Goal: Task Accomplishment & Management: Manage account settings

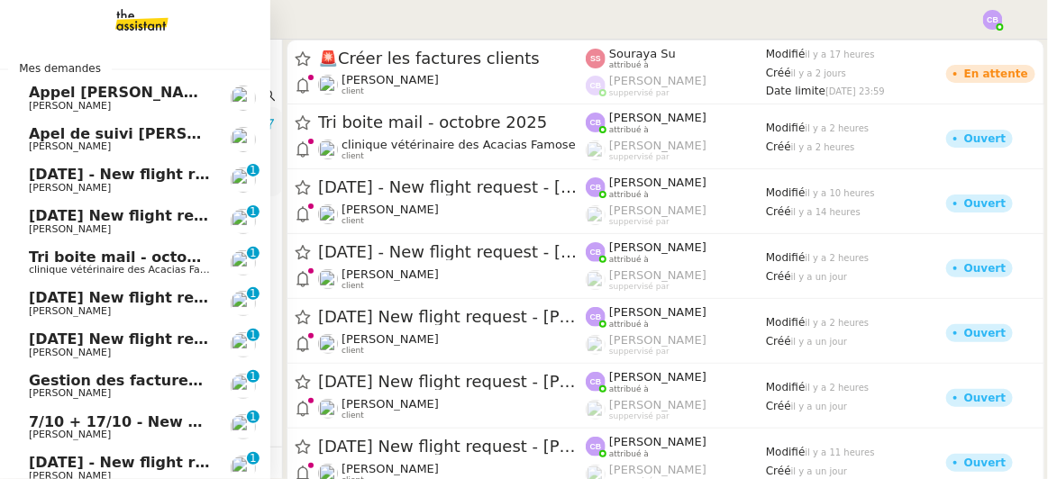
click at [83, 346] on span "[DATE] New flight request - [PERSON_NAME]" at bounding box center [209, 339] width 361 height 17
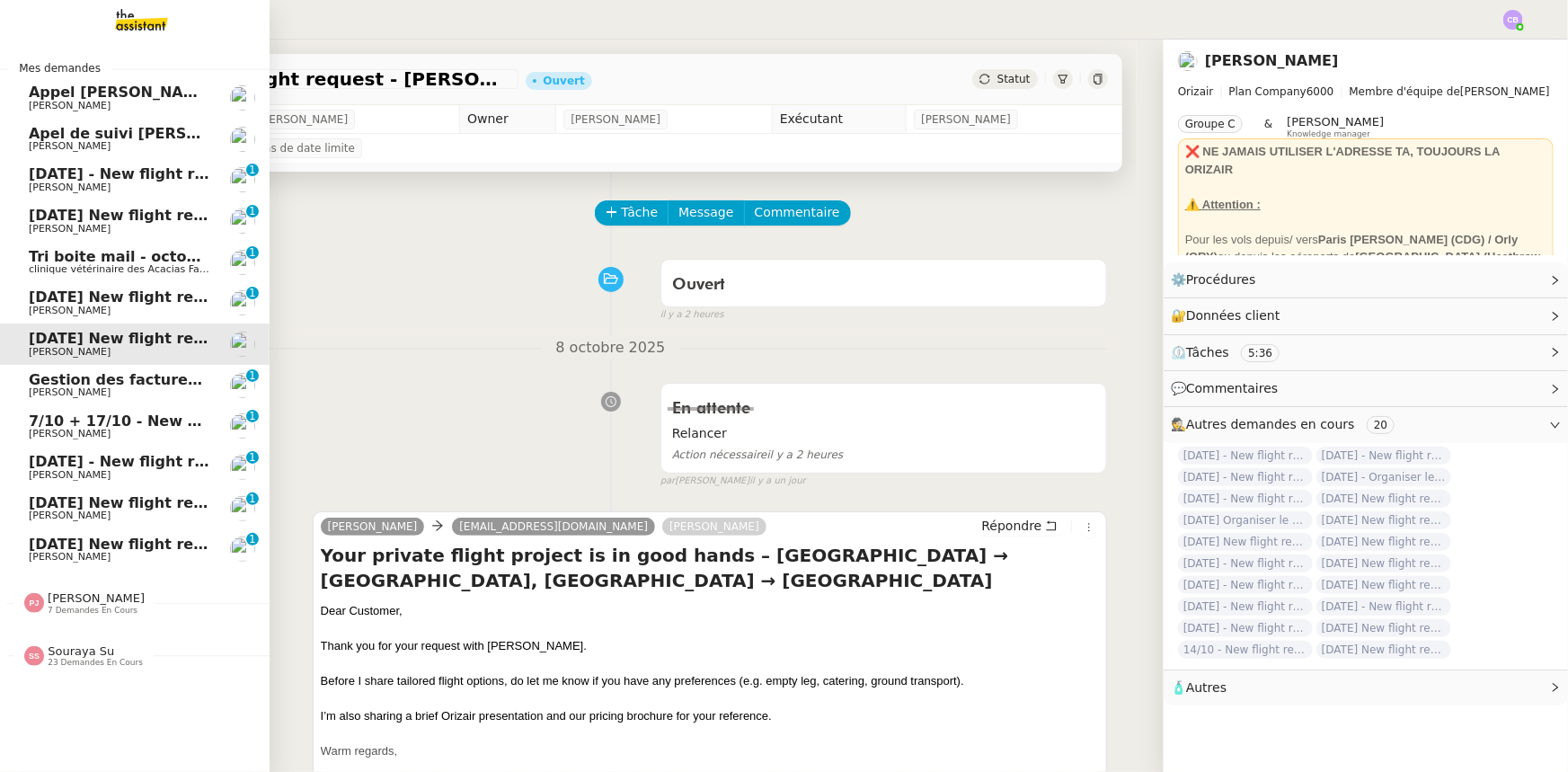
click at [68, 178] on span "[DATE] - New flight request - [PERSON_NAME]" at bounding box center [214, 174] width 371 height 17
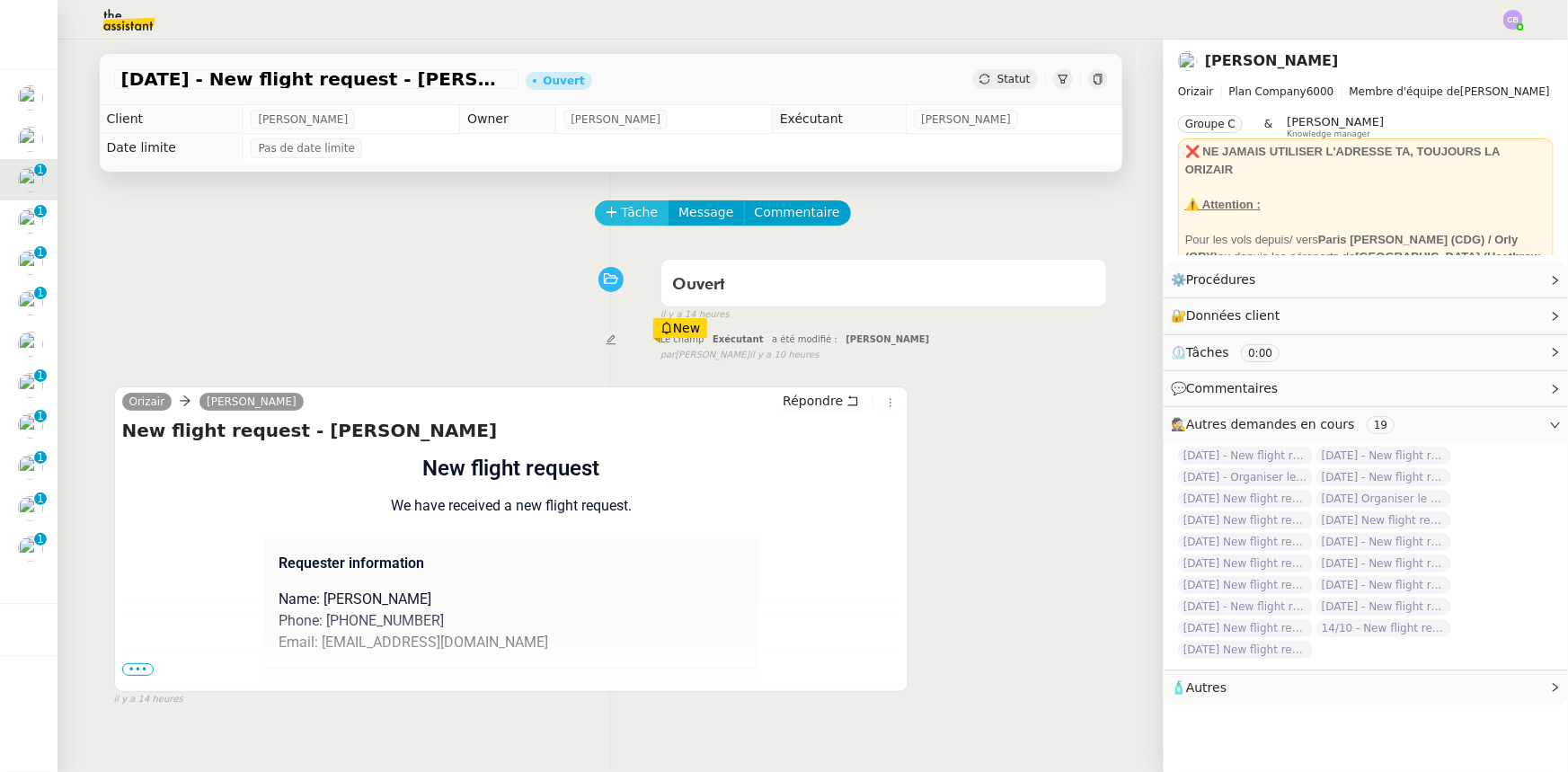
click at [622, 212] on span "Tâche" at bounding box center [640, 212] width 37 height 21
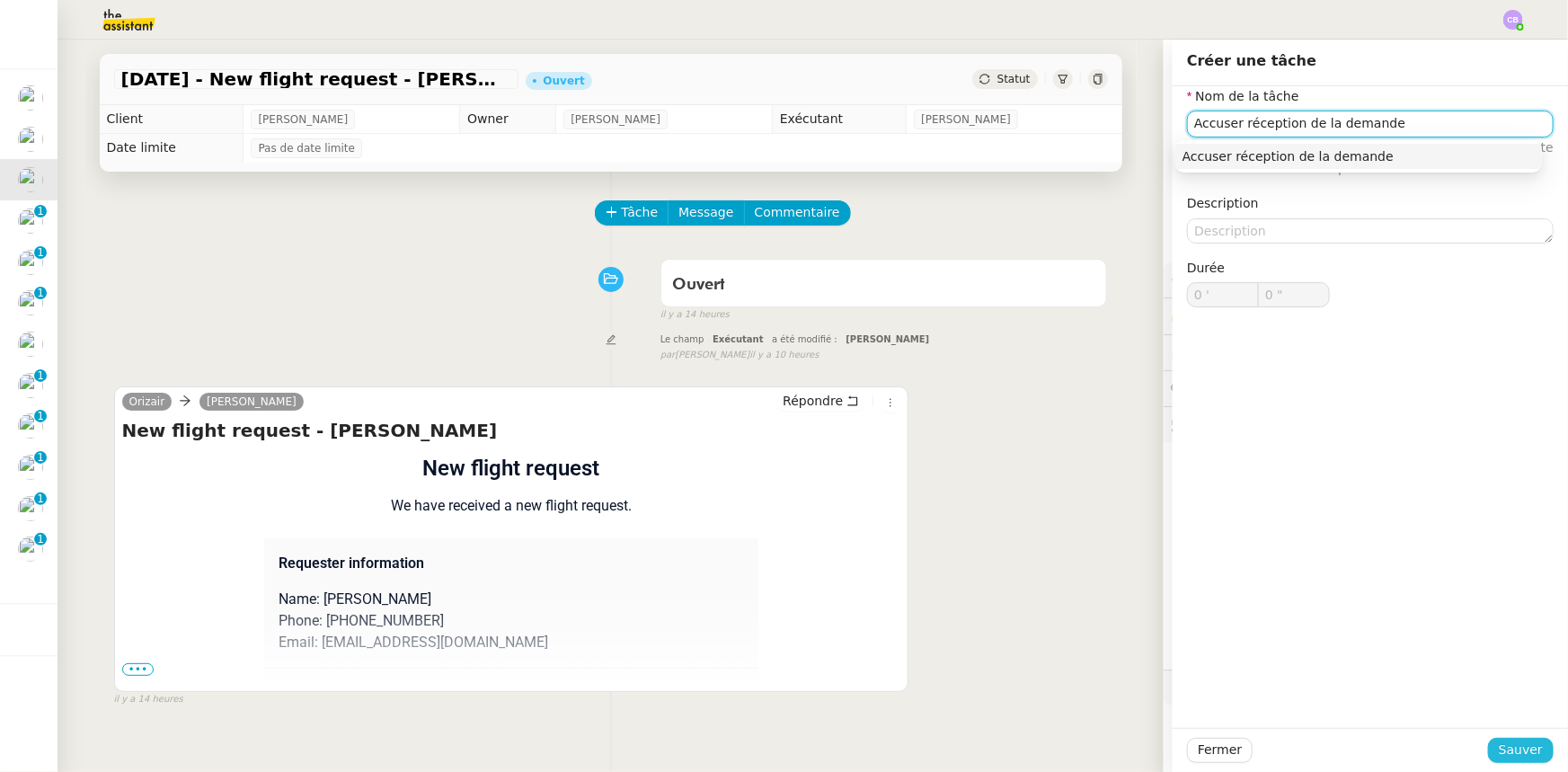
type input "Accuser réception de la demande"
click at [1044, 477] on span "Sauver" at bounding box center [1521, 750] width 44 height 21
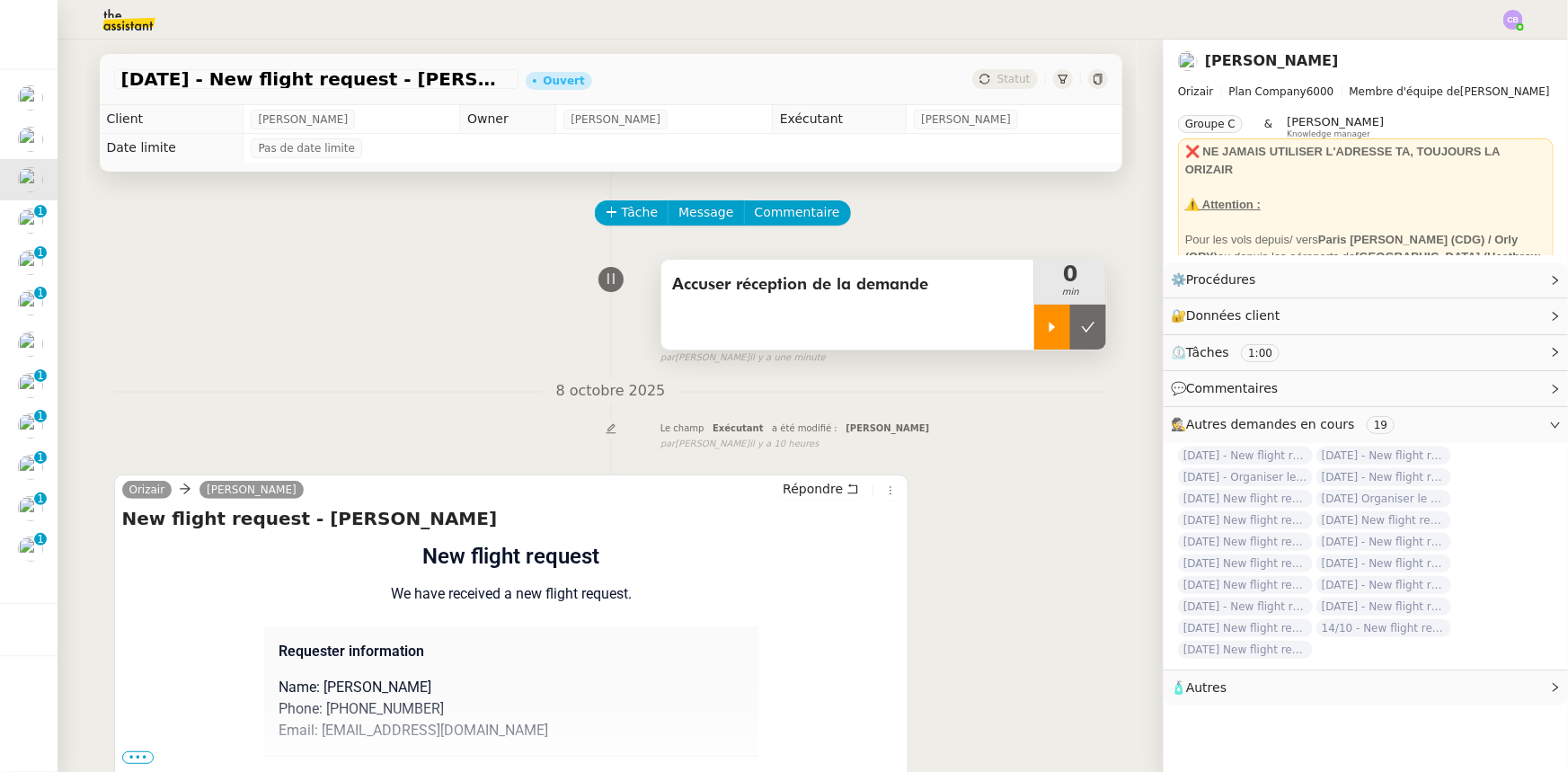
click at [1044, 331] on icon at bounding box center [1052, 327] width 6 height 10
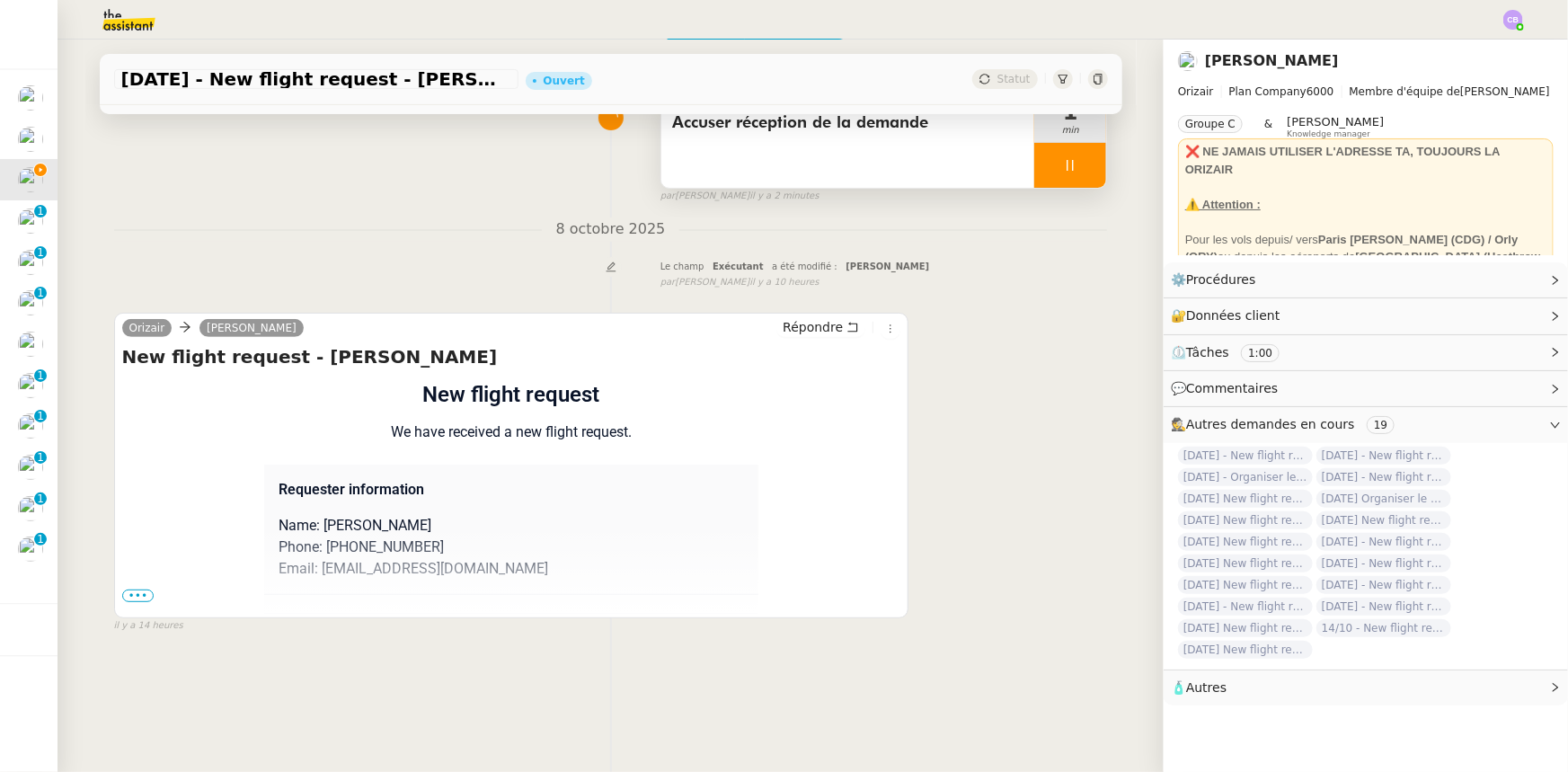
scroll to position [239, 0]
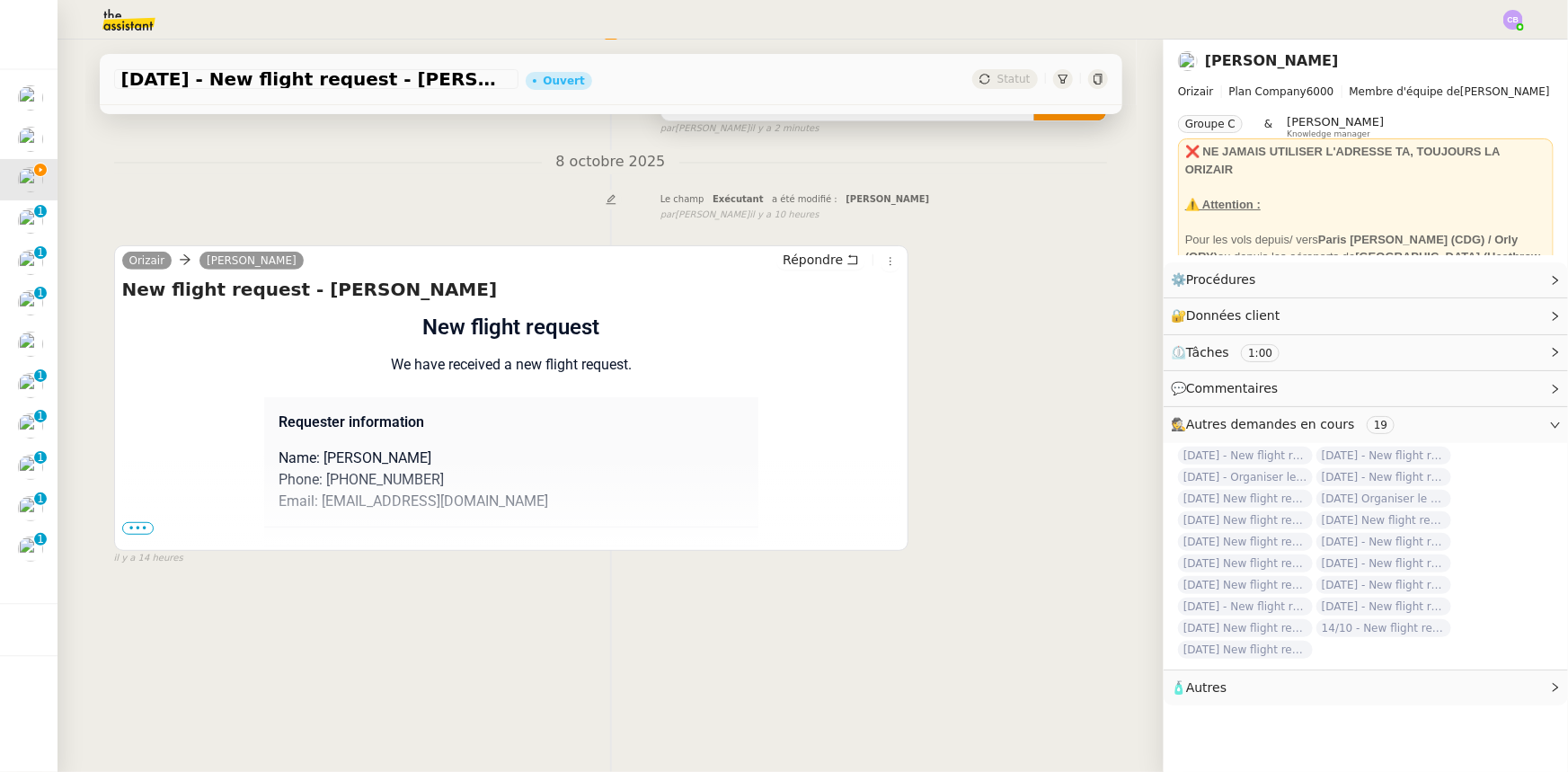
click at [126, 477] on span "•••" at bounding box center [139, 529] width 32 height 13
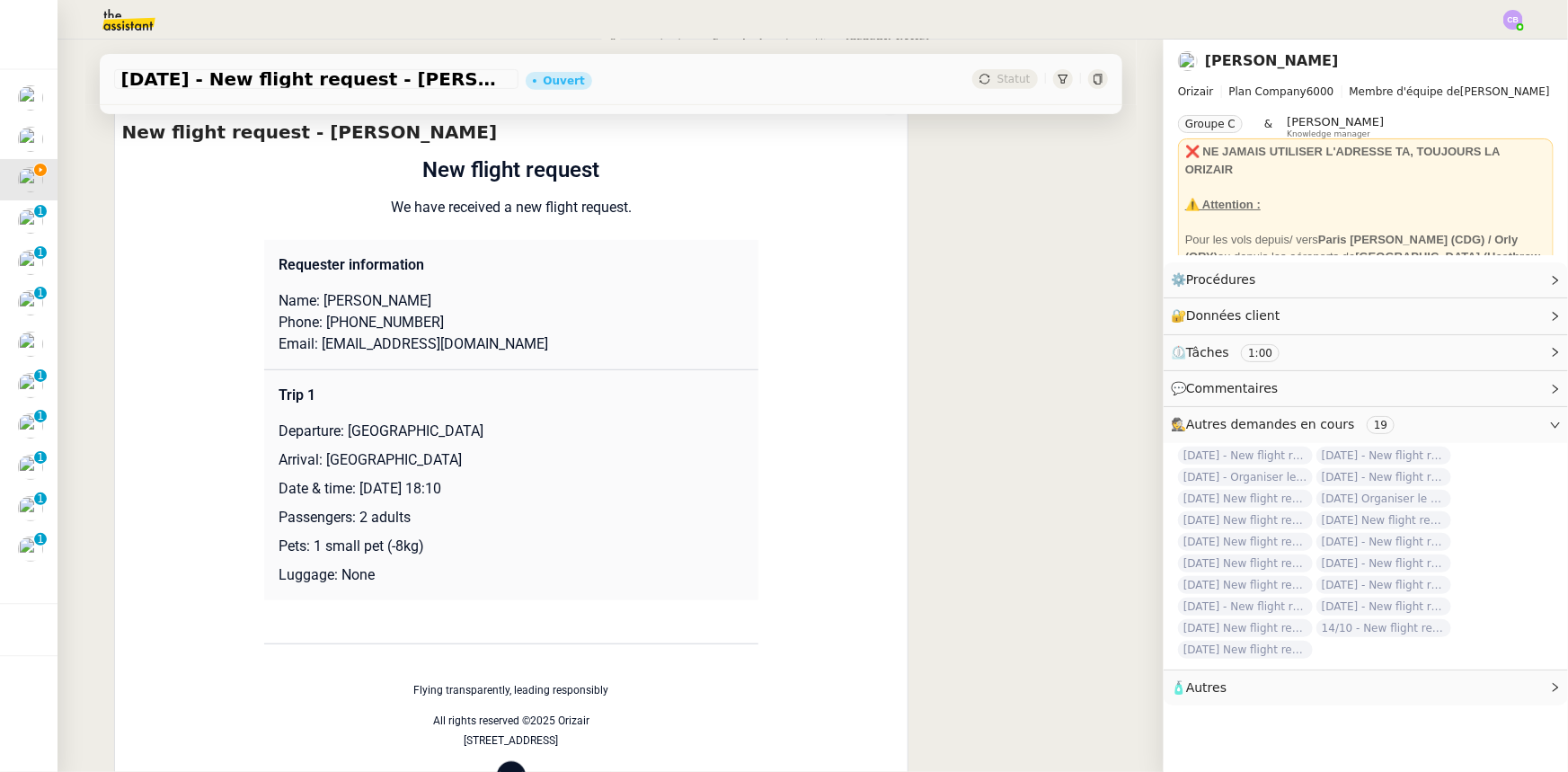
scroll to position [403, 0]
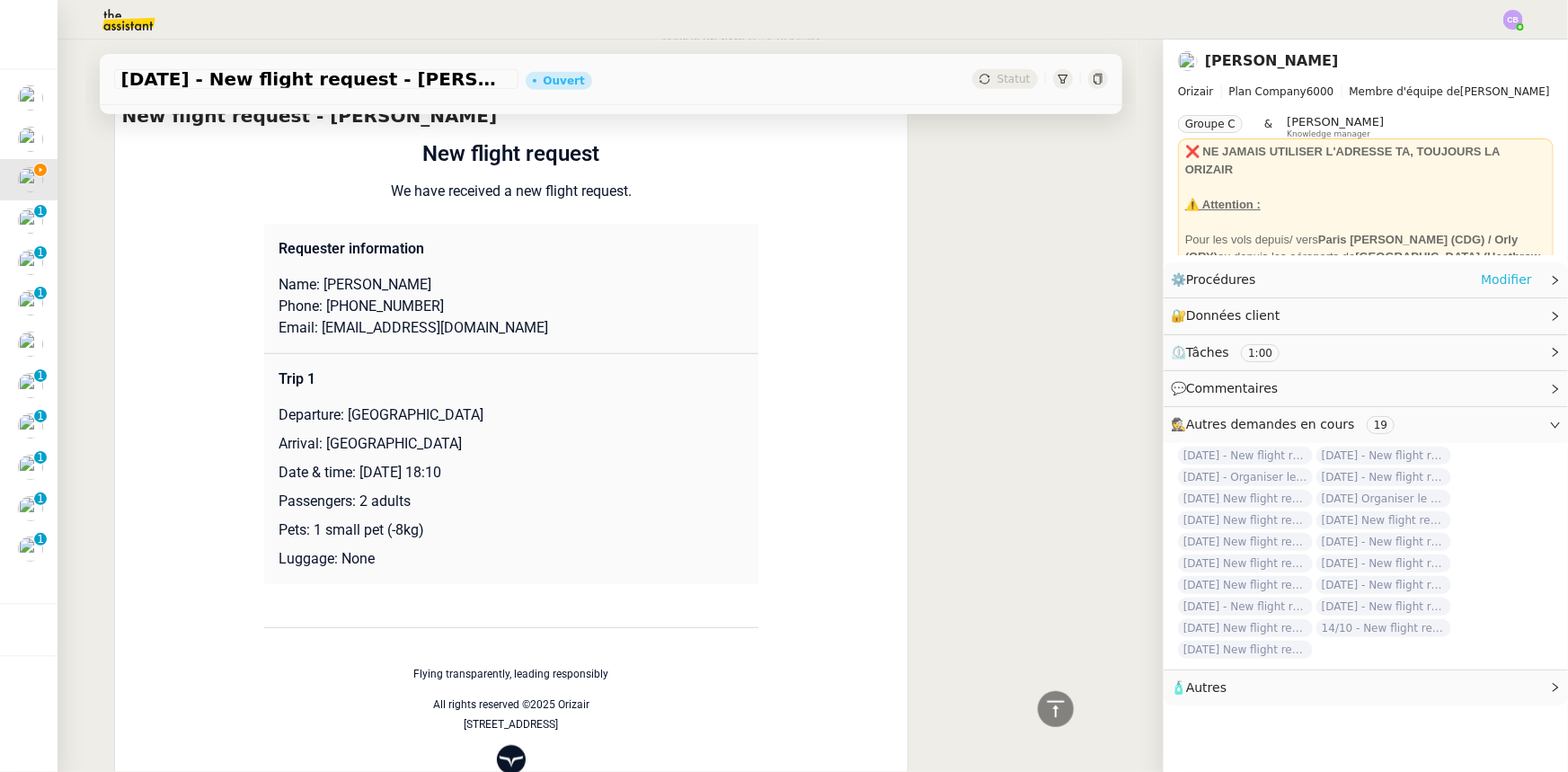
click at [1044, 286] on link "Modifier" at bounding box center [1506, 279] width 51 height 21
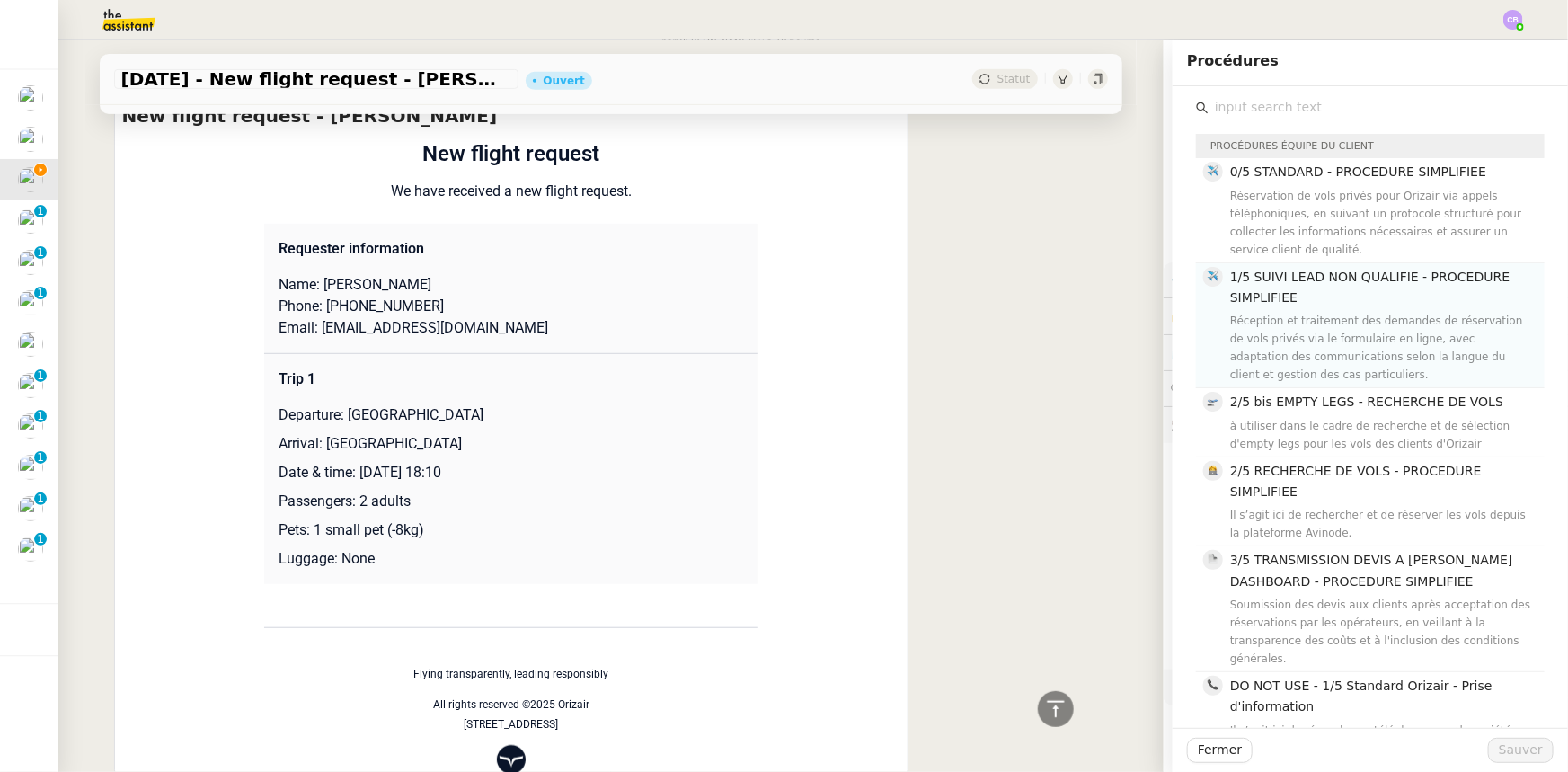
click at [1044, 312] on div "Réception et traitement des demandes de réservation de vols privés via le formu…" at bounding box center [1382, 348] width 304 height 72
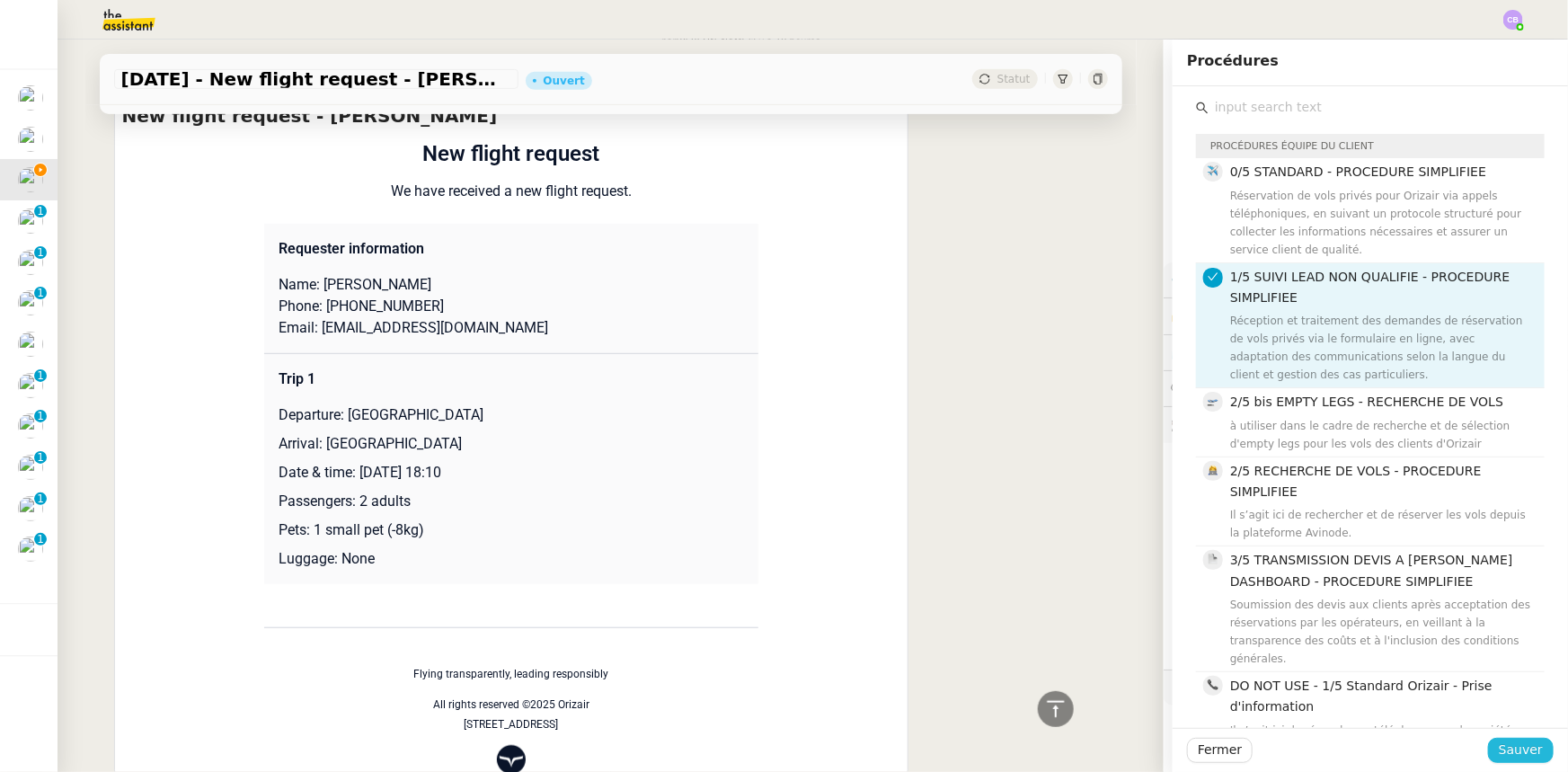
click at [1044, 477] on span "Sauver" at bounding box center [1521, 750] width 44 height 21
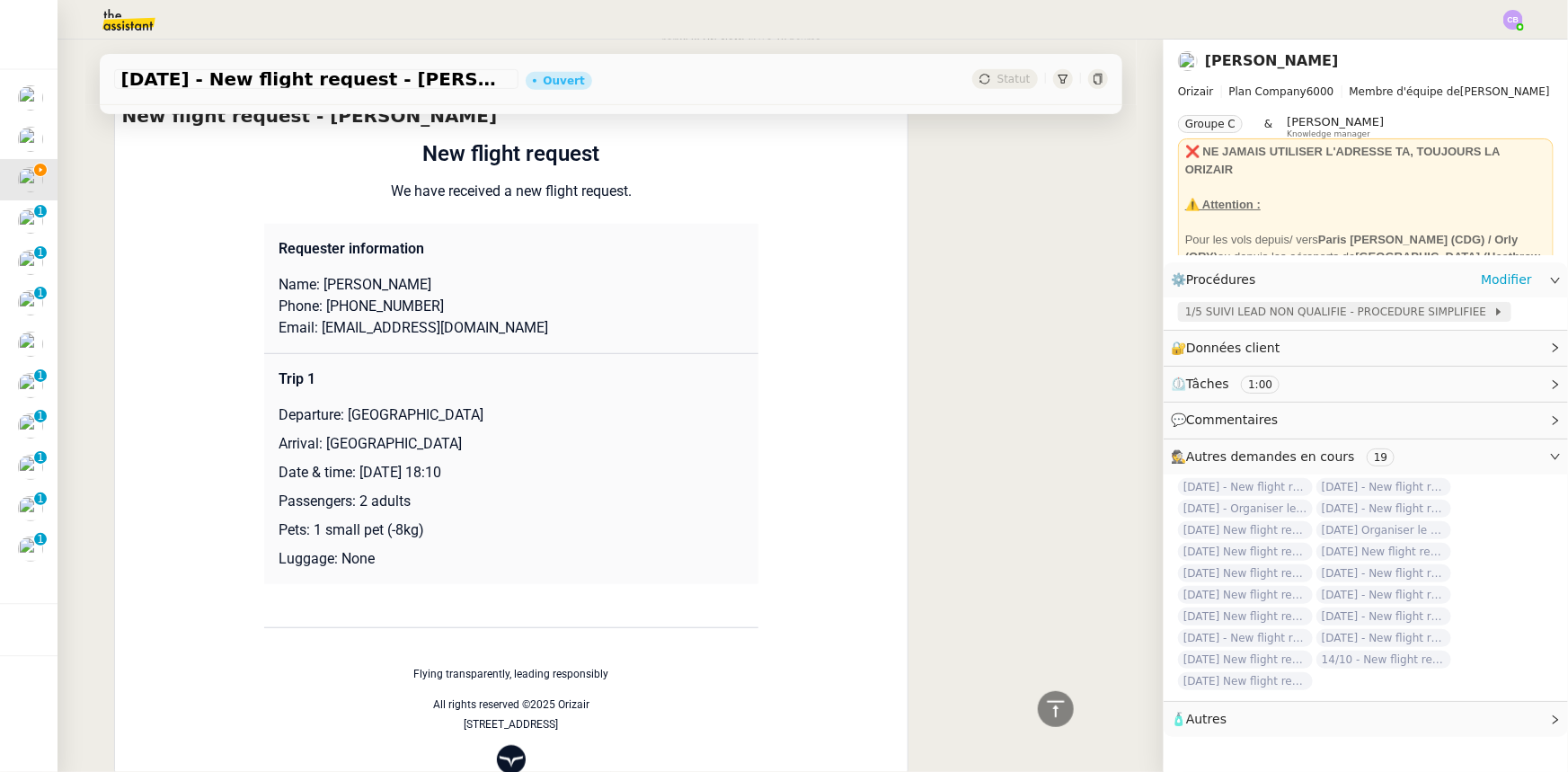
click at [1044, 315] on span "1/5 SUIVI LEAD NON QUALIFIE - PROCEDURE SIMPLIFIEE" at bounding box center [1340, 312] width 308 height 18
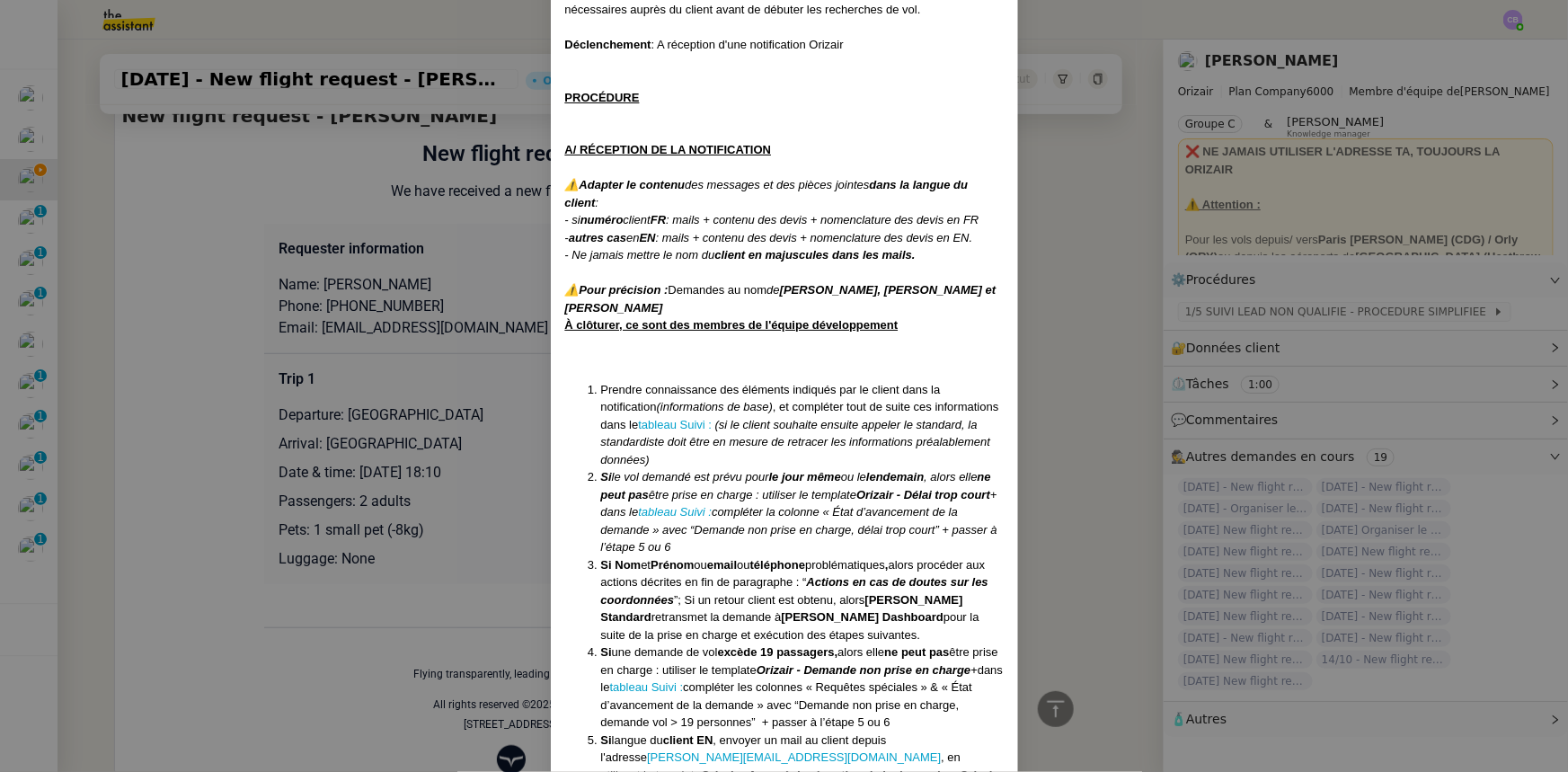
scroll to position [244, 0]
click at [660, 421] on link "tableau Suivi :" at bounding box center [675, 424] width 74 height 14
click at [290, 168] on nz-modal-container "Créée le [DATE] MAJ le 203/09 /2025 Équipe Orizair qui réalise la procédure : É…" at bounding box center [784, 386] width 1568 height 772
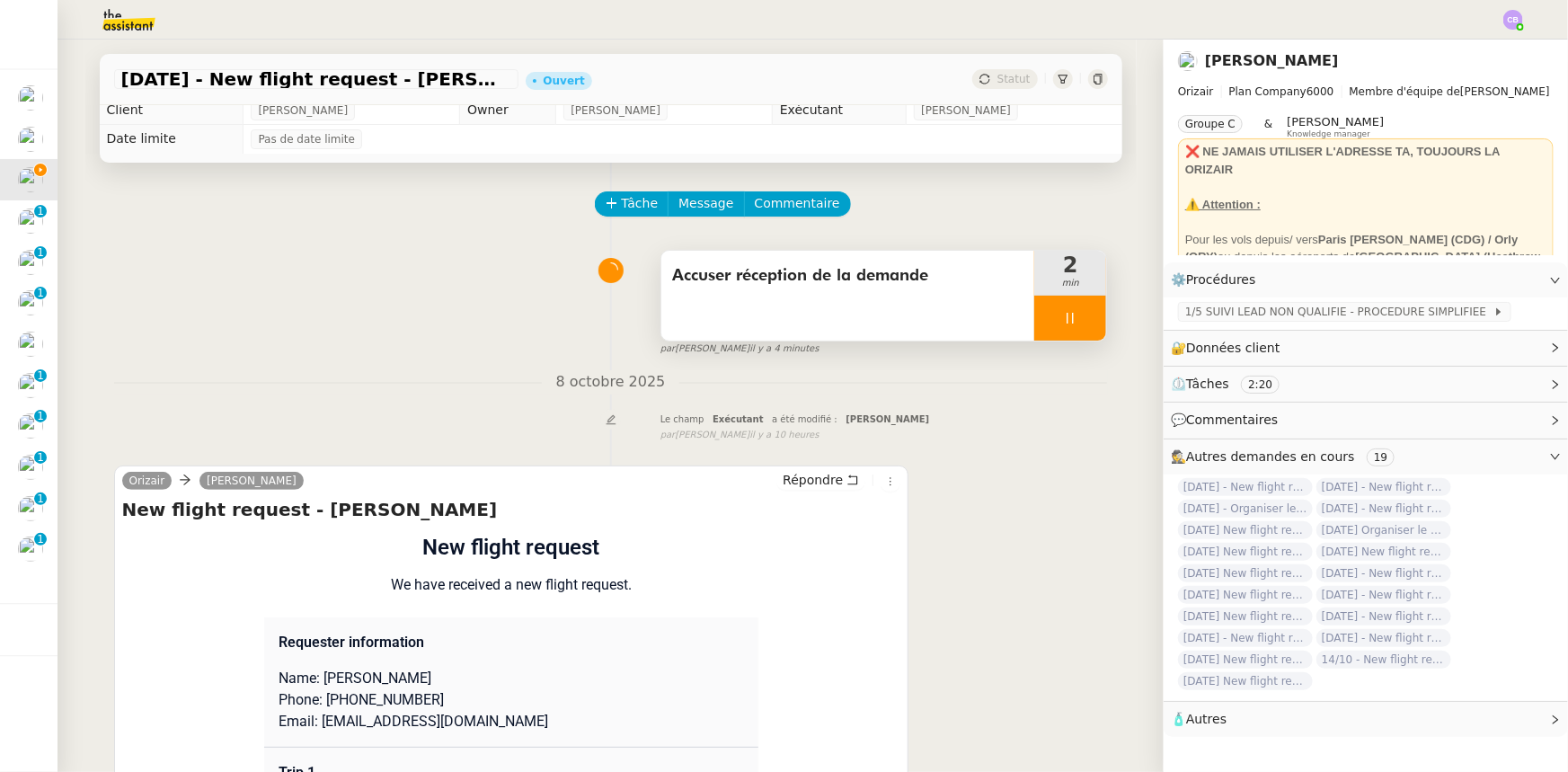
scroll to position [0, 0]
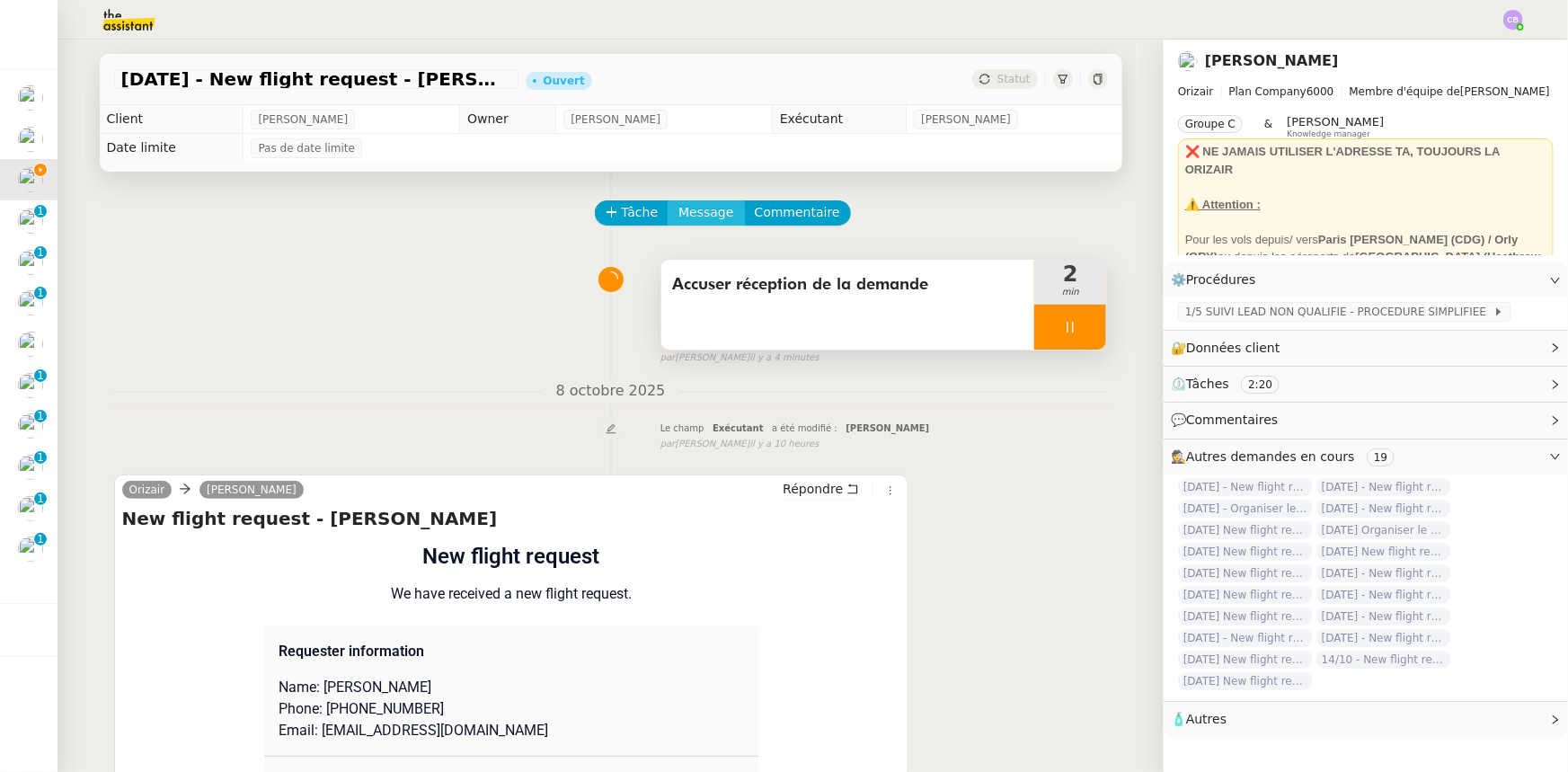
click at [694, 213] on span "Message" at bounding box center [705, 212] width 55 height 21
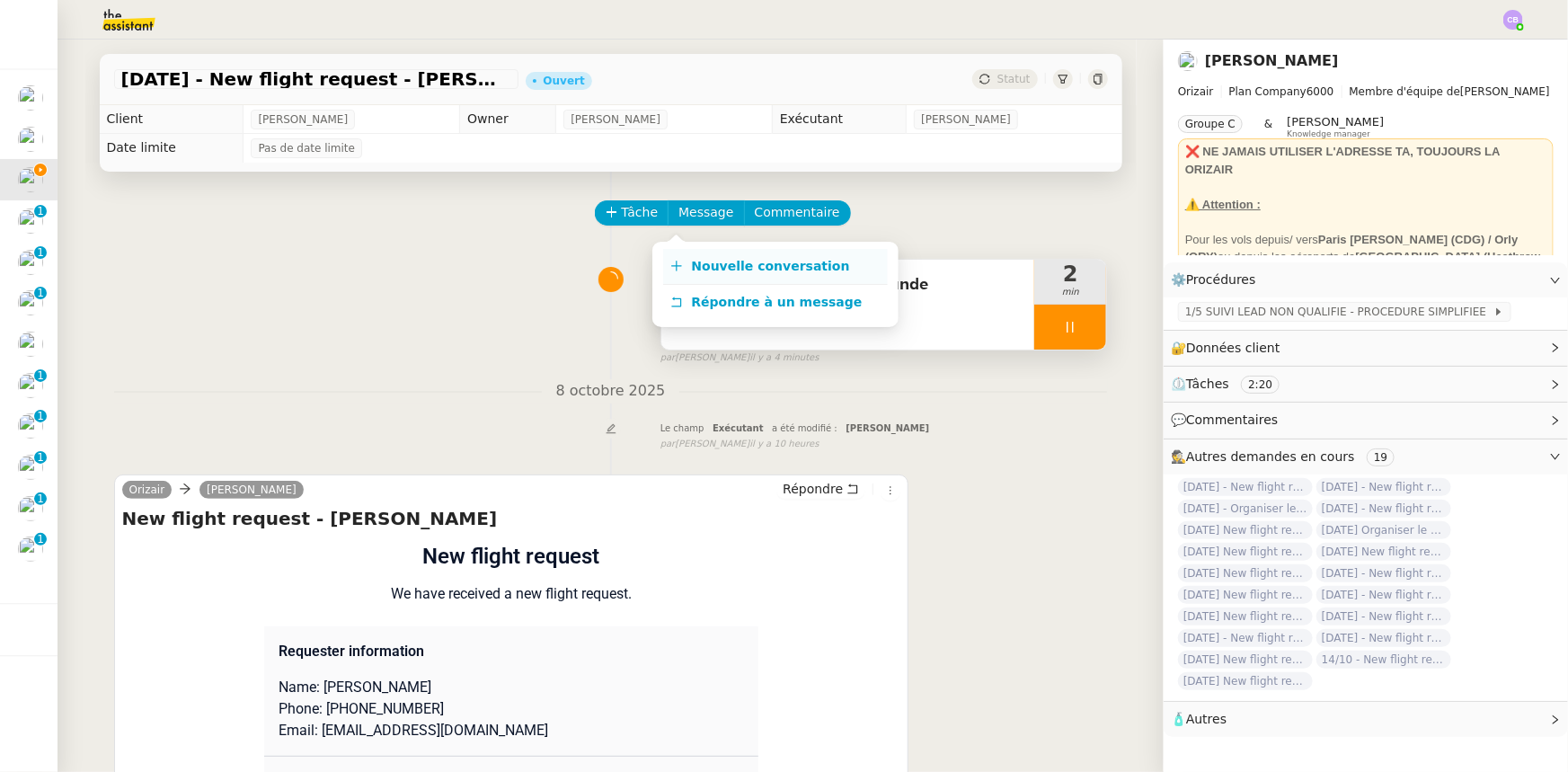
click at [736, 265] on span "Nouvelle conversation" at bounding box center [771, 266] width 159 height 14
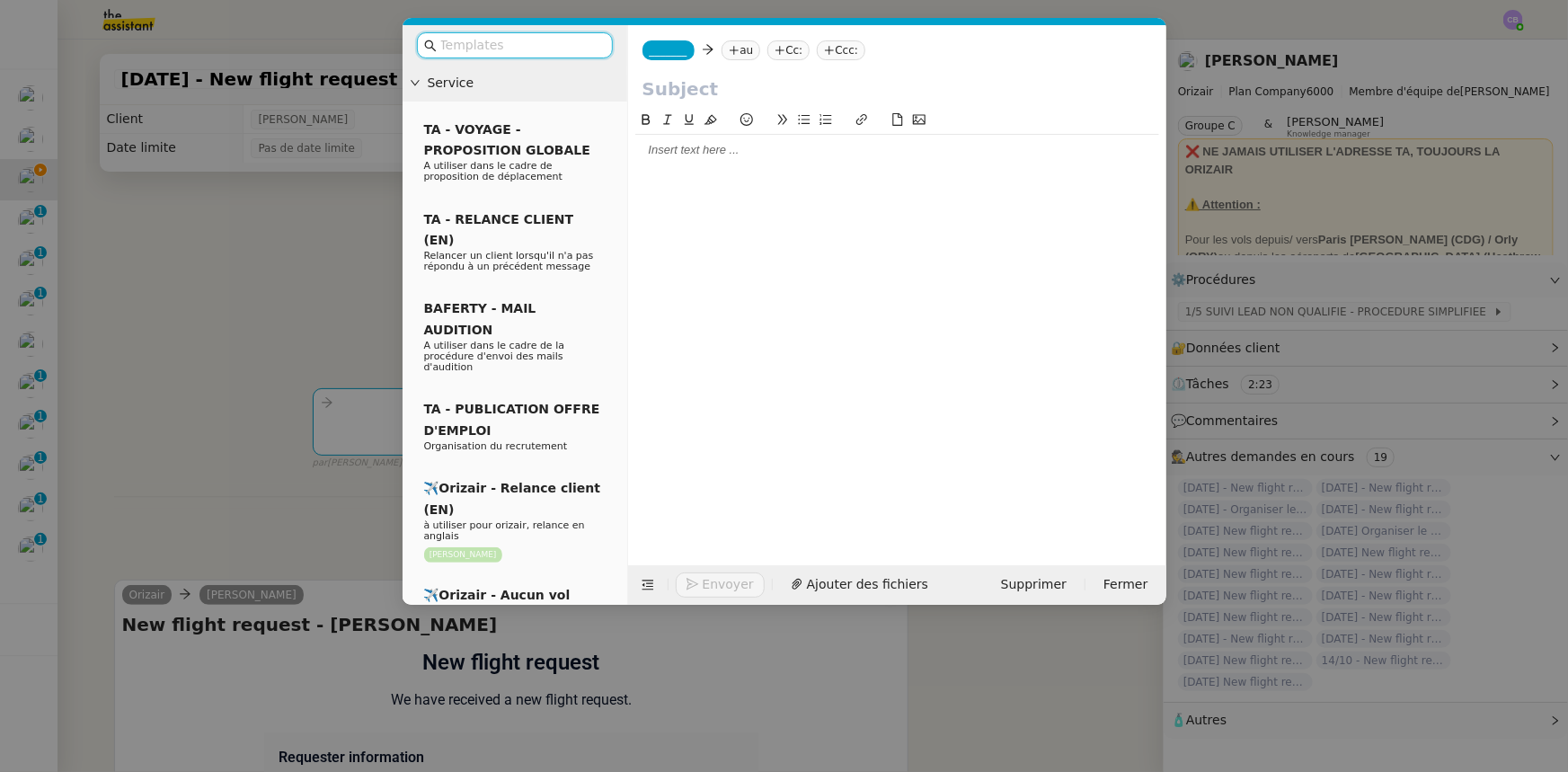
click at [540, 44] on input "text" at bounding box center [522, 45] width 162 height 21
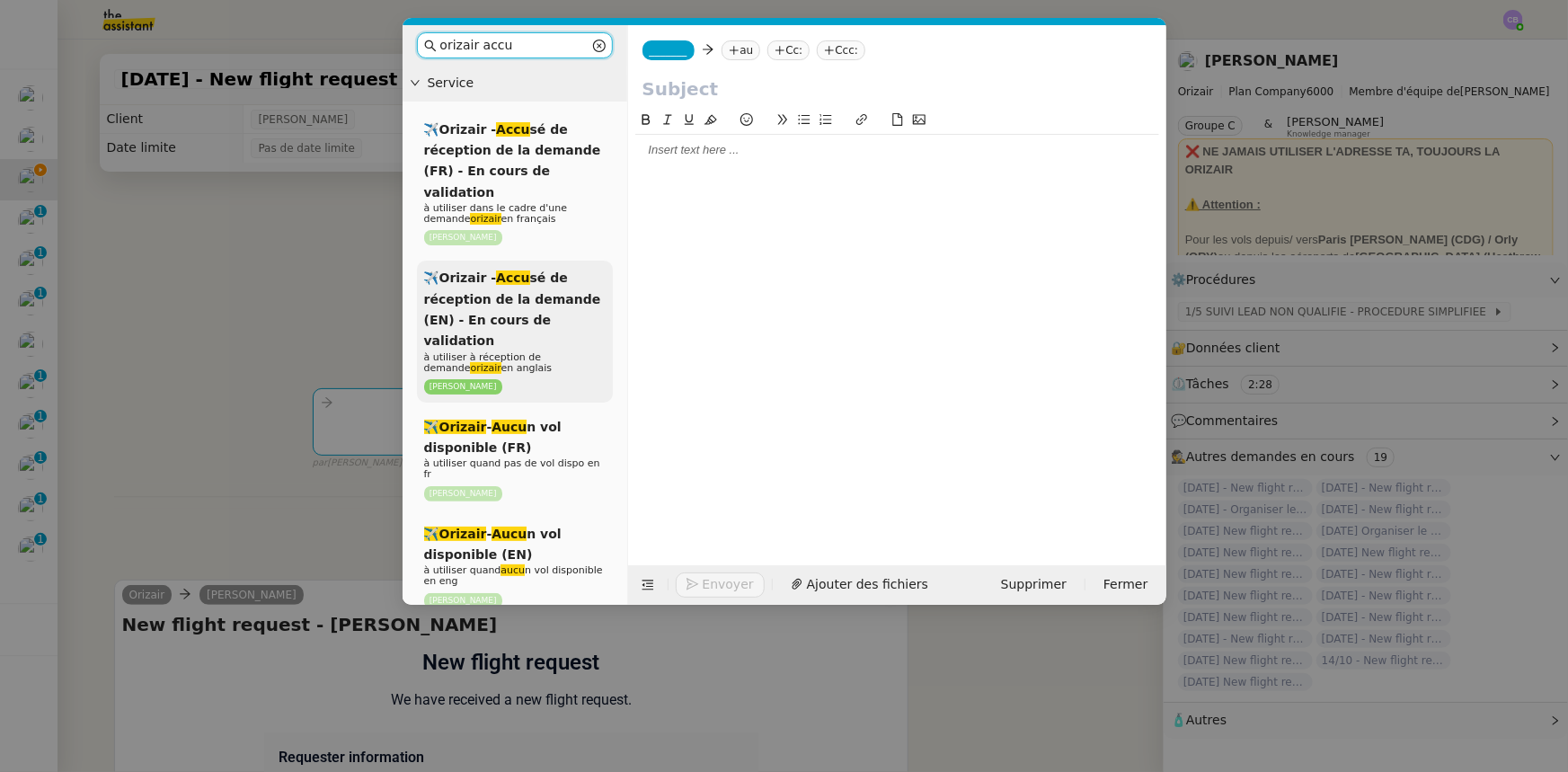
type input "orizair accu"
click at [567, 278] on span "✈️Orizair - Accu sé de réception de la demande (EN) - En cours de validation" at bounding box center [513, 308] width 178 height 77
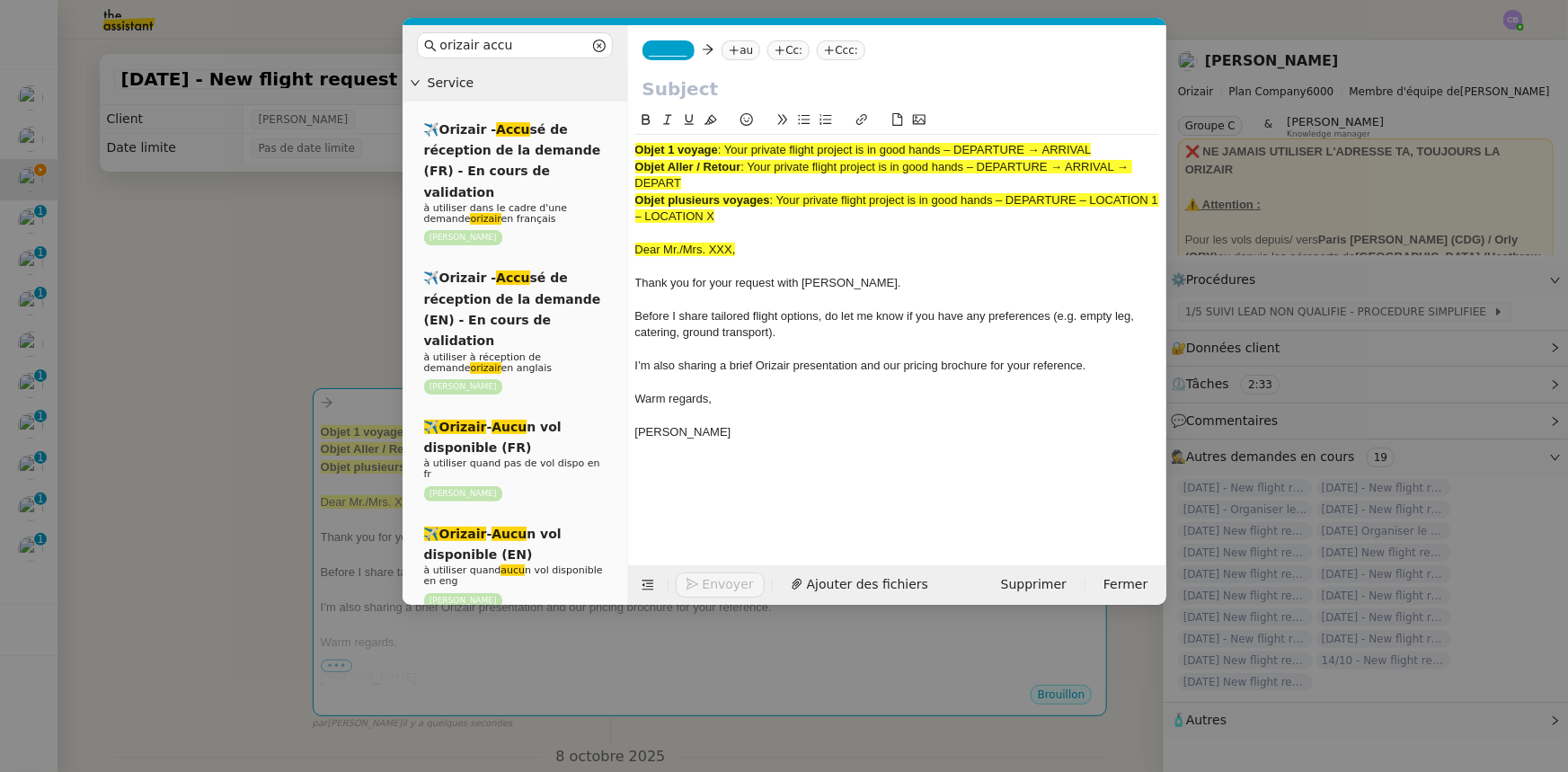
drag, startPoint x: 1095, startPoint y: 150, endPoint x: 729, endPoint y: 143, distance: 366.1
click at [729, 143] on div "Objet 1 voyage : Your private flight project is in good hands – DEPARTURE → ARR…" at bounding box center [897, 150] width 524 height 16
copy span "Your private flight project is in good hands – DEPARTURE → ARRIVAL"
click at [707, 89] on input "text" at bounding box center [897, 89] width 510 height 27
paste input "Your private flight project is in good hands – DEPARTURE → ARRIVAL"
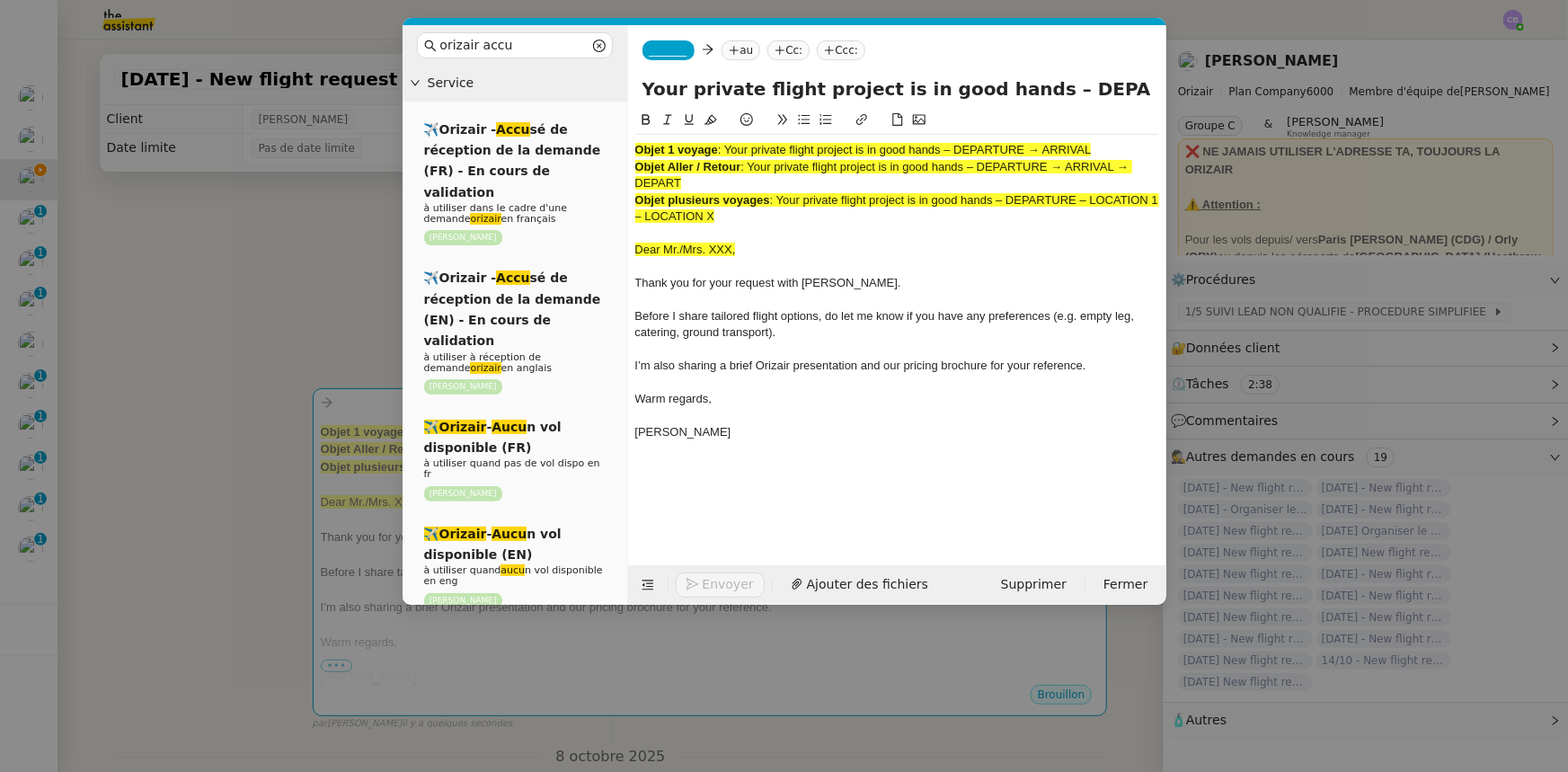
scroll to position [0, 72]
type input "Your private flight project is in good hands – DEPARTURE → ARRIVAL"
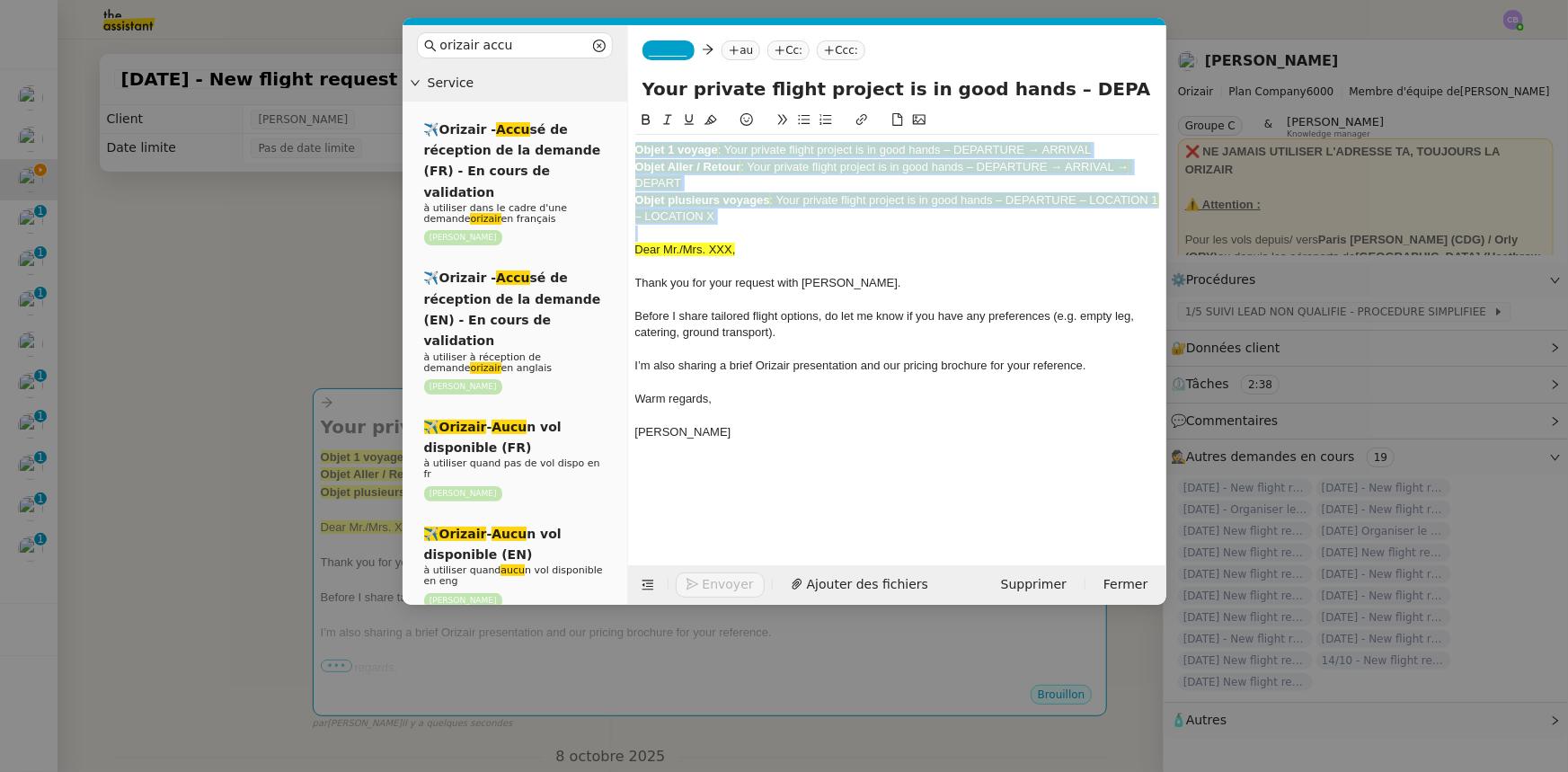
drag, startPoint x: 735, startPoint y: 223, endPoint x: 633, endPoint y: 152, distance: 124.3
click at [633, 152] on nz-spin "Objet 1 voyage : Your private flight project is in good hands – DEPARTURE → ARR…" at bounding box center [898, 327] width 539 height 435
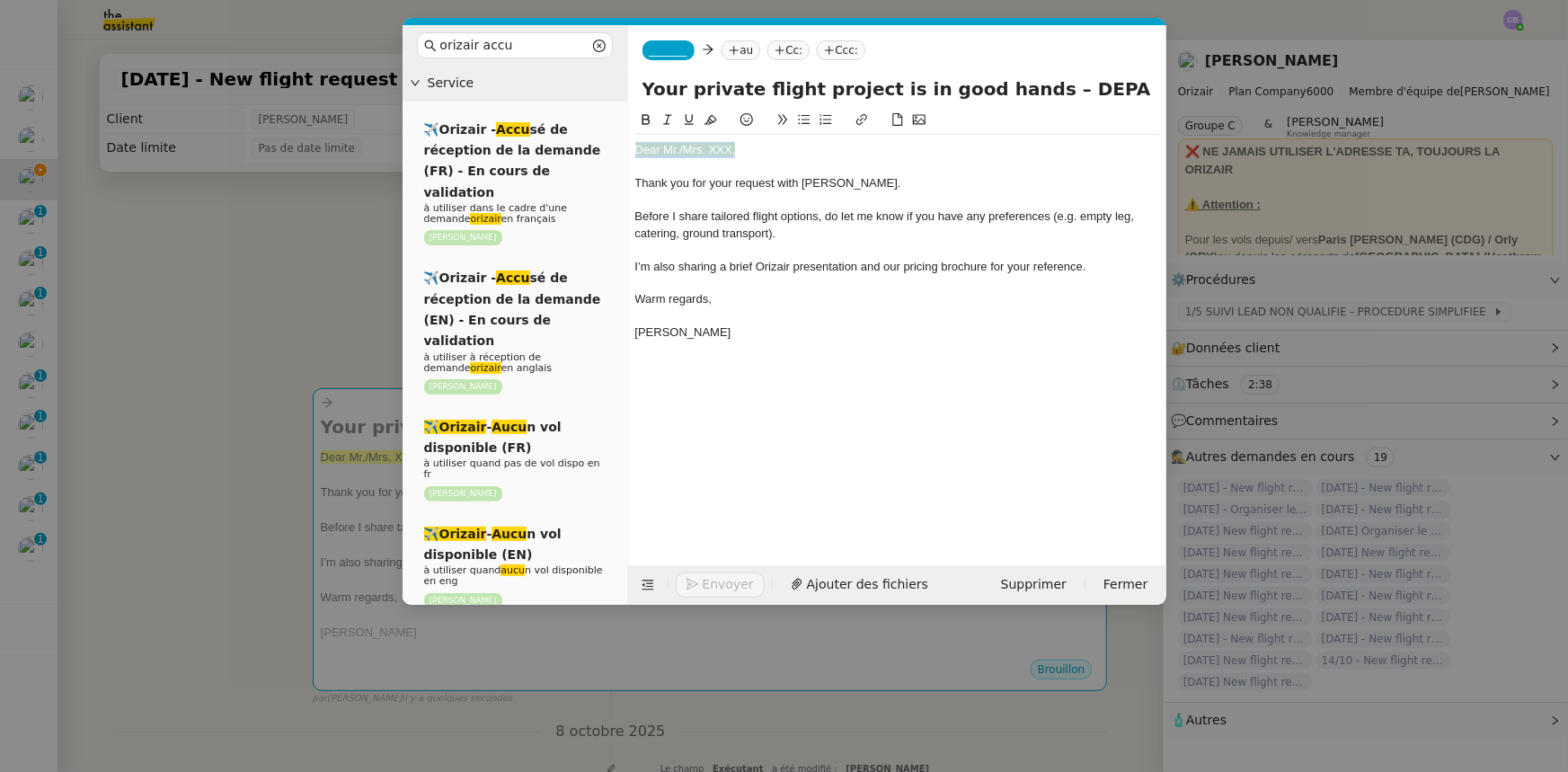
drag, startPoint x: 741, startPoint y: 152, endPoint x: 630, endPoint y: 150, distance: 111.0
click at [630, 150] on nz-spin "Dear Mr./Mrs. XXX, Thank you for your request with [PERSON_NAME]. Before I shar…" at bounding box center [898, 327] width 539 height 435
click at [711, 124] on icon at bounding box center [710, 120] width 13 height 10
click at [731, 145] on div "Dear Mr./Mrs. XXX," at bounding box center [897, 150] width 524 height 16
click at [645, 477] on icon at bounding box center [647, 584] width 13 height 13
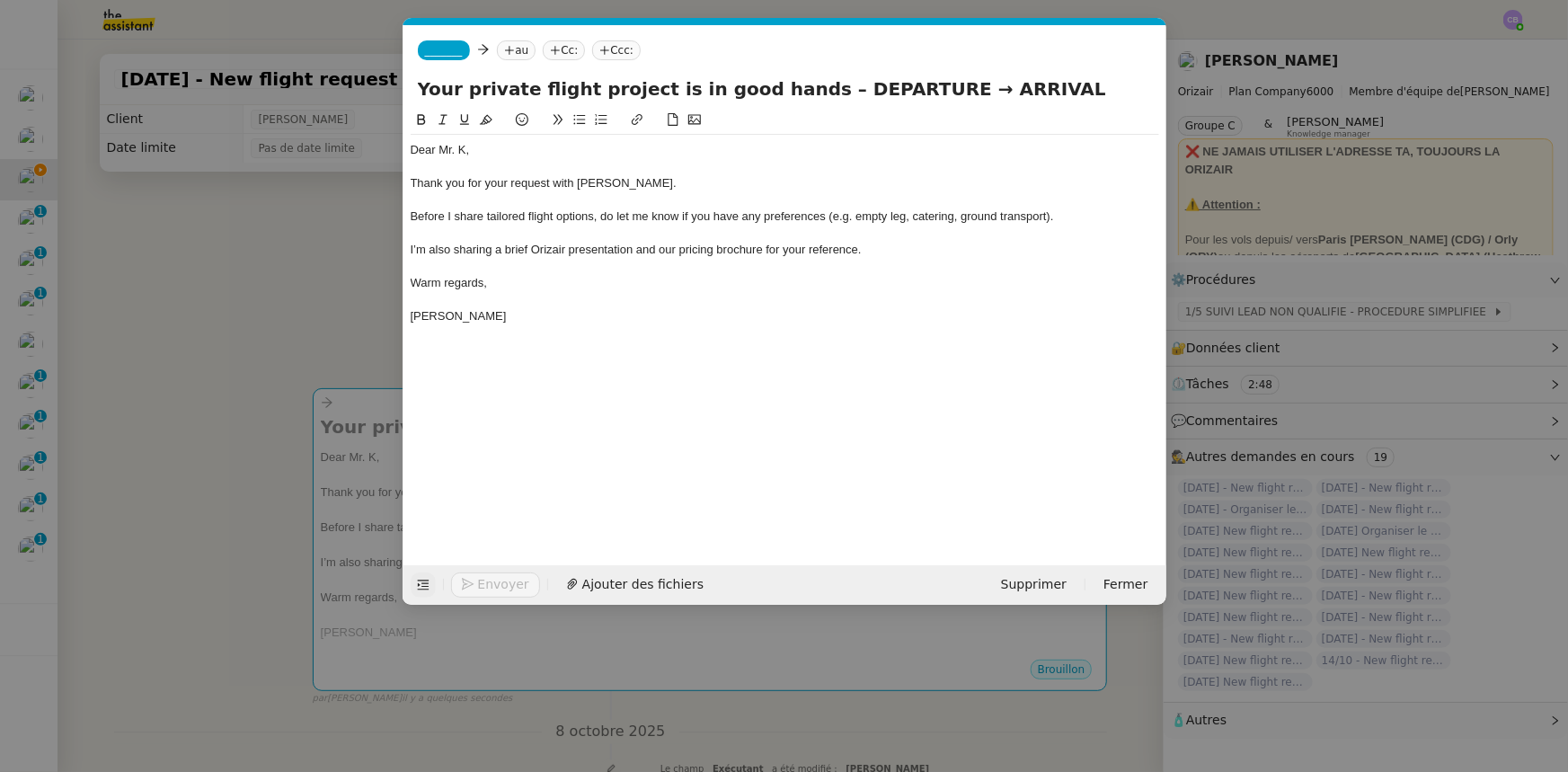
drag, startPoint x: 899, startPoint y: 88, endPoint x: 799, endPoint y: 90, distance: 100.0
click at [799, 90] on input "Your private flight project is in good hands – DEPARTURE → ARRIVAL" at bounding box center [785, 89] width 734 height 27
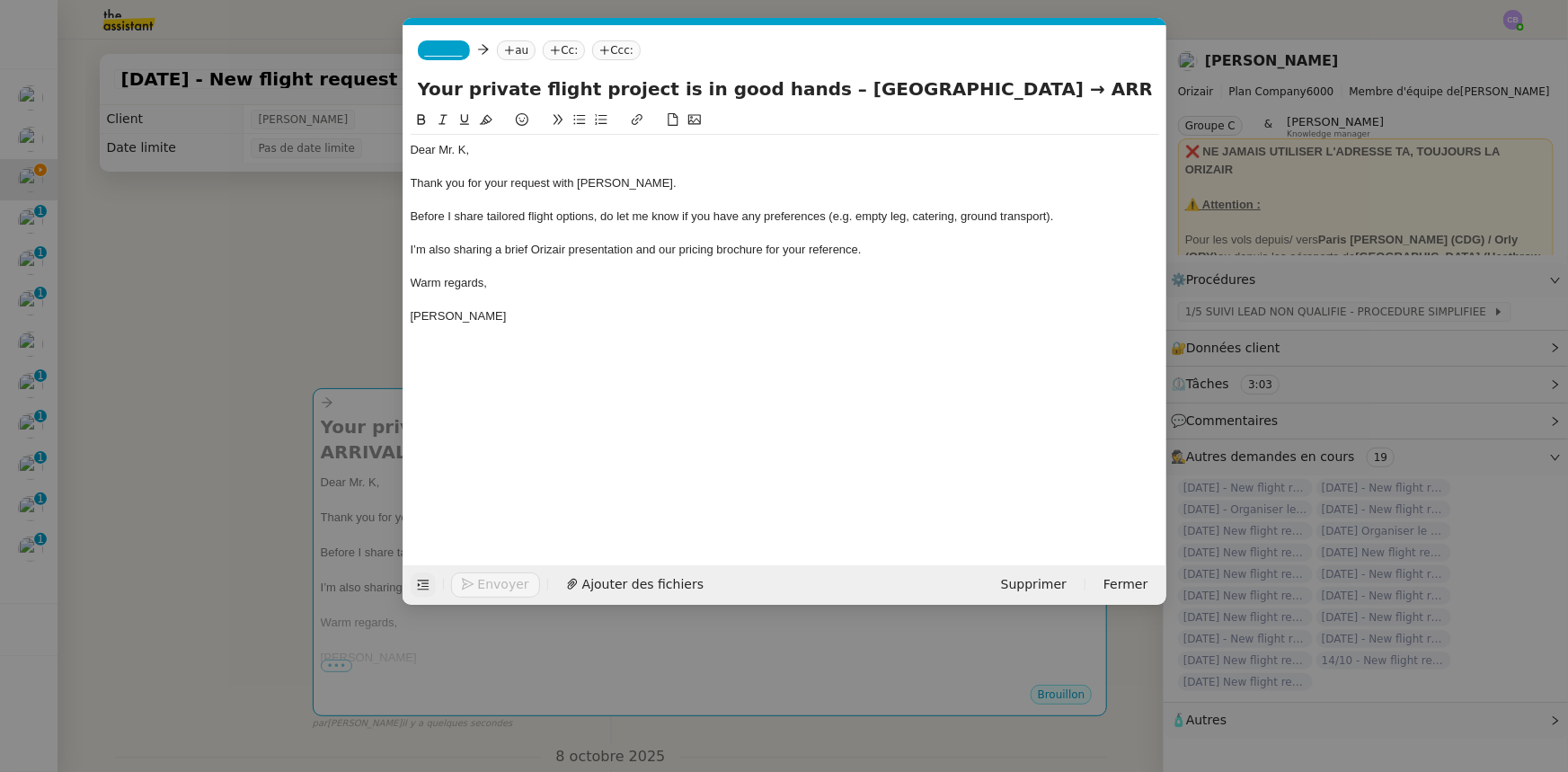
drag, startPoint x: 1123, startPoint y: 90, endPoint x: 1051, endPoint y: 88, distance: 72.0
click at [1044, 88] on input "Your private flight project is in good hands – [GEOGRAPHIC_DATA] → ARRIVAL" at bounding box center [785, 89] width 734 height 27
type input "Your private flight project is in good hands – [GEOGRAPHIC_DATA] → [GEOGRAPHIC_…"
click at [329, 274] on nz-modal-container "orizair accu Service ✈️Orizair - Accu sé de réception de la demande (FR) - En c…" at bounding box center [784, 386] width 1568 height 772
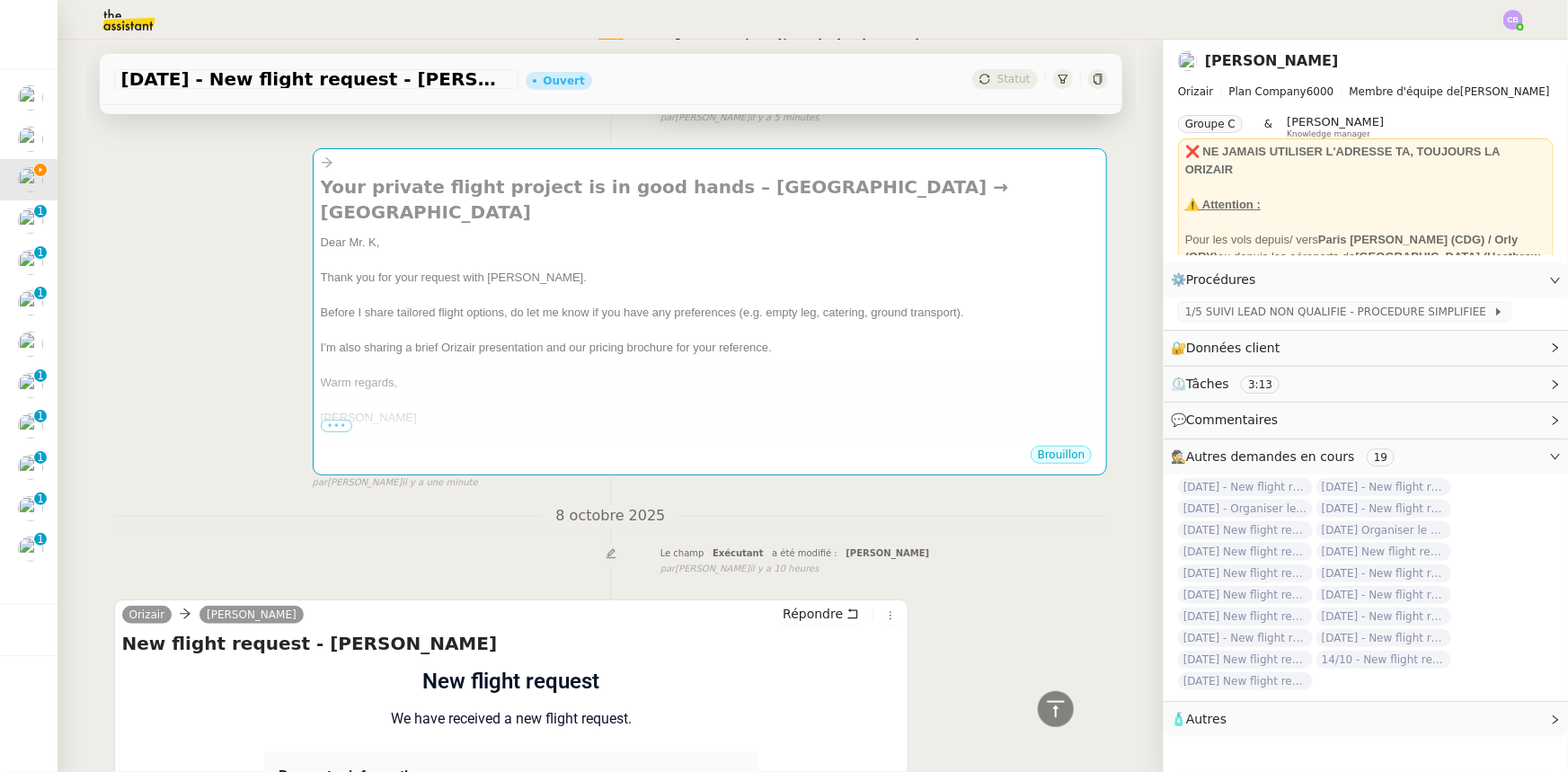
scroll to position [0, 0]
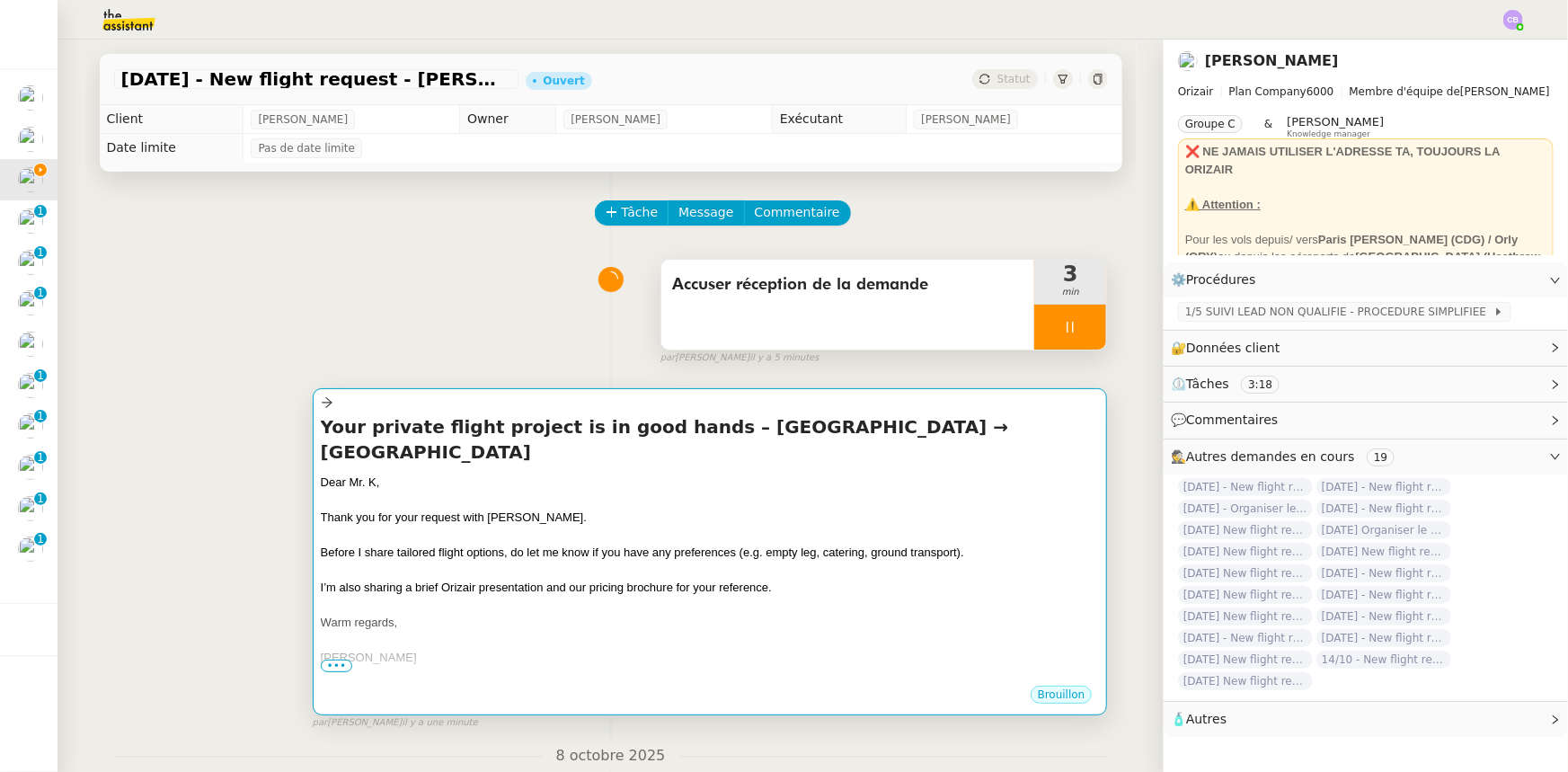
click at [818, 477] on div "Dear Mr. K," at bounding box center [710, 483] width 779 height 18
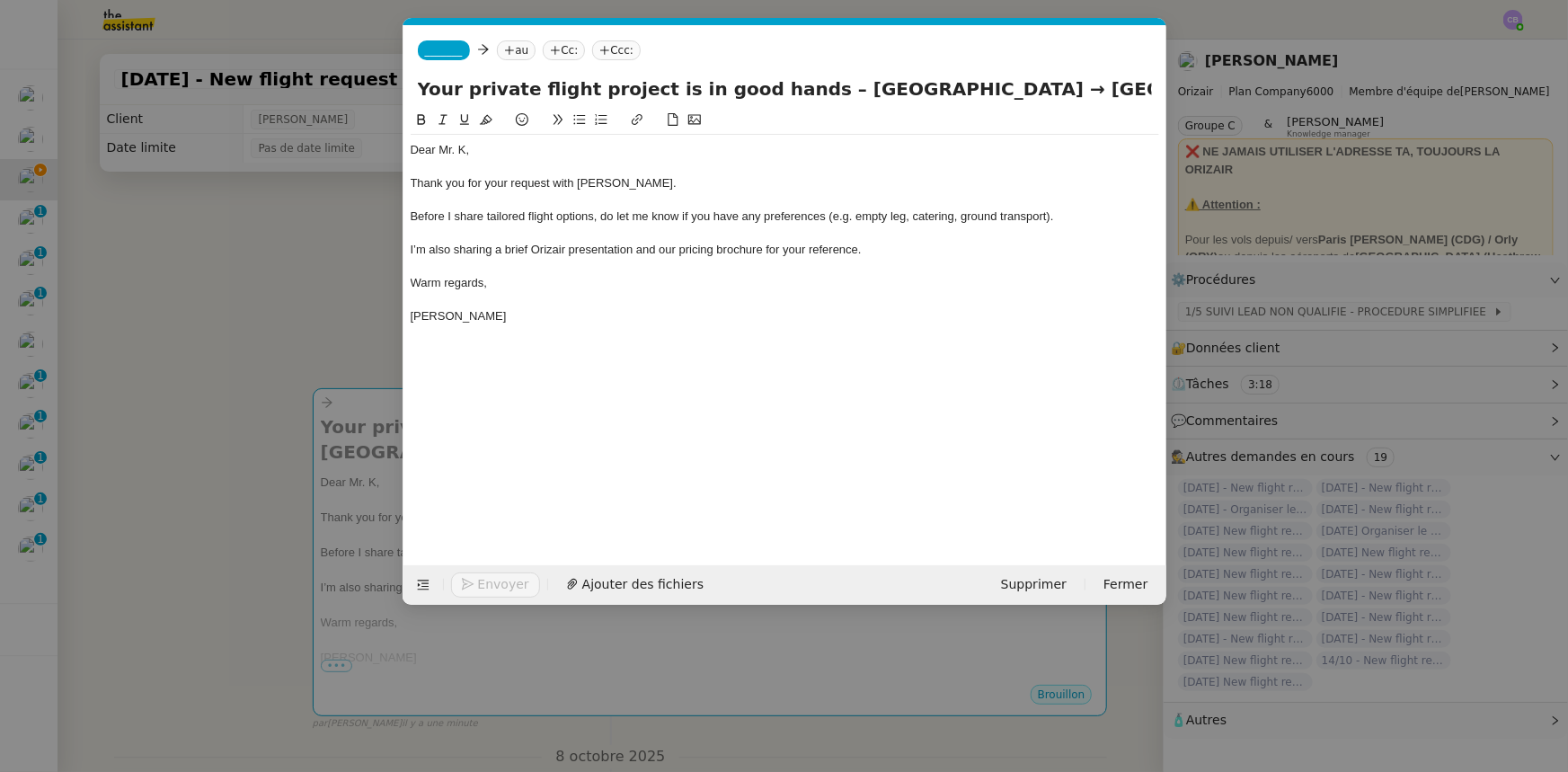
scroll to position [0, 99]
click at [440, 53] on span "_______" at bounding box center [444, 50] width 38 height 13
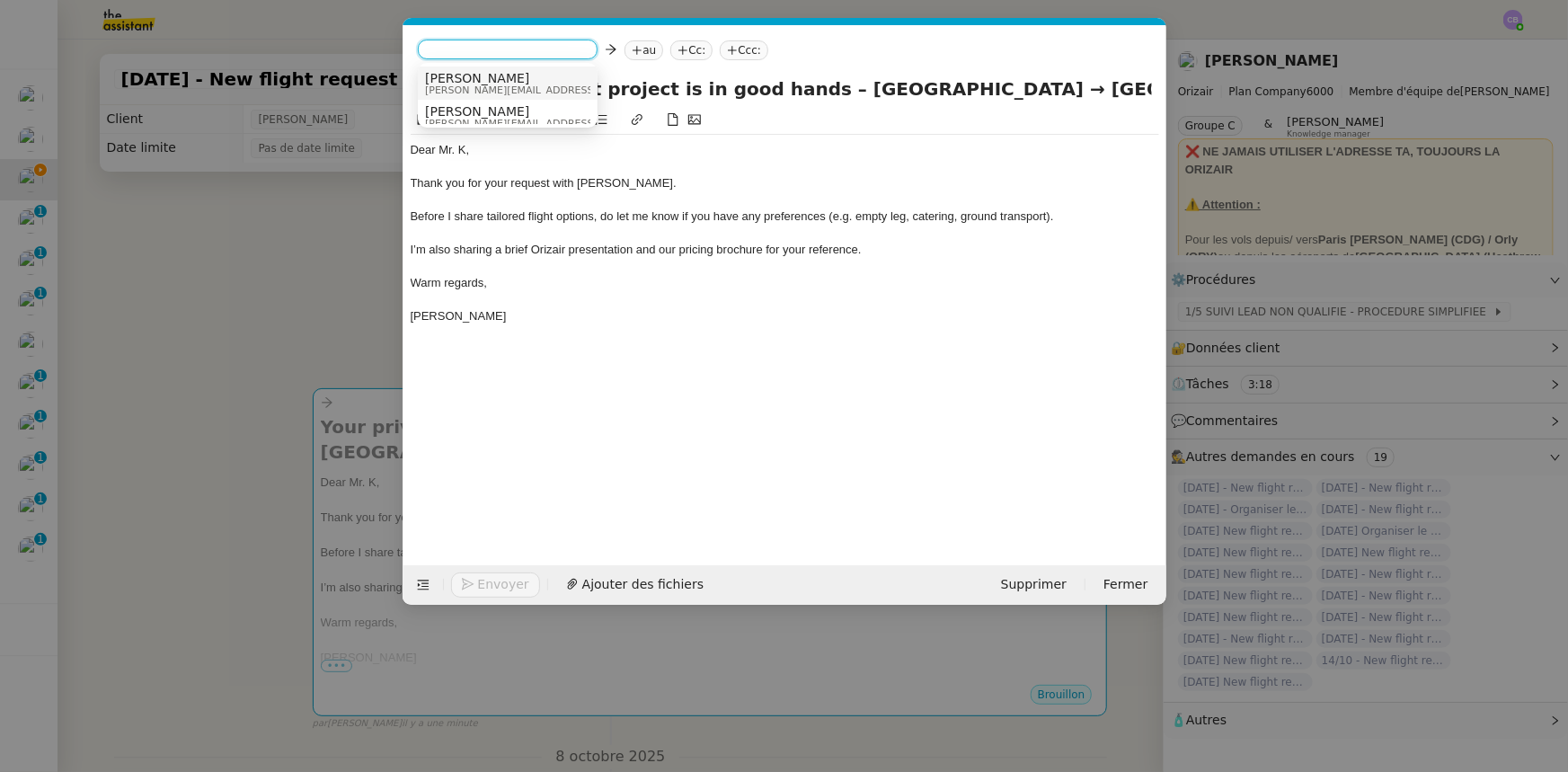
click at [485, 86] on span "[PERSON_NAME][EMAIL_ADDRESS][DOMAIN_NAME]" at bounding box center [553, 91] width 255 height 10
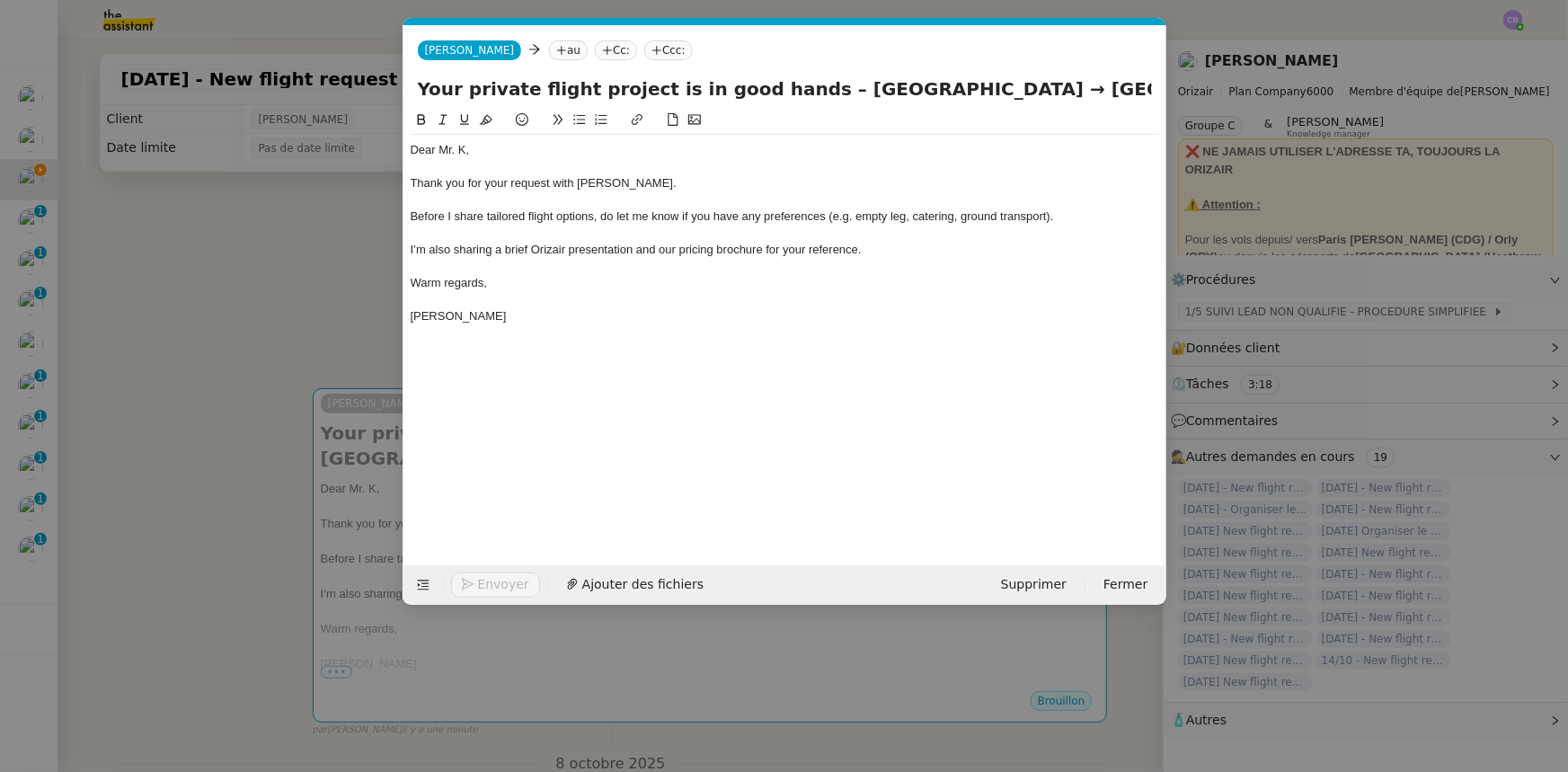
click at [349, 263] on nz-modal-container "orizair accu Service ✈️Orizair - Accu sé de réception de la demande (FR) - En c…" at bounding box center [784, 386] width 1568 height 772
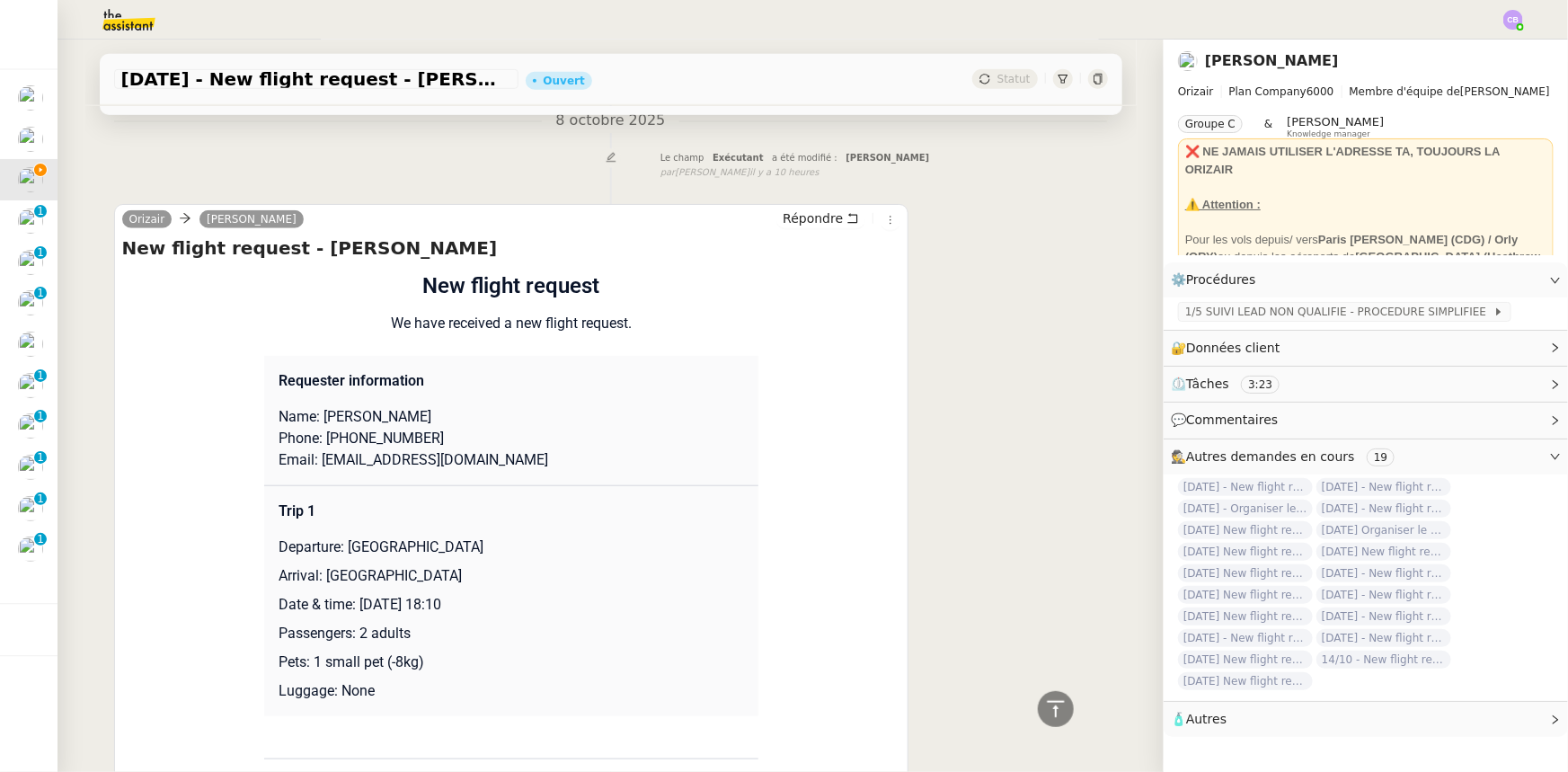
scroll to position [892, 0]
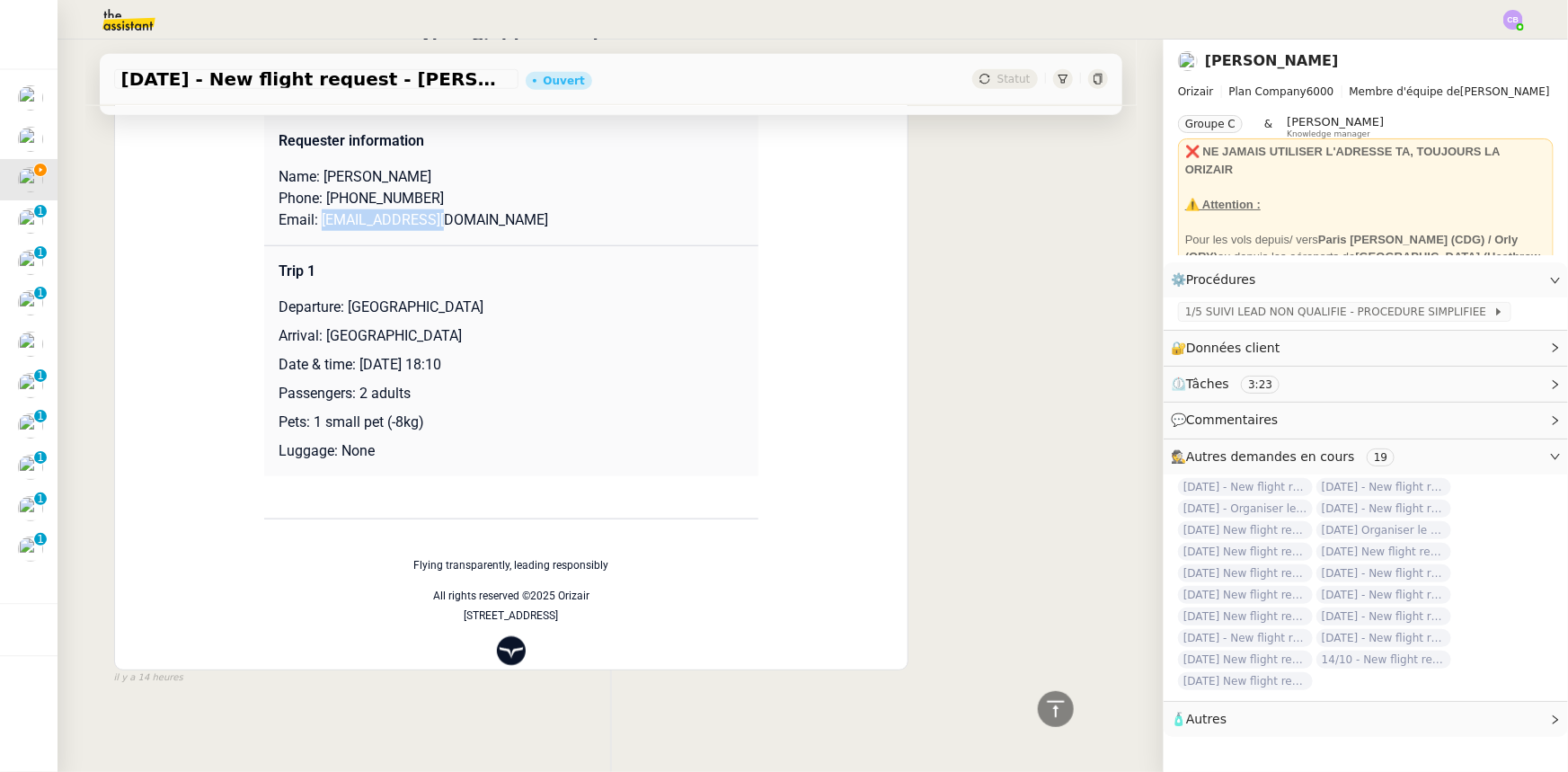
drag, startPoint x: 436, startPoint y: 210, endPoint x: 312, endPoint y: 214, distance: 124.1
click at [312, 214] on p "Email: [EMAIL_ADDRESS][DOMAIN_NAME]" at bounding box center [511, 220] width 466 height 22
copy p "[EMAIL_ADDRESS][DOMAIN_NAME]"
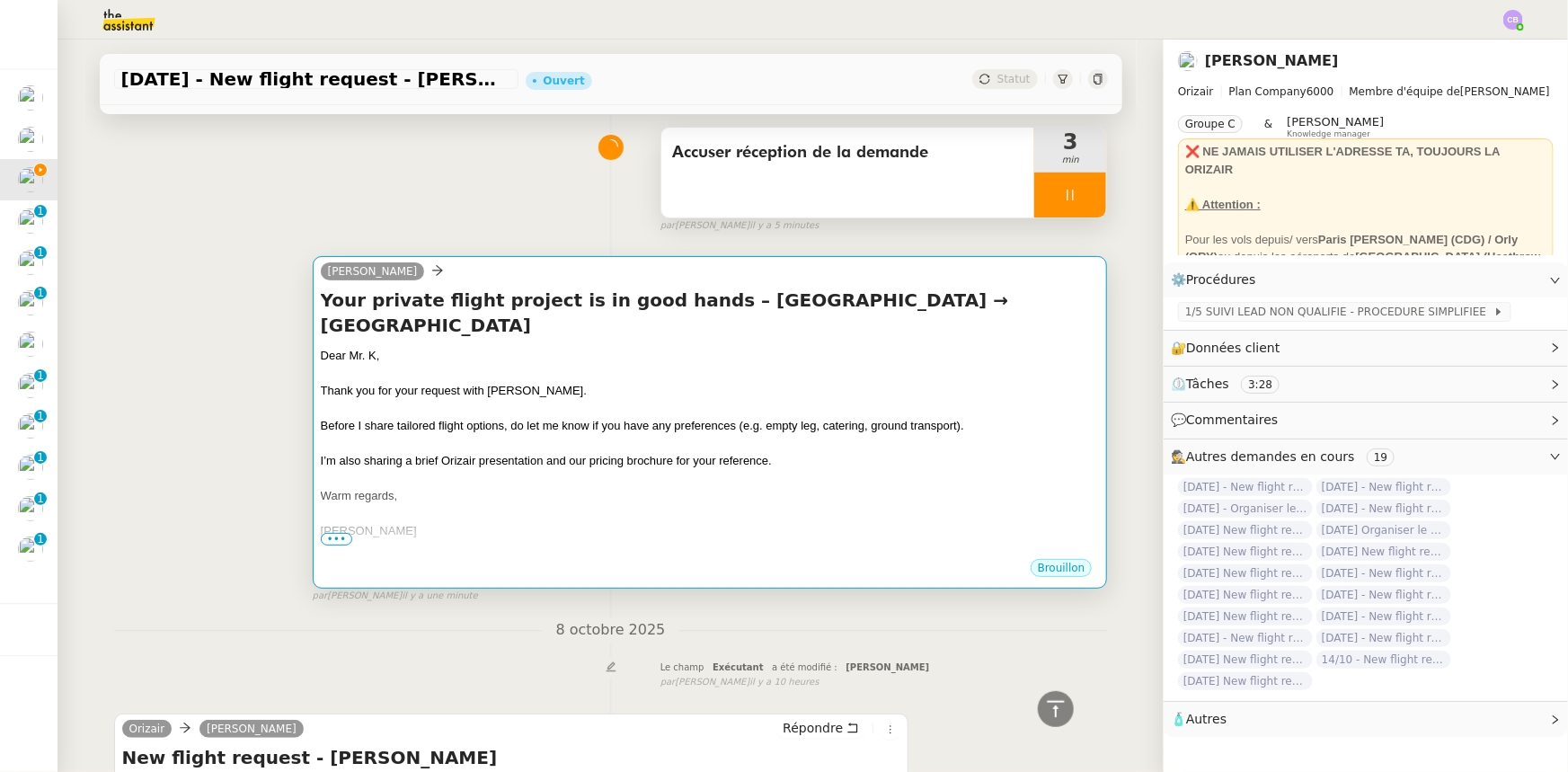
scroll to position [75, 0]
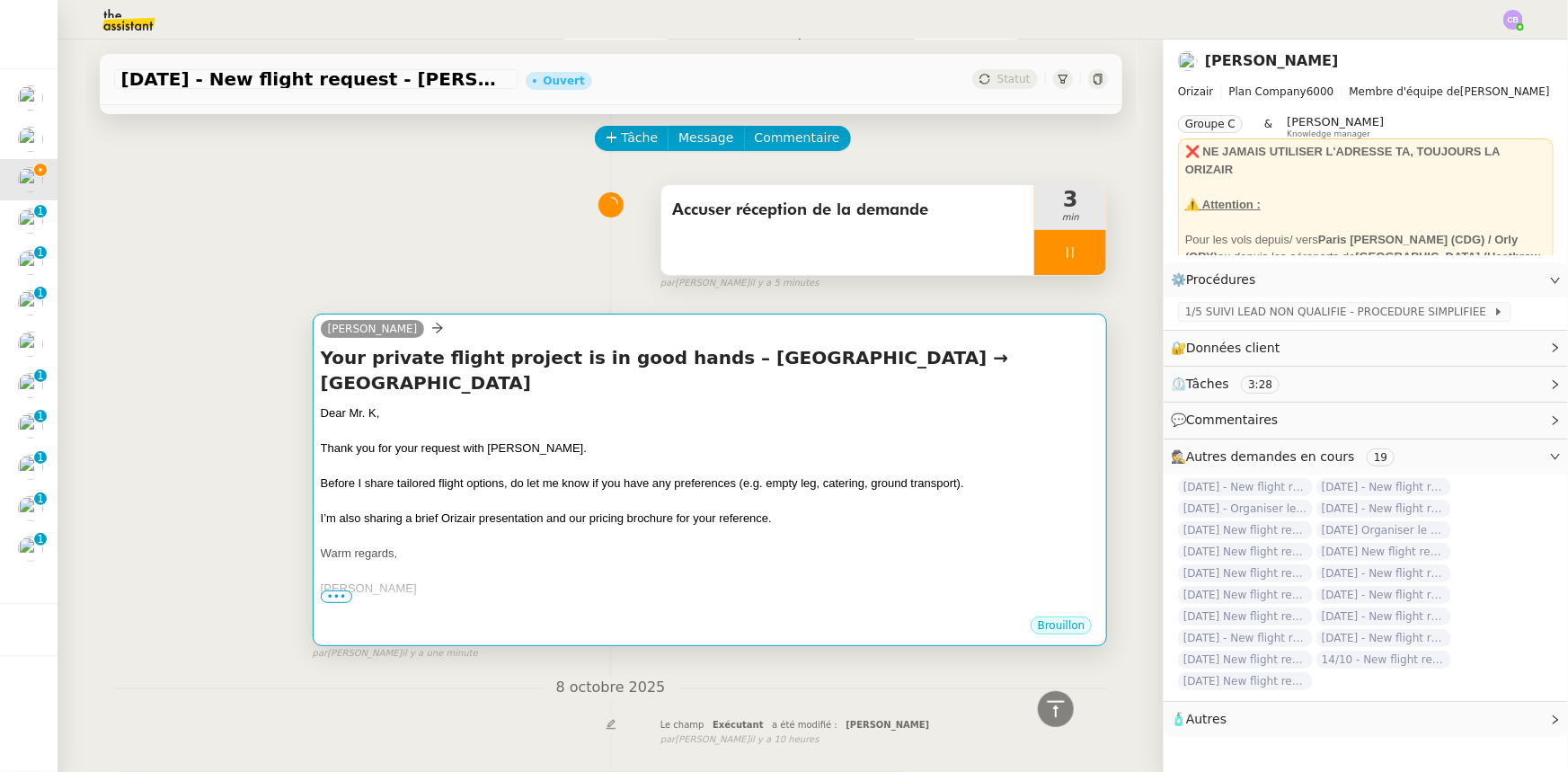
click at [753, 425] on div at bounding box center [710, 432] width 779 height 18
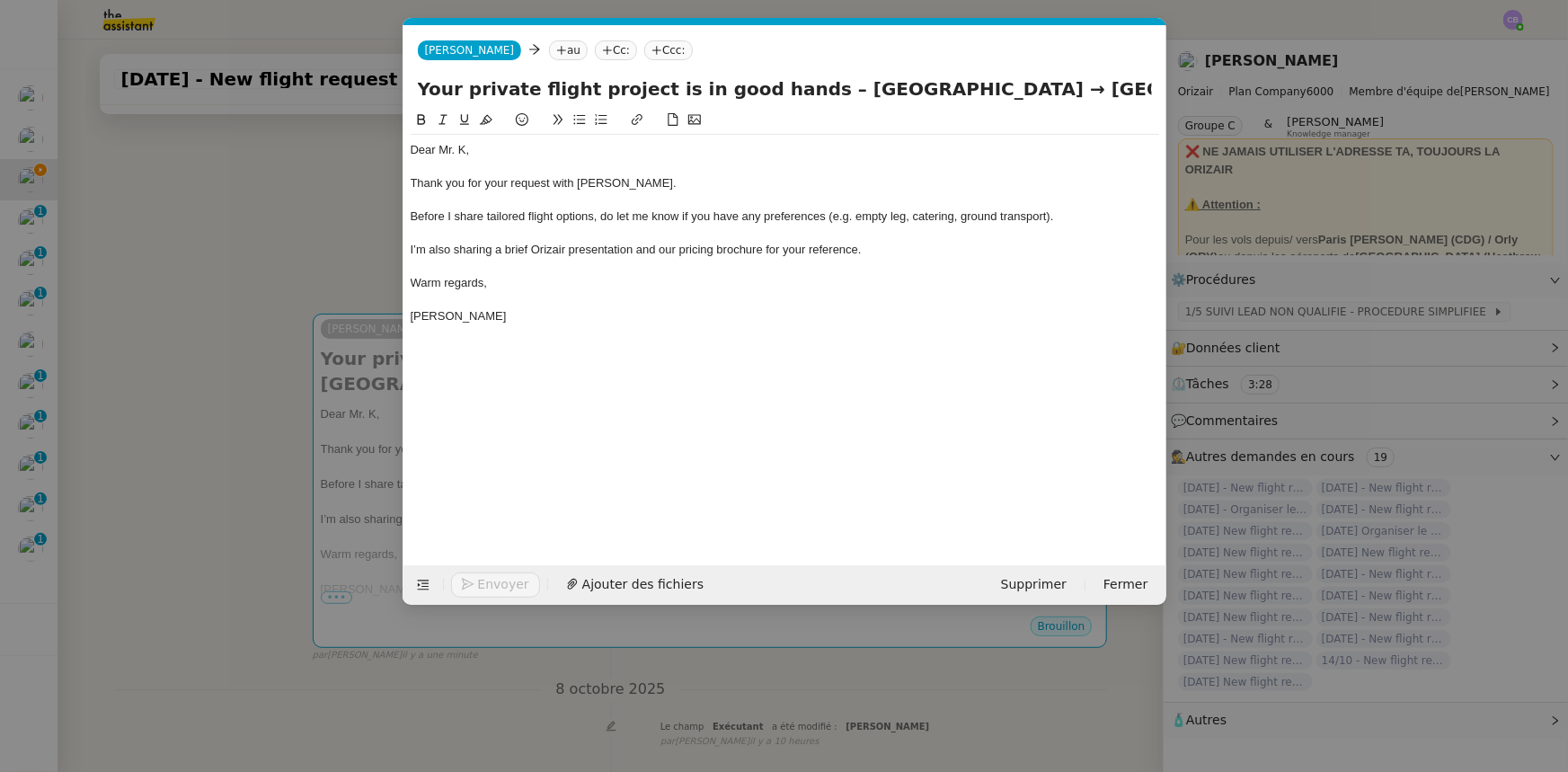
scroll to position [0, 99]
click at [550, 53] on nz-tag "au" at bounding box center [569, 51] width 39 height 20
paste input "[EMAIL_ADDRESS][DOMAIN_NAME]"
type input "[EMAIL_ADDRESS][DOMAIN_NAME]"
click at [596, 79] on span "[EMAIL_ADDRESS][DOMAIN_NAME]" at bounding box center [630, 78] width 220 height 14
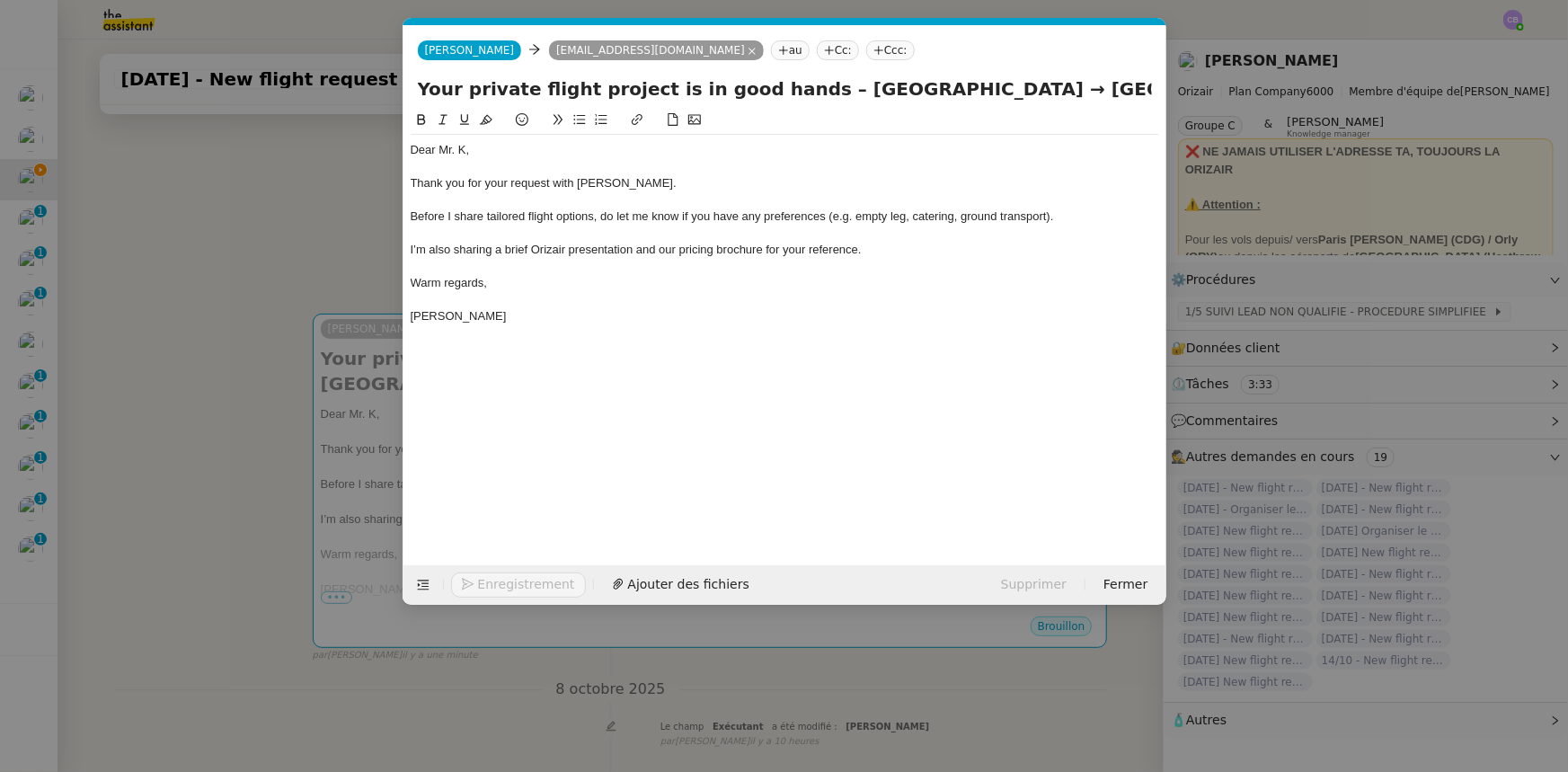
click at [867, 52] on nz-tag "Ccc:" at bounding box center [891, 51] width 49 height 20
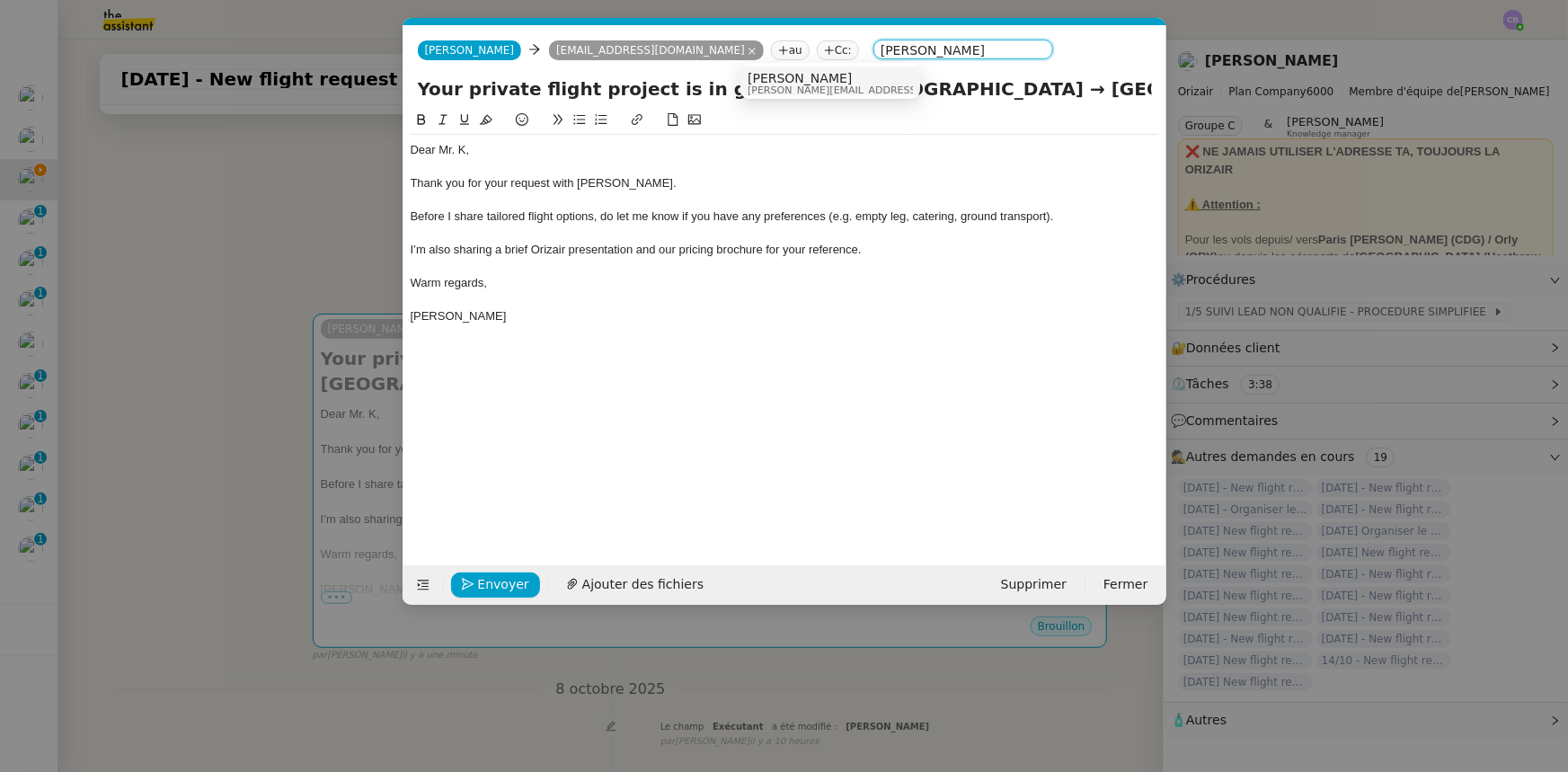
type input "[PERSON_NAME]"
click at [787, 83] on span "[PERSON_NAME]" at bounding box center [876, 78] width 255 height 14
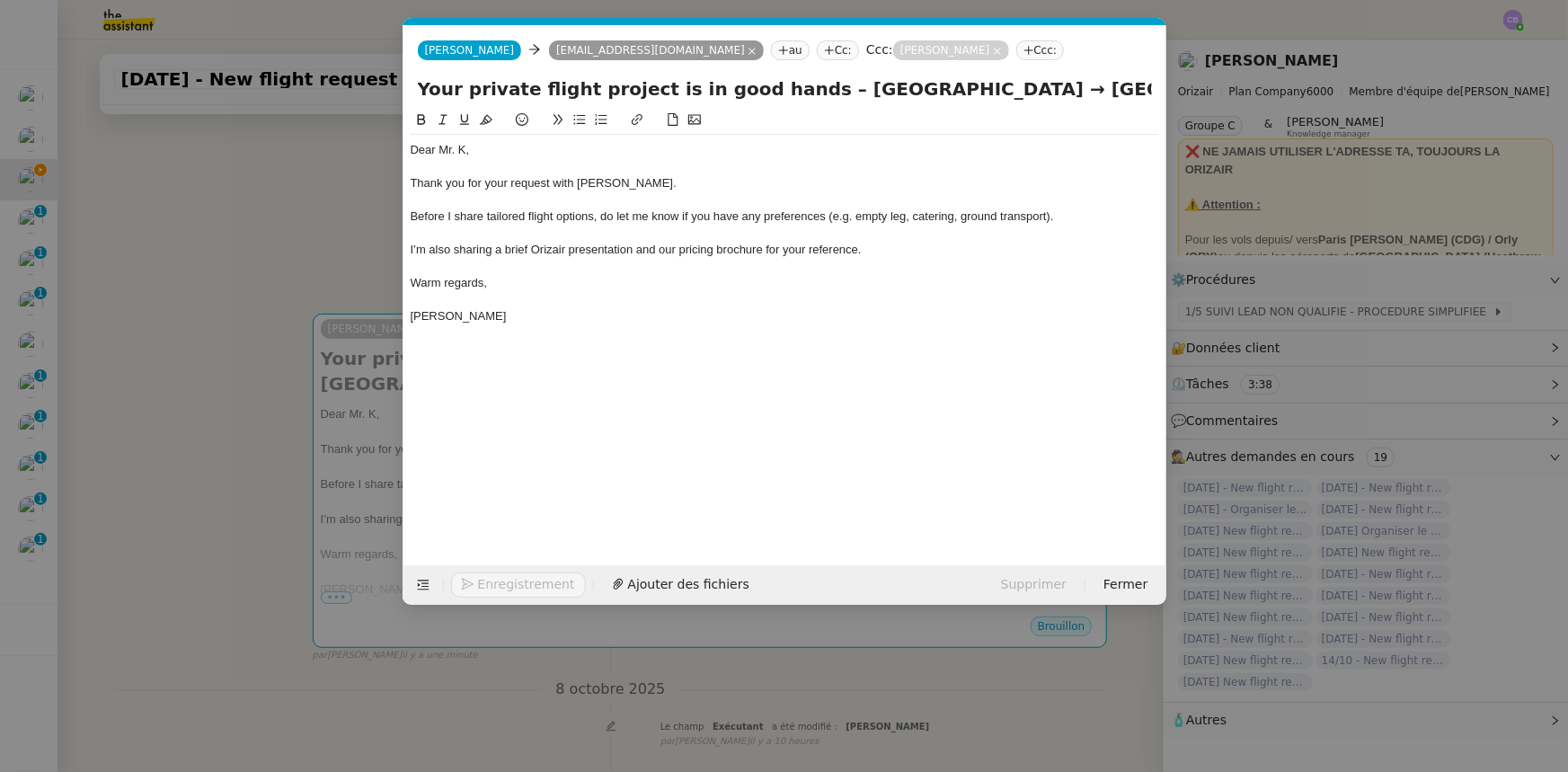
click at [919, 251] on div "I’m also sharing a brief Orizair presentation and our pricing brochure for your…" at bounding box center [785, 249] width 749 height 16
click at [611, 477] on span "Ajouter des fichiers" at bounding box center [643, 584] width 122 height 21
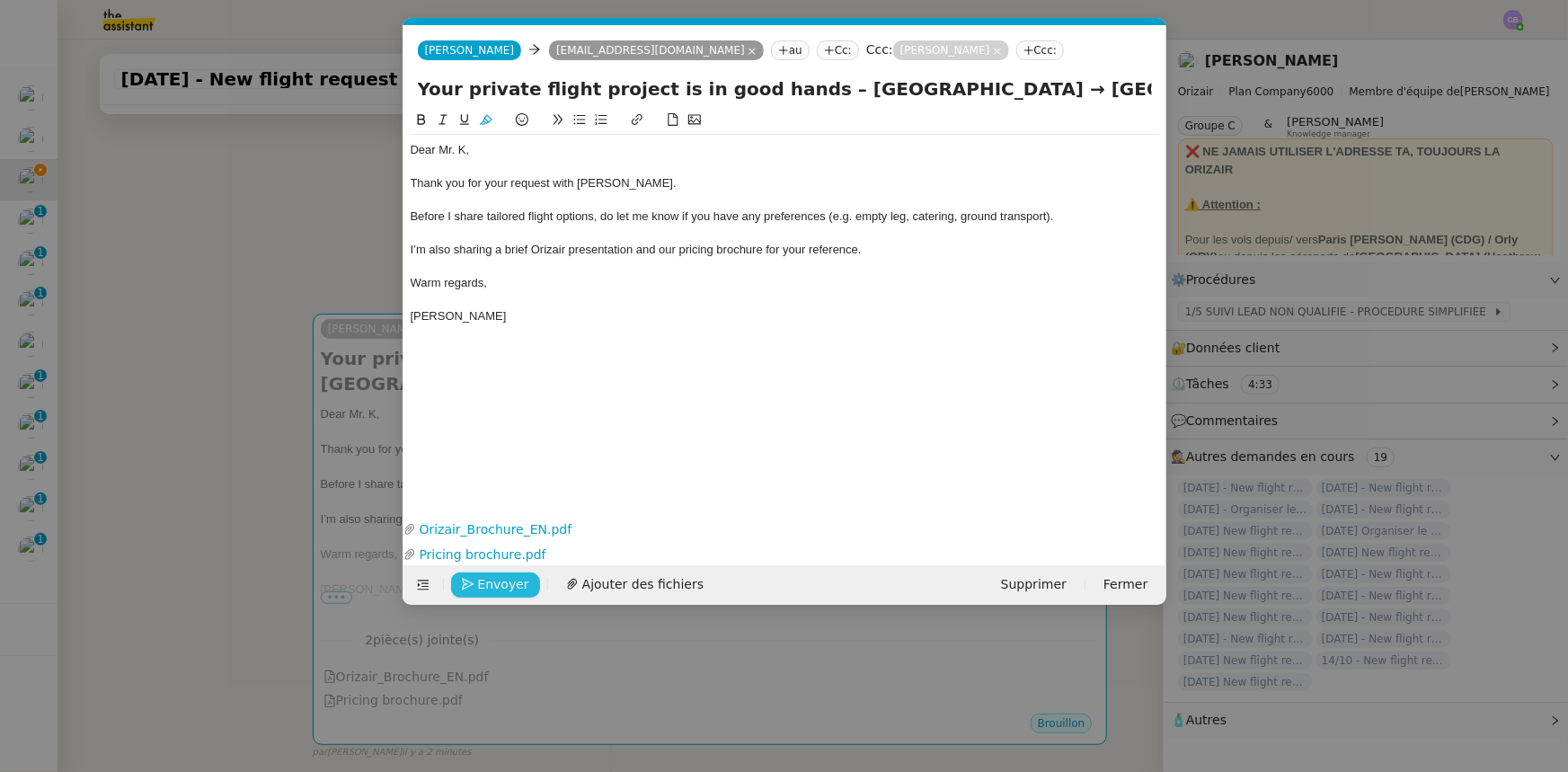
click at [518, 477] on span "Envoyer" at bounding box center [503, 584] width 51 height 21
click at [518, 477] on span "Confirmer l'envoi" at bounding box center [532, 584] width 108 height 21
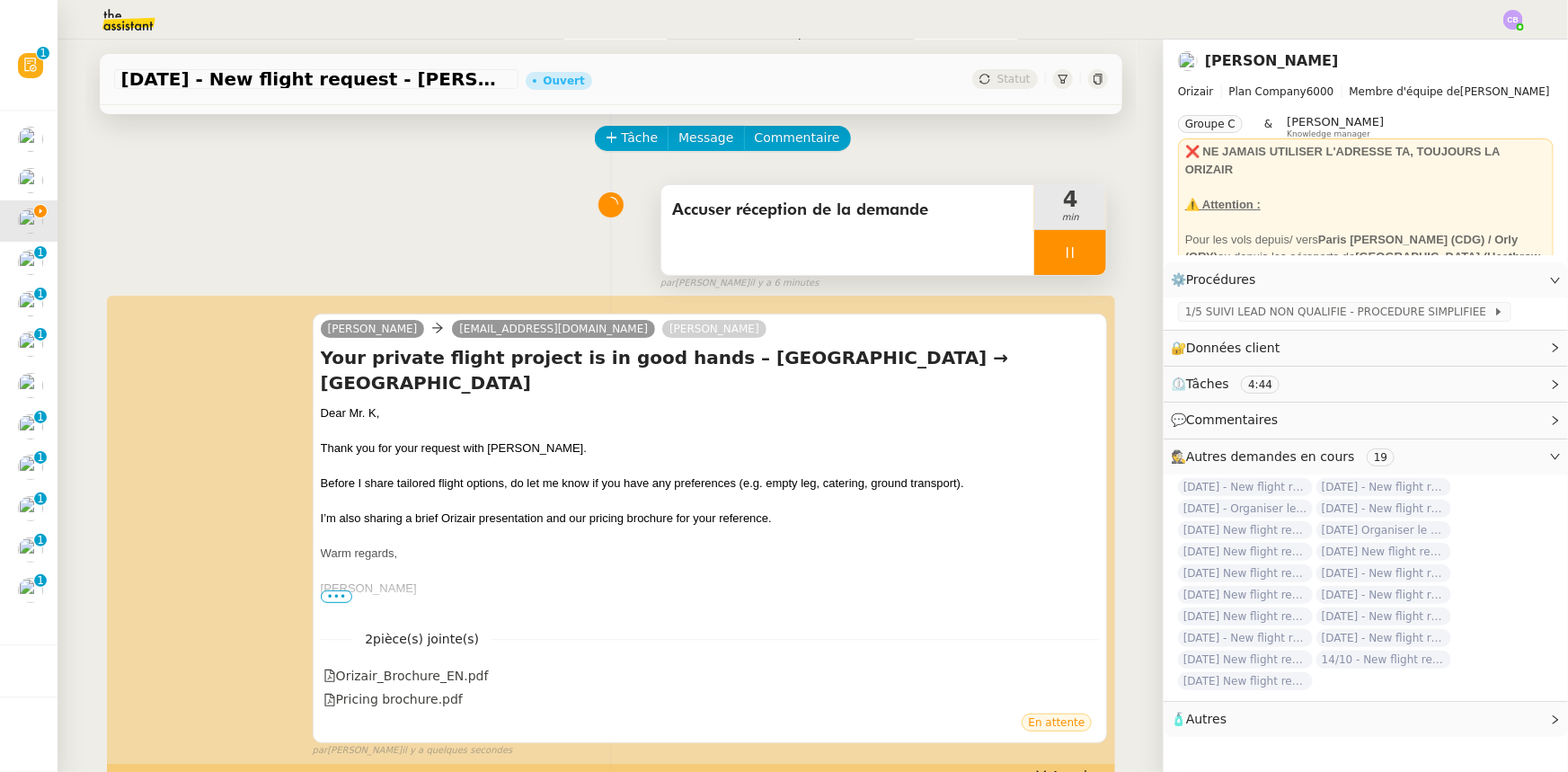
click at [1035, 251] on div at bounding box center [1070, 252] width 72 height 45
click at [1044, 259] on icon at bounding box center [1088, 252] width 14 height 14
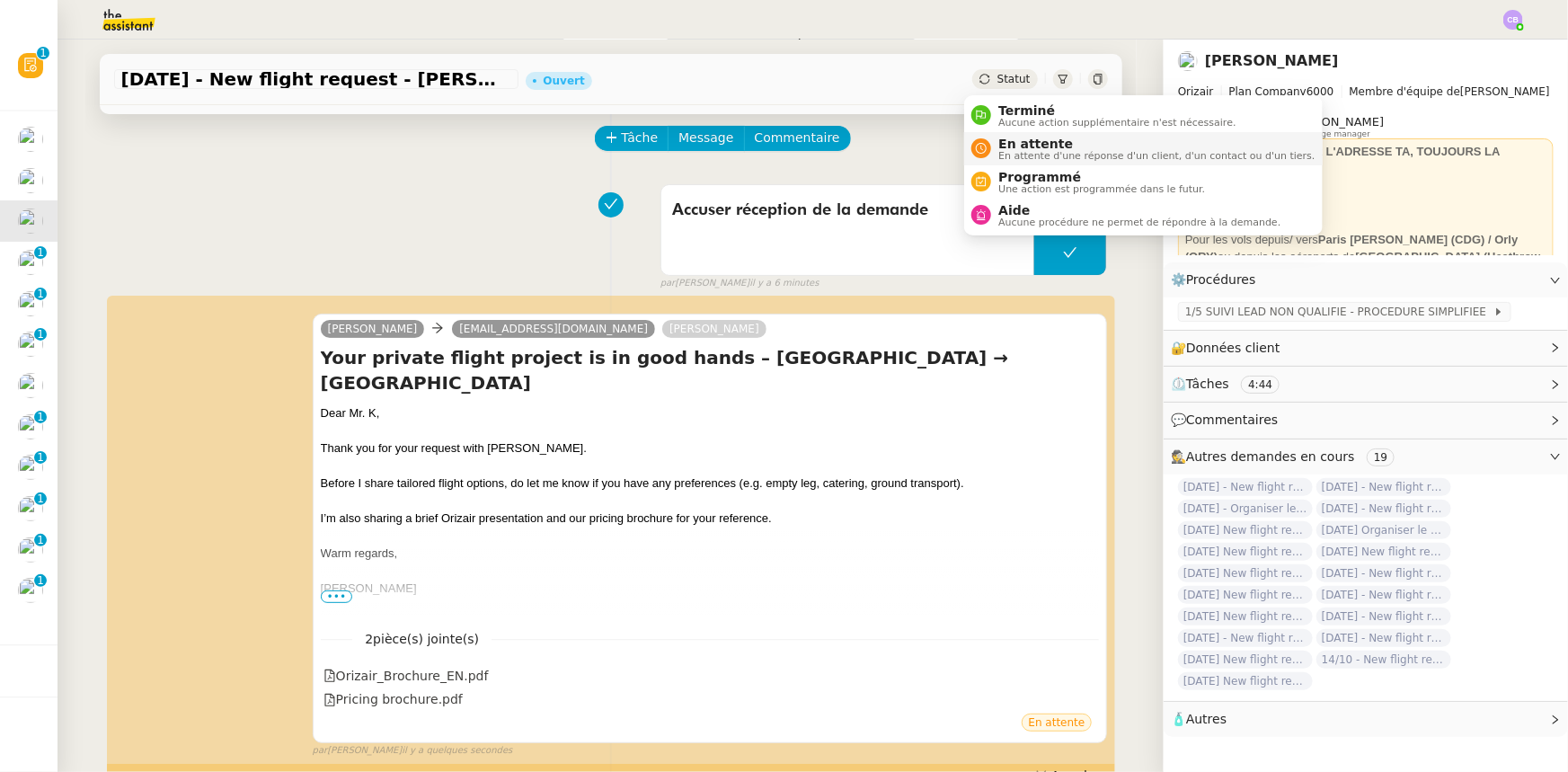
click at [1015, 145] on span "En attente" at bounding box center [1156, 144] width 316 height 14
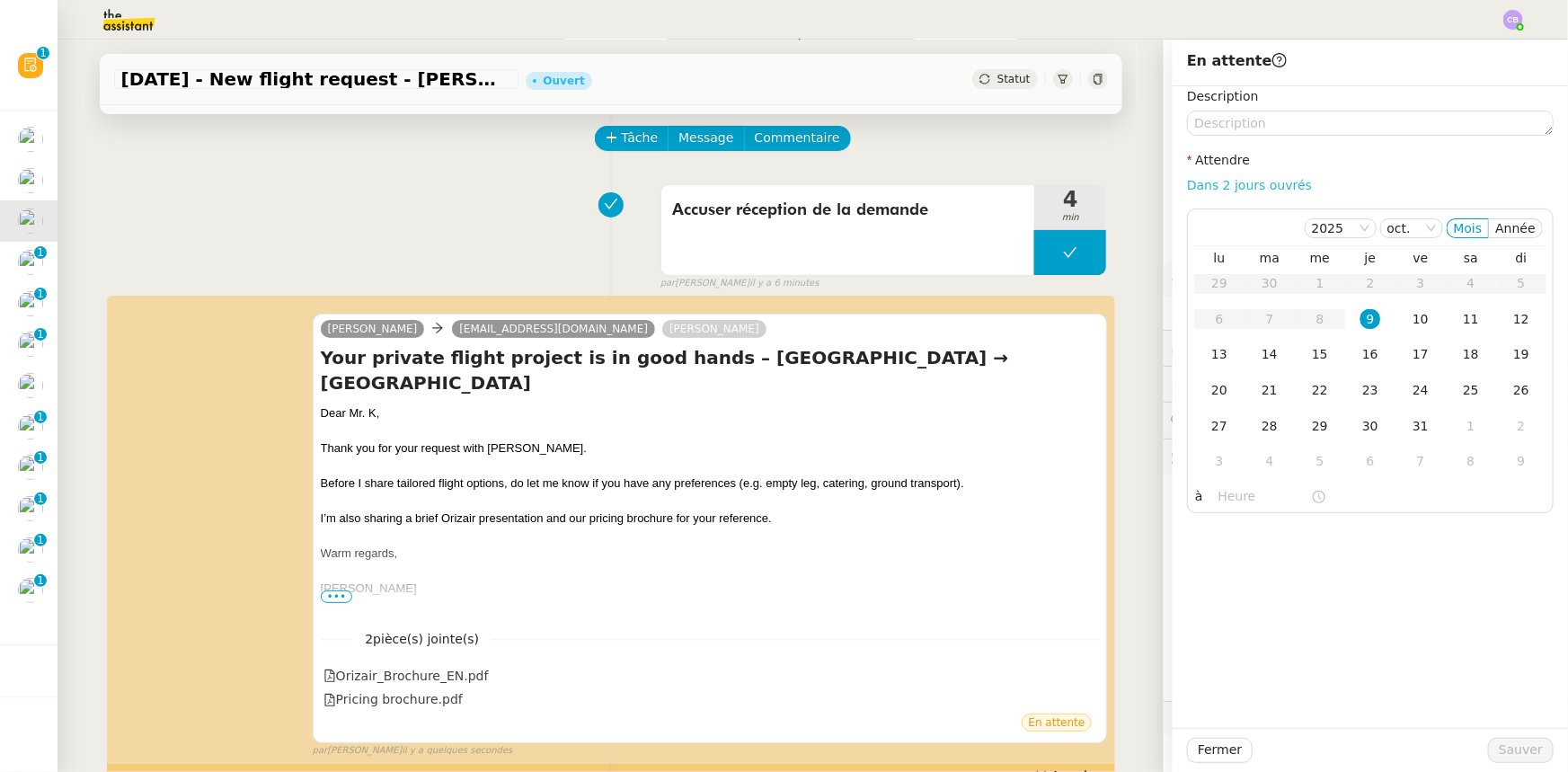
click at [1044, 187] on link "Dans 2 jours ouvrés" at bounding box center [1249, 185] width 125 height 14
type input "07:00"
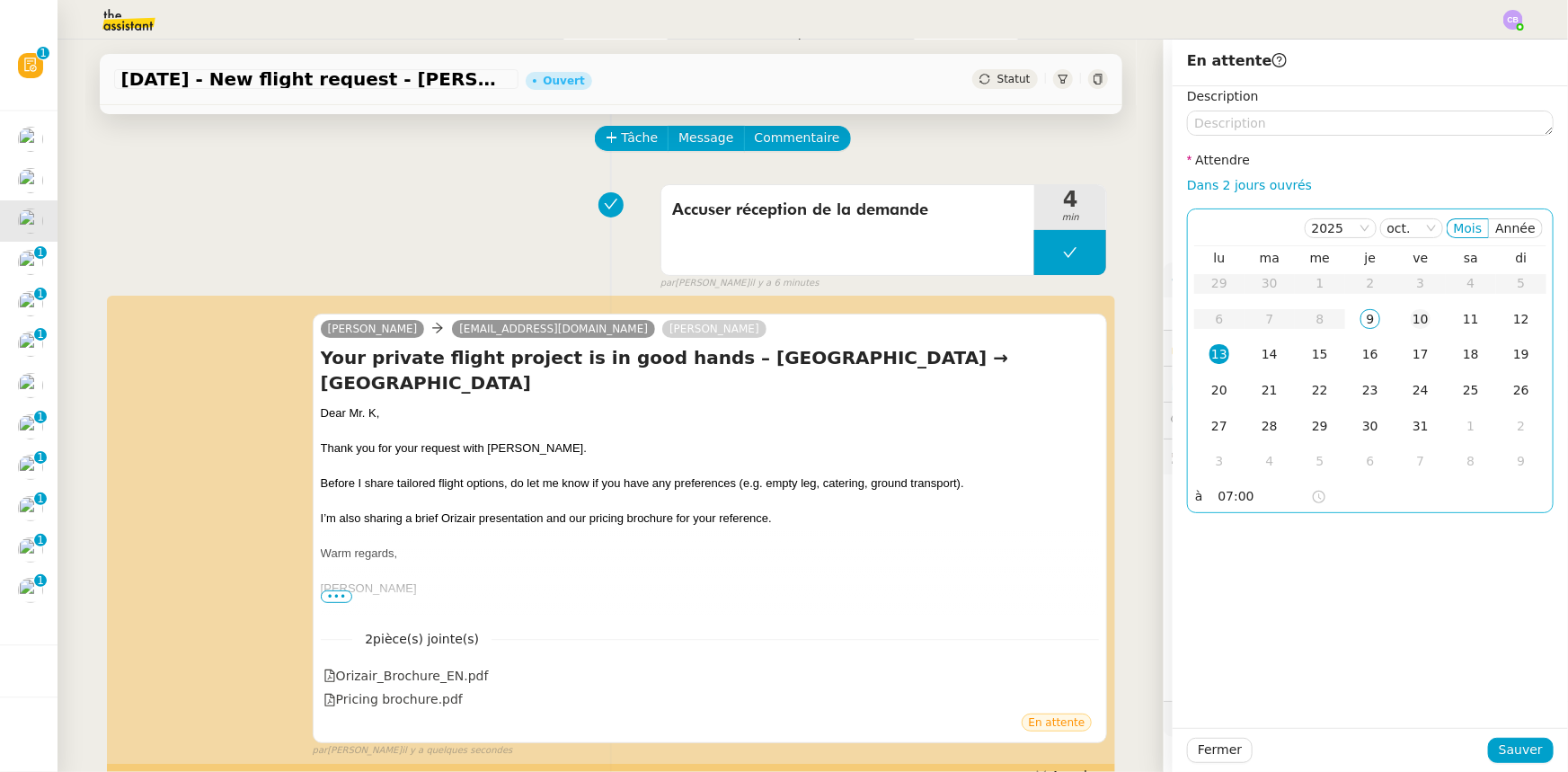
click at [1044, 319] on div "10" at bounding box center [1421, 319] width 20 height 20
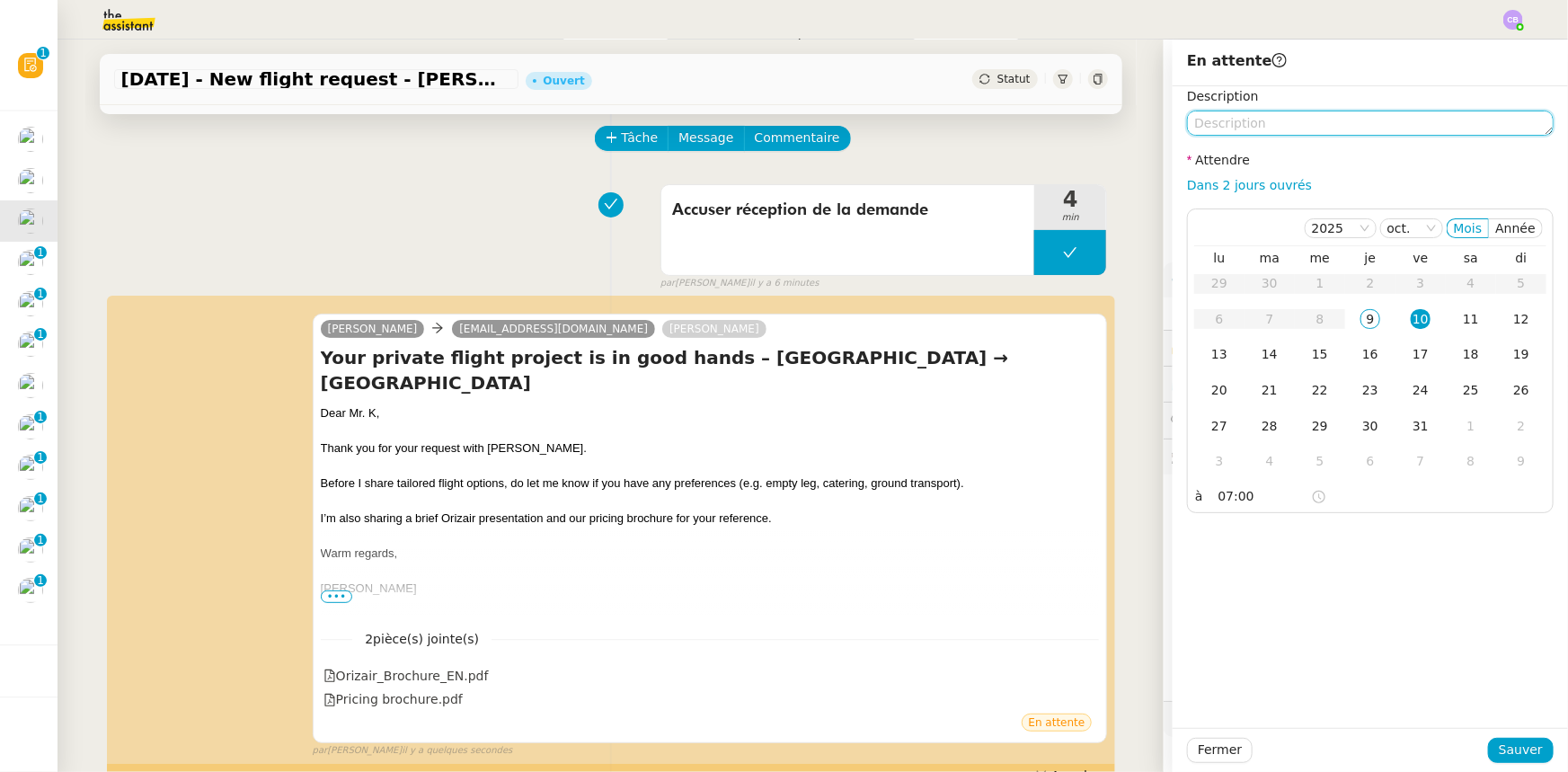
click at [1044, 122] on textarea at bounding box center [1371, 123] width 367 height 25
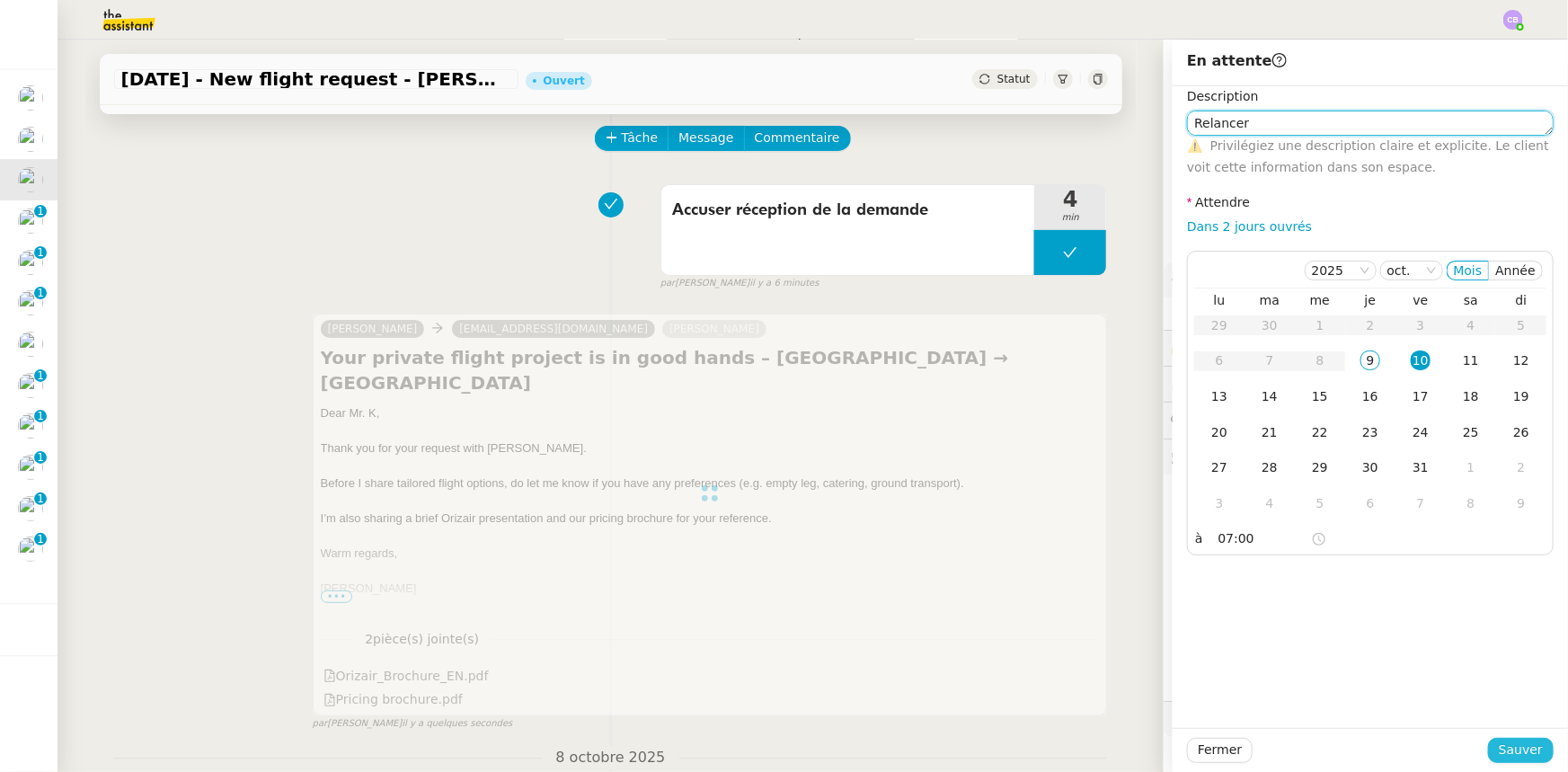
type textarea "Relancer"
click at [1044, 477] on span "Sauver" at bounding box center [1521, 750] width 44 height 21
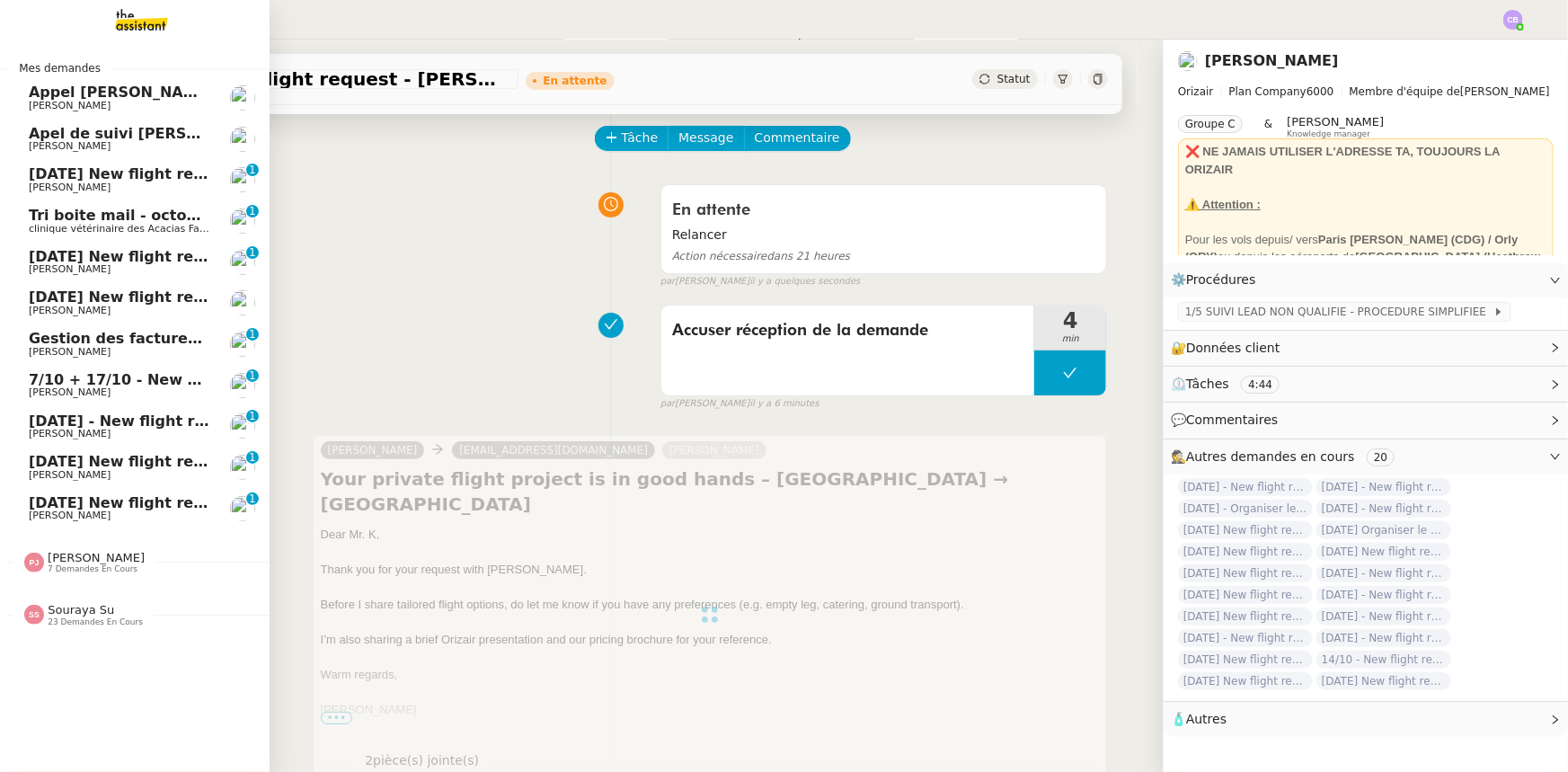
click at [44, 172] on span "[DATE] New flight request - [PERSON_NAME]" at bounding box center [208, 174] width 360 height 17
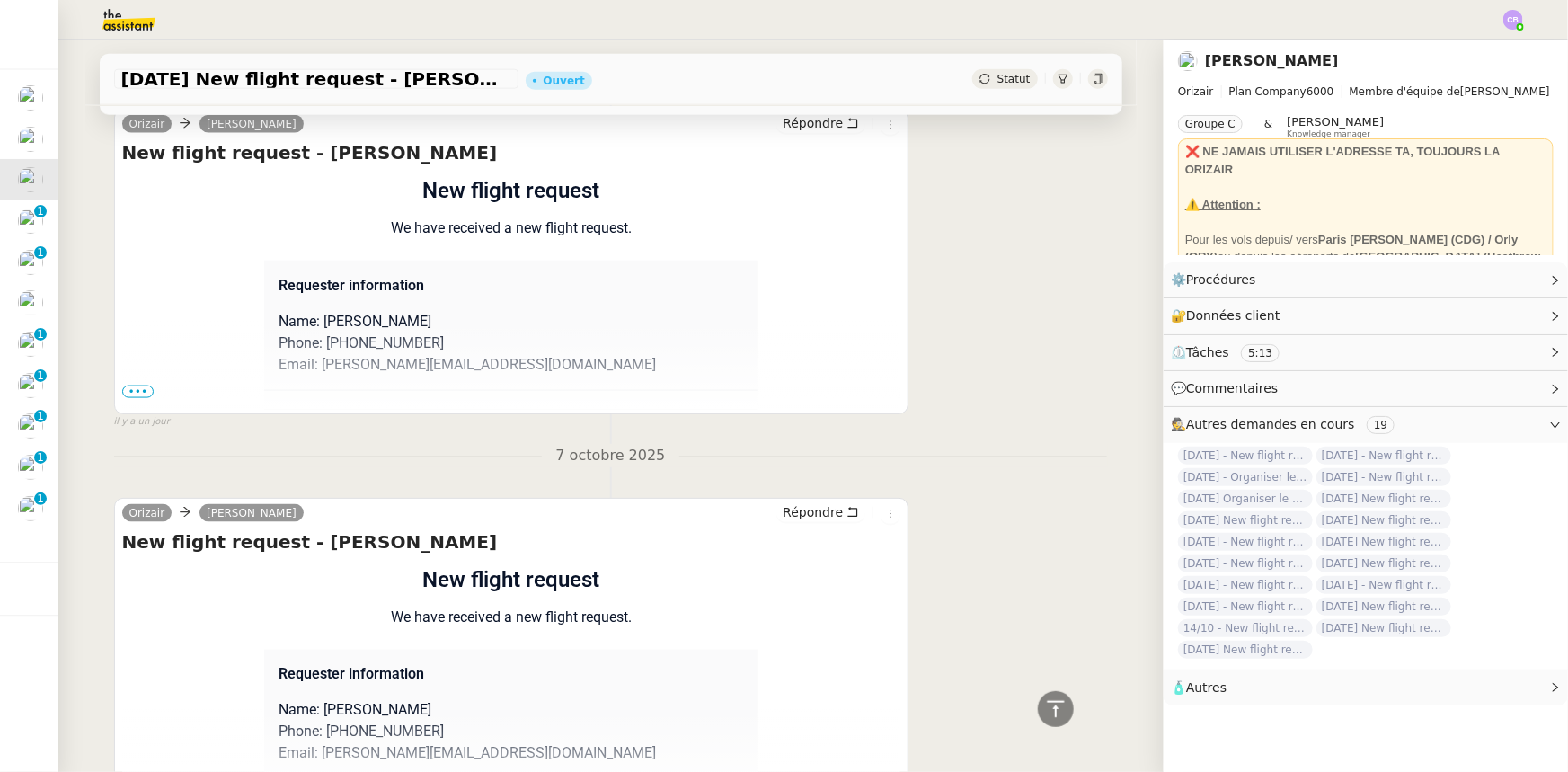
scroll to position [1232, 0]
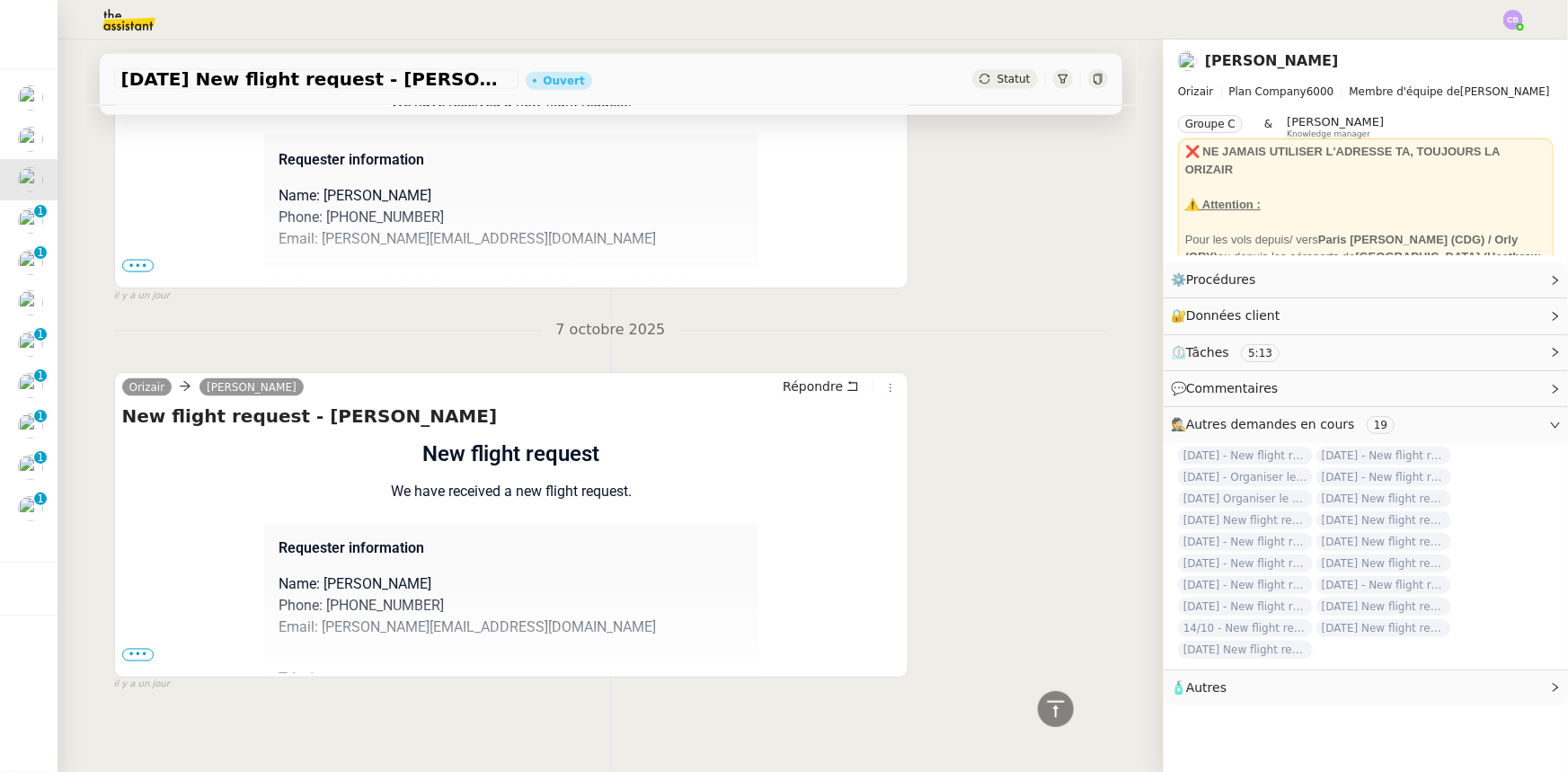
click at [136, 477] on span "•••" at bounding box center [139, 655] width 32 height 13
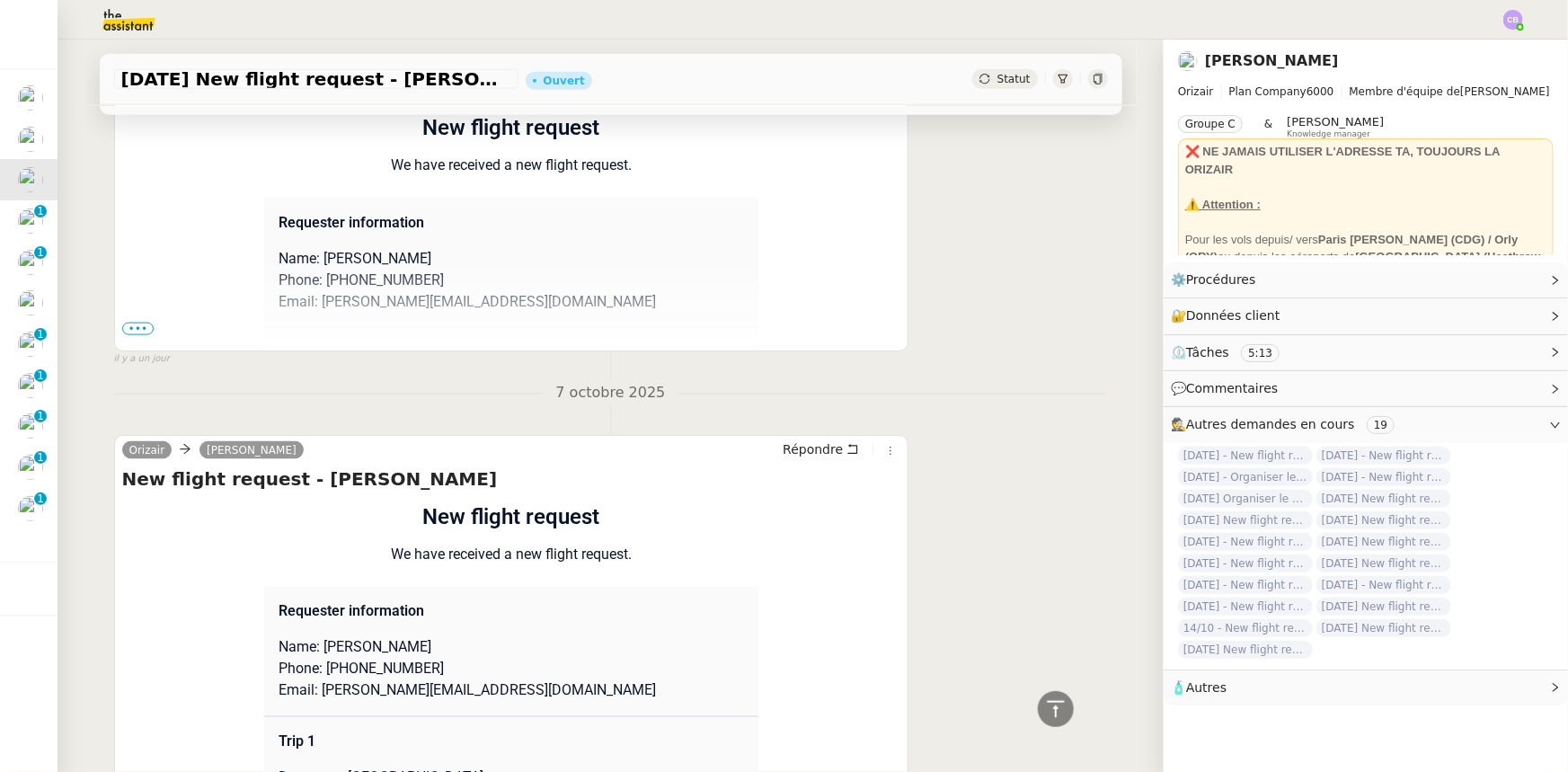
scroll to position [1150, 0]
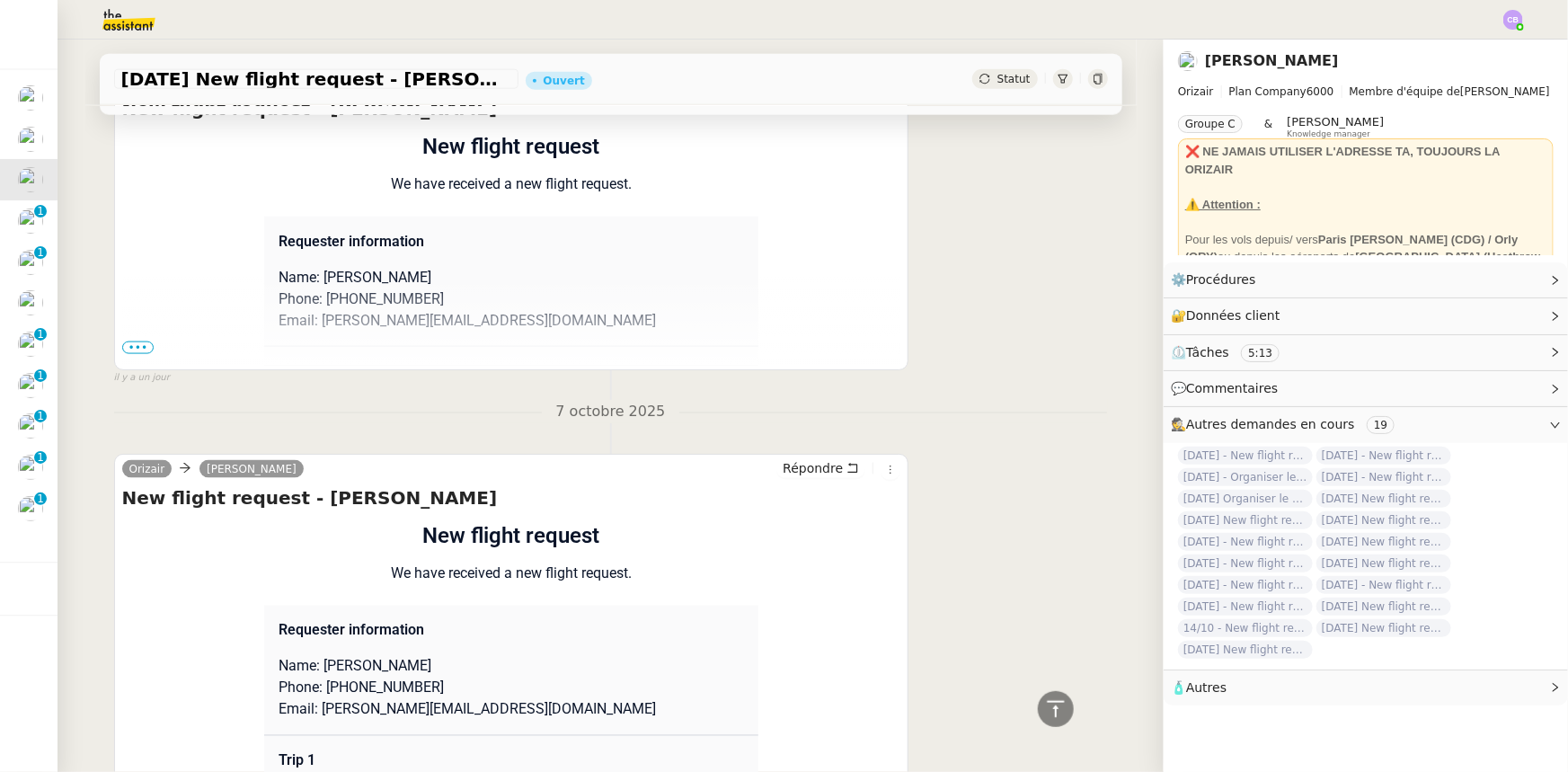
click at [125, 341] on span "•••" at bounding box center [139, 347] width 32 height 13
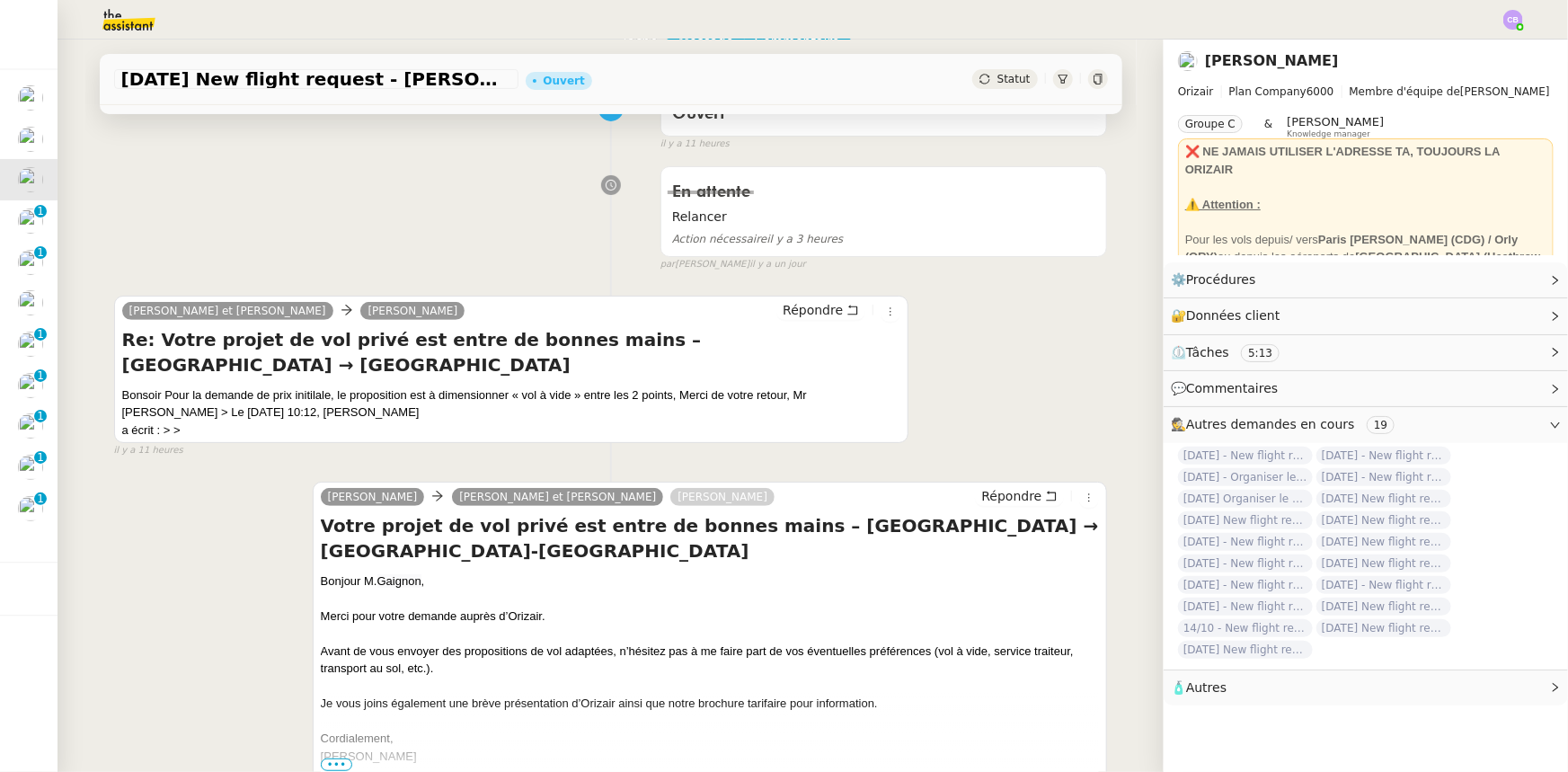
scroll to position [0, 0]
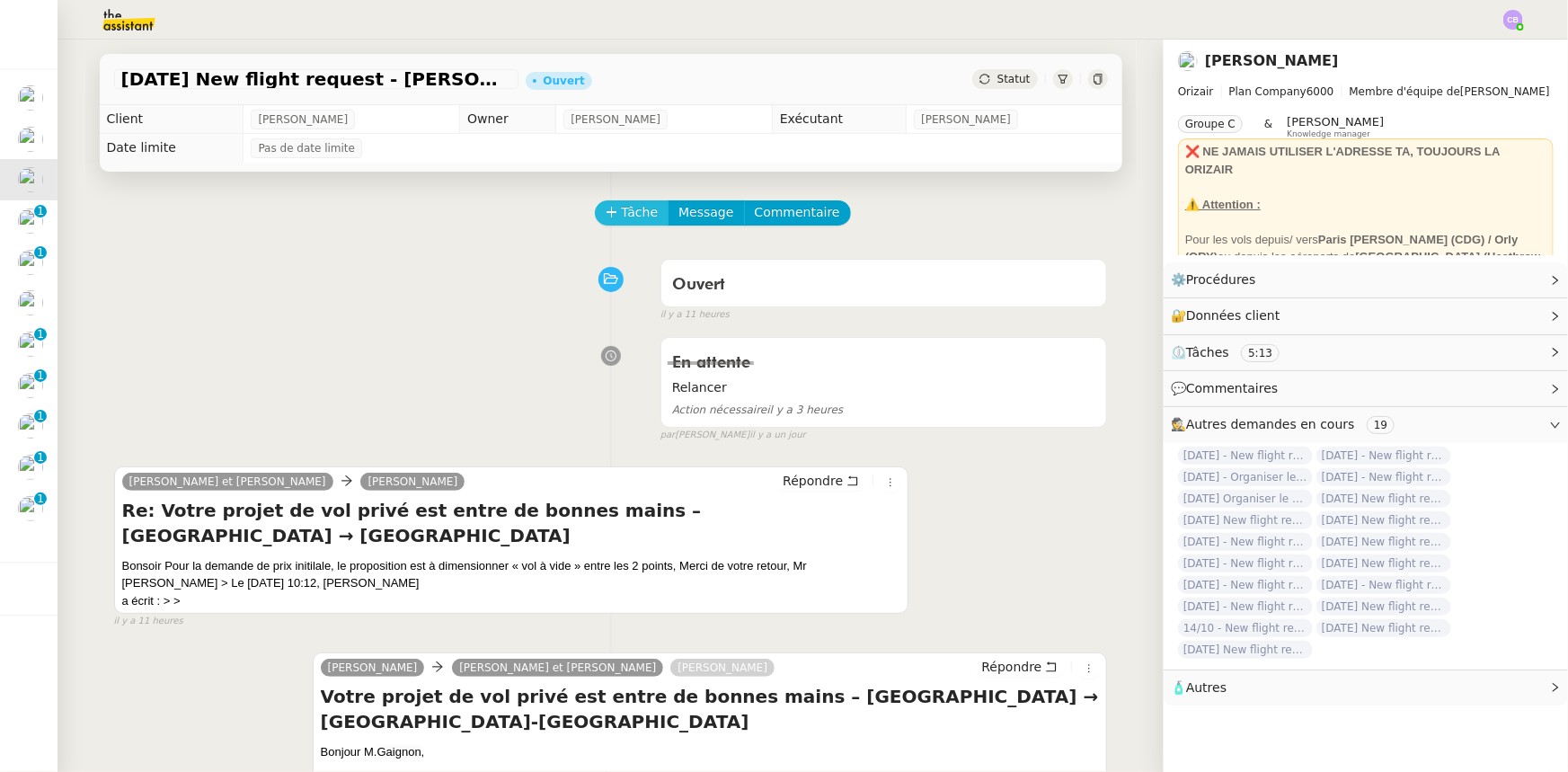
click at [622, 219] on span "Tâche" at bounding box center [640, 212] width 37 height 21
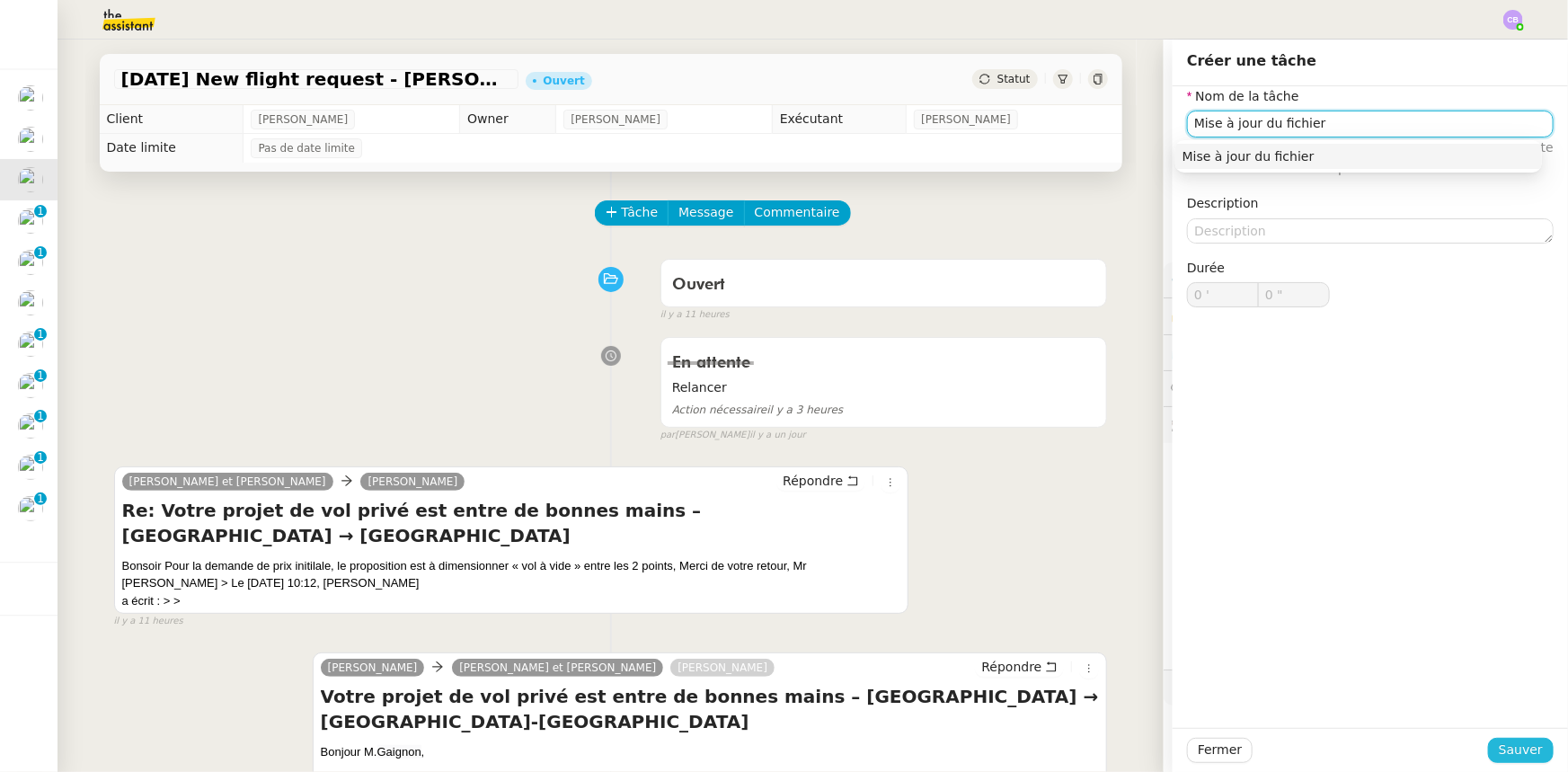
type input "Mise à jour du fichier"
click at [1044, 477] on span "Sauver" at bounding box center [1521, 750] width 44 height 21
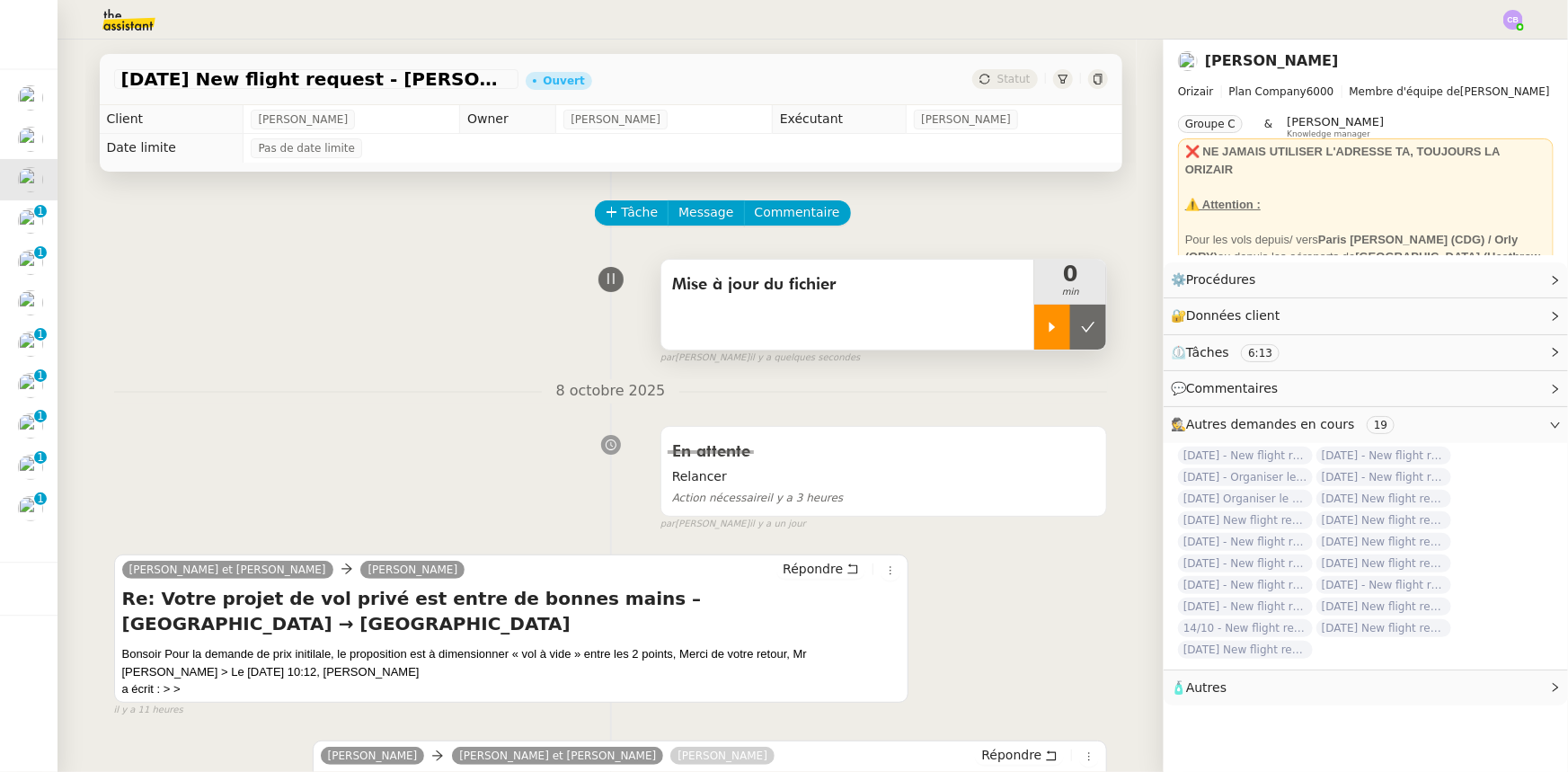
click at [1040, 343] on div at bounding box center [1052, 326] width 36 height 45
click at [787, 220] on span "Commentaire" at bounding box center [798, 212] width 86 height 21
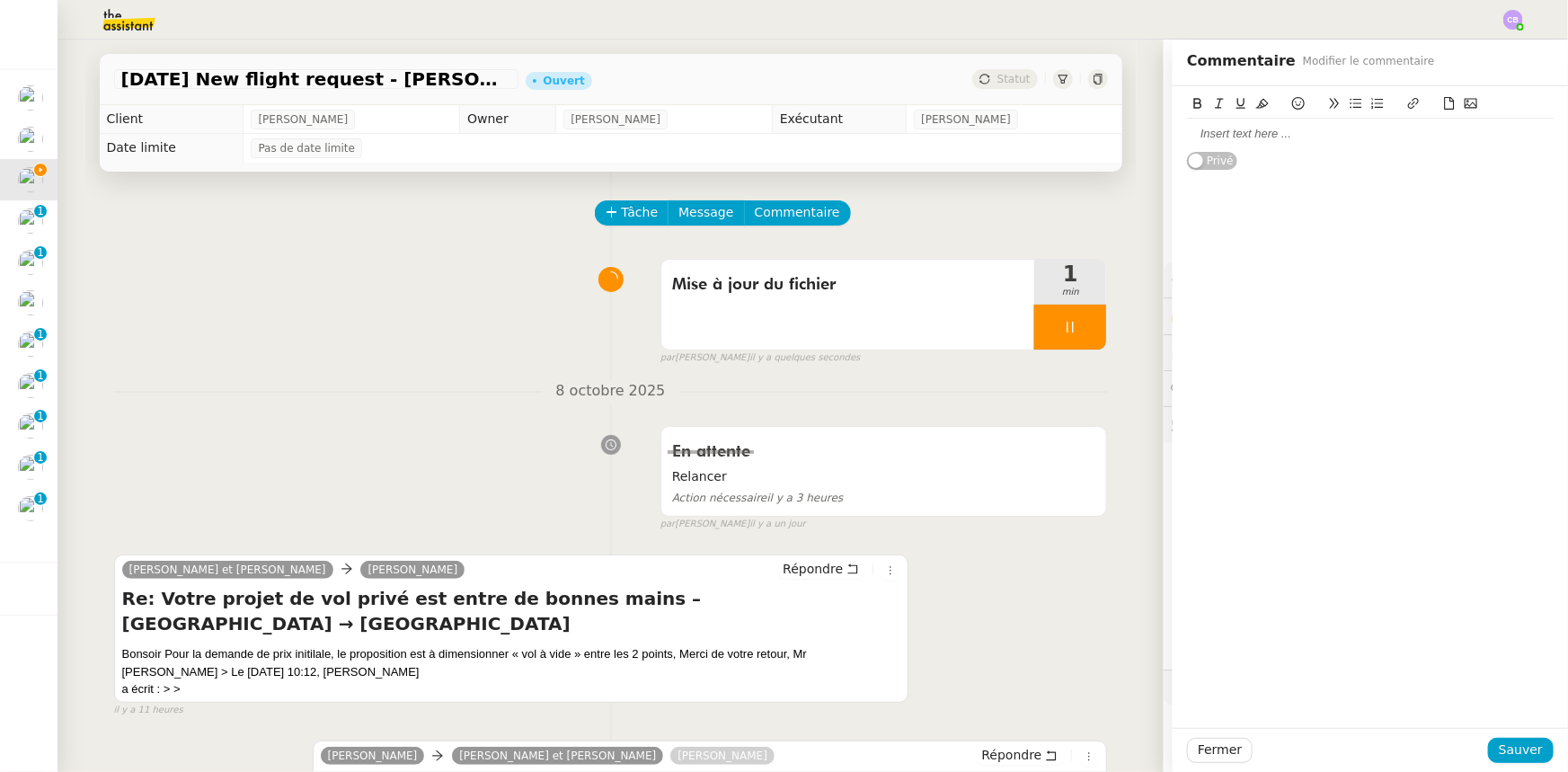
click at [1044, 140] on div at bounding box center [1371, 134] width 367 height 16
click at [1044, 134] on div at bounding box center [1371, 134] width 367 height 16
click at [1044, 132] on div "Vol à vide" at bounding box center [1371, 134] width 367 height 16
drag, startPoint x: 1284, startPoint y: 132, endPoint x: 1175, endPoint y: 132, distance: 109.0
click at [1044, 132] on div "Demande du client :" at bounding box center [1371, 134] width 367 height 16
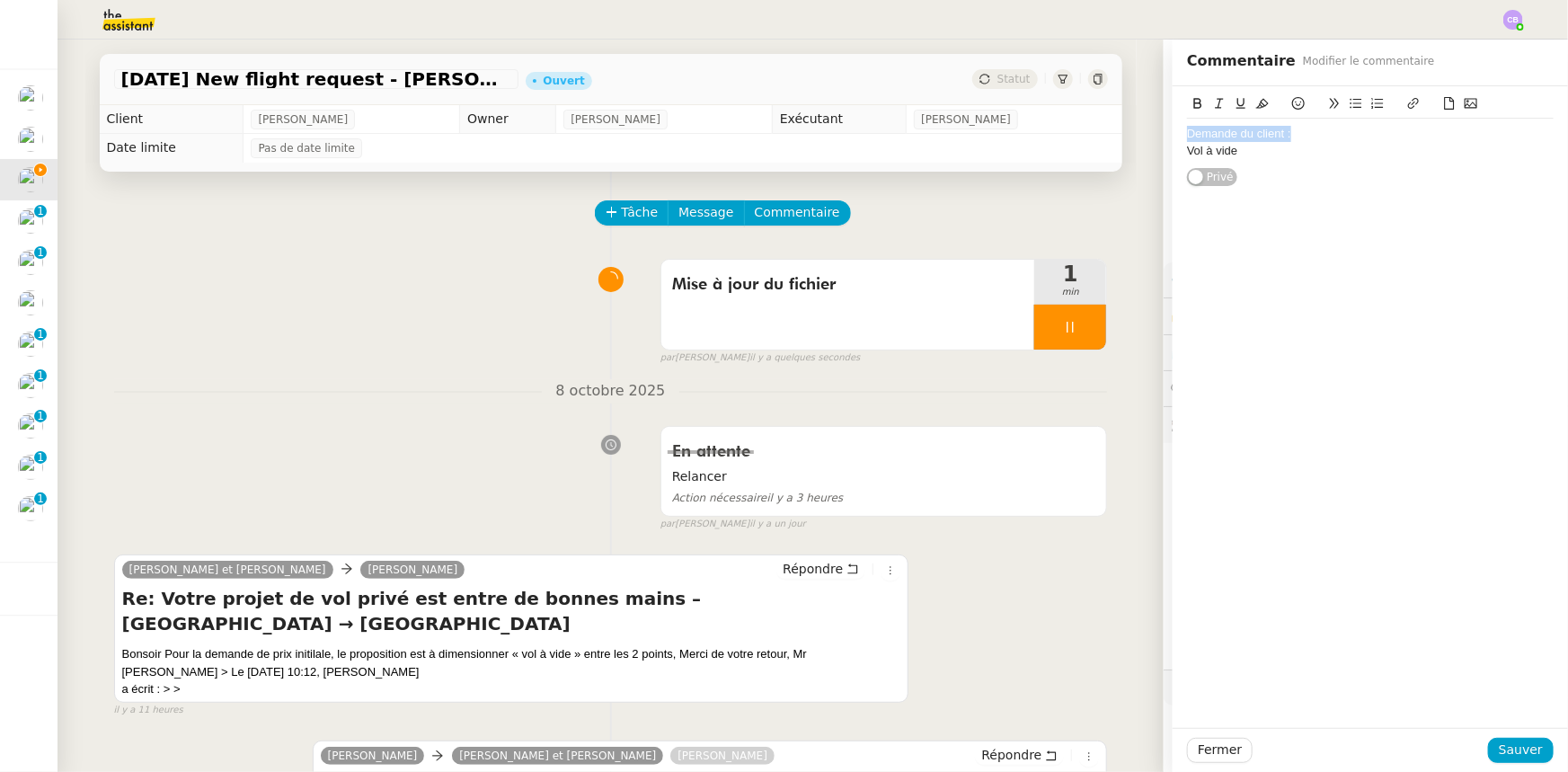
click at [1044, 105] on icon at bounding box center [1198, 103] width 13 height 13
click at [1044, 106] on icon at bounding box center [1241, 103] width 13 height 13
click at [1044, 477] on span "Sauver" at bounding box center [1521, 750] width 44 height 21
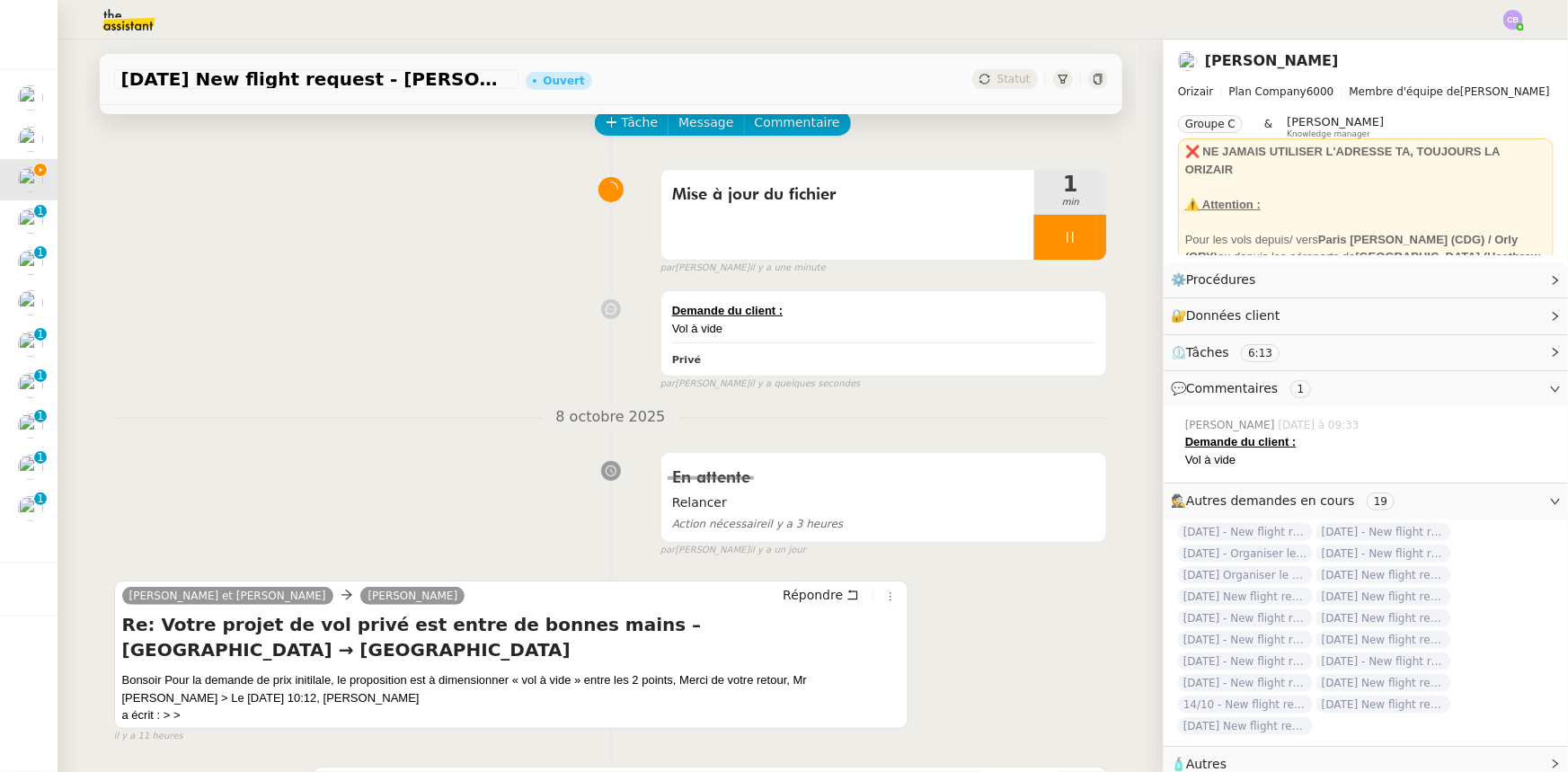
scroll to position [81, 0]
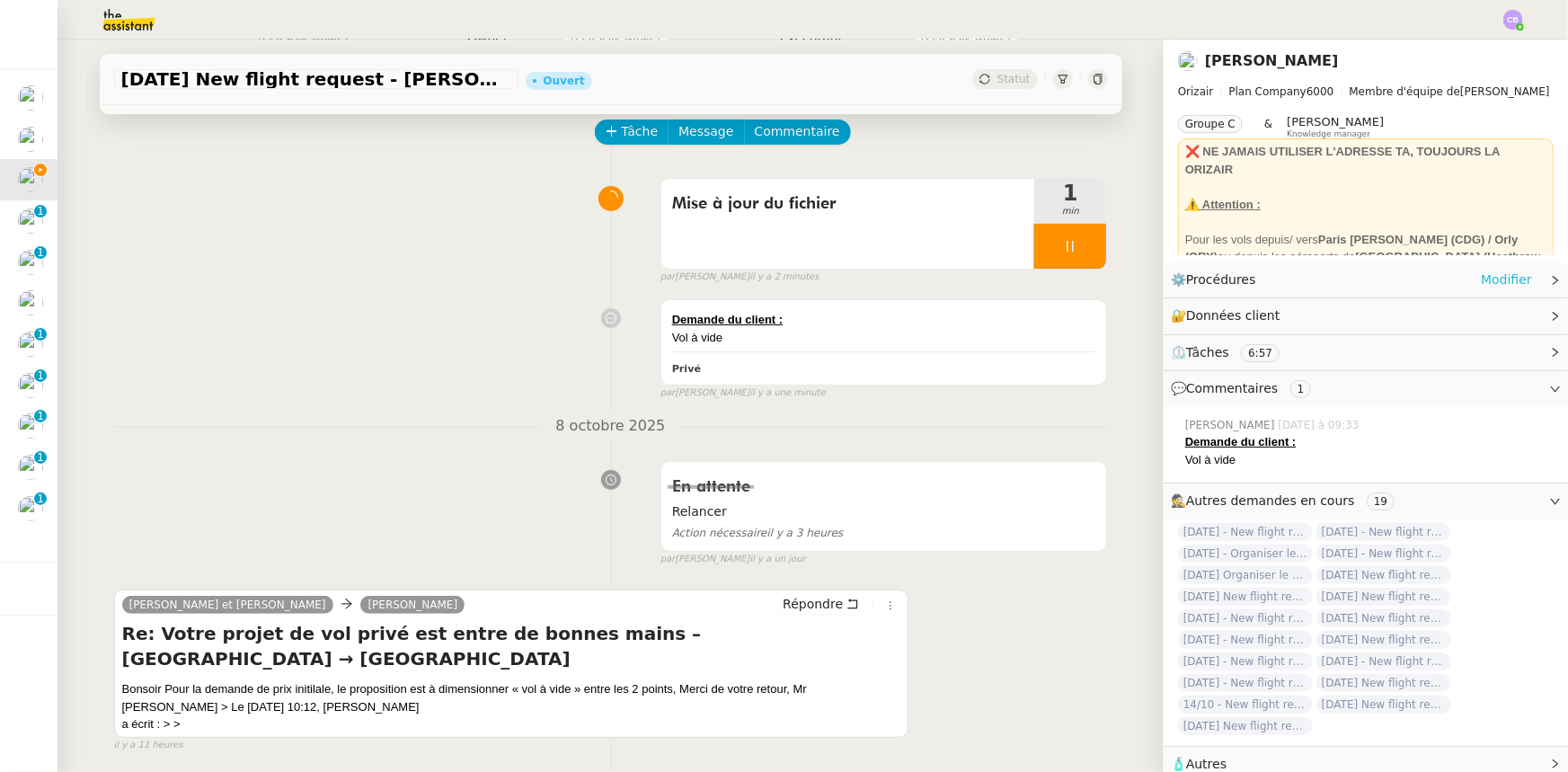
click at [1044, 283] on link "Modifier" at bounding box center [1506, 279] width 51 height 21
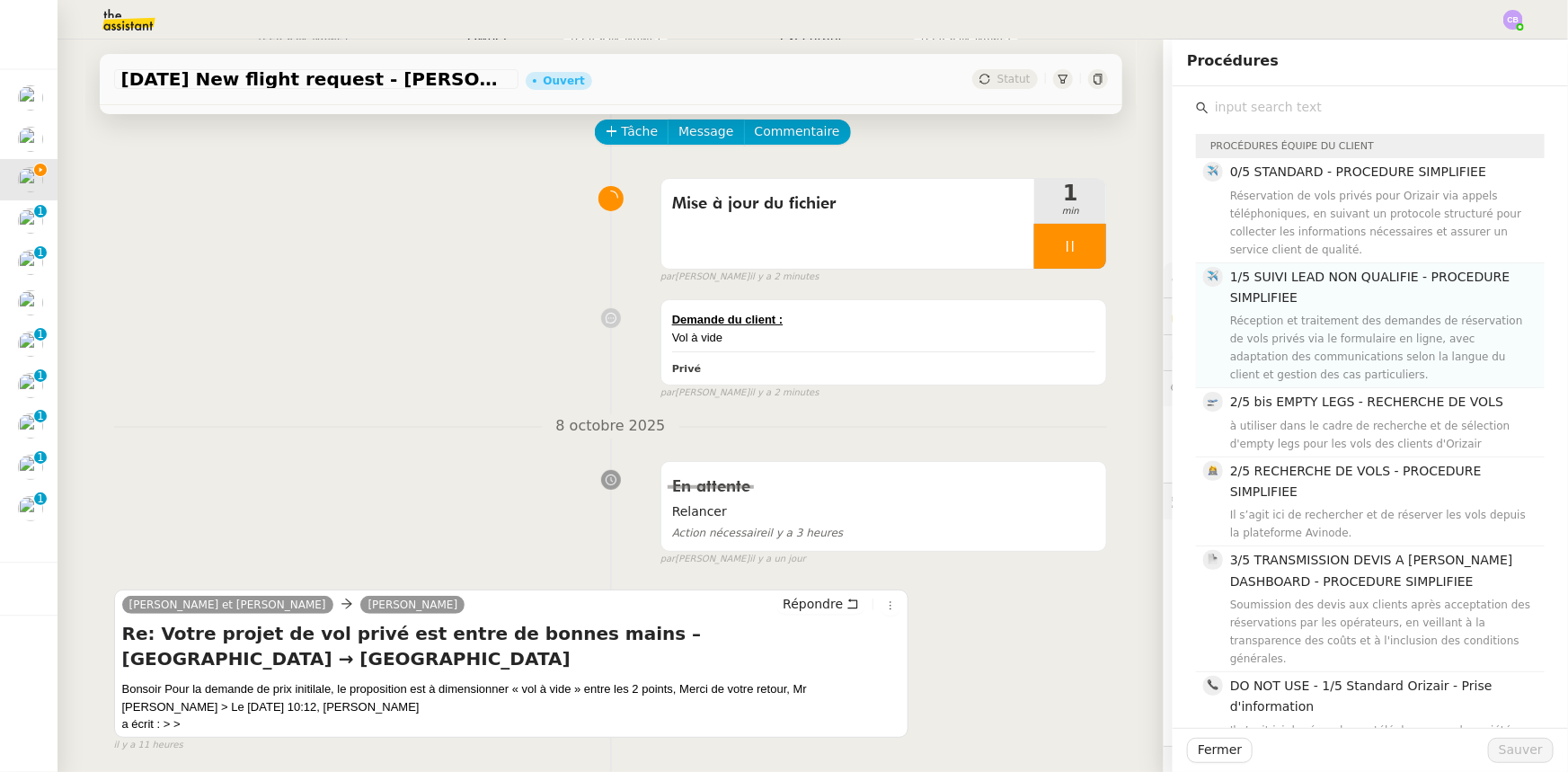
click at [1044, 287] on h4 "1/5 SUIVI LEAD NON QUALIFIE - PROCEDURE SIMPLIFIEE" at bounding box center [1382, 288] width 304 height 42
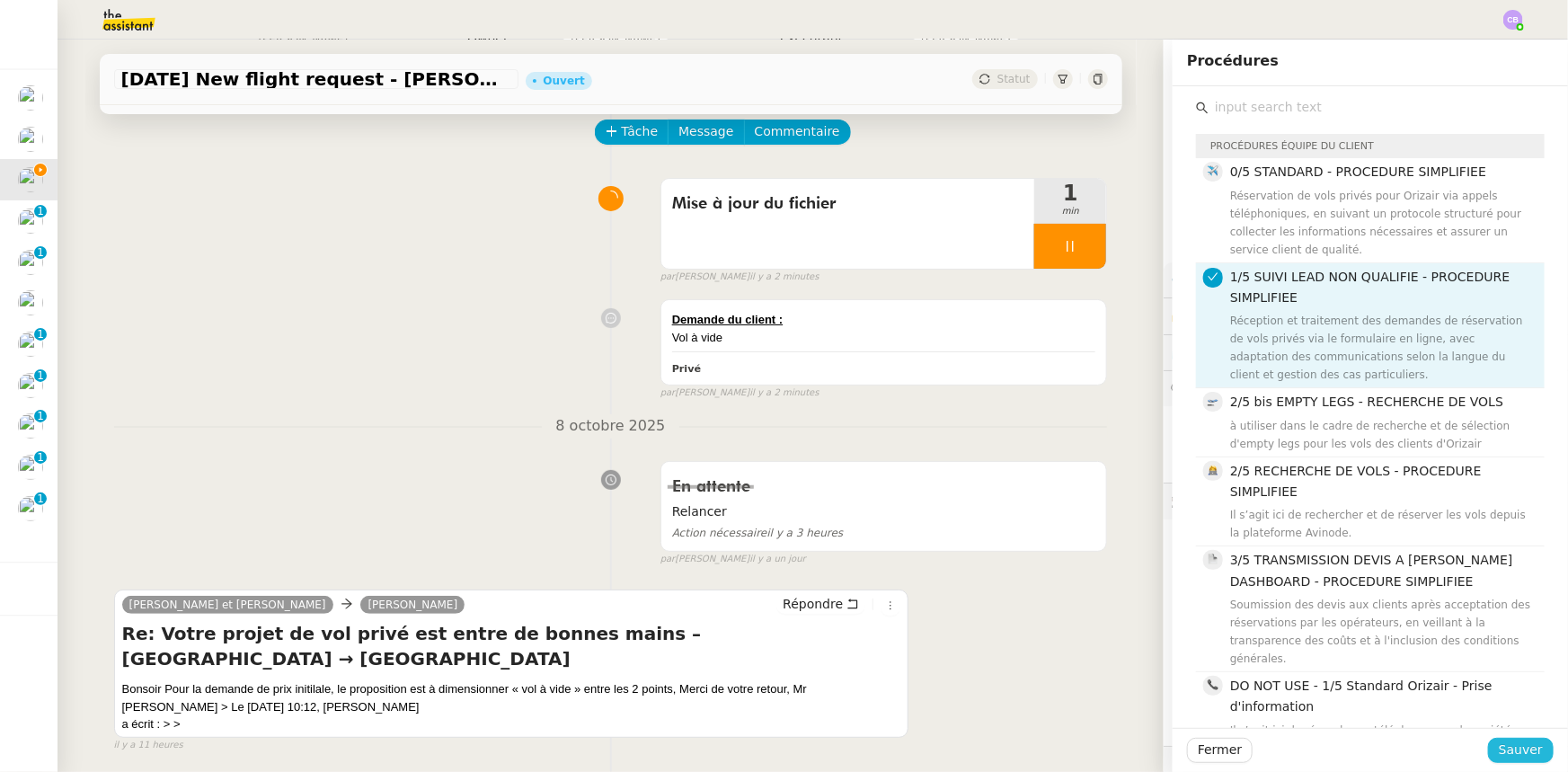
click at [1044, 477] on span "Sauver" at bounding box center [1521, 750] width 44 height 21
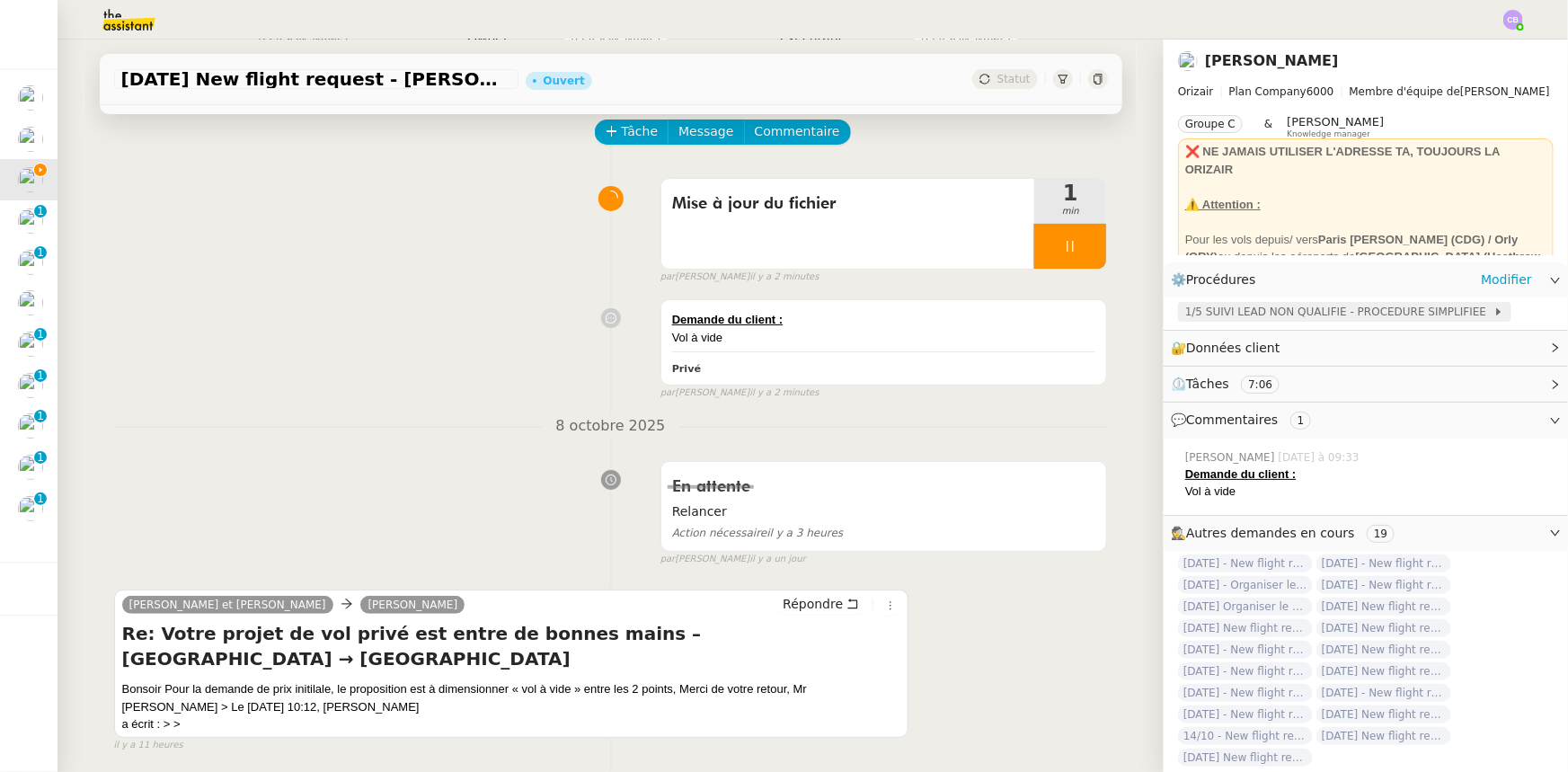
click at [1044, 319] on span "1/5 SUIVI LEAD NON QUALIFIE - PROCEDURE SIMPLIFIEE" at bounding box center [1340, 312] width 308 height 18
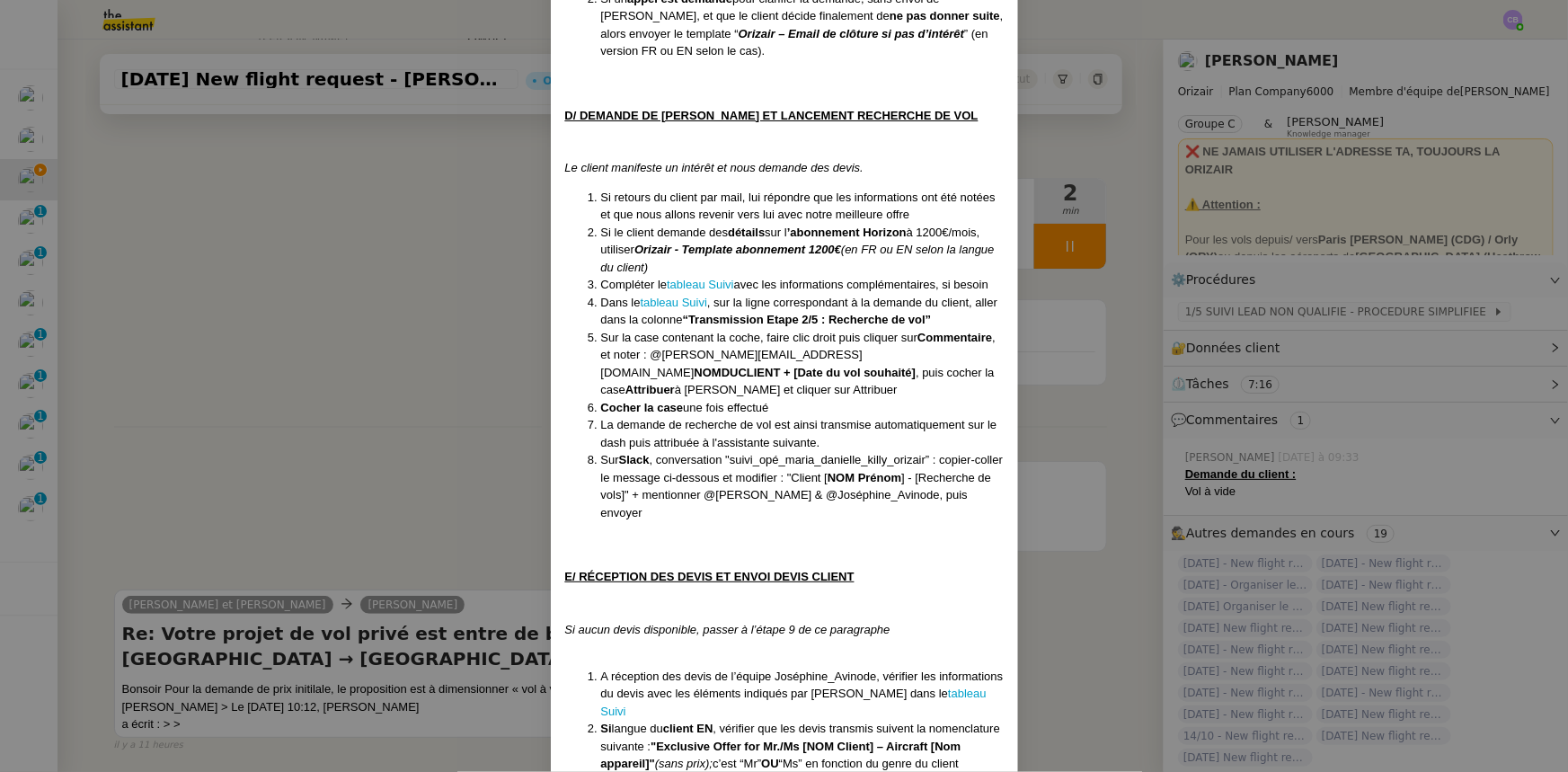
scroll to position [2451, 0]
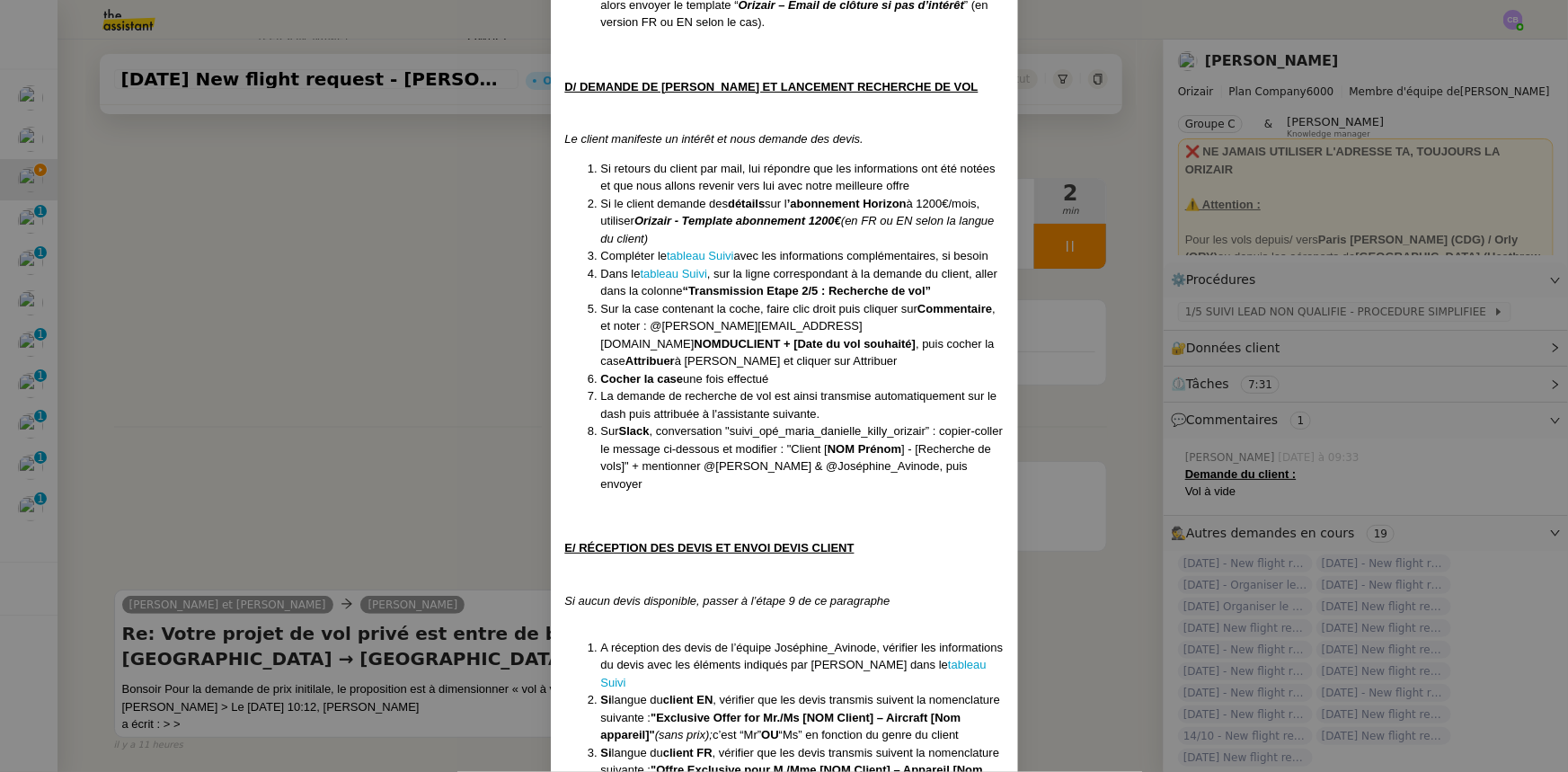
click at [353, 333] on nz-modal-container "Créée le [DATE] MAJ le 203/09 /2025 Équipe Orizair qui réalise la procédure : É…" at bounding box center [784, 386] width 1568 height 772
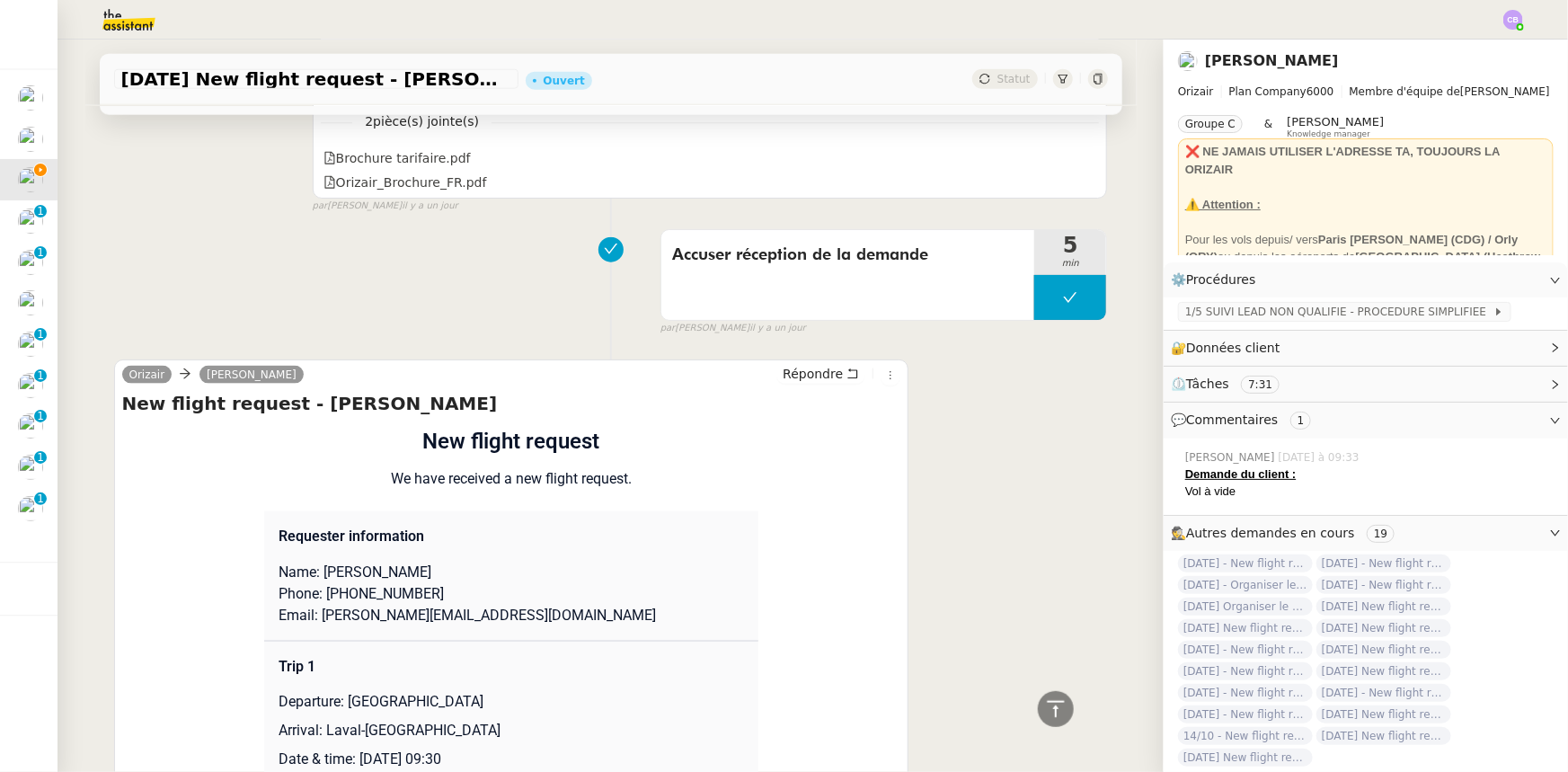
scroll to position [1061, 0]
drag, startPoint x: 341, startPoint y: 685, endPoint x: 529, endPoint y: 683, distance: 188.0
click at [529, 477] on p "Departure: [GEOGRAPHIC_DATA]" at bounding box center [511, 702] width 466 height 22
copy p "[GEOGRAPHIC_DATA]"
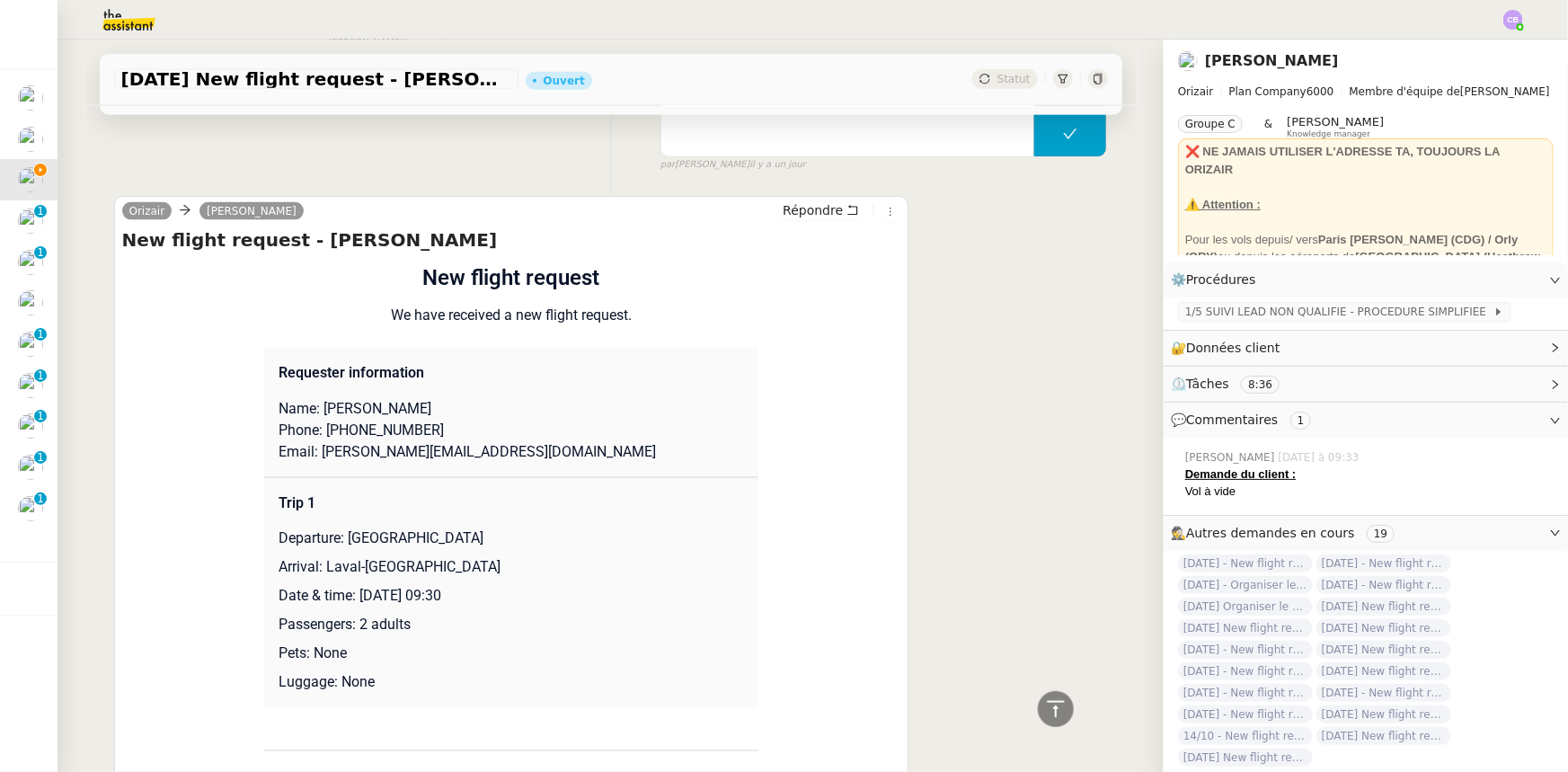
scroll to position [1225, 0]
drag, startPoint x: 472, startPoint y: 551, endPoint x: 317, endPoint y: 553, distance: 155.0
click at [317, 477] on p "Arrival: Laval-[GEOGRAPHIC_DATA]" at bounding box center [511, 568] width 466 height 22
copy p "Laval-[GEOGRAPHIC_DATA]"
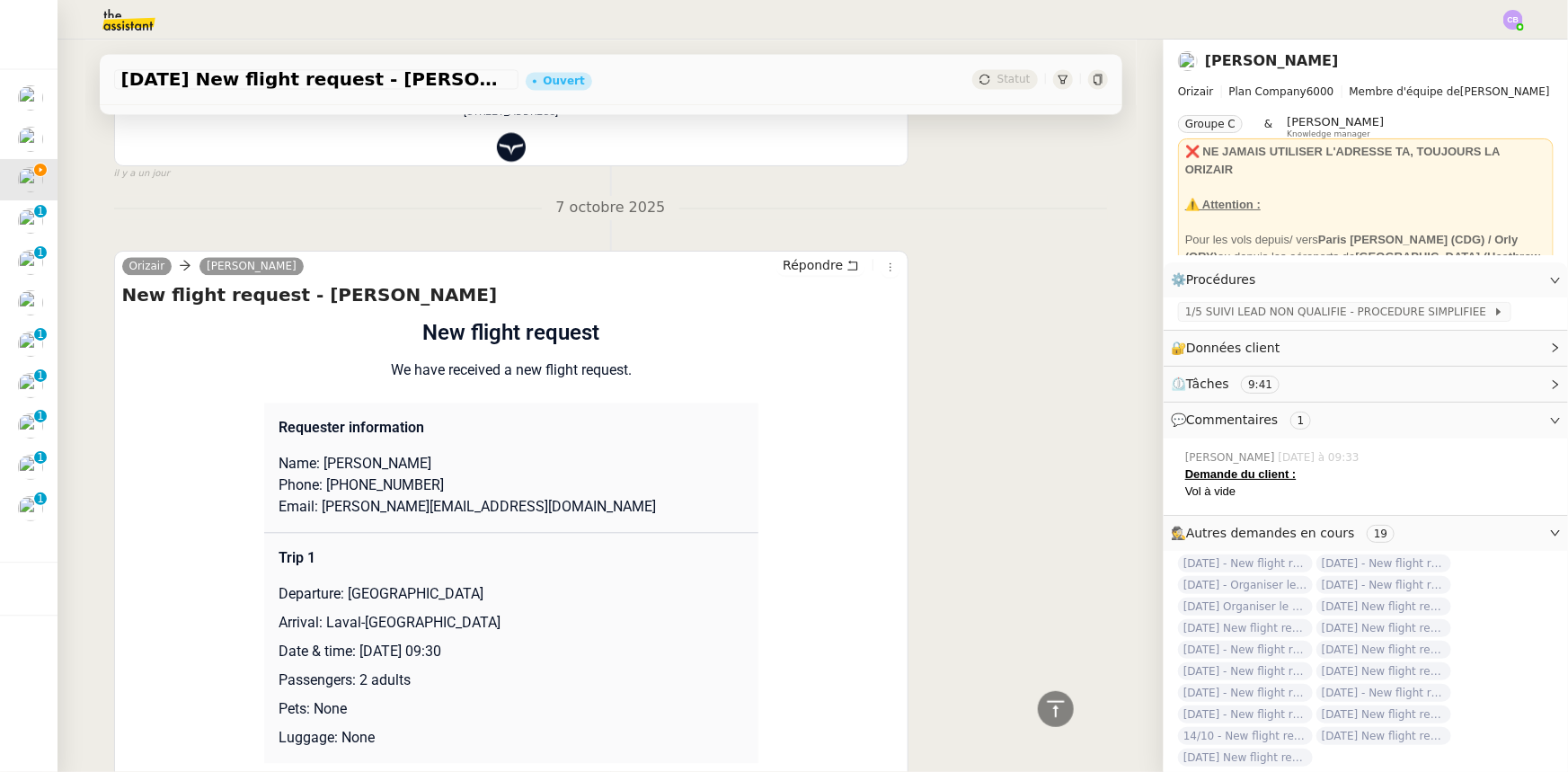
scroll to position [2042, 0]
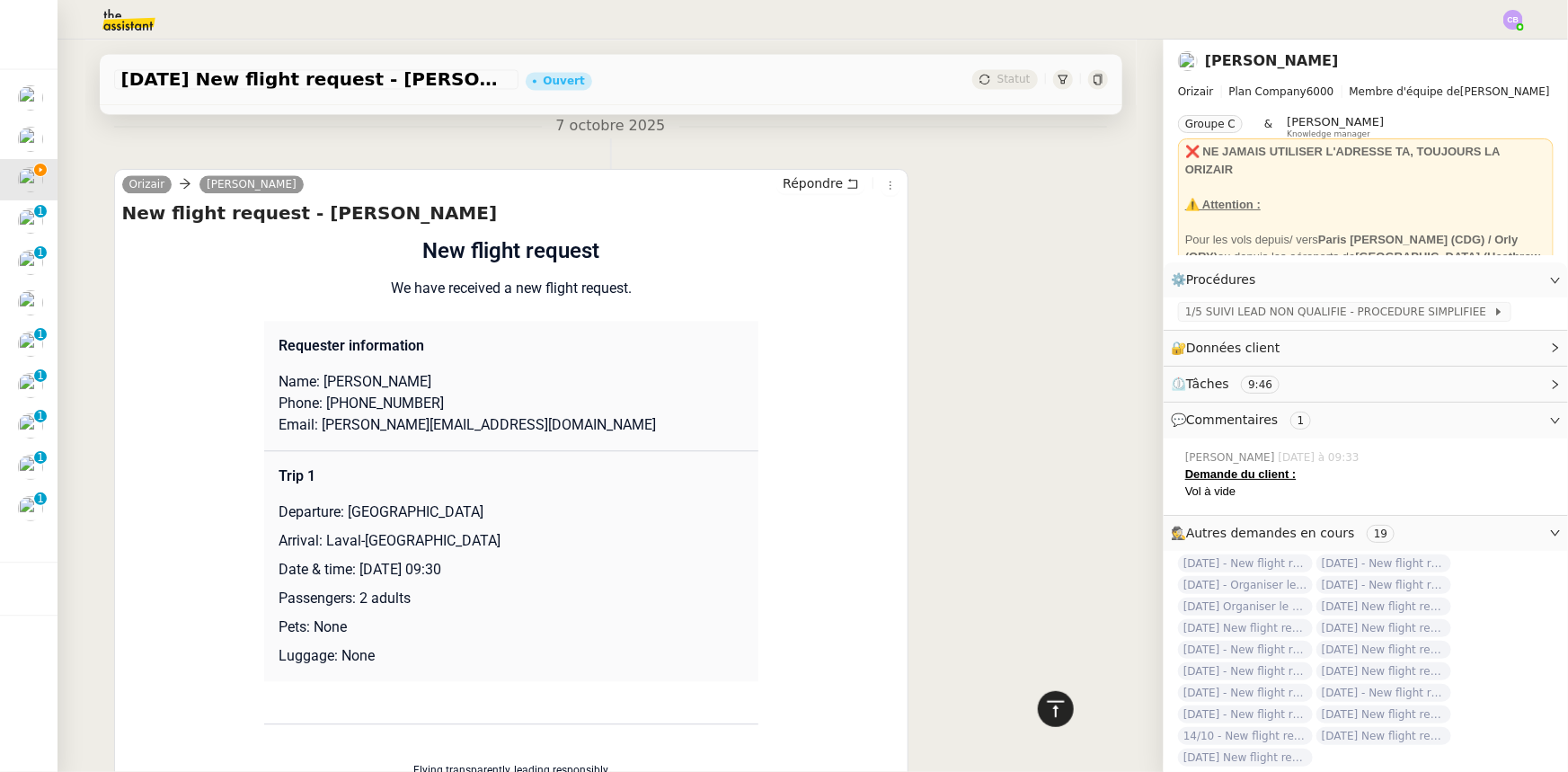
click at [1044, 477] on icon at bounding box center [1056, 709] width 22 height 22
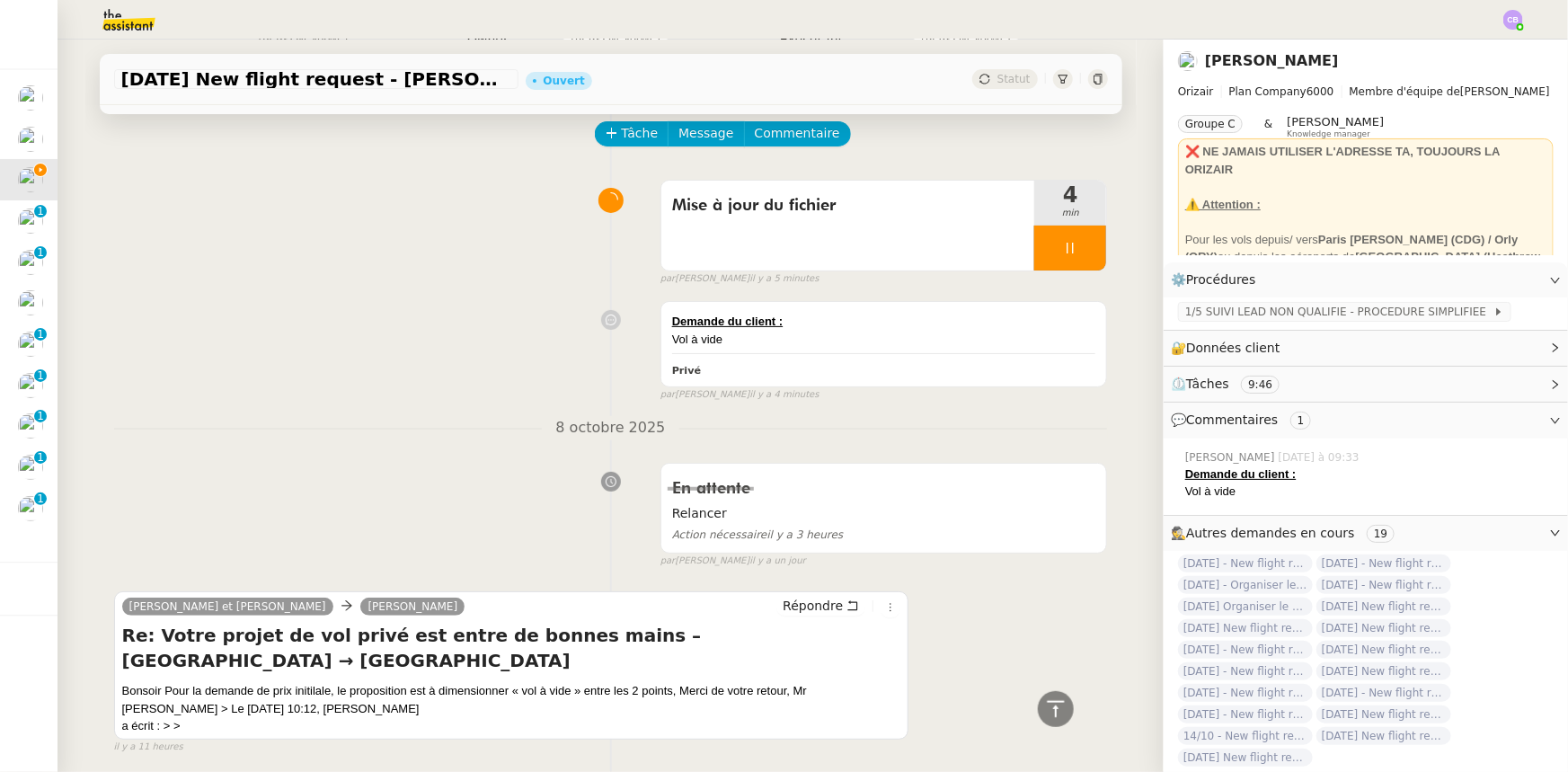
scroll to position [0, 0]
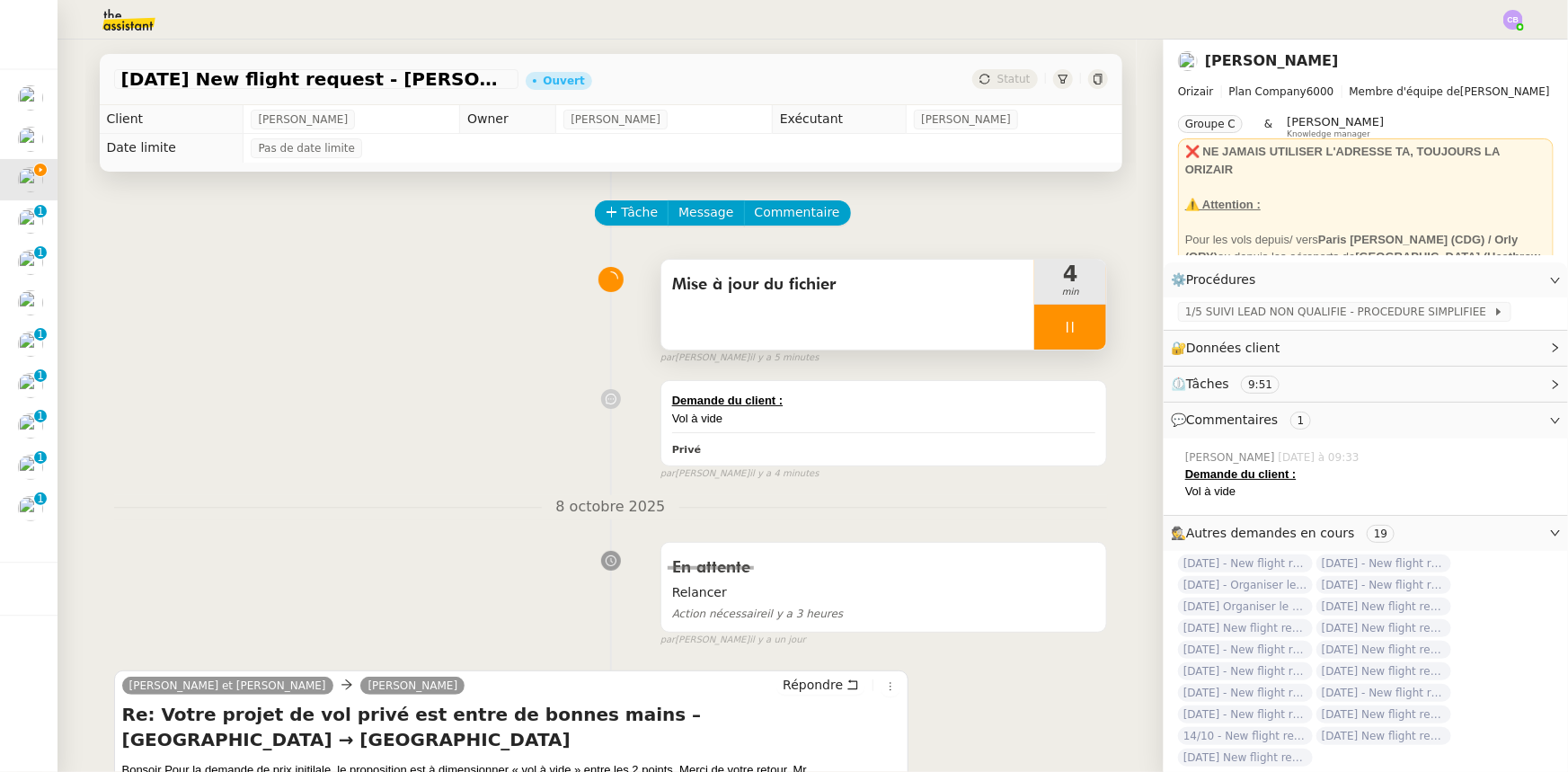
click at [1037, 325] on div at bounding box center [1070, 326] width 72 height 45
click at [1044, 330] on icon at bounding box center [1089, 327] width 14 height 10
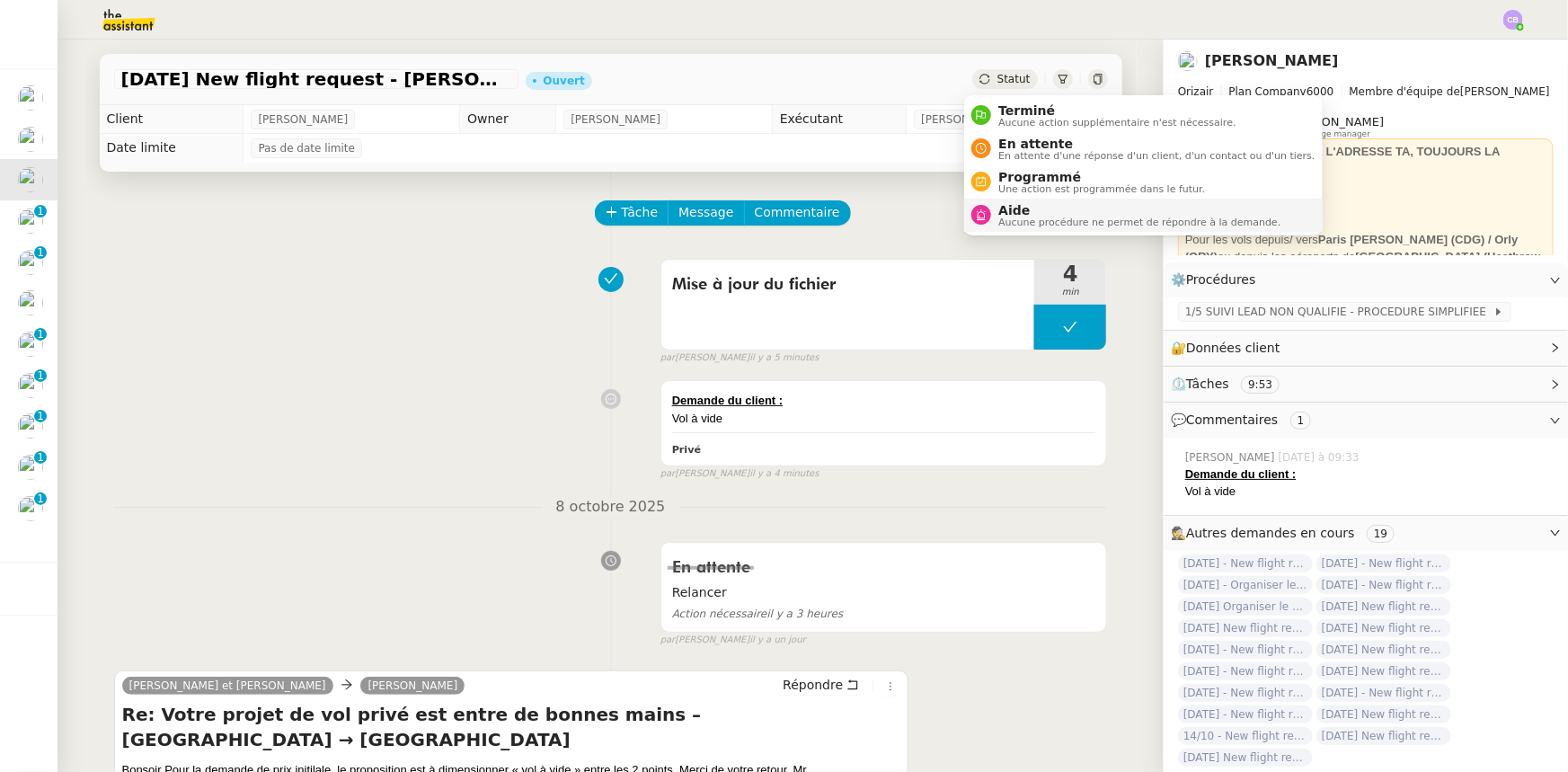
click at [1022, 209] on span "Aide" at bounding box center [1139, 210] width 282 height 14
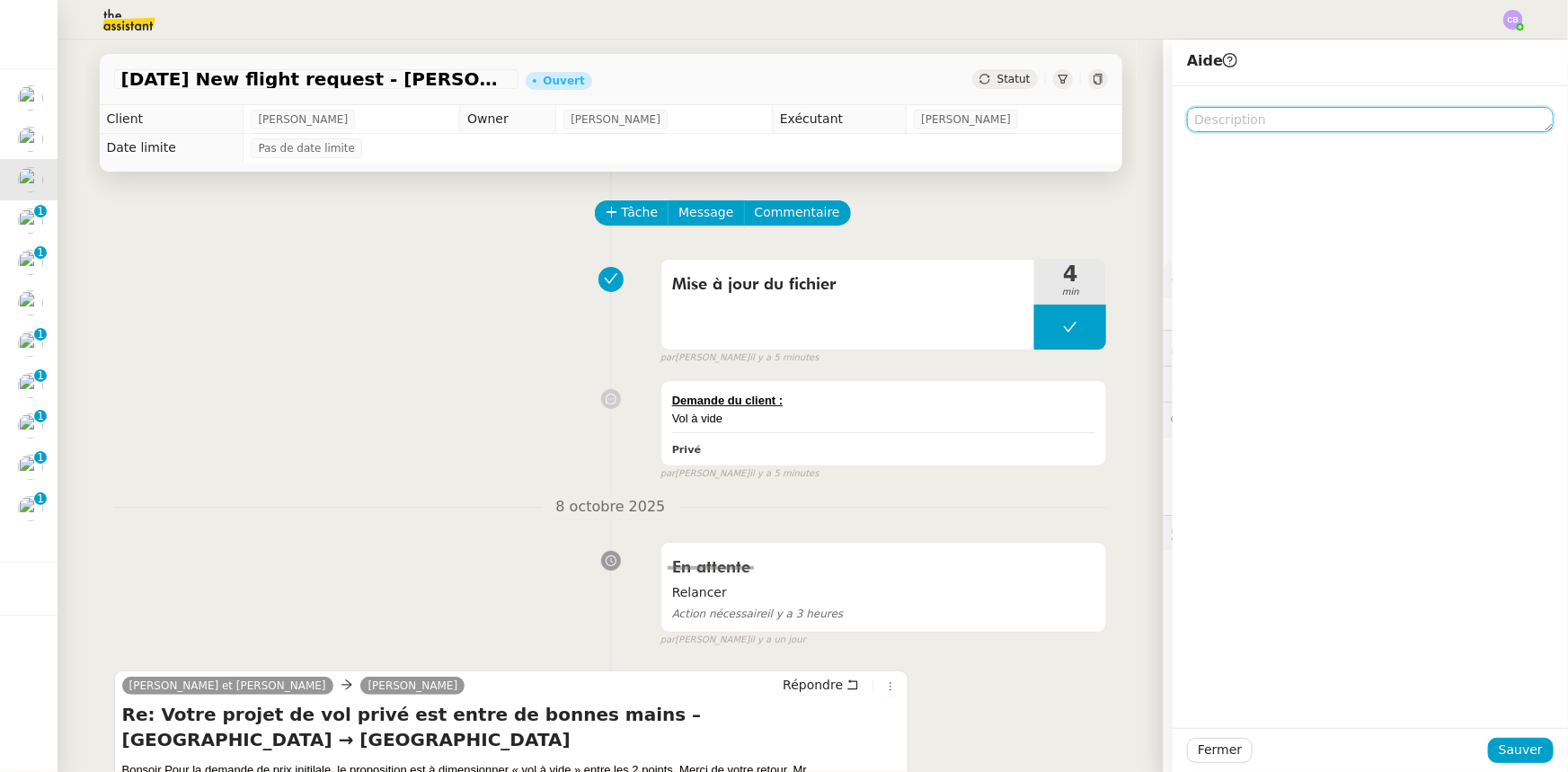
click at [1044, 122] on textarea at bounding box center [1371, 119] width 367 height 25
type textarea "Pour recherche de devis"
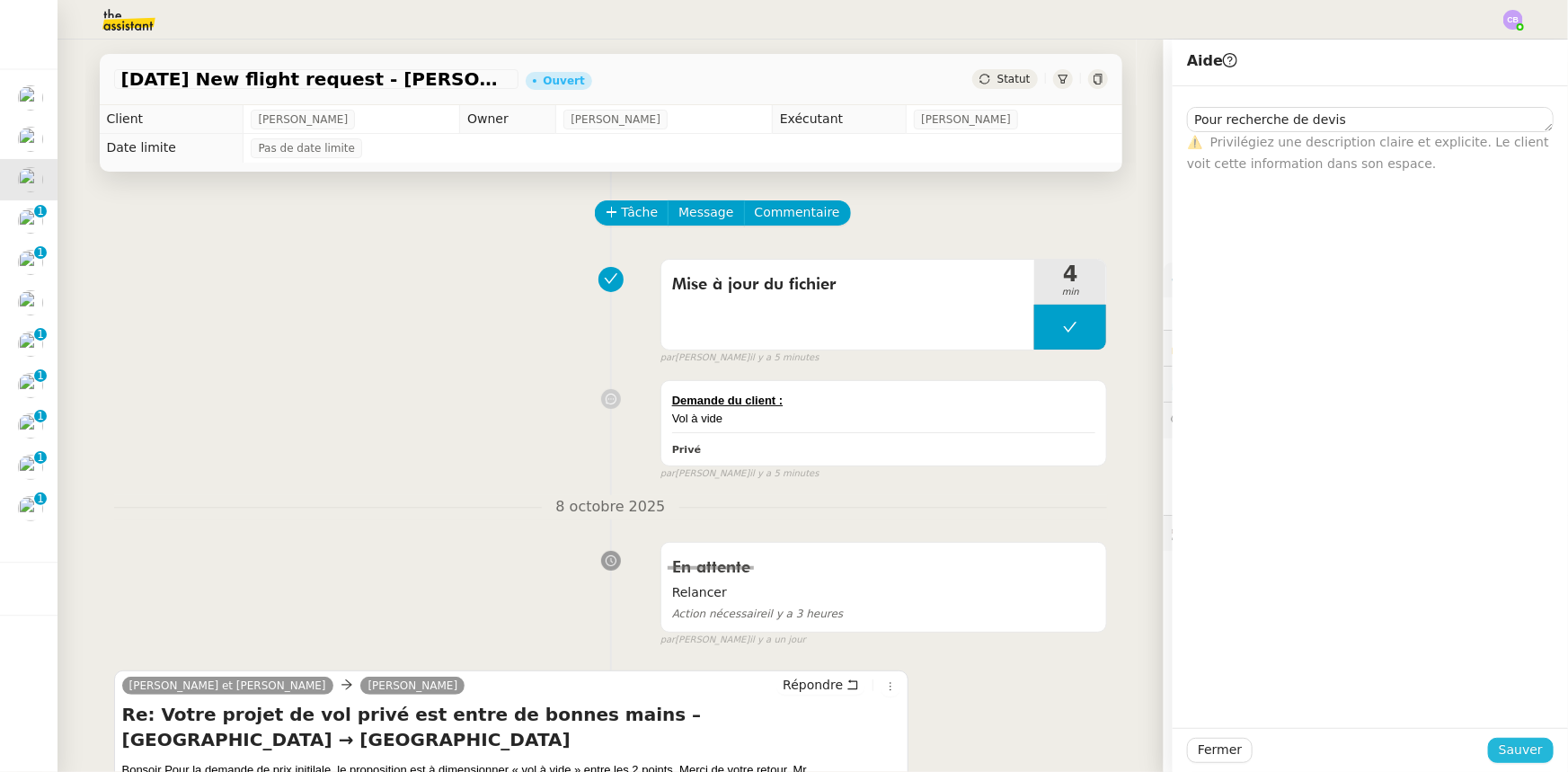
click at [1044, 477] on span "Sauver" at bounding box center [1521, 750] width 44 height 21
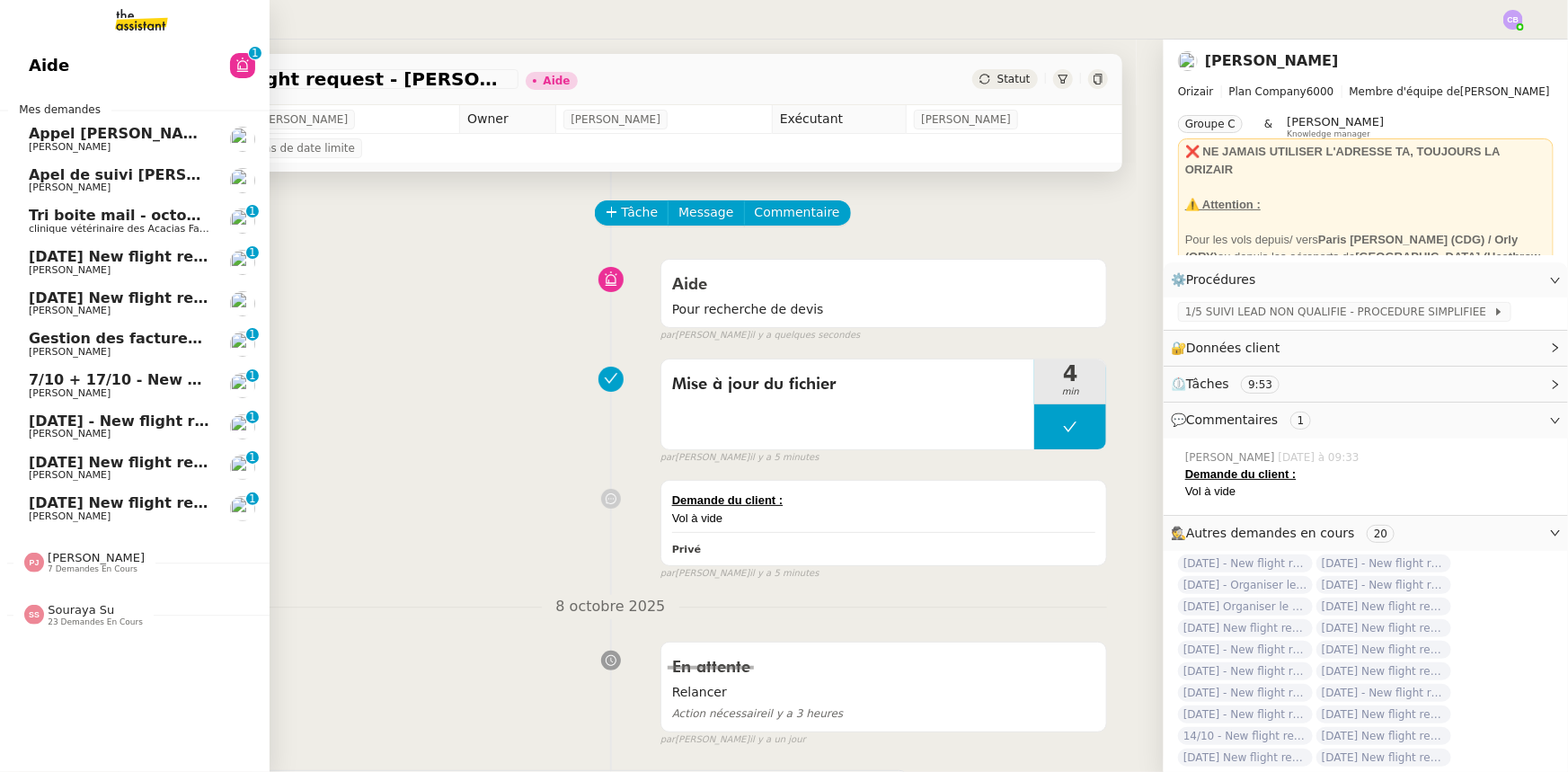
click at [98, 259] on span "[DATE] New flight request - [PERSON_NAME]" at bounding box center [208, 256] width 360 height 17
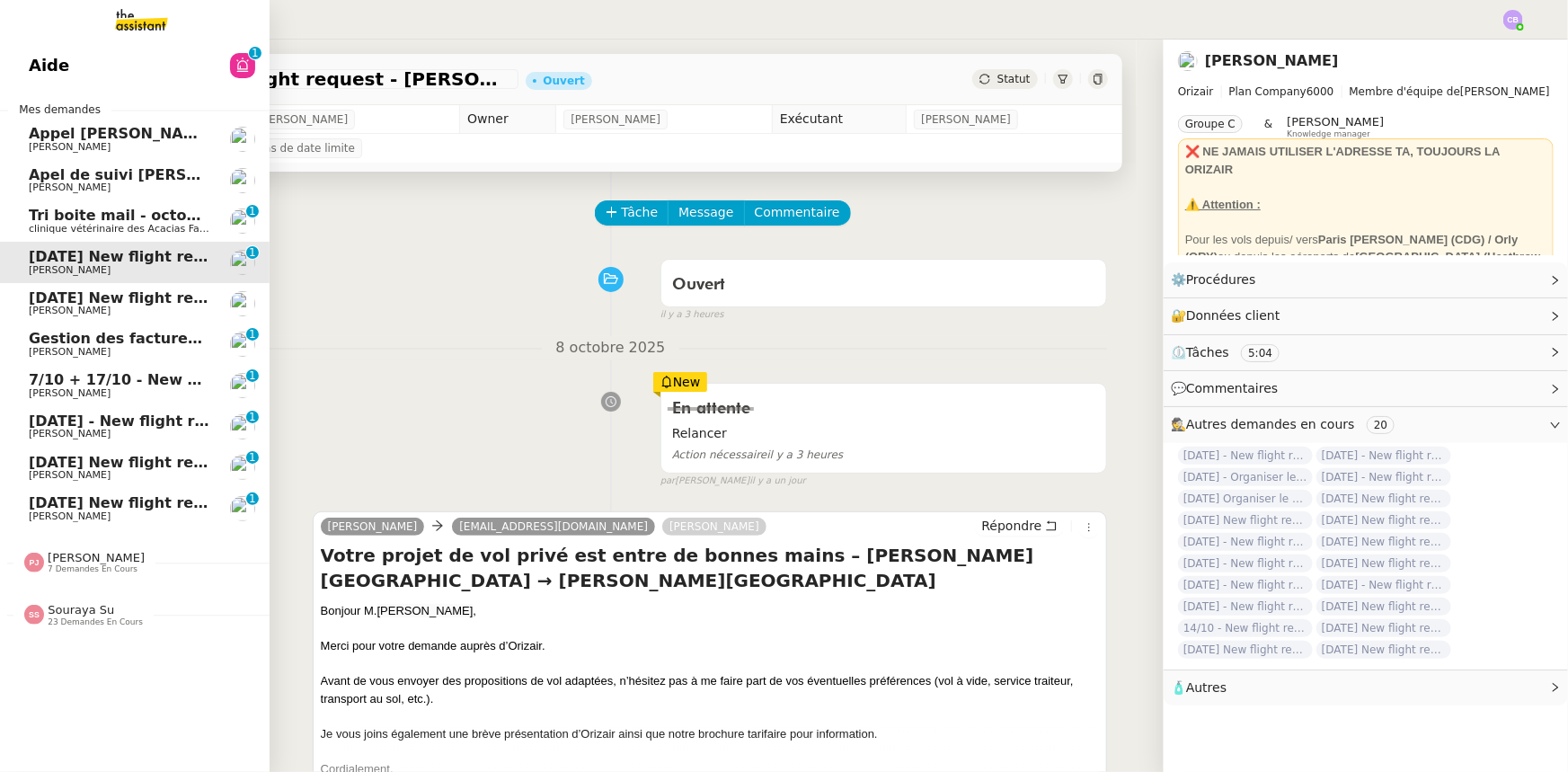
click at [126, 300] on span "[DATE] New flight request - [PERSON_NAME]" at bounding box center [208, 297] width 360 height 17
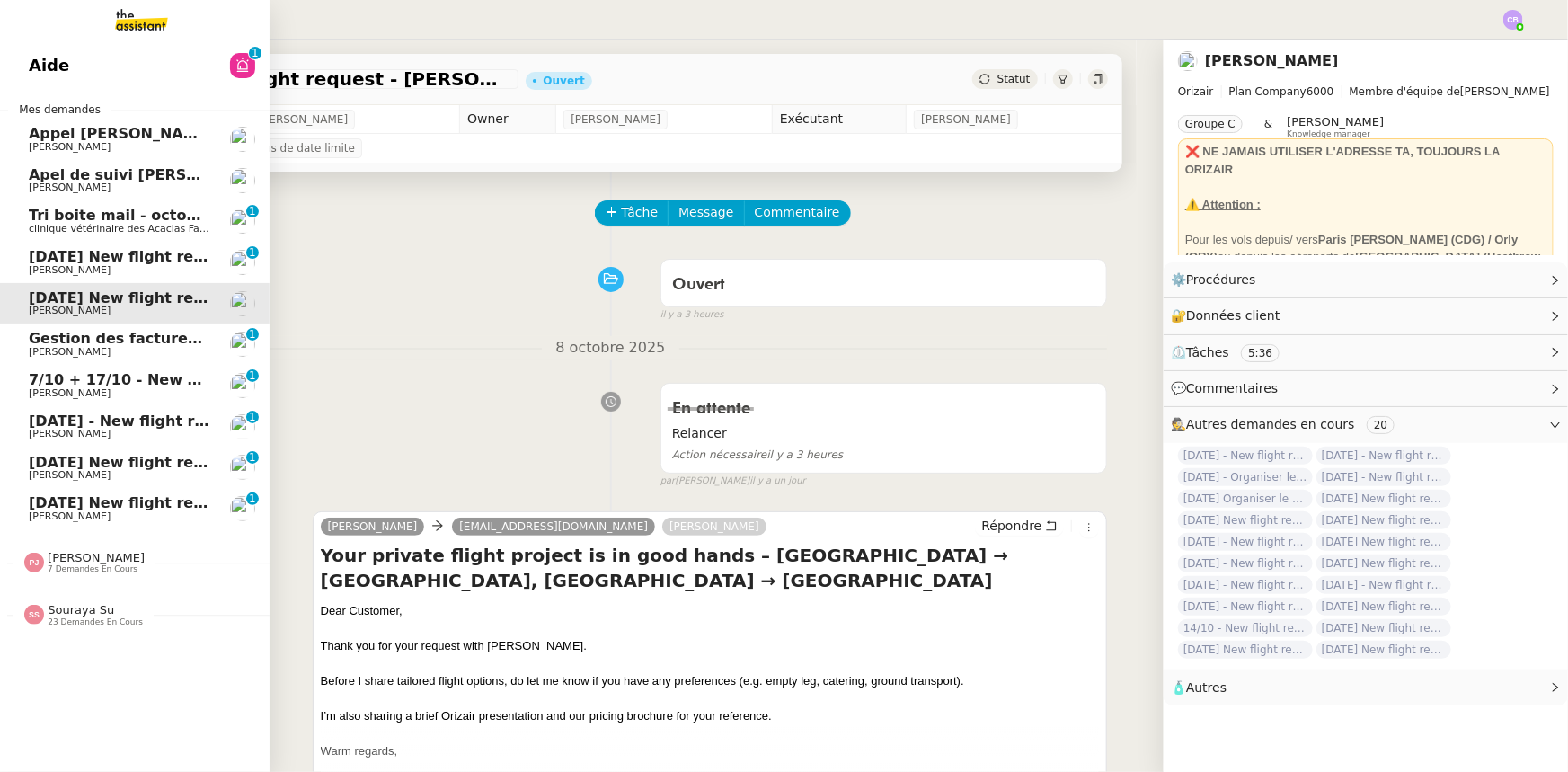
click at [131, 477] on span "[DATE] New flight request - [PERSON_NAME]" at bounding box center [208, 503] width 360 height 17
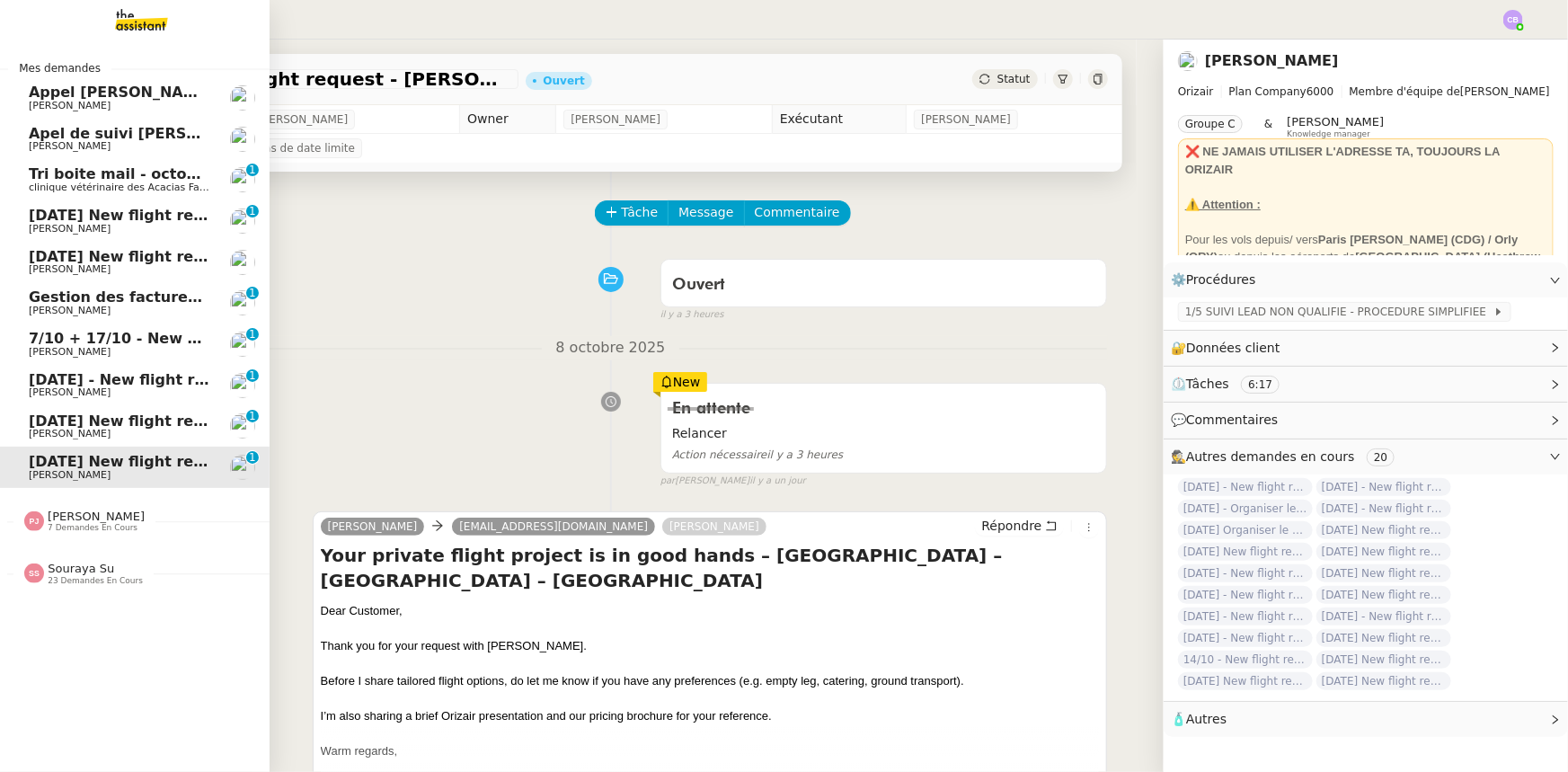
click at [118, 217] on span "[DATE] New flight request - [PERSON_NAME]" at bounding box center [208, 214] width 360 height 17
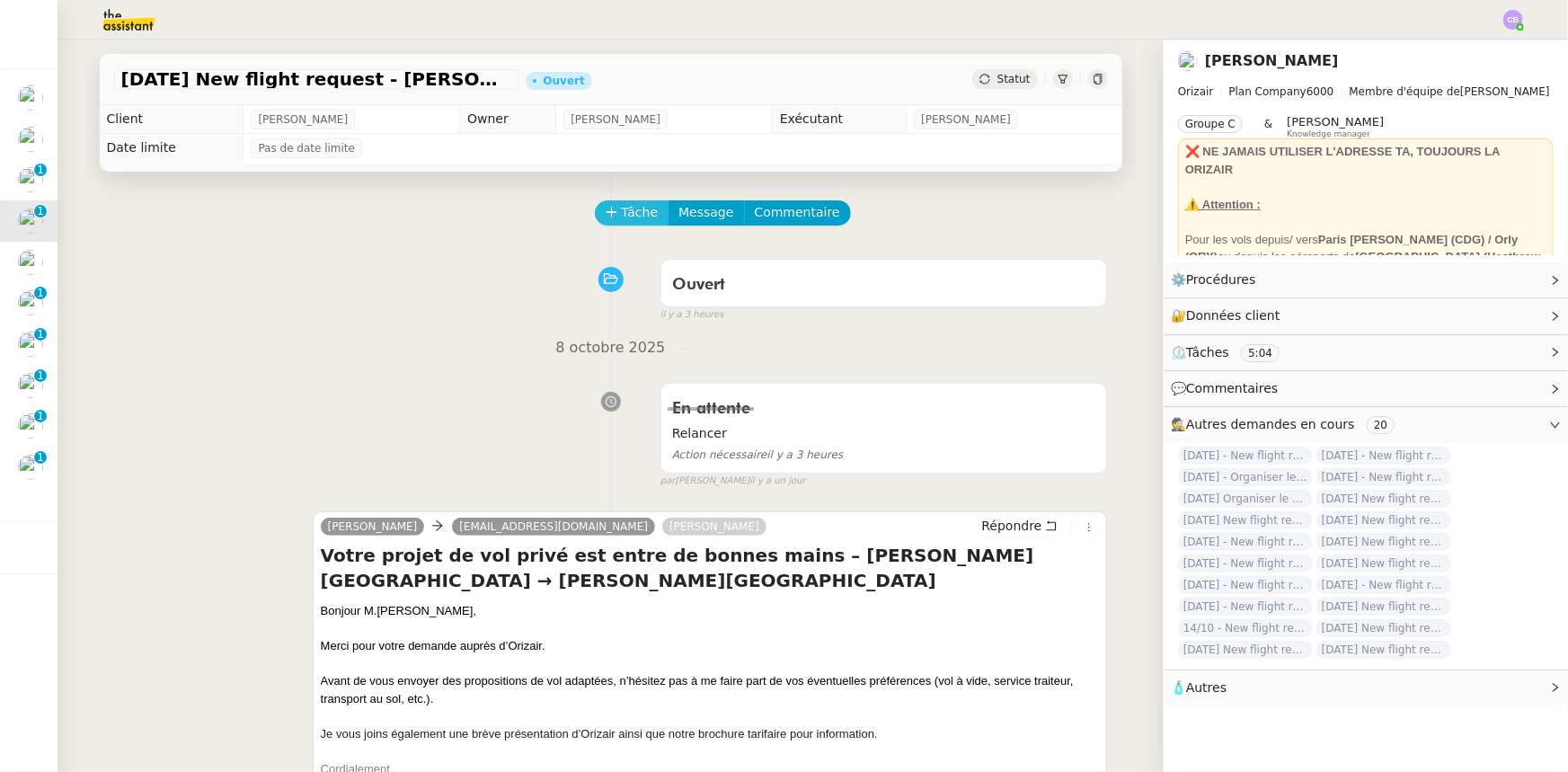
click at [632, 218] on span "Tâche" at bounding box center [640, 212] width 37 height 21
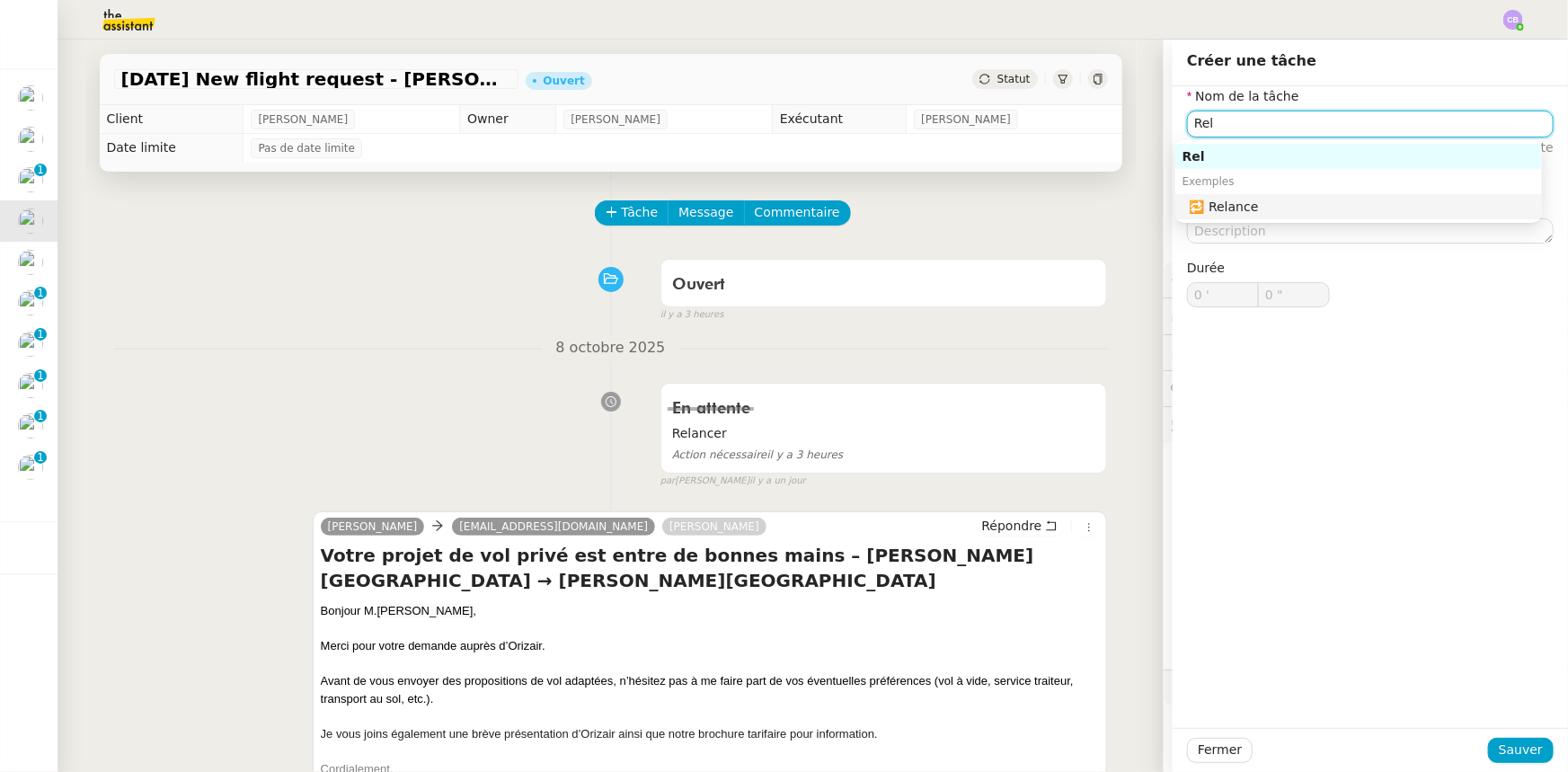
click at [1044, 213] on div "🔁 Relance" at bounding box center [1363, 206] width 345 height 16
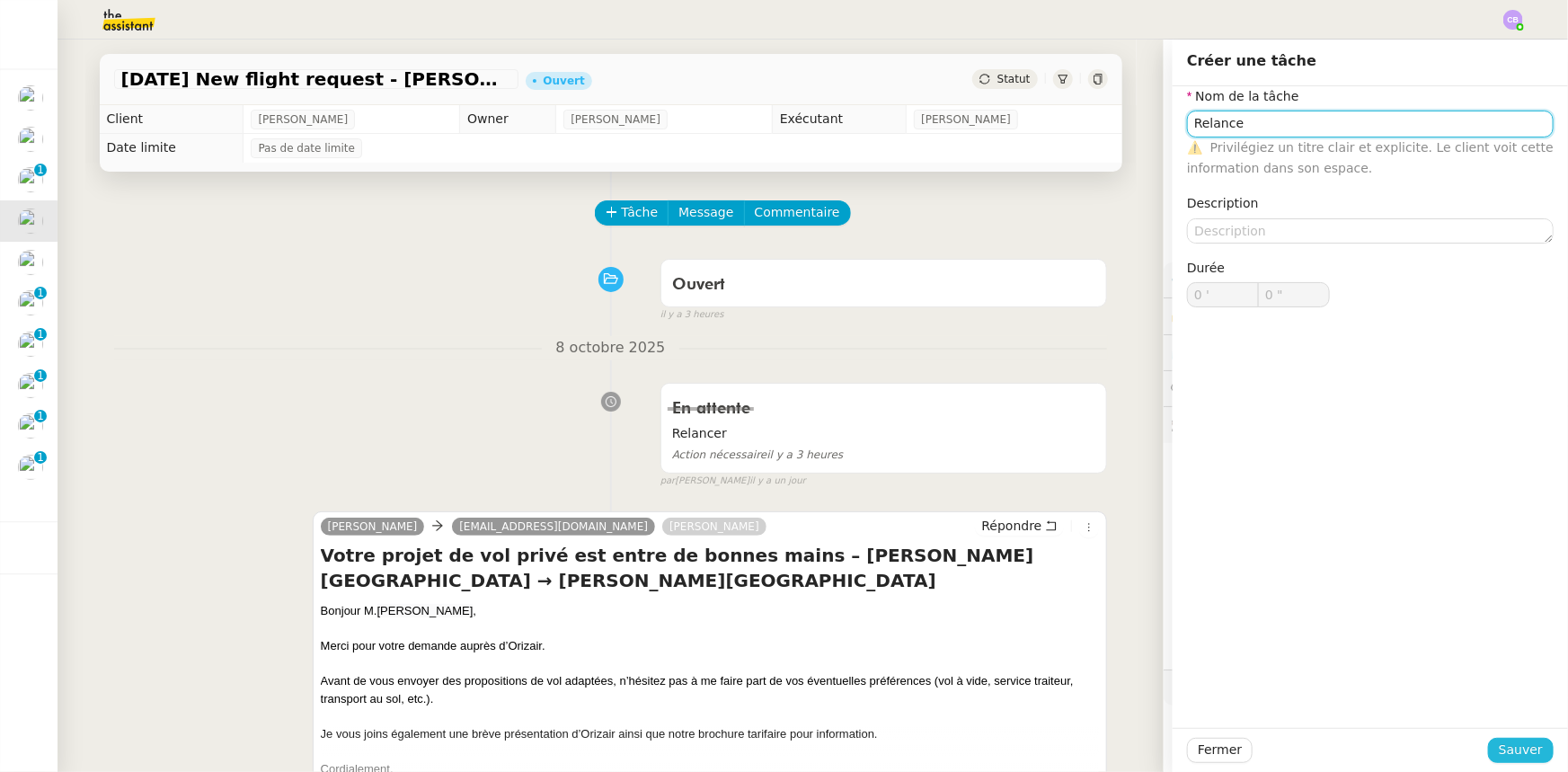
type input "Relance"
click at [1044, 477] on span "Sauver" at bounding box center [1521, 750] width 44 height 21
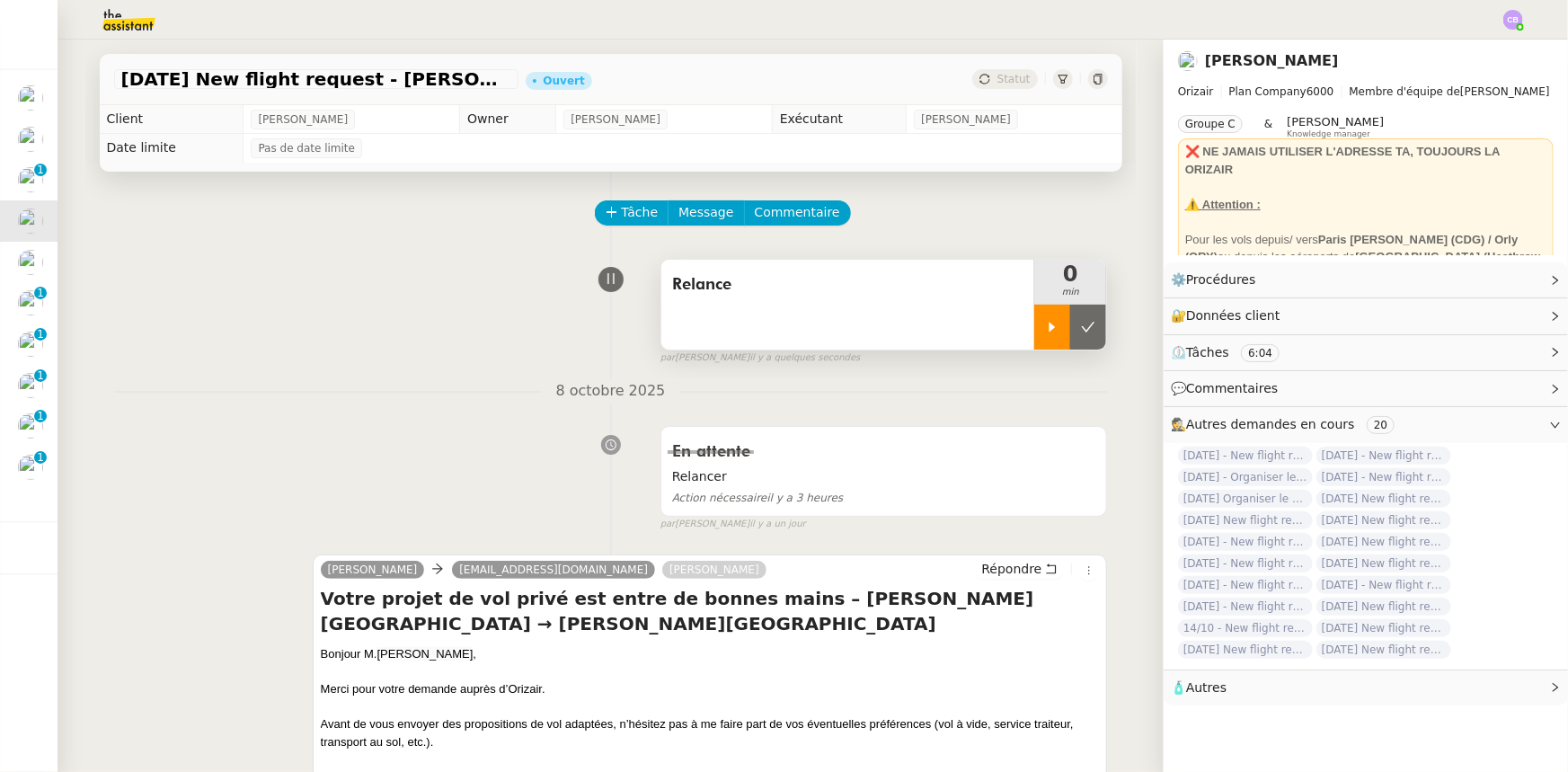
click at [1035, 337] on div at bounding box center [1052, 326] width 36 height 45
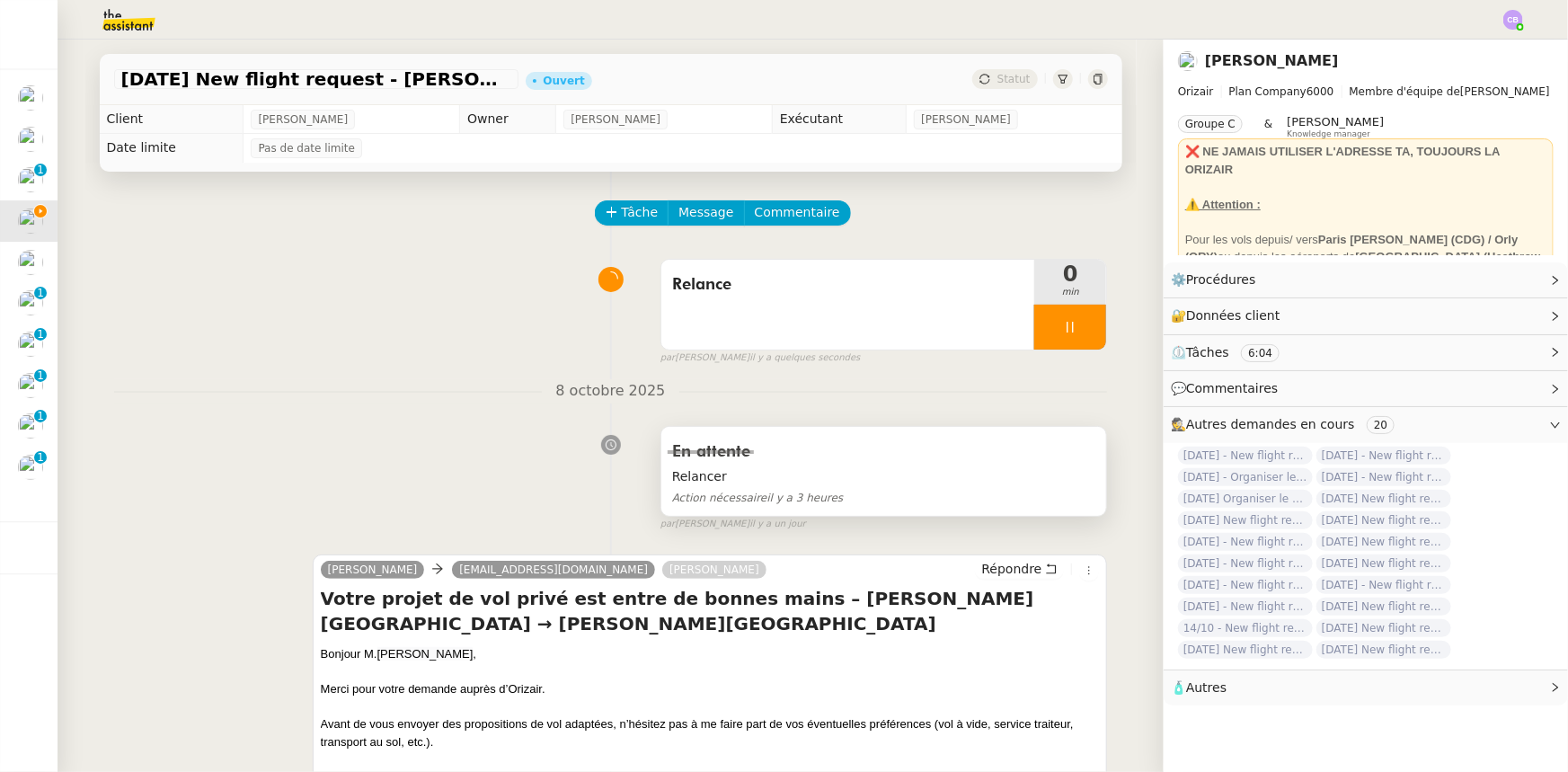
scroll to position [163, 0]
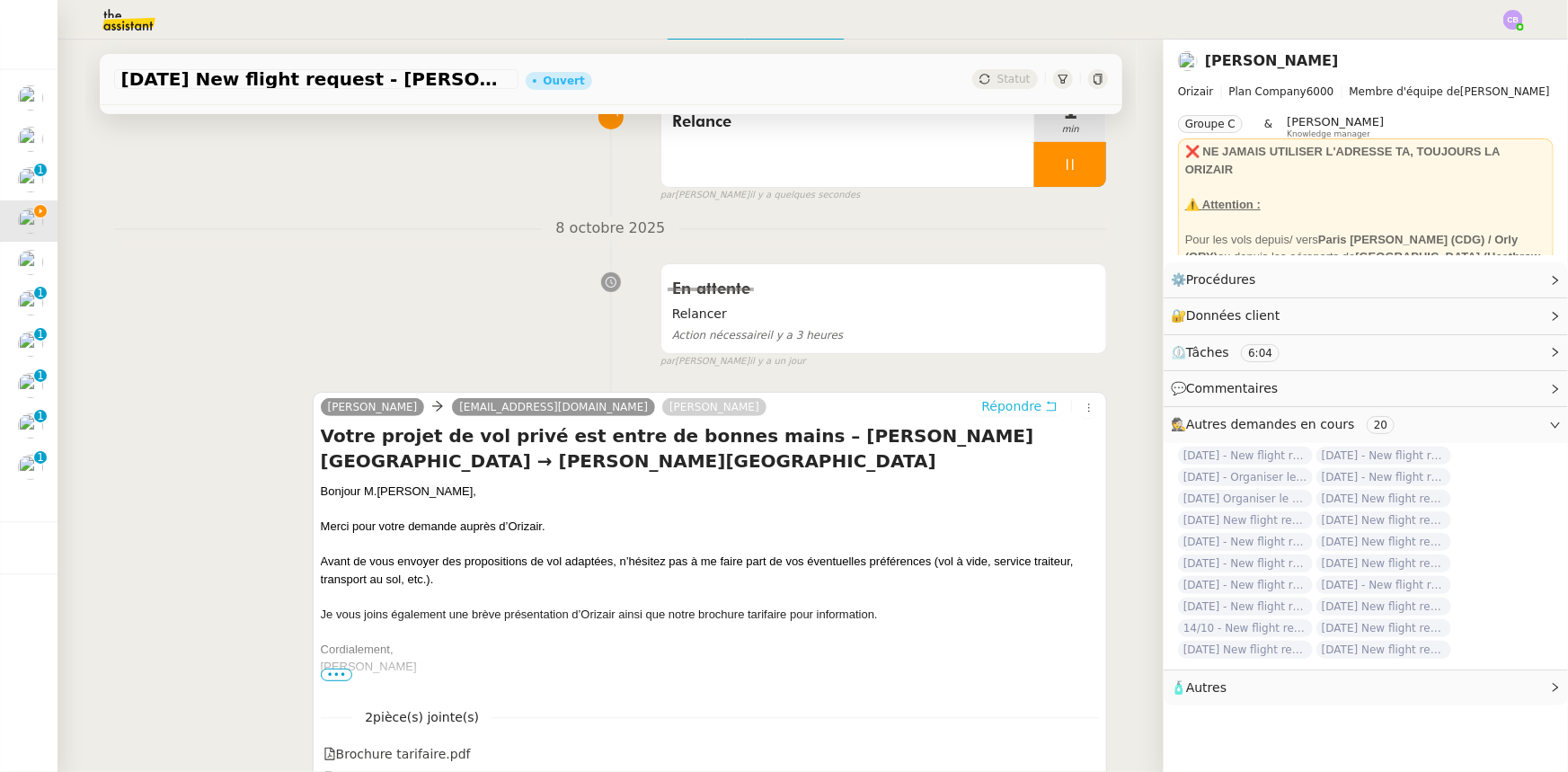
click at [992, 407] on span "Répondre" at bounding box center [1011, 406] width 60 height 18
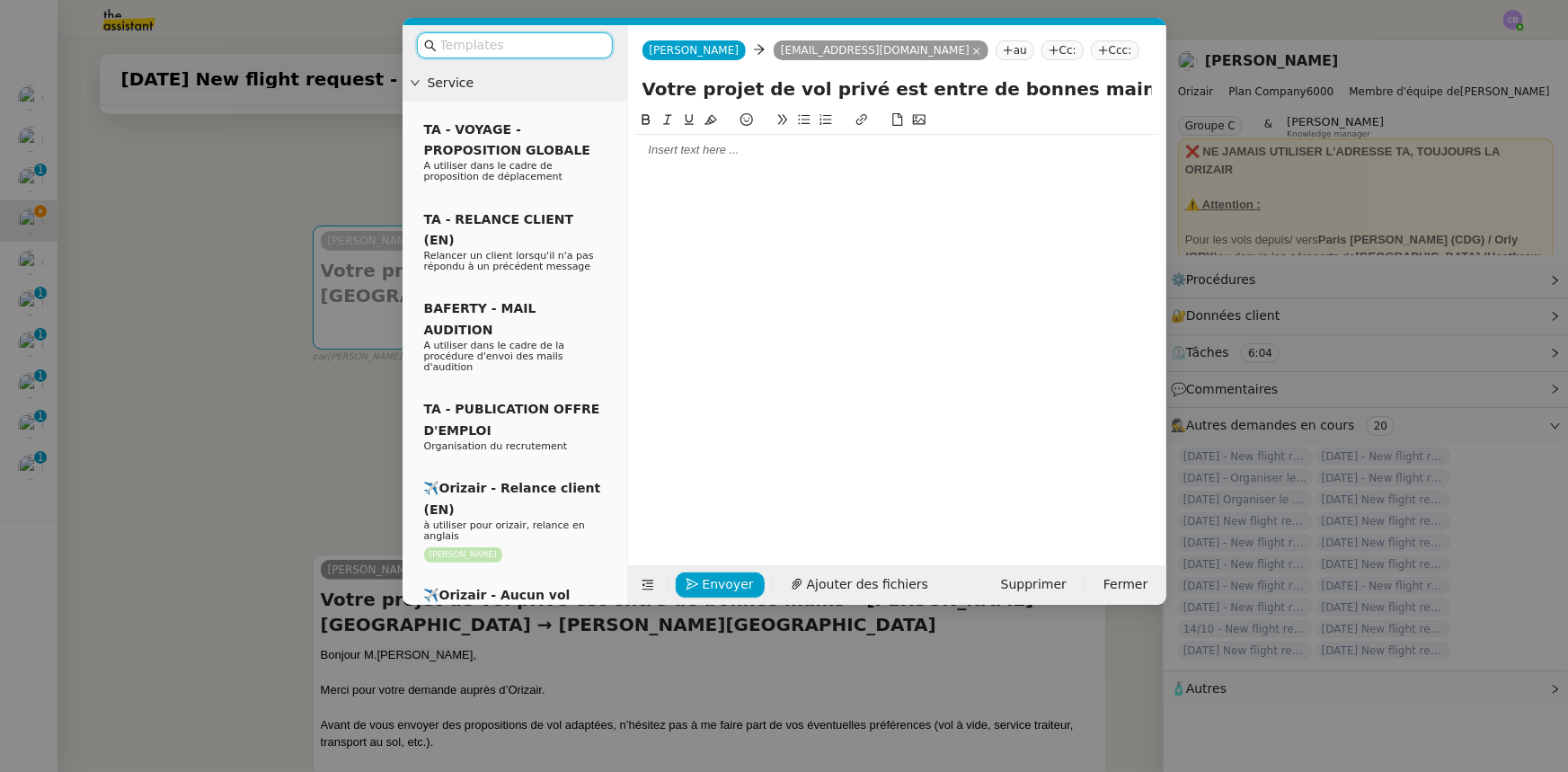
click at [576, 51] on input "text" at bounding box center [522, 45] width 162 height 21
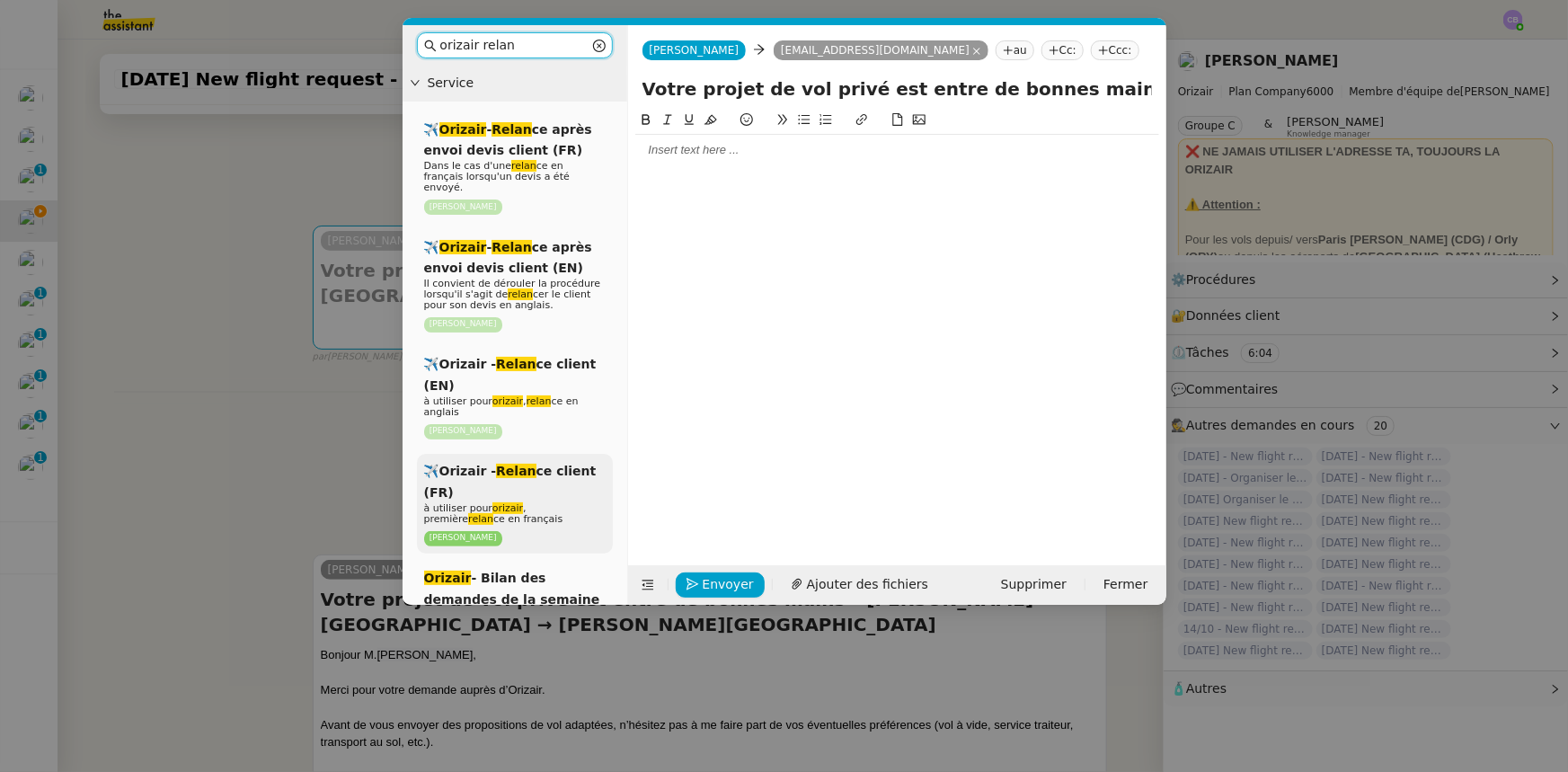
type input "orizair relan"
click at [555, 477] on p "à utiliser pour orizair , première relan ce en français" at bounding box center [515, 515] width 182 height 22
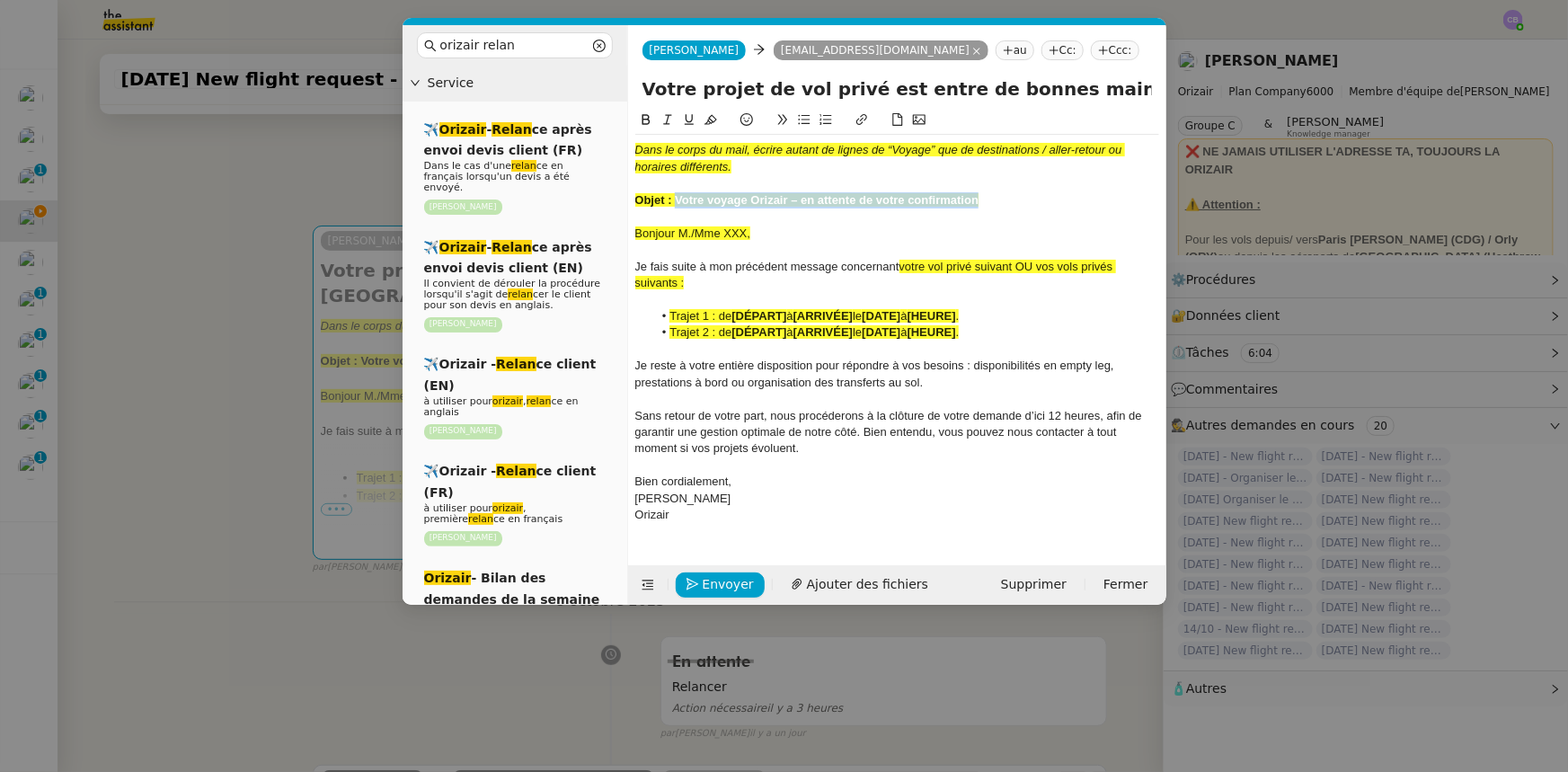
drag, startPoint x: 978, startPoint y: 199, endPoint x: 677, endPoint y: 195, distance: 301.0
click at [677, 195] on strong "Objet : Votre voyage Orizair – en attente de votre confirmation" at bounding box center [807, 200] width 344 height 14
copy strong "Votre voyage Orizair – en attente de votre confirmation"
drag, startPoint x: 1074, startPoint y: 86, endPoint x: 639, endPoint y: 86, distance: 435.0
click at [639, 86] on div "Votre projet de vol privé est entre de bonnes mains – [PERSON_NAME][GEOGRAPHIC_…" at bounding box center [898, 93] width 539 height 34
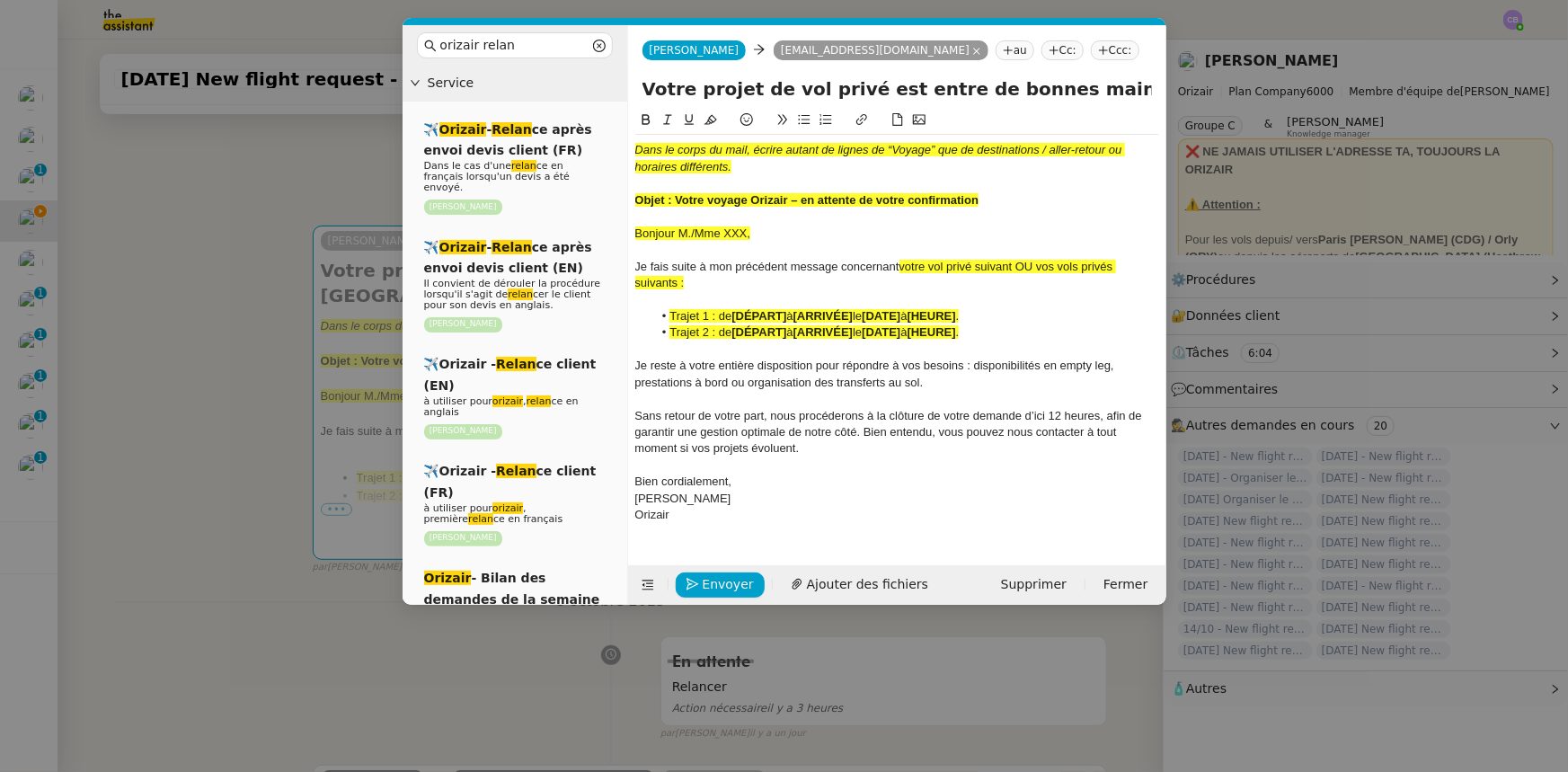
paste input "voyage Orizair – en attente de votre confirmation"
type input "Votre voyage Orizair – en attente de votre confirmation – [PERSON_NAME][GEOGRAP…"
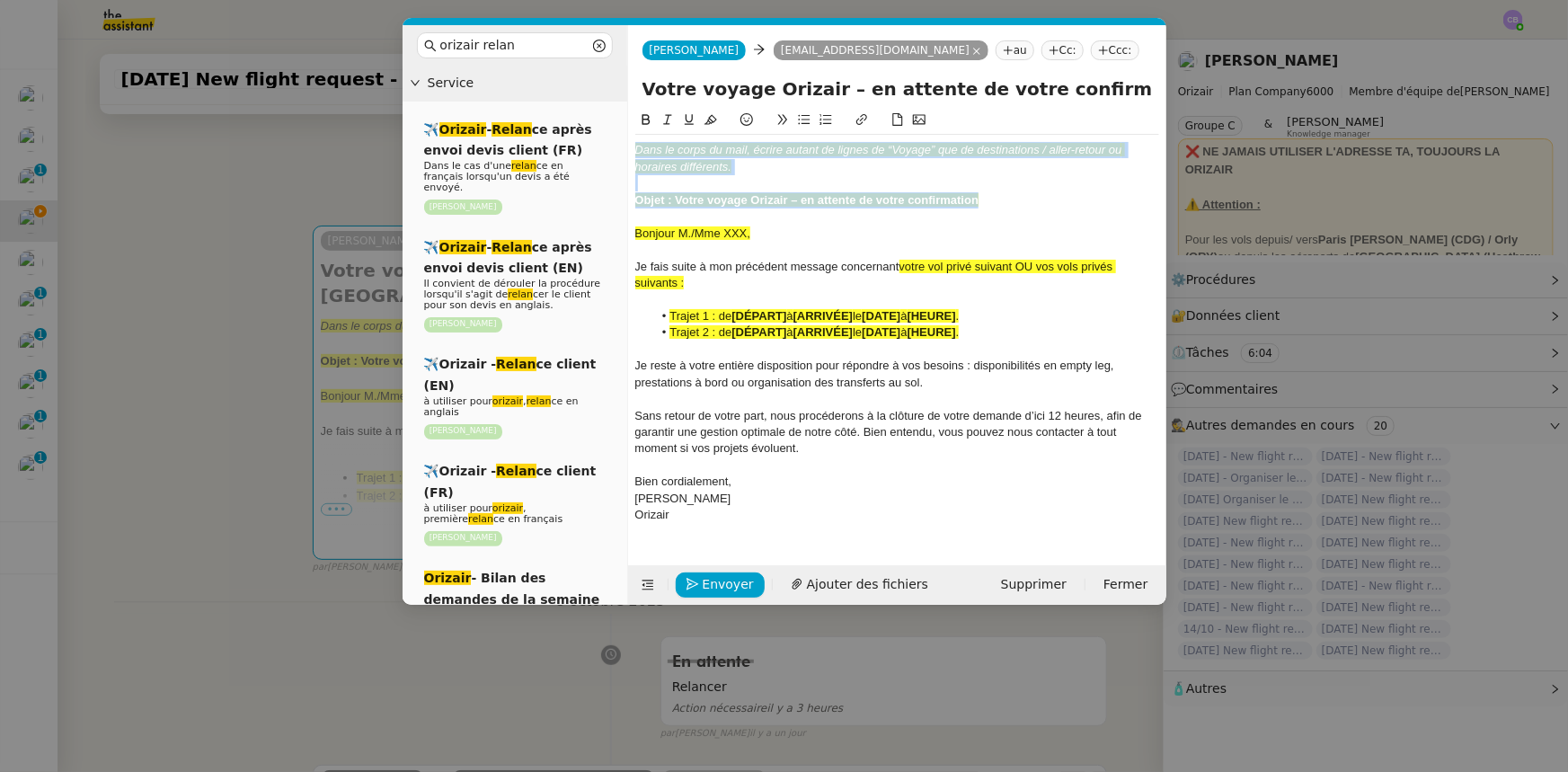
drag, startPoint x: 980, startPoint y: 201, endPoint x: 631, endPoint y: 150, distance: 352.7
click at [631, 150] on nz-spin "Dans le corps du mail, écrire autant de lignes de “Voyage” que de destinations …" at bounding box center [898, 327] width 539 height 435
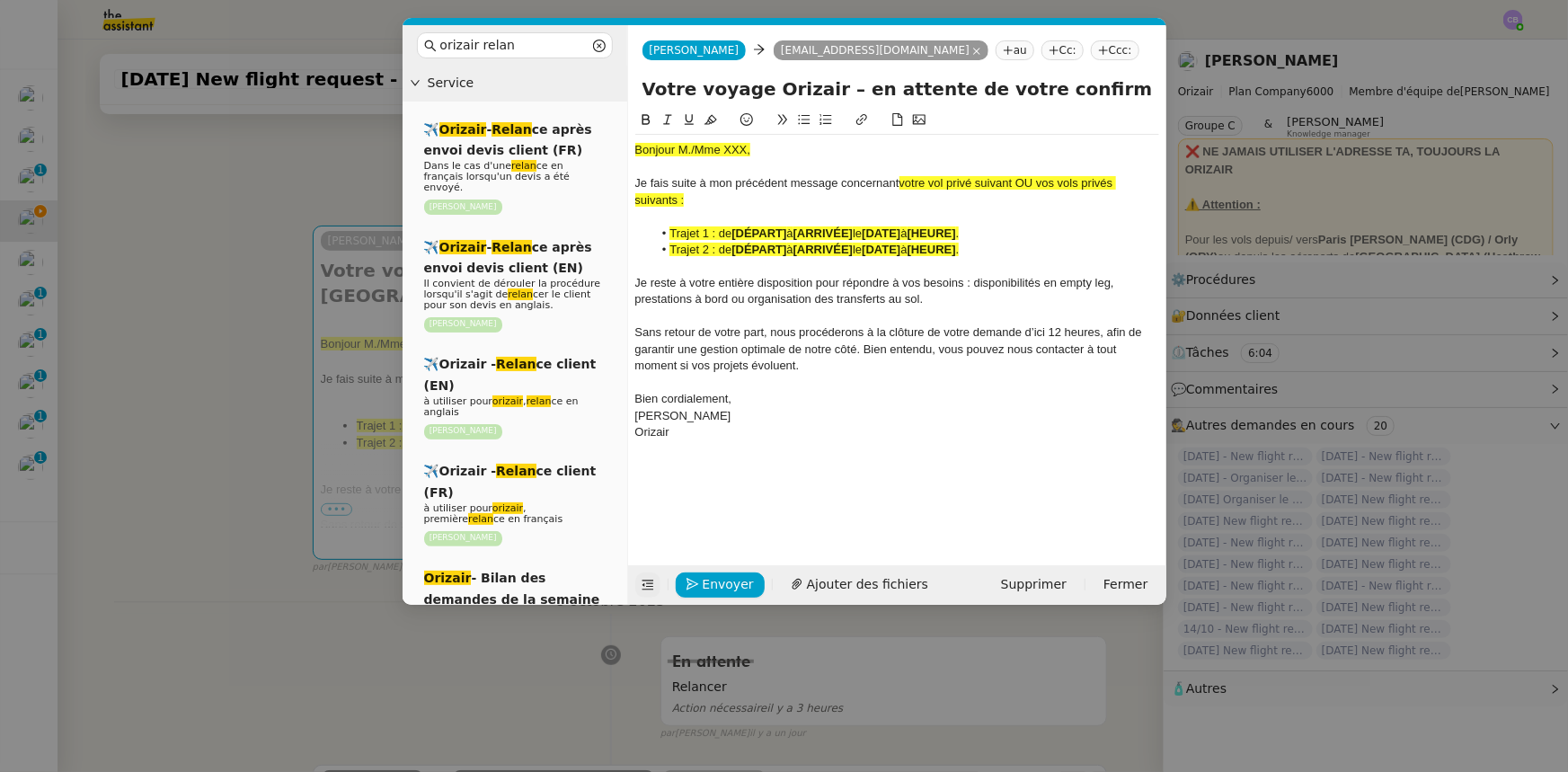
click at [647, 477] on icon at bounding box center [647, 584] width 13 height 13
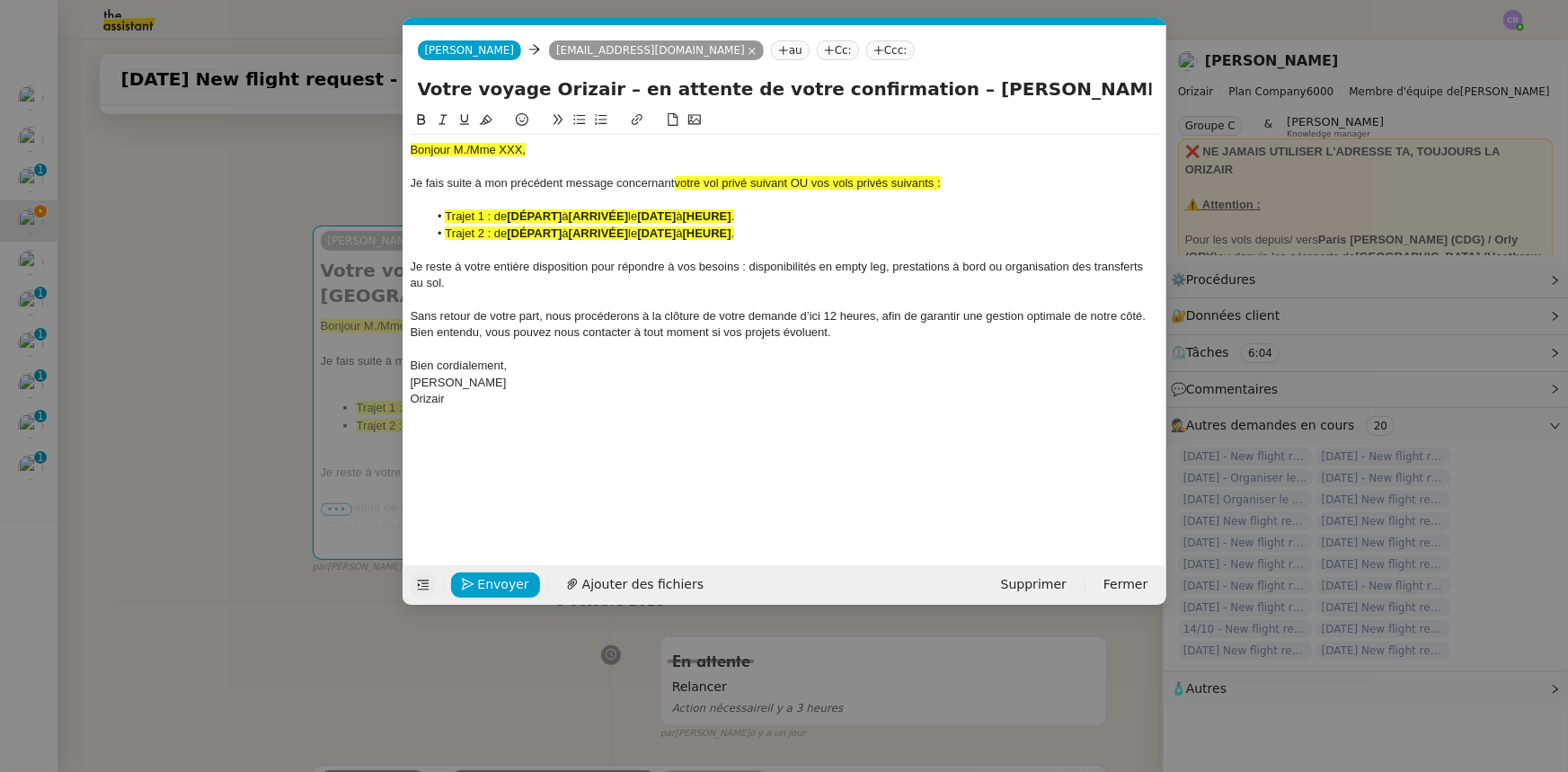
click at [269, 361] on nz-modal-container "orizair relan Service ✈️ Orizair - Relan ce après envoi devis client (FR) Dans …" at bounding box center [784, 386] width 1568 height 772
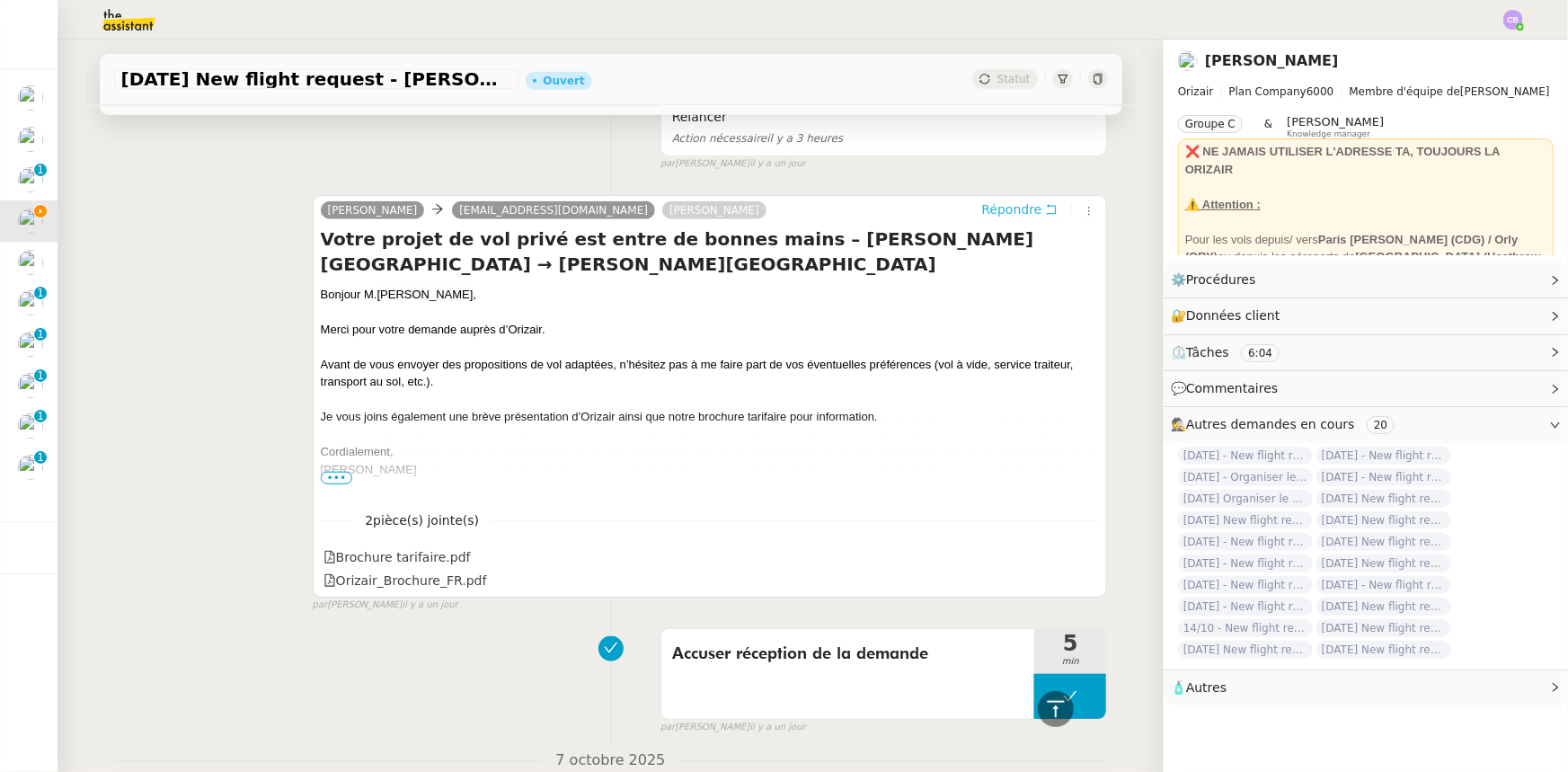
scroll to position [787, 0]
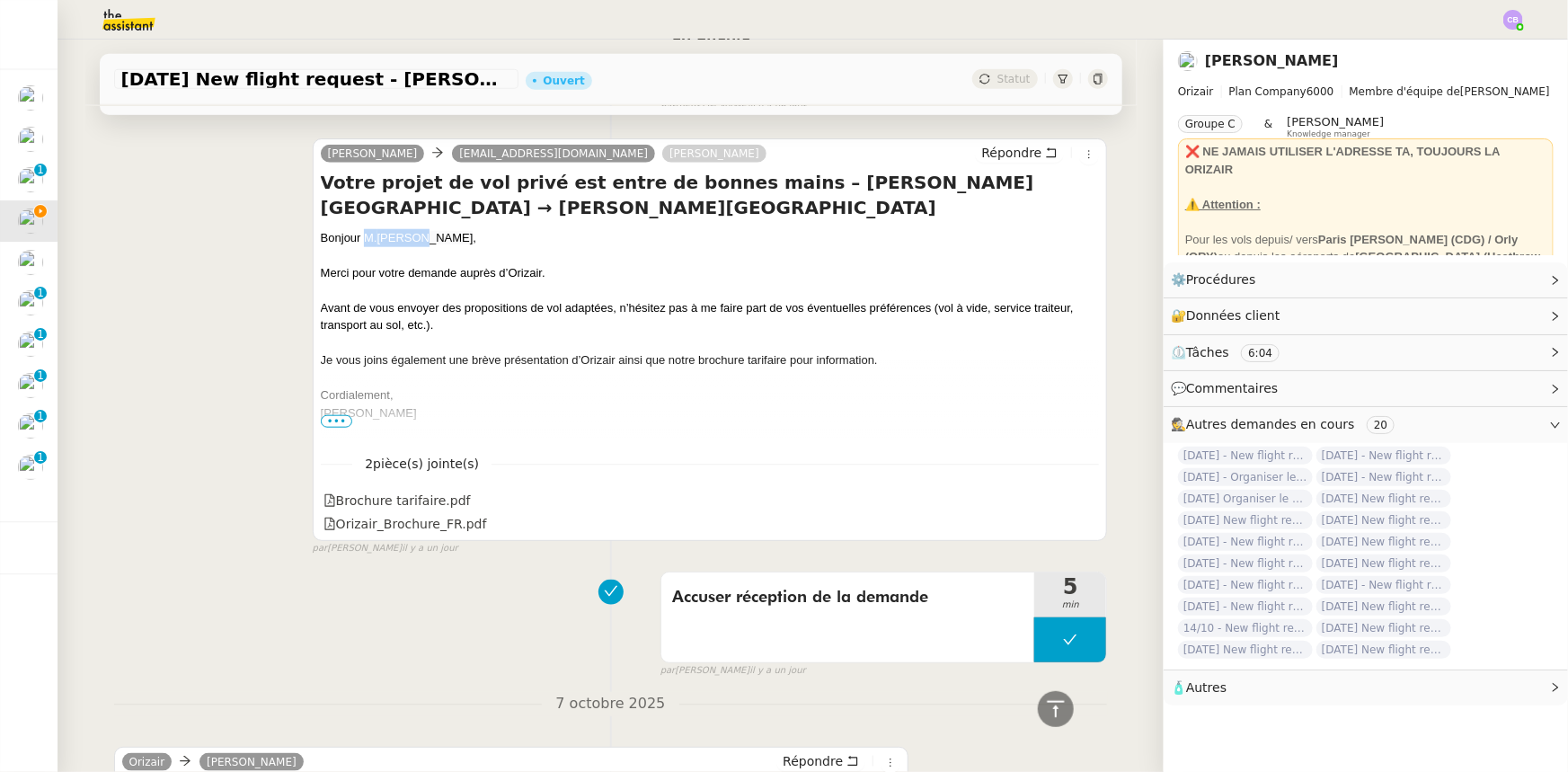
drag, startPoint x: 413, startPoint y: 237, endPoint x: 358, endPoint y: 236, distance: 55.0
click at [358, 236] on div "Bonjour [PERSON_NAME] ," at bounding box center [710, 238] width 779 height 18
copy div "[PERSON_NAME]"
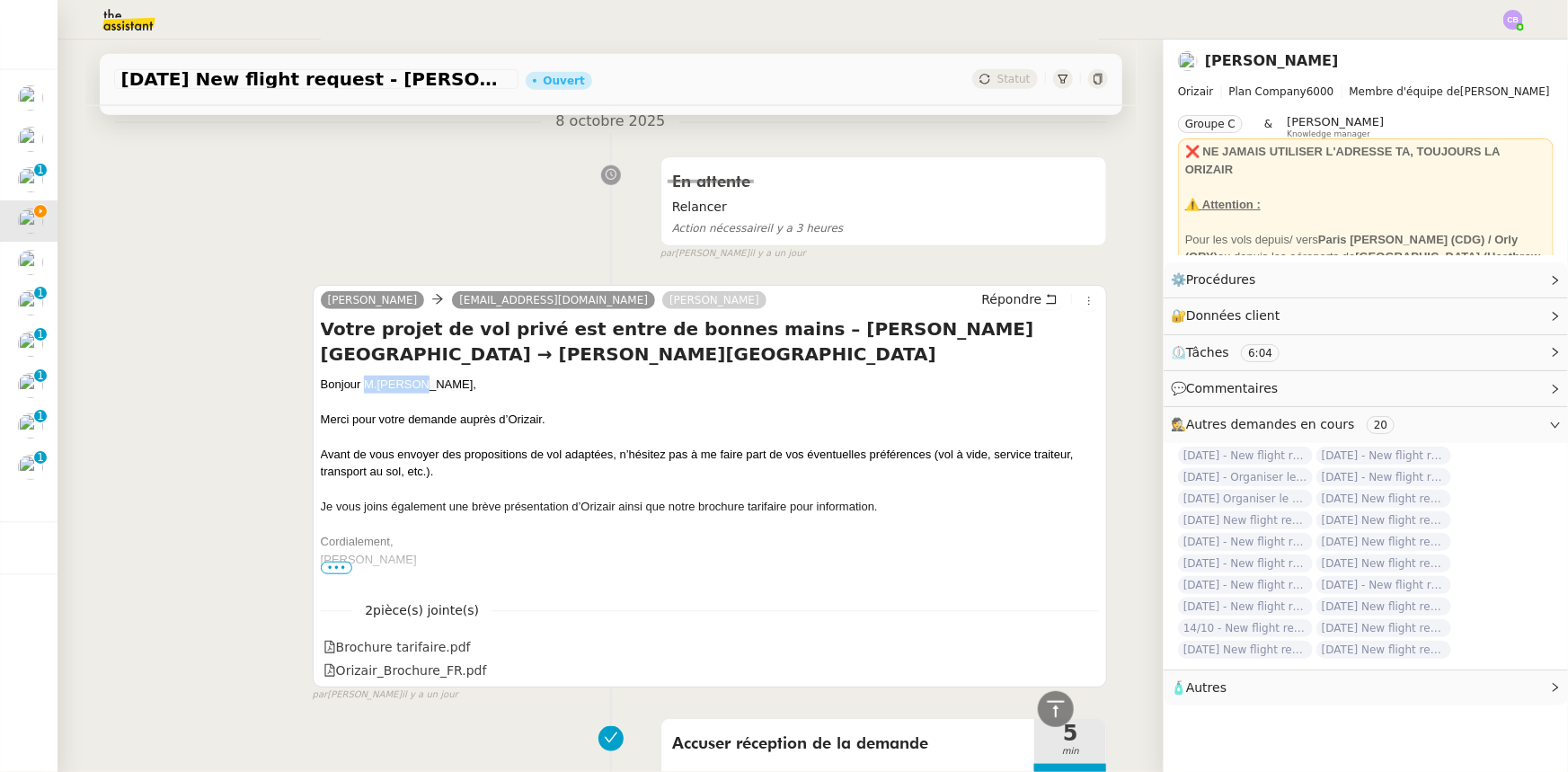
scroll to position [378, 0]
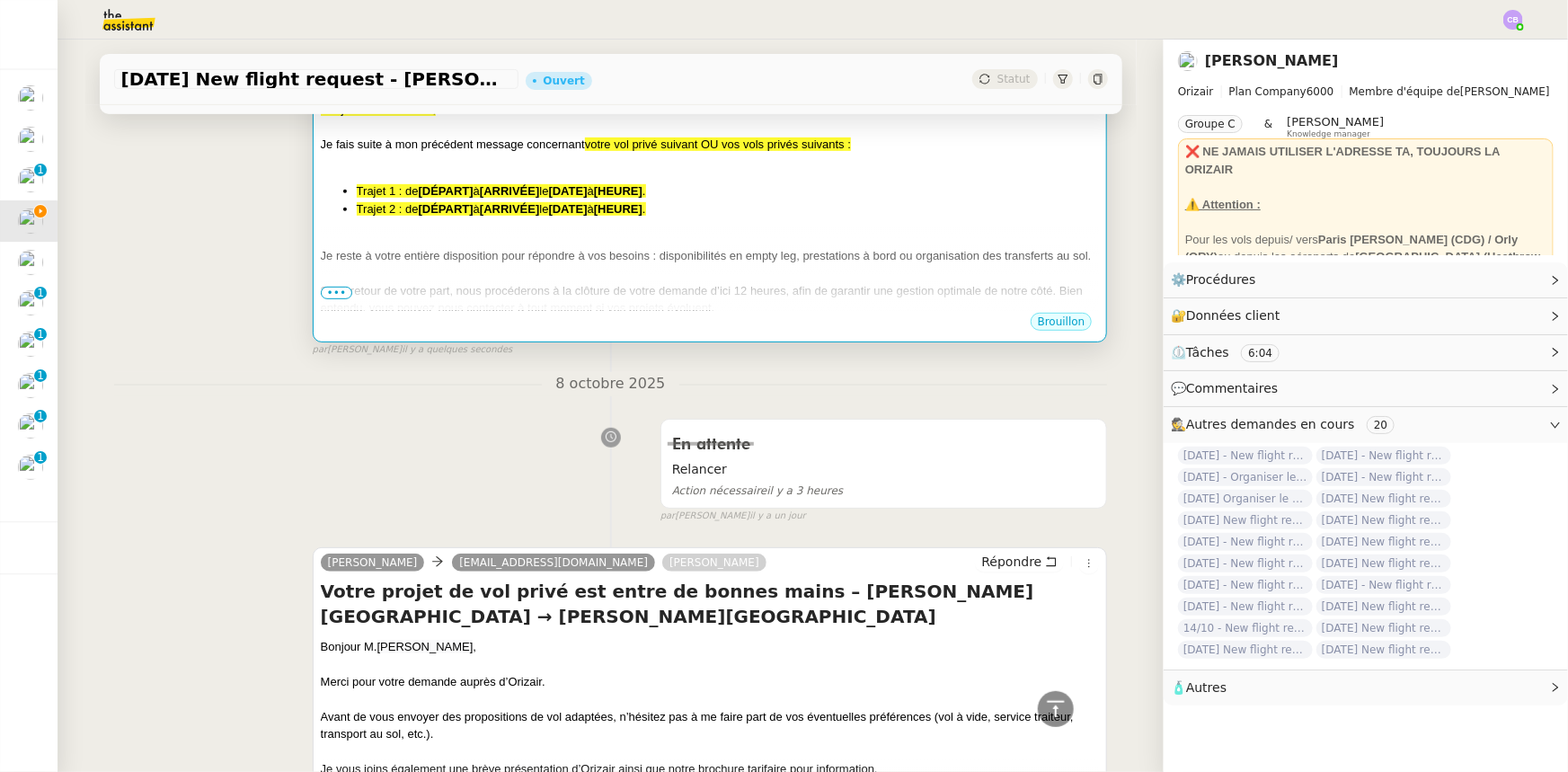
click at [522, 270] on div at bounding box center [710, 273] width 779 height 18
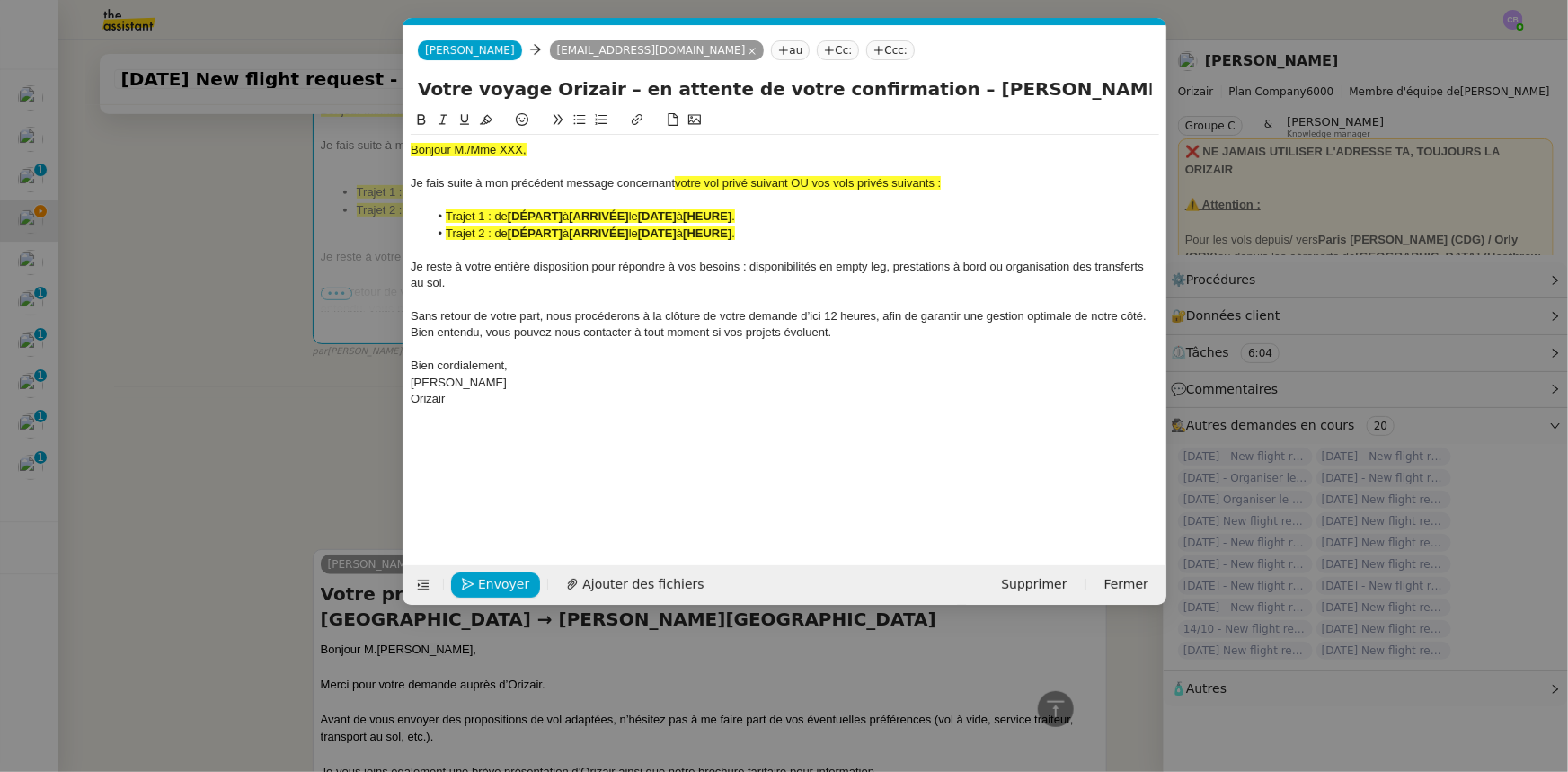
scroll to position [0, 102]
drag, startPoint x: 527, startPoint y: 153, endPoint x: 410, endPoint y: 149, distance: 117.1
click at [411, 149] on div "Bonjour M./Mme XXX," at bounding box center [785, 150] width 749 height 16
click at [485, 123] on icon at bounding box center [486, 120] width 13 height 10
click at [522, 150] on div "Bonjour M./Mme XXX," at bounding box center [785, 150] width 749 height 16
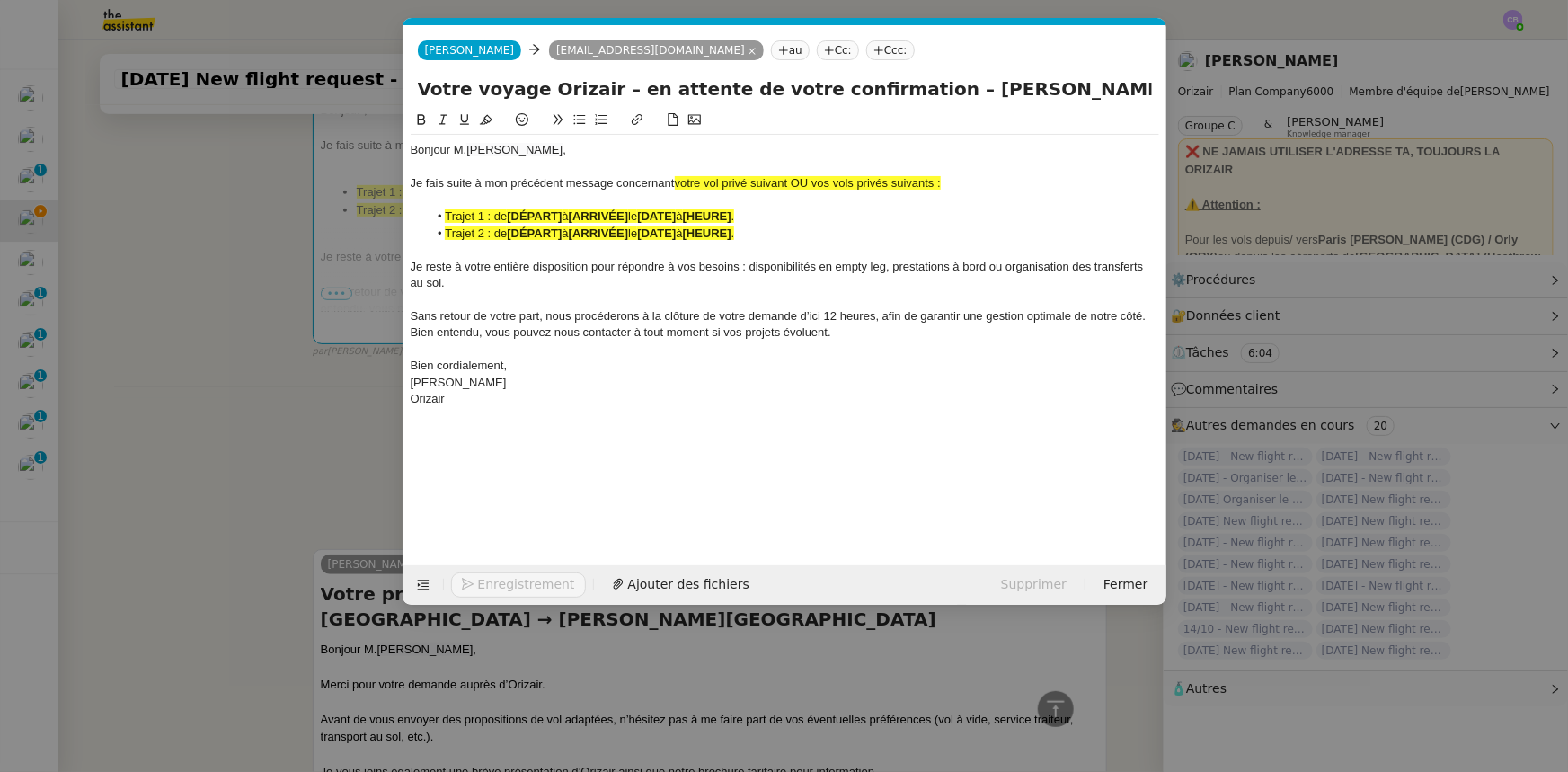
scroll to position [0, 0]
drag, startPoint x: 939, startPoint y: 181, endPoint x: 798, endPoint y: 180, distance: 141.0
click at [798, 180] on span "votre vol privé suivant OU vos vols privés suivants :" at bounding box center [808, 184] width 266 height 14
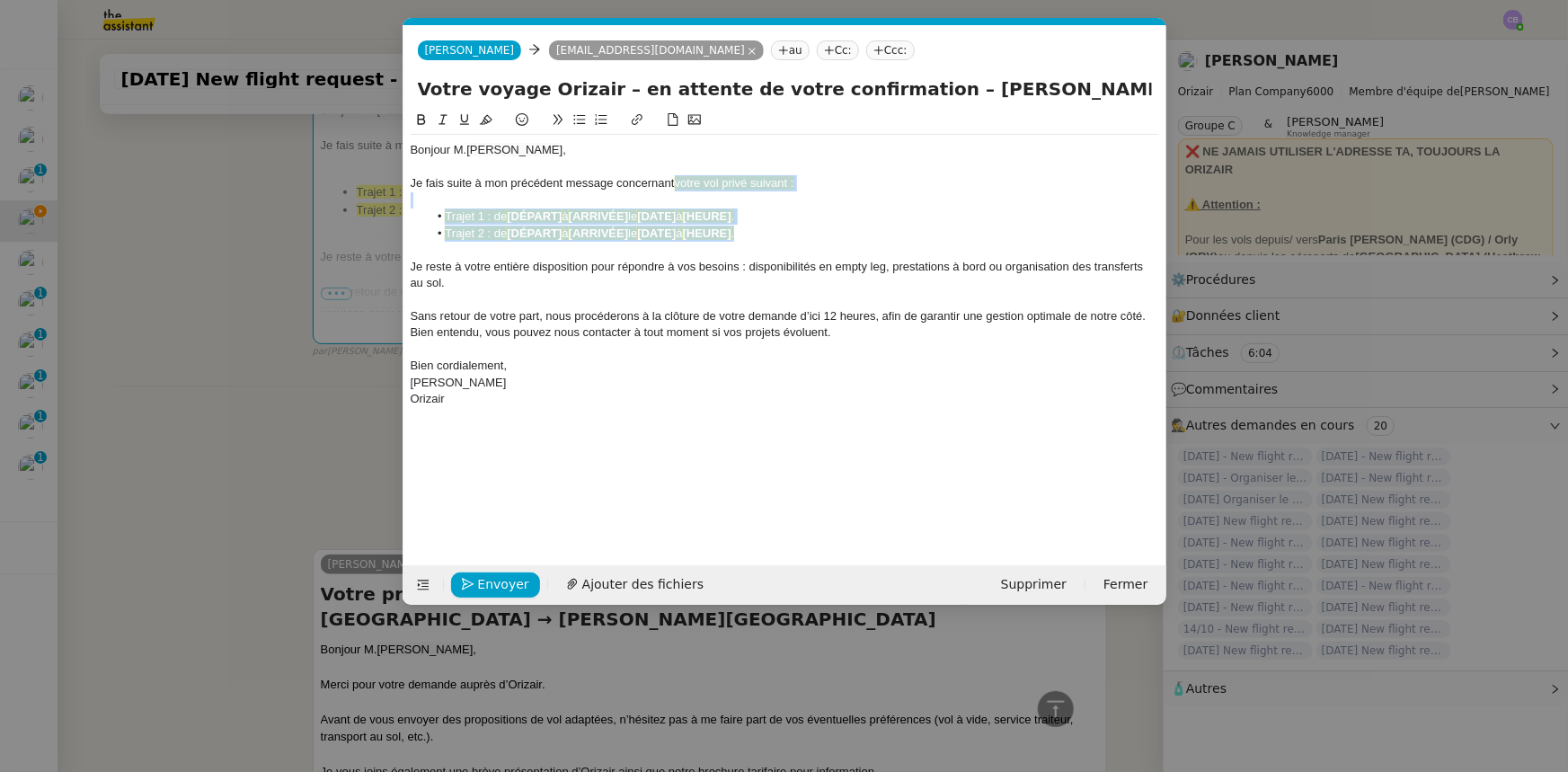
drag, startPoint x: 760, startPoint y: 234, endPoint x: 674, endPoint y: 181, distance: 101.0
click at [674, 181] on div "Bonjour [PERSON_NAME] , Je fais suite à mon précédent message concernant votre …" at bounding box center [785, 274] width 749 height 279
click at [486, 123] on icon at bounding box center [486, 120] width 13 height 13
click at [719, 274] on div "Je reste à votre entière disposition pour répondre à vos besoins : disponibilit…" at bounding box center [785, 275] width 749 height 33
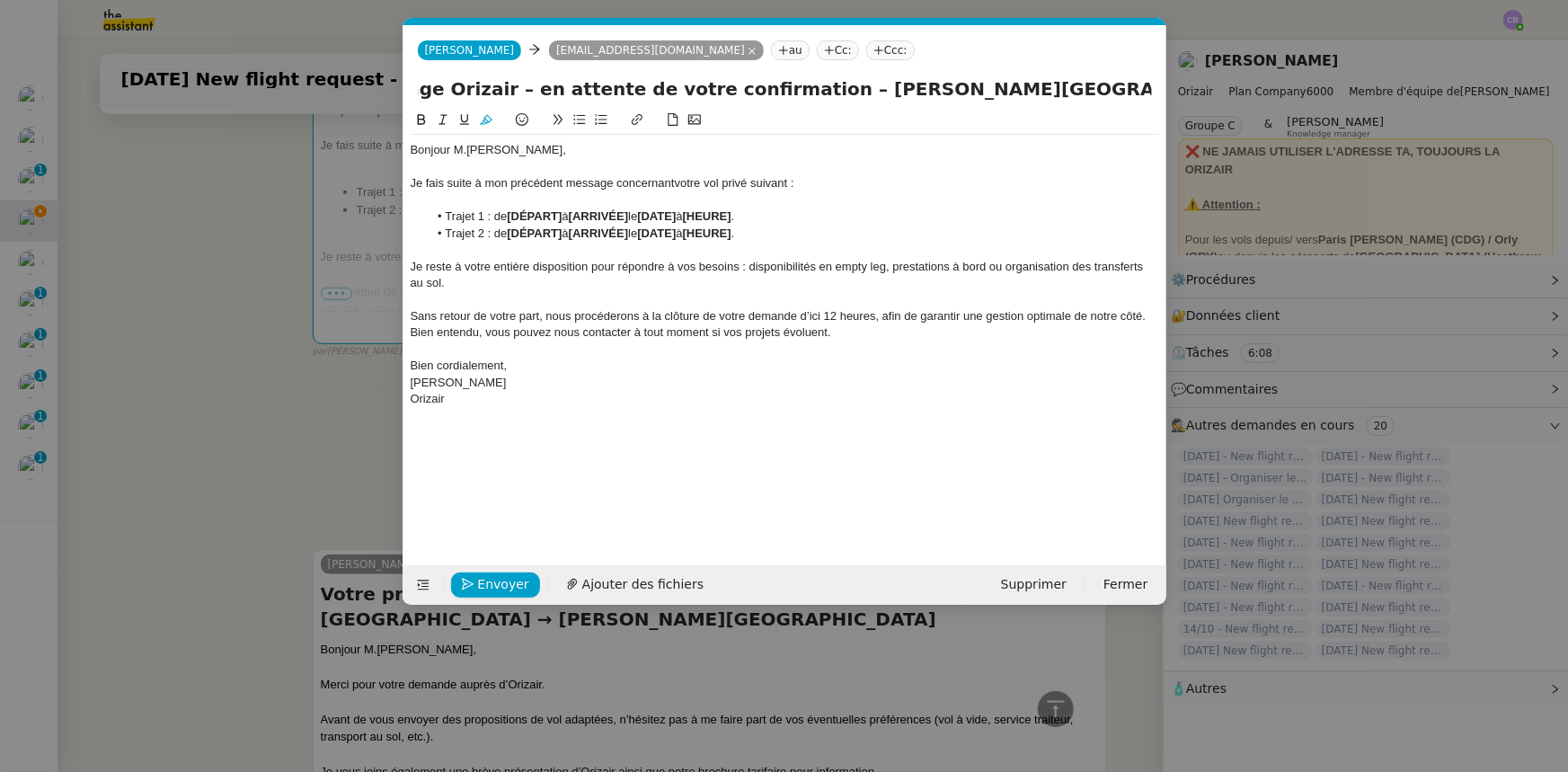
scroll to position [0, 214]
drag, startPoint x: 907, startPoint y: 89, endPoint x: 1013, endPoint y: 82, distance: 106.2
click at [1013, 82] on input "Votre voyage Orizair – en attente de votre confirmation – [PERSON_NAME][GEOGRAP…" at bounding box center [785, 89] width 734 height 27
click at [567, 211] on li "Trajet 1 : de [DÉPART] à [ARRIVÉE] le [DATE] à [HEURE] ." at bounding box center [793, 216] width 731 height 16
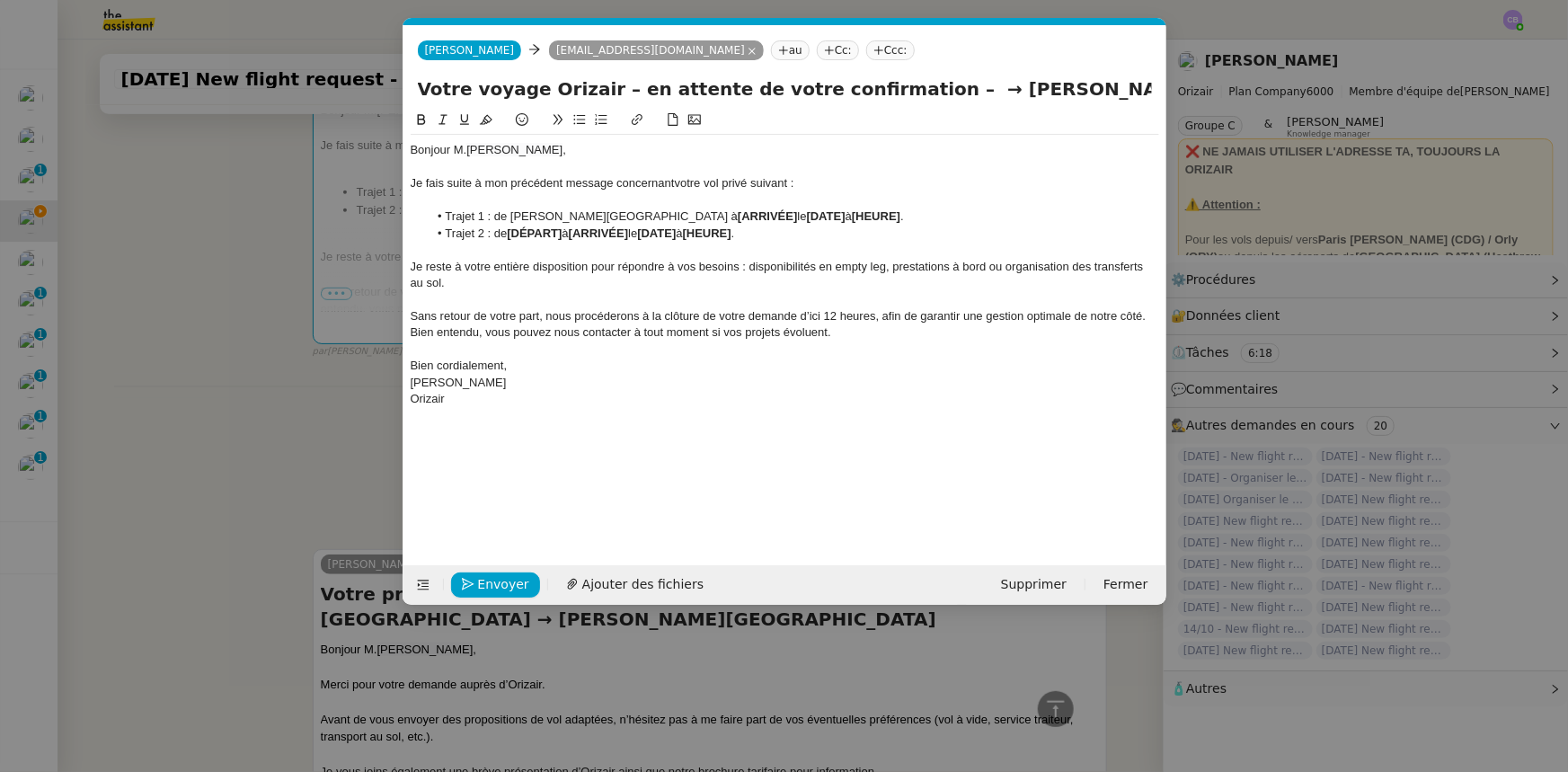
scroll to position [0, 0]
drag, startPoint x: 513, startPoint y: 218, endPoint x: 710, endPoint y: 214, distance: 197.0
click at [710, 214] on li "Trajet 1 : de [PERSON_NAME][GEOGRAPHIC_DATA] à [ARRIVÉE] le [DATE] à [HEURE] ." at bounding box center [793, 216] width 731 height 16
click at [421, 121] on icon at bounding box center [421, 119] width 8 height 11
click at [413, 234] on ul "Trajet 1 : de [PERSON_NAME][GEOGRAPHIC_DATA] à [ARRIVÉE] le [DATE] à [HEURE] . …" at bounding box center [785, 224] width 749 height 33
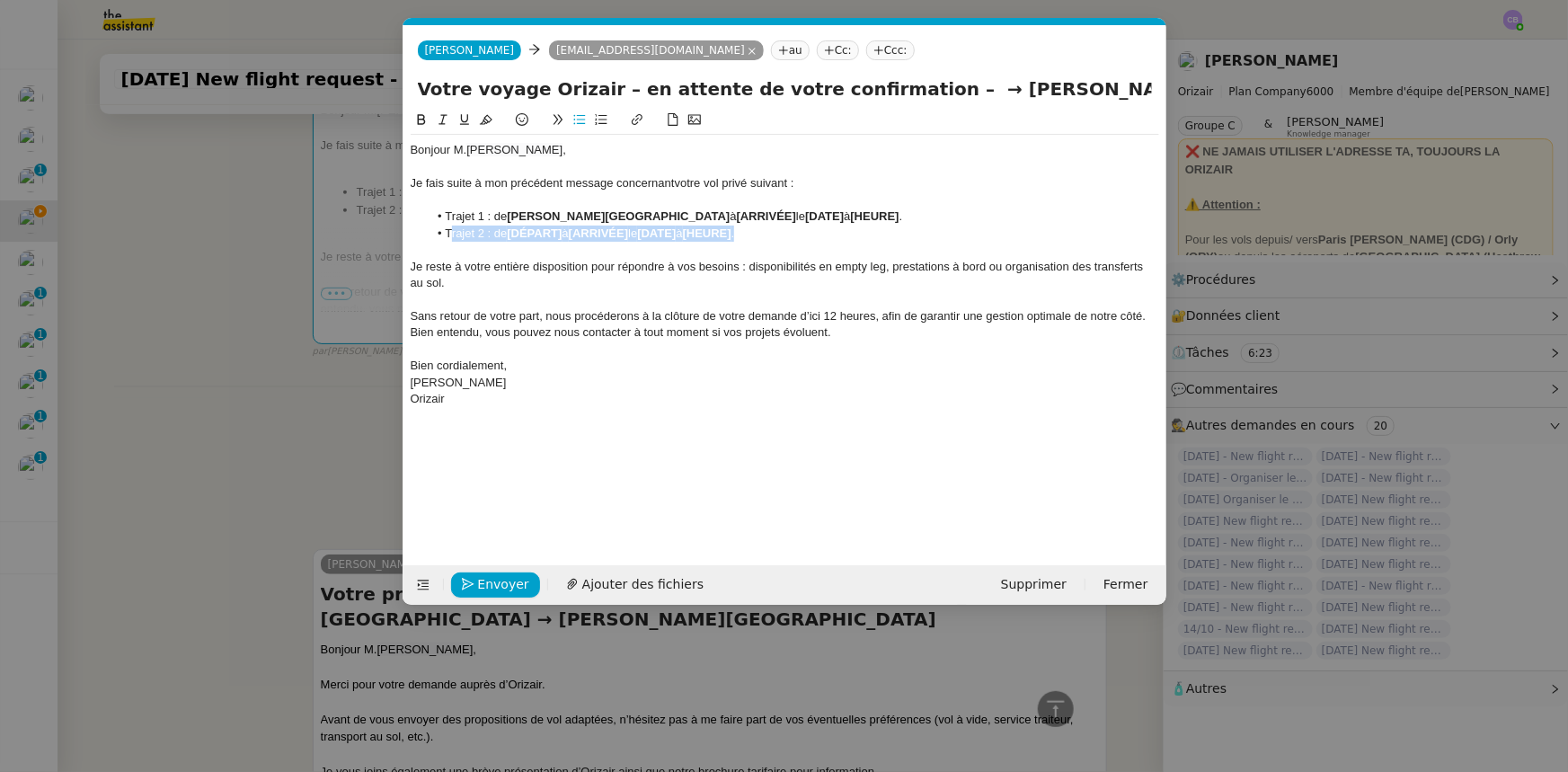
drag, startPoint x: 762, startPoint y: 234, endPoint x: 451, endPoint y: 228, distance: 311.1
click at [451, 228] on li "Trajet 2 : de [DÉPART] à [ARRIVÉE] le [DATE] à [HEURE] ." at bounding box center [793, 233] width 731 height 16
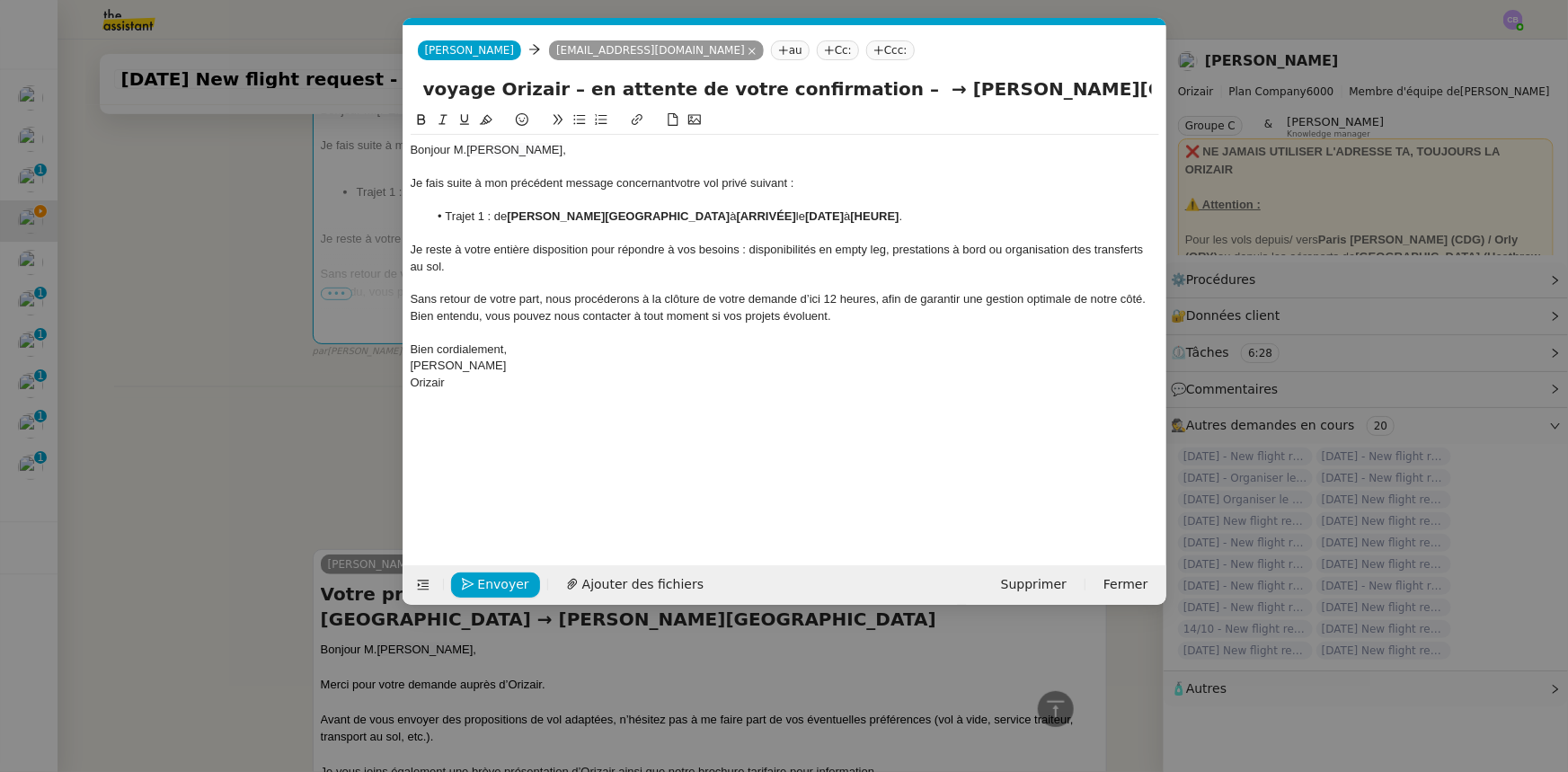
scroll to position [0, 92]
drag, startPoint x: 933, startPoint y: 90, endPoint x: 1149, endPoint y: 96, distance: 216.1
click at [1044, 96] on input "Votre voyage Orizair – en attente de votre confirmation – → [PERSON_NAME][GEOGR…" at bounding box center [785, 89] width 734 height 27
click at [796, 214] on strong "[ARRIVÉE]" at bounding box center [766, 216] width 59 height 14
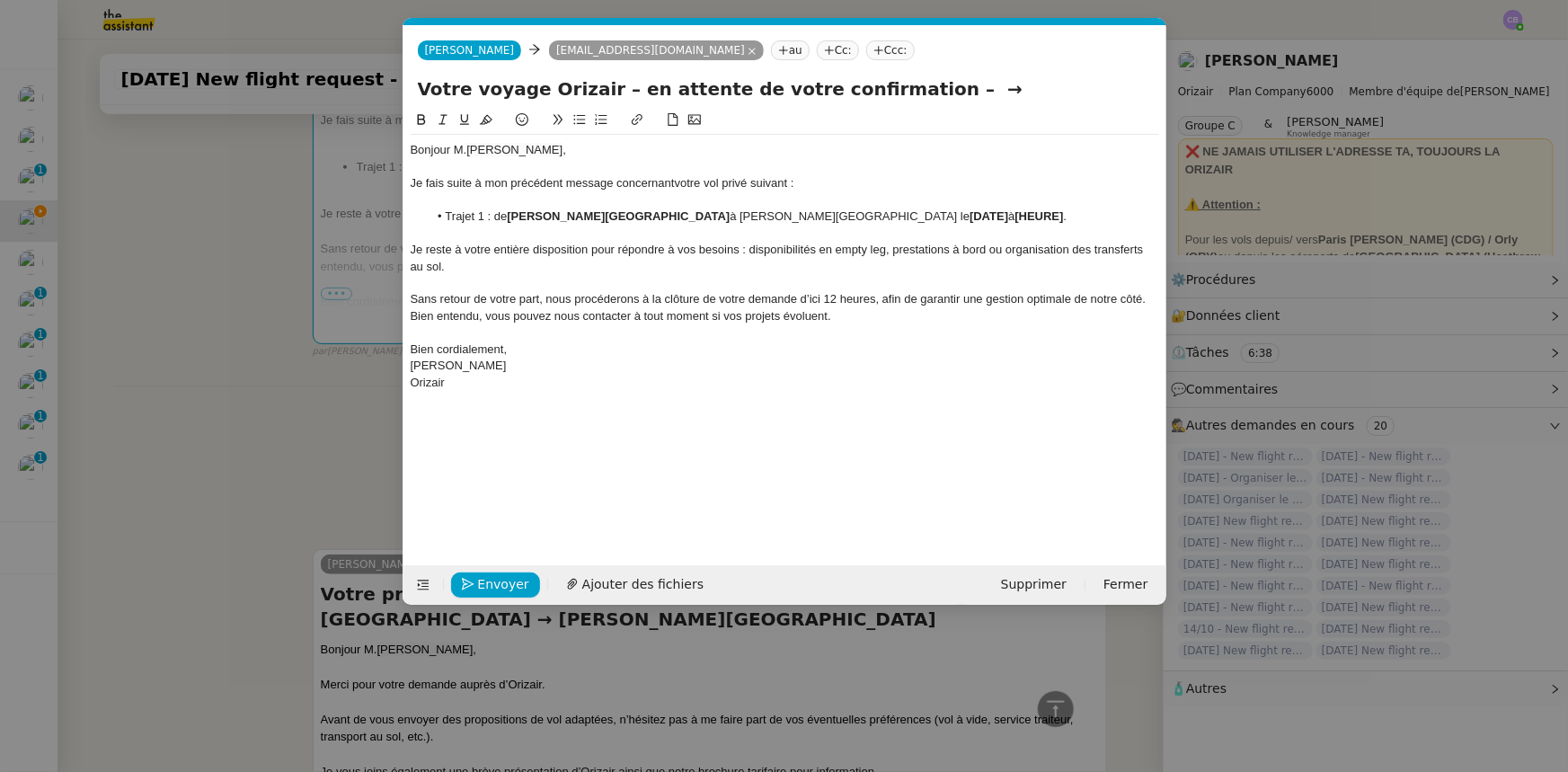
drag, startPoint x: 740, startPoint y: 217, endPoint x: 927, endPoint y: 211, distance: 187.1
click at [927, 211] on li "Trajet 1 : de [PERSON_NAME][GEOGRAPHIC_DATA] à [PERSON_NAME][GEOGRAPHIC_DATA] l…" at bounding box center [793, 216] width 731 height 16
click at [424, 118] on icon at bounding box center [421, 120] width 13 height 13
drag, startPoint x: 923, startPoint y: 92, endPoint x: 891, endPoint y: 92, distance: 32.0
click at [891, 92] on input "Votre voyage Orizair – en attente de votre confirmation – →" at bounding box center [785, 89] width 734 height 27
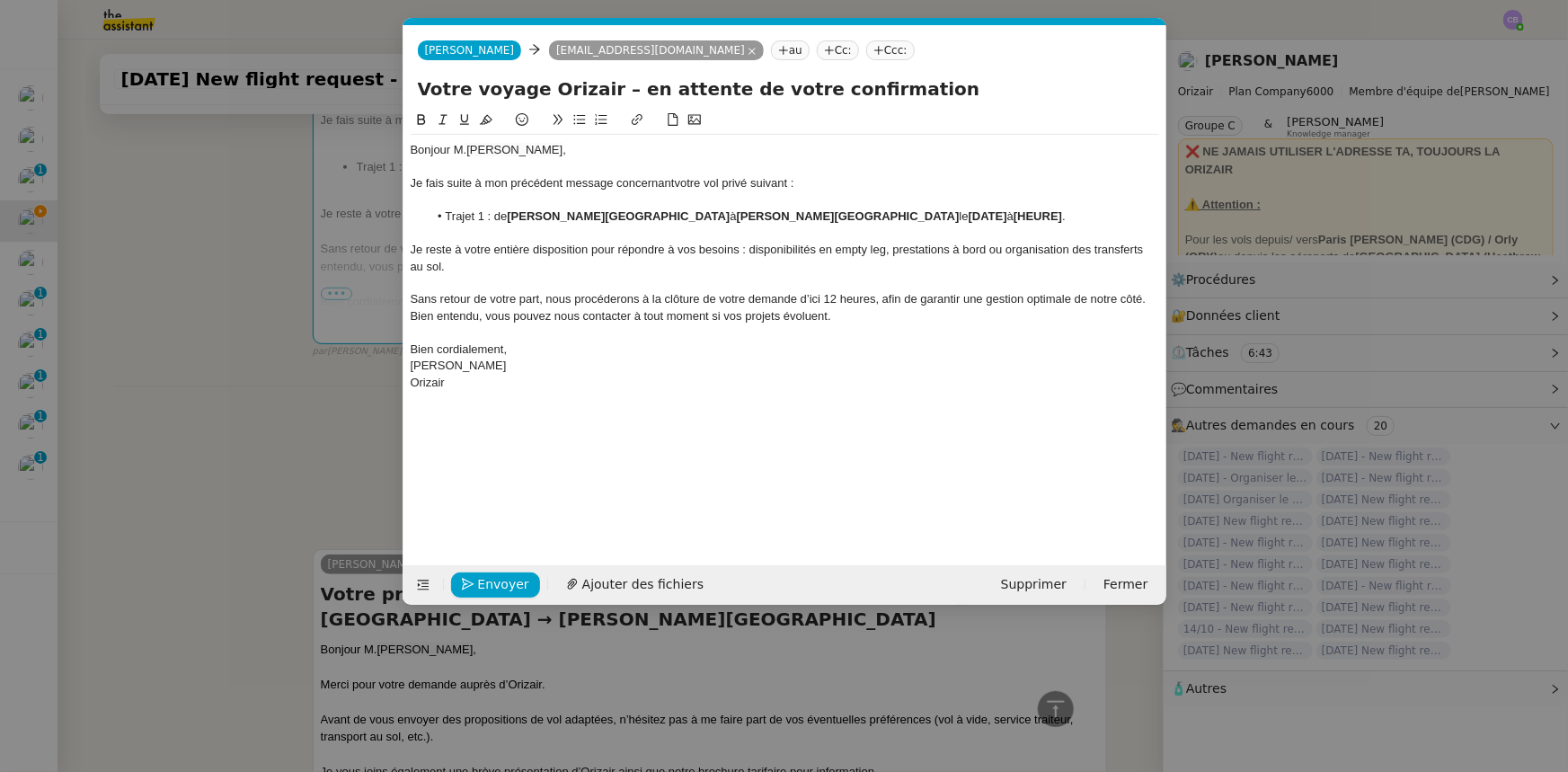
type input "Votre voyage Orizair – en attente de votre confirmation"
drag, startPoint x: 997, startPoint y: 213, endPoint x: 1000, endPoint y: 226, distance: 13.3
click at [997, 214] on li "Trajet 1 : de [PERSON_NAME][GEOGRAPHIC_DATA] à [PERSON_NAME][GEOGRAPHIC_DATA] l…" at bounding box center [793, 216] width 731 height 16
drag, startPoint x: 1042, startPoint y: 216, endPoint x: 962, endPoint y: 215, distance: 80.0
click at [962, 215] on li "Trajet 1 : de [PERSON_NAME][GEOGRAPHIC_DATA] à [PERSON_NAME][GEOGRAPHIC_DATA] l…" at bounding box center [793, 216] width 731 height 16
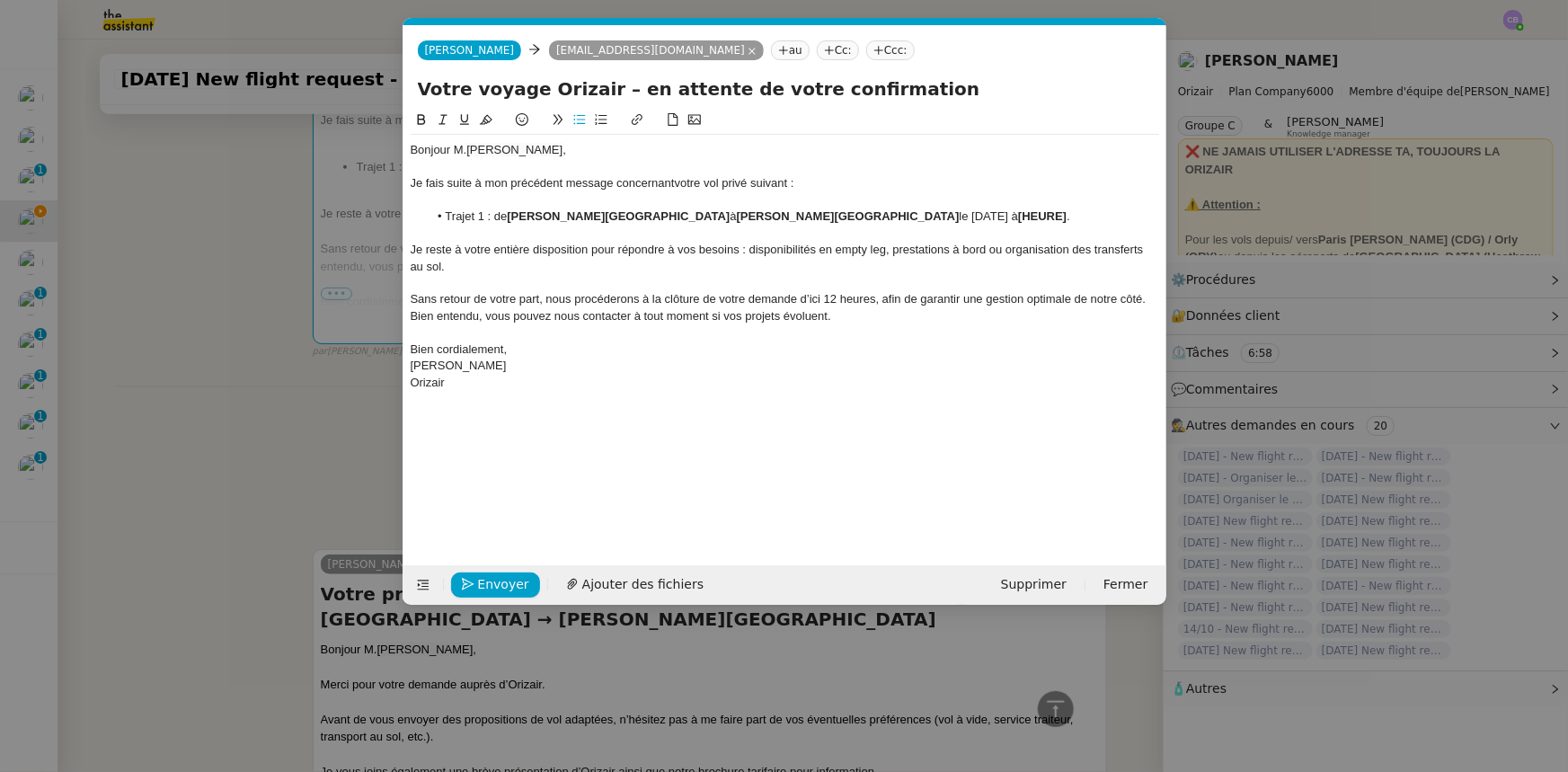
click at [422, 123] on icon at bounding box center [421, 120] width 13 height 13
click at [1044, 217] on li "Trajet 1 : de [PERSON_NAME][GEOGRAPHIC_DATA] à [PERSON_NAME][GEOGRAPHIC_DATA] l…" at bounding box center [793, 216] width 731 height 16
drag, startPoint x: 1087, startPoint y: 214, endPoint x: 1062, endPoint y: 214, distance: 25.0
click at [1044, 214] on li "Trajet 1 : de [PERSON_NAME][GEOGRAPHIC_DATA] à [PERSON_NAME][GEOGRAPHIC_DATA] l…" at bounding box center [793, 216] width 731 height 16
click at [422, 124] on icon at bounding box center [421, 120] width 13 height 13
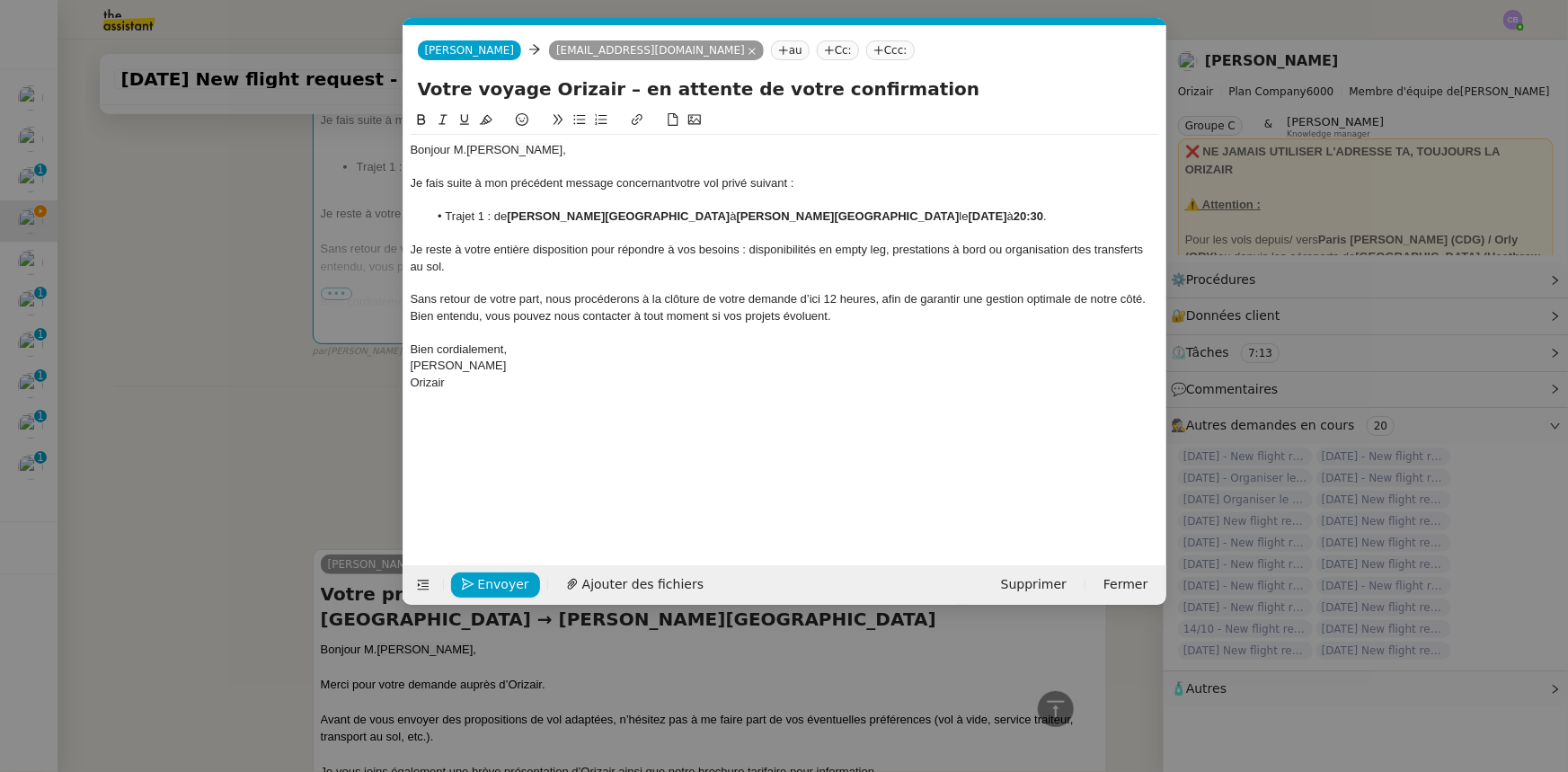
click at [509, 268] on div "Je reste à votre entière disposition pour répondre à vos besoins : disponibilit…" at bounding box center [785, 257] width 749 height 33
click at [823, 305] on span "Sans retour de votre part, nous procéderons à la clôture de votre demande d’ici…" at bounding box center [780, 307] width 739 height 30
click at [0, 0] on lt-strong "d'ici à" at bounding box center [0, 0] width 0 height 0
click at [447, 367] on span "[PERSON_NAME]" at bounding box center [459, 366] width 96 height 14
click at [0, 0] on lt-span "[PERSON_NAME]" at bounding box center [0, 0] width 0 height 0
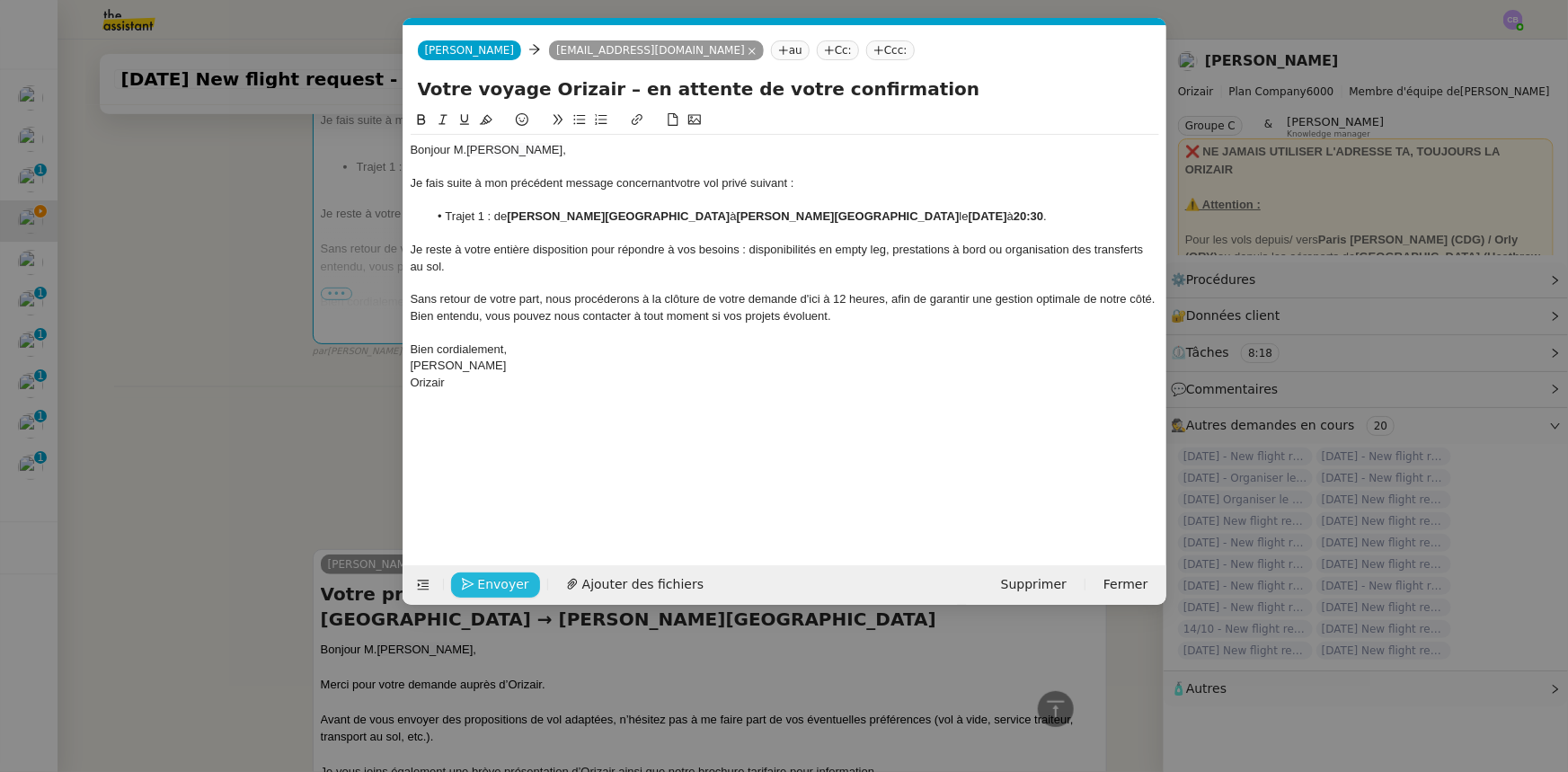
click at [521, 477] on span "Envoyer" at bounding box center [503, 584] width 51 height 21
click at [521, 477] on span "Confirmer l'envoi" at bounding box center [532, 584] width 108 height 21
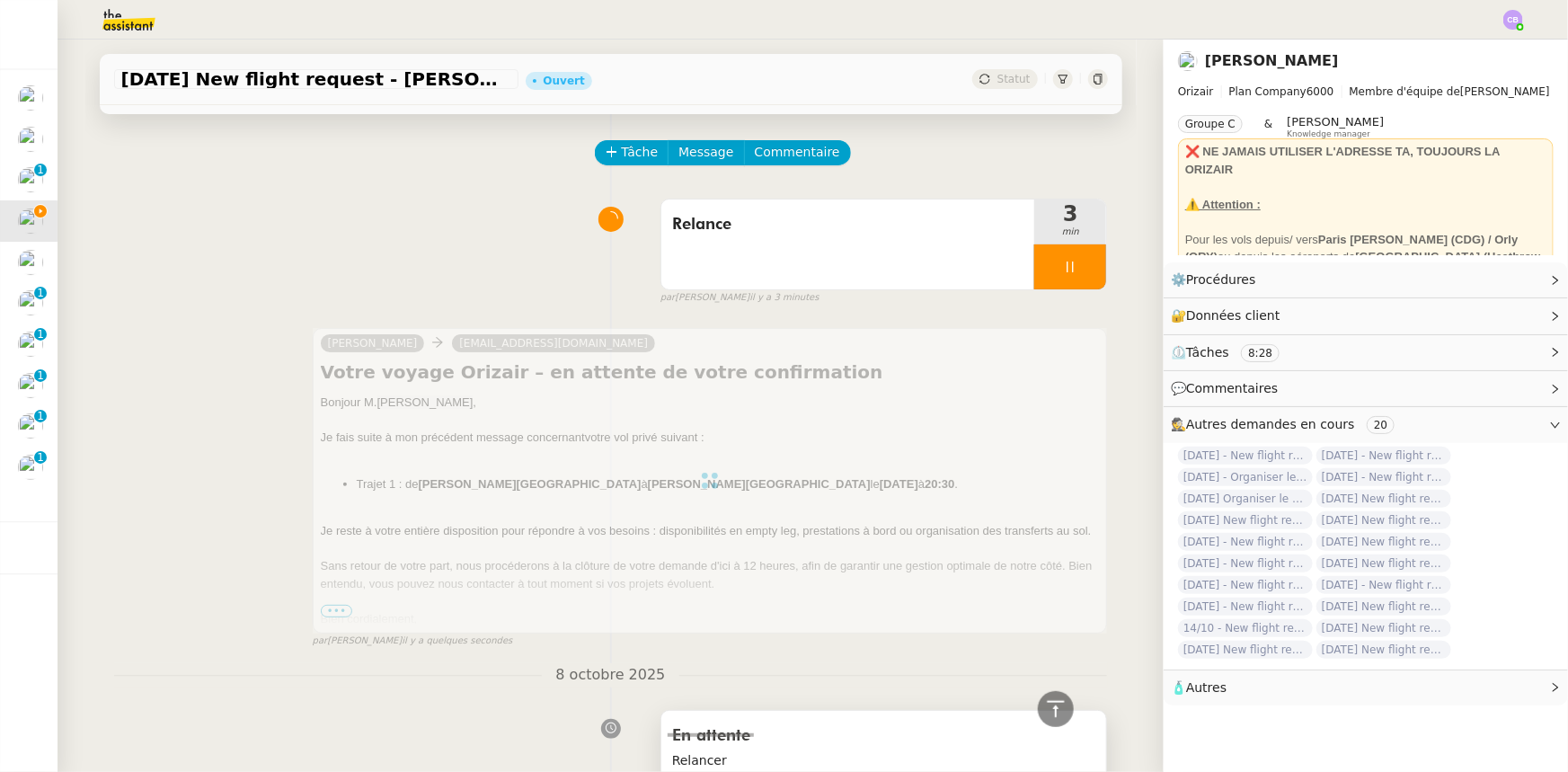
scroll to position [52, 0]
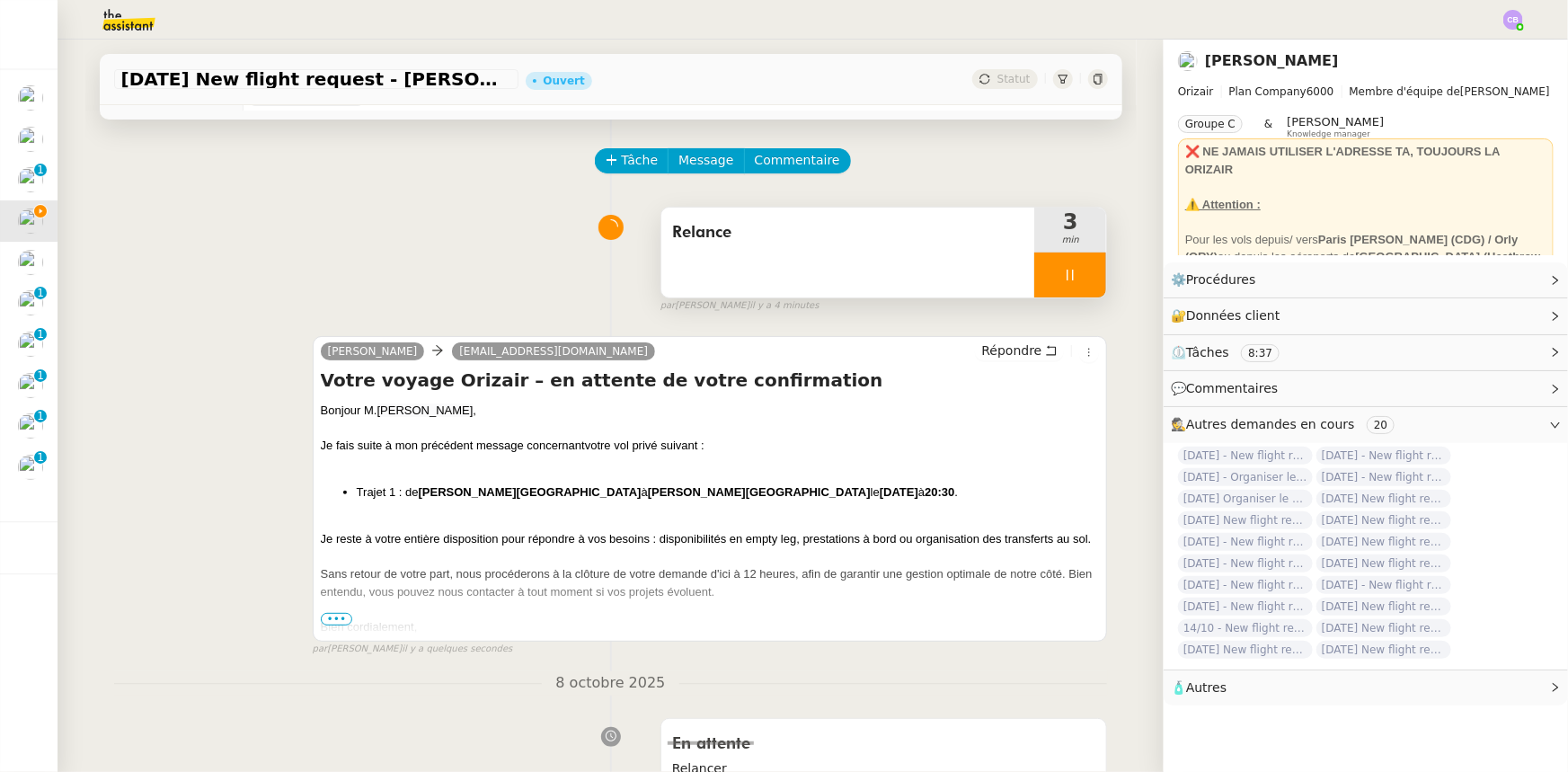
click at [1034, 269] on div at bounding box center [1070, 274] width 72 height 45
click at [1044, 278] on icon at bounding box center [1088, 275] width 14 height 14
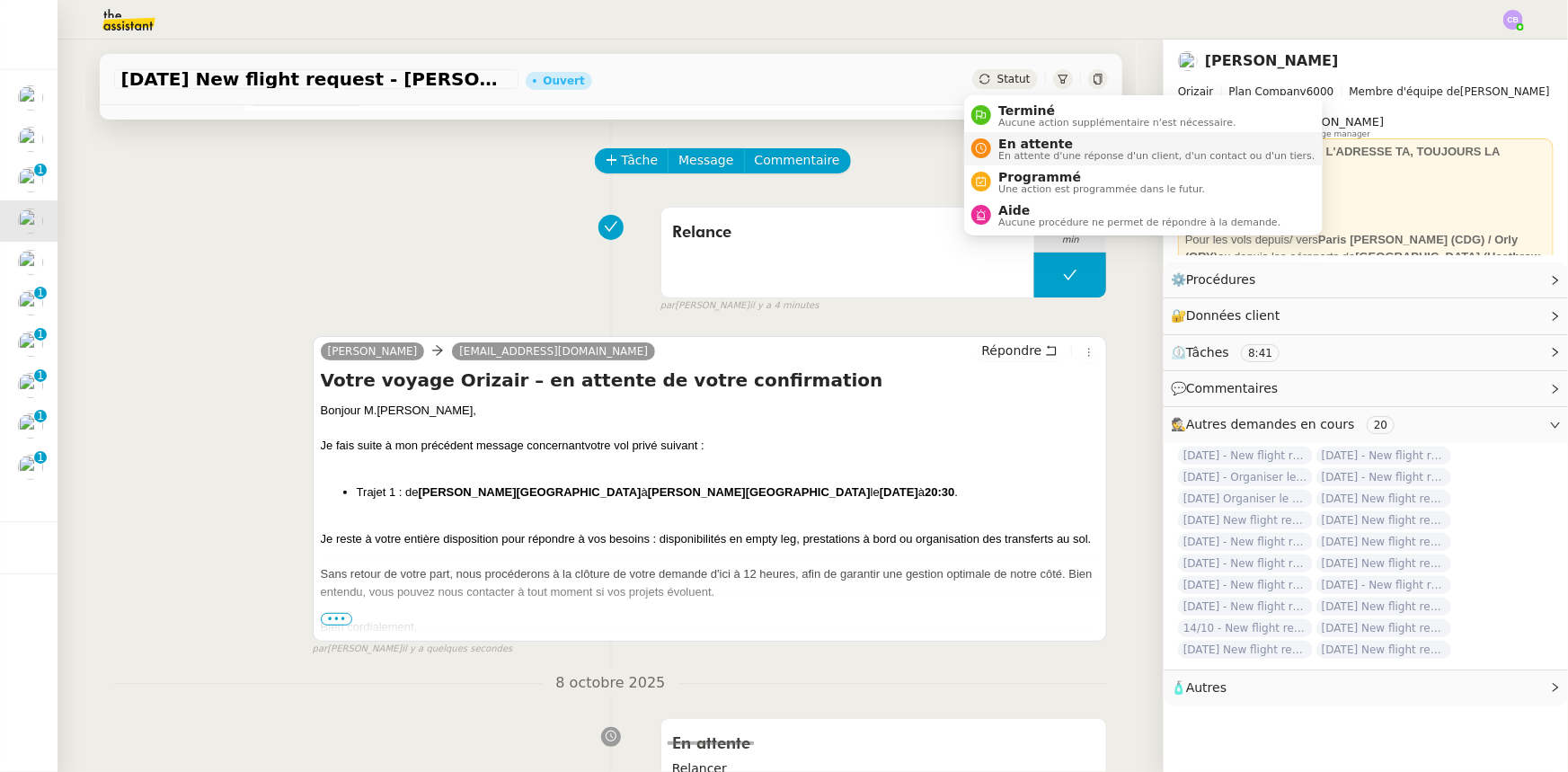
click at [1002, 144] on span "En attente" at bounding box center [1156, 144] width 316 height 14
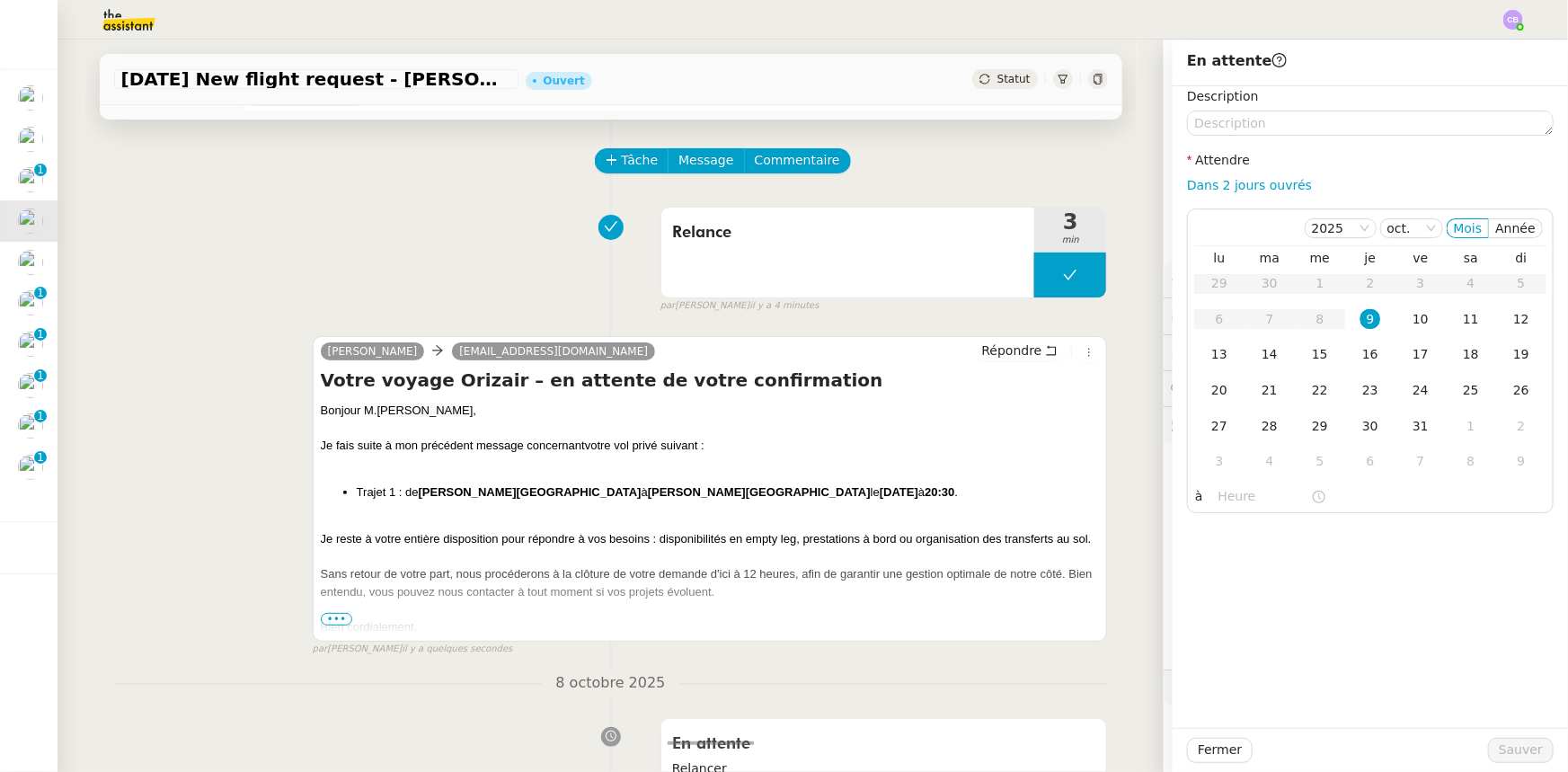
drag, startPoint x: 1240, startPoint y: 187, endPoint x: 1253, endPoint y: 202, distance: 19.8
click at [1044, 187] on link "Dans 2 jours ouvrés" at bounding box center [1249, 185] width 125 height 14
type input "07:00"
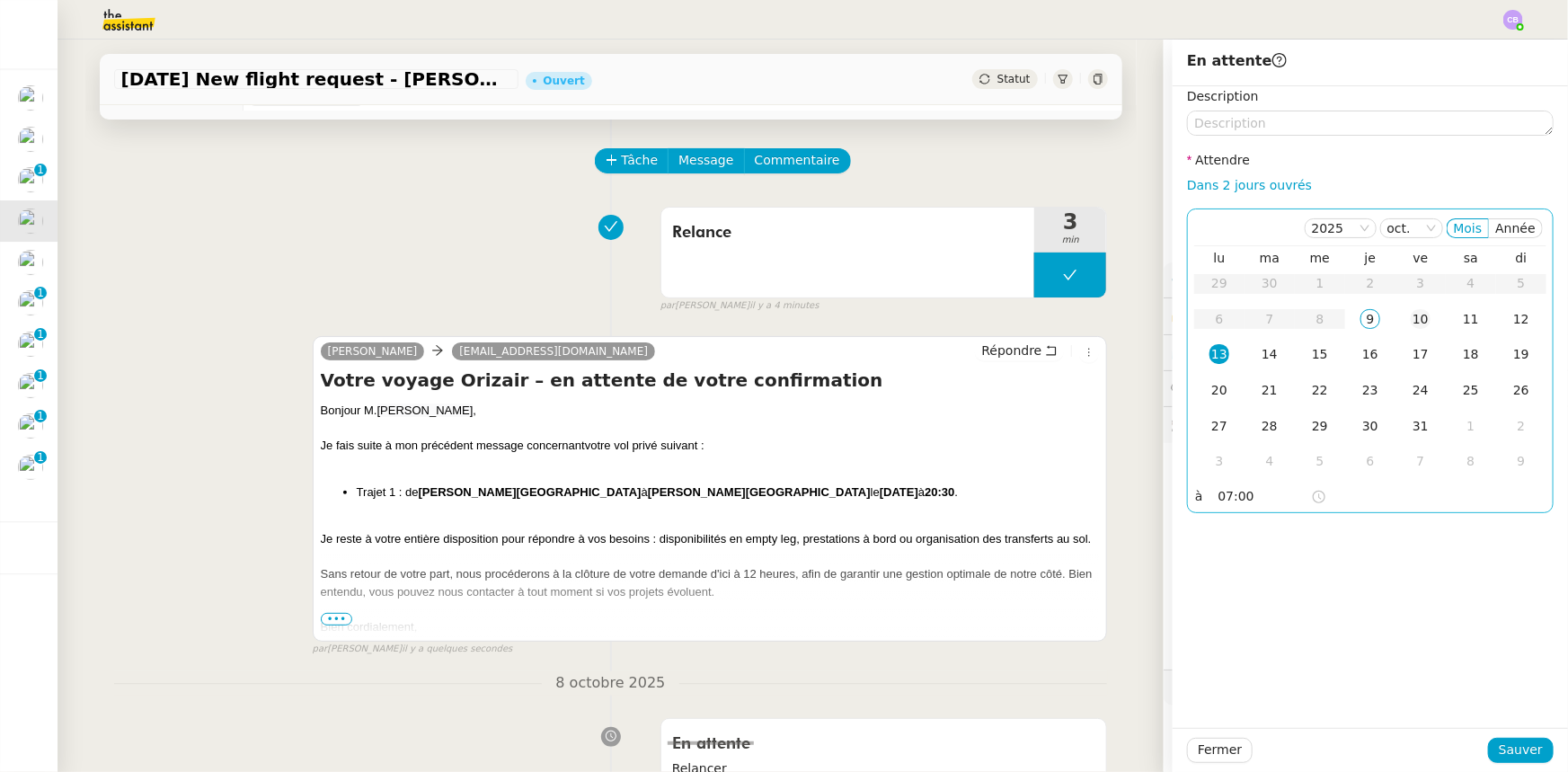
click at [1044, 322] on div "10" at bounding box center [1421, 319] width 20 height 20
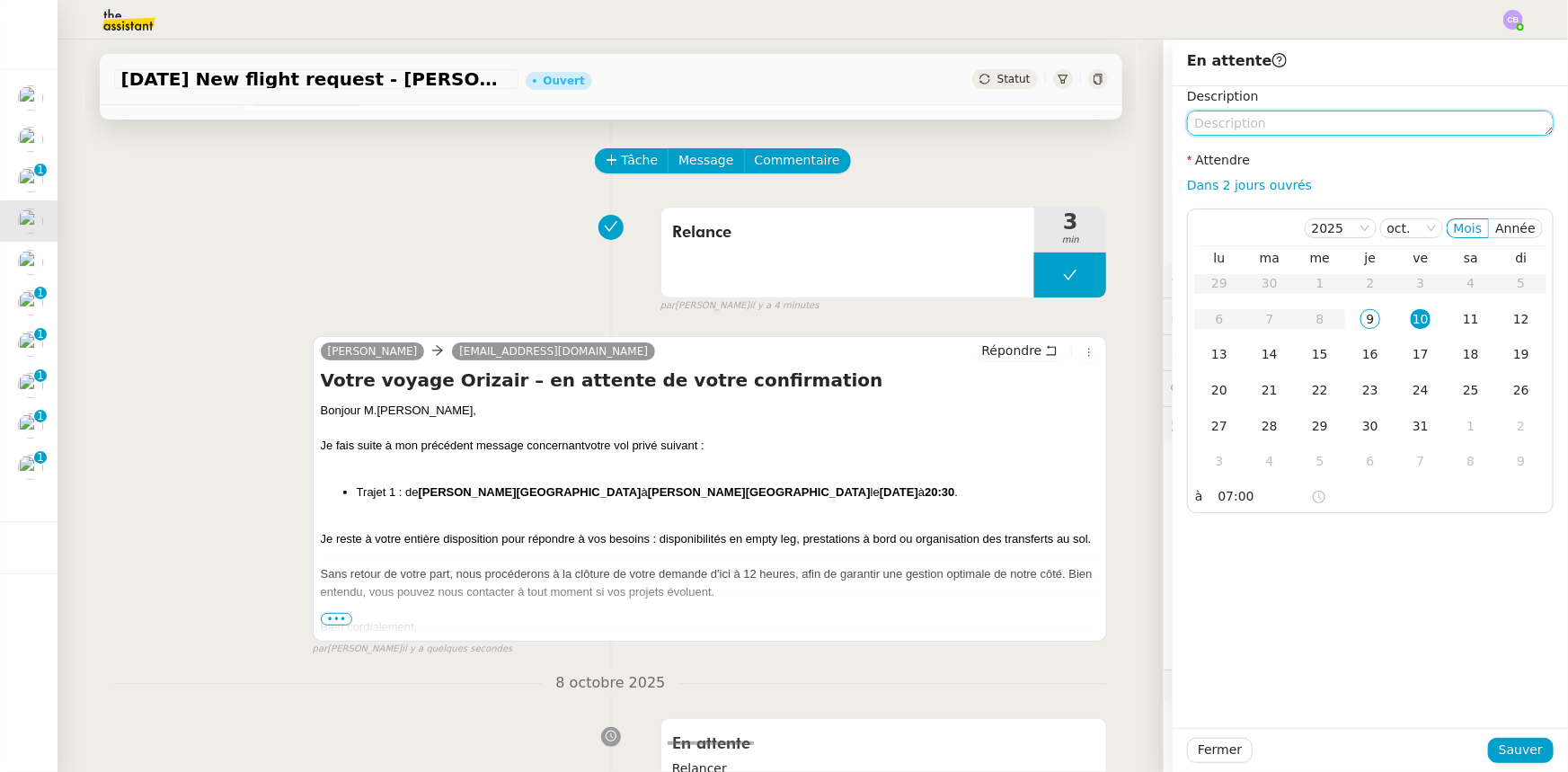
click at [1044, 117] on textarea at bounding box center [1371, 123] width 367 height 25
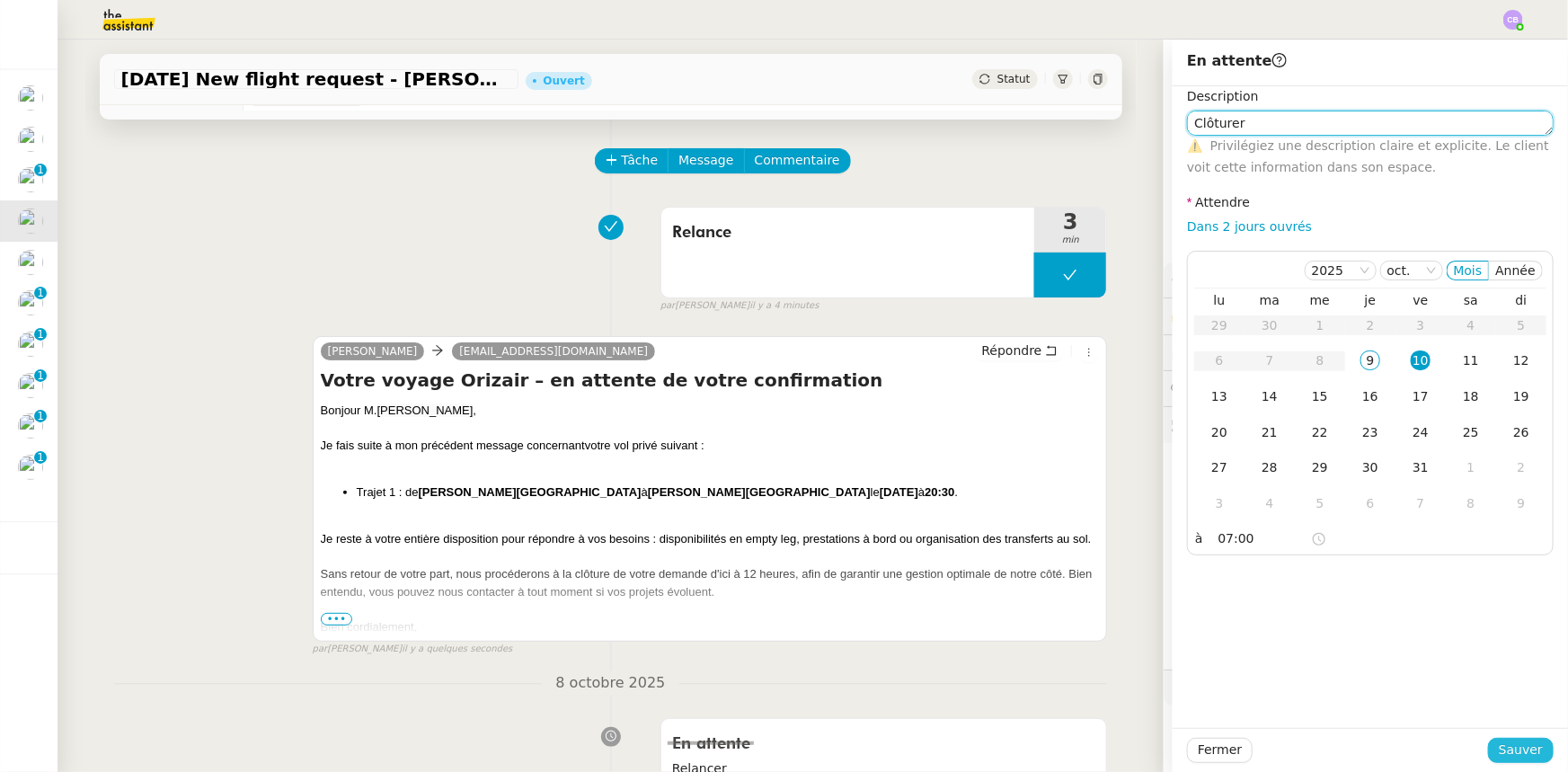
type textarea "Clôturer"
click at [1044, 477] on span "Sauver" at bounding box center [1521, 750] width 44 height 21
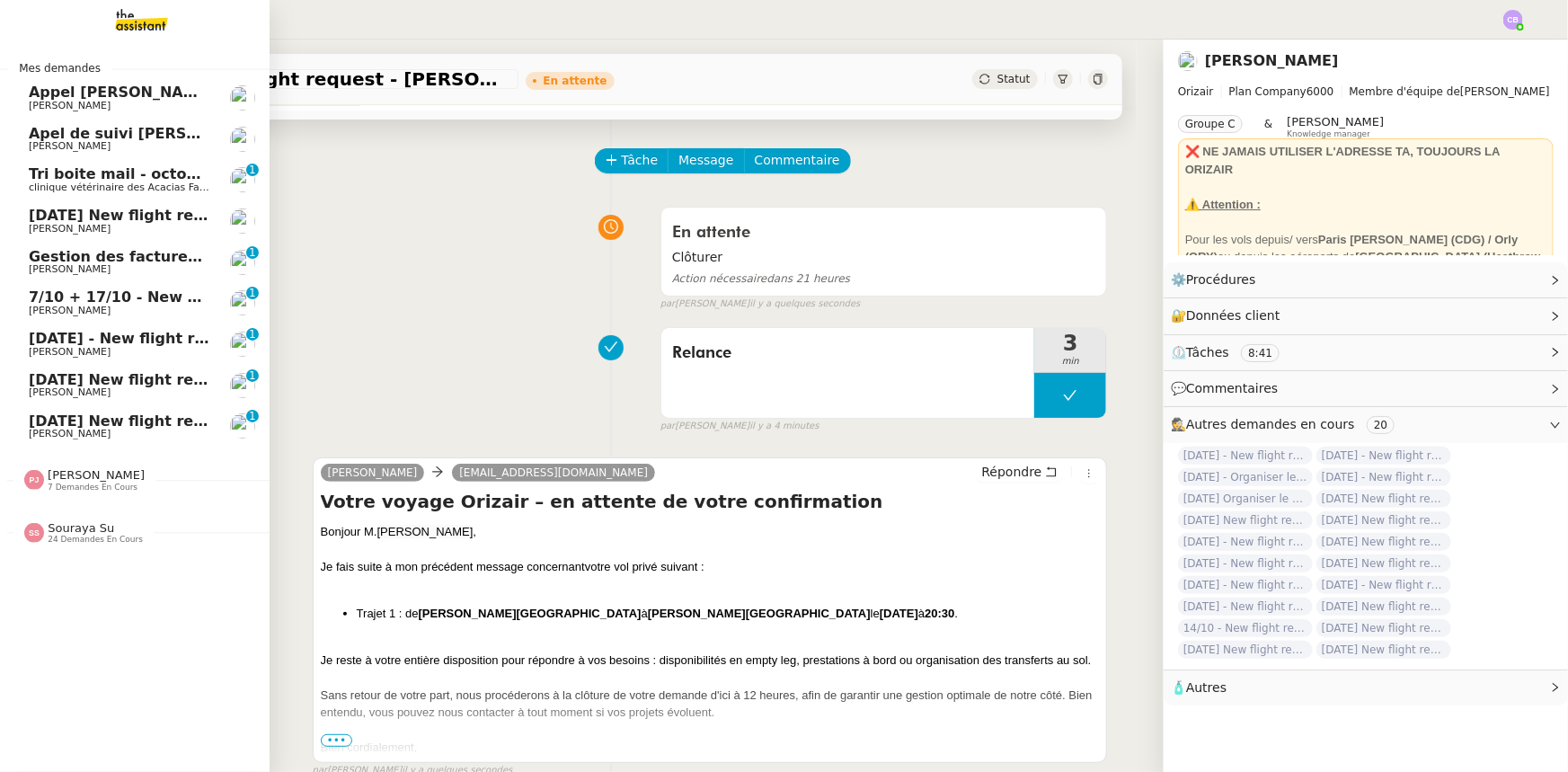
click at [104, 214] on span "[DATE] New flight request - [PERSON_NAME]" at bounding box center [208, 214] width 360 height 17
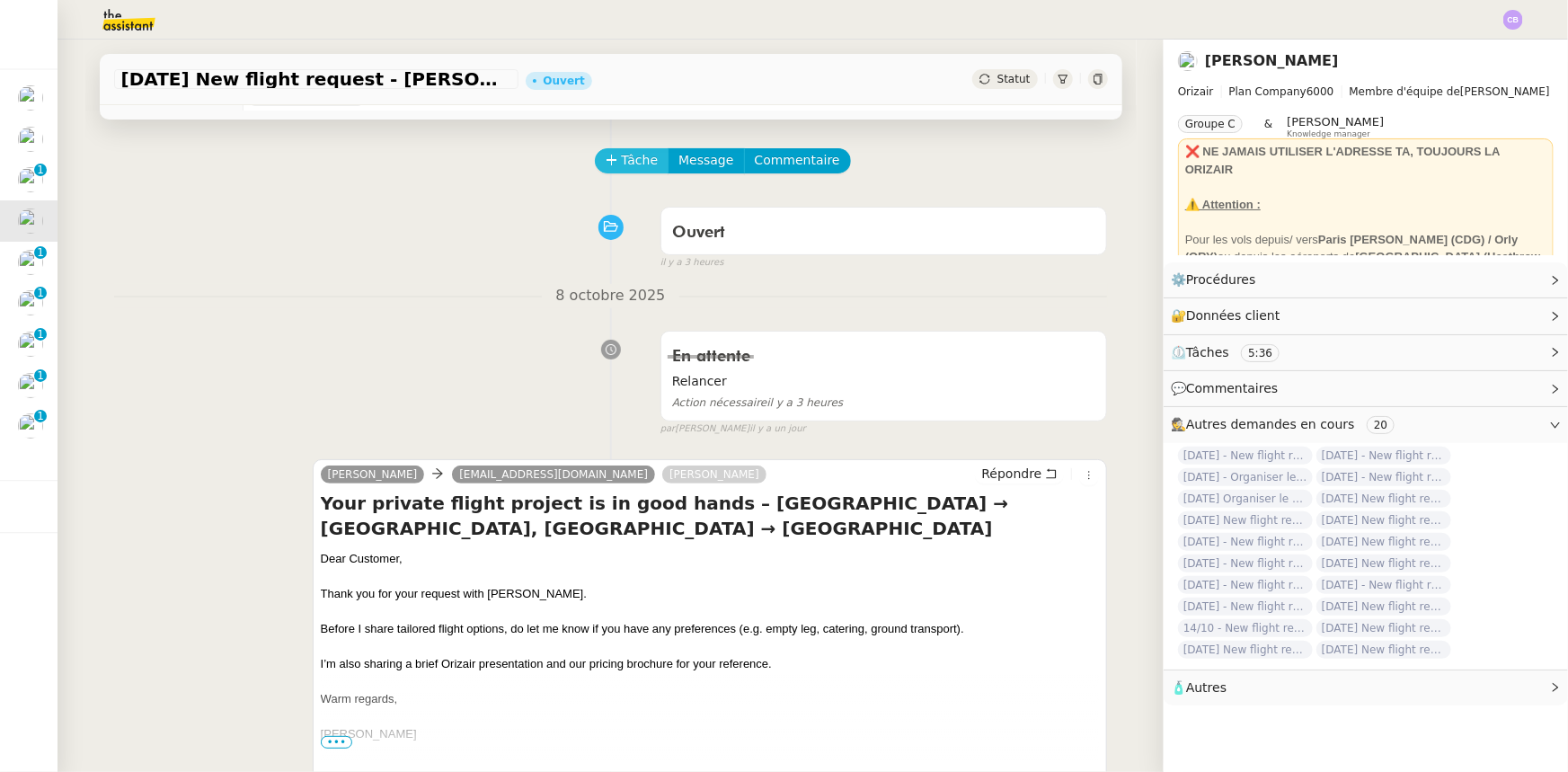
click at [609, 163] on button "Tâche" at bounding box center [632, 161] width 75 height 25
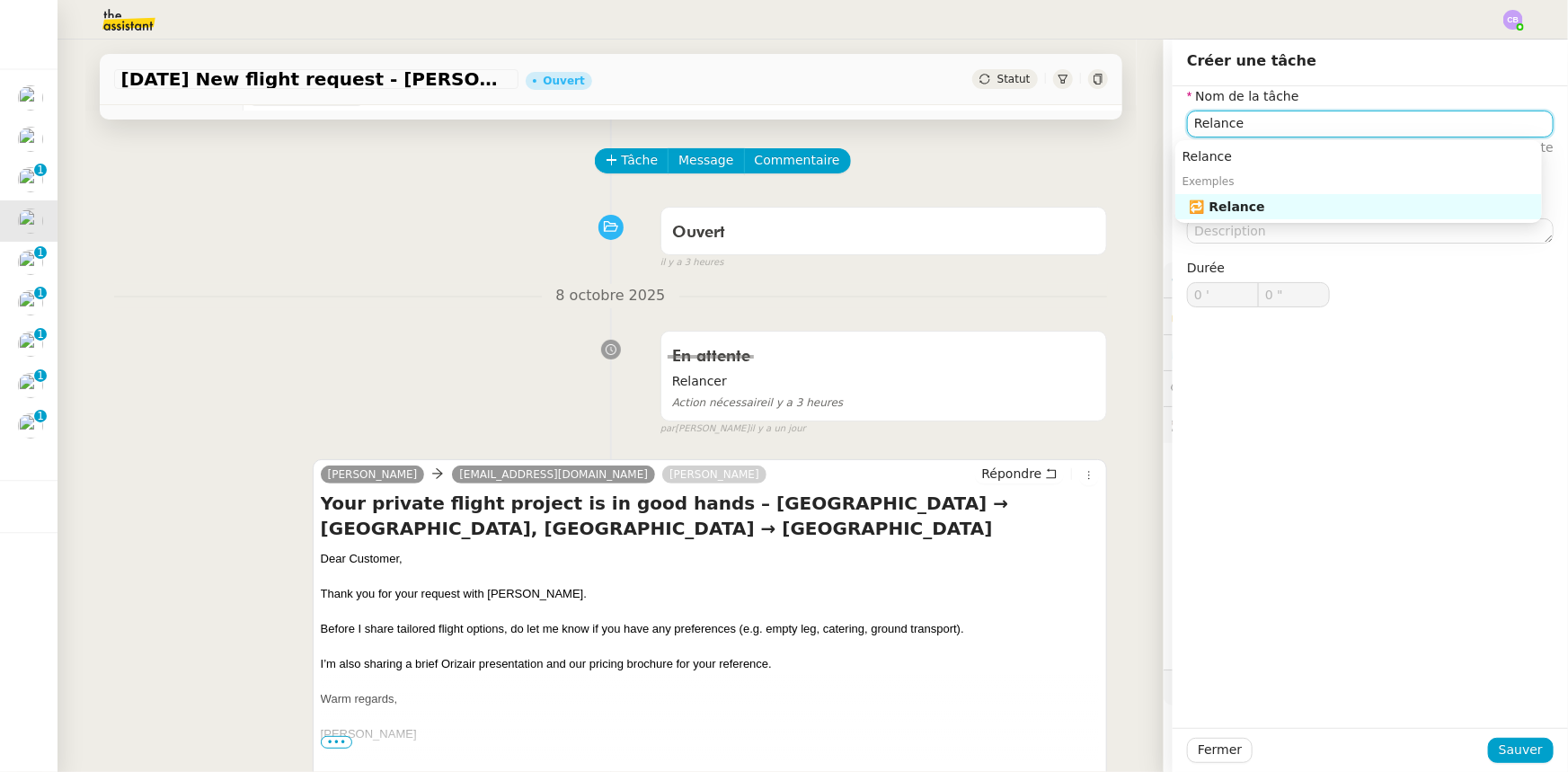
click at [1044, 213] on div "🔁 Relance" at bounding box center [1363, 206] width 345 height 16
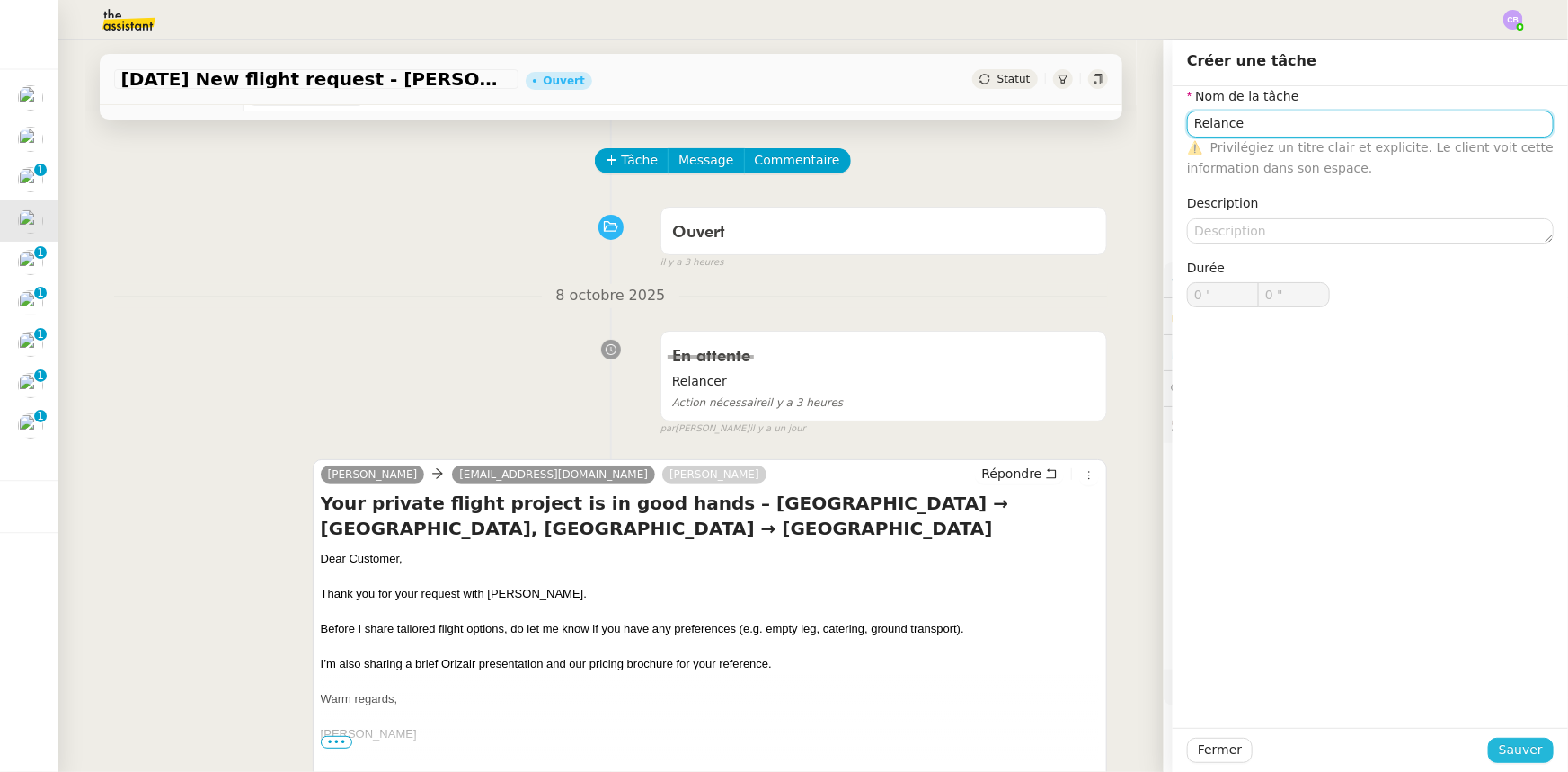
type input "Relance"
click at [1044, 477] on button "Sauver" at bounding box center [1521, 750] width 66 height 25
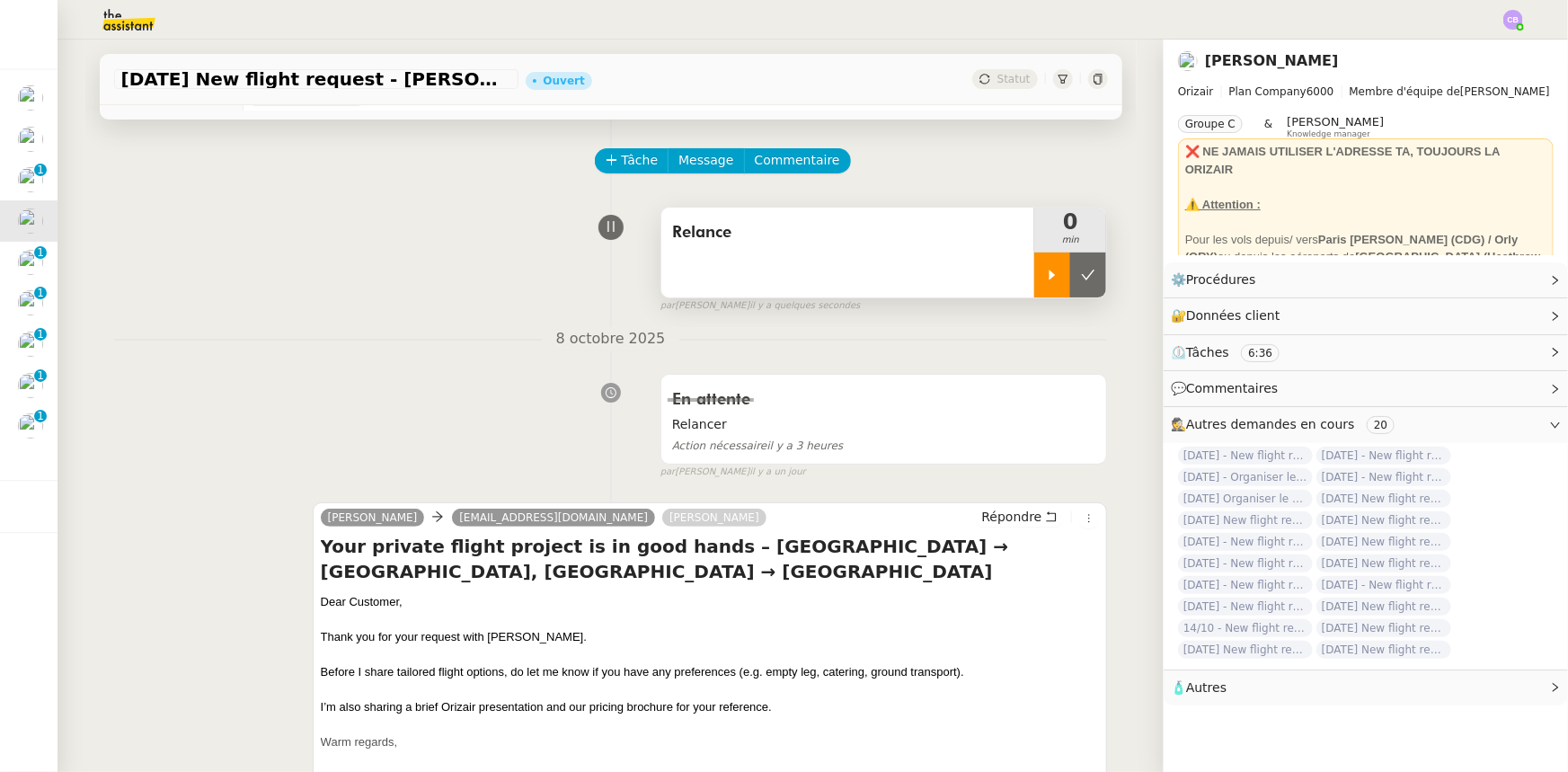
click at [1034, 287] on div at bounding box center [1052, 274] width 36 height 45
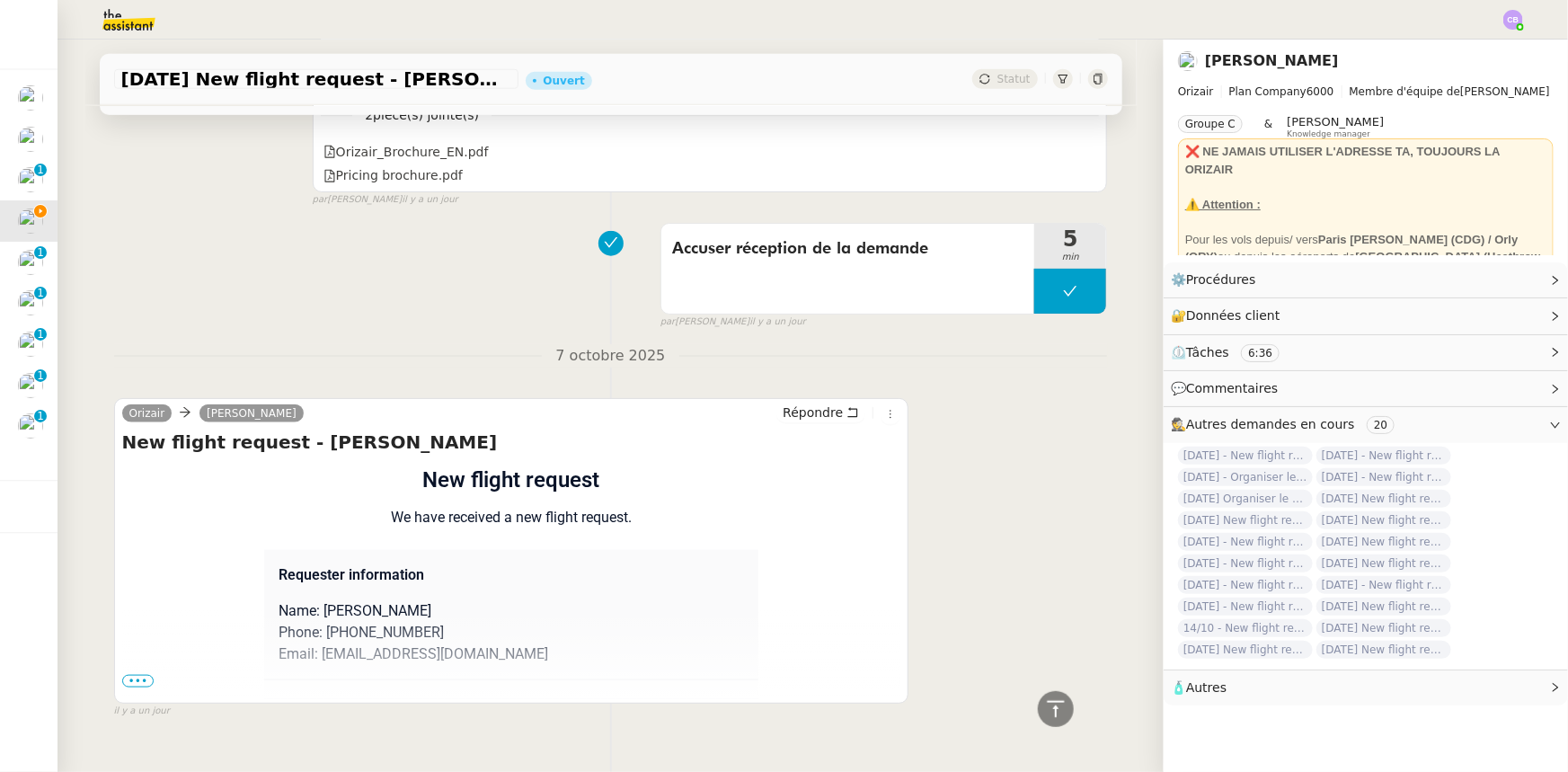
scroll to position [787, 0]
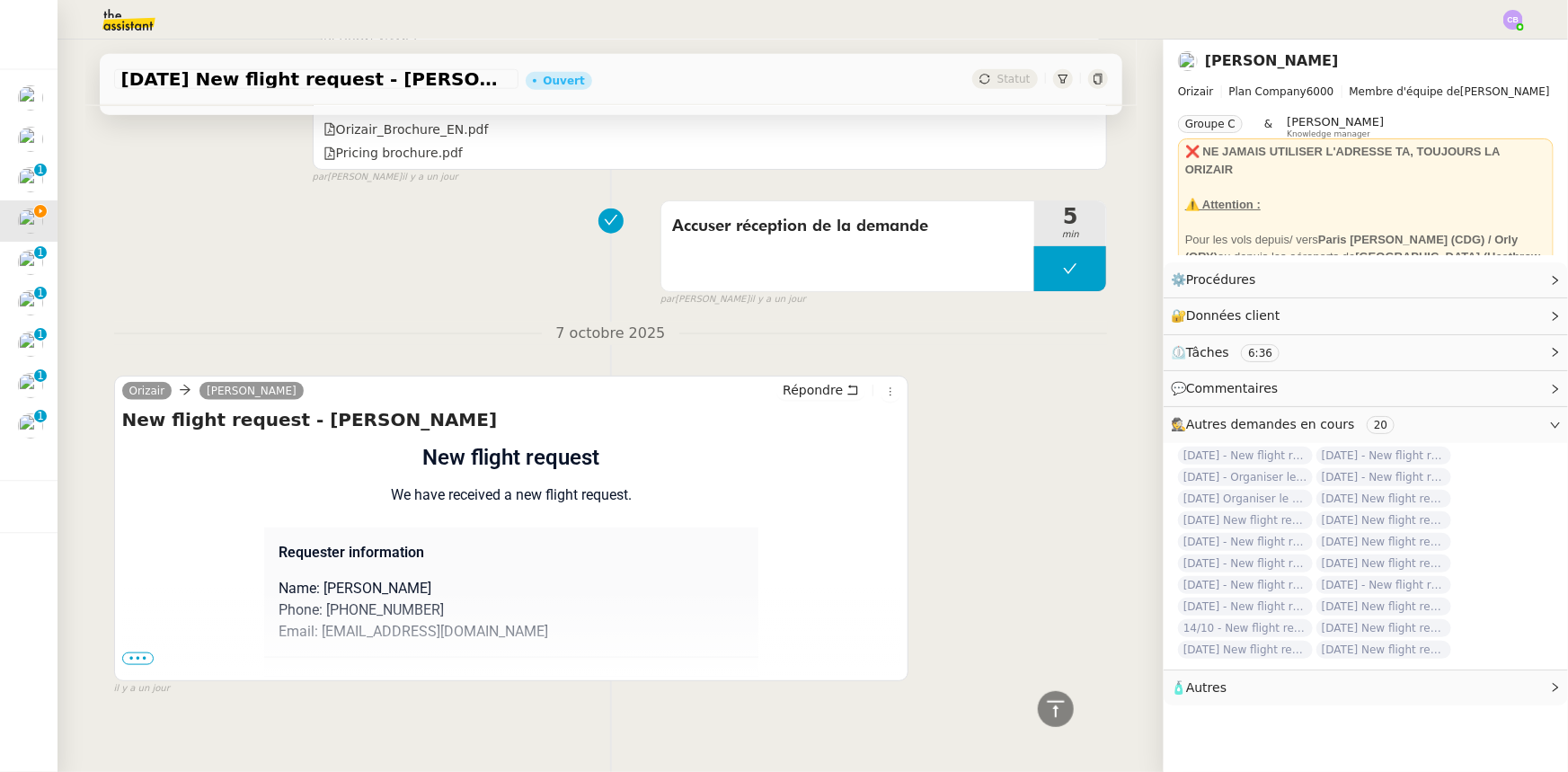
click at [124, 477] on span "•••" at bounding box center [139, 658] width 32 height 13
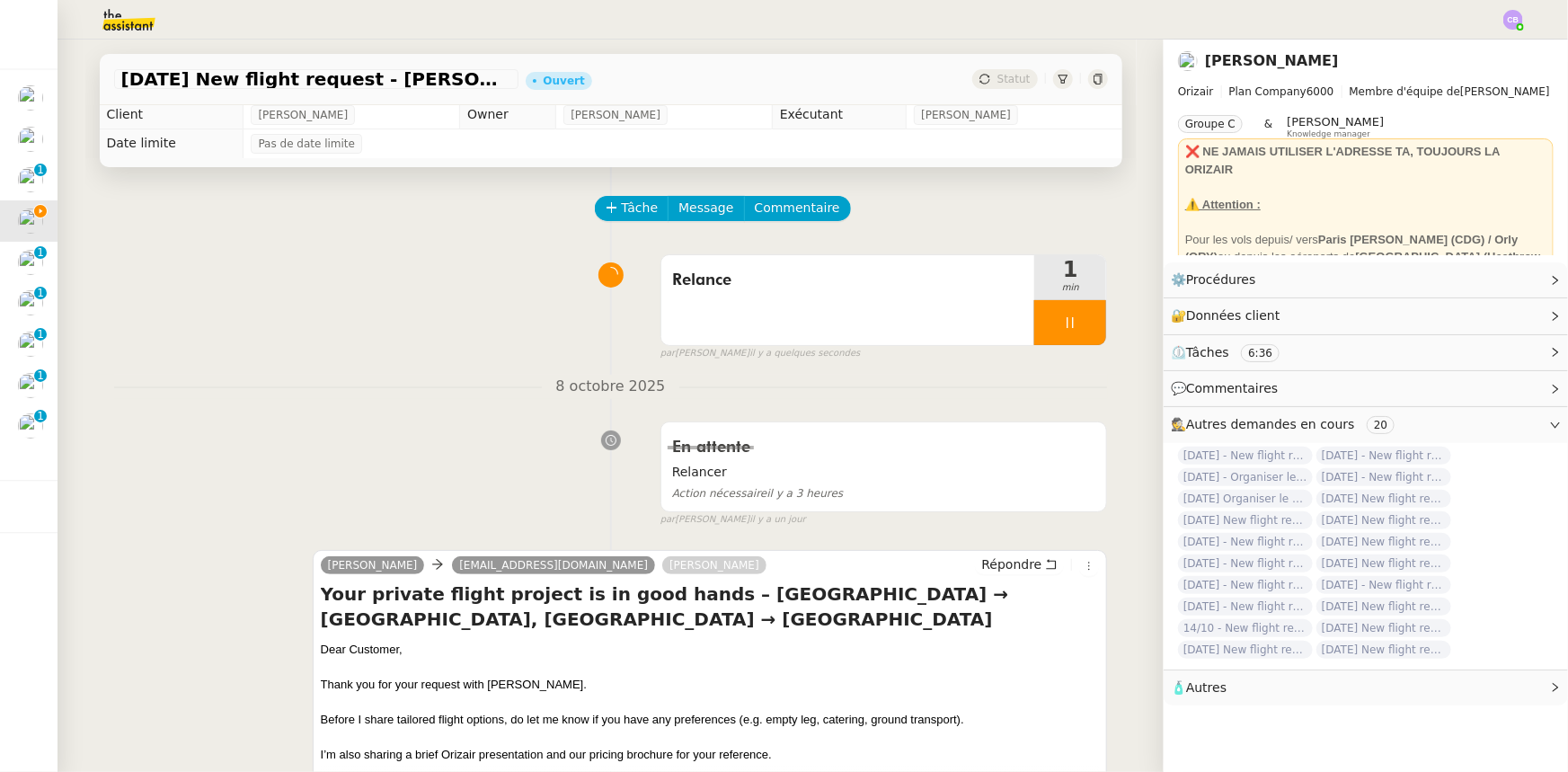
scroll to position [0, 0]
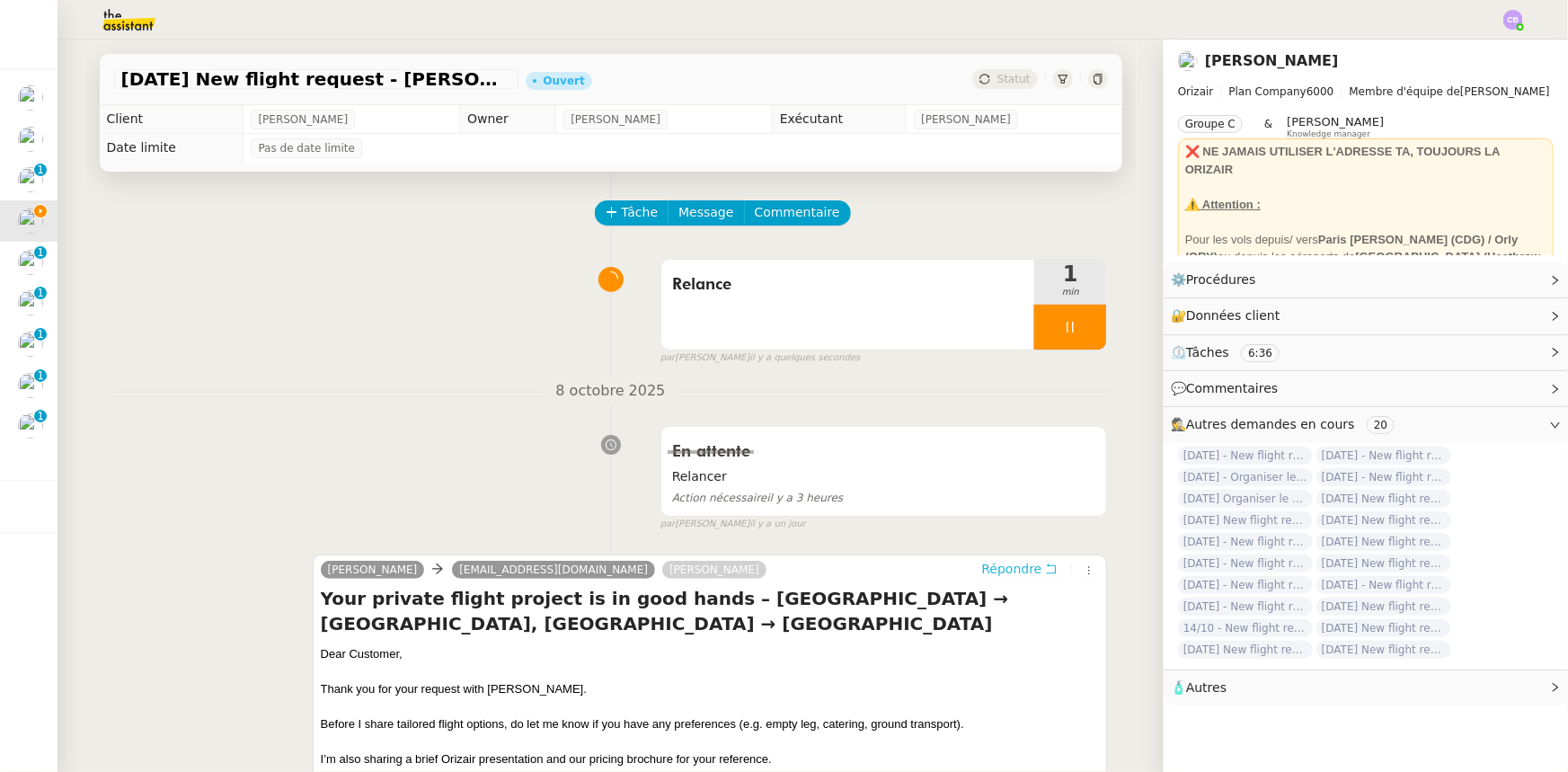
click at [1001, 477] on span "Répondre" at bounding box center [1011, 569] width 60 height 18
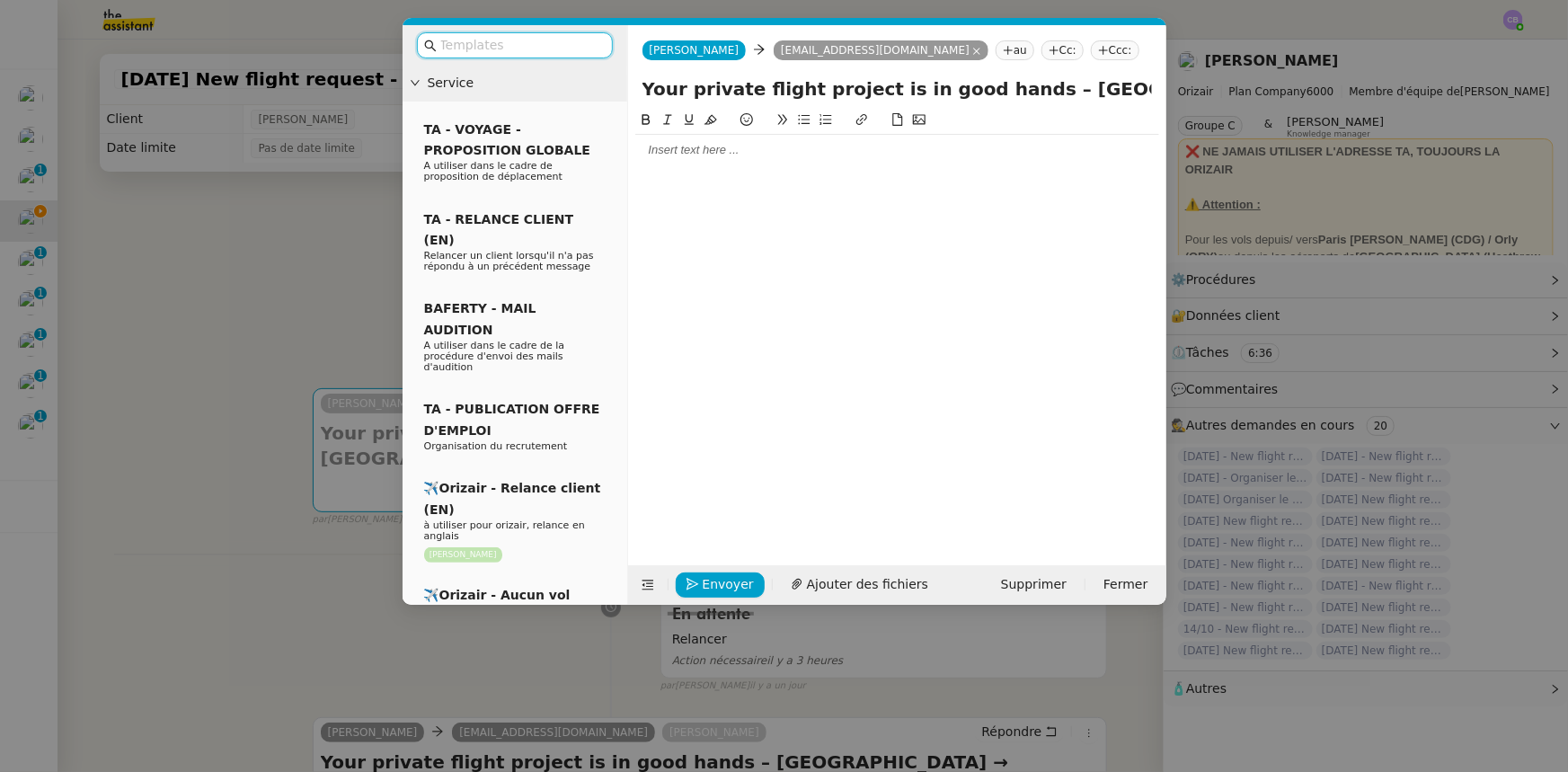
click at [565, 41] on input "text" at bounding box center [522, 45] width 162 height 21
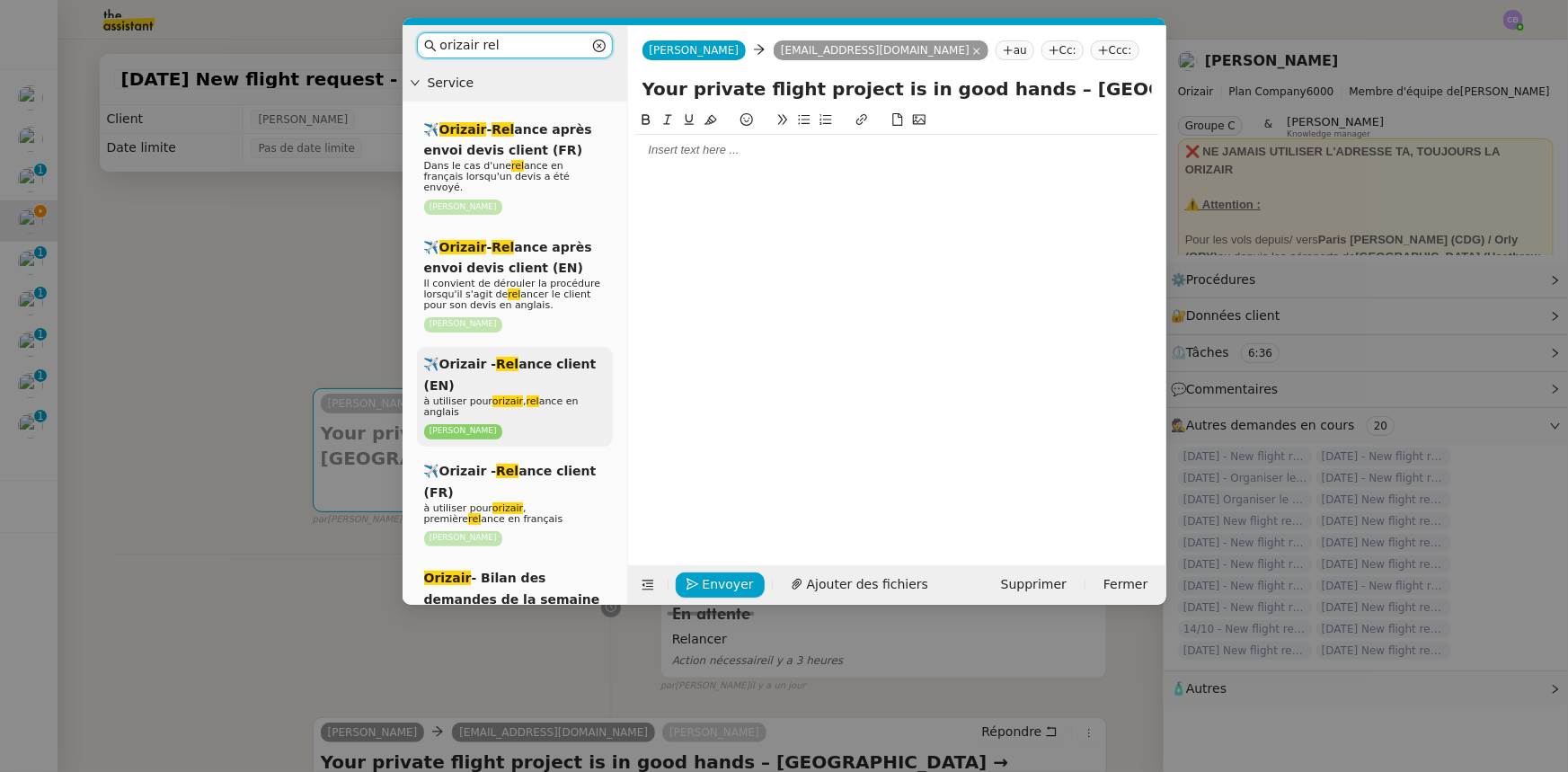
type input "orizair rel"
click at [565, 359] on span "✈️Orizair - Rel ance client (EN)" at bounding box center [510, 374] width 173 height 35
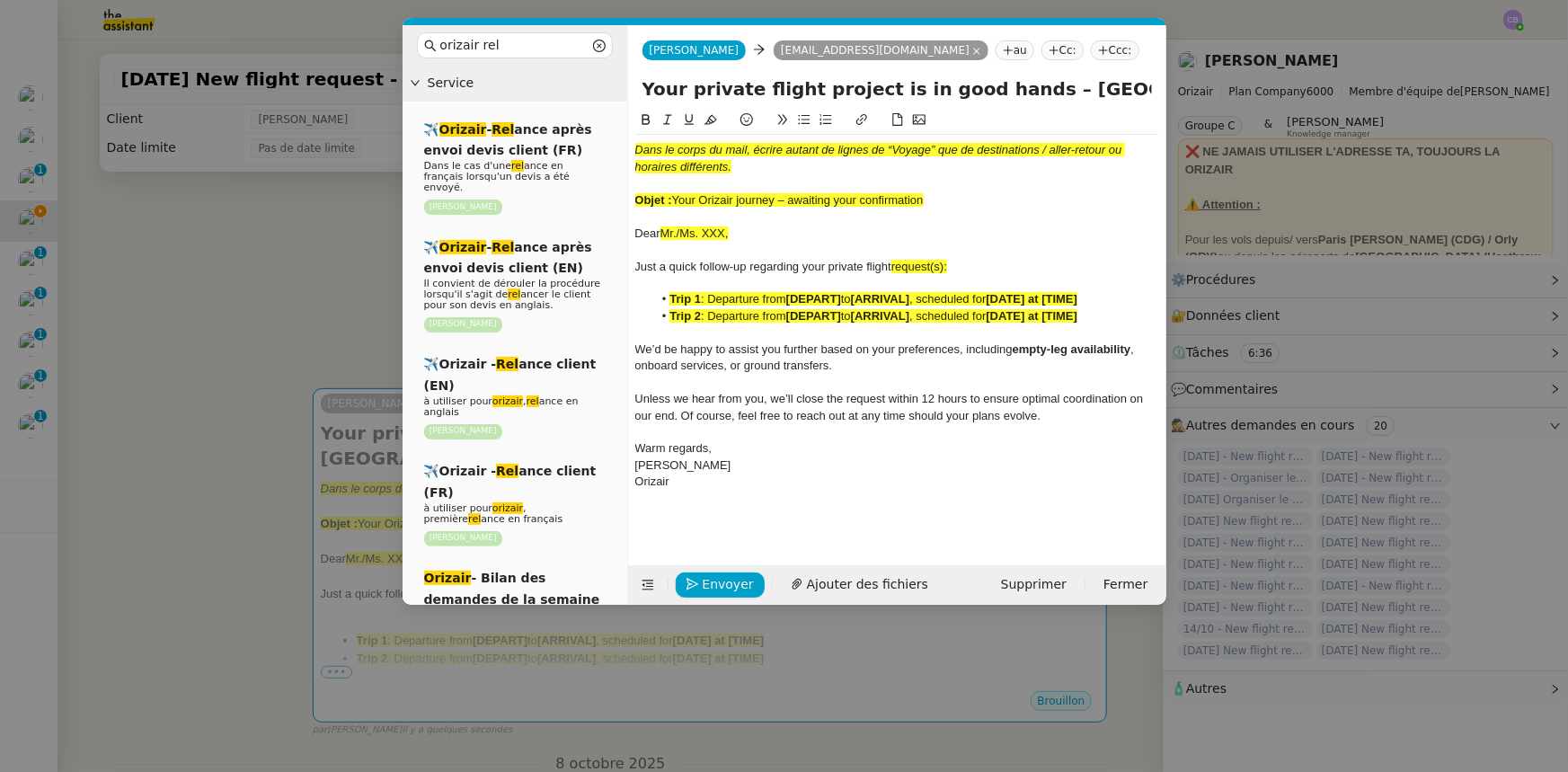
drag, startPoint x: 931, startPoint y: 199, endPoint x: 677, endPoint y: 197, distance: 254.0
click at [677, 197] on div "Objet : Your Orizair journey – awaiting your confirmation" at bounding box center [897, 200] width 524 height 16
copy span "Your Orizair journey – awaiting your confirmation"
drag, startPoint x: 1001, startPoint y: 87, endPoint x: 621, endPoint y: 94, distance: 380.1
click at [621, 94] on nz-layout "orizair rel Service ✈️ Orizair - Rel ance après envoi devis client (FR) Dans le…" at bounding box center [785, 314] width 764 height 579
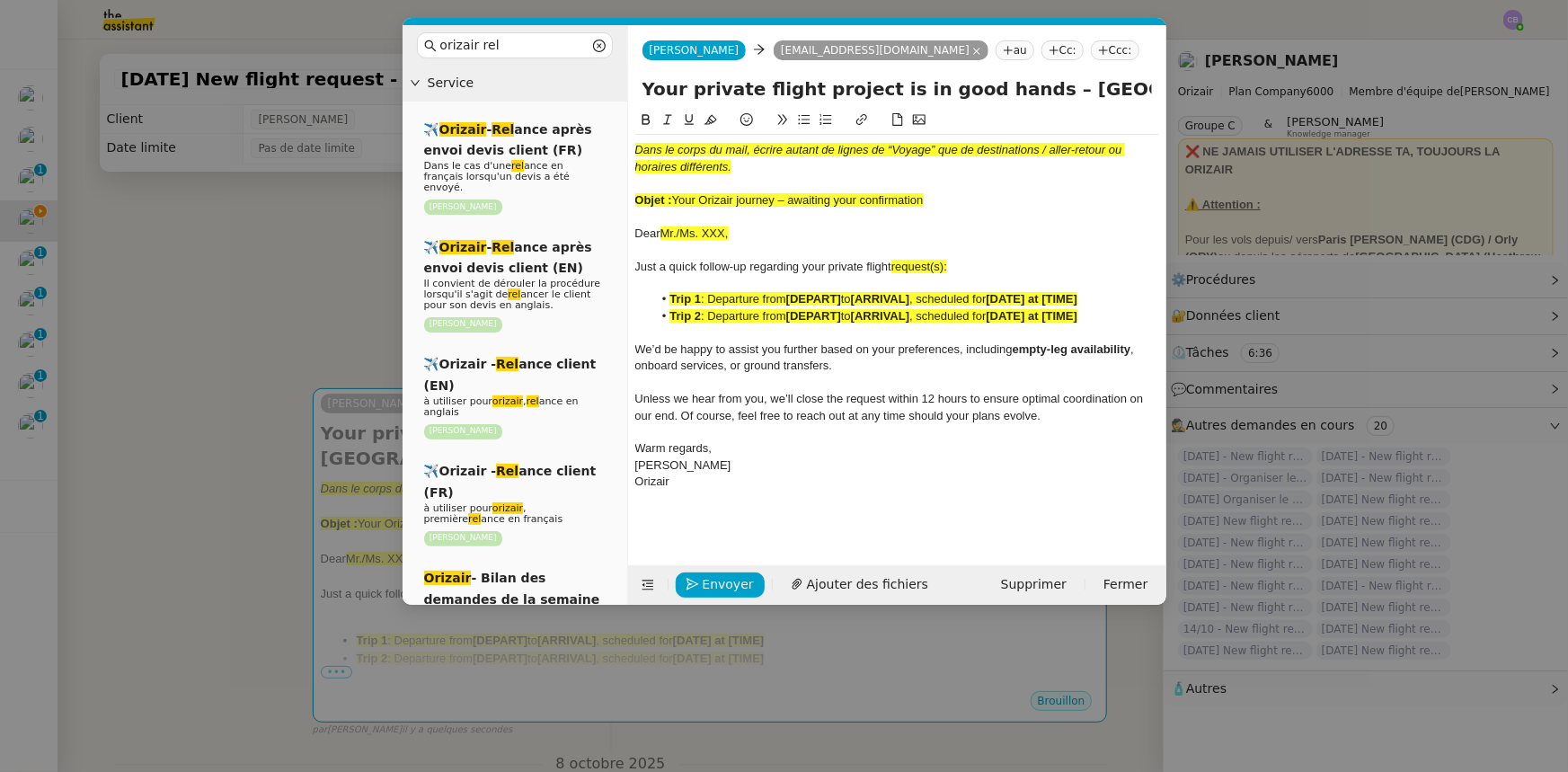
paste input "Orizair journey – awaiting your confirmation"
type input "Your Orizair journey – awaiting your confirmation – [GEOGRAPHIC_DATA] → [GEOGRA…"
drag, startPoint x: 935, startPoint y: 201, endPoint x: 628, endPoint y: 156, distance: 310.3
click at [628, 156] on nz-spin "Dans le corps du mail, écrire autant de lignes de “Voyage” que de destinations …" at bounding box center [898, 327] width 539 height 435
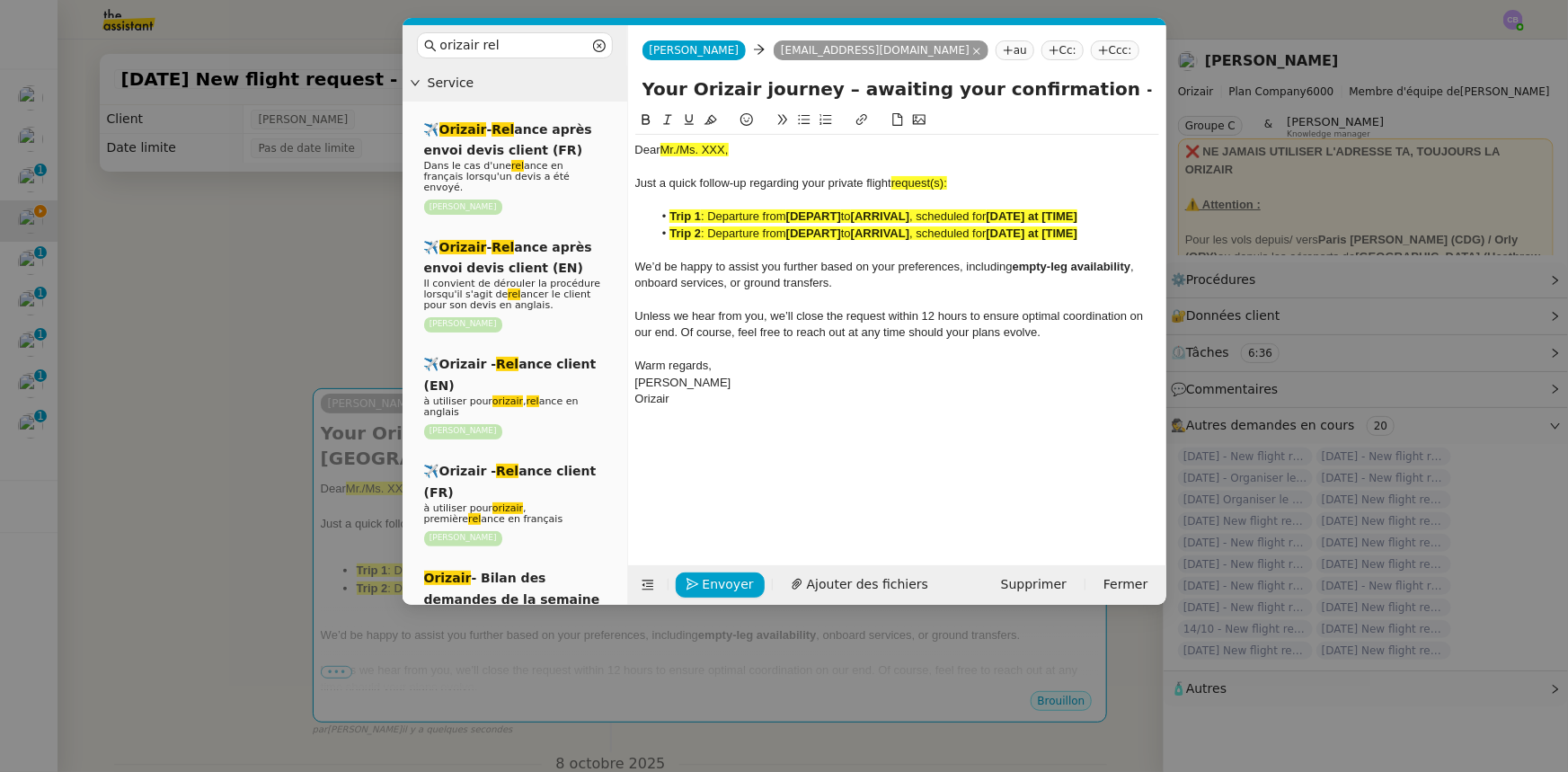
drag, startPoint x: 731, startPoint y: 150, endPoint x: 658, endPoint y: 148, distance: 73.0
click at [658, 148] on div "Dear Mr./Ms. XXX," at bounding box center [897, 150] width 524 height 16
click at [711, 120] on icon at bounding box center [710, 120] width 13 height 13
click at [947, 180] on span "request(s):" at bounding box center [920, 184] width 56 height 14
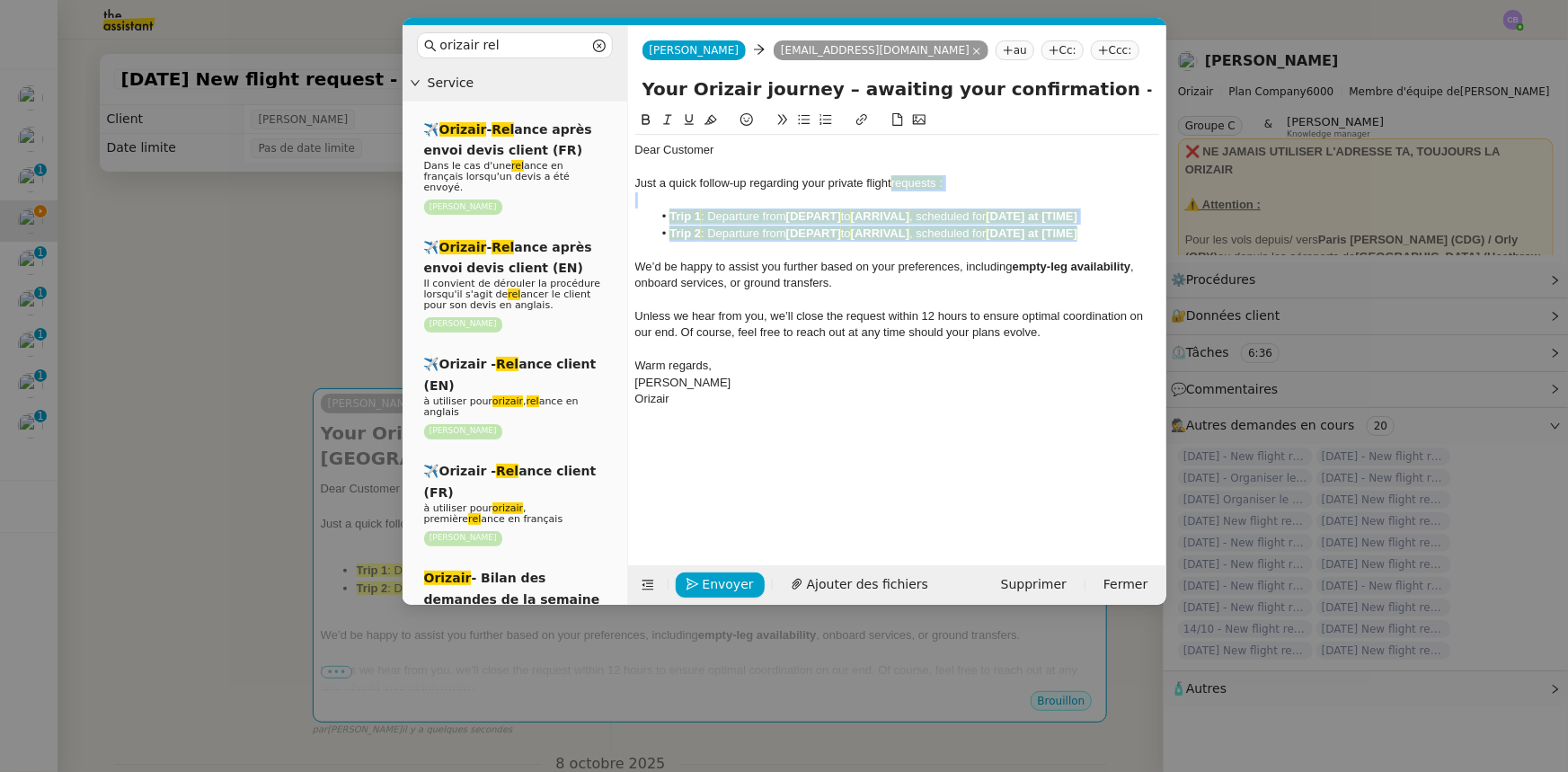
drag, startPoint x: 1104, startPoint y: 233, endPoint x: 895, endPoint y: 183, distance: 214.9
click at [895, 183] on div "Dear Customer Just a quick follow-up regarding your private flight requests : T…" at bounding box center [897, 274] width 524 height 279
click at [710, 121] on icon at bounding box center [710, 120] width 13 height 13
click at [815, 267] on span "We’d be happy to assist you further based on your preferences, including" at bounding box center [824, 266] width 377 height 14
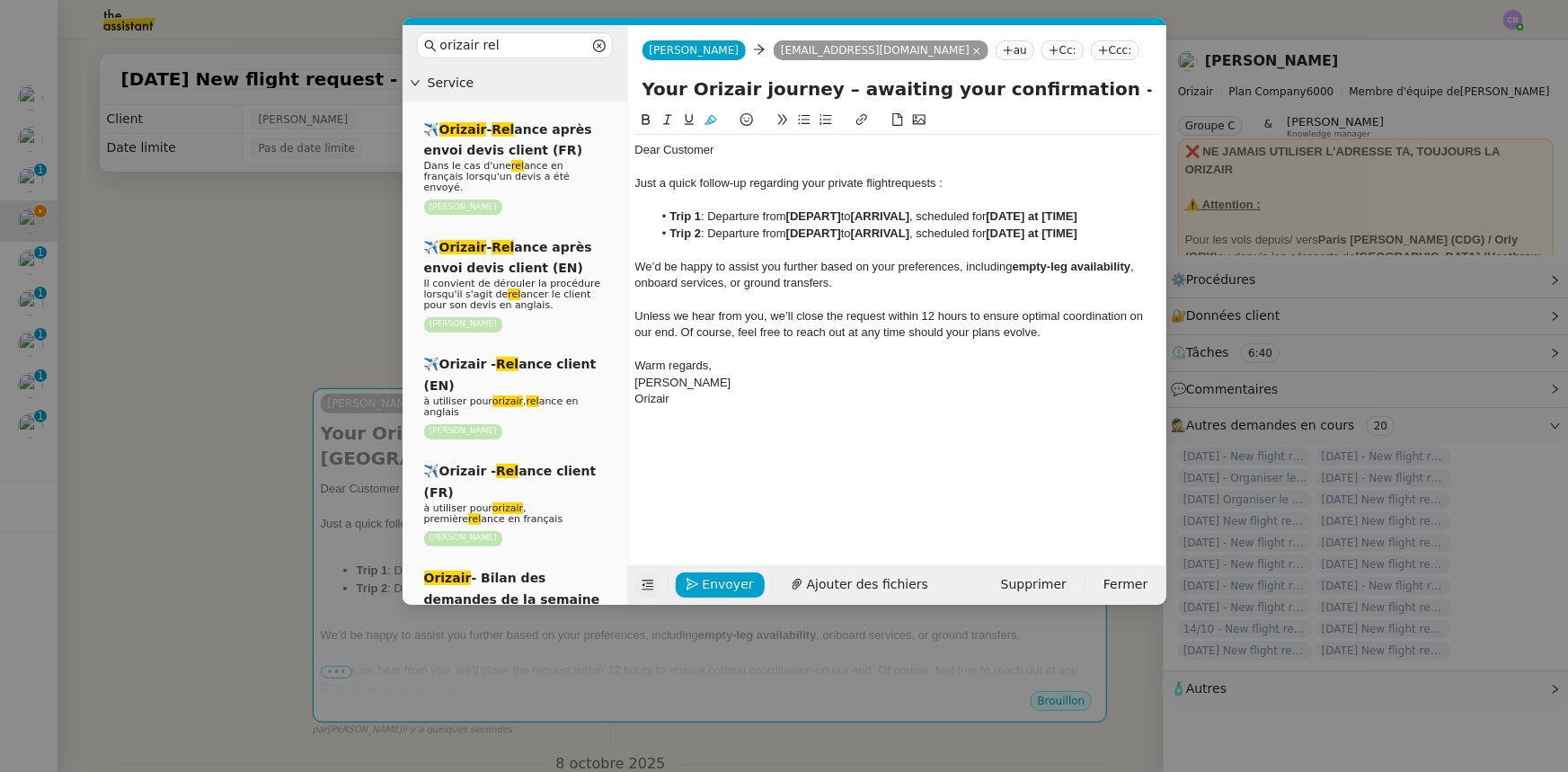
click at [644, 477] on icon at bounding box center [647, 584] width 13 height 13
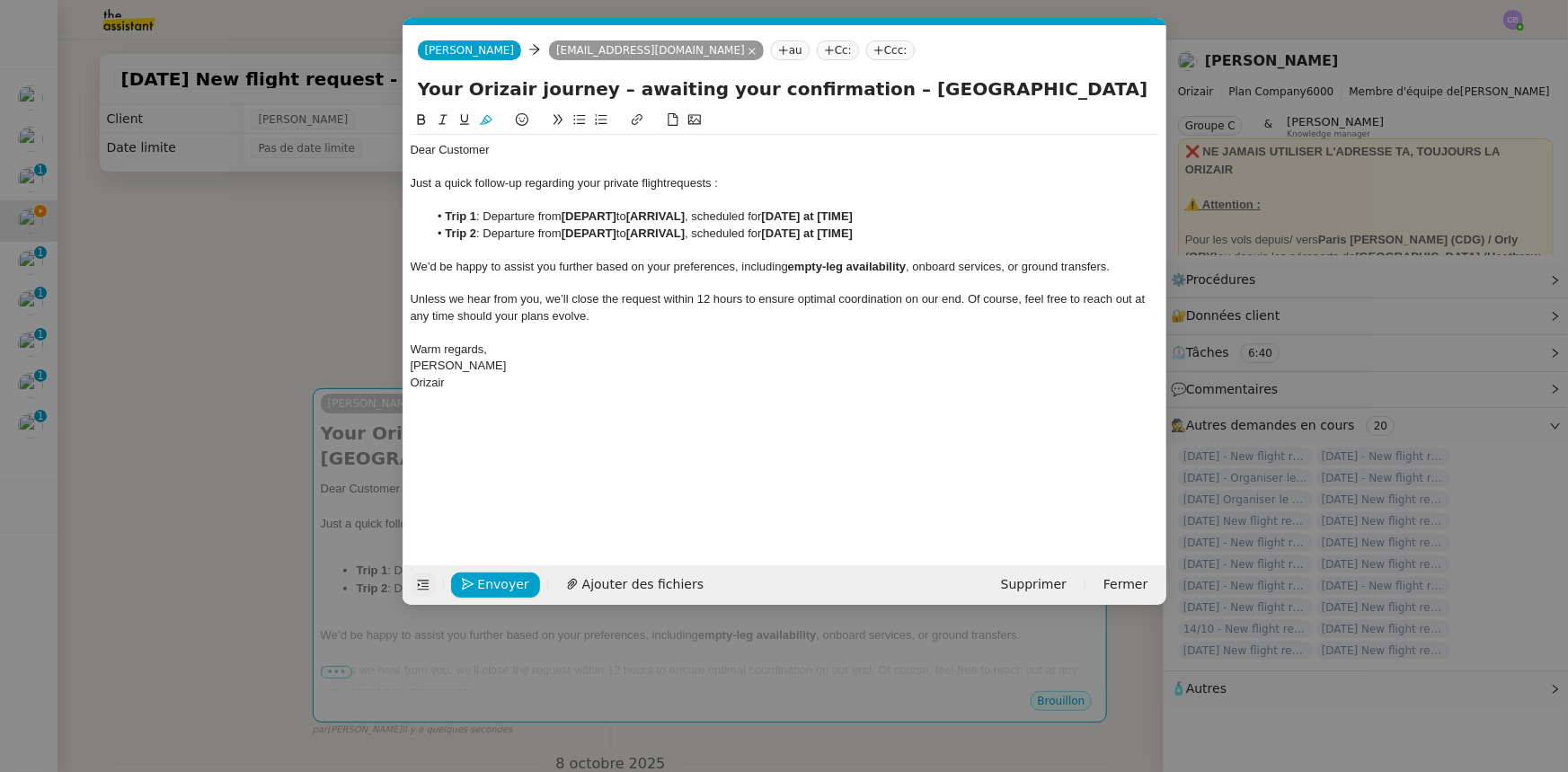
drag, startPoint x: 857, startPoint y: 90, endPoint x: 1078, endPoint y: 84, distance: 221.1
click at [1044, 84] on input "Your Orizair journey – awaiting your confirmation – [GEOGRAPHIC_DATA] → [GEOGRA…" at bounding box center [785, 89] width 734 height 27
click at [616, 215] on strong "[DEPART]" at bounding box center [588, 216] width 55 height 14
drag, startPoint x: 695, startPoint y: 215, endPoint x: 567, endPoint y: 209, distance: 128.1
click at [567, 209] on li "Trip 1 : Departure from [GEOGRAPHIC_DATA] to [ARRIVAL] , scheduled for [DATE] a…" at bounding box center [793, 216] width 731 height 16
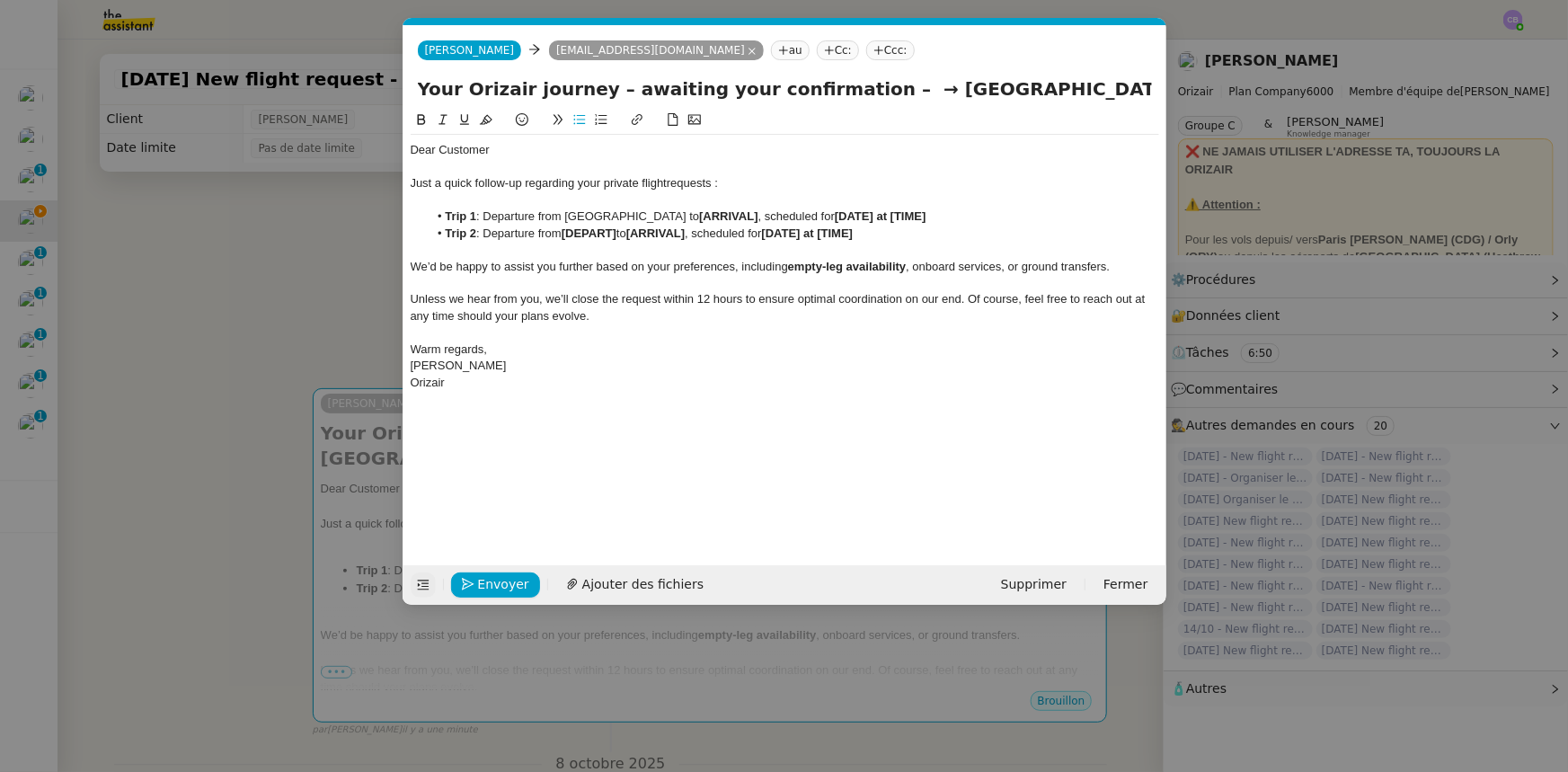
click at [425, 119] on icon at bounding box center [421, 120] width 13 height 13
drag, startPoint x: 885, startPoint y: 95, endPoint x: 1086, endPoint y: 94, distance: 201.0
click at [1044, 94] on input "Your Orizair journey – awaiting your confirmation – → [GEOGRAPHIC_DATA], [GEOGR…" at bounding box center [785, 89] width 734 height 27
click at [755, 214] on strong "[ARRIVAL]" at bounding box center [725, 216] width 59 height 14
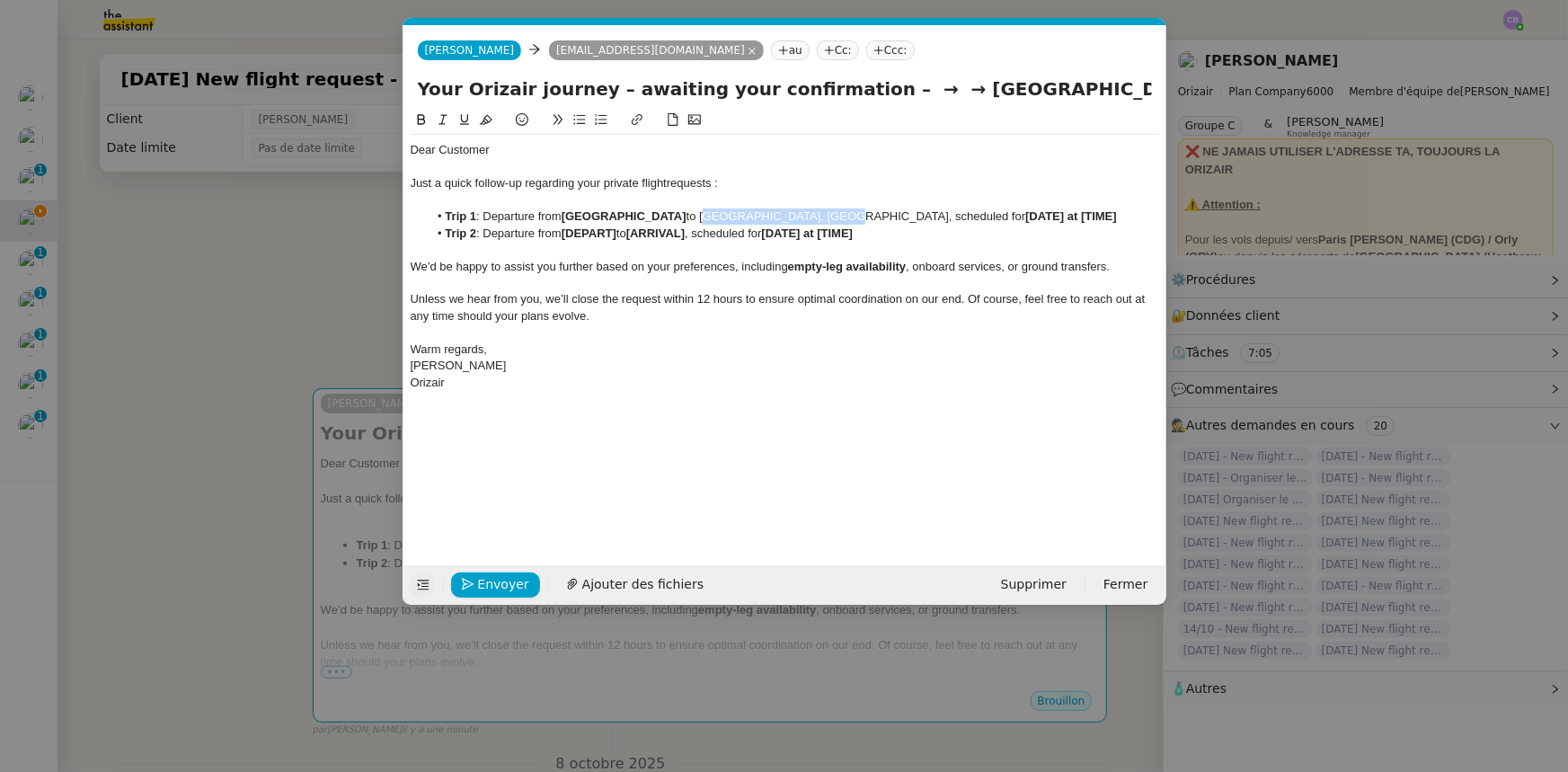
drag, startPoint x: 853, startPoint y: 216, endPoint x: 728, endPoint y: 217, distance: 125.0
click at [728, 217] on li "Trip 1 : Departure from [GEOGRAPHIC_DATA] to [GEOGRAPHIC_DATA], [GEOGRAPHIC_DAT…" at bounding box center [793, 216] width 731 height 16
click at [419, 121] on icon at bounding box center [421, 119] width 8 height 11
click at [1029, 214] on strong "[DATE] at [TIME]" at bounding box center [1075, 216] width 92 height 14
drag, startPoint x: 1031, startPoint y: 216, endPoint x: 947, endPoint y: 216, distance: 84.0
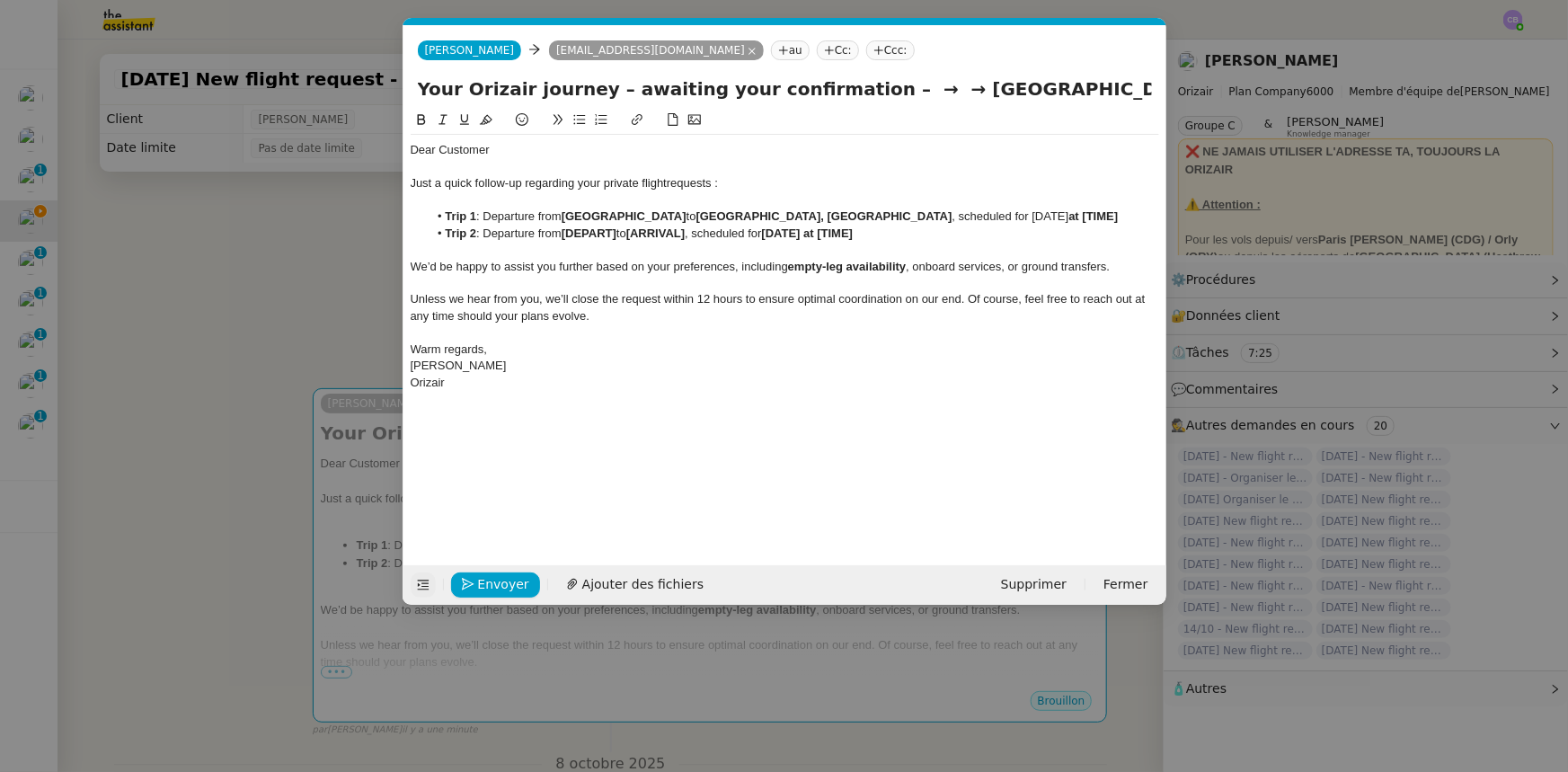
click at [947, 216] on li "Trip 1 : Departure from [GEOGRAPHIC_DATA] to [GEOGRAPHIC_DATA], [GEOGRAPHIC_DAT…" at bounding box center [793, 216] width 731 height 16
click at [422, 122] on icon at bounding box center [421, 120] width 13 height 13
click at [1044, 215] on li "Trip 1 : Departure from [GEOGRAPHIC_DATA] to [GEOGRAPHIC_DATA], [GEOGRAPHIC_DAT…" at bounding box center [793, 216] width 731 height 16
drag, startPoint x: 863, startPoint y: 216, endPoint x: 729, endPoint y: 214, distance: 134.0
click at [729, 214] on strong "[GEOGRAPHIC_DATA], [GEOGRAPHIC_DATA]" at bounding box center [824, 216] width 256 height 14
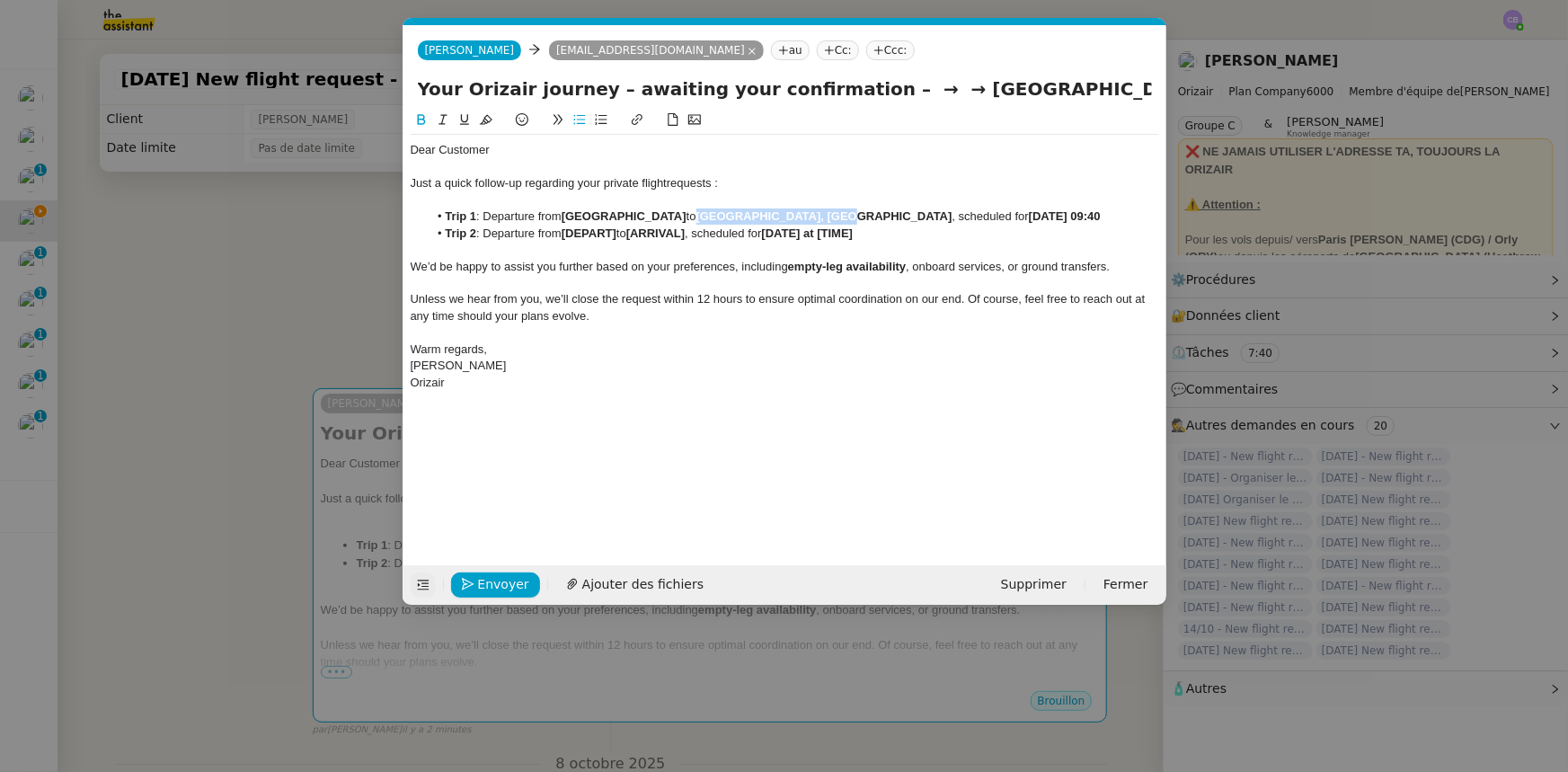
copy strong "[GEOGRAPHIC_DATA], [GEOGRAPHIC_DATA]"
click at [622, 230] on li "Trip 2 : Departure from [DEPART] to [ARRIVAL] , scheduled for [DATE] at [TIME]" at bounding box center [793, 233] width 731 height 16
drag, startPoint x: 710, startPoint y: 214, endPoint x: 567, endPoint y: 213, distance: 143.0
click at [567, 213] on strong "[GEOGRAPHIC_DATA]" at bounding box center [623, 216] width 125 height 14
copy strong "[GEOGRAPHIC_DATA]"
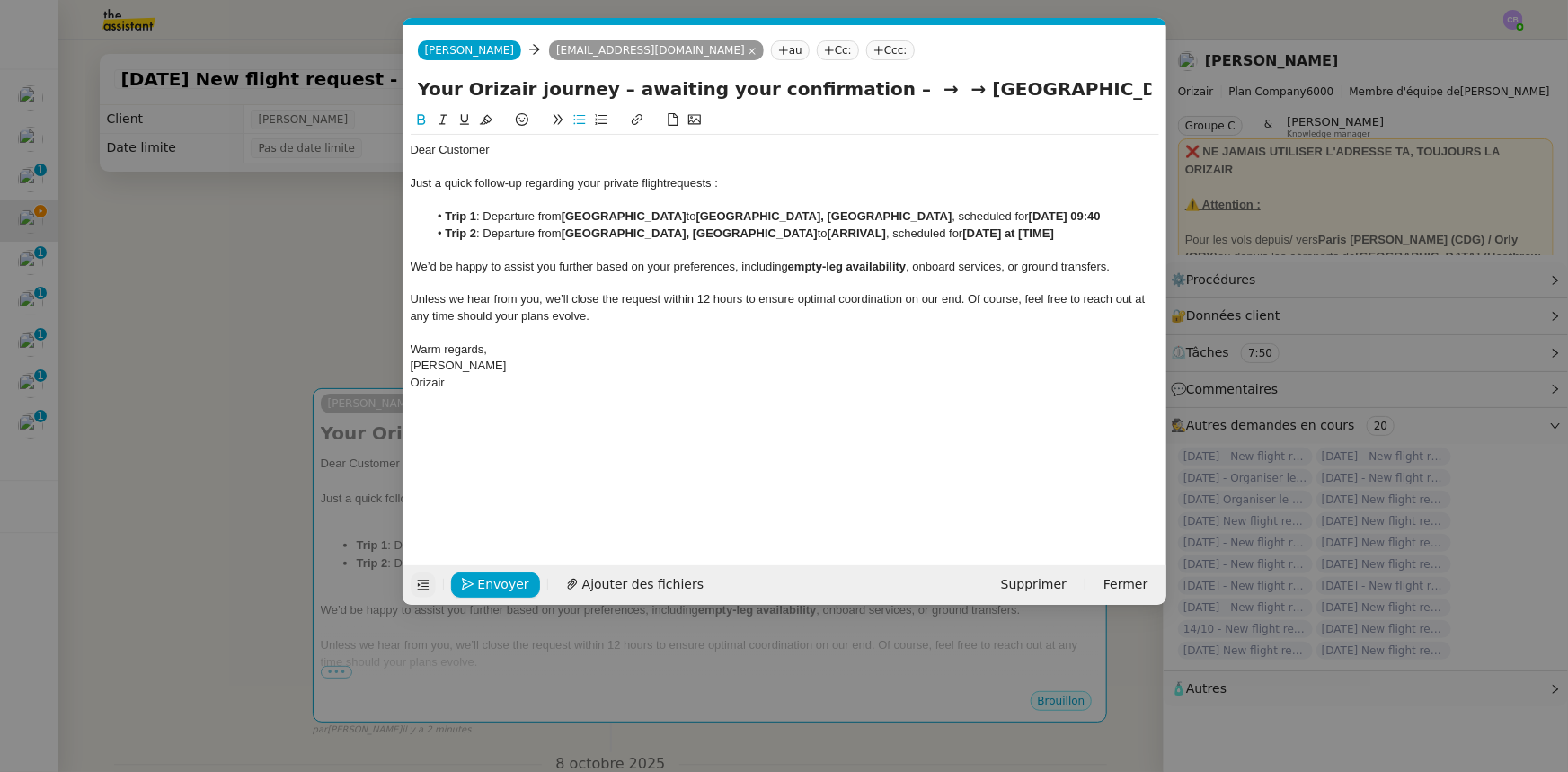
click at [781, 232] on li "Trip 2 : Departure from [GEOGRAPHIC_DATA], [GEOGRAPHIC_DATA] to [ARRIVAL] , sch…" at bounding box center [793, 233] width 731 height 16
drag, startPoint x: 1134, startPoint y: 90, endPoint x: 844, endPoint y: 84, distance: 290.1
click at [844, 84] on input "Your Orizair journey – awaiting your confirmation – → → [GEOGRAPHIC_DATA]" at bounding box center [785, 89] width 734 height 27
type input "Your Orizair journey – awaiting your confirmation"
click at [1029, 231] on strong "[DATE] at [TIME]" at bounding box center [1075, 233] width 92 height 14
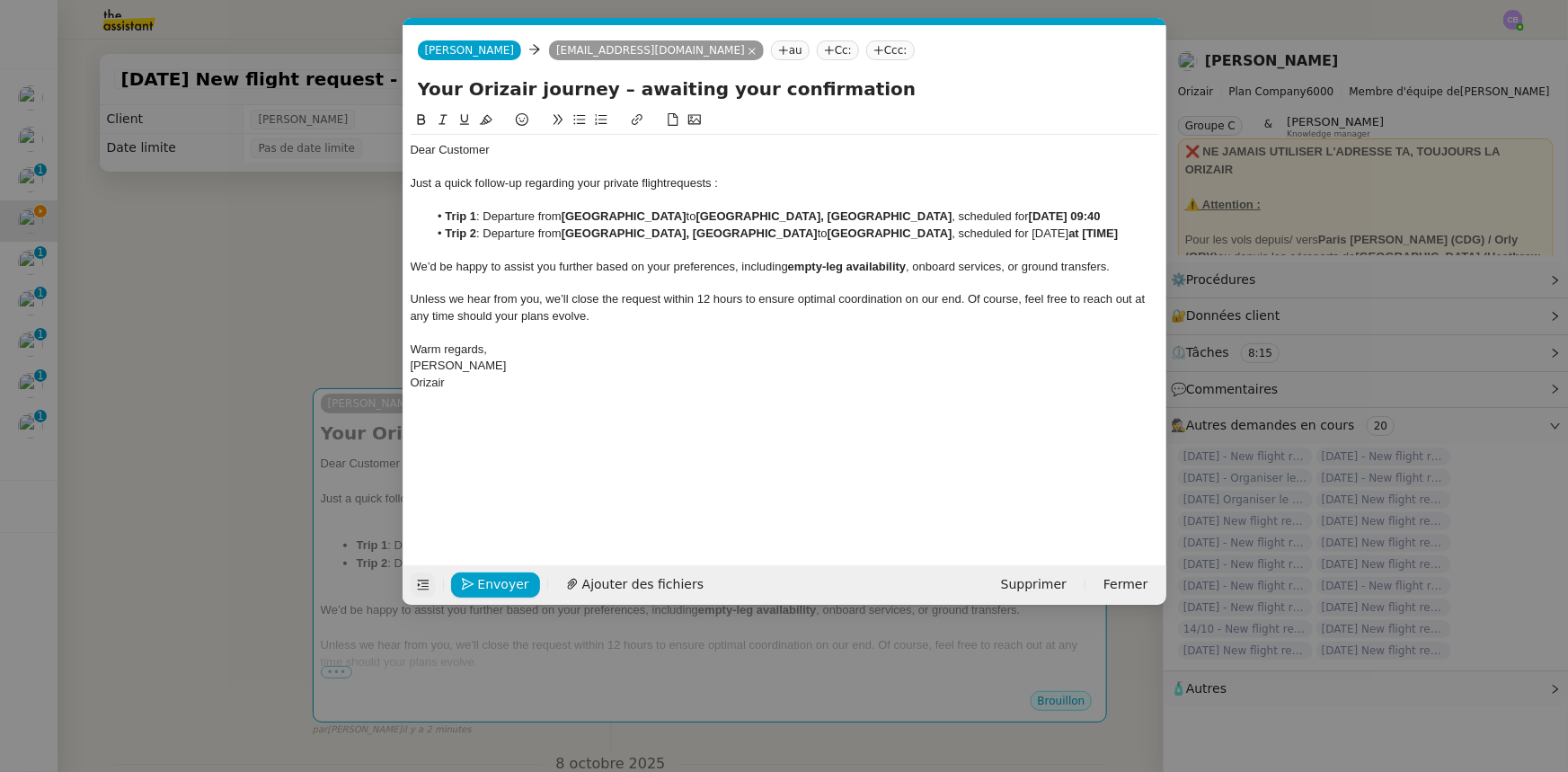
drag, startPoint x: 1033, startPoint y: 234, endPoint x: 951, endPoint y: 233, distance: 82.0
click at [951, 233] on li "Trip 2 : Departure from [GEOGRAPHIC_DATA], [GEOGRAPHIC_DATA] to [GEOGRAPHIC_DAT…" at bounding box center [793, 233] width 731 height 16
click at [422, 122] on icon at bounding box center [421, 120] width 13 height 13
click at [1044, 232] on strong "[DATE] at [TIME]" at bounding box center [1075, 233] width 92 height 14
click at [522, 477] on span "Envoyer" at bounding box center [503, 584] width 51 height 21
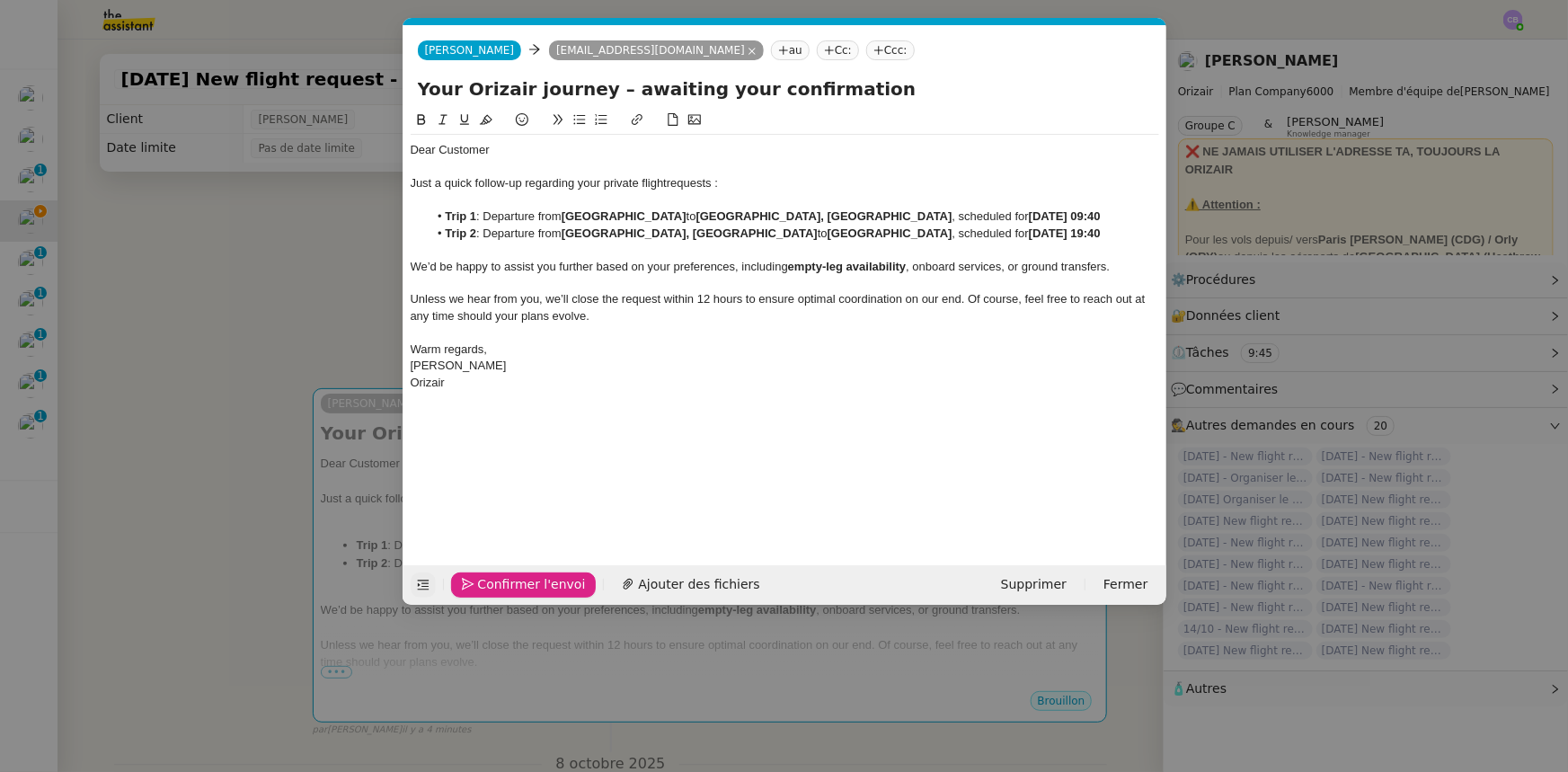
click at [522, 477] on span "Confirmer l'envoi" at bounding box center [532, 584] width 108 height 21
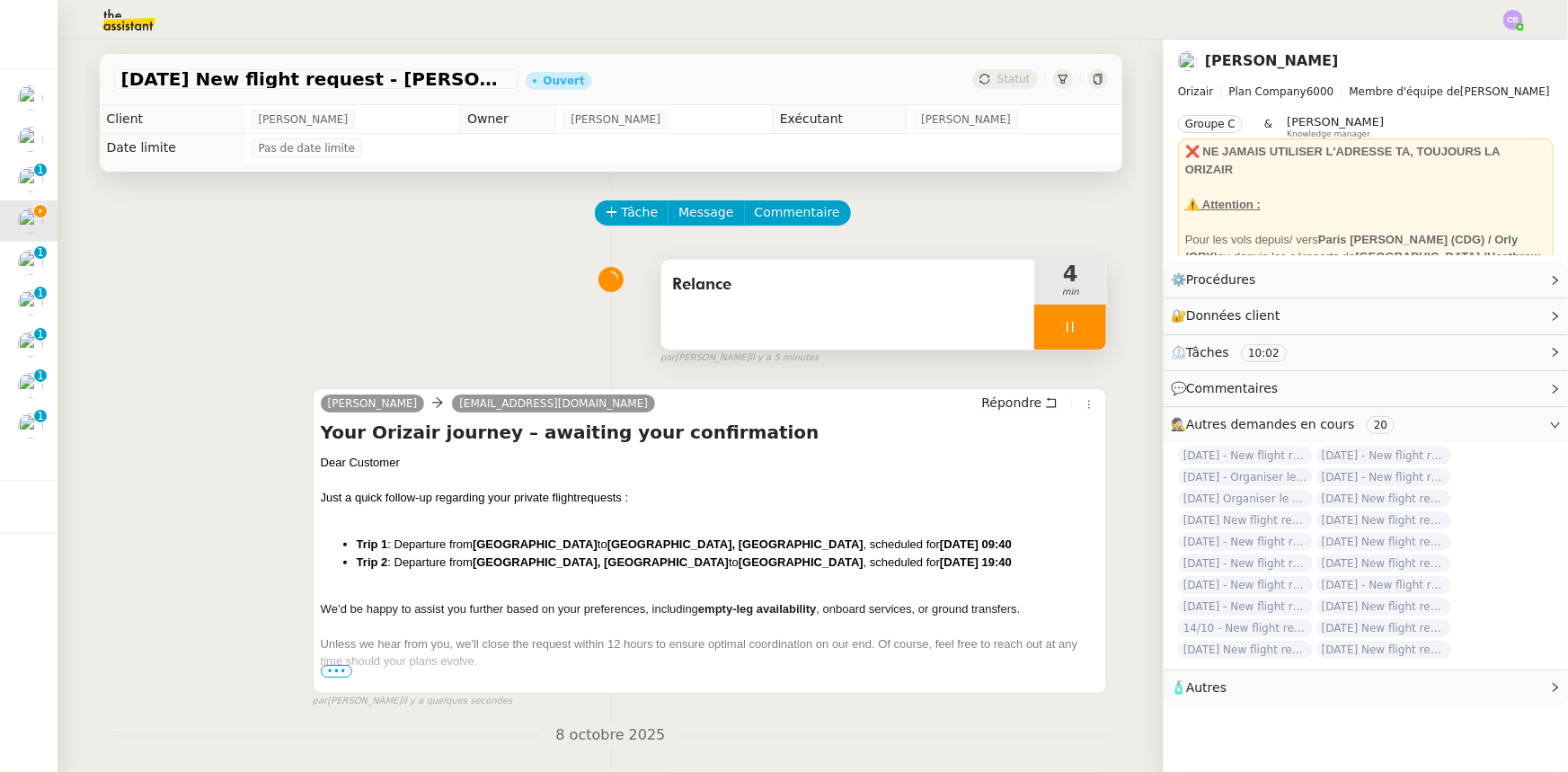
click at [1034, 321] on div at bounding box center [1070, 326] width 72 height 45
click at [1044, 331] on icon at bounding box center [1089, 327] width 14 height 10
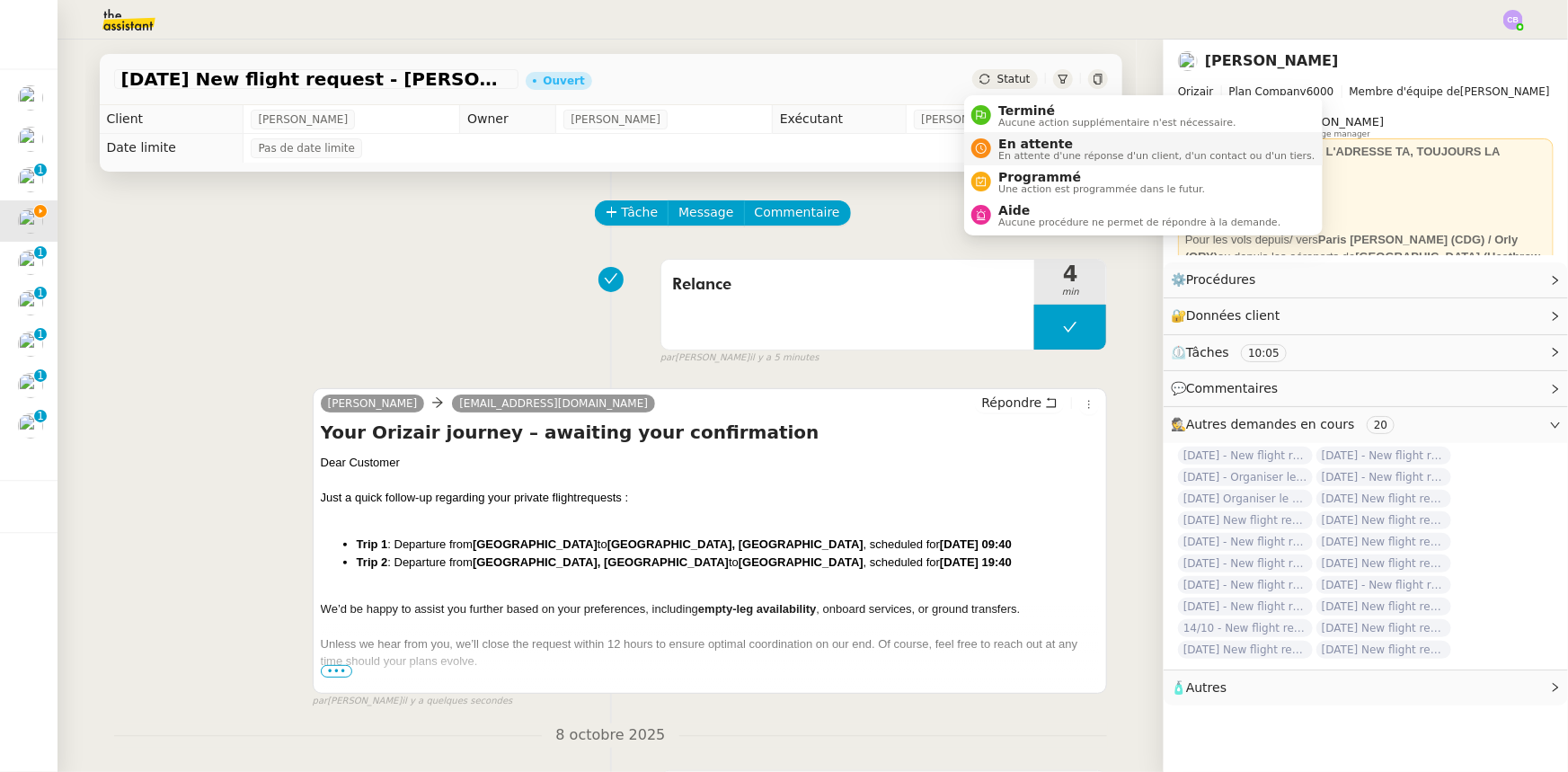
click at [1020, 151] on span "En attente d'une réponse d'un client, d'un contact ou d'un tiers." at bounding box center [1156, 156] width 316 height 10
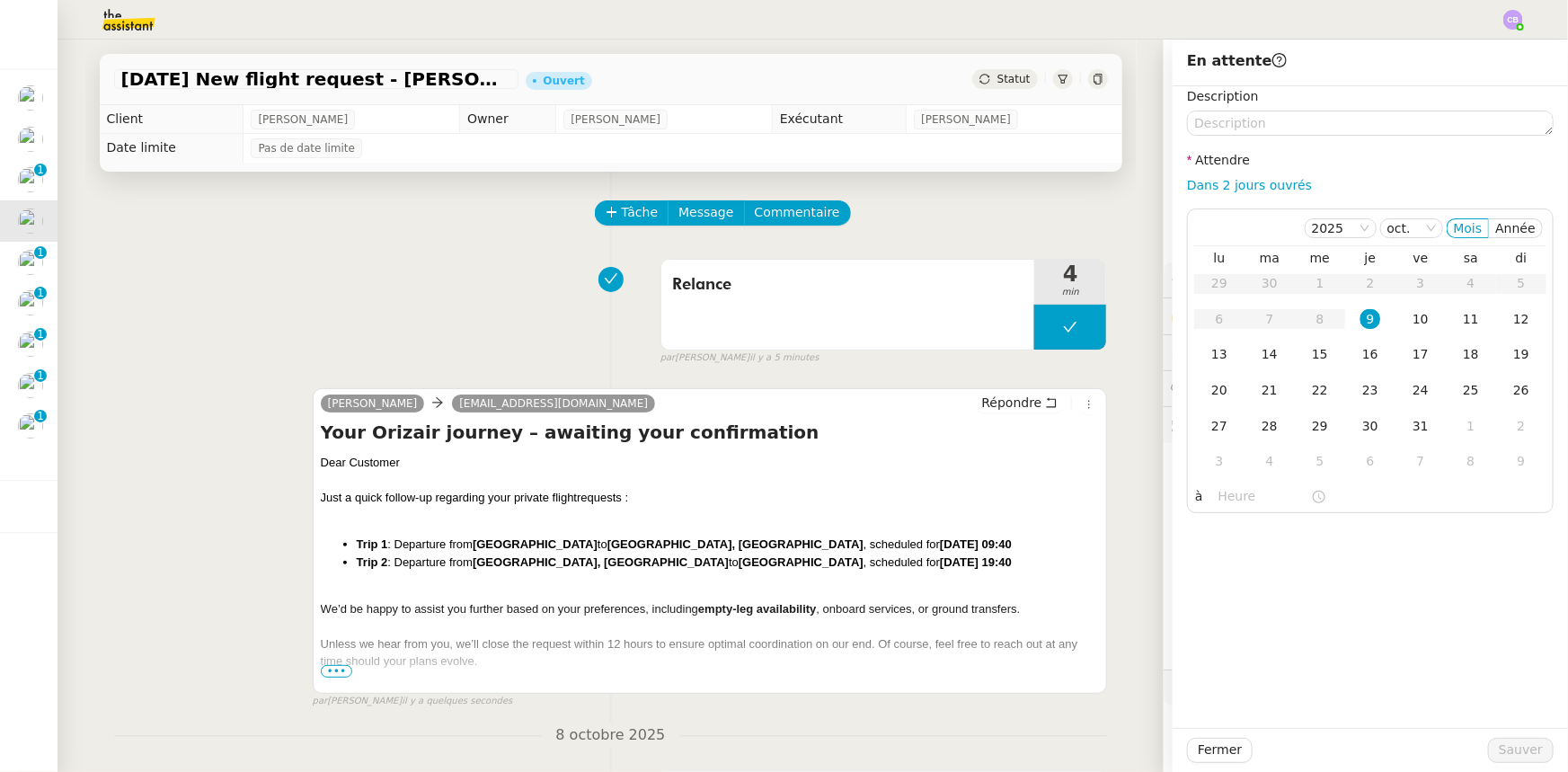
click at [1044, 189] on link "Dans 2 jours ouvrés" at bounding box center [1249, 185] width 125 height 14
type input "07:00"
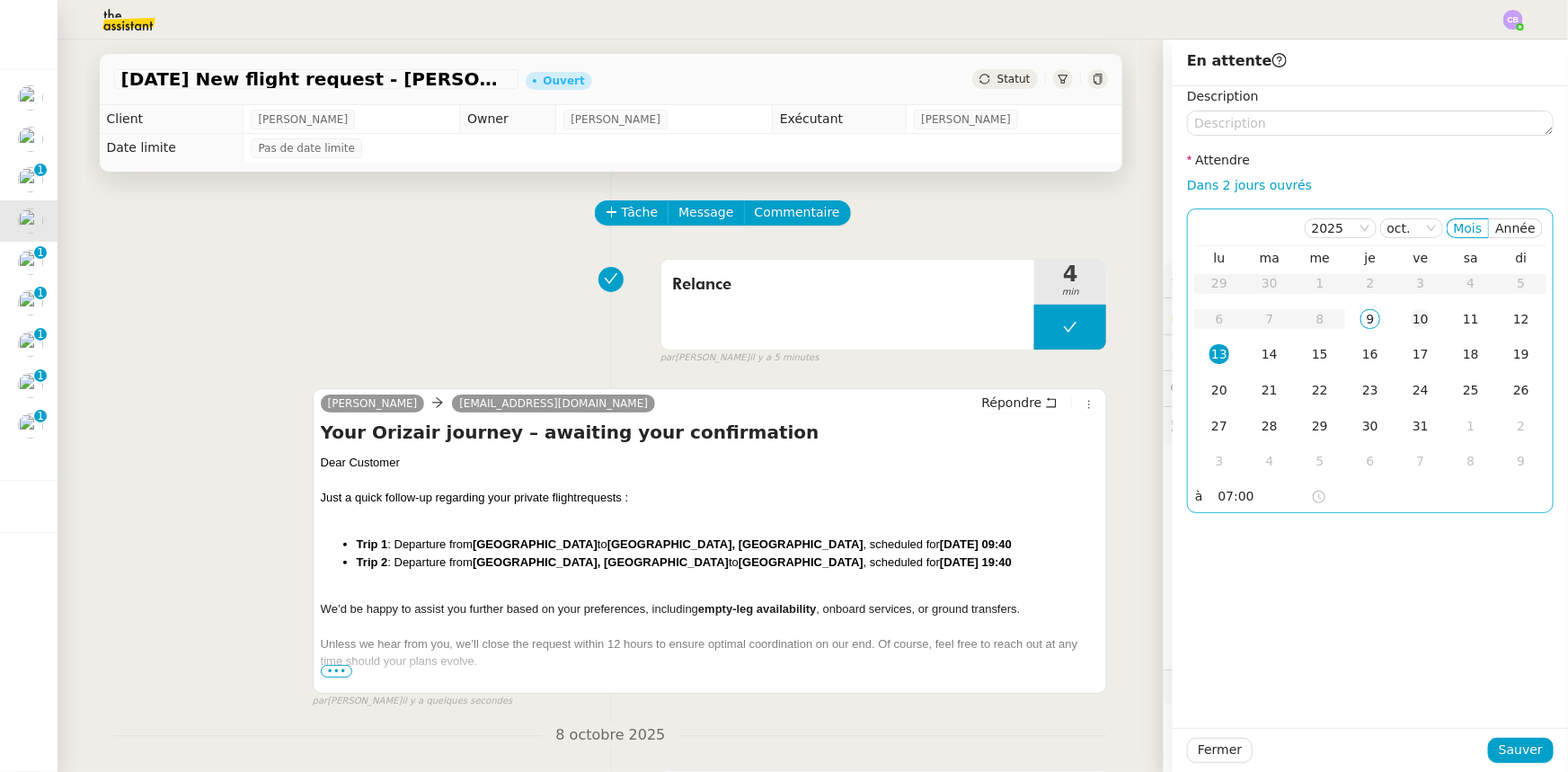
click at [1044, 319] on div "10" at bounding box center [1421, 319] width 20 height 20
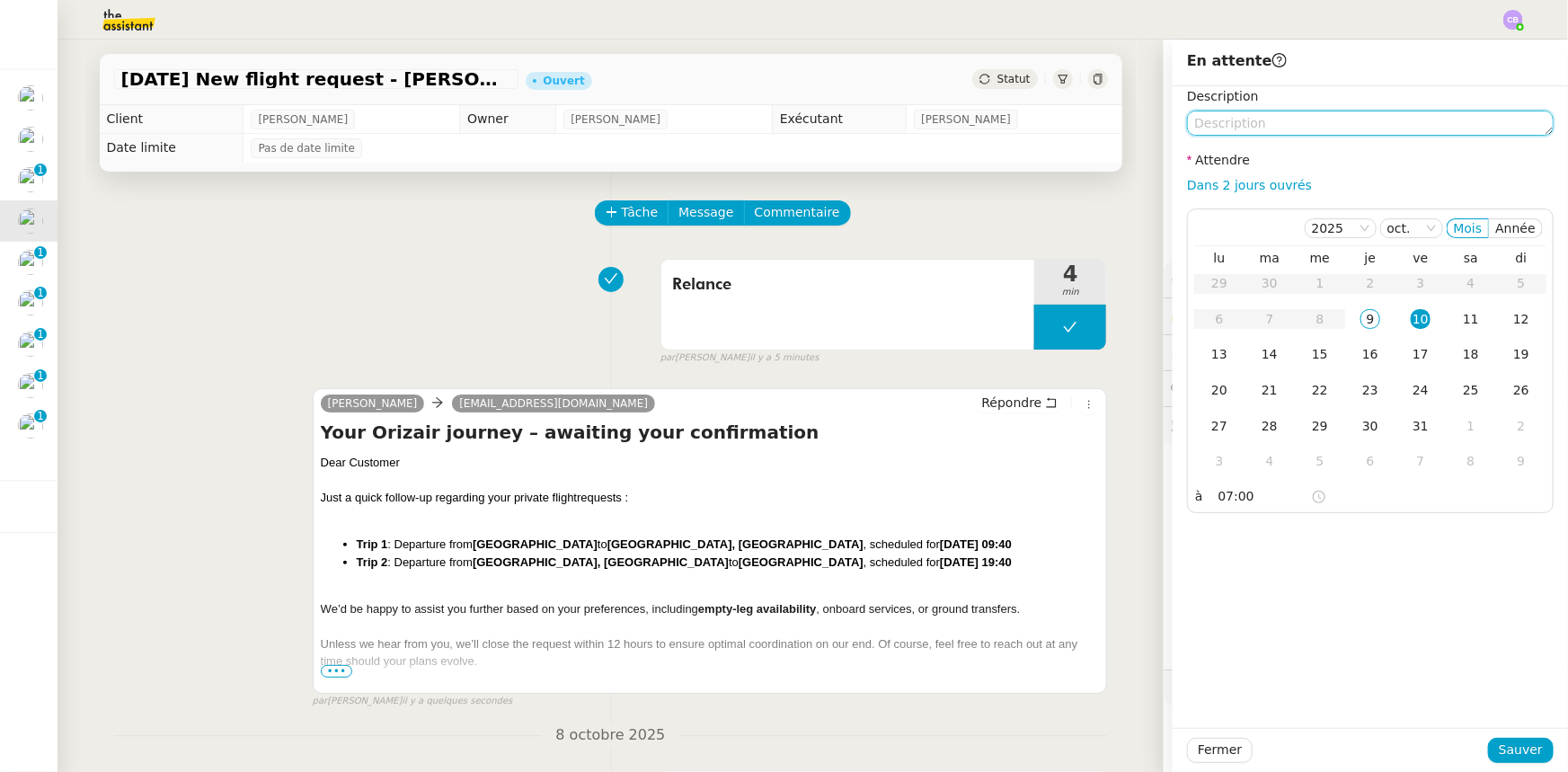
click at [1044, 123] on textarea at bounding box center [1371, 123] width 367 height 25
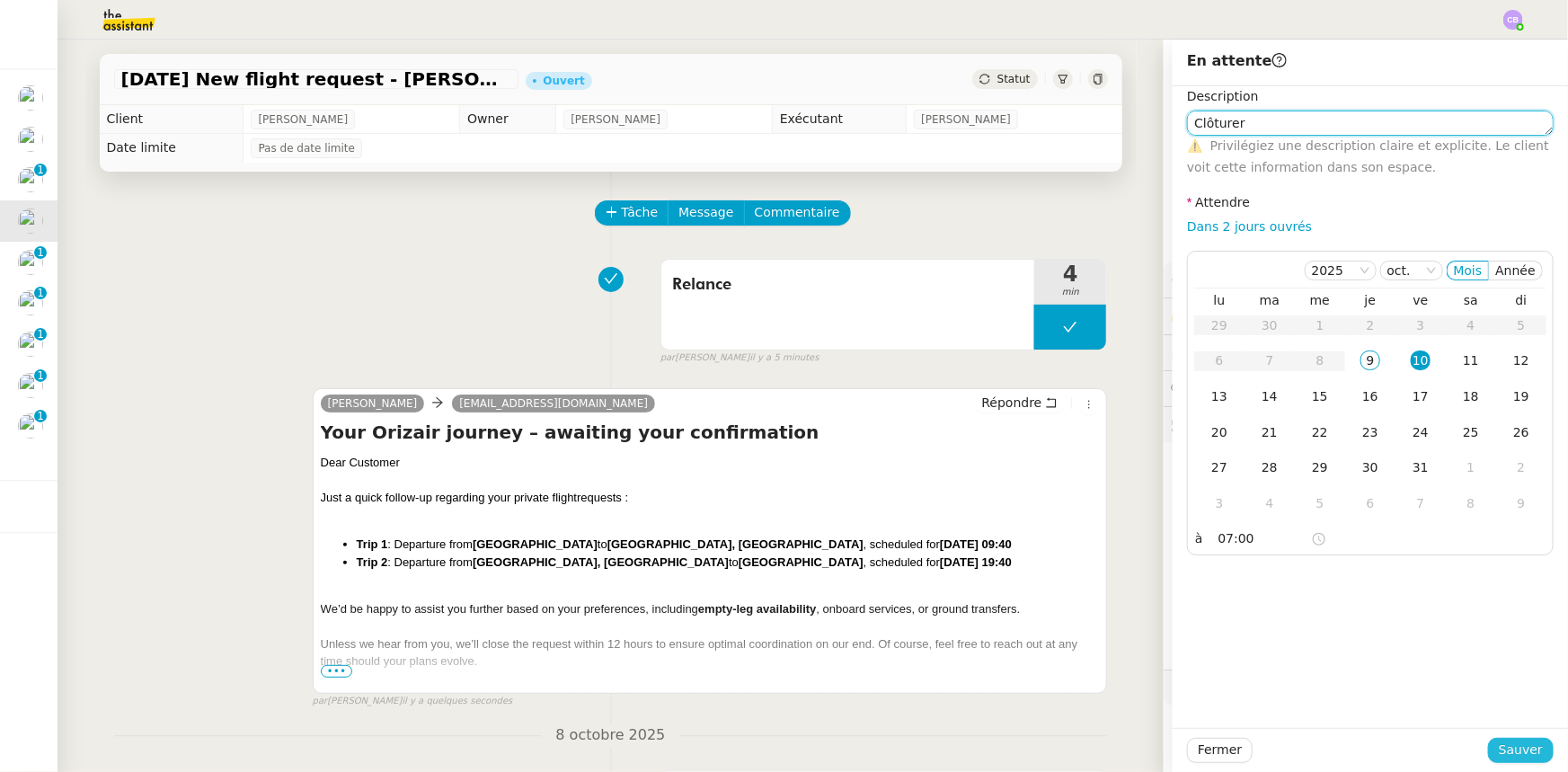
type textarea "Clôturer"
click at [1044, 477] on span "Sauver" at bounding box center [1521, 750] width 44 height 21
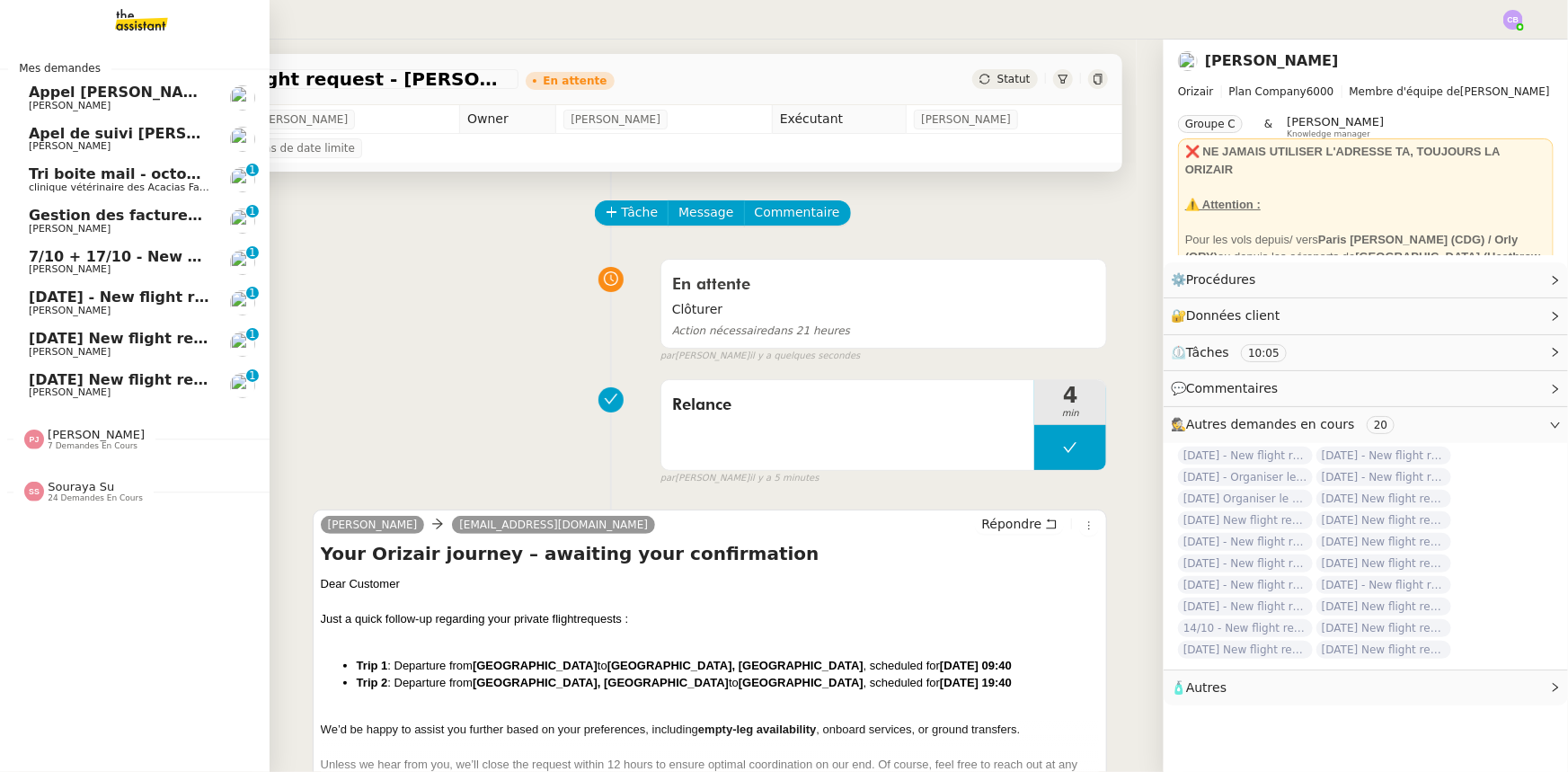
click at [68, 440] on span "[PERSON_NAME]" at bounding box center [96, 435] width 97 height 14
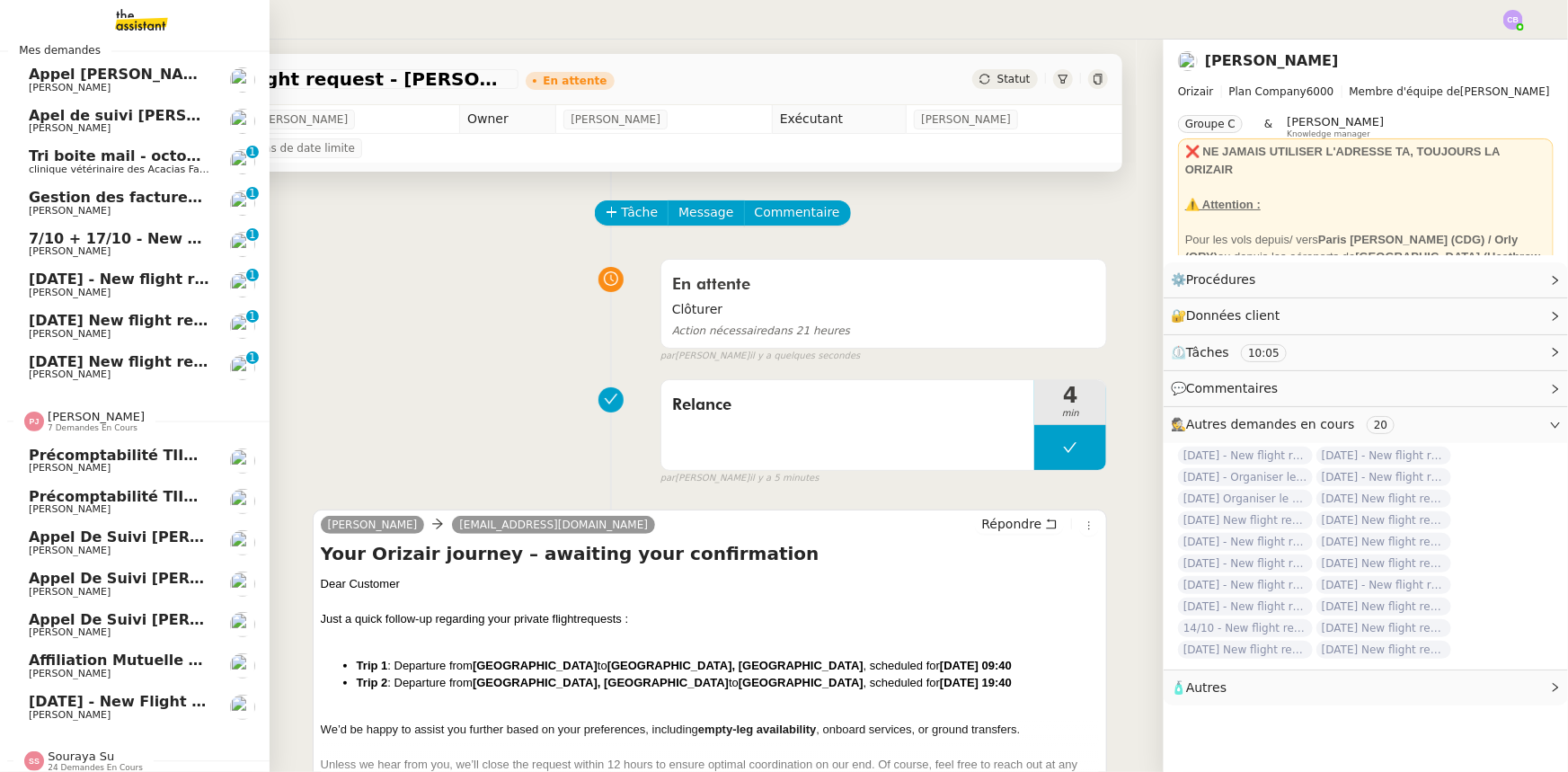
scroll to position [34, 0]
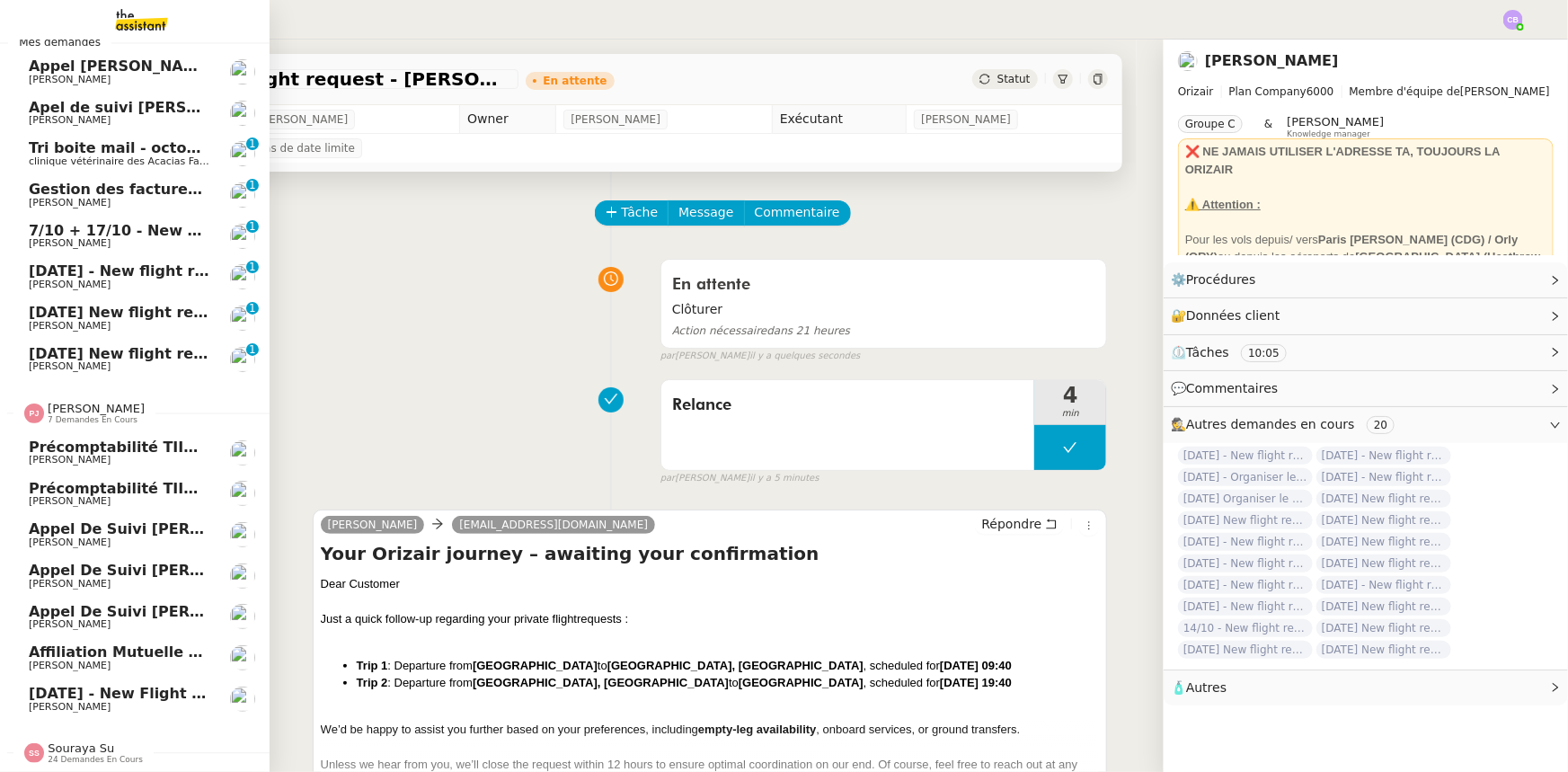
click at [79, 404] on span "[PERSON_NAME]" at bounding box center [96, 409] width 97 height 14
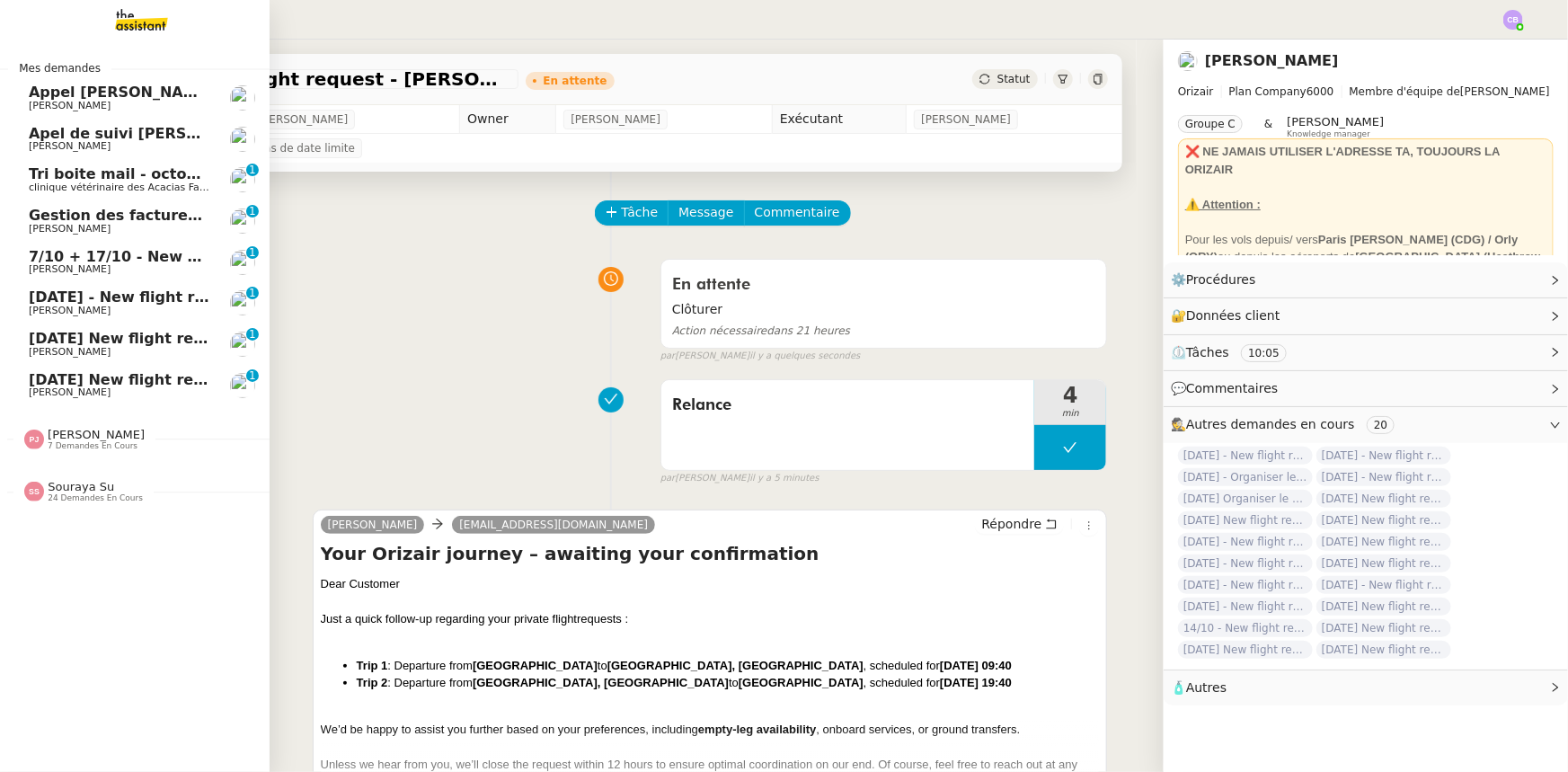
click at [66, 477] on span "Souraya Su" at bounding box center [81, 487] width 67 height 14
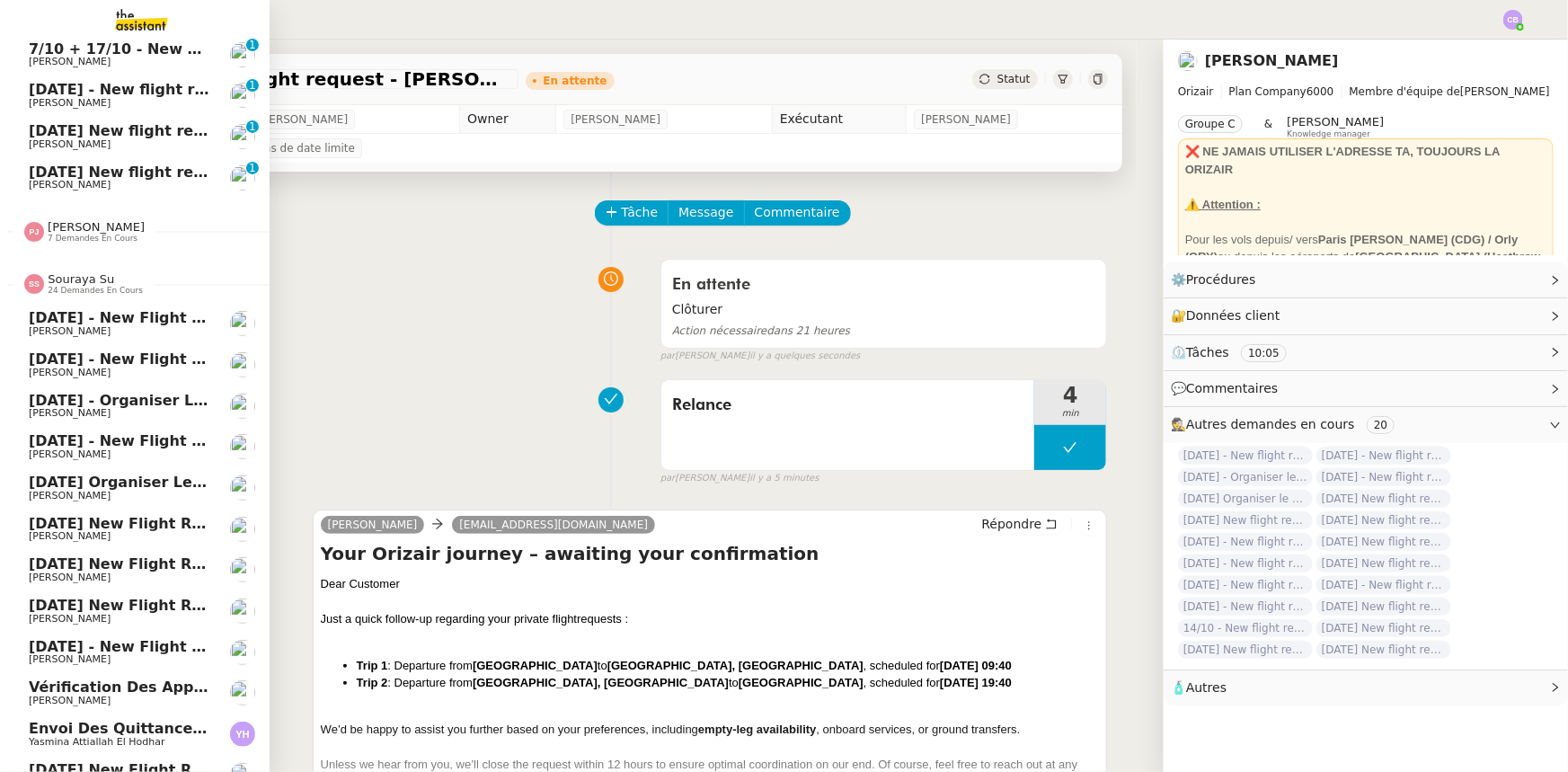
scroll to position [161, 0]
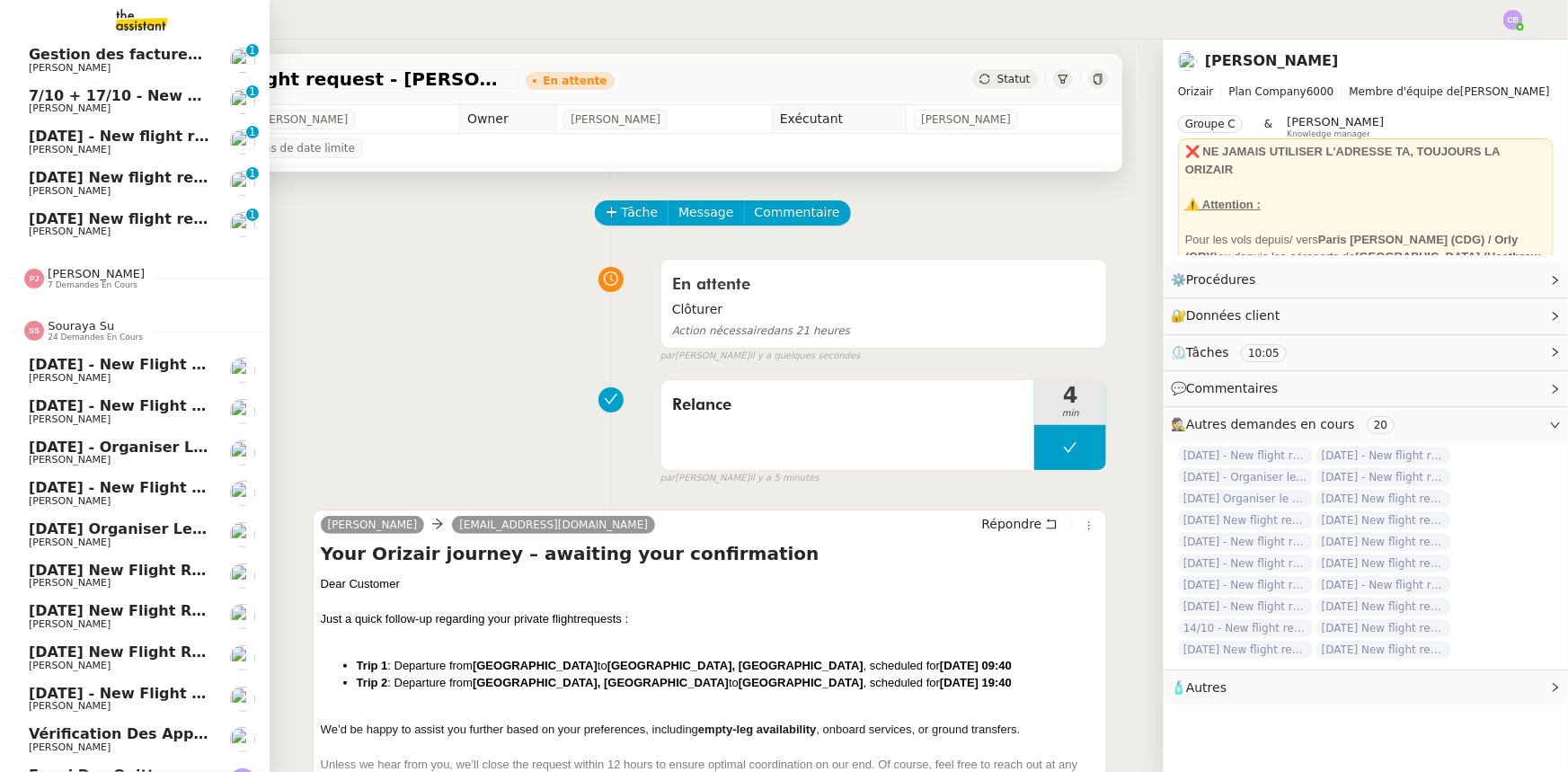
click at [87, 330] on span "Souraya Su" at bounding box center [81, 326] width 67 height 14
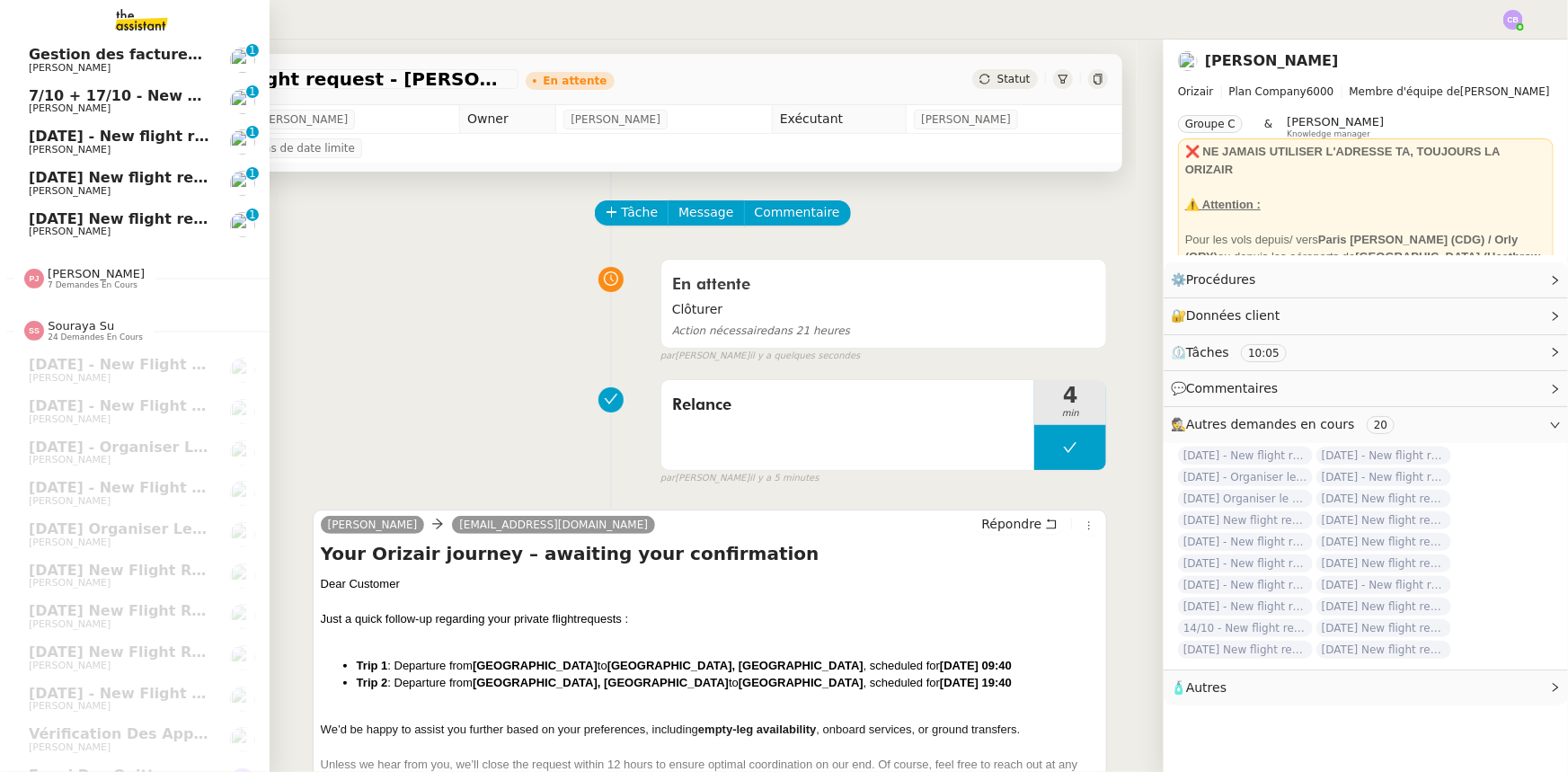
scroll to position [0, 0]
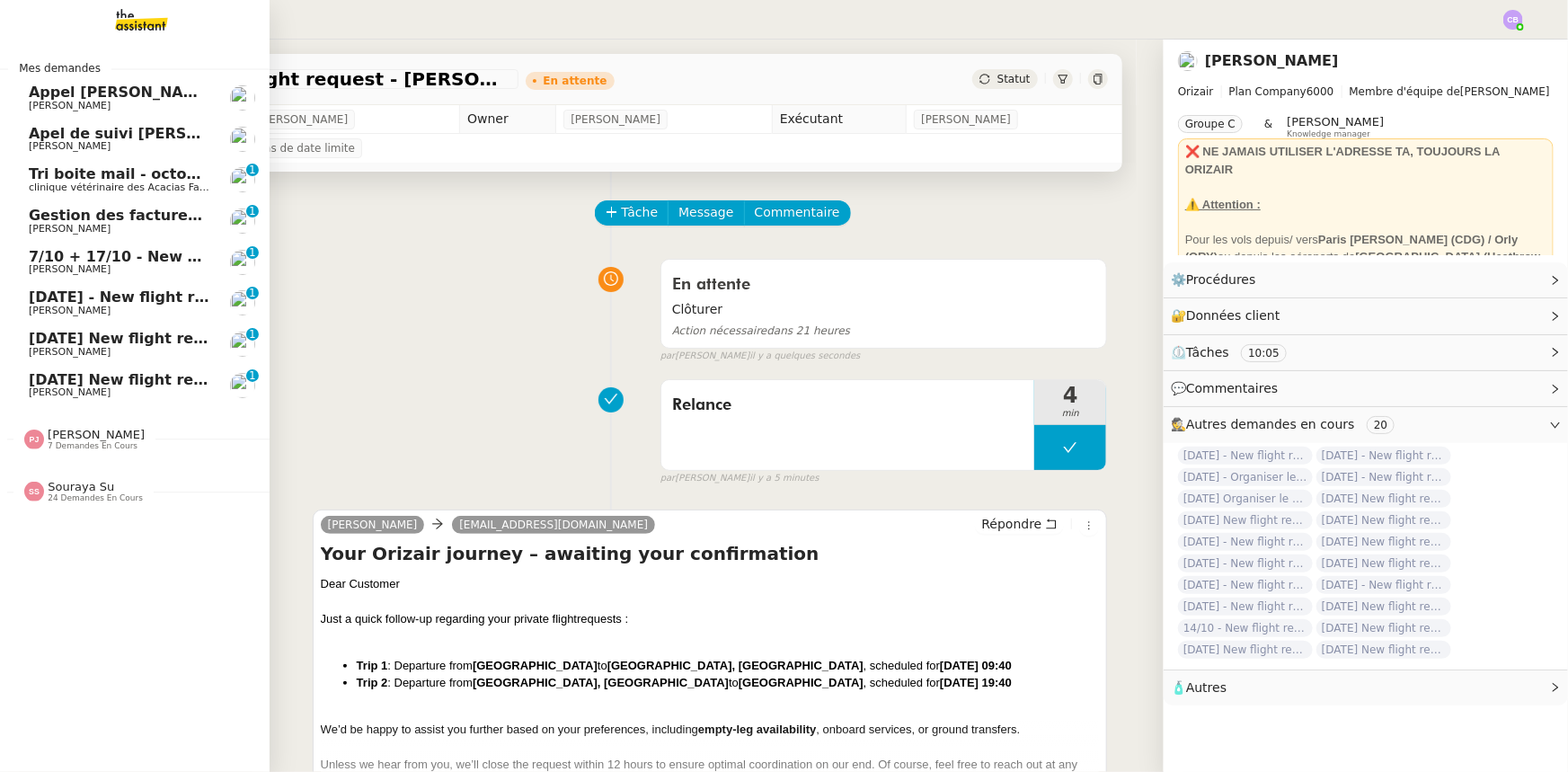
click at [122, 262] on span "7/10 + 17/10 - New flight request - [PERSON_NAME]" at bounding box center [238, 256] width 419 height 17
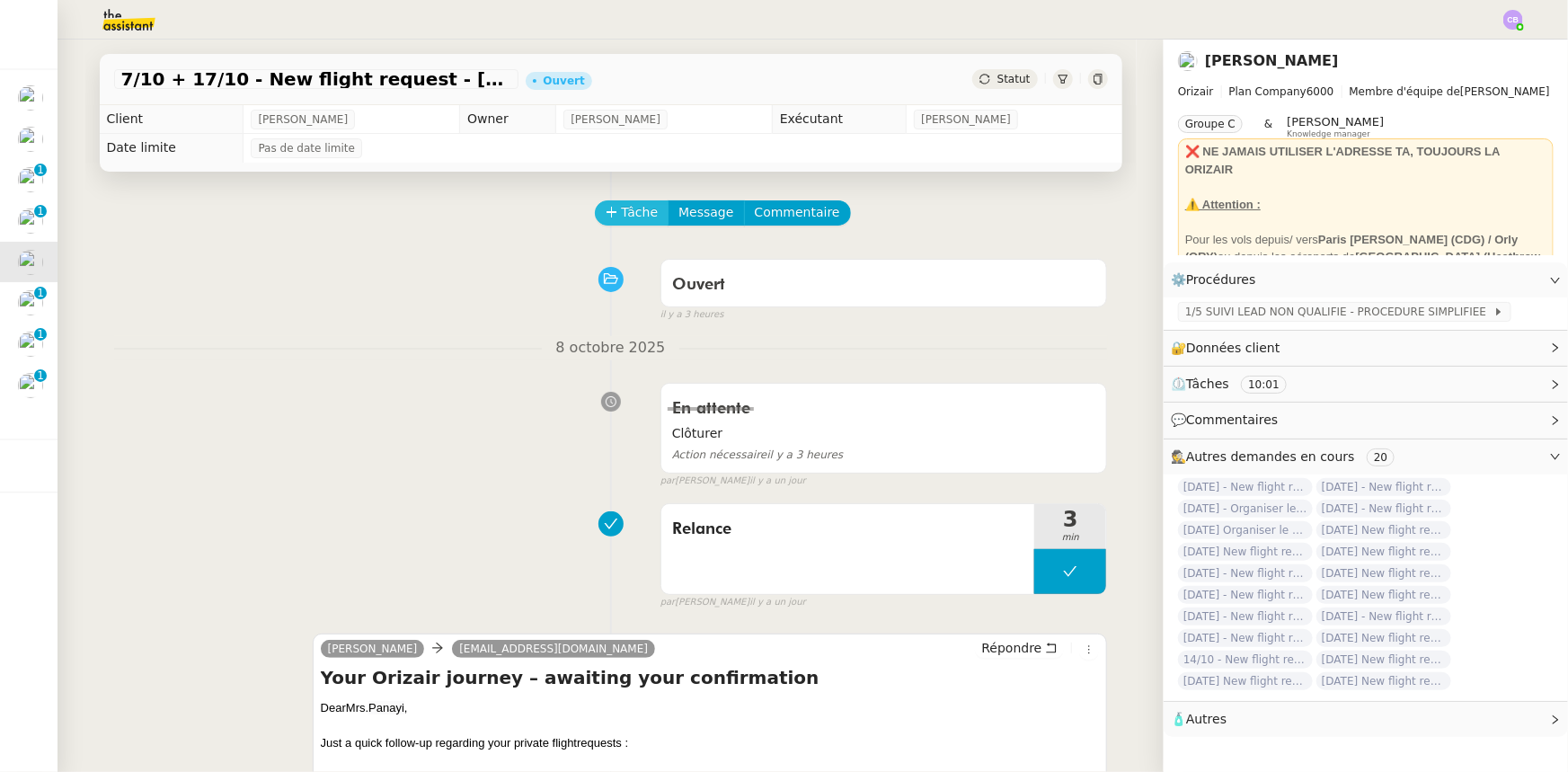
click at [622, 213] on span "Tâche" at bounding box center [640, 212] width 37 height 21
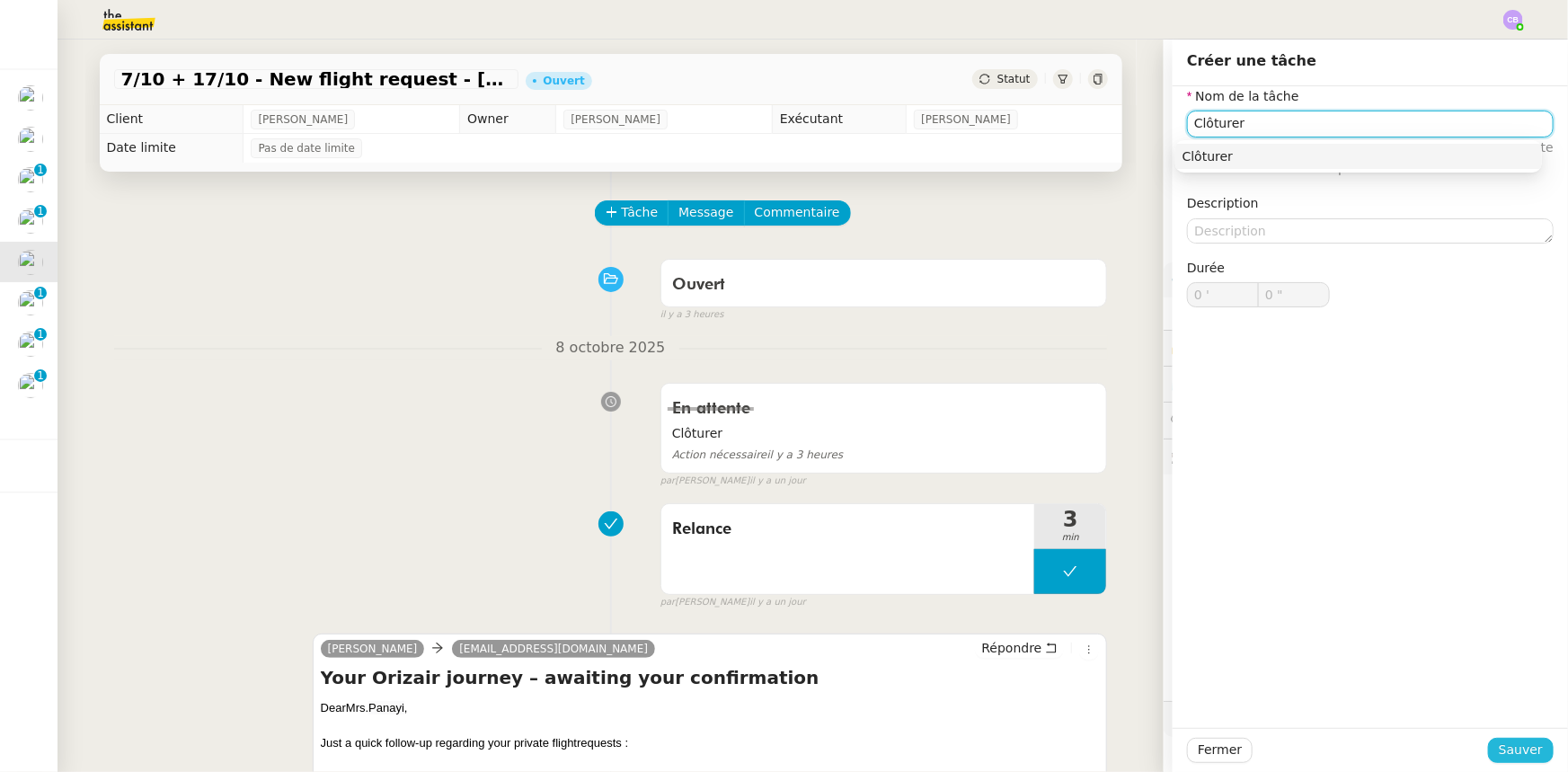
type input "Clôturer"
click at [1044, 477] on span "Sauver" at bounding box center [1521, 750] width 44 height 21
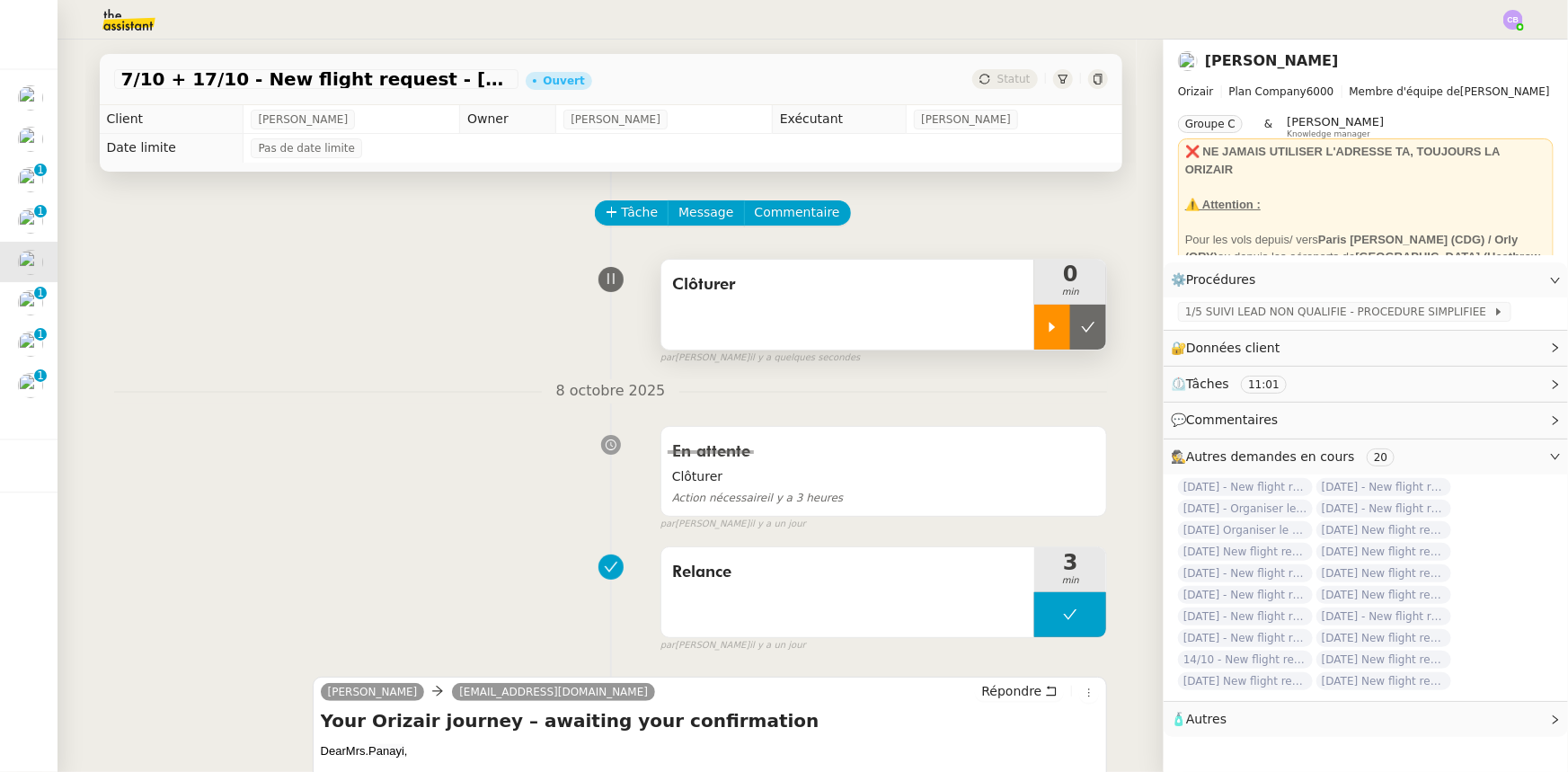
click at [1044, 331] on icon at bounding box center [1052, 327] width 14 height 14
click at [1034, 322] on div at bounding box center [1070, 326] width 72 height 45
click at [1044, 332] on button at bounding box center [1088, 326] width 36 height 45
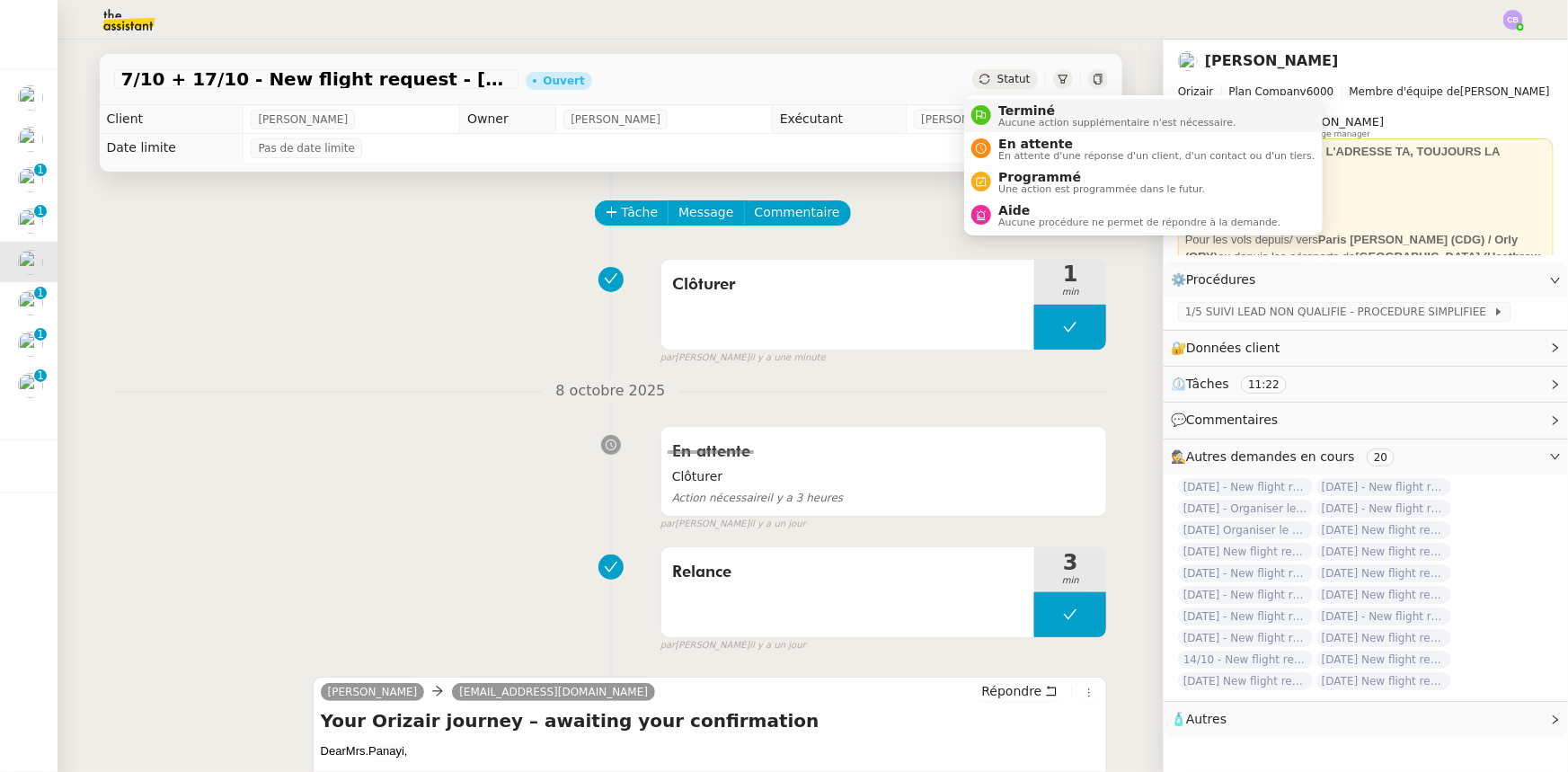
click at [1015, 114] on span "Terminé" at bounding box center [1117, 111] width 237 height 14
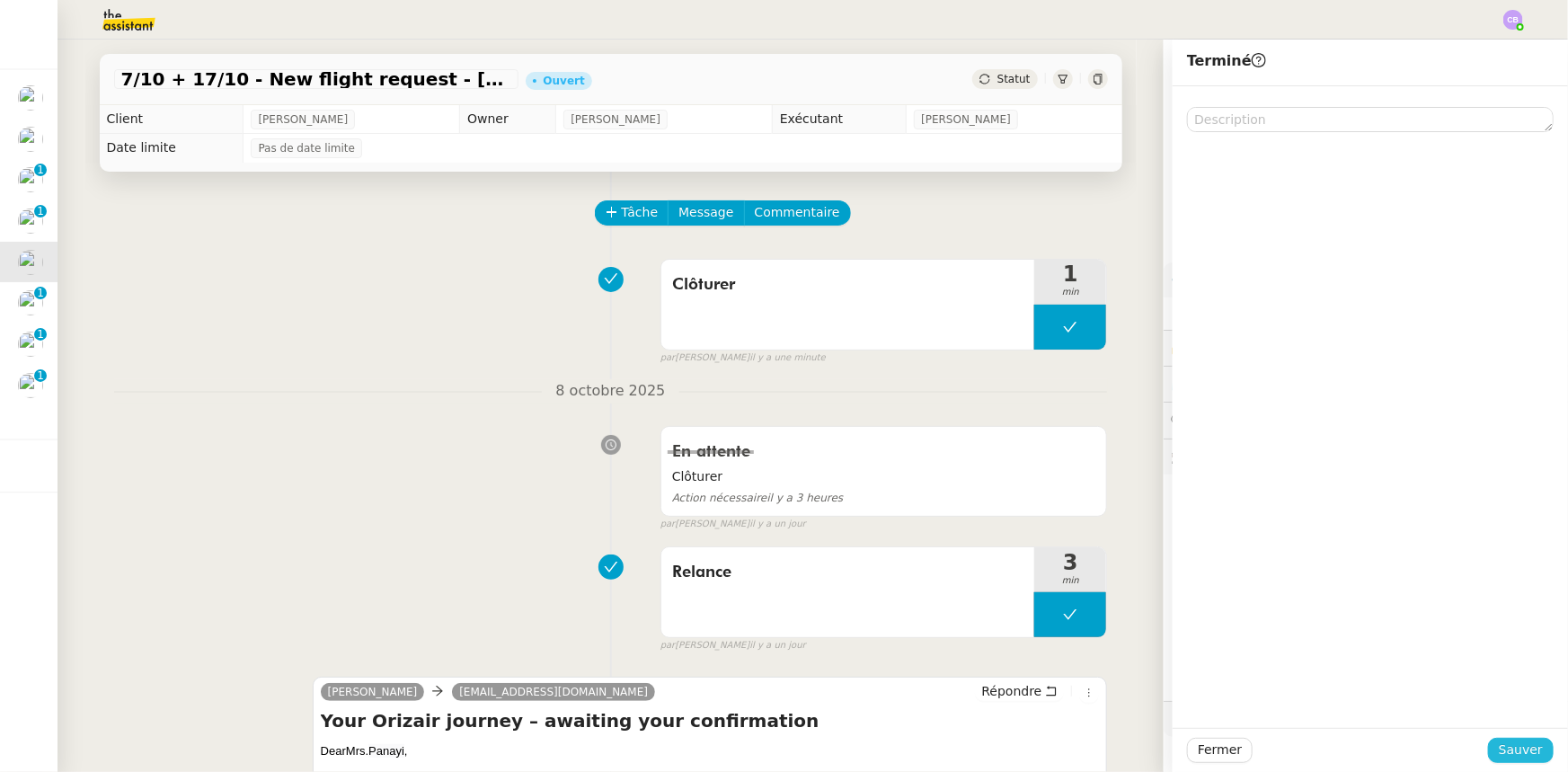
click at [1044, 477] on span "Sauver" at bounding box center [1521, 750] width 44 height 21
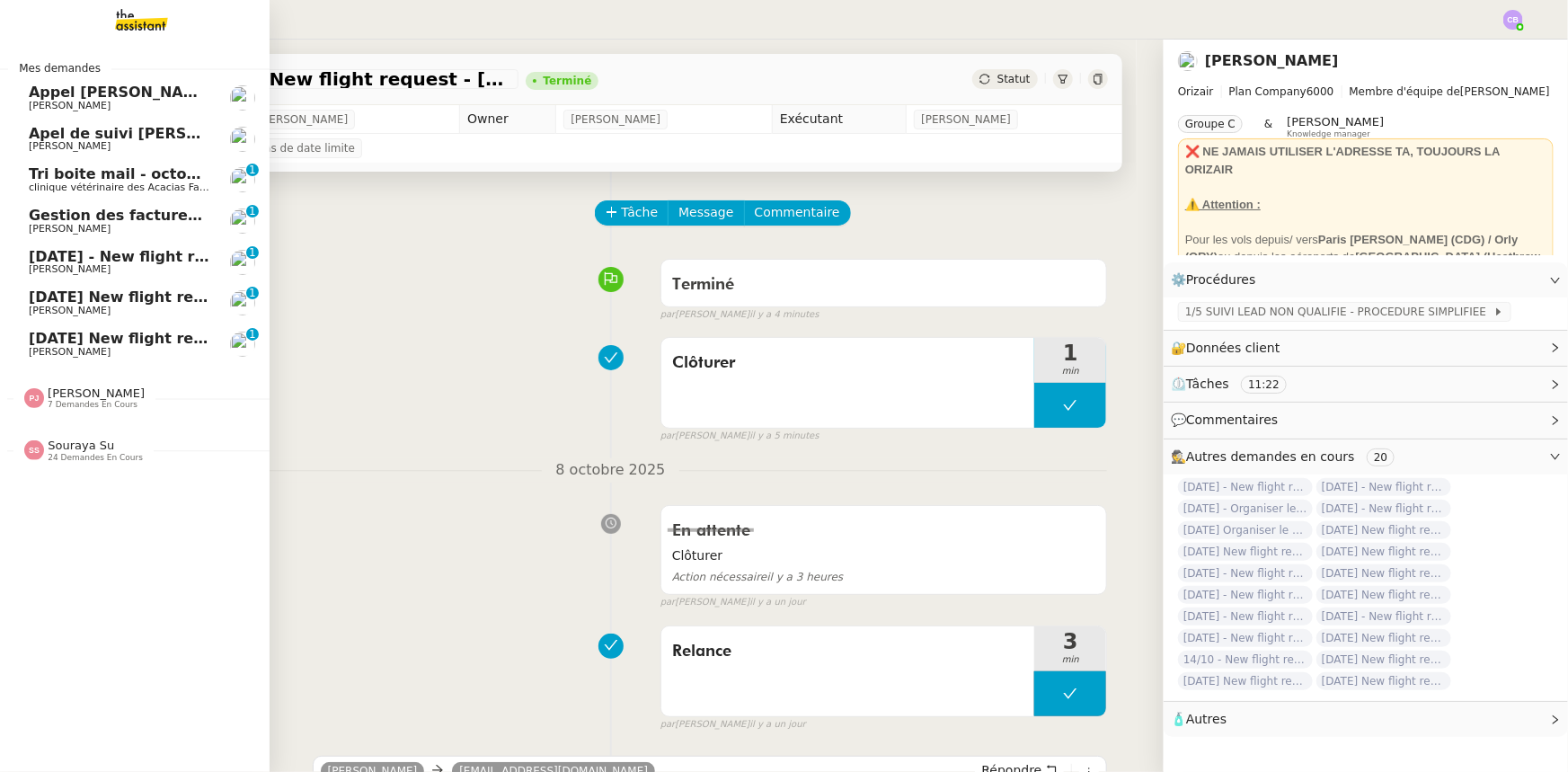
click at [111, 259] on span "[DATE] - New flight request - [PERSON_NAME]" at bounding box center [214, 256] width 371 height 17
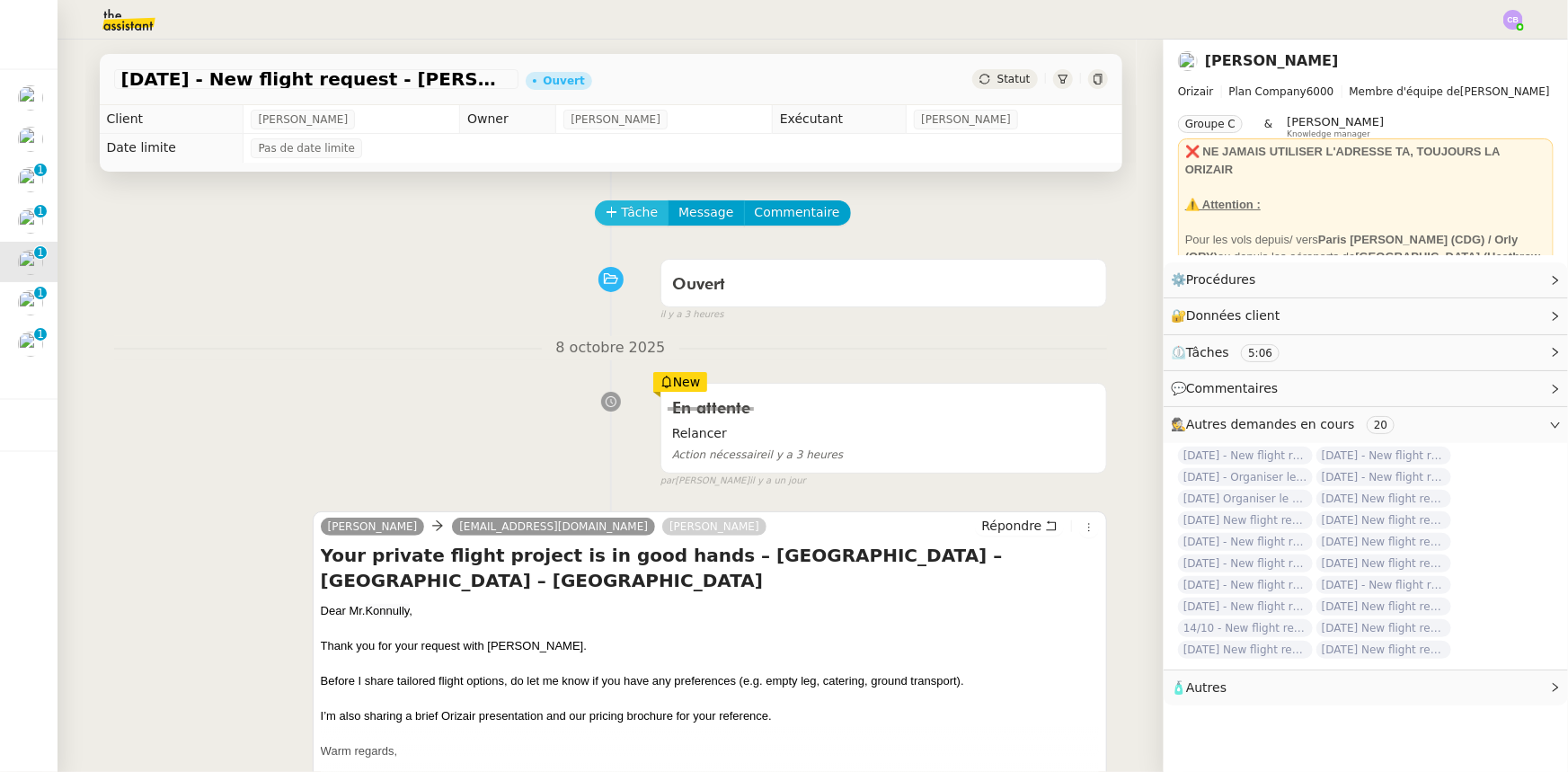
click at [622, 217] on span "Tâche" at bounding box center [640, 212] width 37 height 21
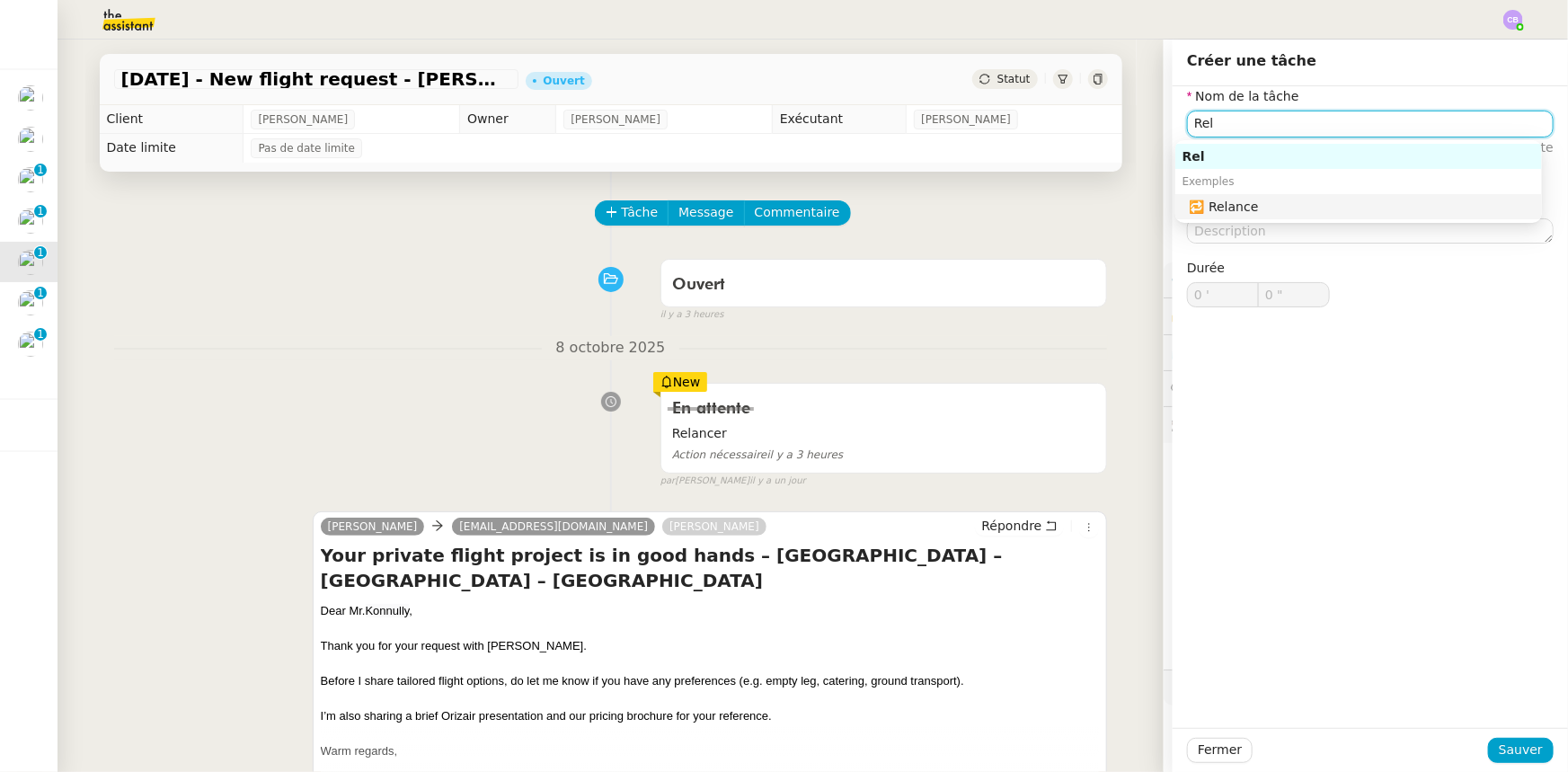
click at [1044, 204] on div "🔁 Relance" at bounding box center [1363, 206] width 345 height 16
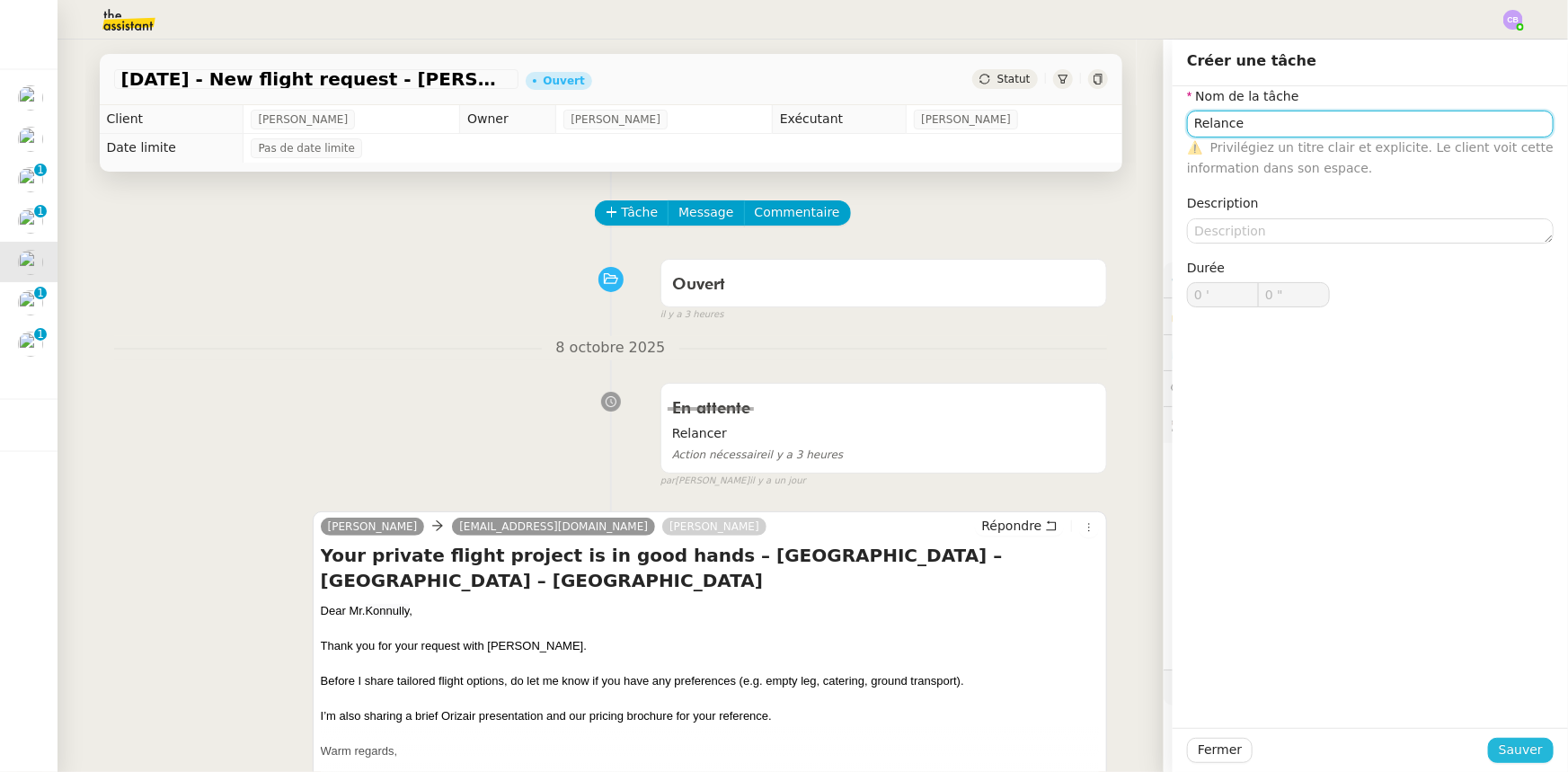
type input "Relance"
click at [1044, 477] on span "Sauver" at bounding box center [1521, 750] width 44 height 21
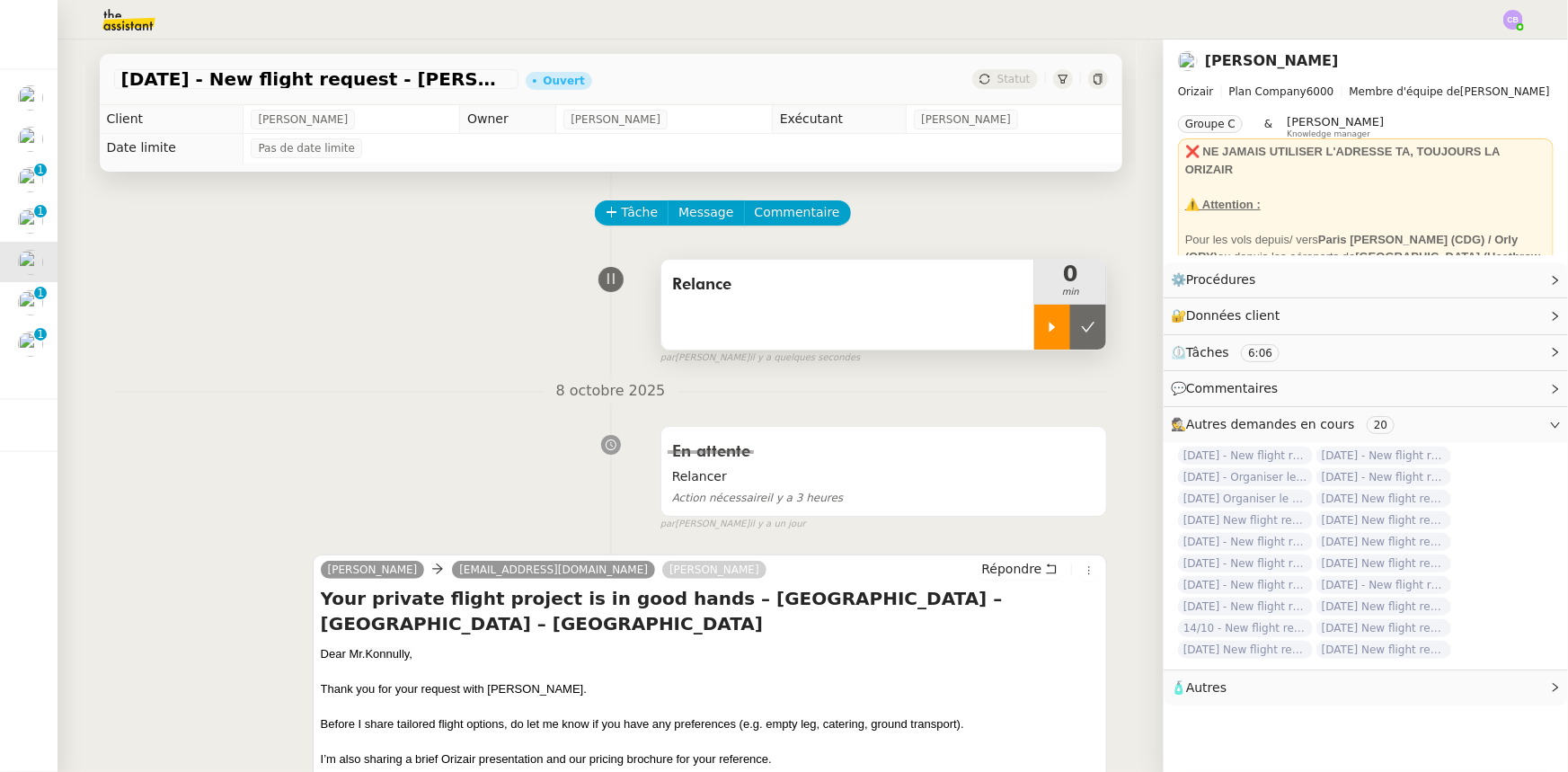
click at [1034, 339] on div at bounding box center [1052, 326] width 36 height 45
click at [1001, 477] on span "Répondre" at bounding box center [1011, 569] width 60 height 18
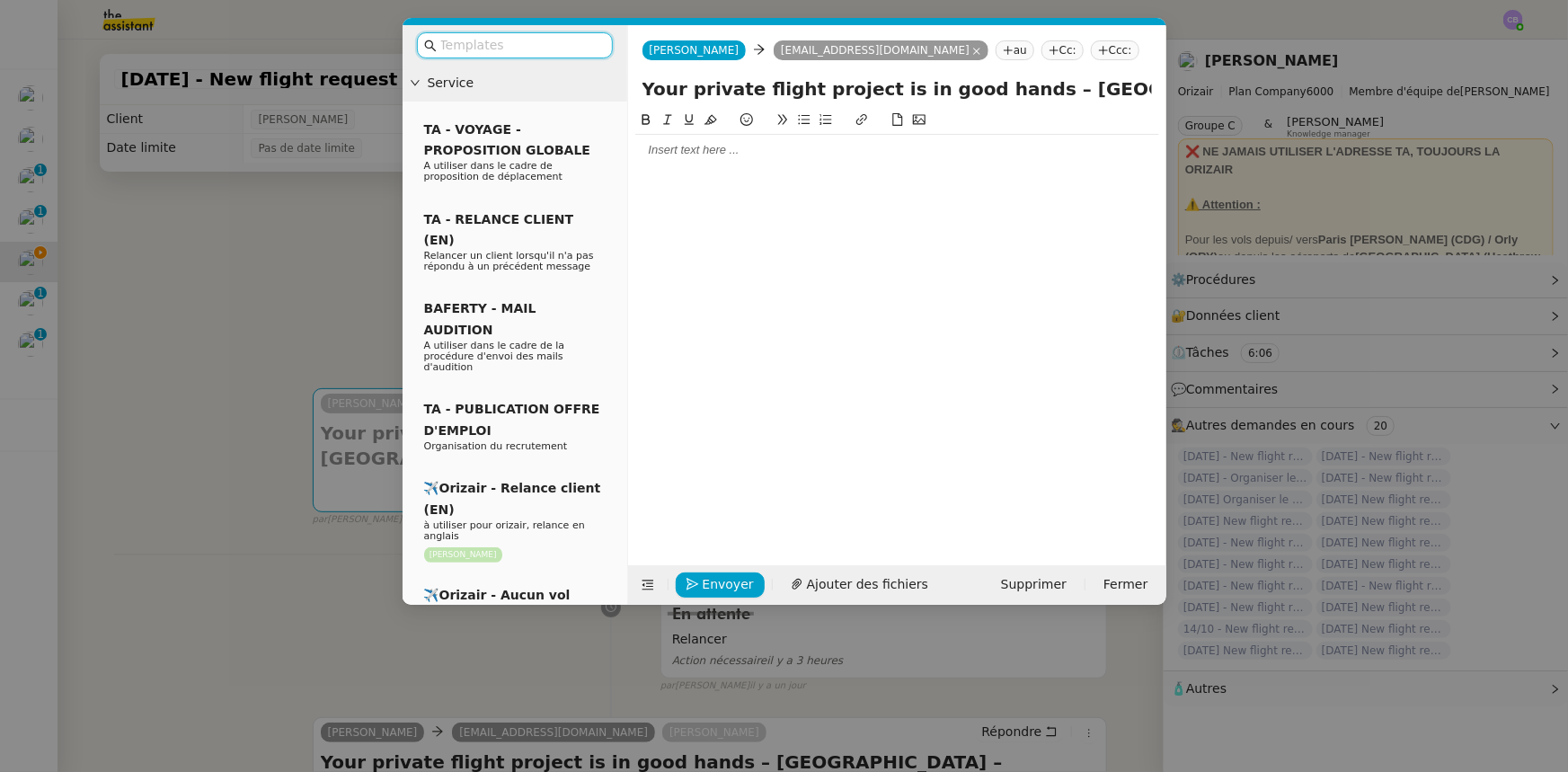
click at [576, 50] on input "text" at bounding box center [522, 45] width 162 height 21
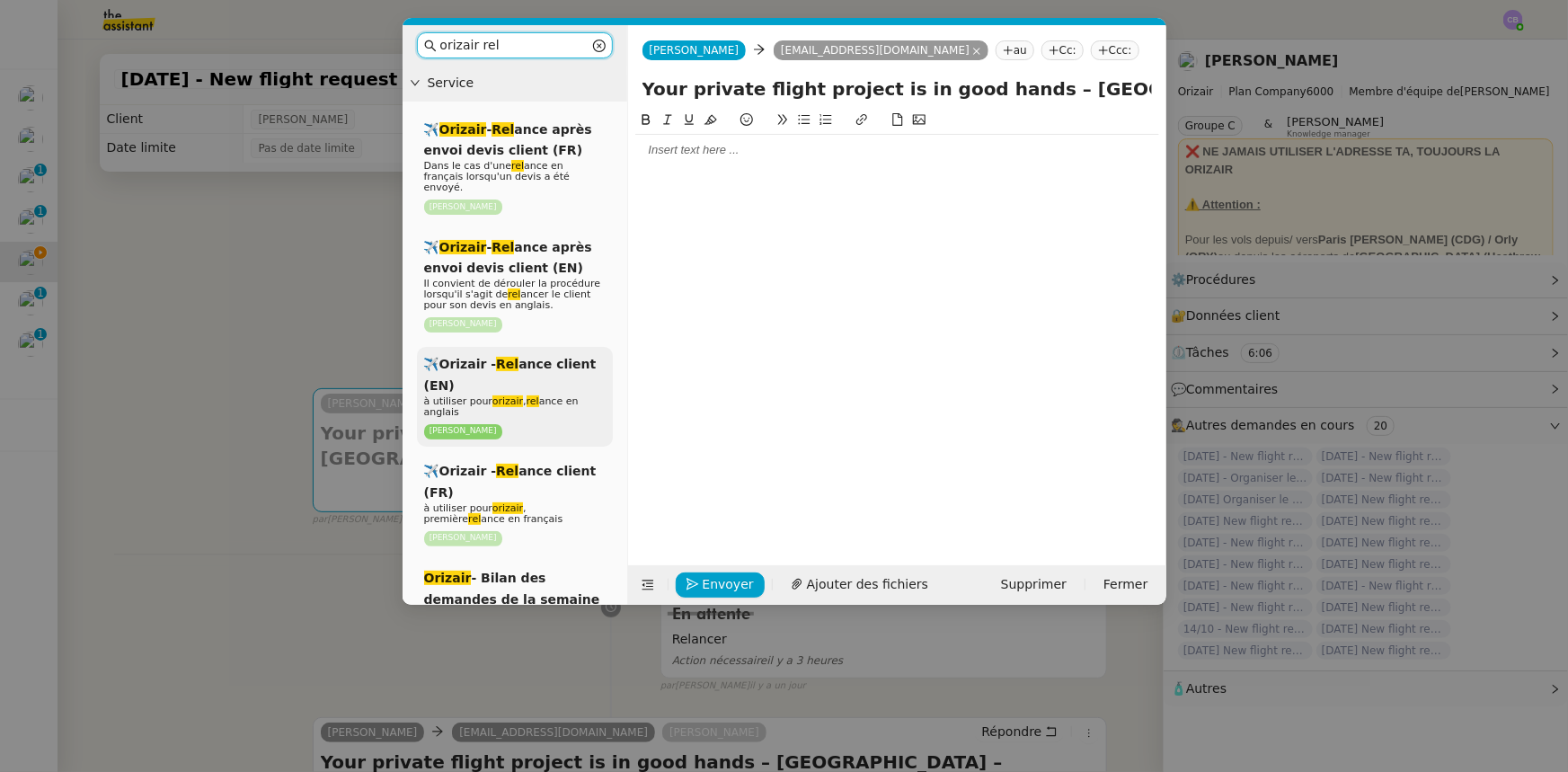
type input "orizair rel"
click at [541, 369] on div "✈️Orizair - Rel ance client (EN) à utiliser pour orizair , rel ance en anglais …" at bounding box center [515, 397] width 196 height 100
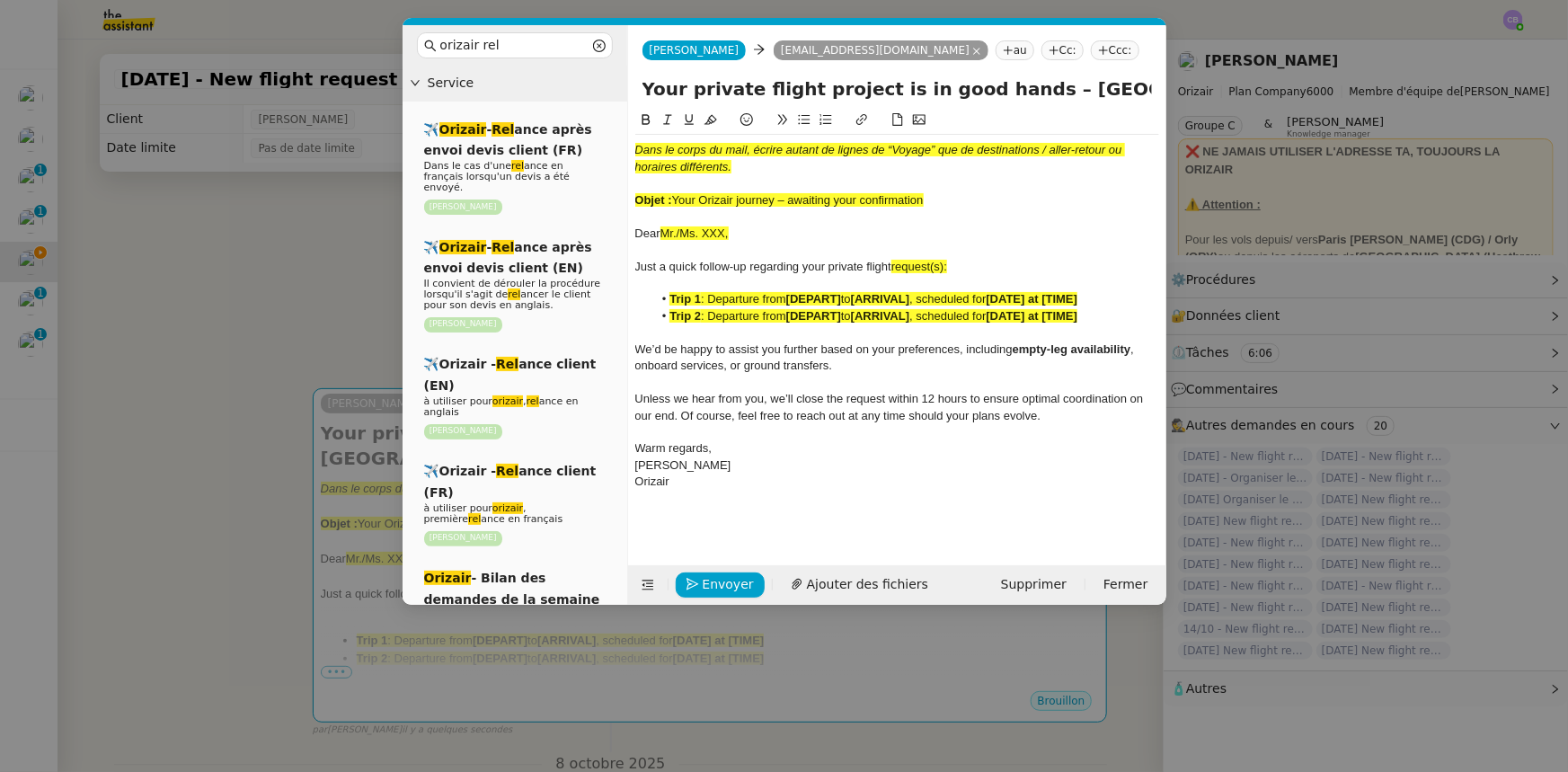
drag, startPoint x: 932, startPoint y: 198, endPoint x: 675, endPoint y: 202, distance: 257.0
click at [675, 202] on div "Objet : Your Orizair journey – awaiting your confirmation" at bounding box center [897, 200] width 524 height 16
copy span "Your Orizair journey – awaiting your confirmation"
drag, startPoint x: 1002, startPoint y: 87, endPoint x: 644, endPoint y: 90, distance: 358.0
click at [644, 90] on input "Your private flight project is in good hands – [GEOGRAPHIC_DATA] – [GEOGRAPHIC_…" at bounding box center [897, 89] width 510 height 27
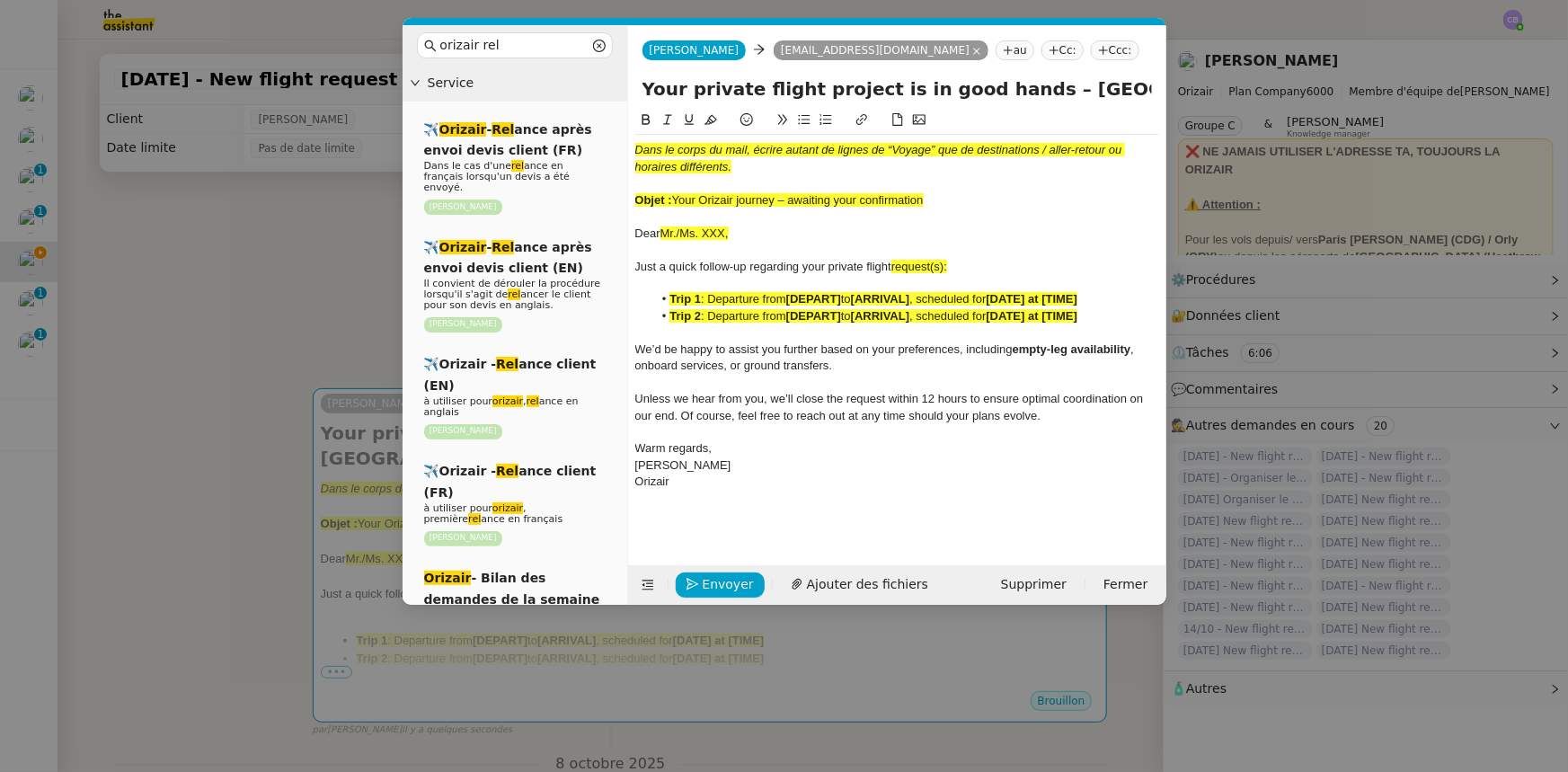
paste input "Orizair journey – awaiting your confirmation"
type input "Your Orizair journey – awaiting your confirmation – [GEOGRAPHIC_DATA] – [GEOGRA…"
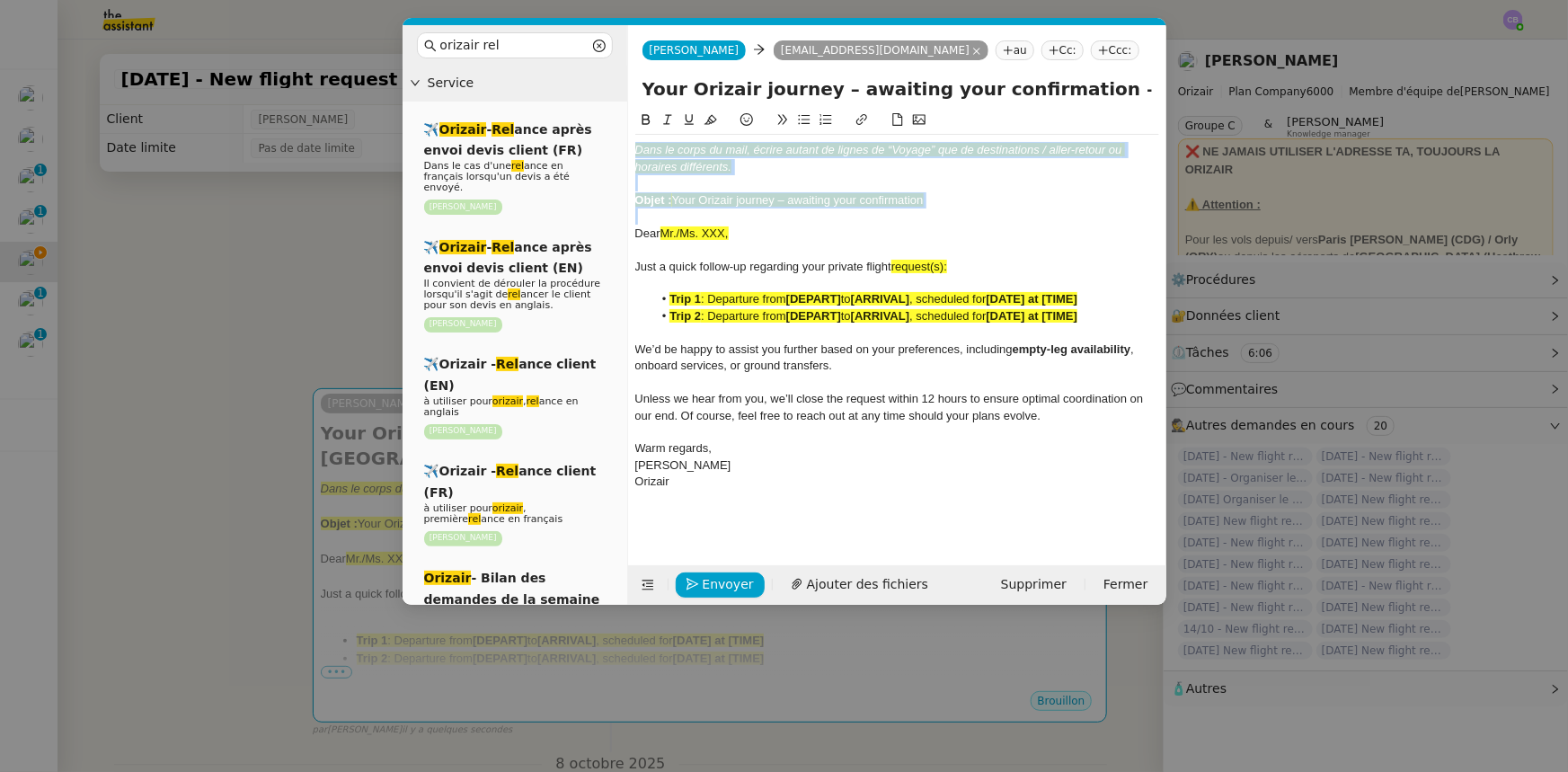
drag, startPoint x: 935, startPoint y: 207, endPoint x: 631, endPoint y: 150, distance: 309.3
click at [631, 150] on nz-spin "Dans le corps du mail, écrire autant de lignes de “Voyage” que de destinations …" at bounding box center [898, 327] width 539 height 435
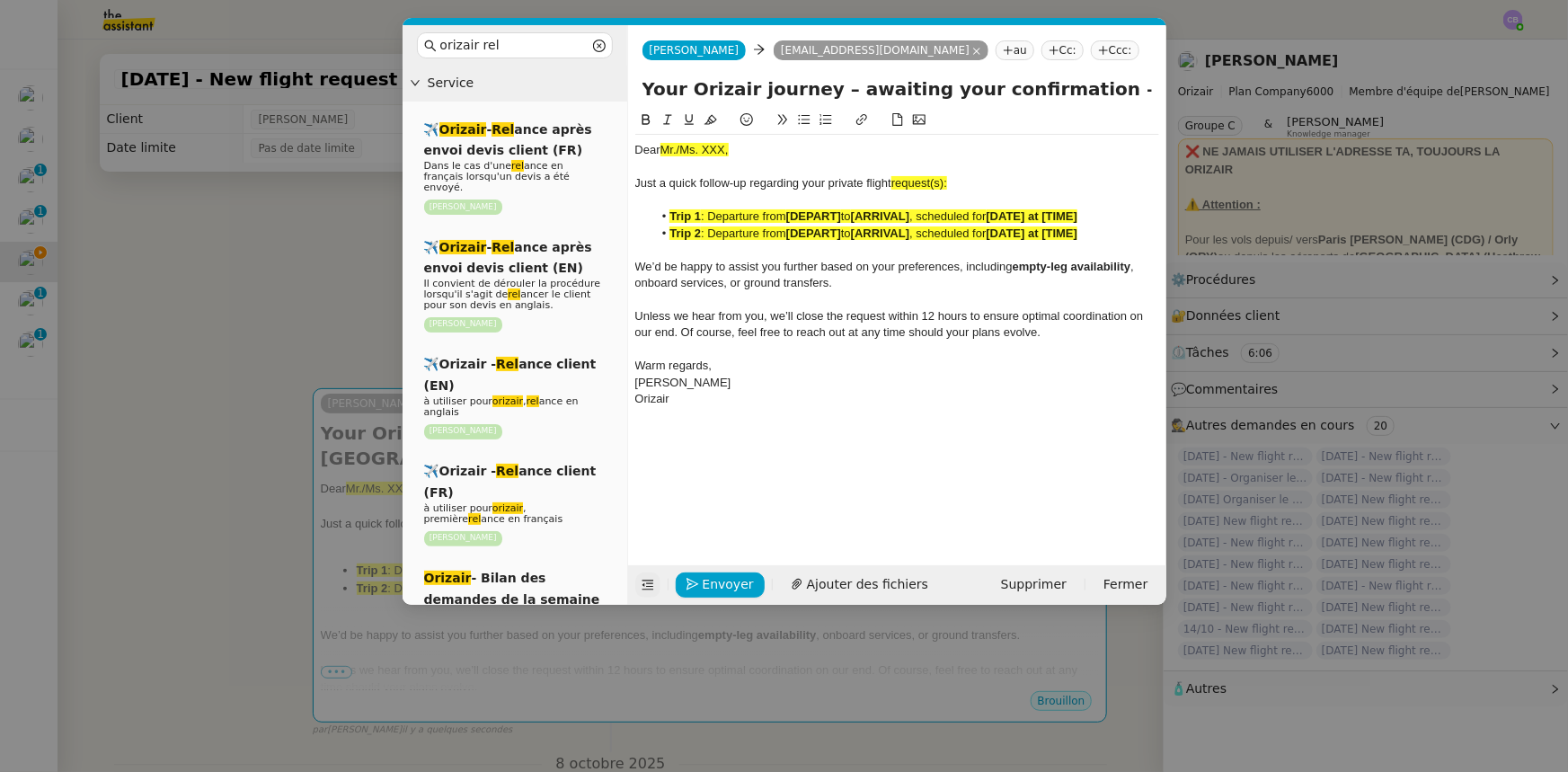
click at [641, 477] on icon at bounding box center [647, 584] width 13 height 13
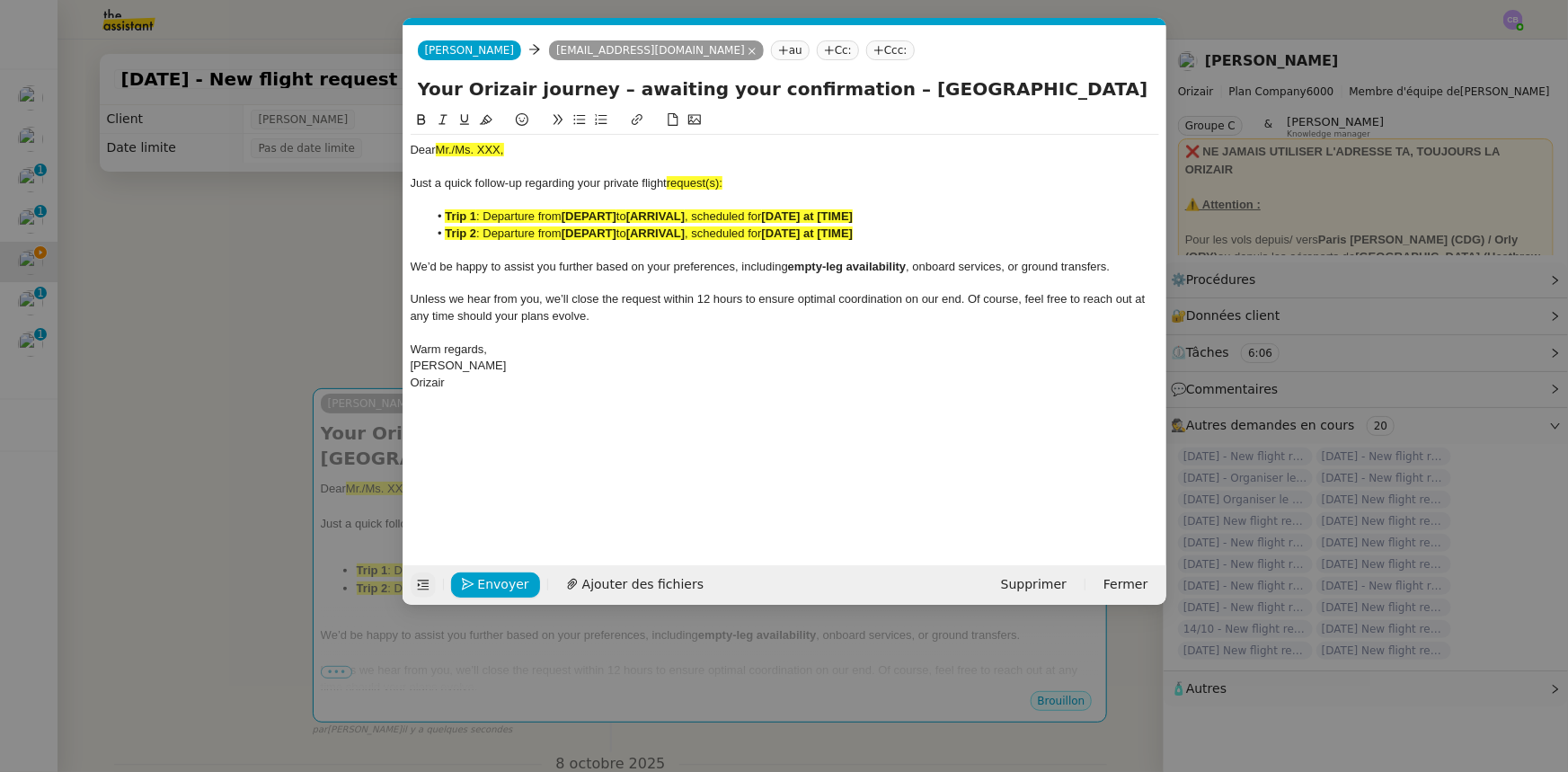
click at [313, 313] on nz-modal-container "orizair rel Service ✈️ Orizair - Rel ance après envoi devis client (FR) Dans le…" at bounding box center [784, 386] width 1568 height 772
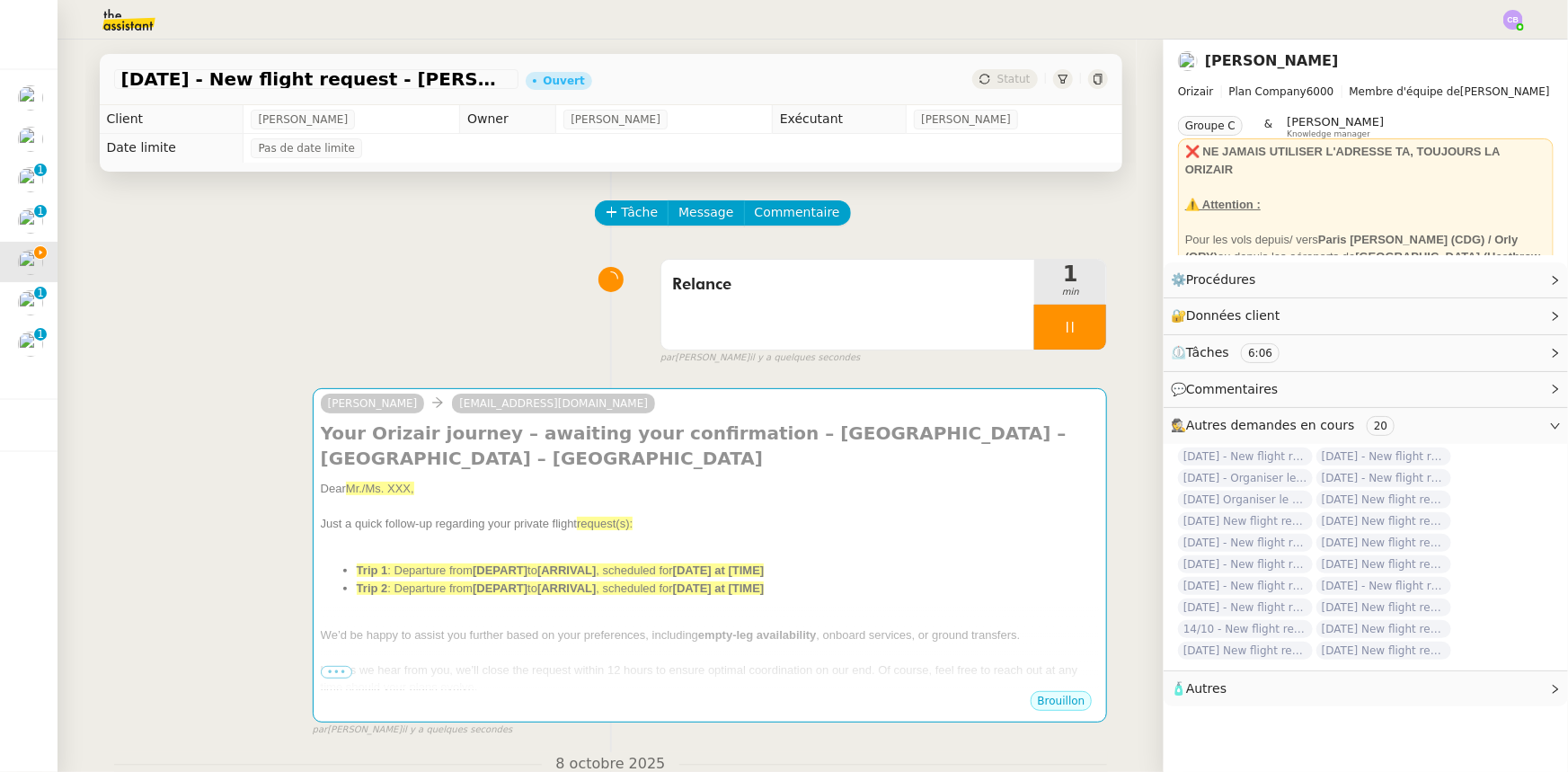
scroll to position [542, 0]
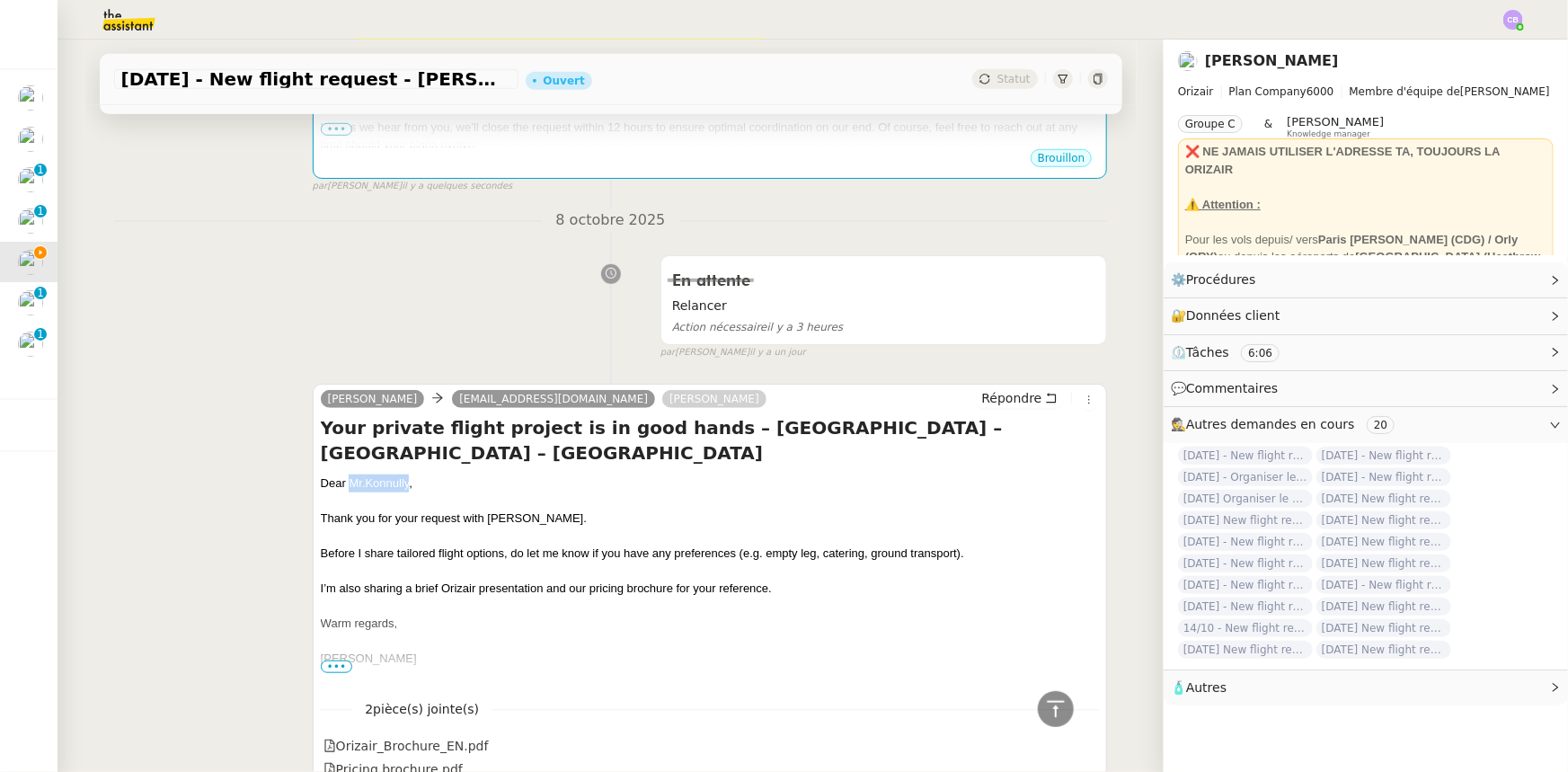
drag, startPoint x: 404, startPoint y: 484, endPoint x: 343, endPoint y: 487, distance: 61.1
click at [343, 477] on div "Dear Mr. Konnully ," at bounding box center [710, 484] width 779 height 18
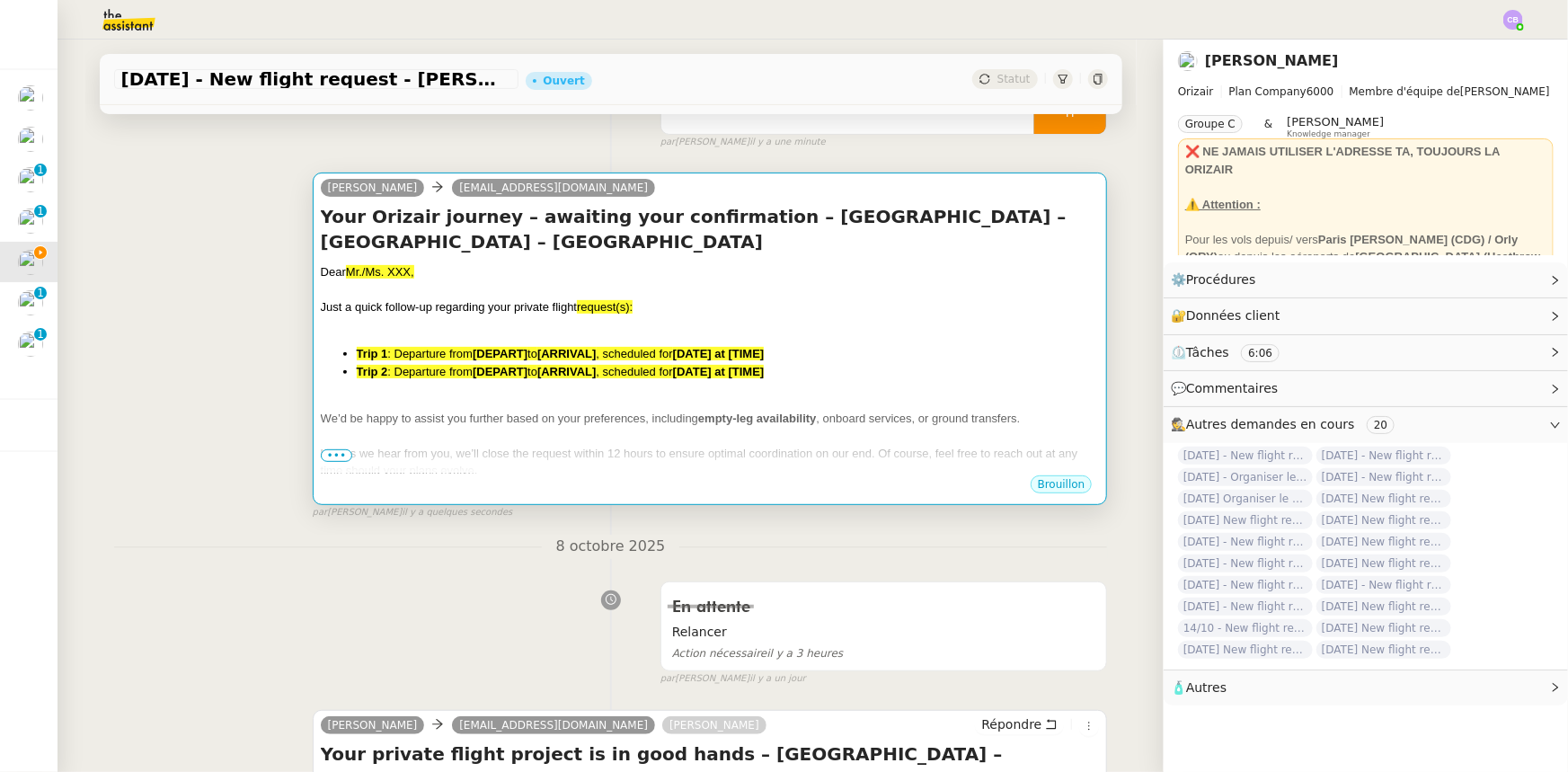
click at [512, 387] on div "Dear Mr./Ms. XXX, Just a quick follow-up regarding your private flight request(…" at bounding box center [710, 406] width 779 height 286
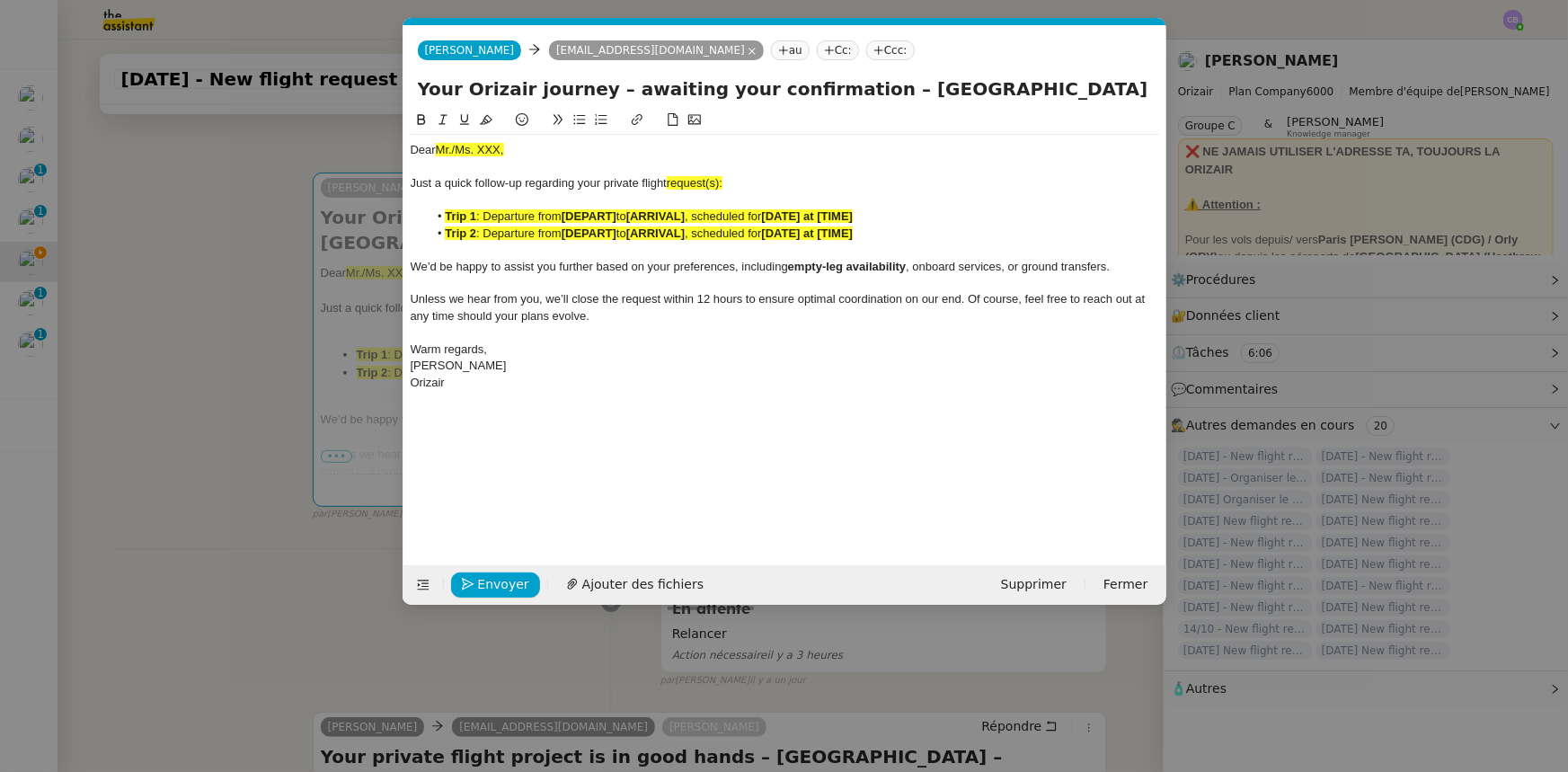
scroll to position [0, 89]
drag, startPoint x: 509, startPoint y: 150, endPoint x: 434, endPoint y: 151, distance: 75.0
click at [434, 151] on div "Dear Mr./Ms. XXX," at bounding box center [785, 150] width 749 height 16
click at [481, 123] on icon at bounding box center [486, 120] width 13 height 13
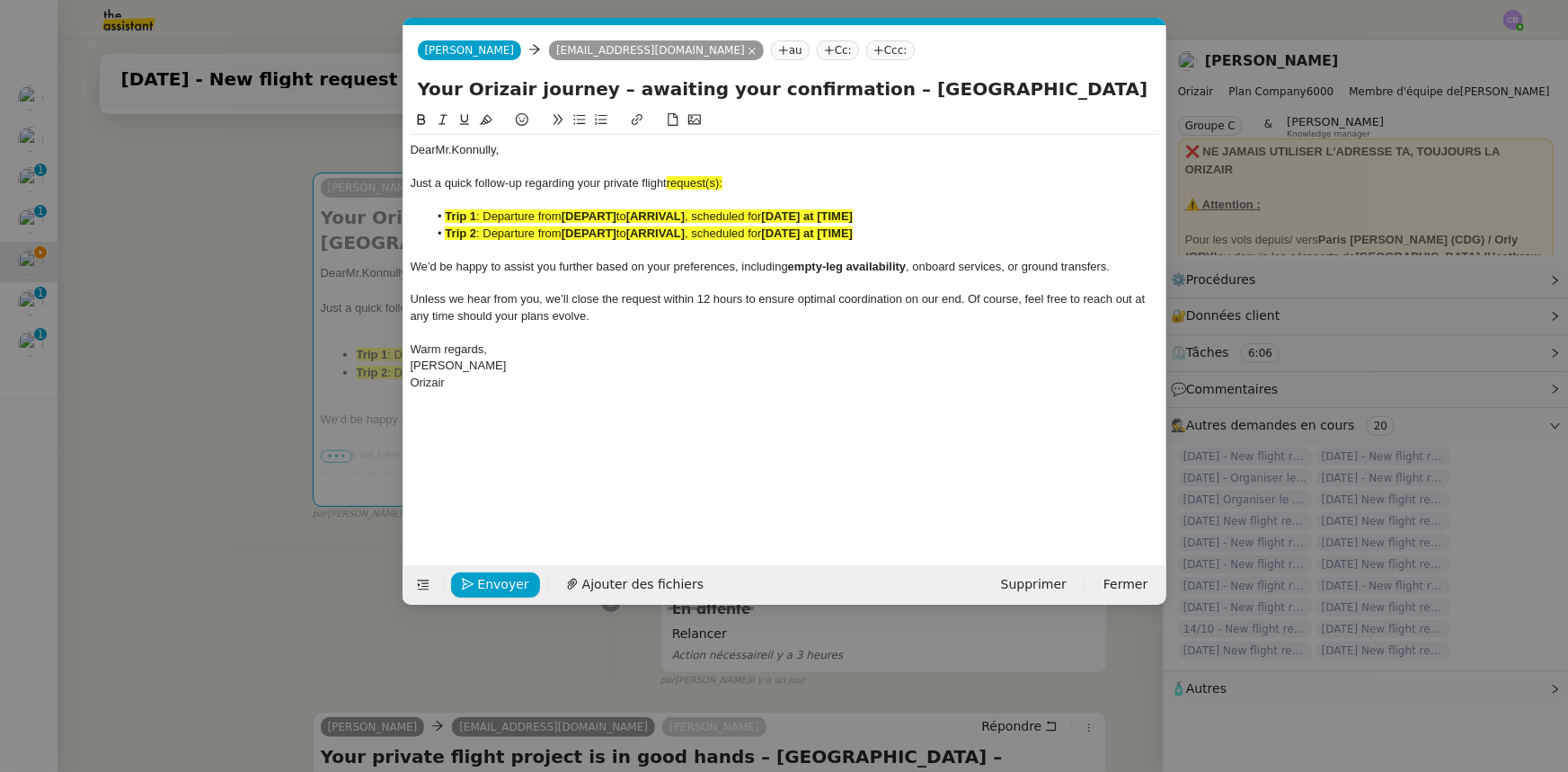
click at [721, 180] on span "request(s):" at bounding box center [695, 184] width 56 height 14
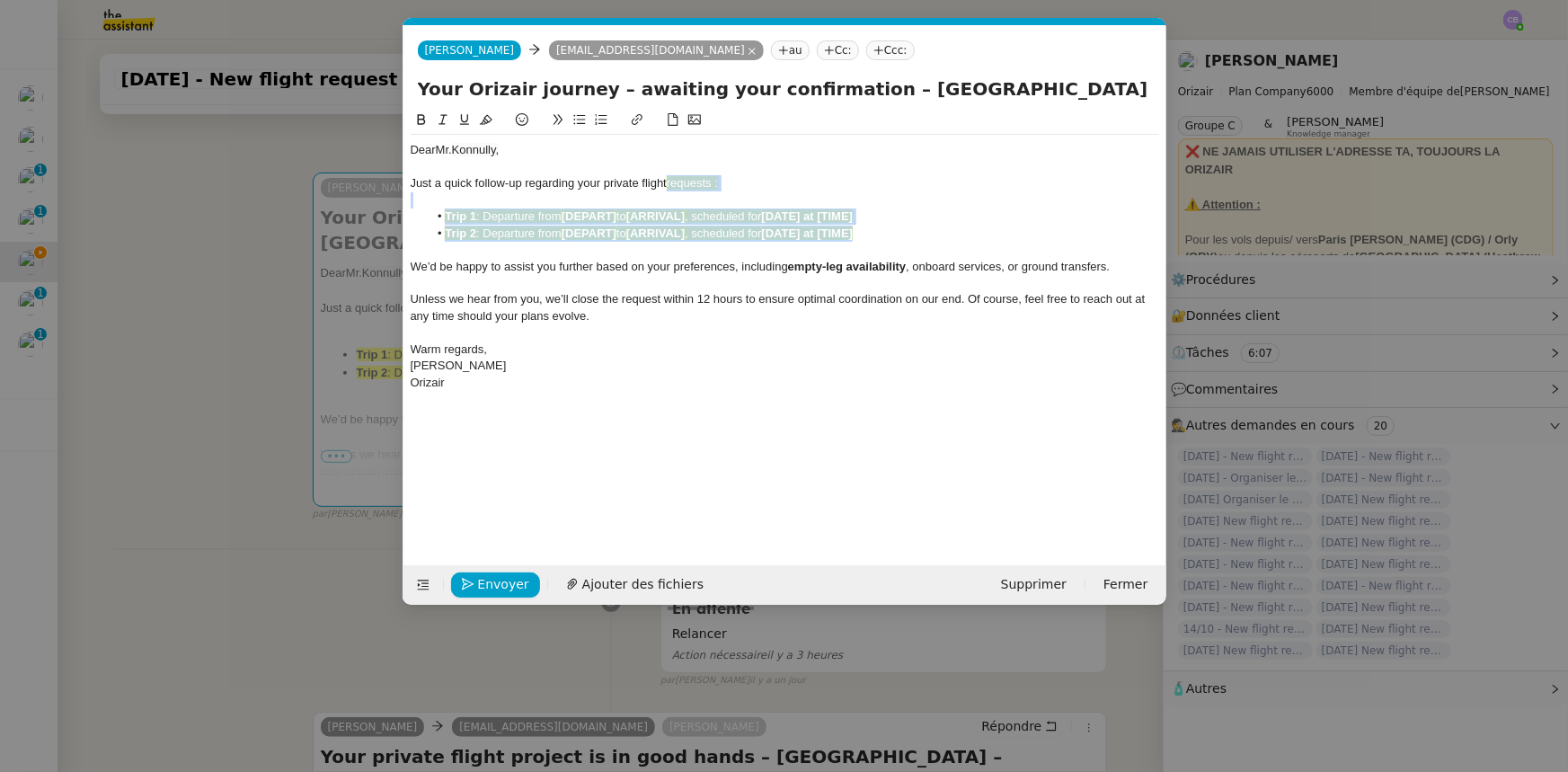
drag, startPoint x: 871, startPoint y: 233, endPoint x: 670, endPoint y: 187, distance: 206.2
click at [670, 187] on div "Dear Mr. Konnully, Just a quick follow-up regarding your private flight request…" at bounding box center [785, 266] width 749 height 263
click at [489, 123] on icon at bounding box center [486, 120] width 13 height 10
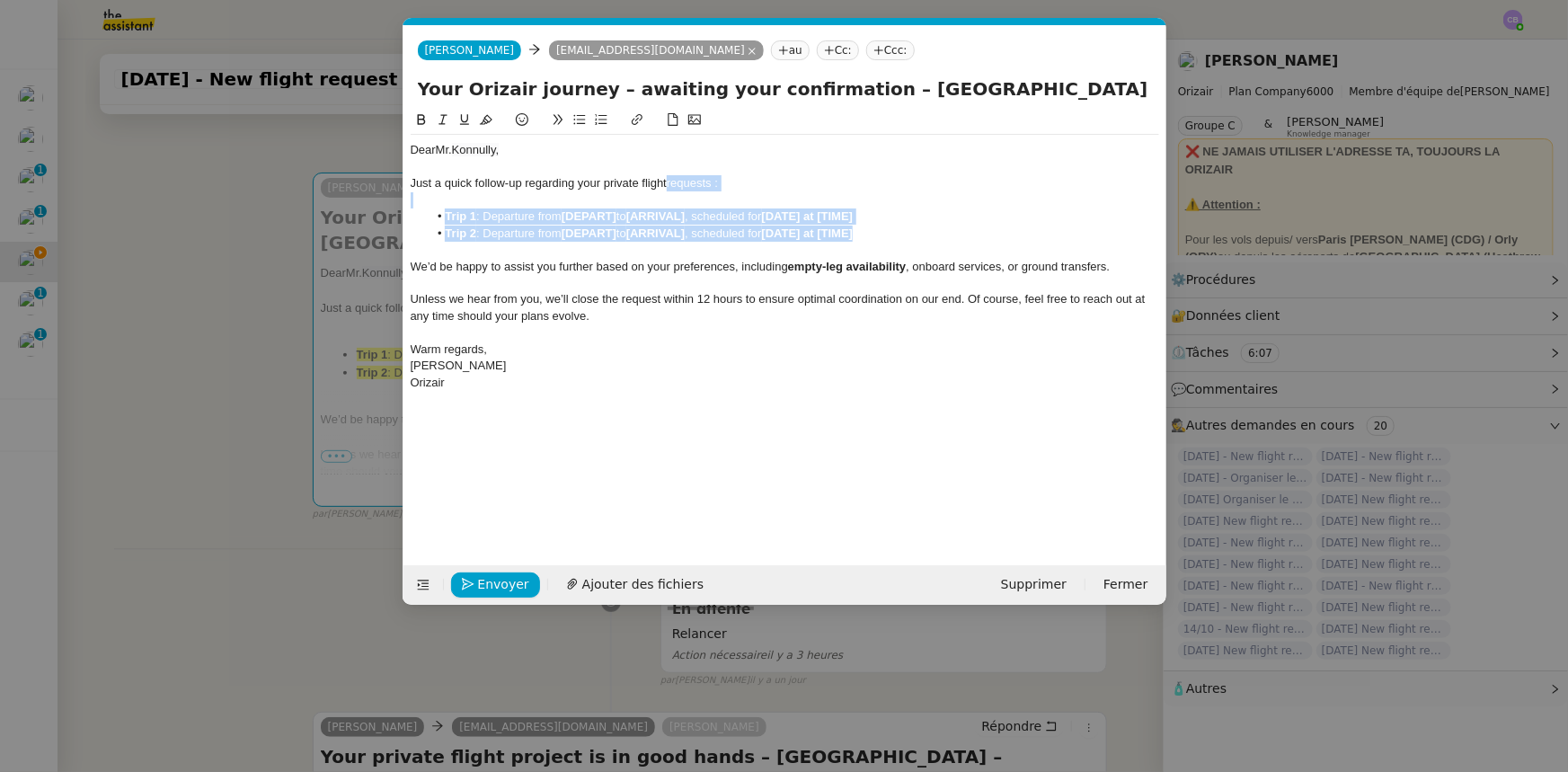
click at [915, 219] on li "Trip 1 : Departure from [DEPART] to [ARRIVAL] , scheduled for [DATE] at [TIME]" at bounding box center [793, 216] width 731 height 16
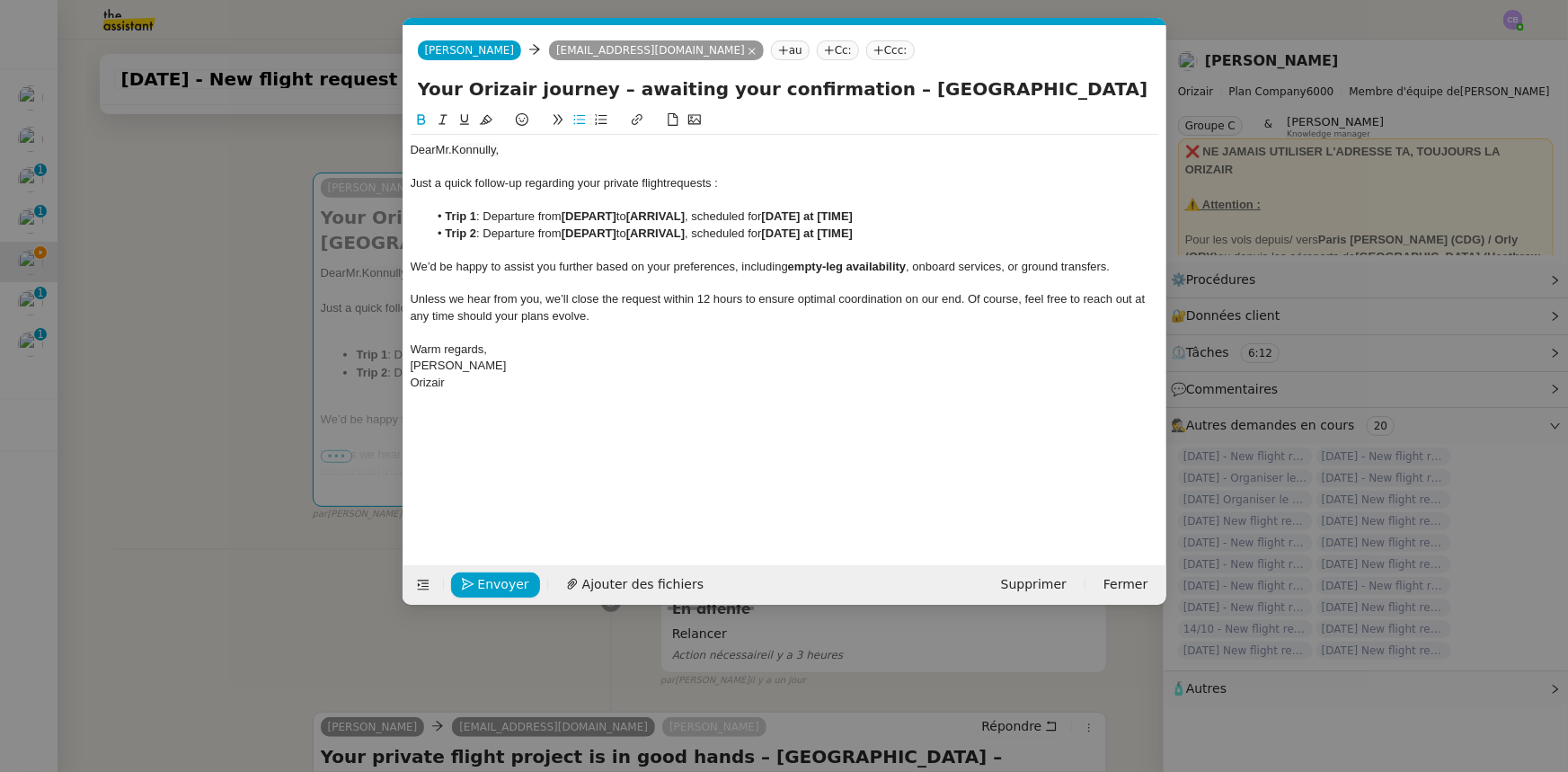
drag, startPoint x: 858, startPoint y: 92, endPoint x: 1023, endPoint y: 89, distance: 165.0
click at [1023, 89] on input "Your Orizair journey – awaiting your confirmation – [GEOGRAPHIC_DATA] – [GEOGRA…" at bounding box center [785, 89] width 734 height 27
click at [597, 214] on strong "[DEPART]" at bounding box center [588, 216] width 55 height 14
click at [566, 214] on strong "[" at bounding box center [564, 216] width 4 height 14
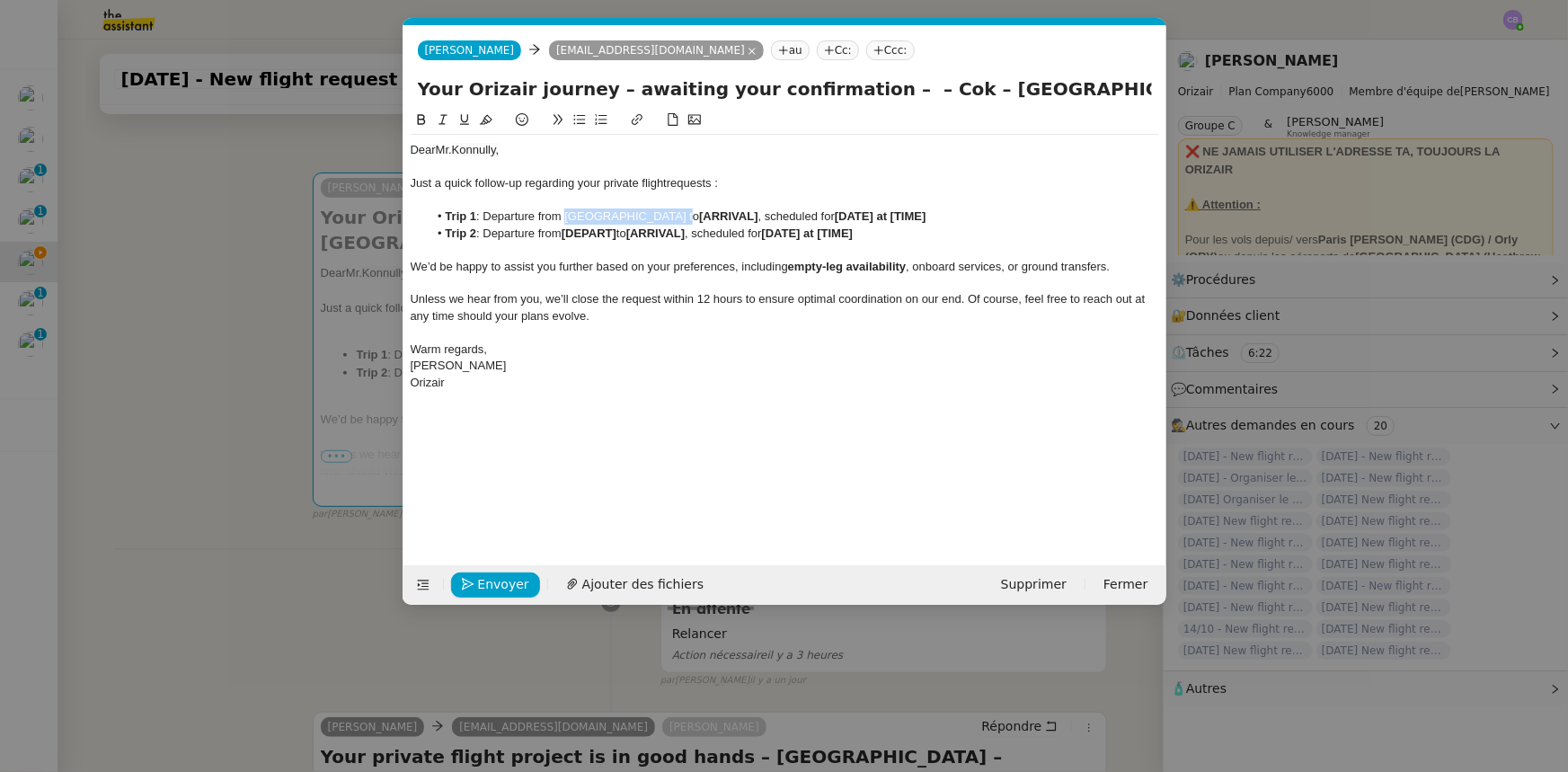
drag, startPoint x: 567, startPoint y: 214, endPoint x: 663, endPoint y: 214, distance: 96.0
click at [663, 214] on li "Trip 1 : Departure from [GEOGRAPHIC_DATA] to [ARRIVAL] , scheduled for [DATE] a…" at bounding box center [793, 216] width 731 height 16
click at [422, 120] on icon at bounding box center [421, 119] width 8 height 11
drag, startPoint x: 876, startPoint y: 89, endPoint x: 907, endPoint y: 90, distance: 31.0
click at [907, 90] on input "Your Orizair journey – awaiting your confirmation – – Cok – [GEOGRAPHIC_DATA]" at bounding box center [785, 89] width 734 height 27
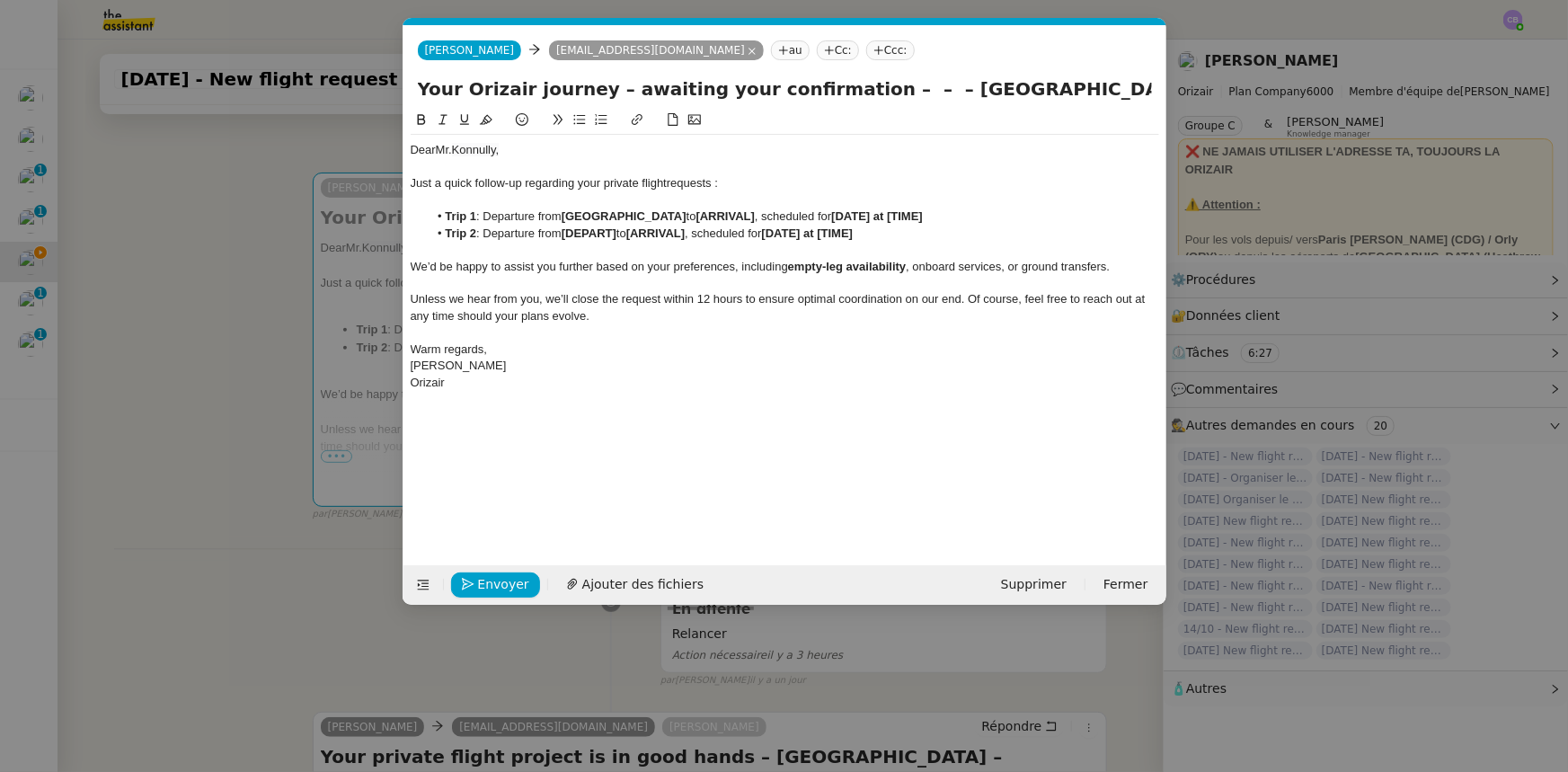
click at [712, 215] on strong "[ARRIVAL]" at bounding box center [725, 216] width 59 height 14
click at [695, 212] on li "Trip 1 : Departure from [GEOGRAPHIC_DATA] to [ Cok, scheduled for [DATE] at [TI…" at bounding box center [793, 216] width 731 height 16
drag, startPoint x: 710, startPoint y: 214, endPoint x: 692, endPoint y: 214, distance: 18.0
click at [692, 214] on li "Trip 1 : Departure from [GEOGRAPHIC_DATA] to [GEOGRAPHIC_DATA], scheduled for […" at bounding box center [793, 216] width 731 height 16
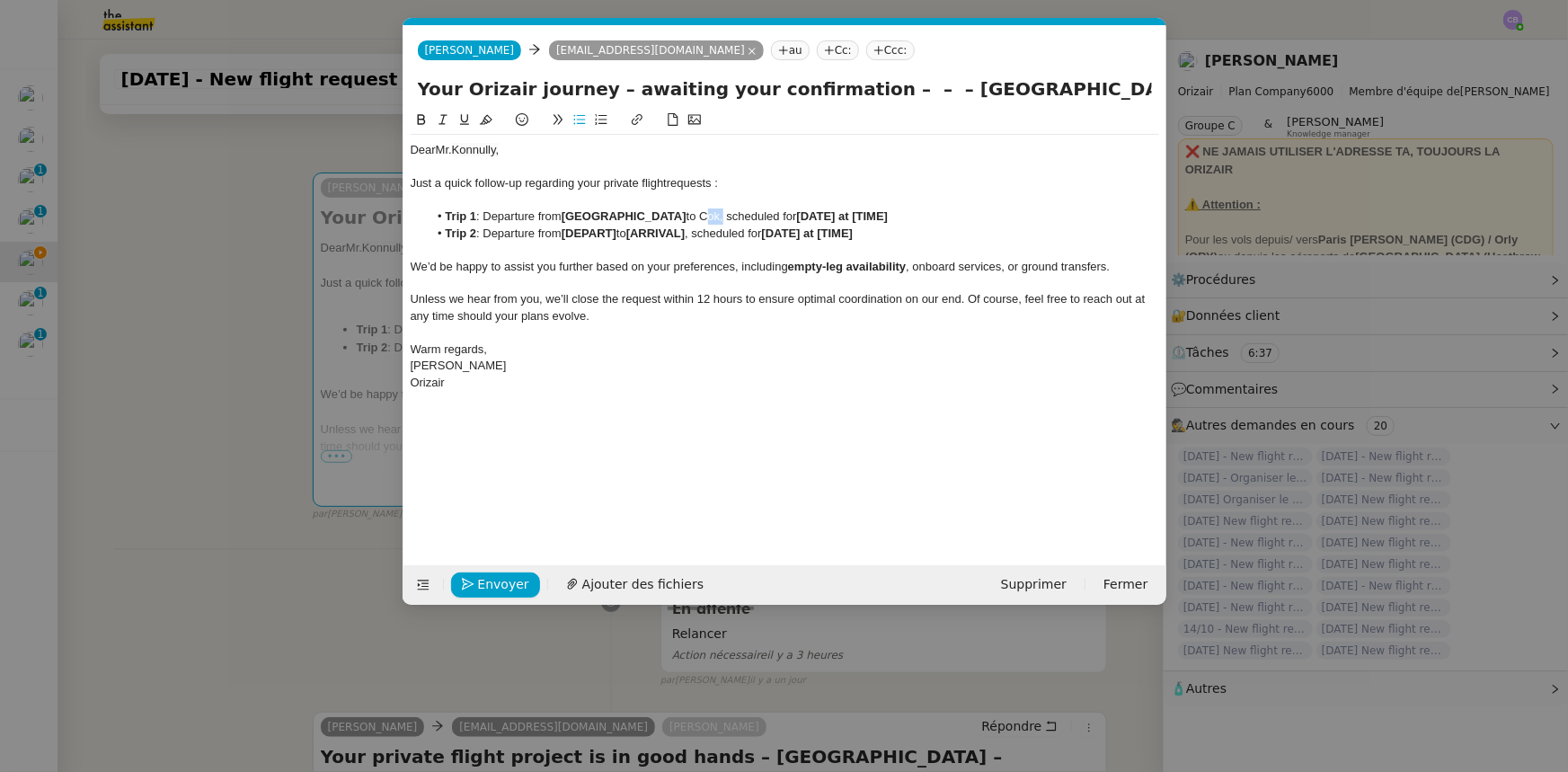
click at [423, 123] on icon at bounding box center [421, 120] width 13 height 13
drag, startPoint x: 898, startPoint y: 90, endPoint x: 1119, endPoint y: 89, distance: 221.0
click at [1044, 89] on input "Your Orizair journey – awaiting your confirmation – – – [GEOGRAPHIC_DATA]" at bounding box center [785, 89] width 734 height 27
drag, startPoint x: 1132, startPoint y: 90, endPoint x: 898, endPoint y: 91, distance: 234.0
click at [898, 91] on input "Your Orizair journey – awaiting your confirmation – – – [GEOGRAPHIC_DATA]" at bounding box center [785, 89] width 734 height 27
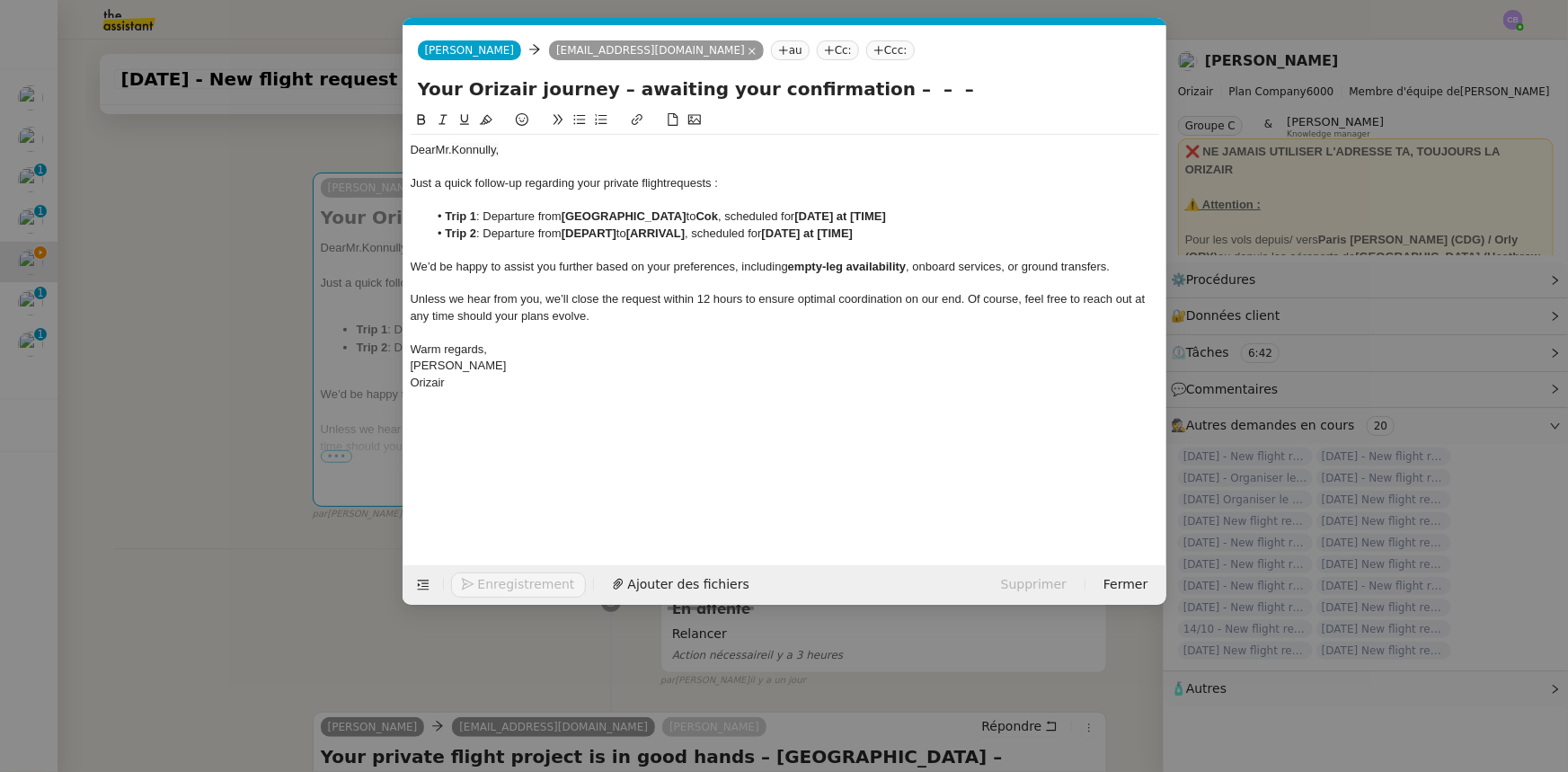
click at [599, 233] on strong "[DEPART]" at bounding box center [588, 233] width 55 height 14
click at [573, 231] on li "Trip 2 : Departure from [ [GEOGRAPHIC_DATA] to [ARRIVAL] , scheduled for [DATE]…" at bounding box center [793, 233] width 731 height 16
drag, startPoint x: 568, startPoint y: 233, endPoint x: 708, endPoint y: 231, distance: 140.0
click at [708, 231] on li "Trip 2 : Departure from [GEOGRAPHIC_DATA] to [ARRIVAL] , scheduled for [DATE] a…" at bounding box center [793, 233] width 731 height 16
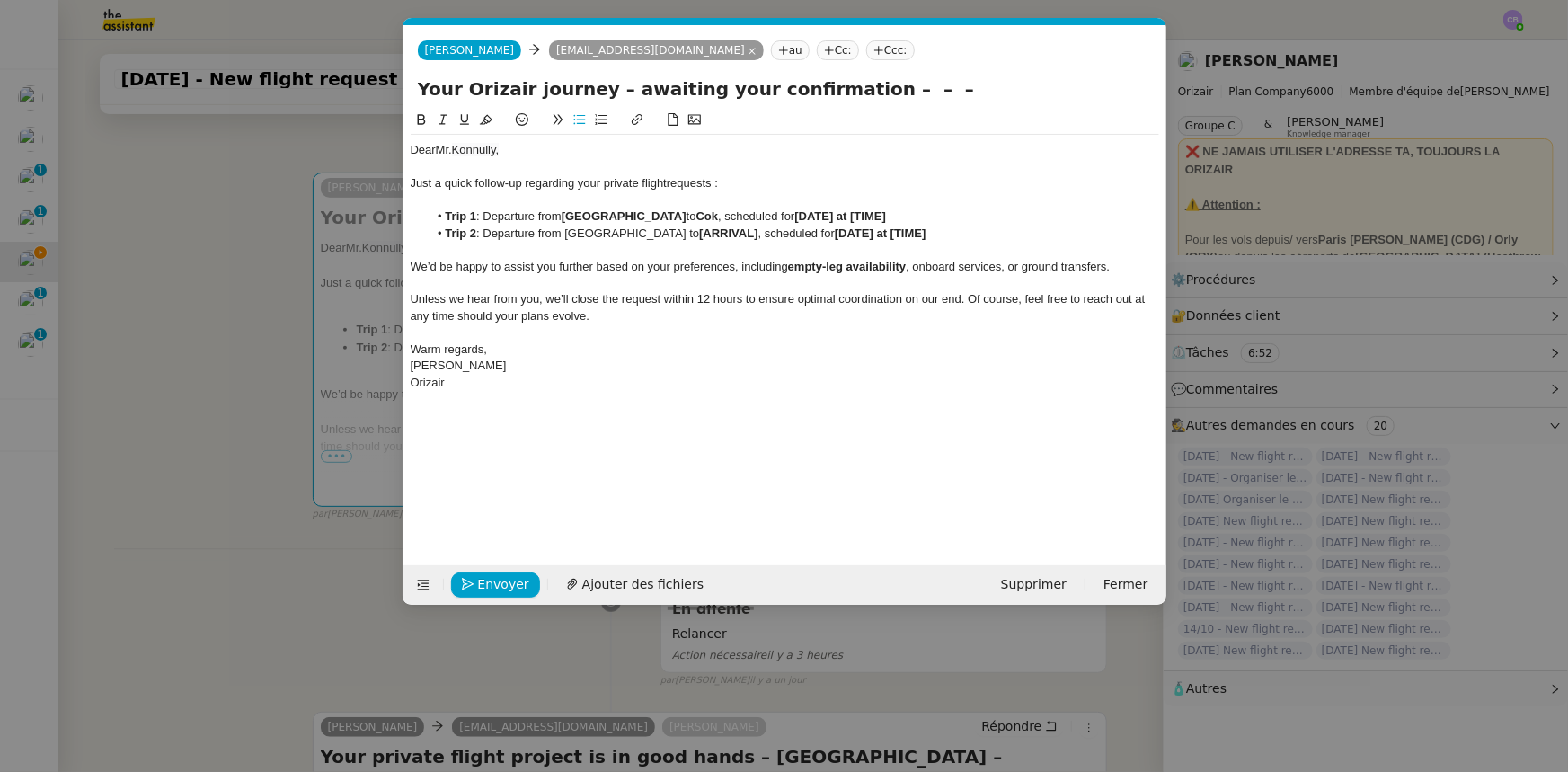
click at [423, 119] on icon at bounding box center [421, 119] width 8 height 11
drag, startPoint x: 891, startPoint y: 90, endPoint x: 843, endPoint y: 89, distance: 48.0
click at [843, 89] on input "Your Orizair journey – awaiting your confirmation – – –" at bounding box center [785, 89] width 734 height 27
type input "Your Orizair journey – awaiting your confirmation"
drag, startPoint x: 675, startPoint y: 213, endPoint x: 568, endPoint y: 213, distance: 107.0
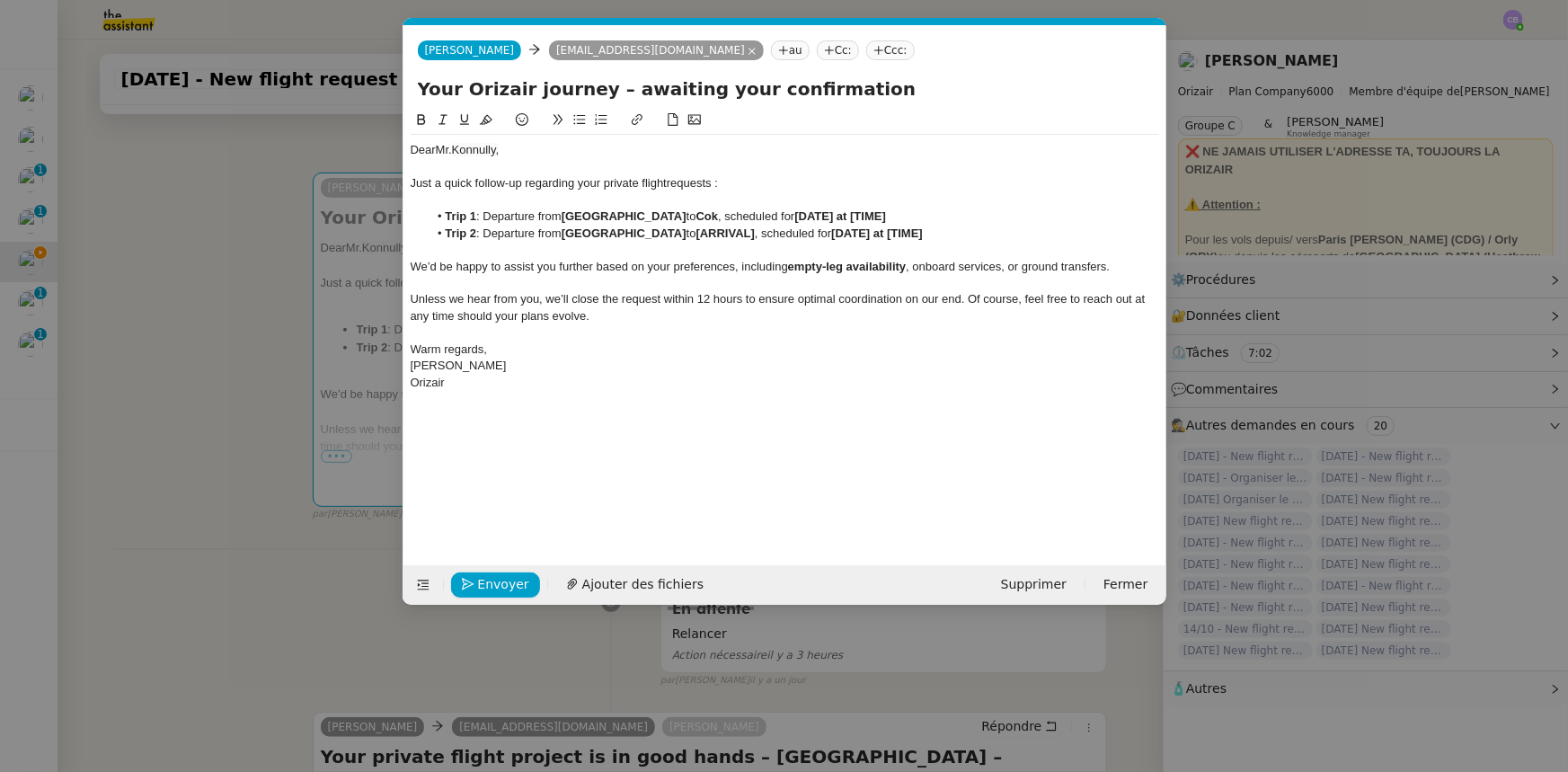
click at [568, 213] on li "Trip 1 : Departure from [GEOGRAPHIC_DATA] to [GEOGRAPHIC_DATA] , scheduled for …" at bounding box center [793, 216] width 731 height 16
click at [755, 236] on strong "[ARRIVAL]" at bounding box center [725, 233] width 59 height 14
click at [740, 231] on strong "[[GEOGRAPHIC_DATA]" at bounding box center [760, 233] width 129 height 14
click at [816, 215] on strong "[DATE] at [TIME]" at bounding box center [841, 216] width 92 height 14
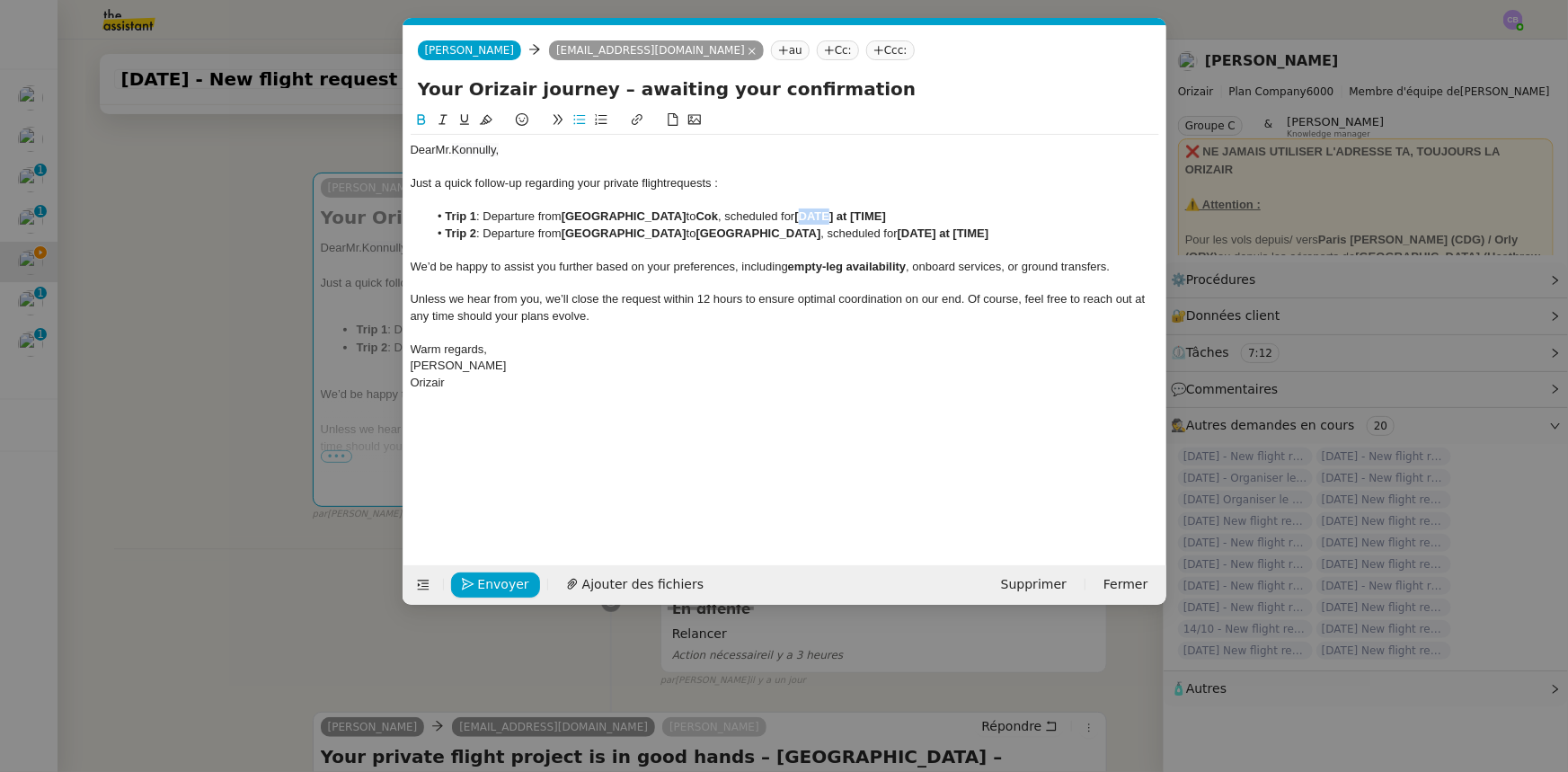
click at [816, 215] on strong "[DATE] at [TIME]" at bounding box center [841, 216] width 92 height 14
click at [798, 216] on strong "[[DATE] at [TIME]" at bounding box center [843, 216] width 96 height 14
click at [886, 214] on strong "[DATE] at [TIME]" at bounding box center [841, 216] width 92 height 14
click at [884, 214] on strong "[DATE] at [22:49" at bounding box center [839, 216] width 89 height 14
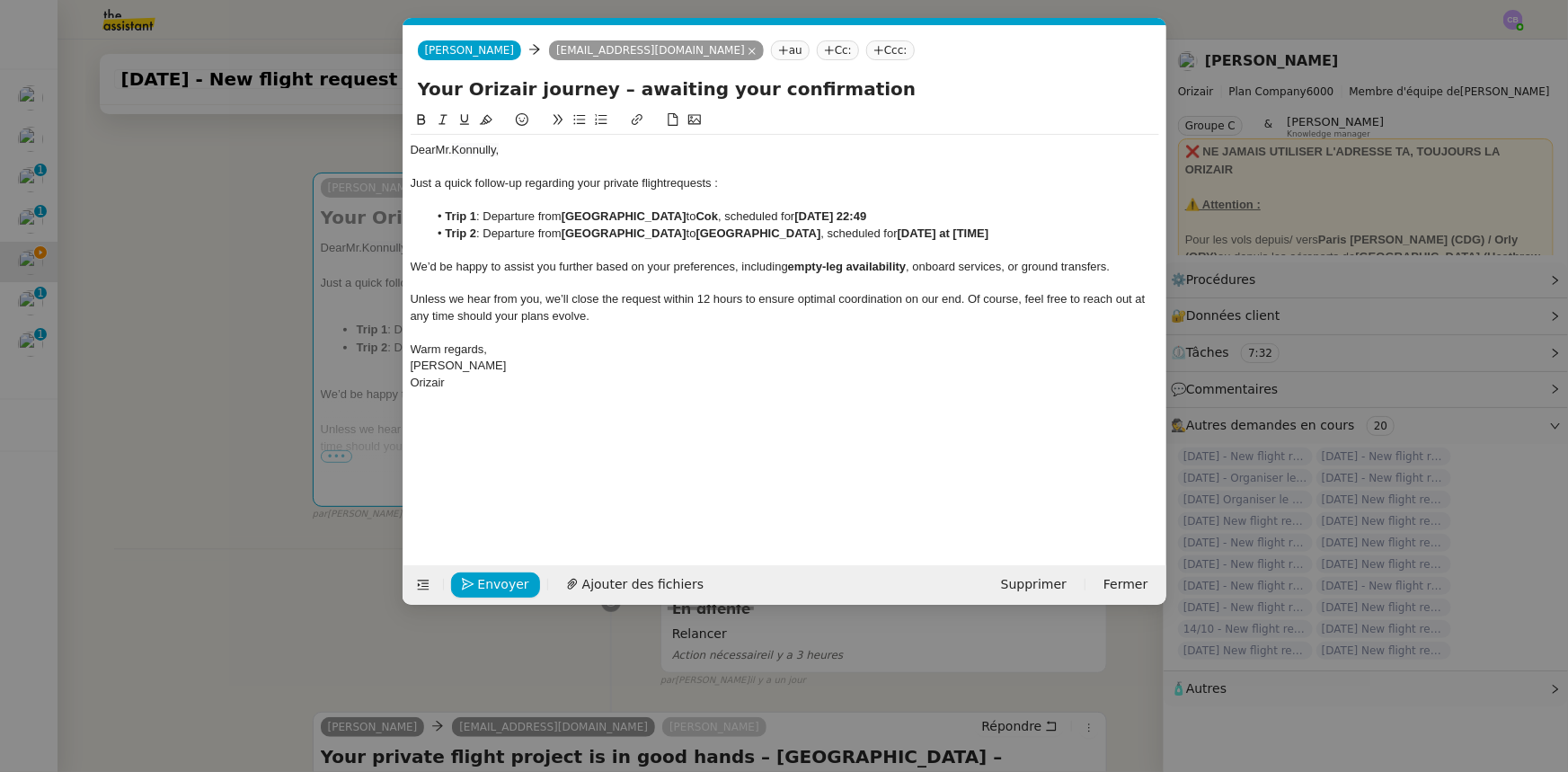
click at [949, 232] on strong "[DATE] at [TIME]" at bounding box center [944, 233] width 92 height 14
click at [933, 232] on strong "[[DATE] at [TIME]" at bounding box center [946, 233] width 96 height 14
click at [989, 231] on strong "[DATE] at [TIME]" at bounding box center [944, 233] width 92 height 14
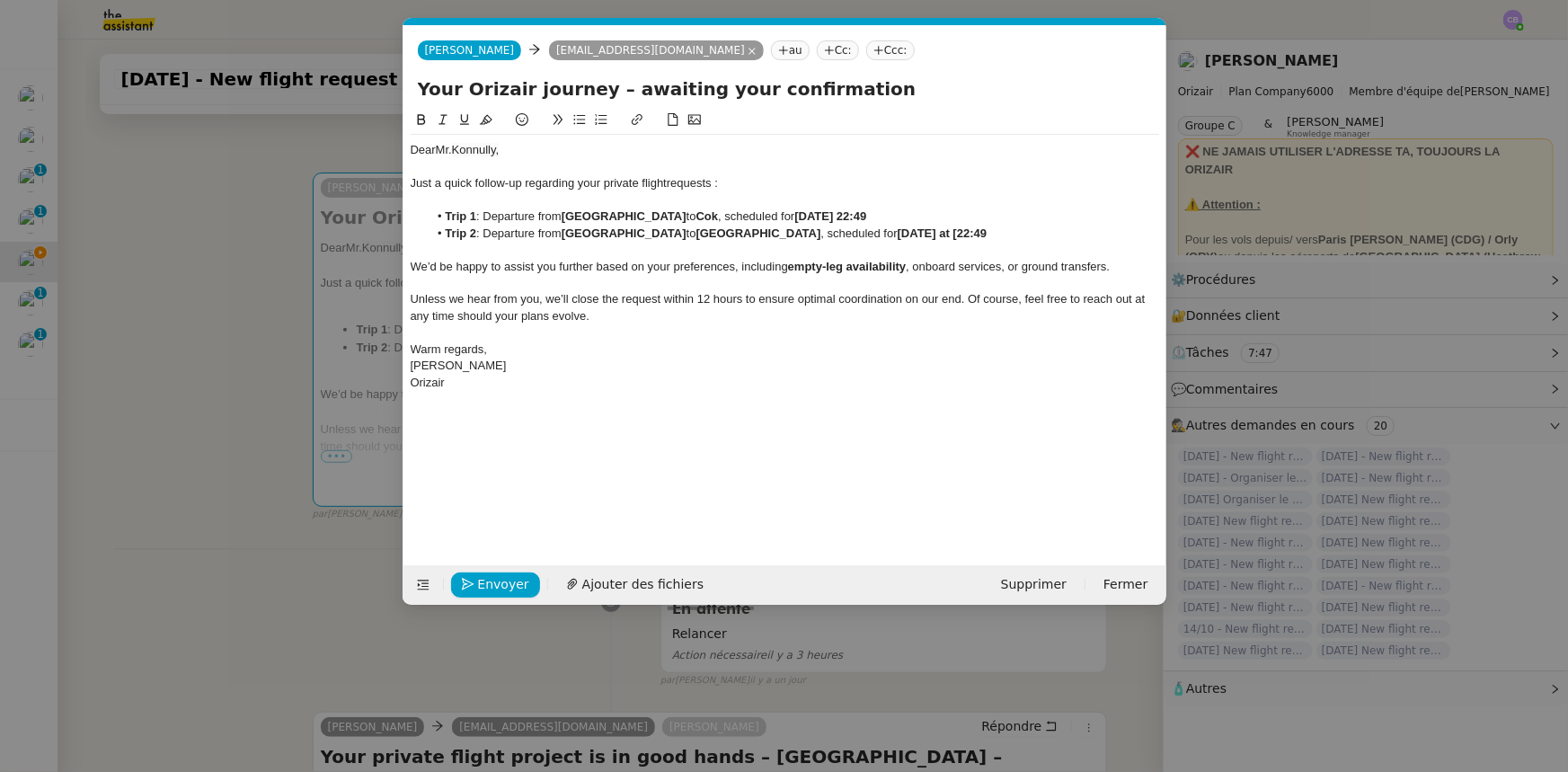
click at [986, 234] on strong "[DATE] at [22:49" at bounding box center [942, 233] width 89 height 14
click at [703, 217] on strong "Cok" at bounding box center [707, 216] width 23 height 14
click at [851, 422] on div "Dear Mr. Konnully, Just a quick follow-up regarding your private flight request…" at bounding box center [785, 323] width 749 height 428
drag, startPoint x: 571, startPoint y: 233, endPoint x: 721, endPoint y: 230, distance: 150.0
click at [686, 230] on strong "[GEOGRAPHIC_DATA]" at bounding box center [623, 233] width 125 height 14
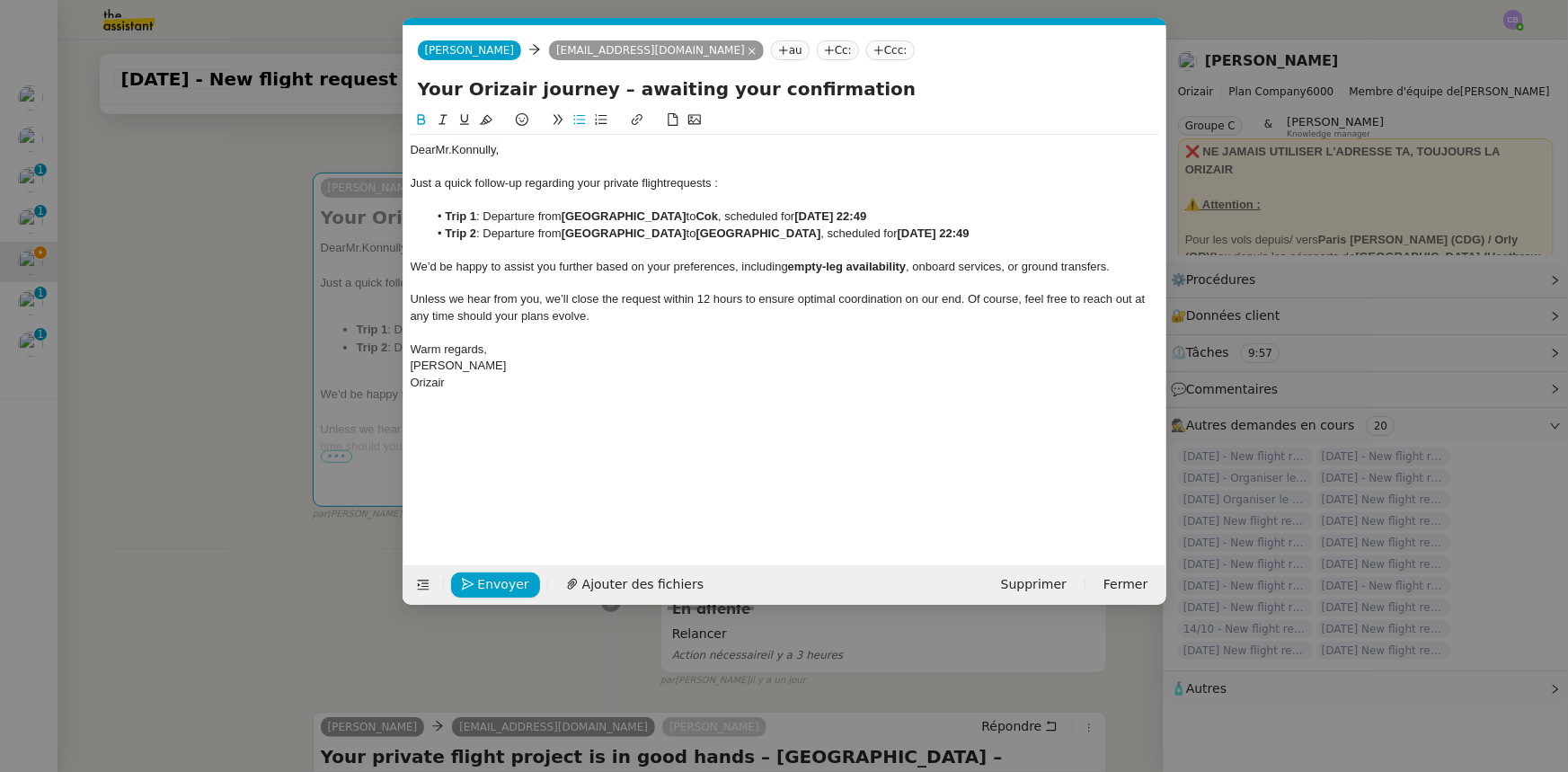
click at [708, 216] on strong "Cok" at bounding box center [707, 216] width 23 height 14
click at [777, 358] on div "[PERSON_NAME]" at bounding box center [785, 366] width 749 height 16
click at [514, 477] on span "Envoyer" at bounding box center [503, 584] width 51 height 21
click at [541, 477] on span "Confirmer l'envoi" at bounding box center [532, 584] width 108 height 21
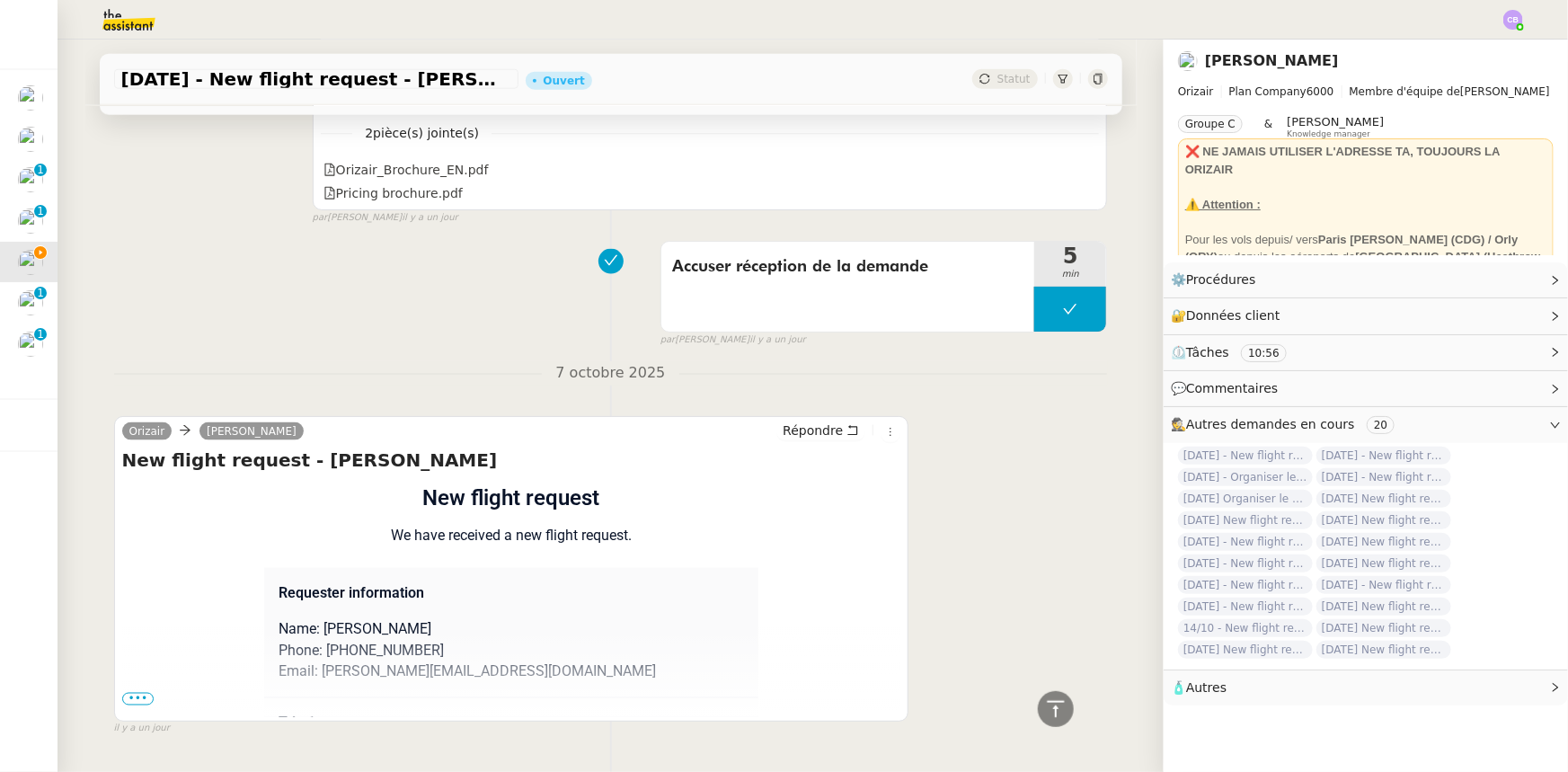
scroll to position [1151, 0]
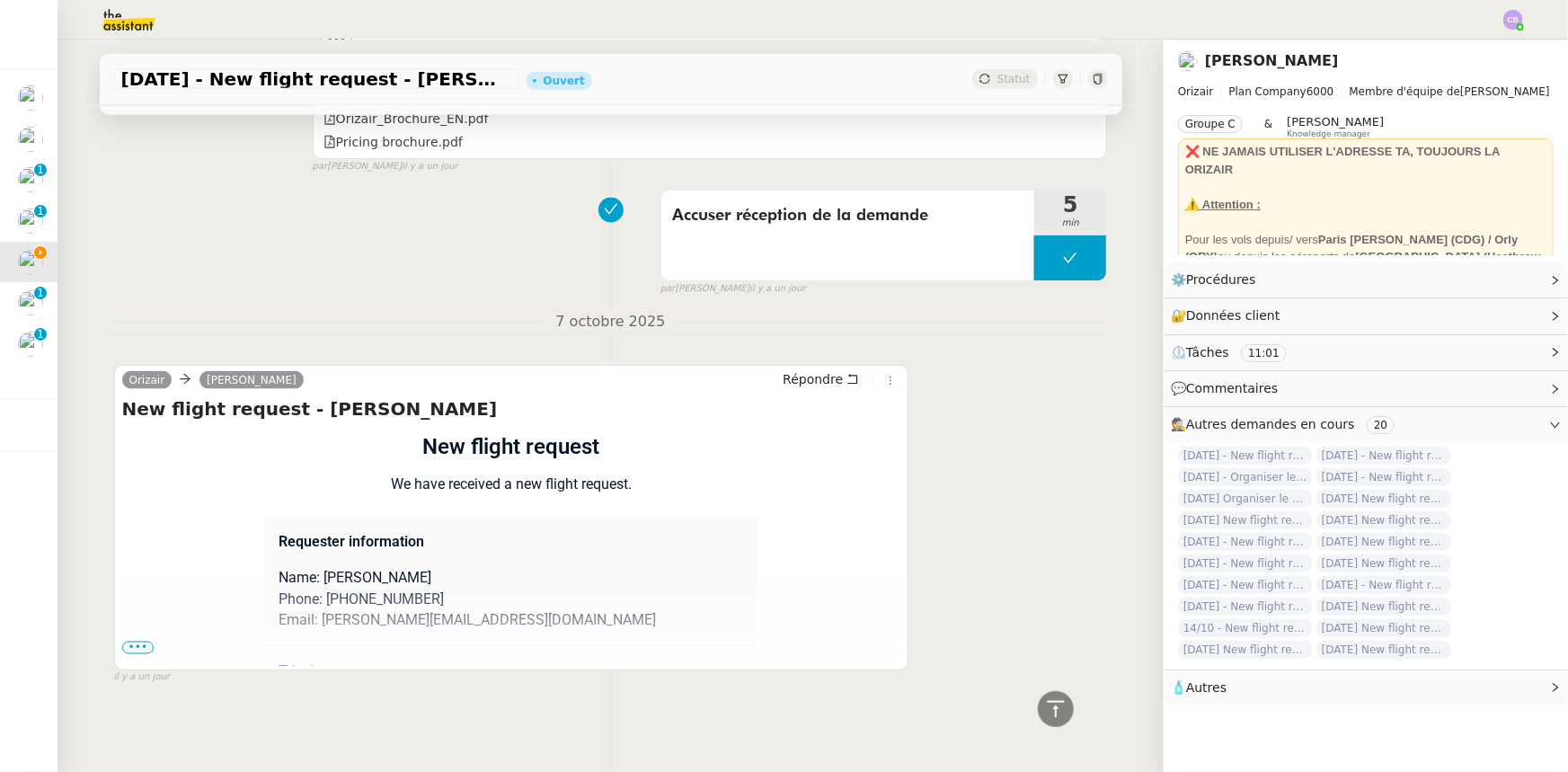
click at [139, 477] on span "•••" at bounding box center [139, 647] width 32 height 13
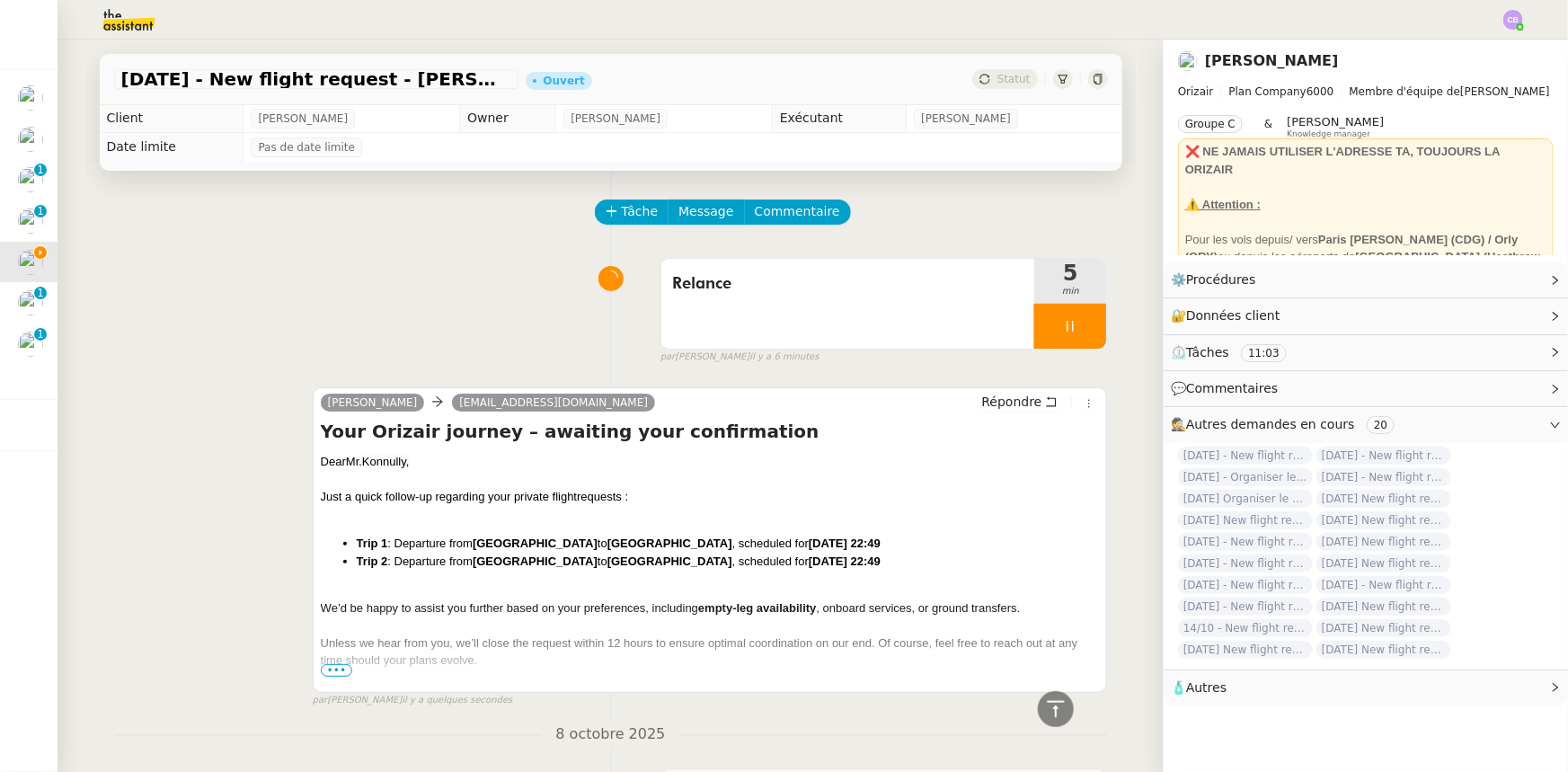
scroll to position [0, 0]
click at [1034, 334] on div at bounding box center [1070, 326] width 72 height 45
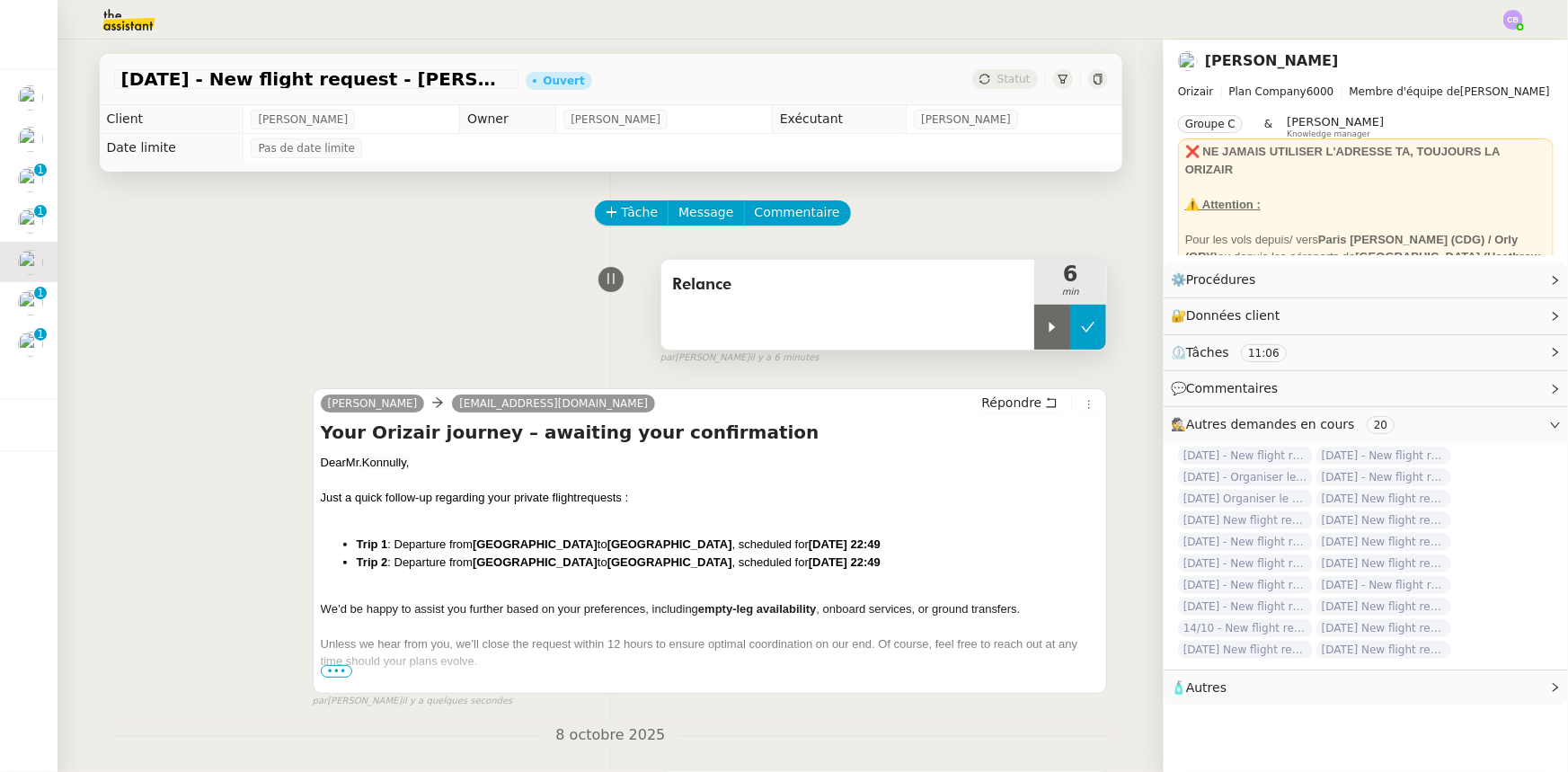
click at [1044, 338] on button at bounding box center [1088, 326] width 36 height 45
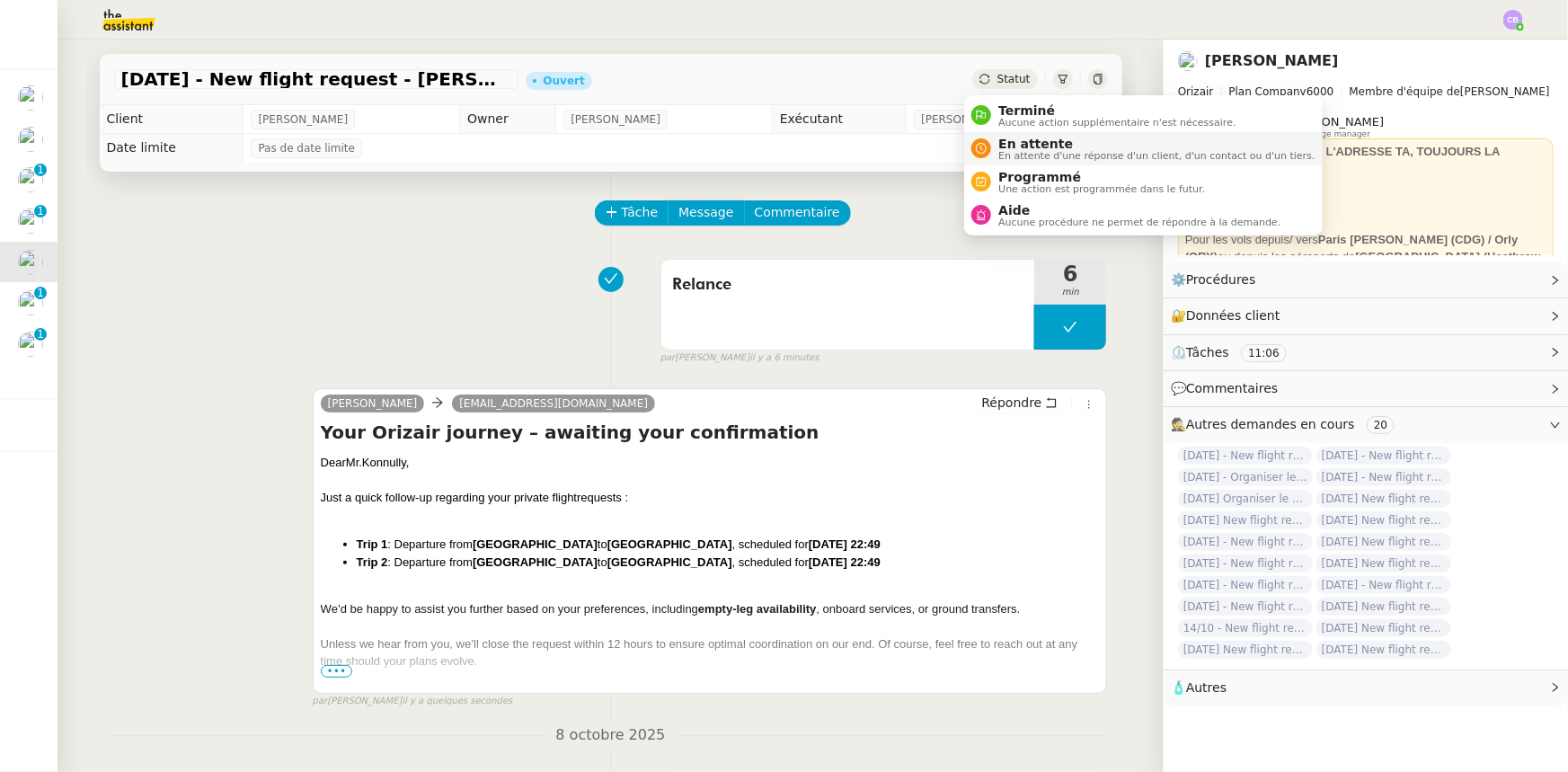
click at [1016, 153] on span "En attente d'une réponse d'un client, d'un contact ou d'un tiers." at bounding box center [1156, 156] width 316 height 10
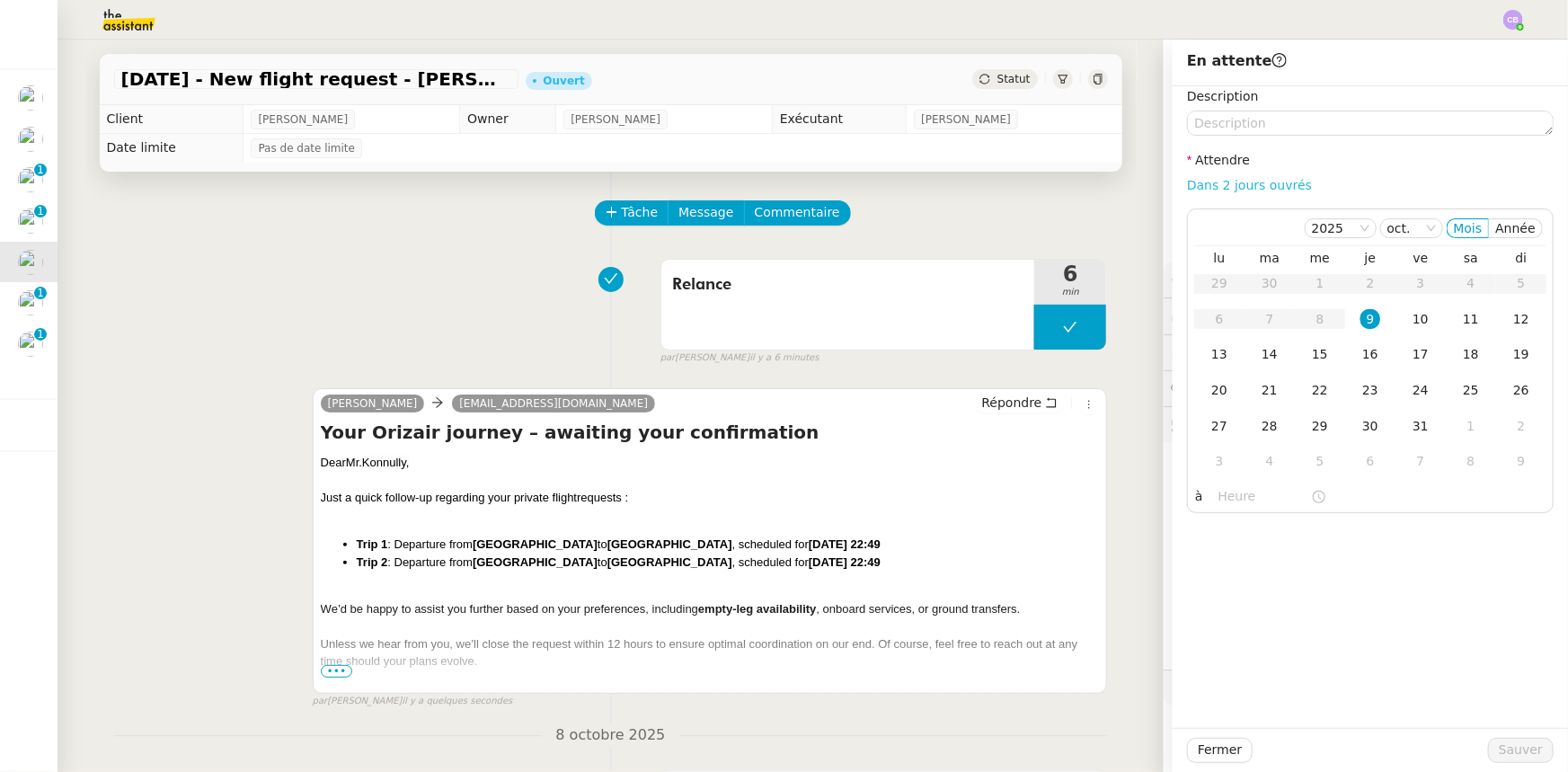
click at [1044, 189] on link "Dans 2 jours ouvrés" at bounding box center [1249, 185] width 125 height 14
type input "07:00"
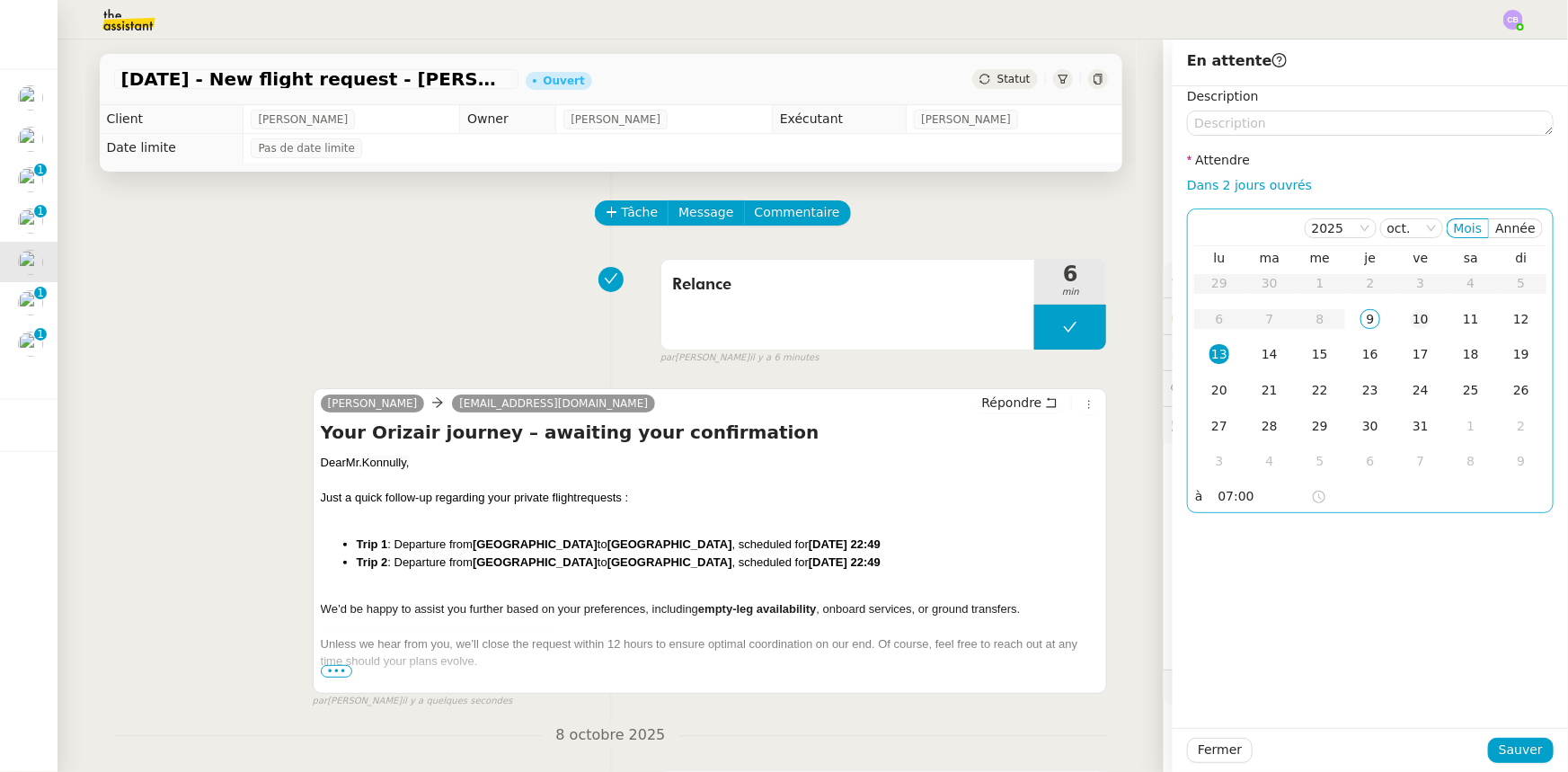
click at [1044, 317] on div "10" at bounding box center [1421, 319] width 20 height 20
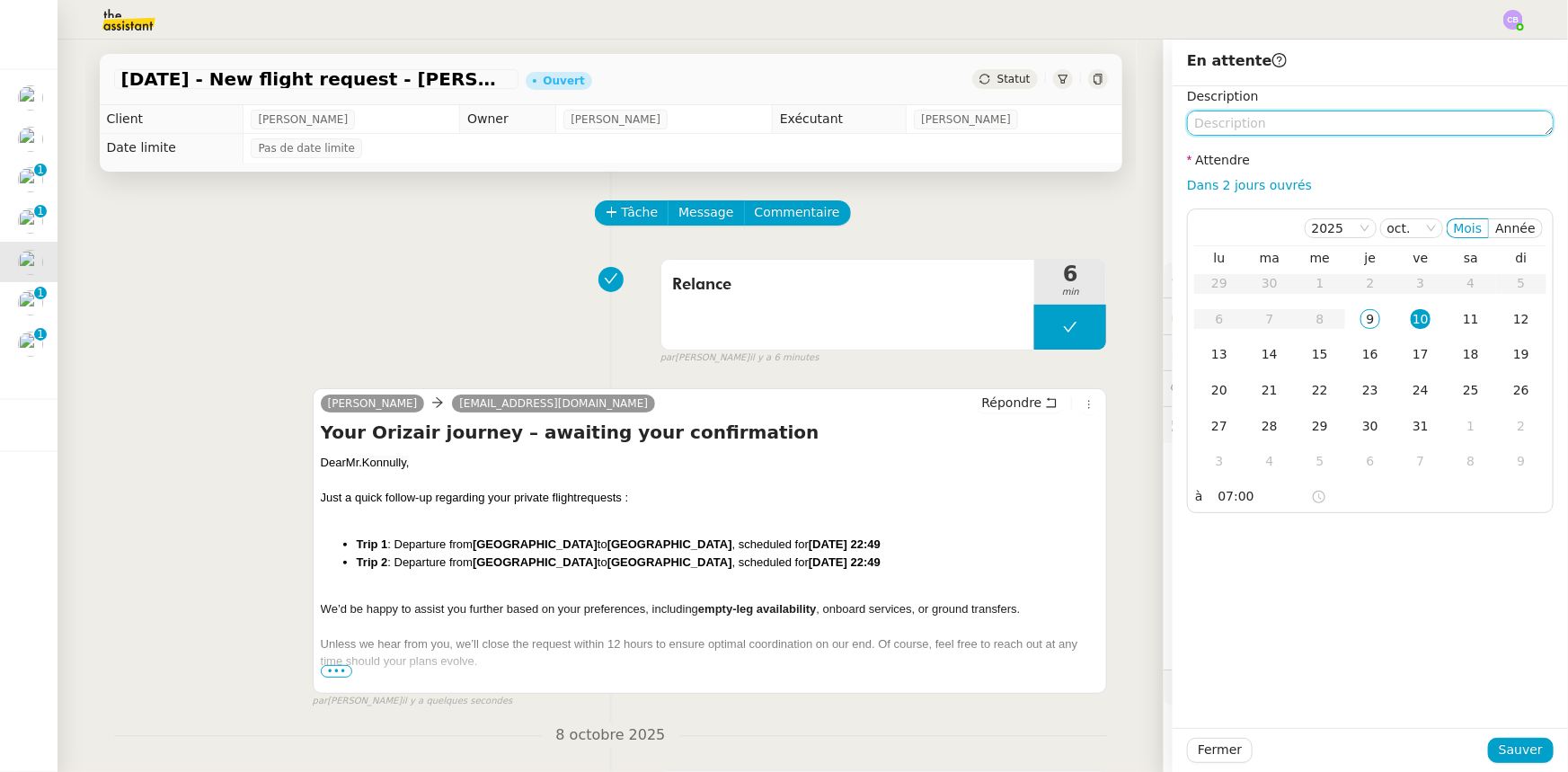
click at [1044, 122] on textarea at bounding box center [1371, 123] width 367 height 25
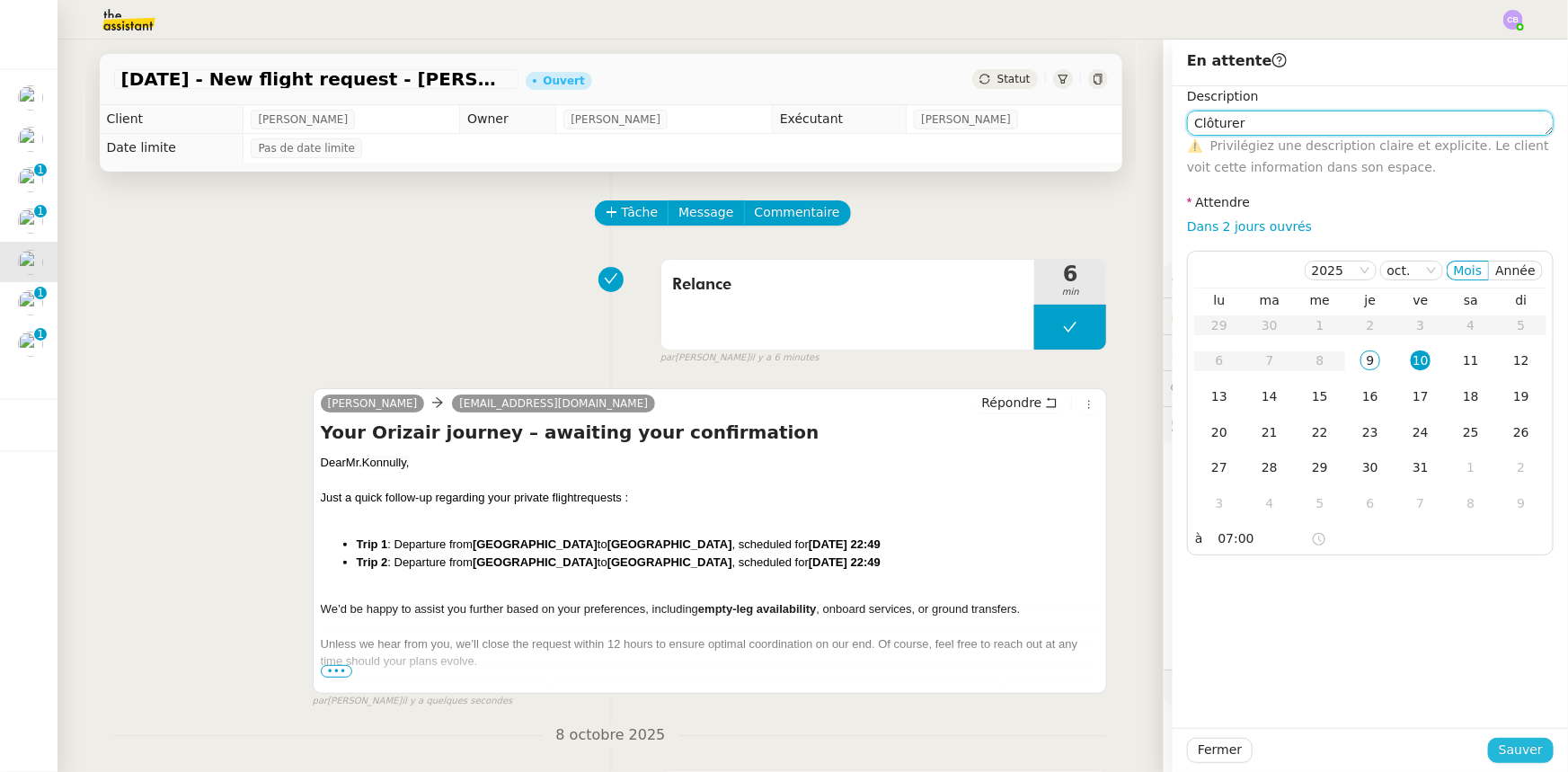
type textarea "Clôturer"
click at [1044, 477] on span "Sauver" at bounding box center [1521, 750] width 44 height 21
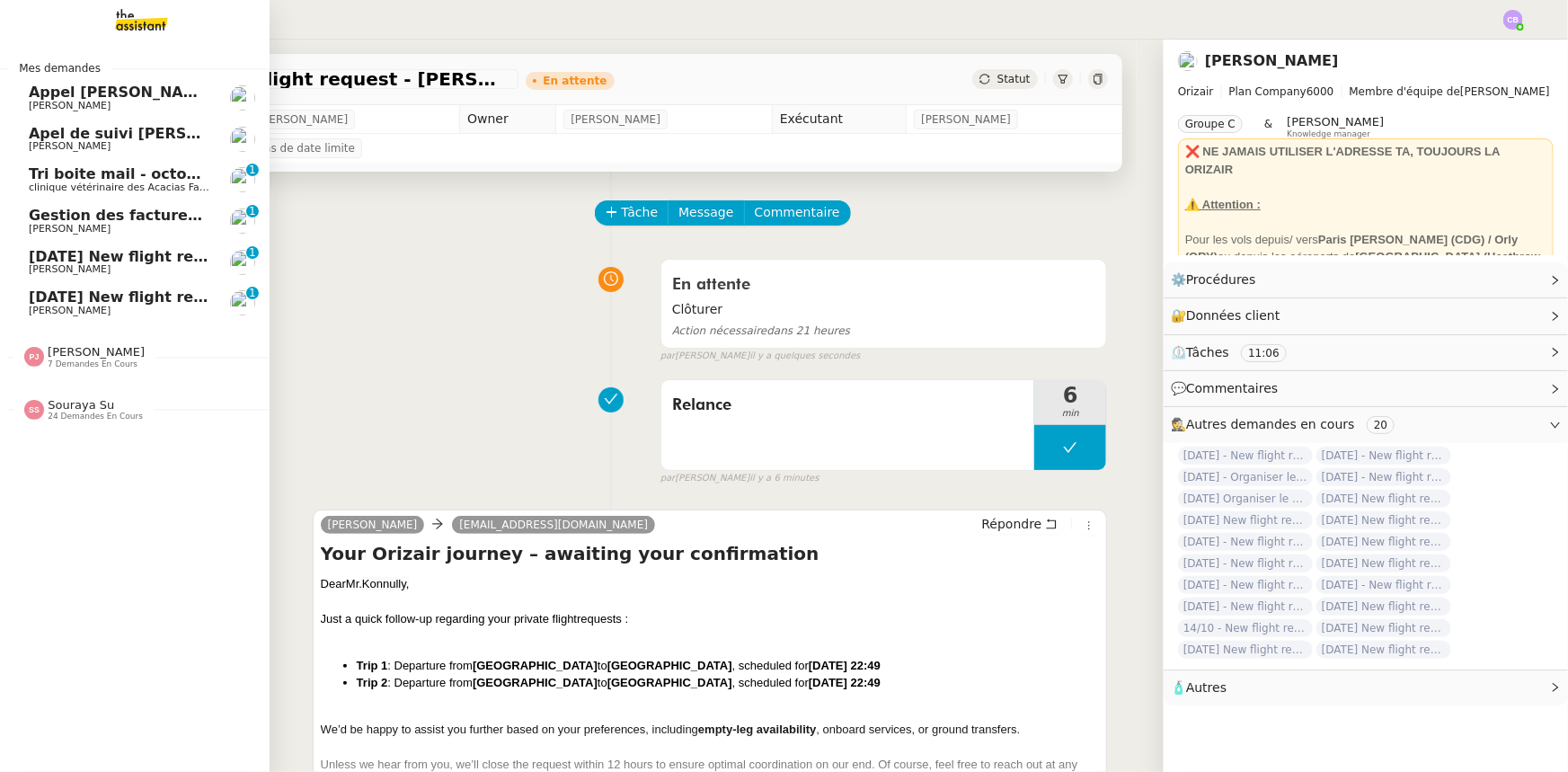
click at [82, 259] on span "[DATE] New flight request - [PERSON_NAME]" at bounding box center [208, 256] width 360 height 17
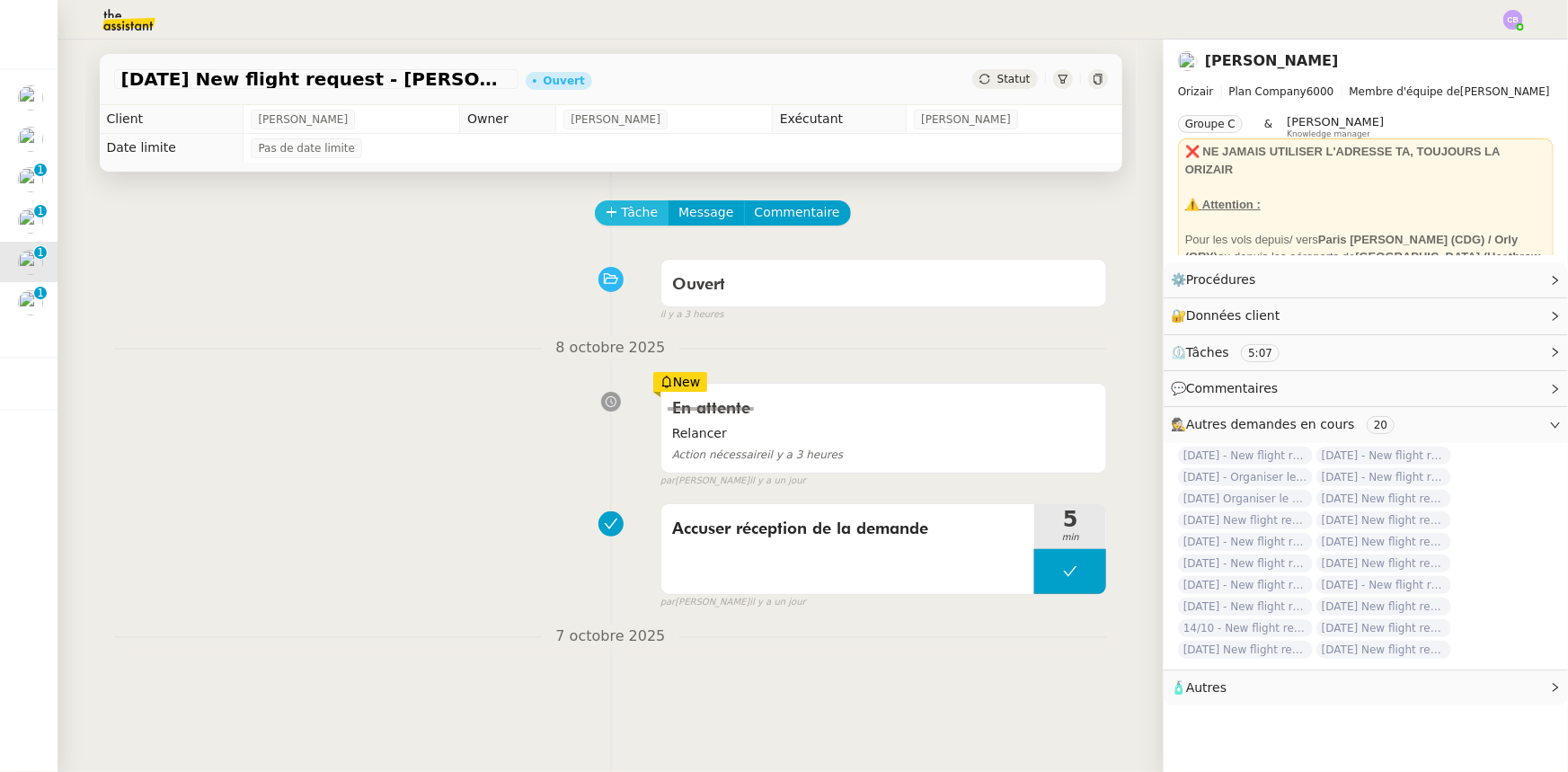
click at [622, 215] on span "Tâche" at bounding box center [640, 212] width 37 height 21
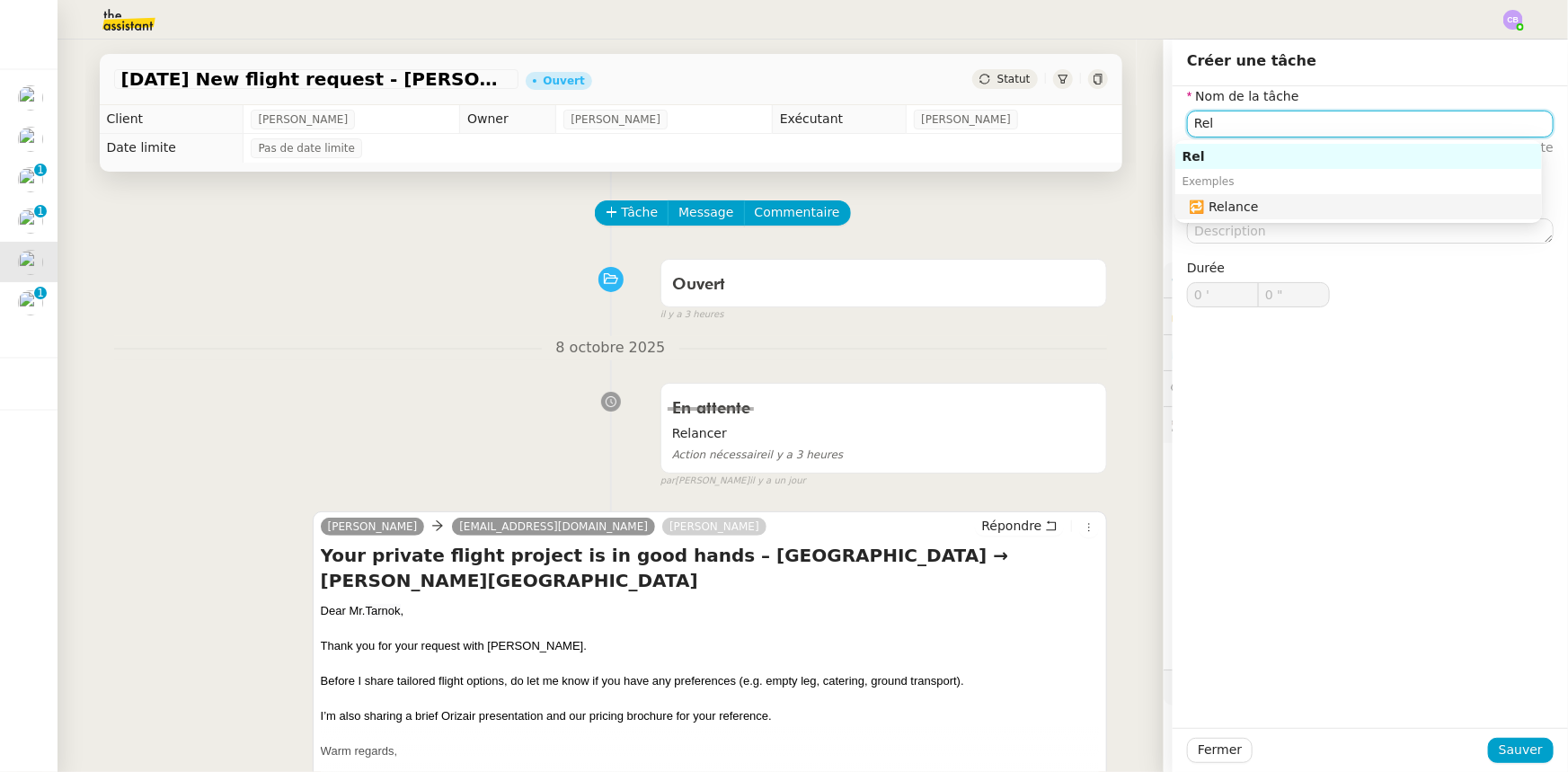
click at [1044, 206] on div "🔁 Relance" at bounding box center [1363, 206] width 345 height 16
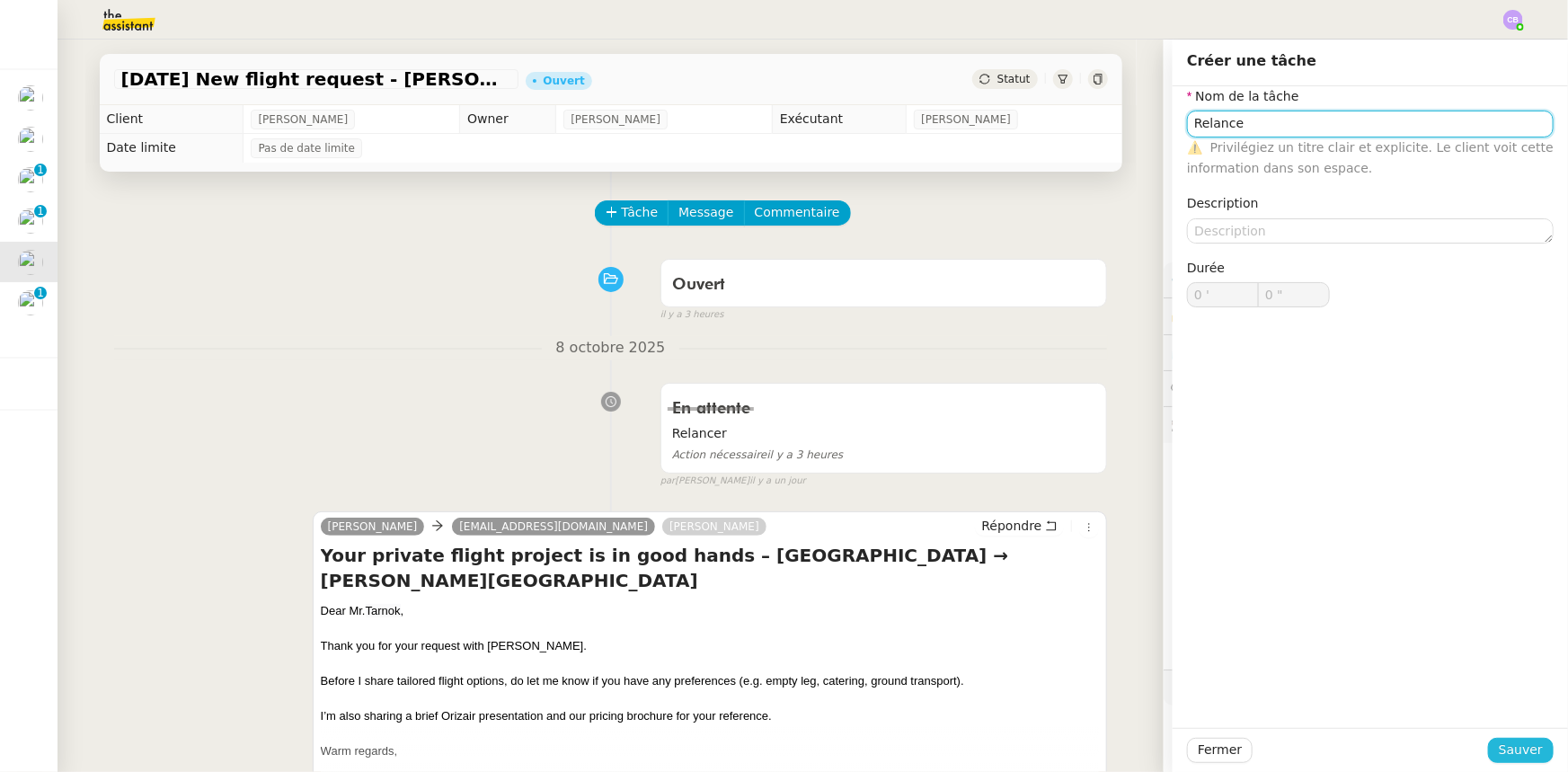
type input "Relance"
click at [1044, 477] on span "Sauver" at bounding box center [1521, 750] width 44 height 21
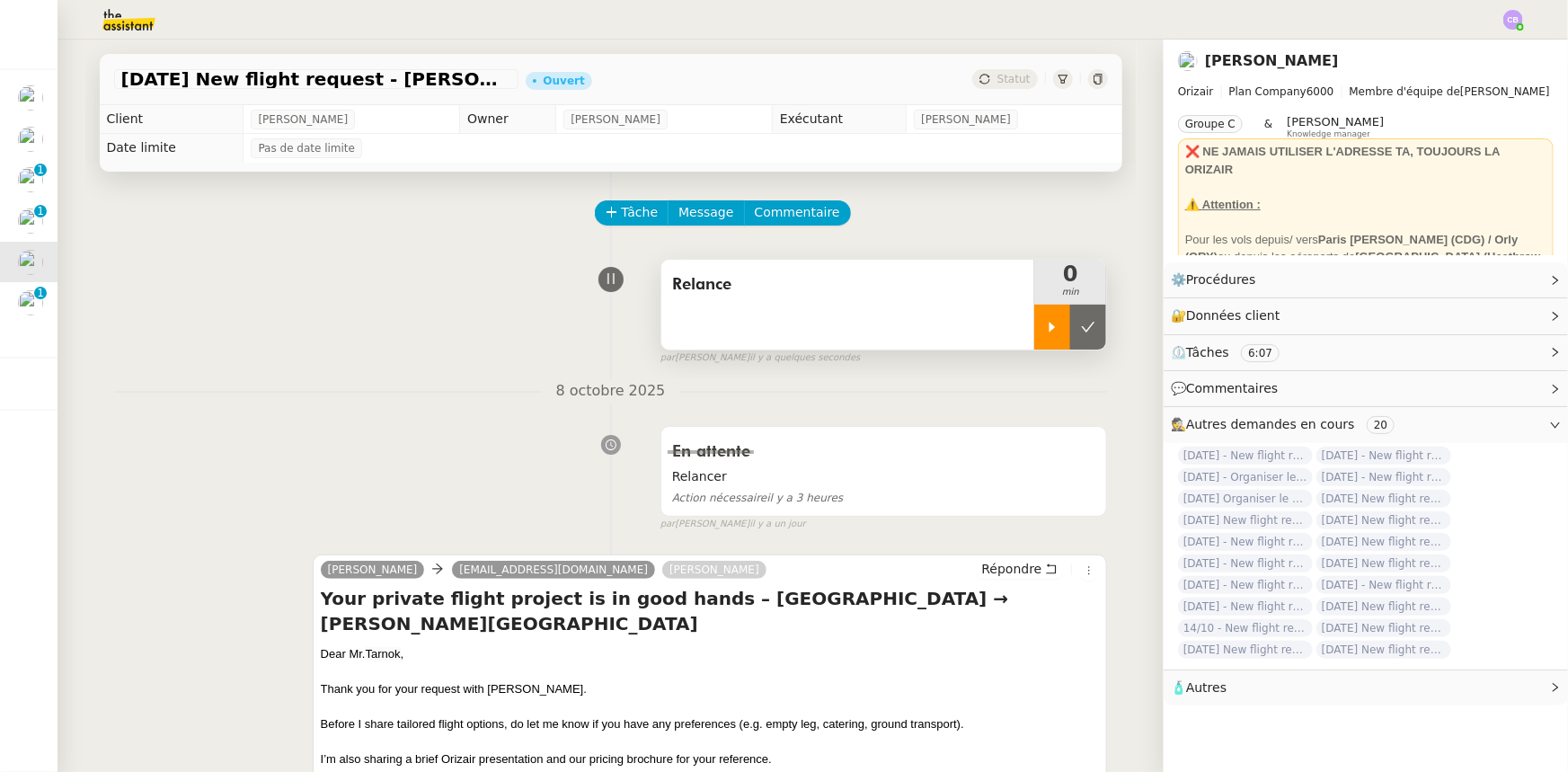
click at [1044, 332] on icon at bounding box center [1052, 327] width 14 height 14
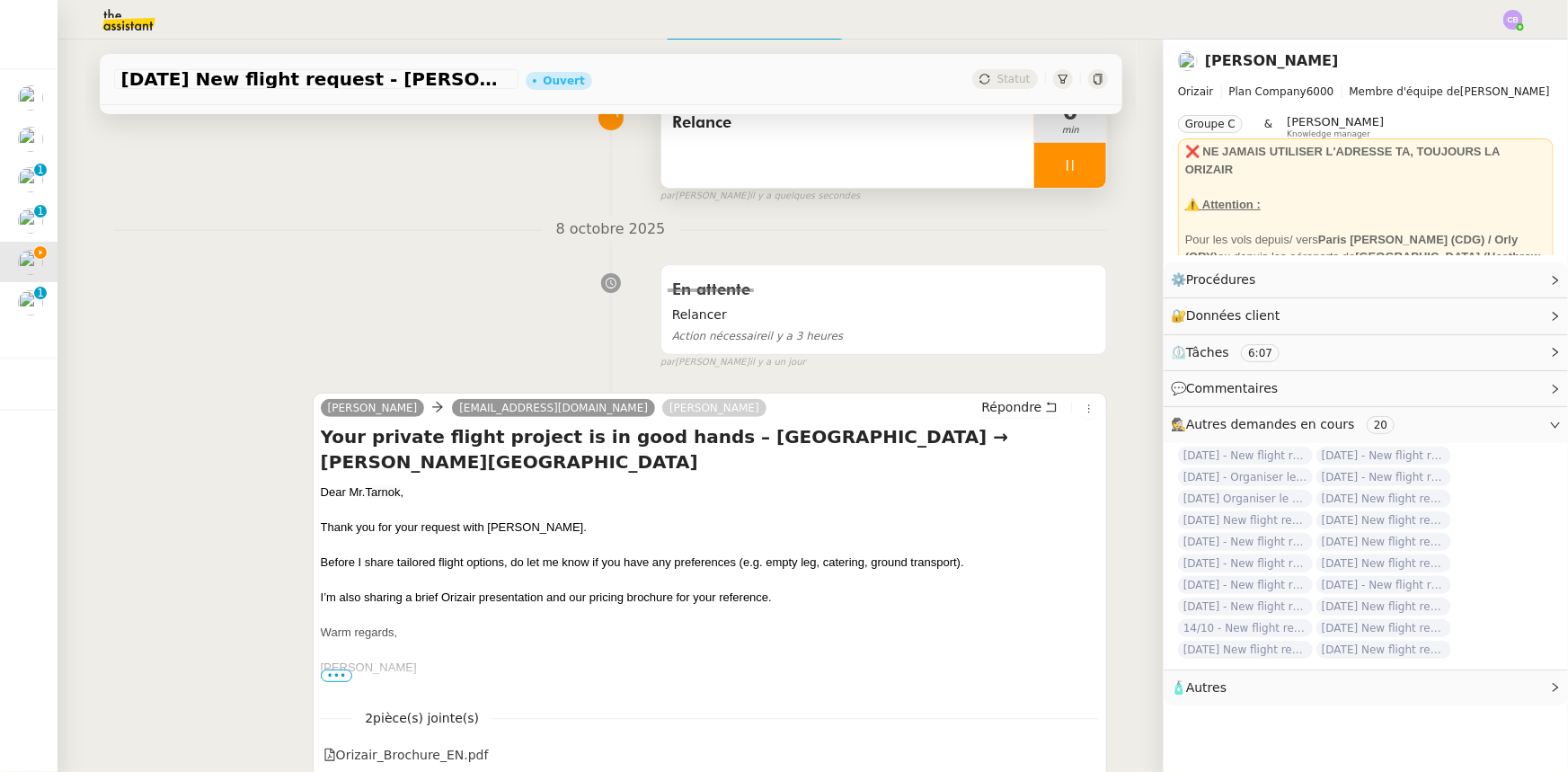
scroll to position [163, 0]
click at [997, 413] on span "Répondre" at bounding box center [1011, 406] width 60 height 18
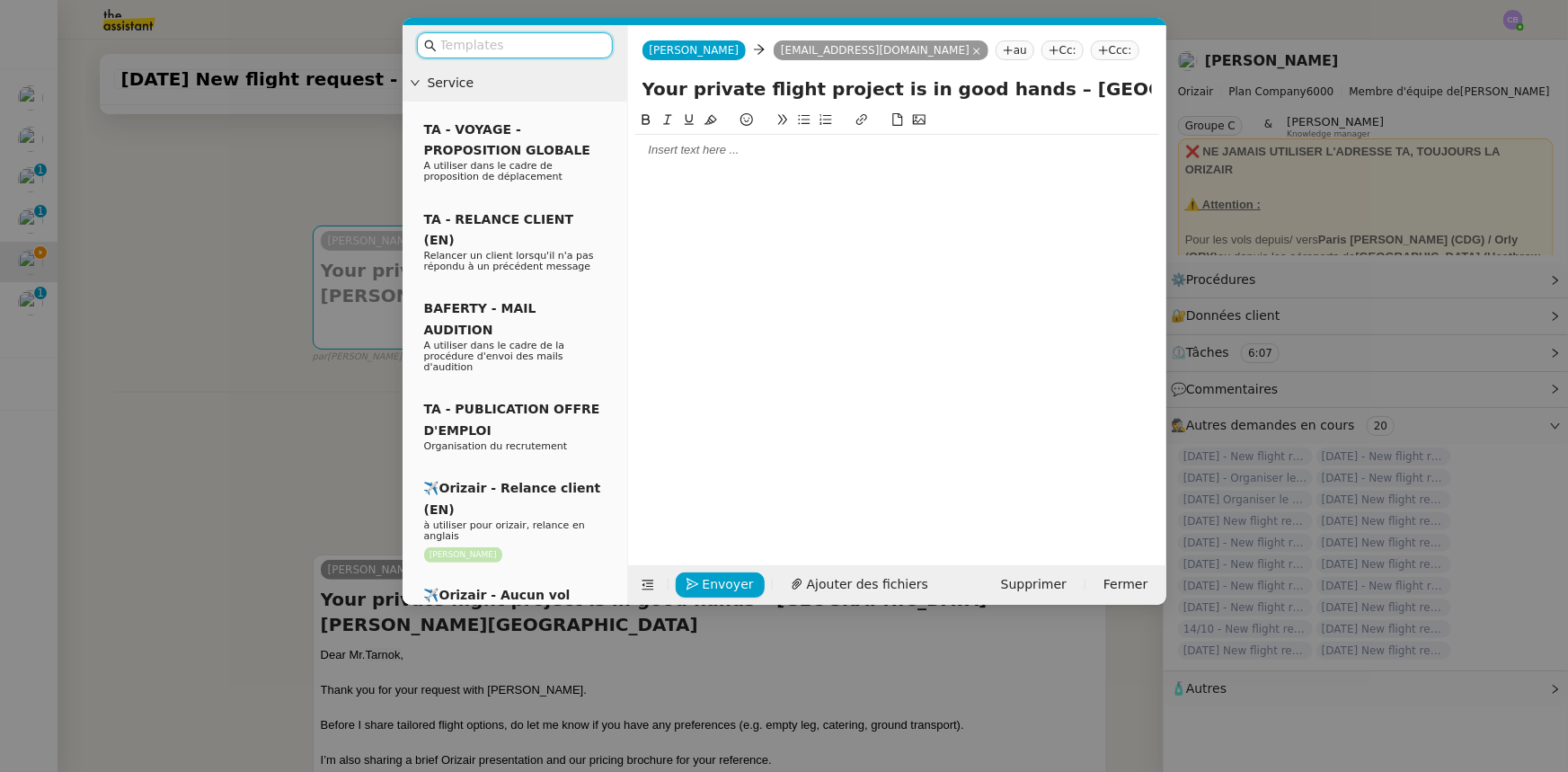
click at [558, 48] on input "text" at bounding box center [522, 45] width 162 height 21
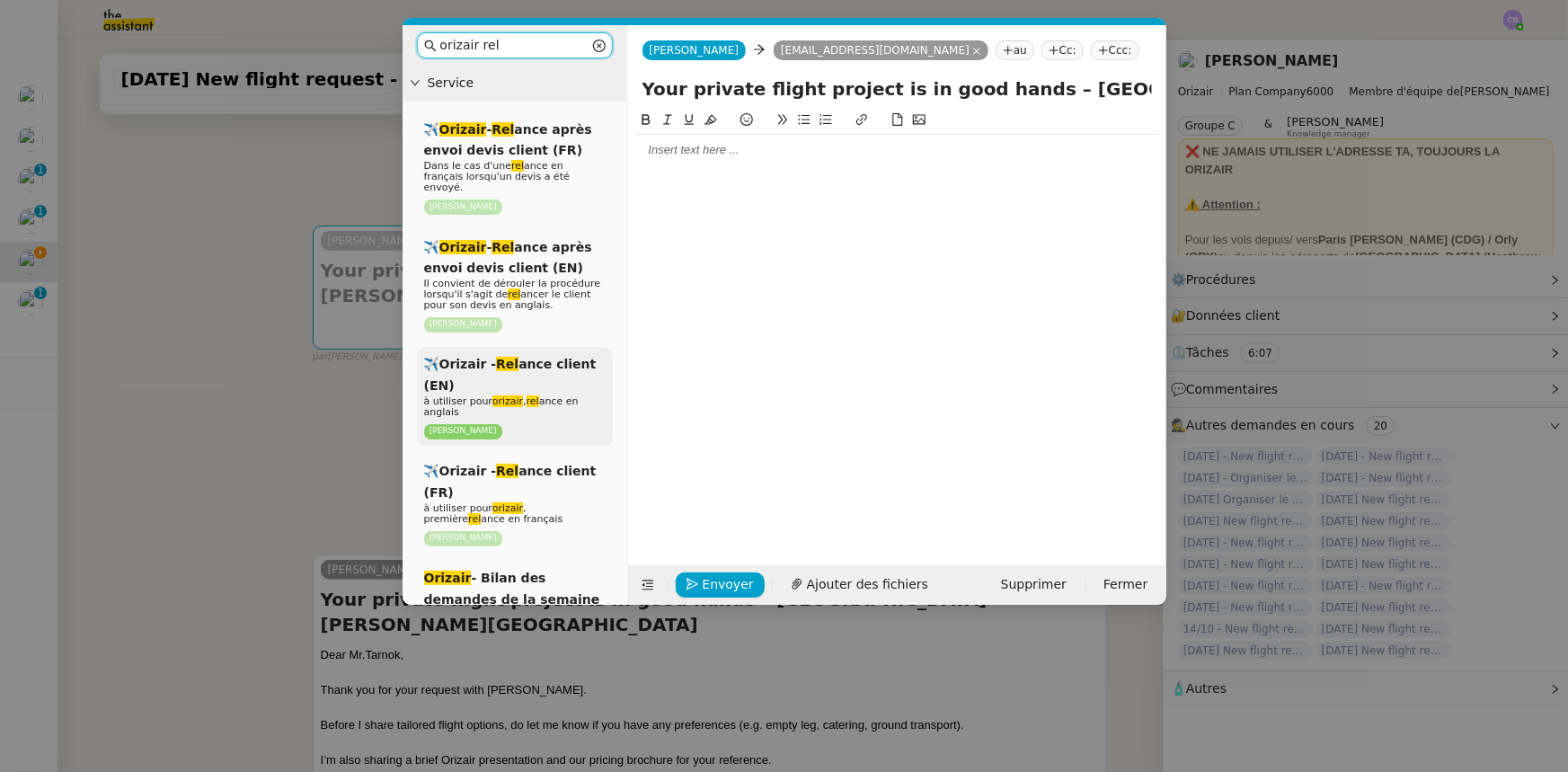
type input "orizair rel"
click at [548, 395] on span "à utiliser pour orizair , rel ance en anglais" at bounding box center [501, 406] width 155 height 23
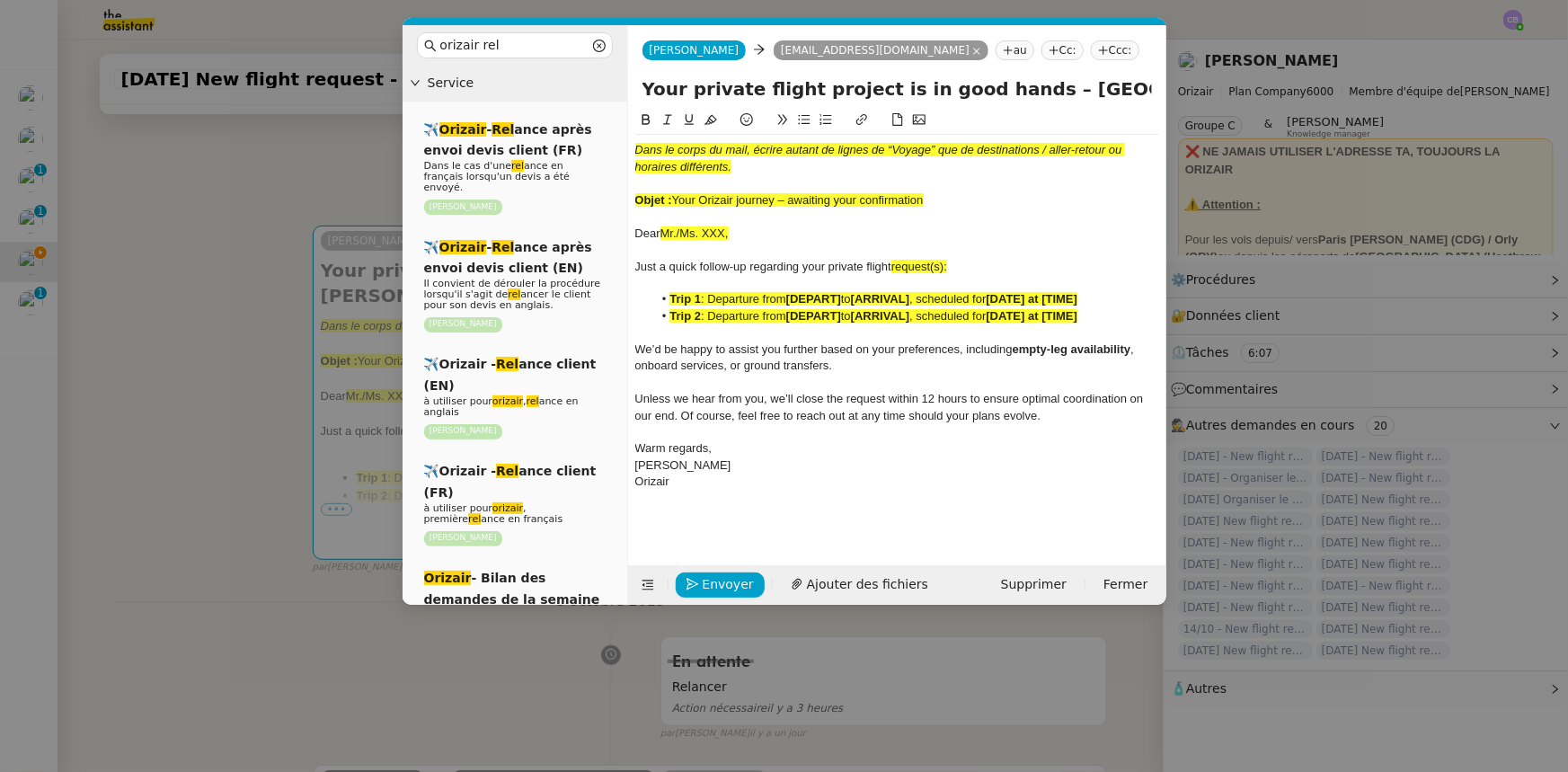
drag, startPoint x: 932, startPoint y: 198, endPoint x: 677, endPoint y: 199, distance: 255.0
click at [677, 199] on div "Objet : Your Orizair journey – awaiting your confirmation" at bounding box center [897, 200] width 524 height 16
drag, startPoint x: 1002, startPoint y: 89, endPoint x: 646, endPoint y: 87, distance: 356.0
click at [646, 87] on input "Your private flight project is in good hands – [GEOGRAPHIC_DATA] → [PERSON_NAME…" at bounding box center [897, 89] width 510 height 27
paste input "Orizair journey – awaiting your confirmation"
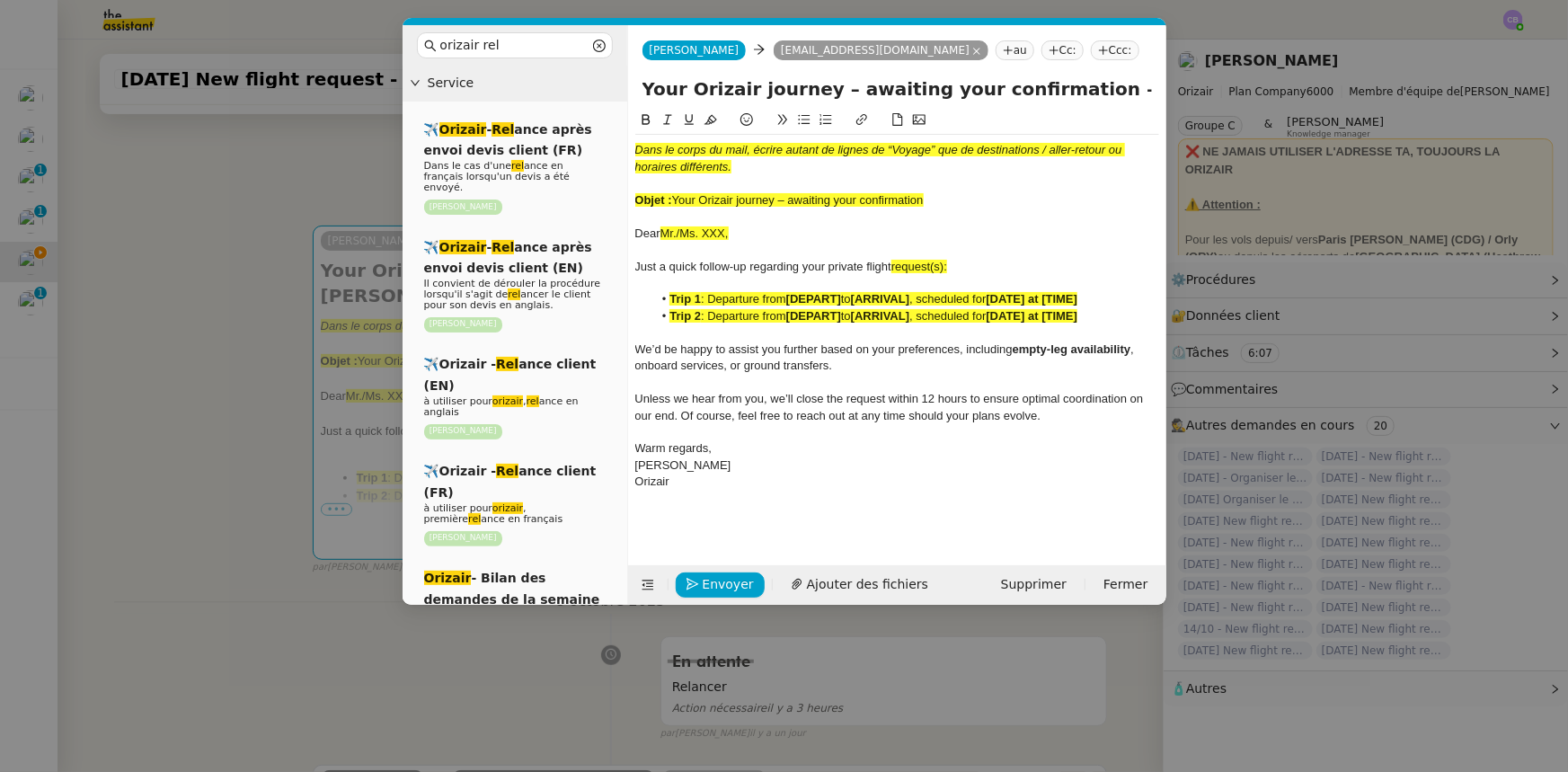
type input "Your Orizair journey – awaiting your confirmation – [GEOGRAPHIC_DATA] → [PERSON…"
drag, startPoint x: 931, startPoint y: 201, endPoint x: 627, endPoint y: 148, distance: 308.6
click at [628, 148] on nz-spin "Dans le corps du mail, écrire autant de lignes de “Voyage” que de destinations …" at bounding box center [898, 327] width 539 height 435
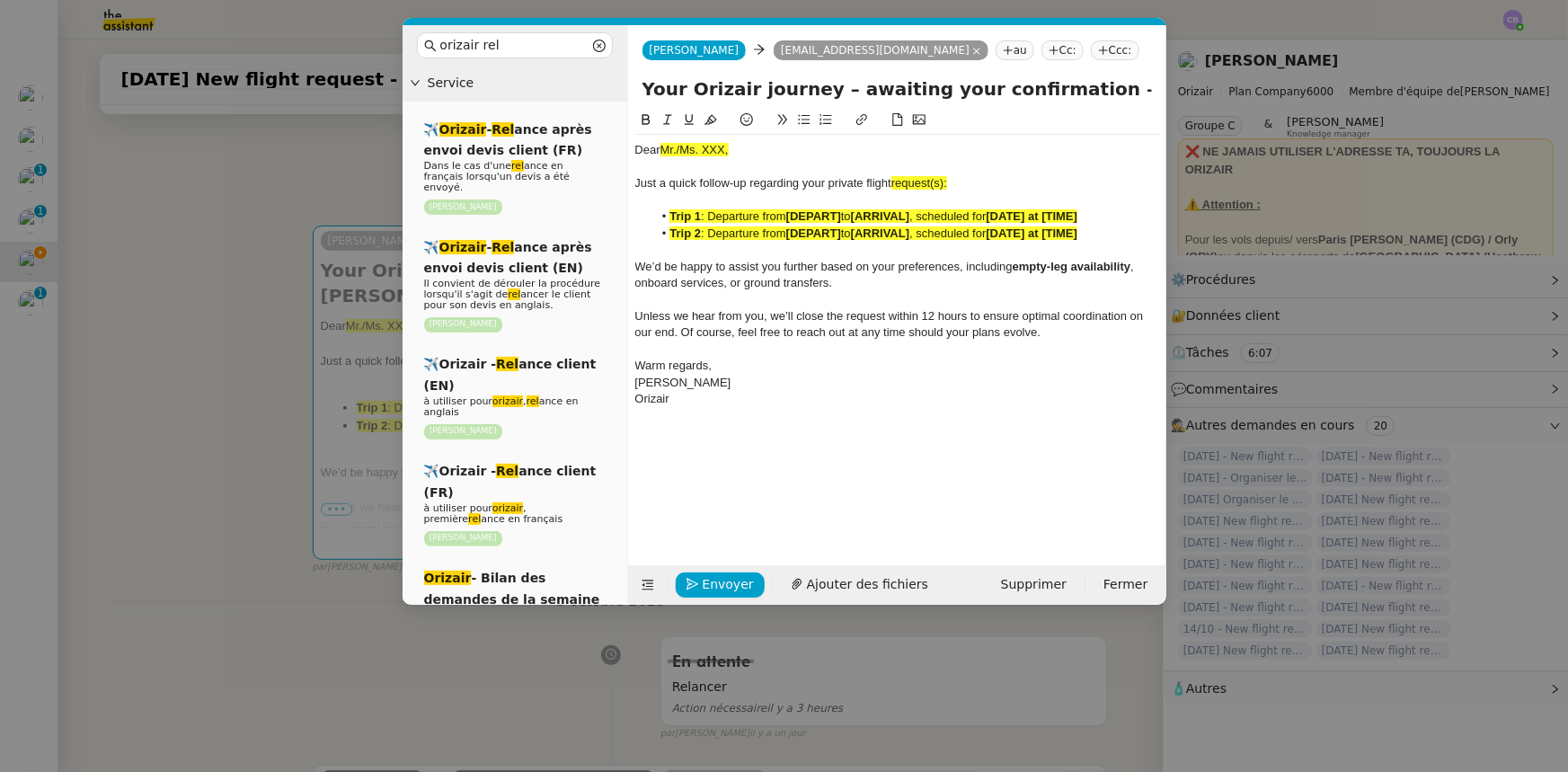
click at [270, 311] on nz-modal-container "orizair rel Service ✈️ Orizair - Rel ance après envoi devis client (FR) Dans le…" at bounding box center [784, 386] width 1568 height 772
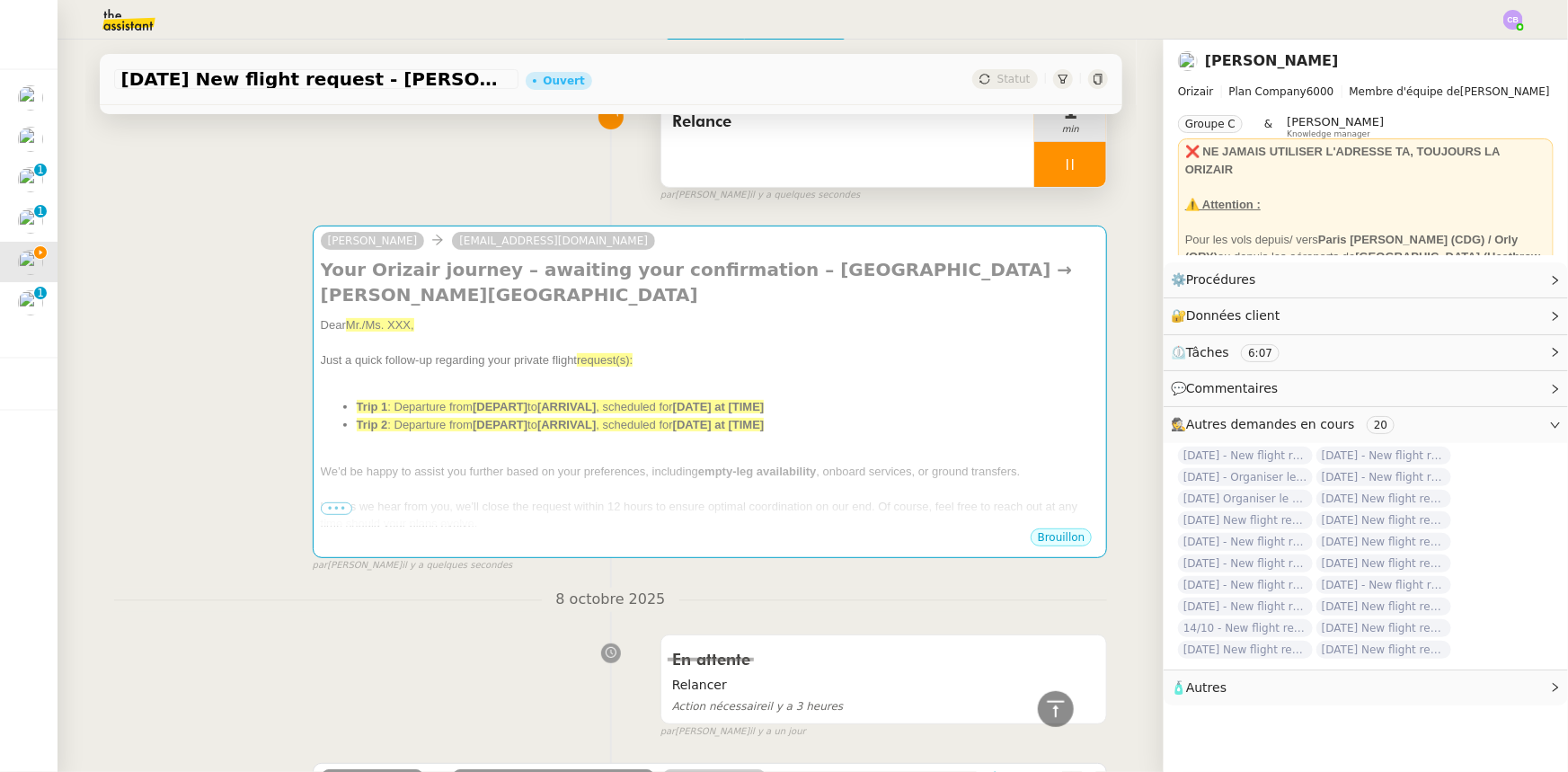
scroll to position [542, 0]
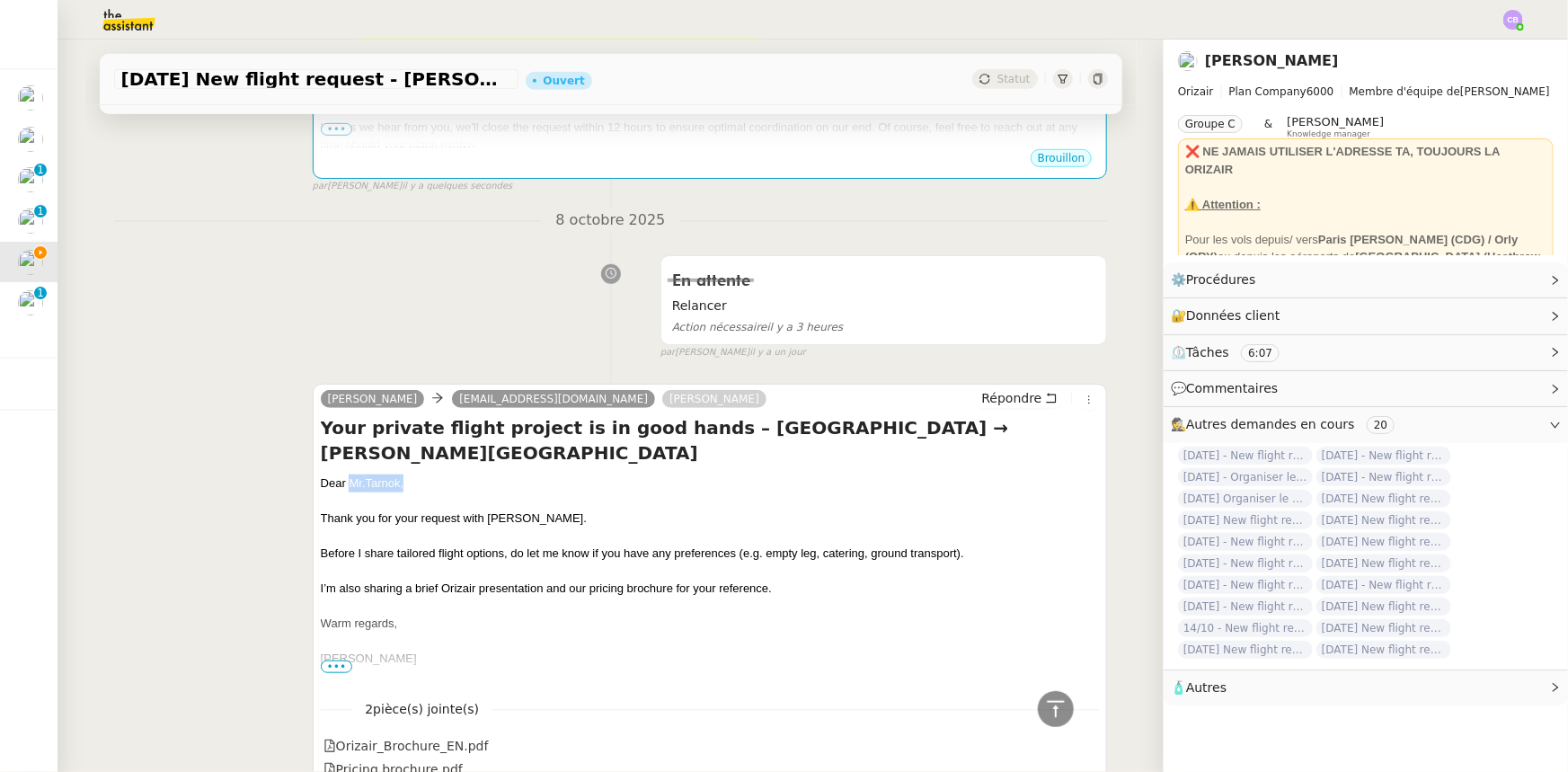
drag, startPoint x: 399, startPoint y: 483, endPoint x: 342, endPoint y: 482, distance: 57.0
click at [342, 477] on div "Dear [PERSON_NAME][GEOGRAPHIC_DATA] ," at bounding box center [710, 484] width 779 height 18
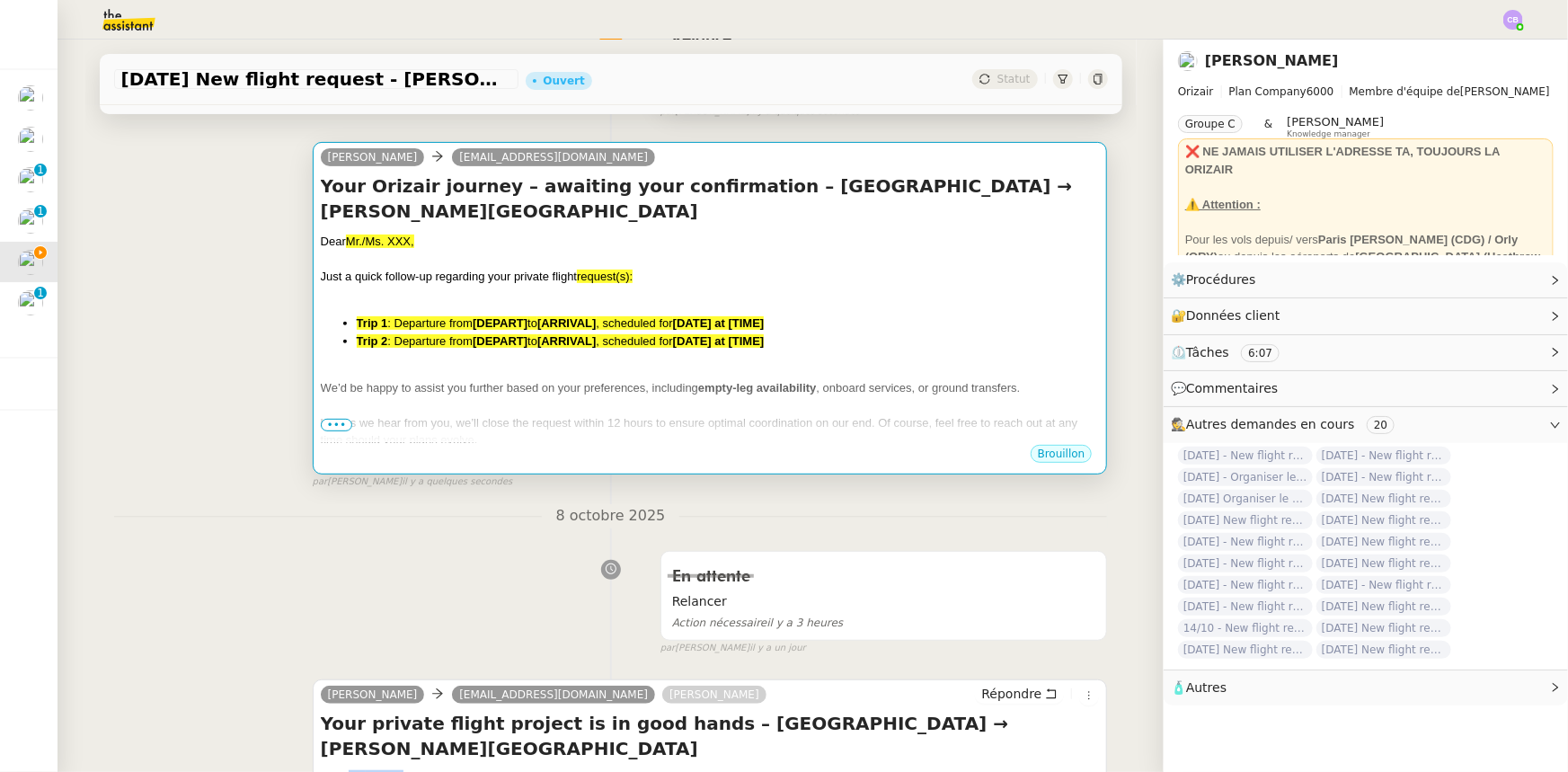
scroll to position [215, 0]
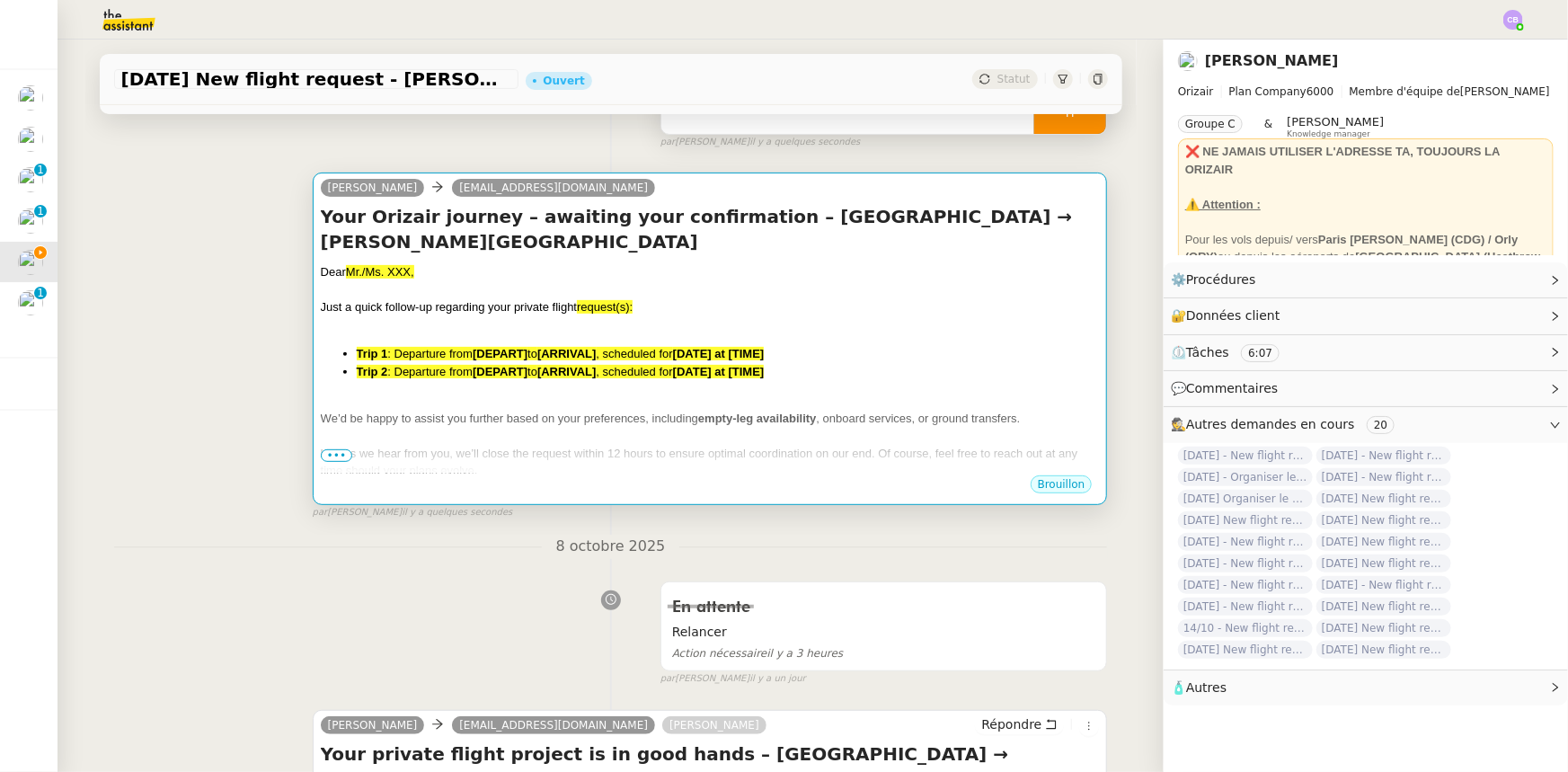
click at [520, 378] on strong "[DEPART]" at bounding box center [500, 372] width 55 height 14
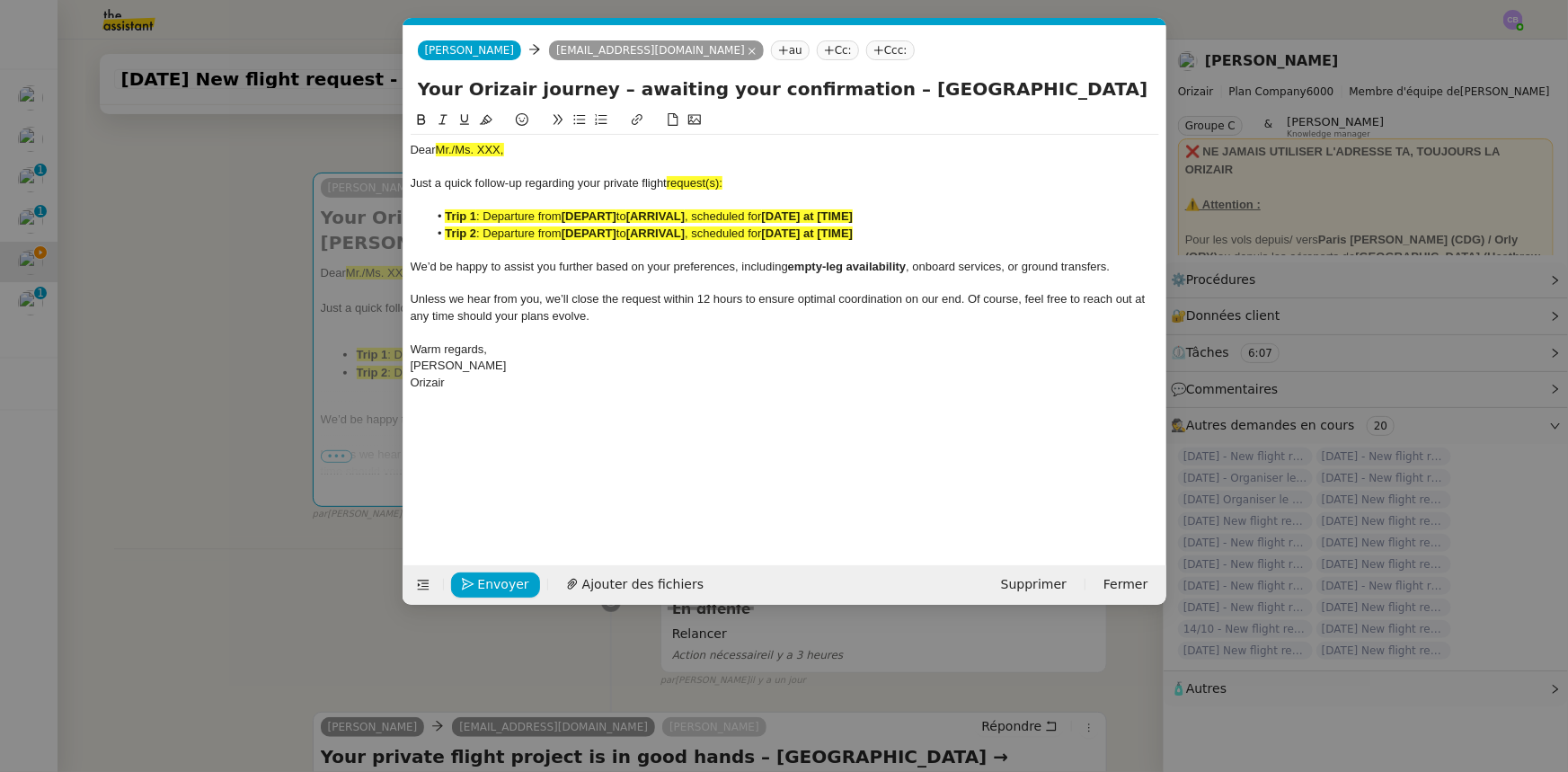
scroll to position [0, 89]
drag, startPoint x: 522, startPoint y: 150, endPoint x: 436, endPoint y: 150, distance: 86.0
click at [436, 150] on div "Dear Mr./Ms. XXX," at bounding box center [785, 150] width 749 height 16
click at [483, 120] on icon at bounding box center [486, 120] width 13 height 13
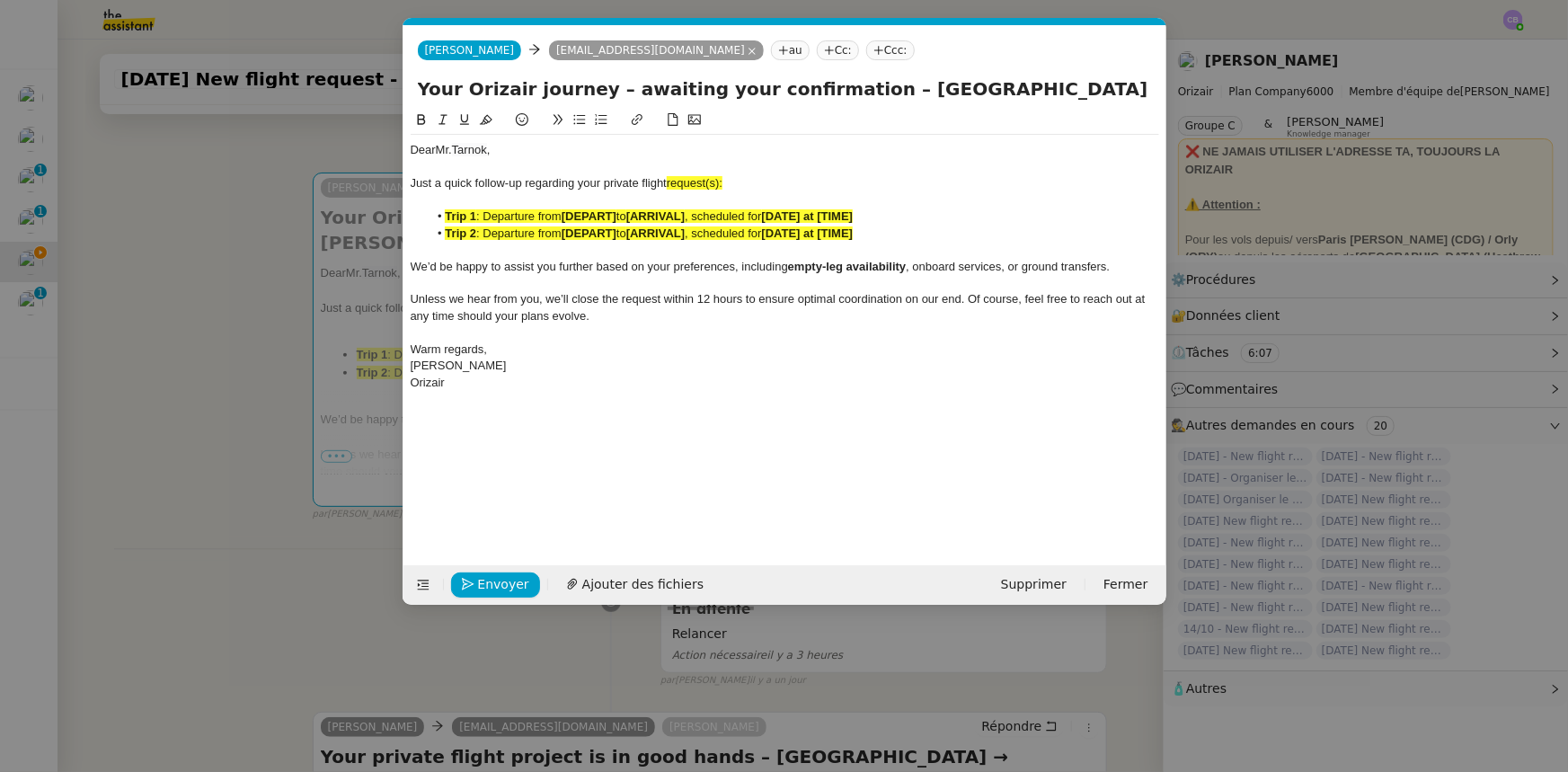
click at [721, 182] on span "request(s):" at bounding box center [695, 184] width 56 height 14
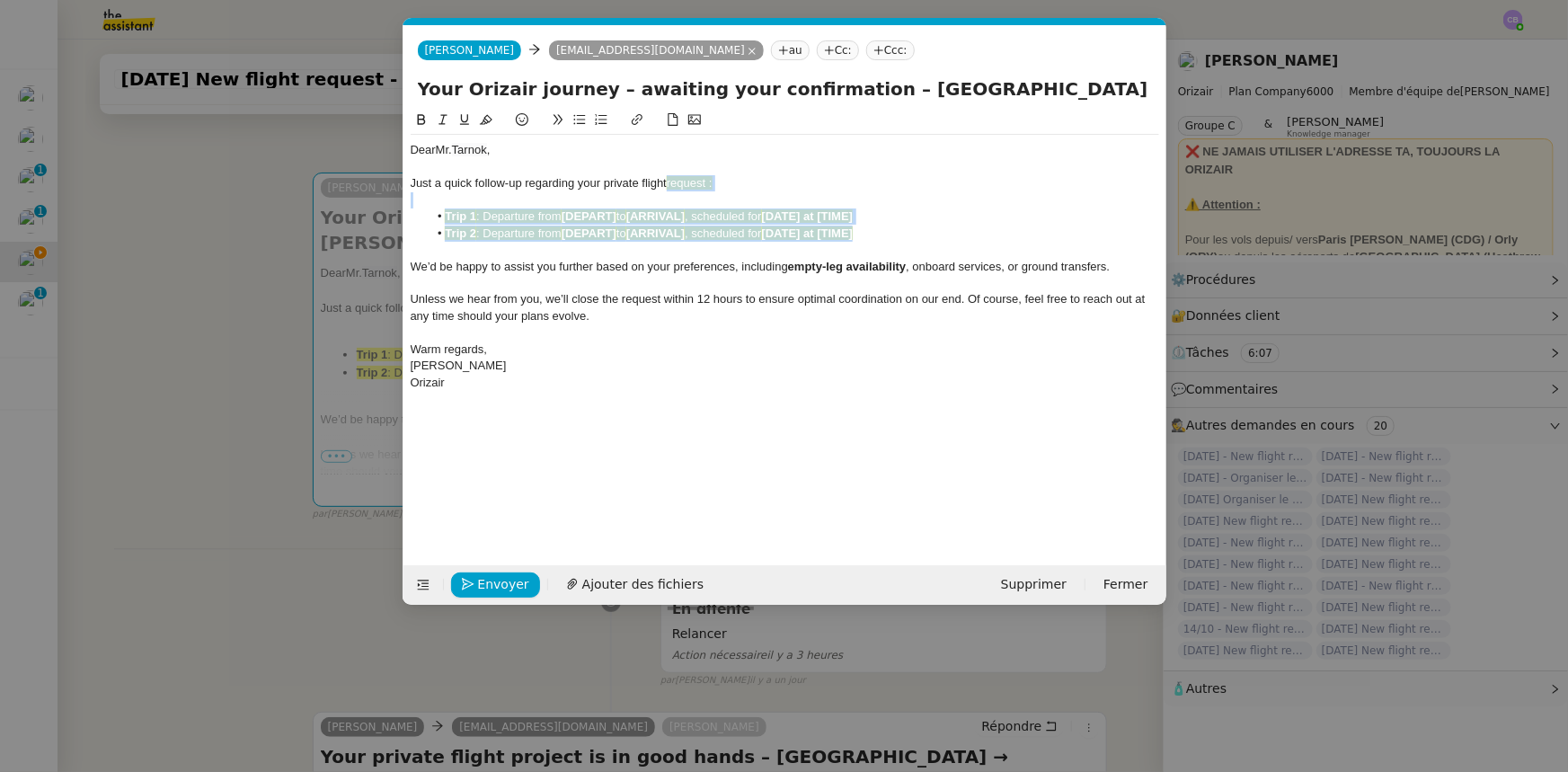
drag, startPoint x: 895, startPoint y: 232, endPoint x: 669, endPoint y: 184, distance: 231.0
click at [669, 184] on div "Dear [PERSON_NAME] a quick follow-up regarding your private flight request : Tr…" at bounding box center [785, 266] width 749 height 263
click at [484, 122] on icon at bounding box center [486, 120] width 13 height 10
click at [521, 286] on div at bounding box center [785, 283] width 749 height 16
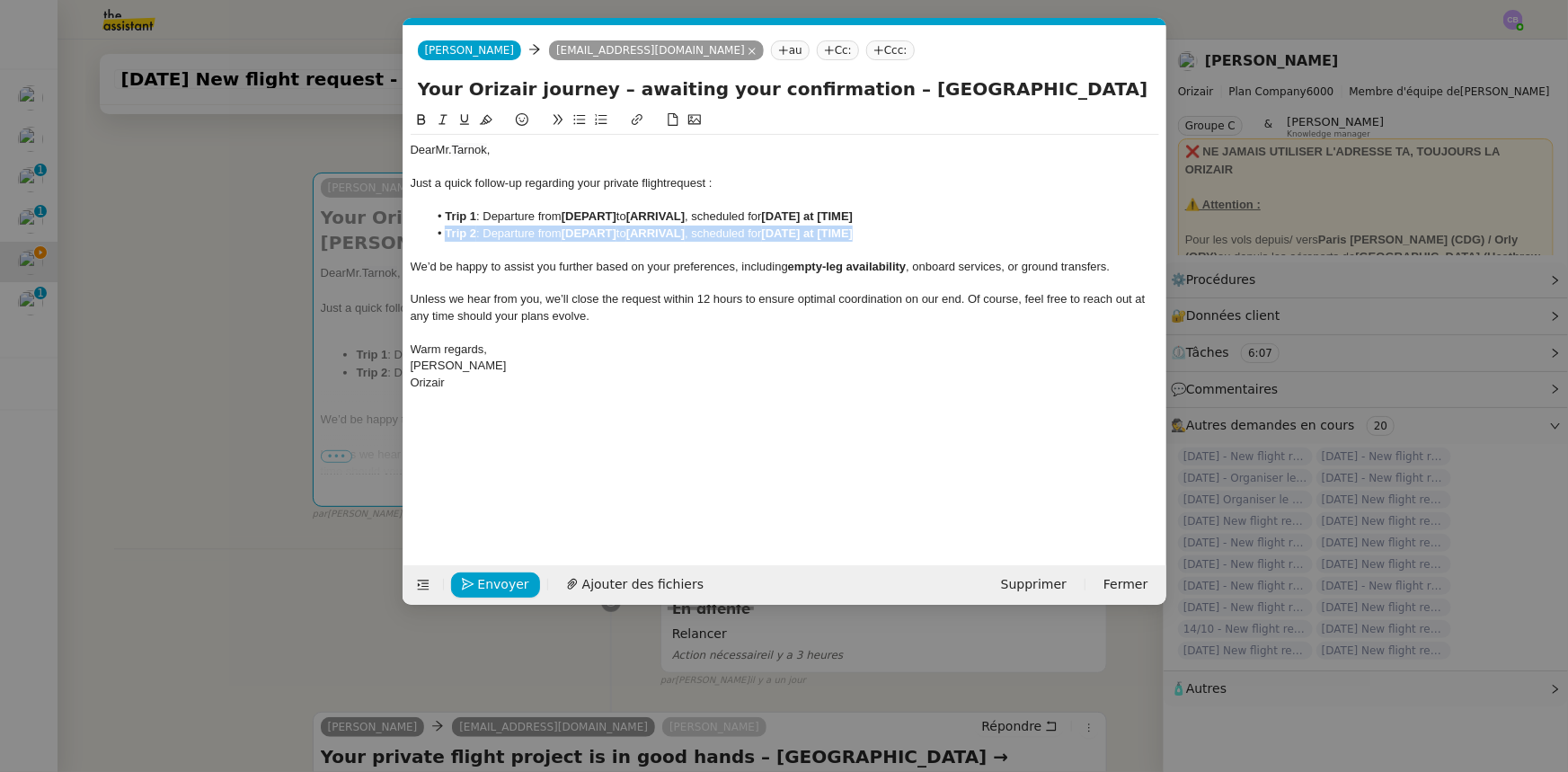
drag, startPoint x: 885, startPoint y: 233, endPoint x: 449, endPoint y: 233, distance: 436.0
click at [449, 233] on li "Trip 2 : Departure from [DEPART] to [ARRIVAL] , scheduled for [DATE] at [TIME]" at bounding box center [793, 233] width 731 height 16
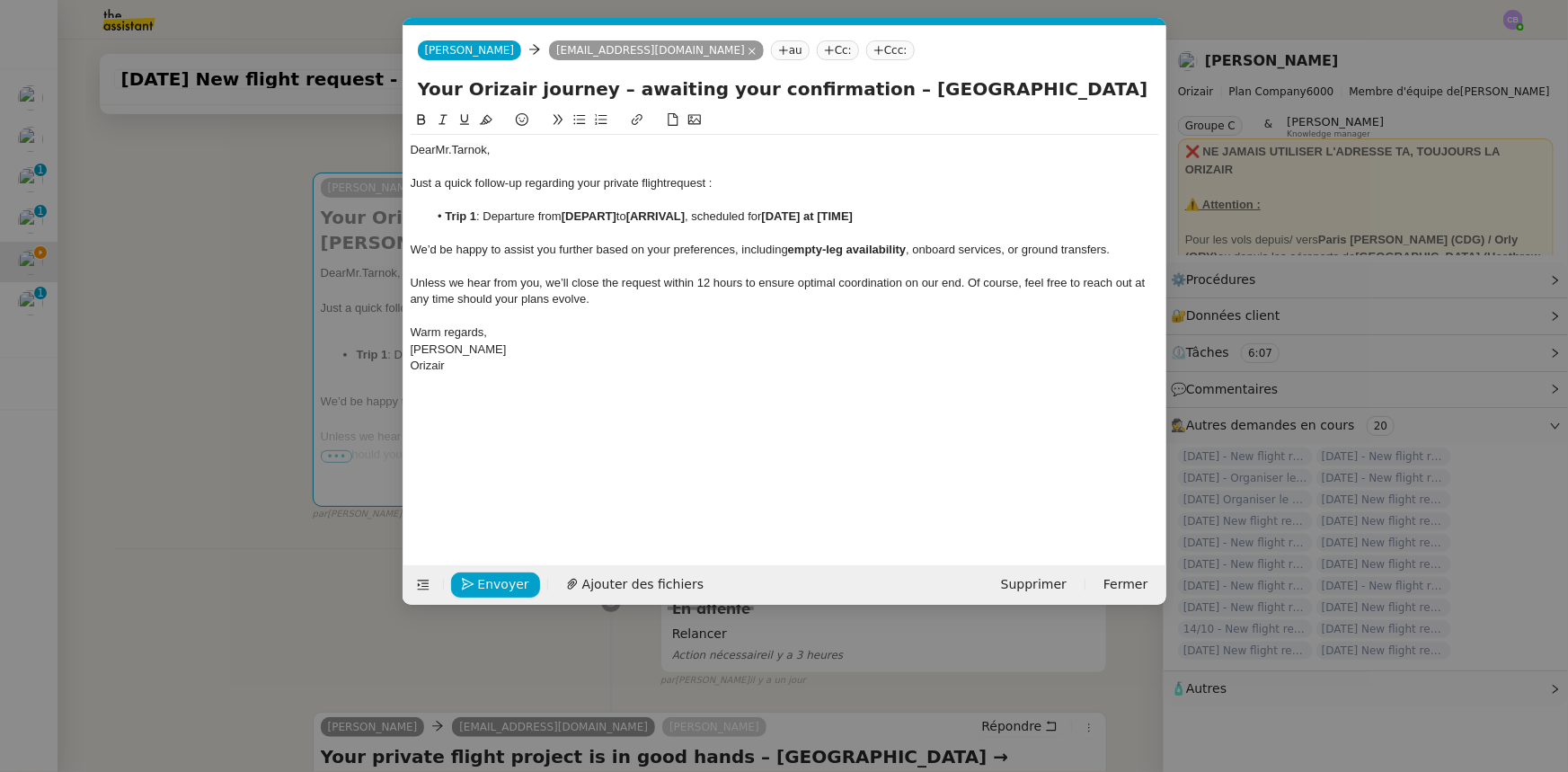
drag, startPoint x: 856, startPoint y: 90, endPoint x: 1060, endPoint y: 91, distance: 204.0
click at [1044, 91] on input "Your Orizair journey – awaiting your confirmation – [GEOGRAPHIC_DATA] → [PERSON…" at bounding box center [785, 89] width 734 height 27
click at [602, 213] on strong "[DEPART]" at bounding box center [588, 216] width 55 height 14
click at [568, 212] on li "Trip 1 : Departure from [ [GEOGRAPHIC_DATA] to [ARRIVAL] , scheduled for [DATE]…" at bounding box center [793, 216] width 731 height 16
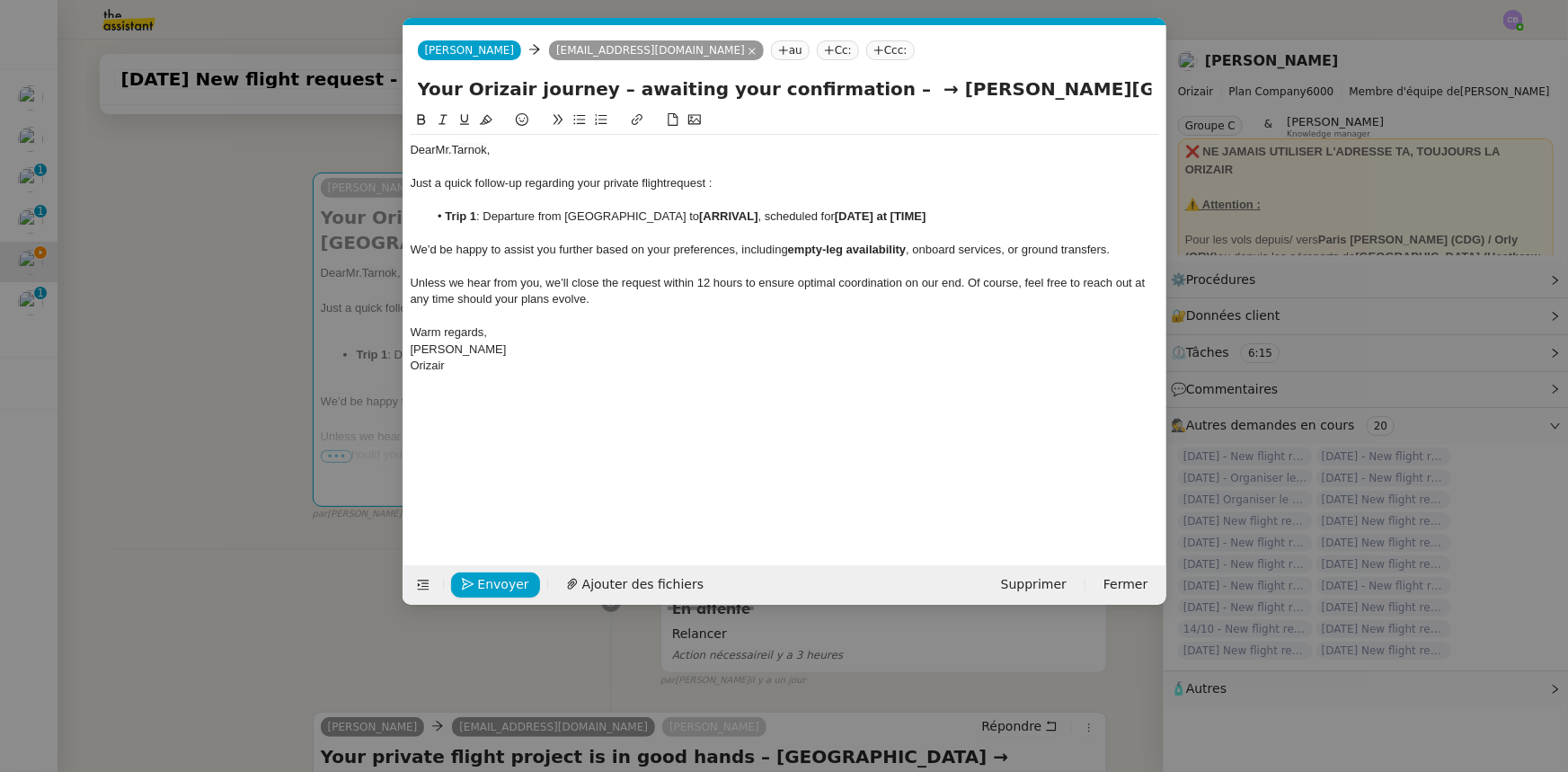
drag, startPoint x: 685, startPoint y: 214, endPoint x: 565, endPoint y: 213, distance: 120.0
click at [565, 213] on li "Trip 1 : Departure from [GEOGRAPHIC_DATA] to [ARRIVAL] , scheduled for [DATE] a…" at bounding box center [793, 216] width 731 height 16
click at [421, 119] on icon at bounding box center [421, 120] width 13 height 13
drag, startPoint x: 884, startPoint y: 89, endPoint x: 1148, endPoint y: 89, distance: 264.0
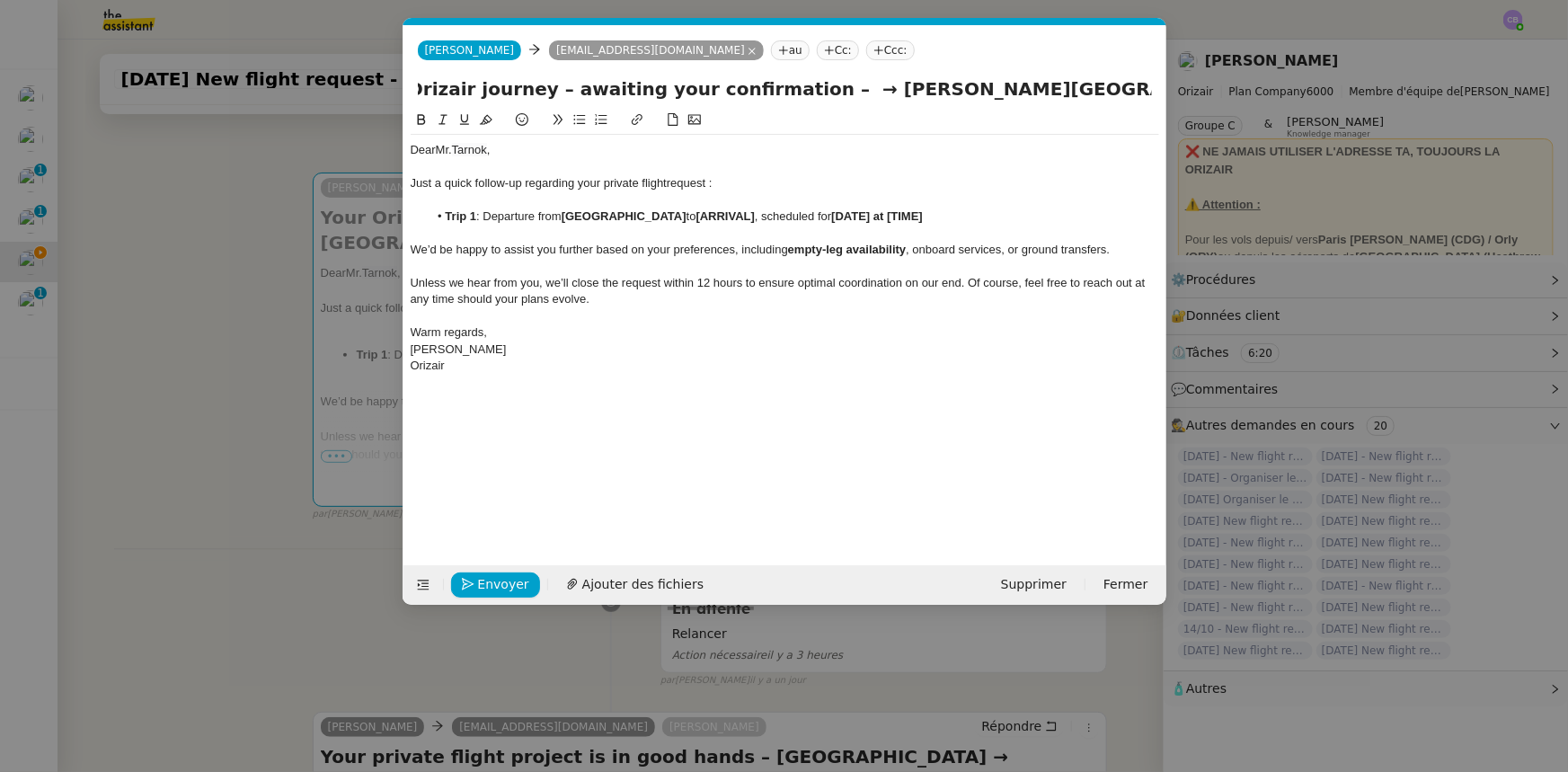
click at [1044, 89] on input "Your Orizair journey – awaiting your confirmation – → [PERSON_NAME][GEOGRAPHIC_…" at bounding box center [785, 89] width 734 height 27
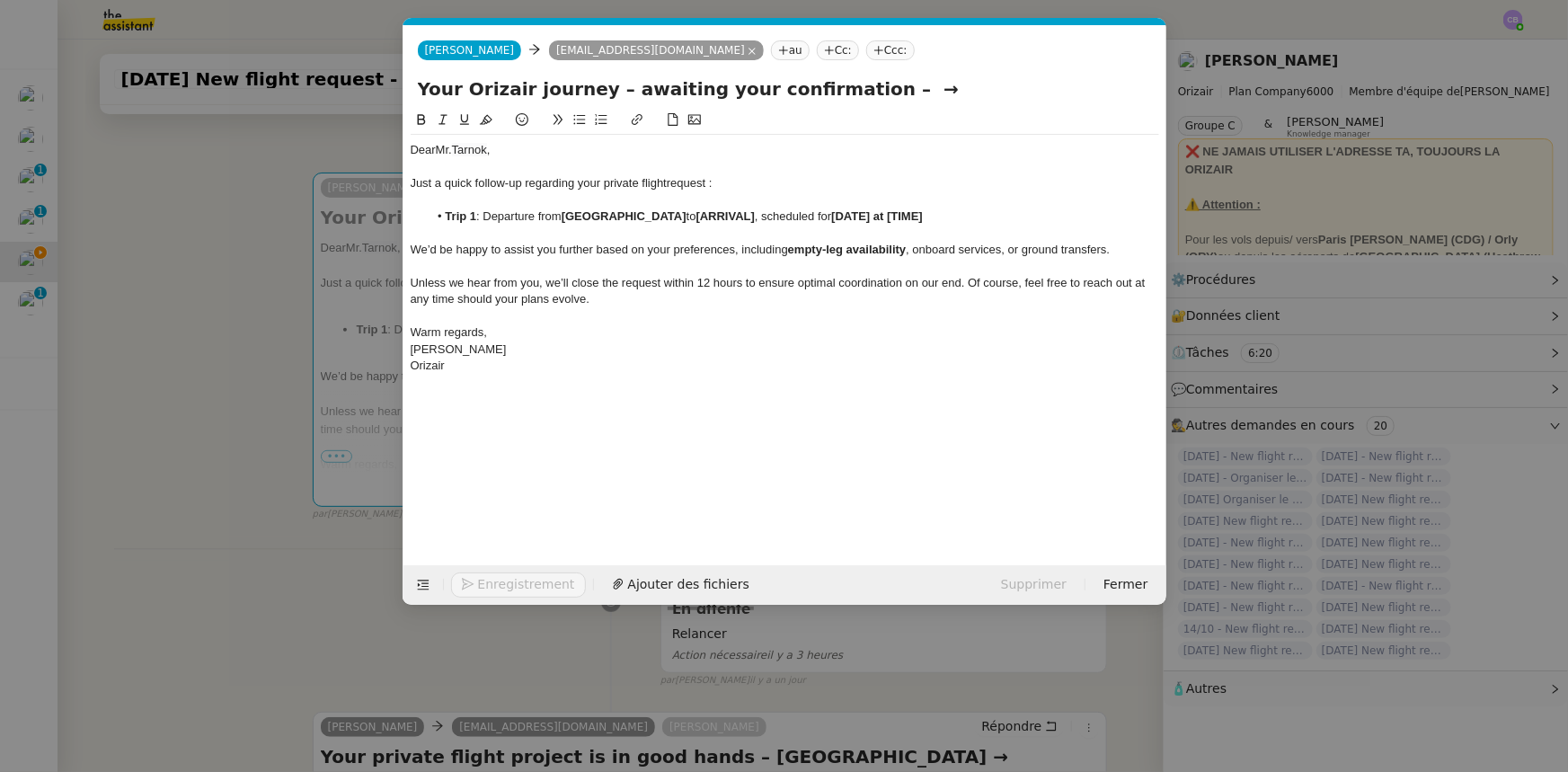
click at [752, 215] on strong "[ARRIVAL]" at bounding box center [725, 216] width 59 height 14
click at [700, 218] on strong "[" at bounding box center [698, 216] width 4 height 14
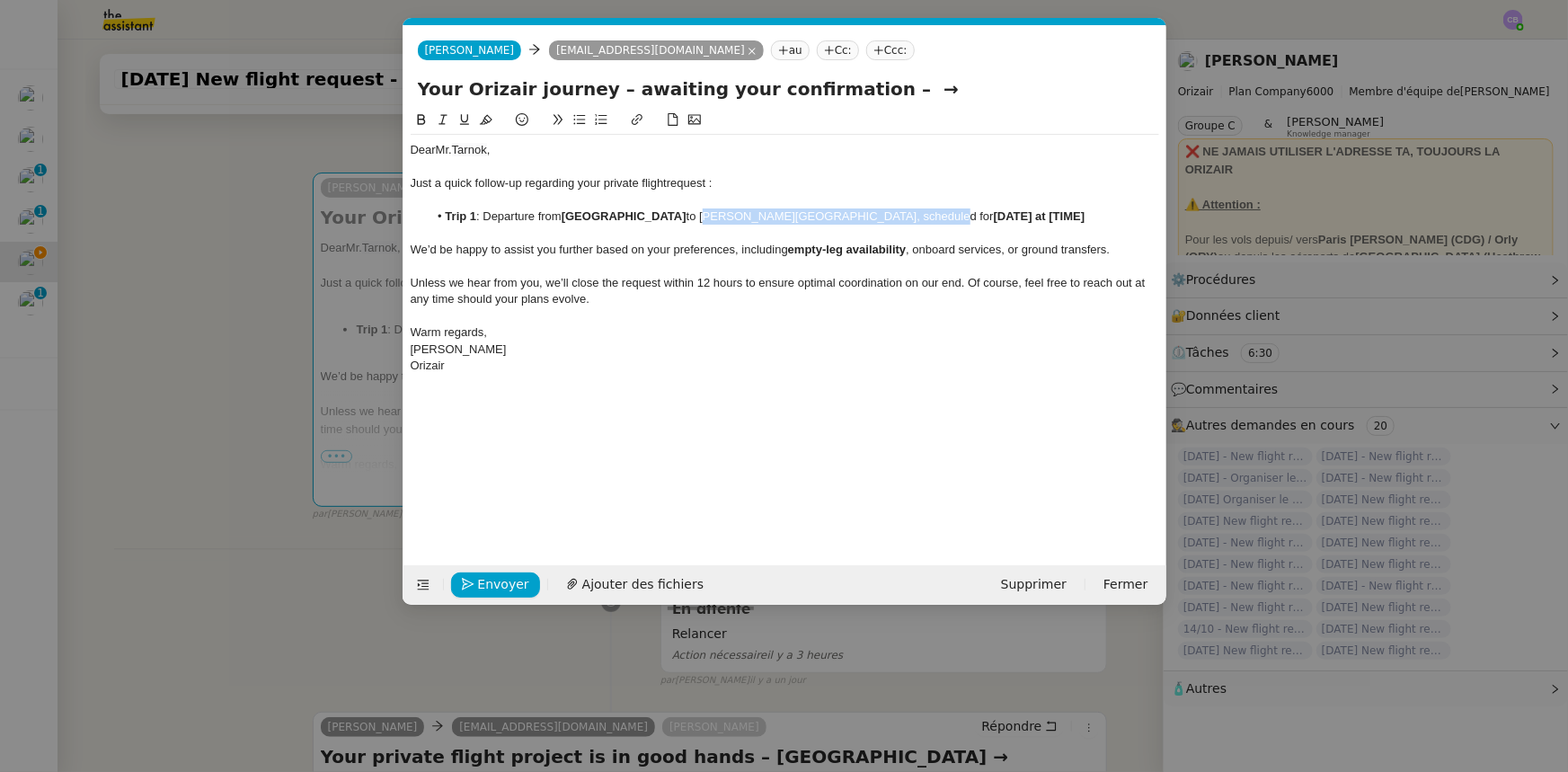
drag, startPoint x: 714, startPoint y: 214, endPoint x: 911, endPoint y: 213, distance: 197.0
click at [911, 213] on li "Trip 1 : Departure from [GEOGRAPHIC_DATA] to [PERSON_NAME][GEOGRAPHIC_DATA], sc…" at bounding box center [793, 216] width 731 height 16
click at [422, 117] on icon at bounding box center [421, 120] width 13 height 13
click at [886, 90] on input "Your Orizair journey – awaiting your confirmation – →" at bounding box center [785, 89] width 734 height 27
type input "Your Orizair journey – awaiting your confirmation"
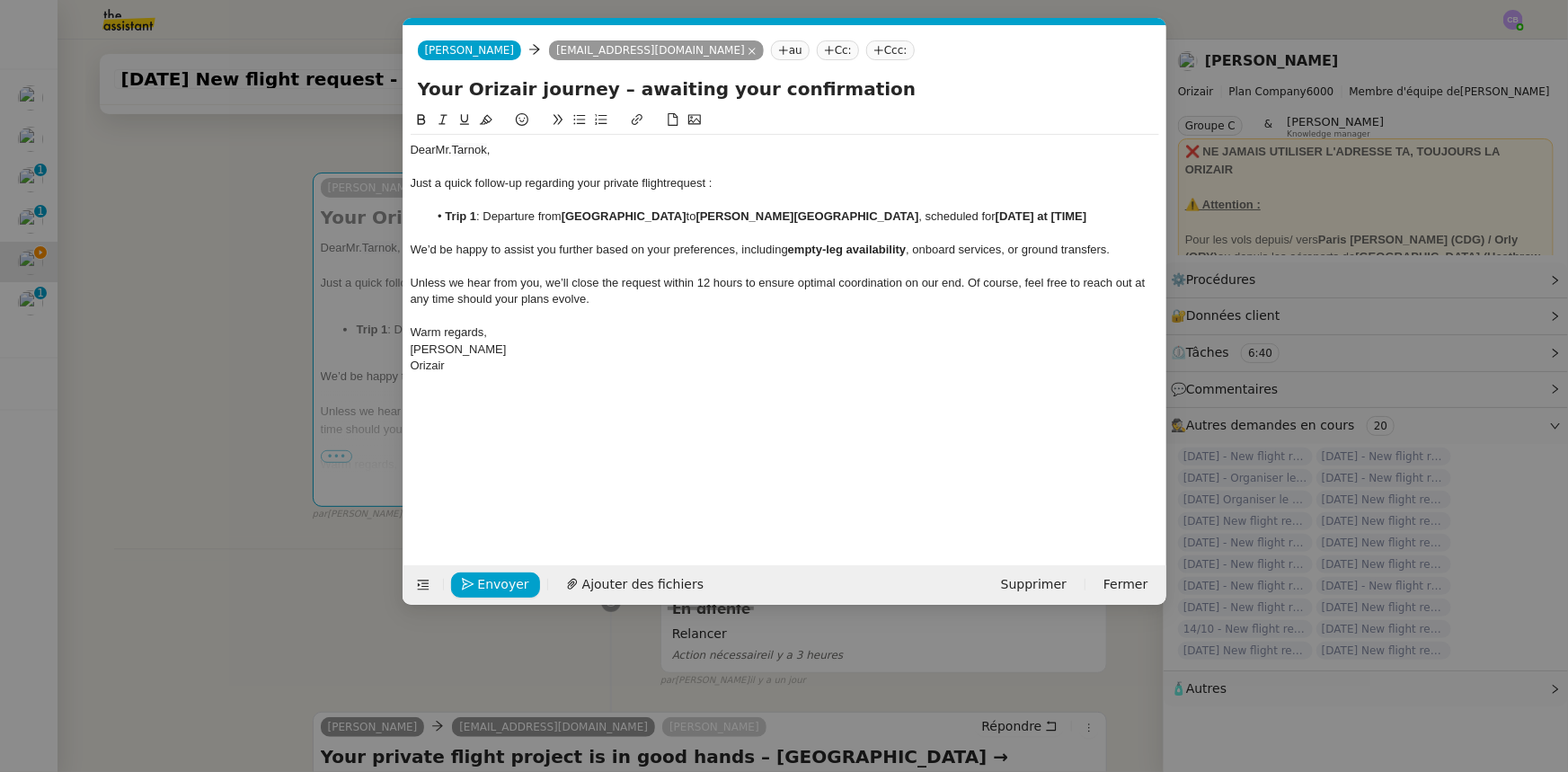
click at [1037, 214] on strong "[DATE] at [TIME]" at bounding box center [1041, 216] width 92 height 14
drag, startPoint x: 1011, startPoint y: 208, endPoint x: 1019, endPoint y: 230, distance: 23.4
click at [1011, 209] on li "Trip 1 : Departure from [GEOGRAPHIC_DATA] to [PERSON_NAME][GEOGRAPHIC_DATA] , s…" at bounding box center [793, 216] width 731 height 16
click at [995, 222] on strong "[DATE] at [TIME]" at bounding box center [1041, 216] width 92 height 14
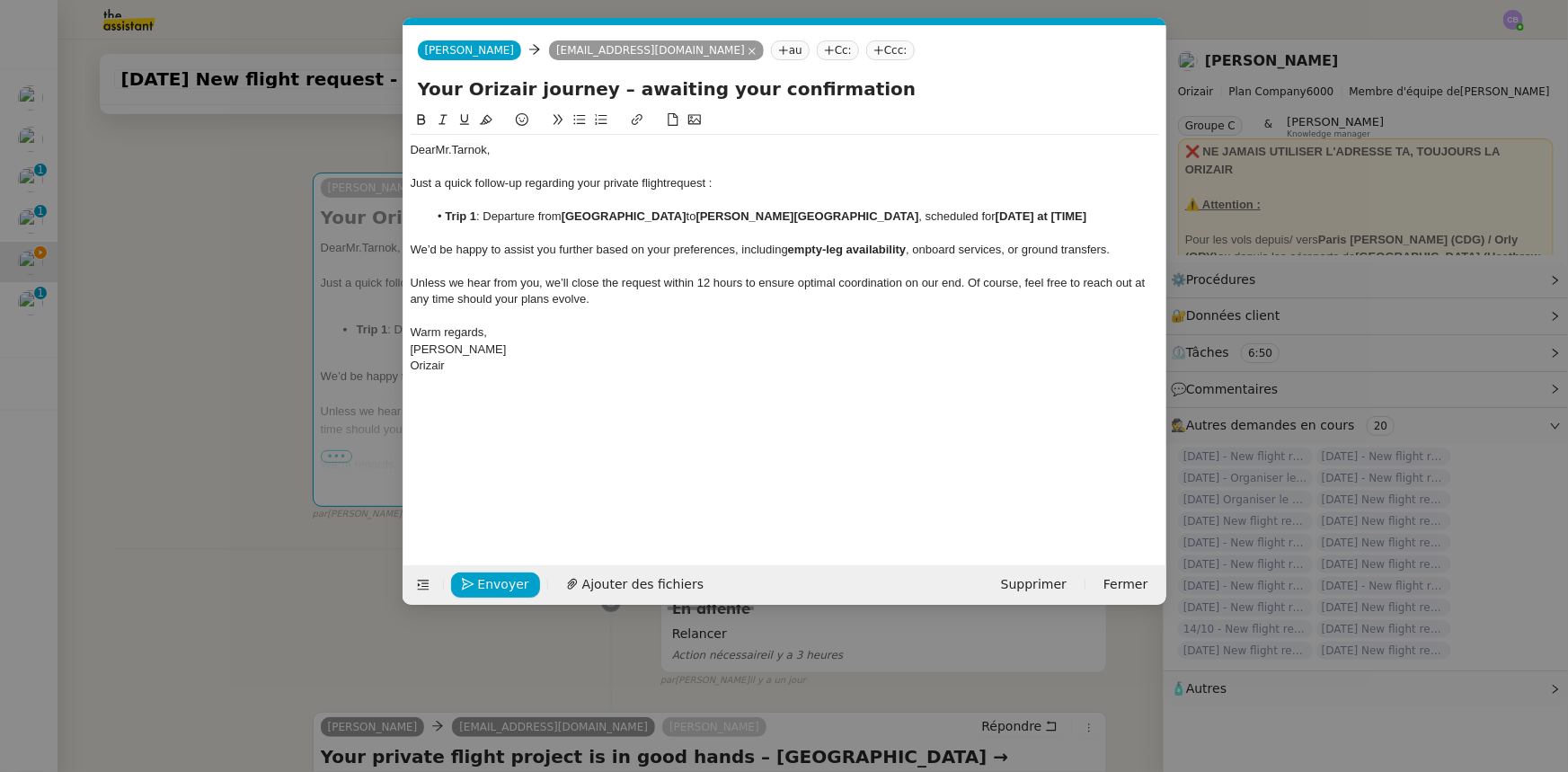
click at [995, 222] on strong "[DATE] at [TIME]" at bounding box center [1041, 216] width 92 height 14
click at [995, 222] on strong "[DATE] at [22:35" at bounding box center [1039, 216] width 89 height 14
click at [686, 324] on div "Warm regards," at bounding box center [785, 332] width 749 height 16
click at [516, 477] on span "Envoyer" at bounding box center [503, 584] width 51 height 21
click at [517, 477] on span "Confirmer l'envoi" at bounding box center [532, 584] width 108 height 21
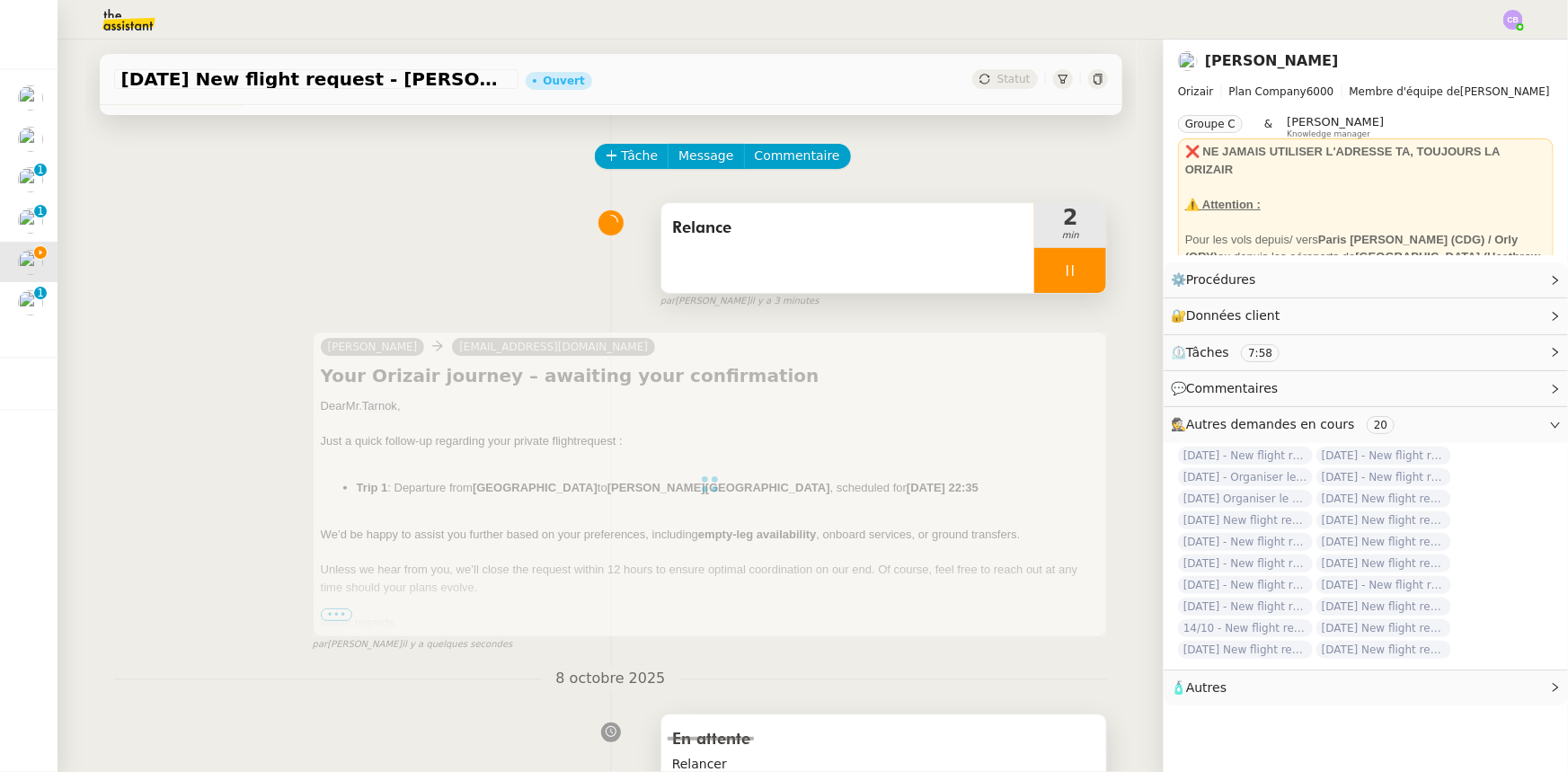
scroll to position [52, 0]
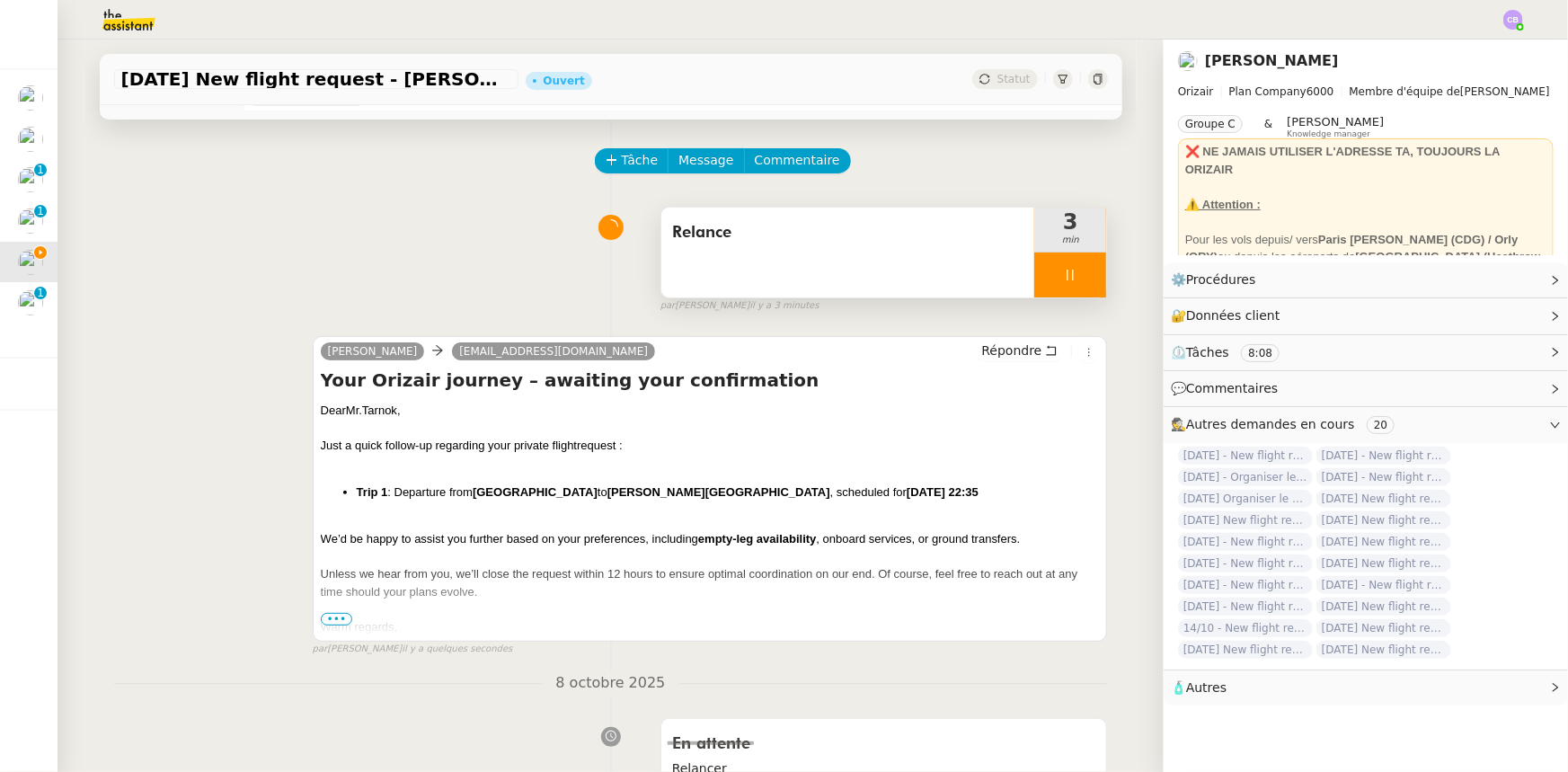
click at [1039, 266] on div at bounding box center [1070, 274] width 72 height 45
click at [1044, 278] on icon at bounding box center [1088, 275] width 14 height 14
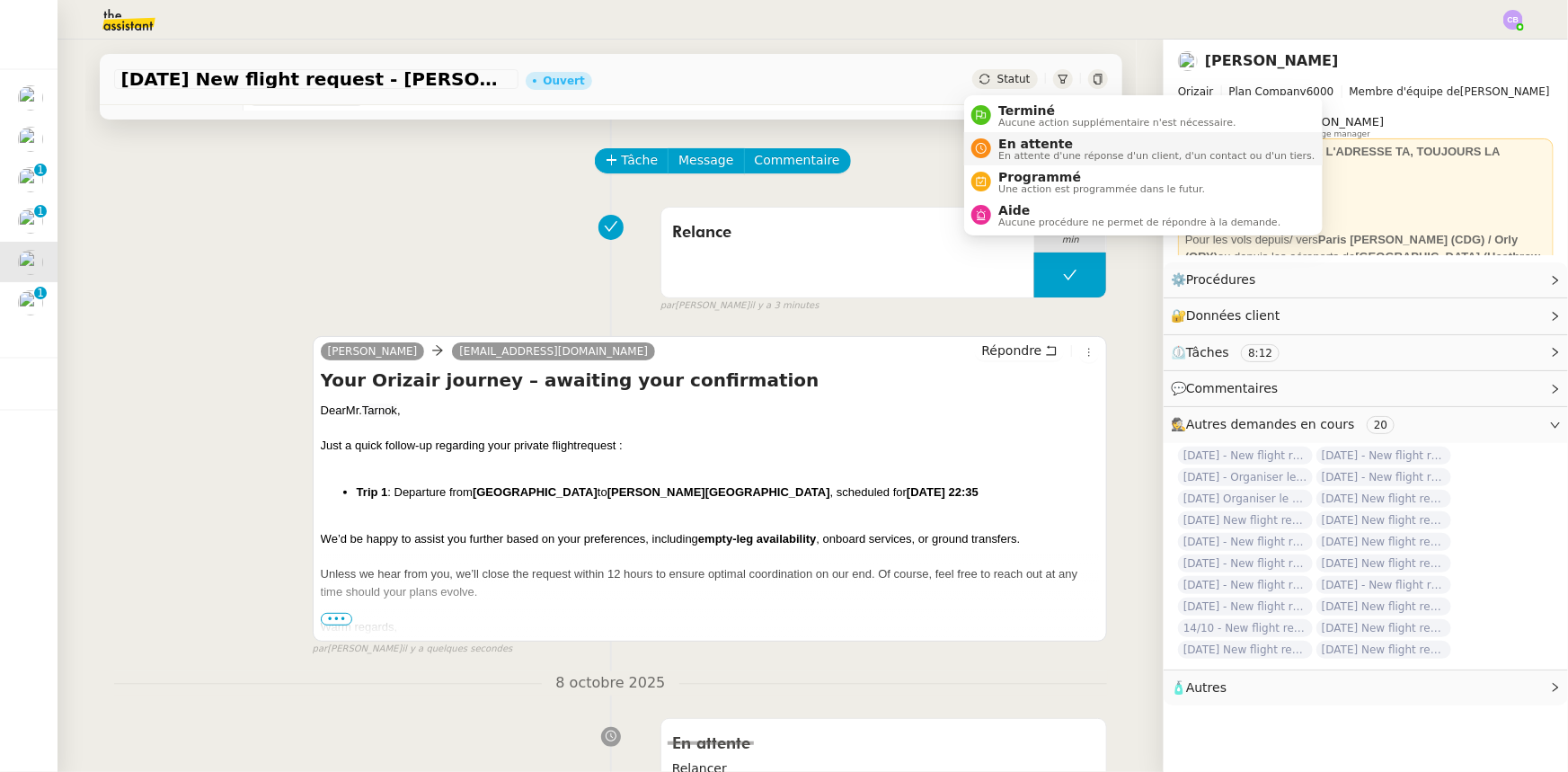
click at [1024, 148] on span "En attente" at bounding box center [1156, 144] width 316 height 14
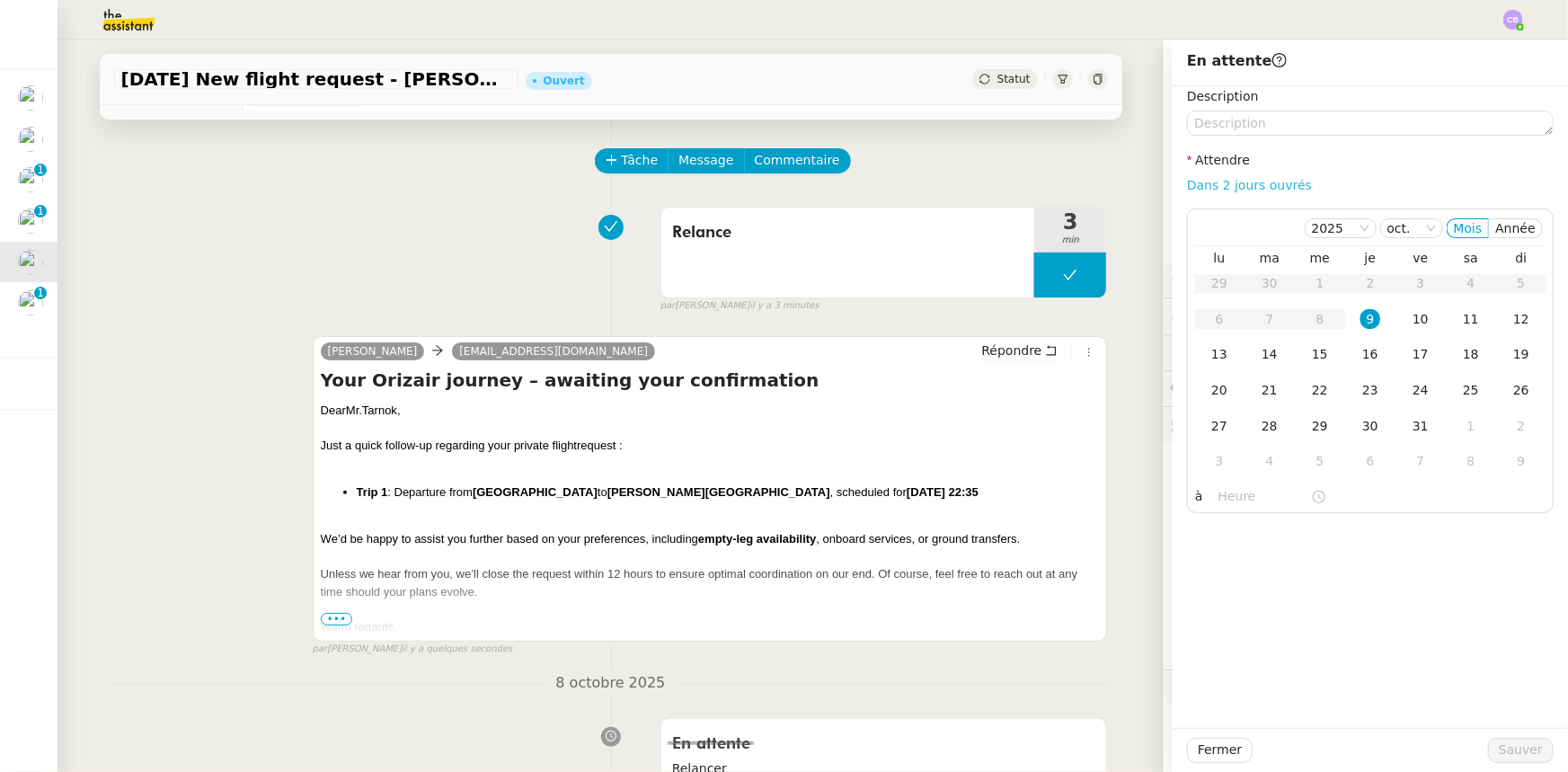
click at [1044, 189] on link "Dans 2 jours ouvrés" at bounding box center [1249, 185] width 125 height 14
type input "07:00"
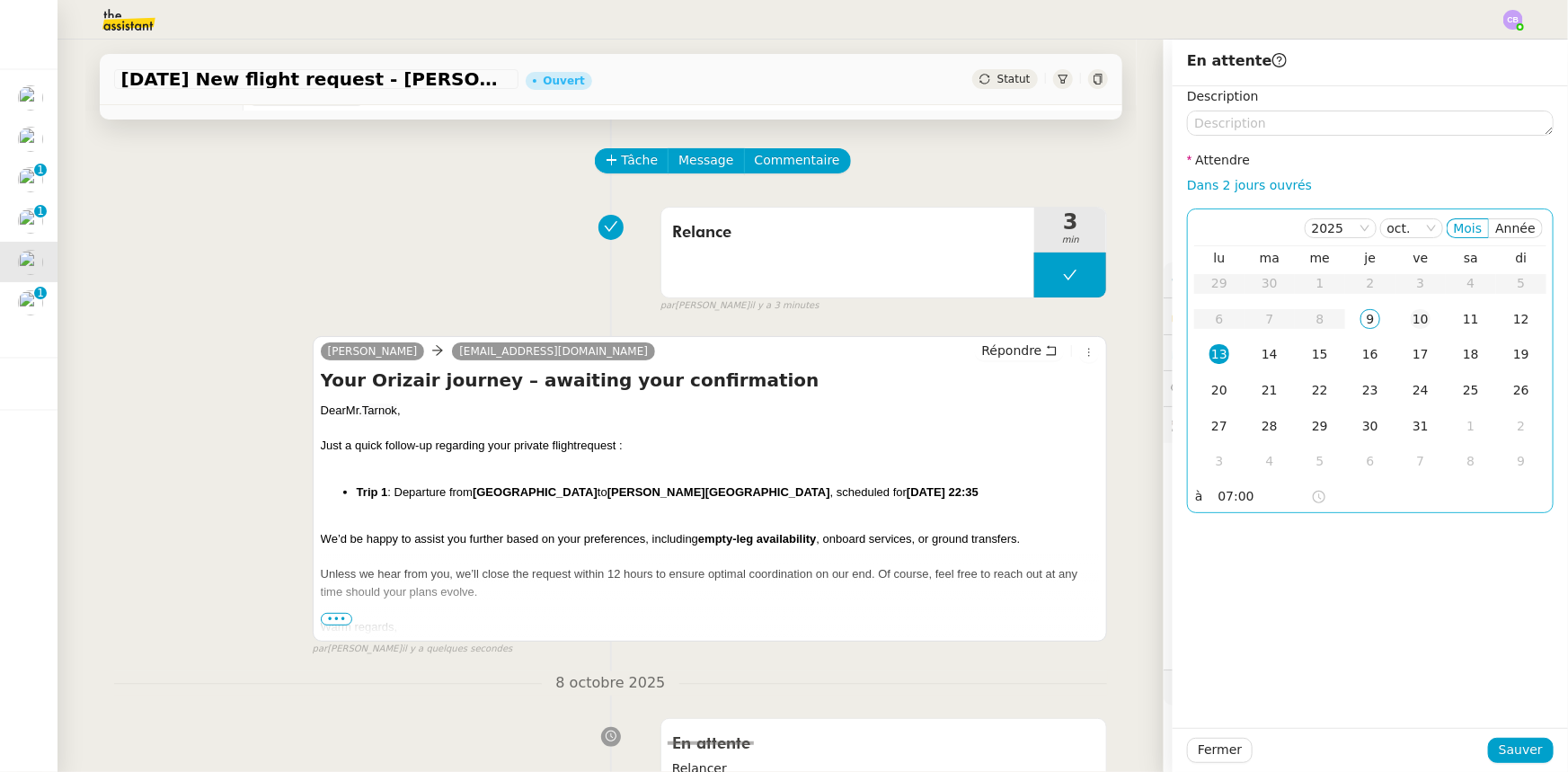
click at [1044, 323] on div "10" at bounding box center [1421, 319] width 20 height 20
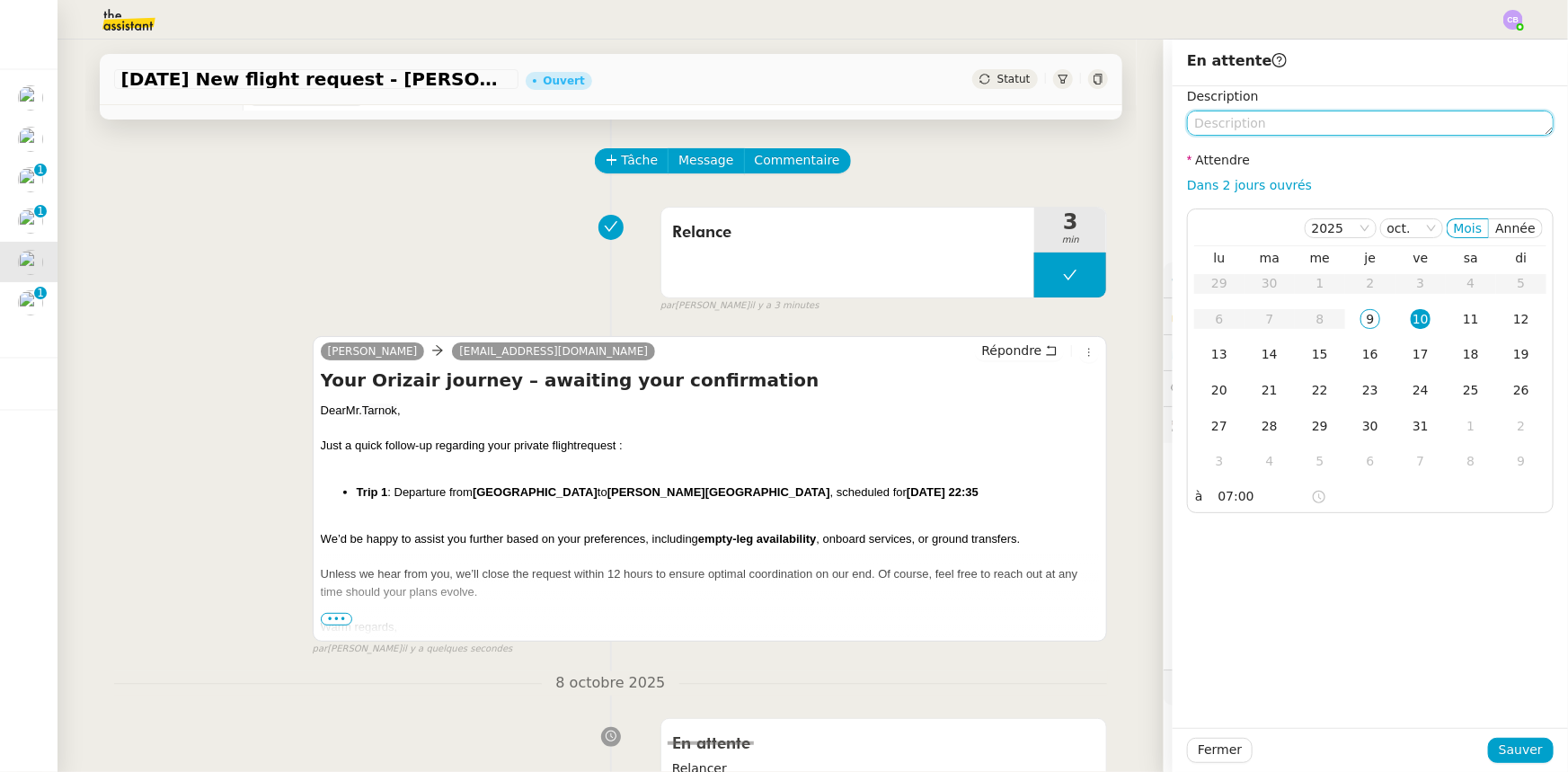
click at [1044, 127] on textarea at bounding box center [1371, 123] width 367 height 25
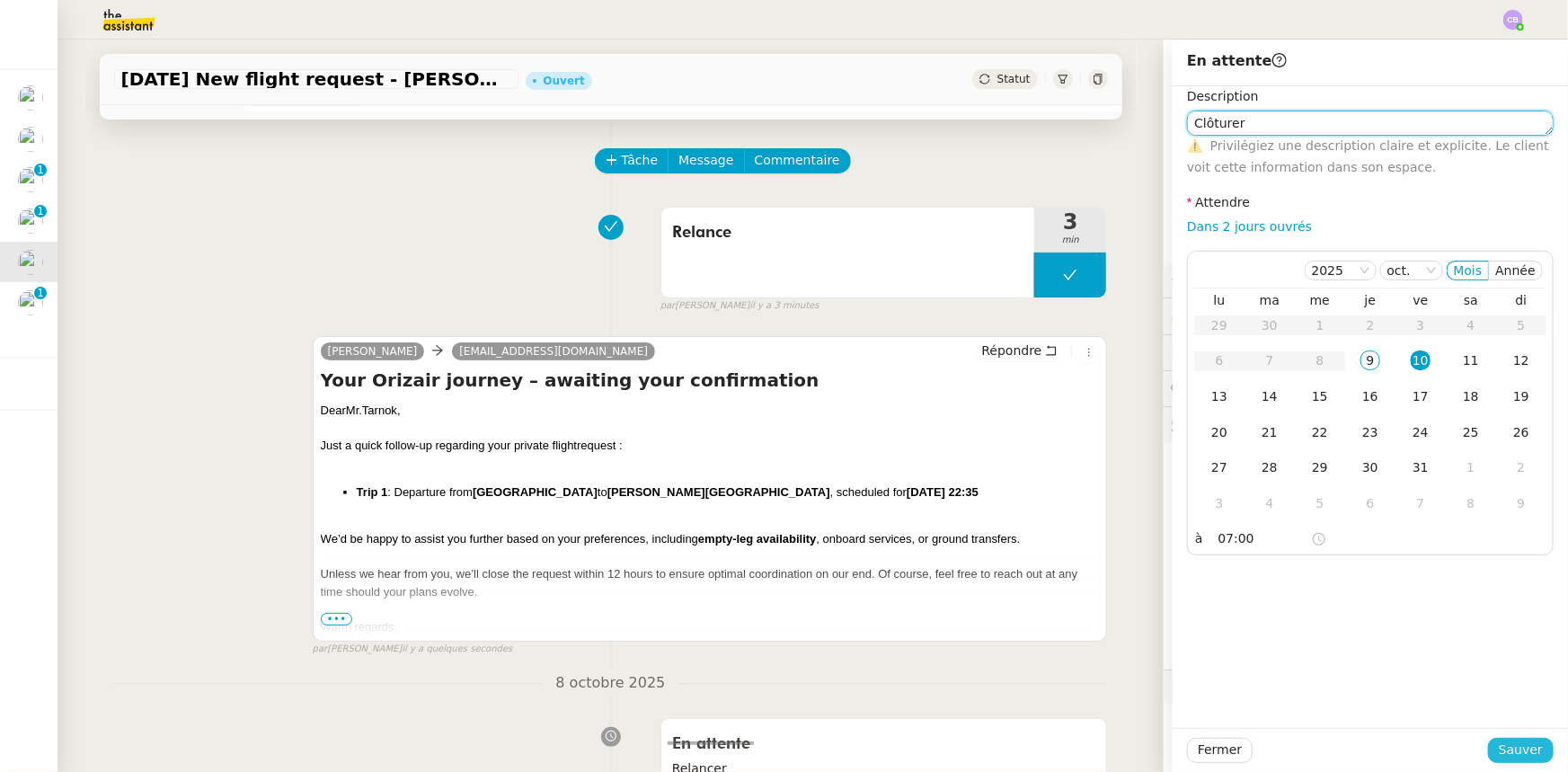
type textarea "Clôturer"
click at [1044, 477] on span "Sauver" at bounding box center [1521, 750] width 44 height 21
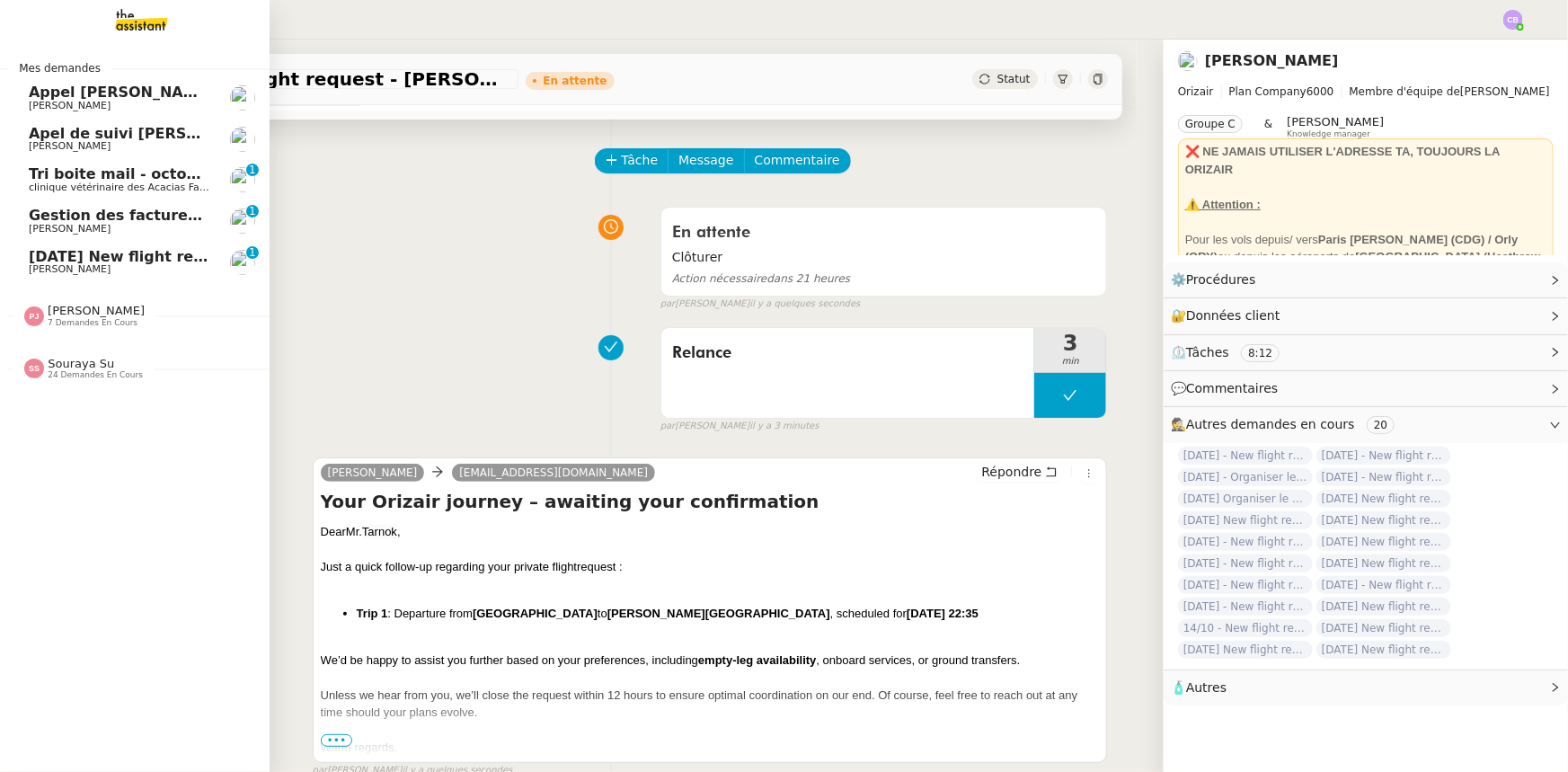
click at [89, 259] on span "[DATE] New flight request - [PERSON_NAME]" at bounding box center [208, 256] width 360 height 17
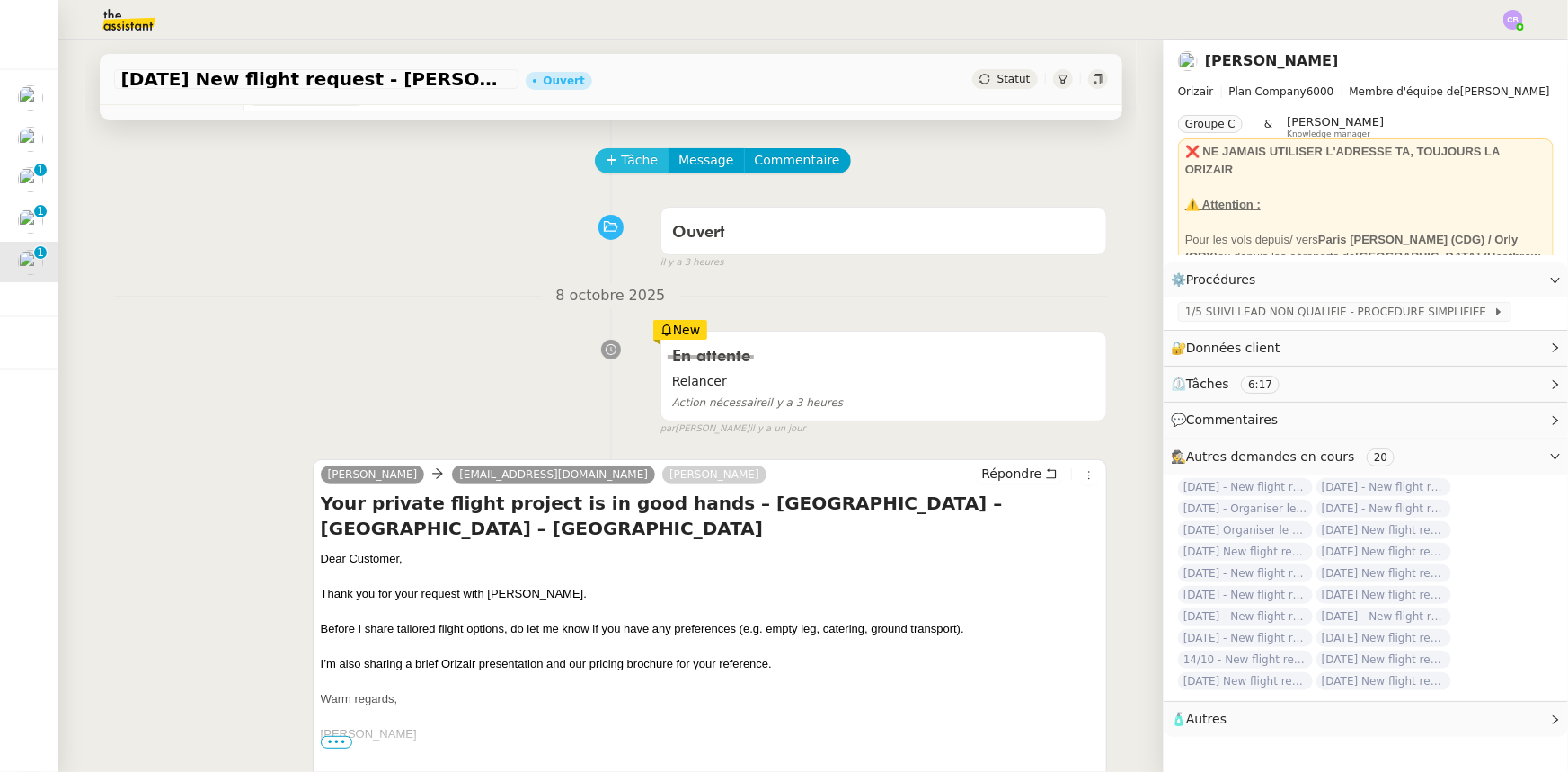
click at [622, 159] on span "Tâche" at bounding box center [640, 160] width 37 height 21
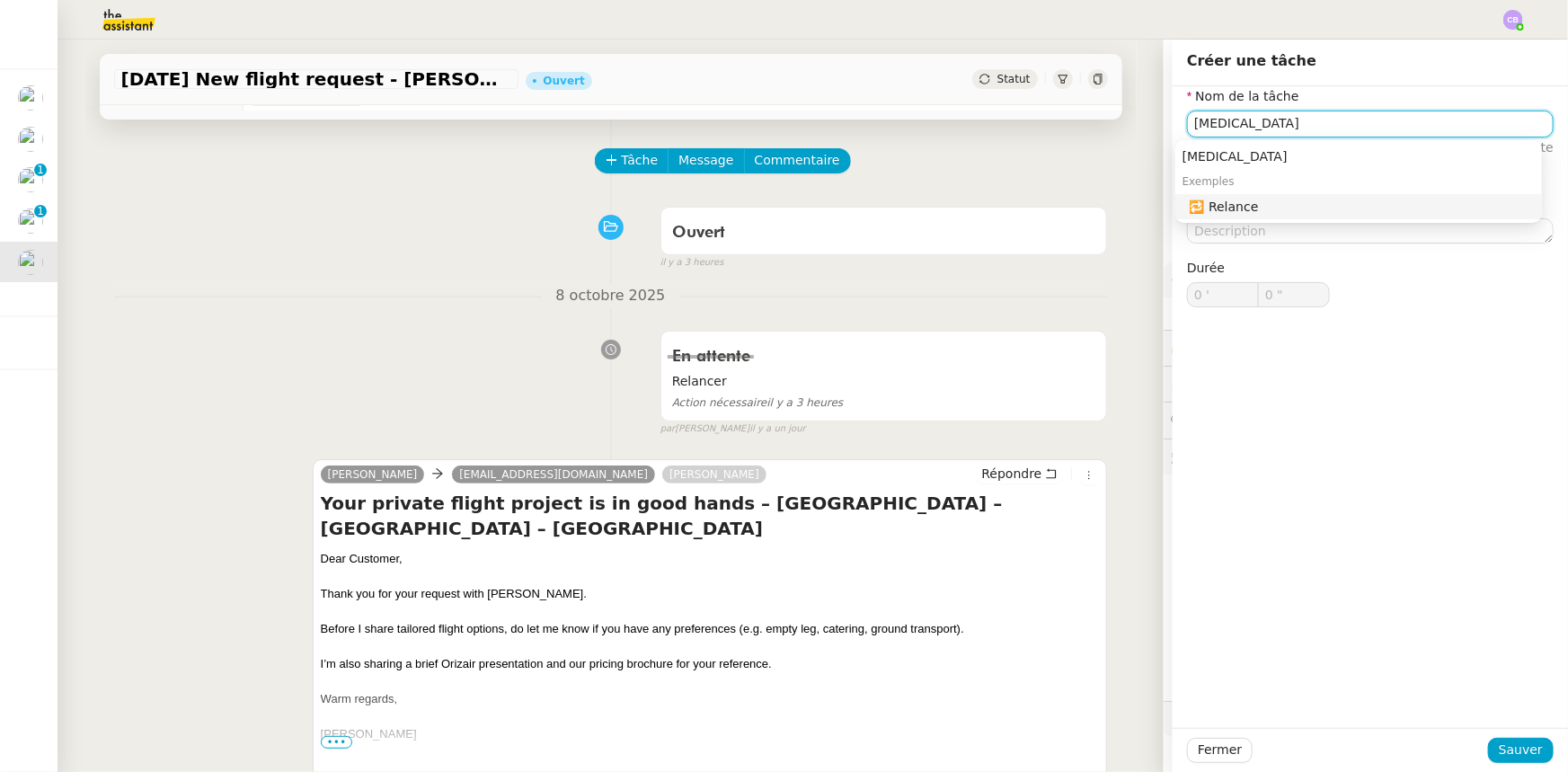
click at [1044, 206] on div "🔁 Relance" at bounding box center [1363, 206] width 345 height 16
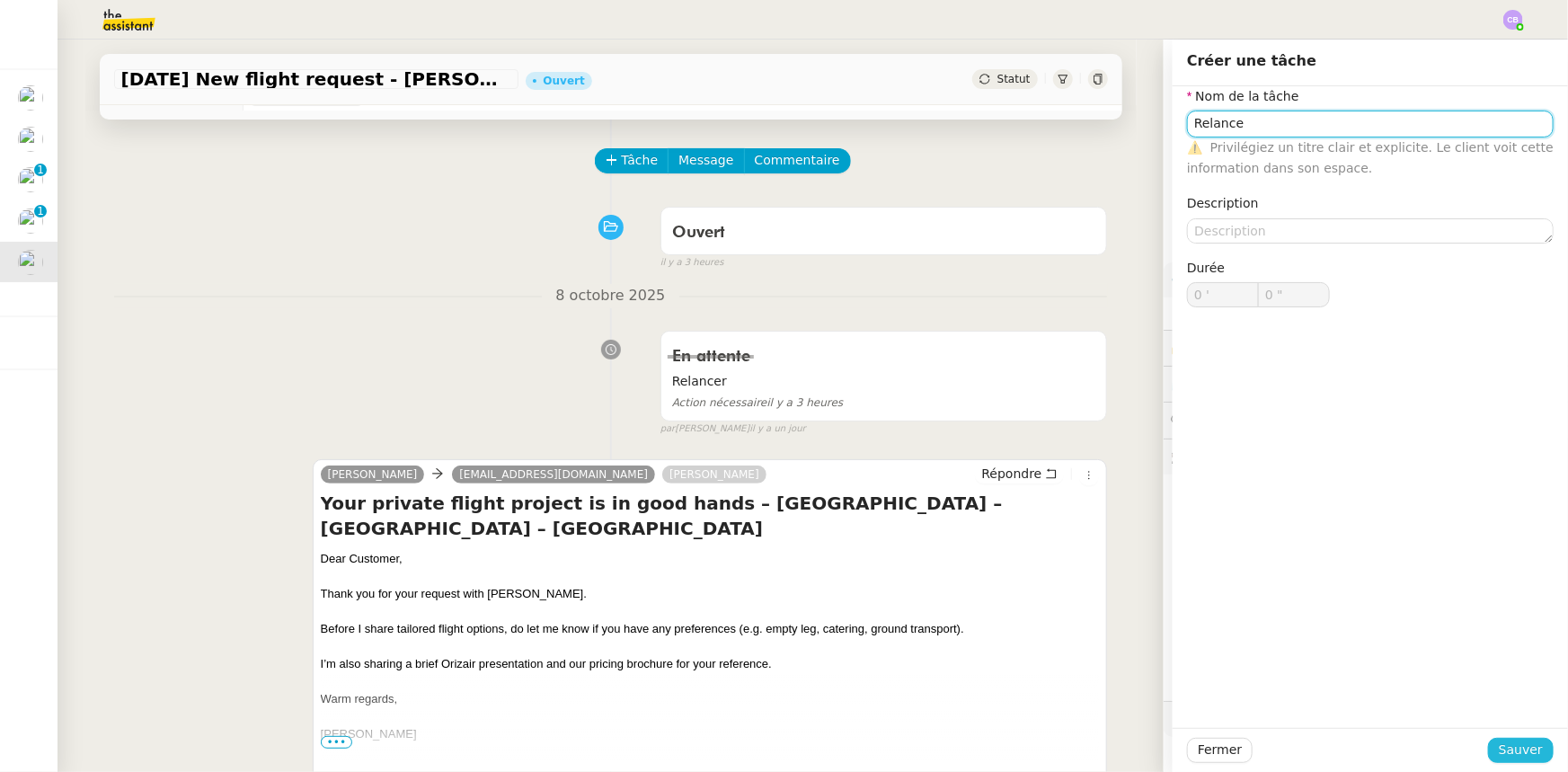
type input "Relance"
click at [1044, 477] on span "Sauver" at bounding box center [1521, 750] width 44 height 21
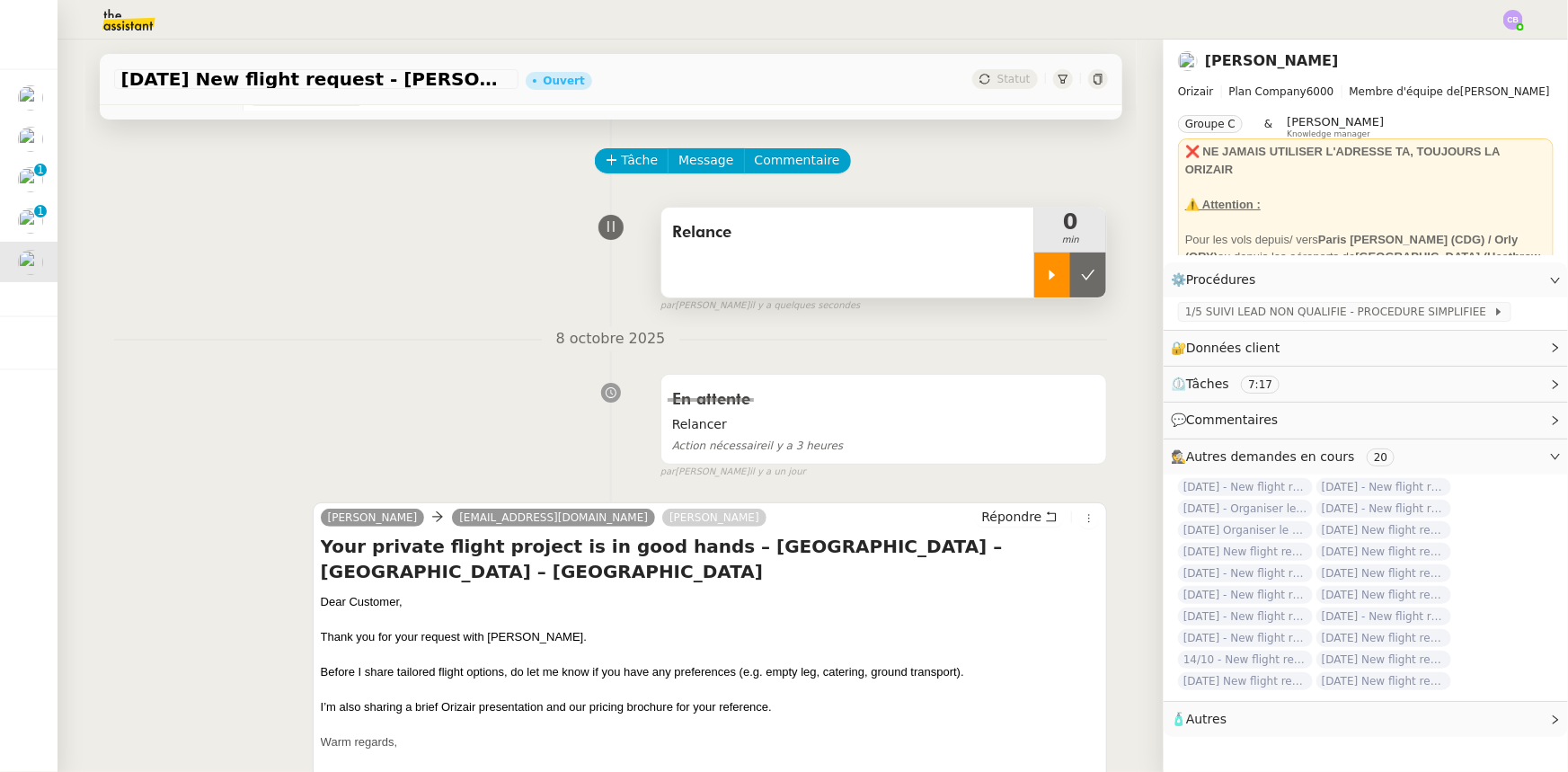
click at [1044, 276] on icon at bounding box center [1052, 274] width 6 height 10
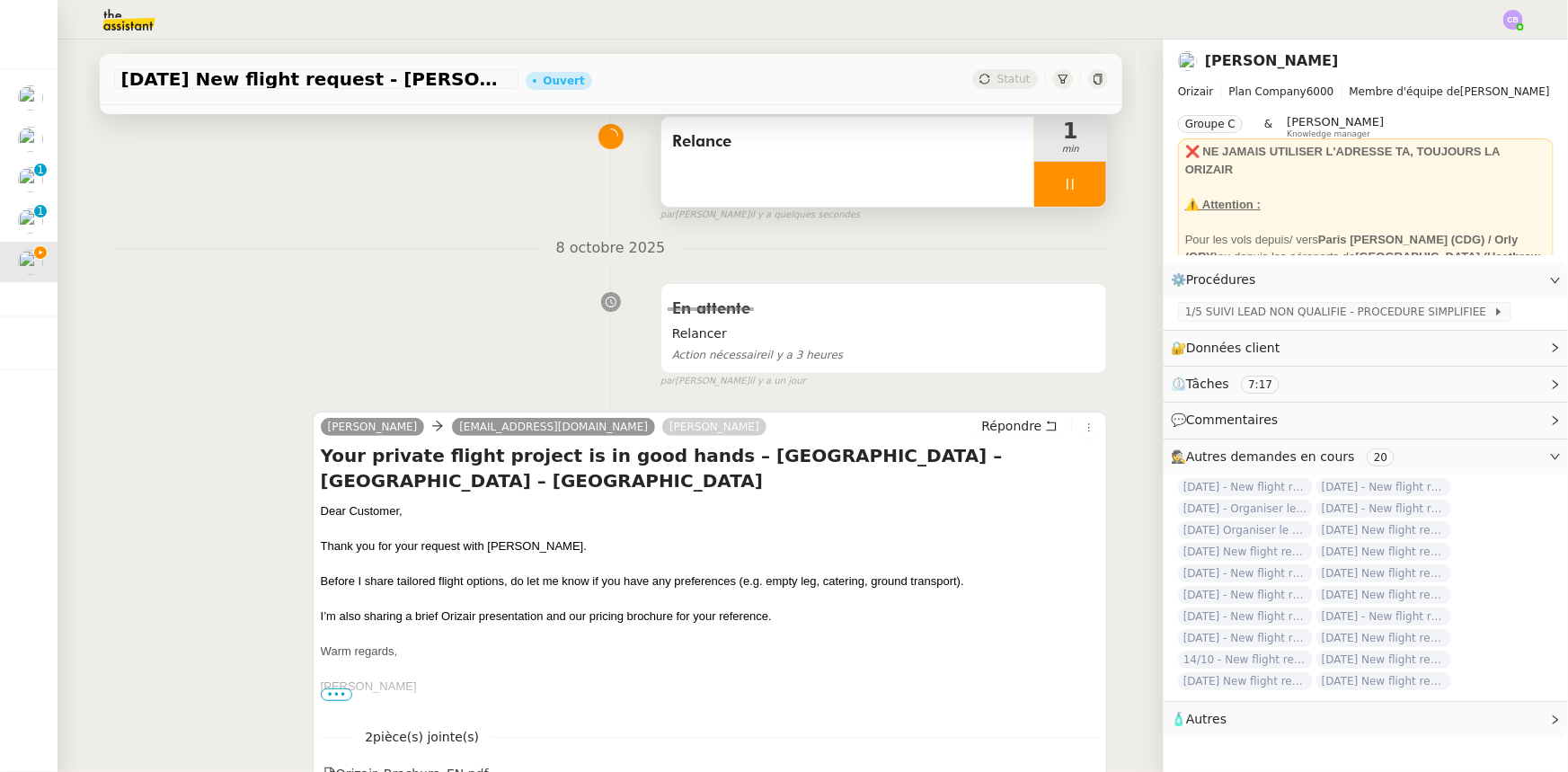
scroll to position [163, 0]
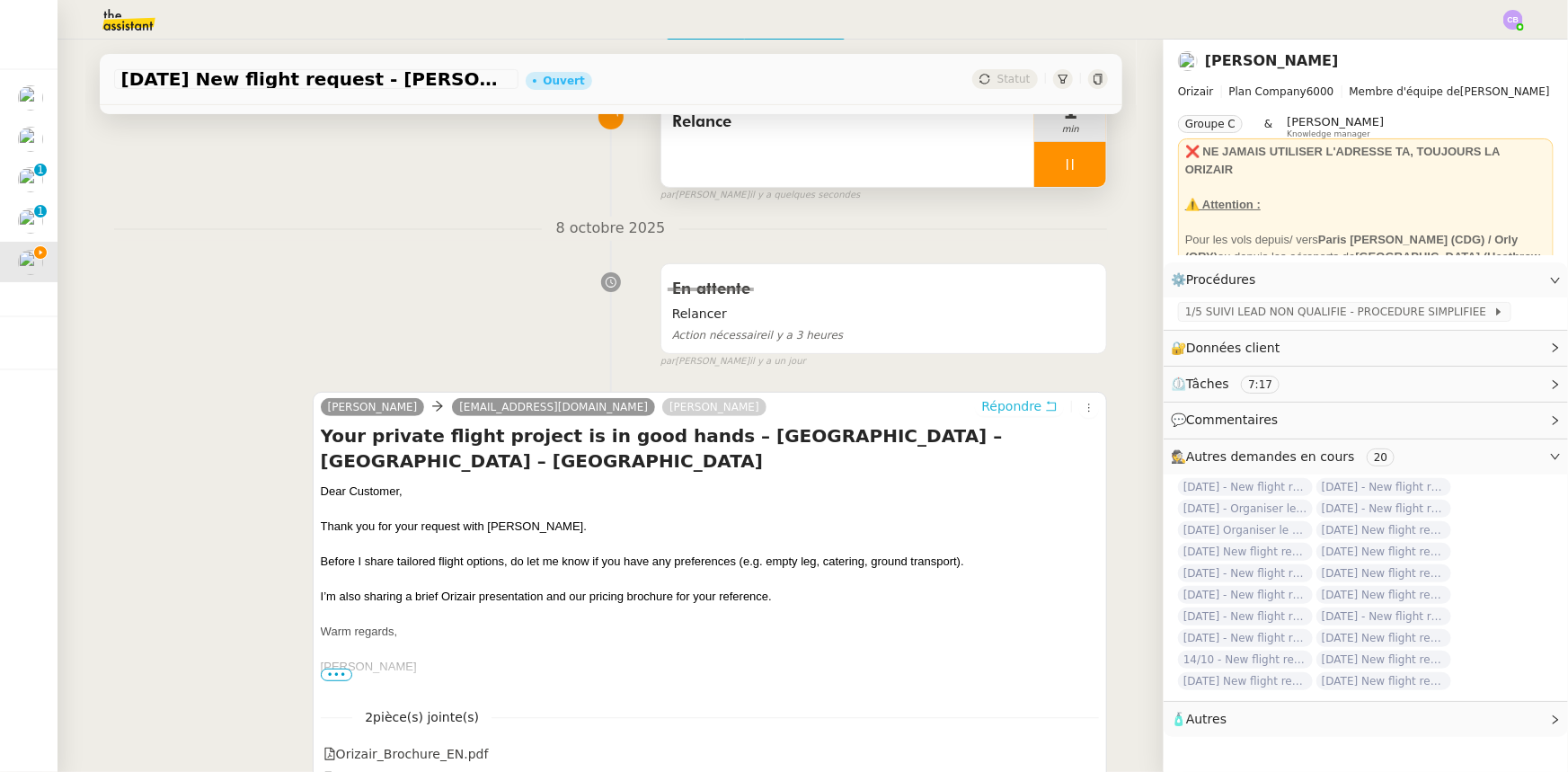
click at [994, 413] on span "Répondre" at bounding box center [1011, 406] width 60 height 18
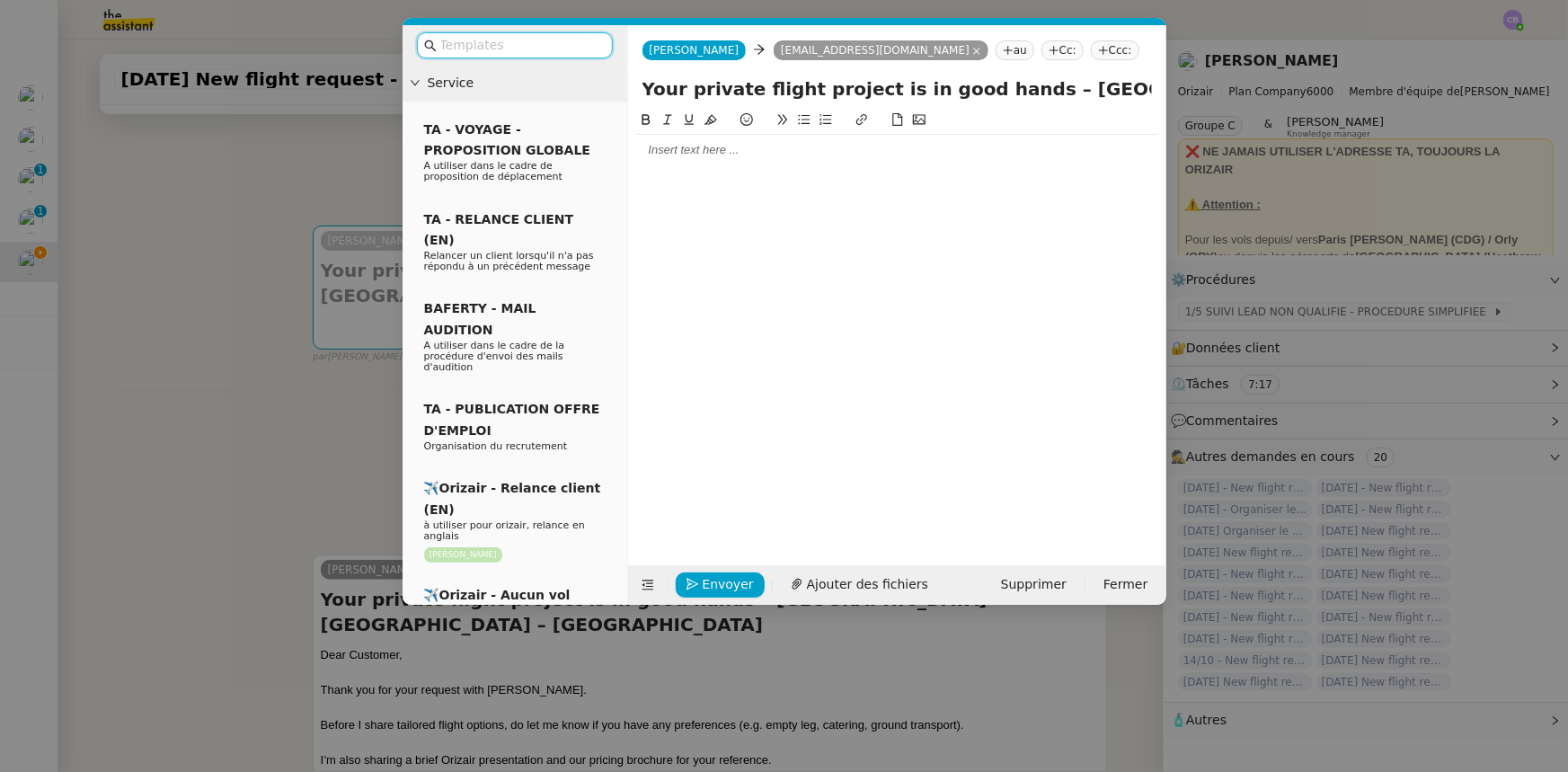
click at [580, 50] on input "text" at bounding box center [522, 45] width 162 height 21
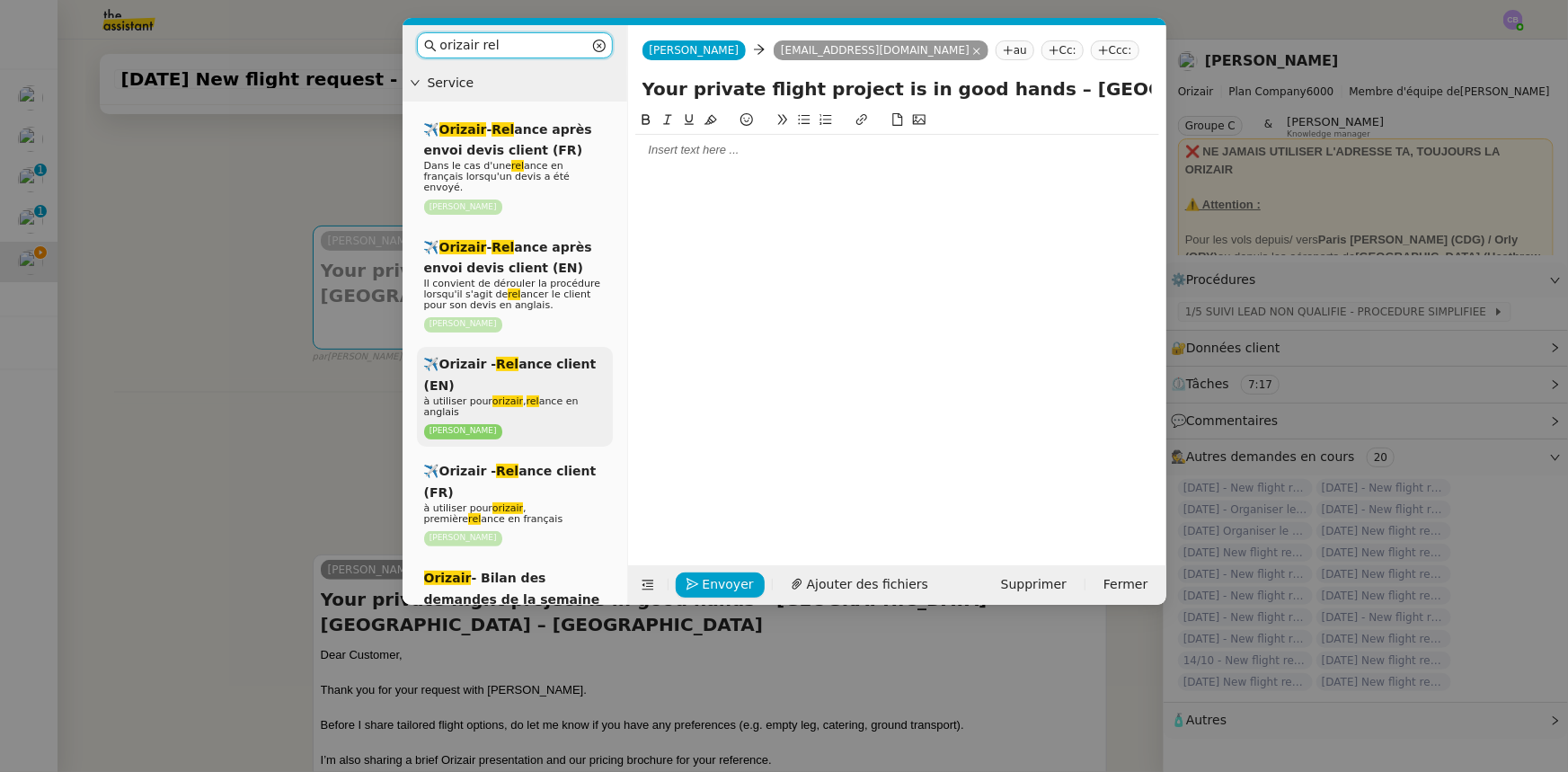
type input "orizair rel"
click at [547, 367] on div "✈️Orizair - Rel ance client (EN) à utiliser pour orizair , rel ance en anglais …" at bounding box center [515, 397] width 196 height 100
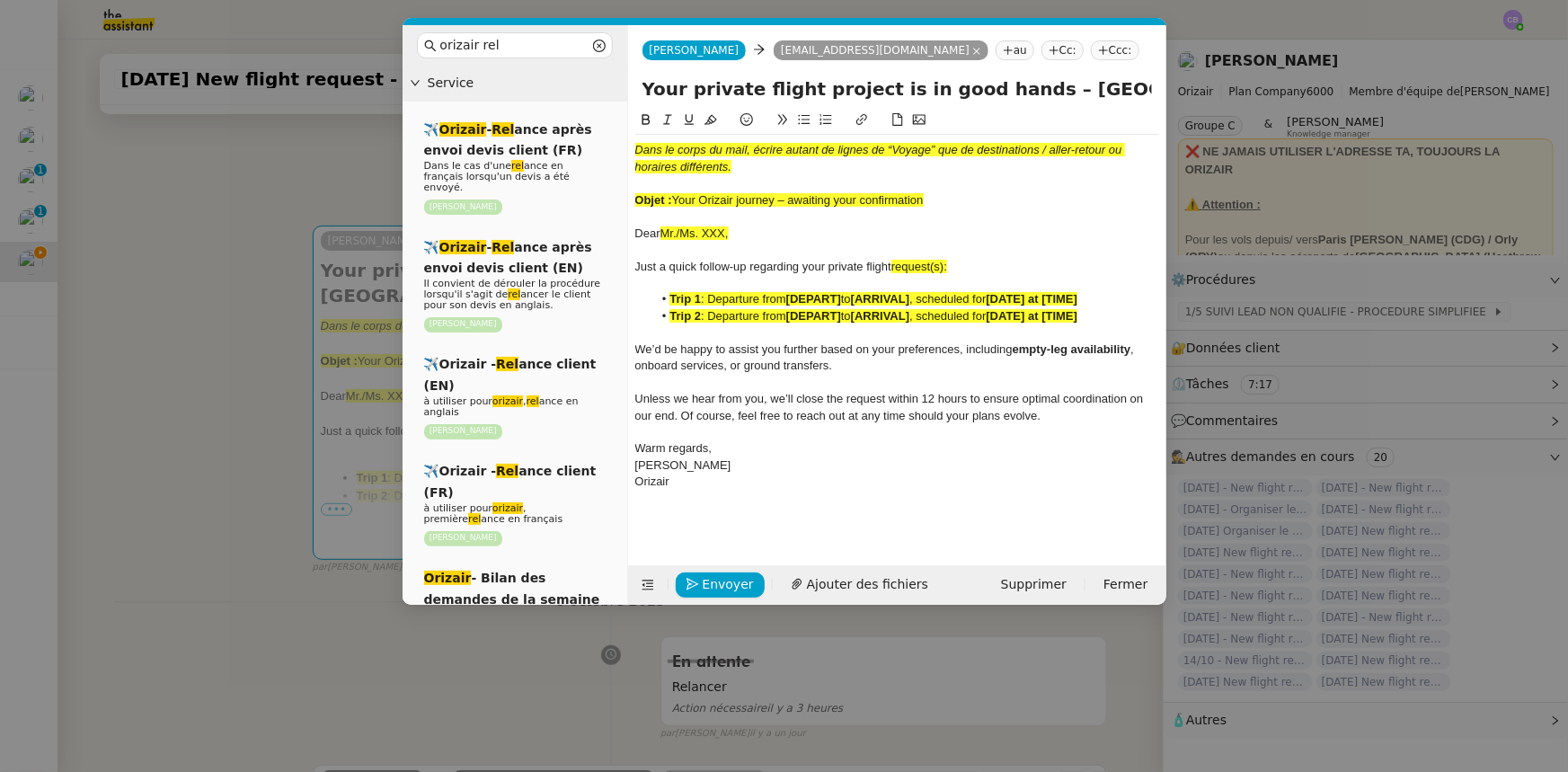
drag, startPoint x: 931, startPoint y: 204, endPoint x: 674, endPoint y: 200, distance: 257.0
click at [674, 200] on div "Objet : Your Orizair journey – awaiting your confirmation" at bounding box center [897, 200] width 524 height 16
drag, startPoint x: 1001, startPoint y: 90, endPoint x: 622, endPoint y: 90, distance: 379.0
click at [622, 90] on nz-layout "orizair rel Service ✈️ Orizair - Rel ance après envoi devis client (FR) Dans le…" at bounding box center [785, 314] width 764 height 579
paste input "Orizair journey – awaiting your confirmation"
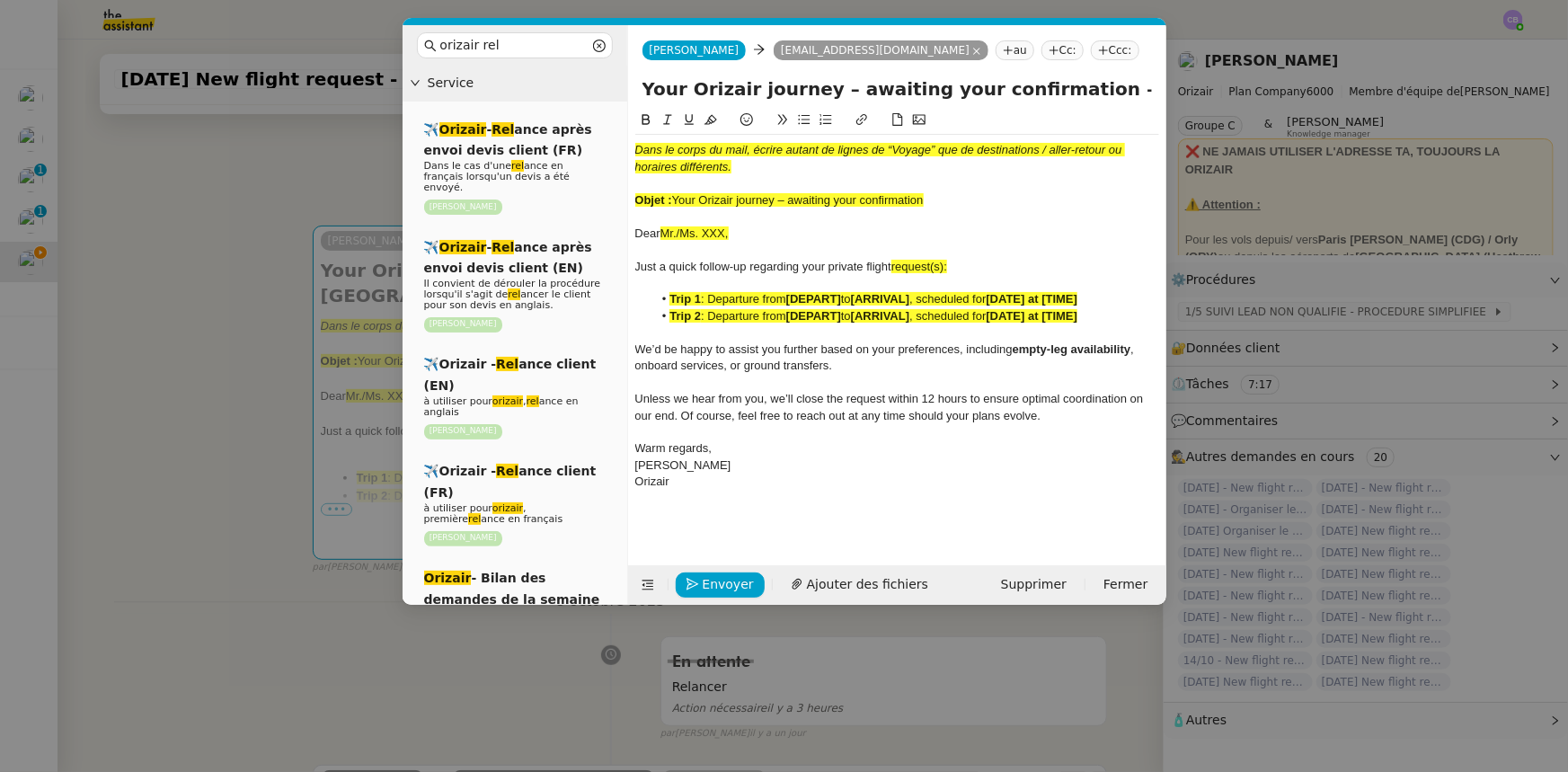
type input "Your Orizair journey – awaiting your confirmation – [GEOGRAPHIC_DATA] – [GEOGRA…"
drag, startPoint x: 935, startPoint y: 200, endPoint x: 632, endPoint y: 148, distance: 307.4
click at [632, 148] on nz-spin "Dans le corps du mail, écrire autant de lignes de “Voyage” que de destinations …" at bounding box center [898, 327] width 539 height 435
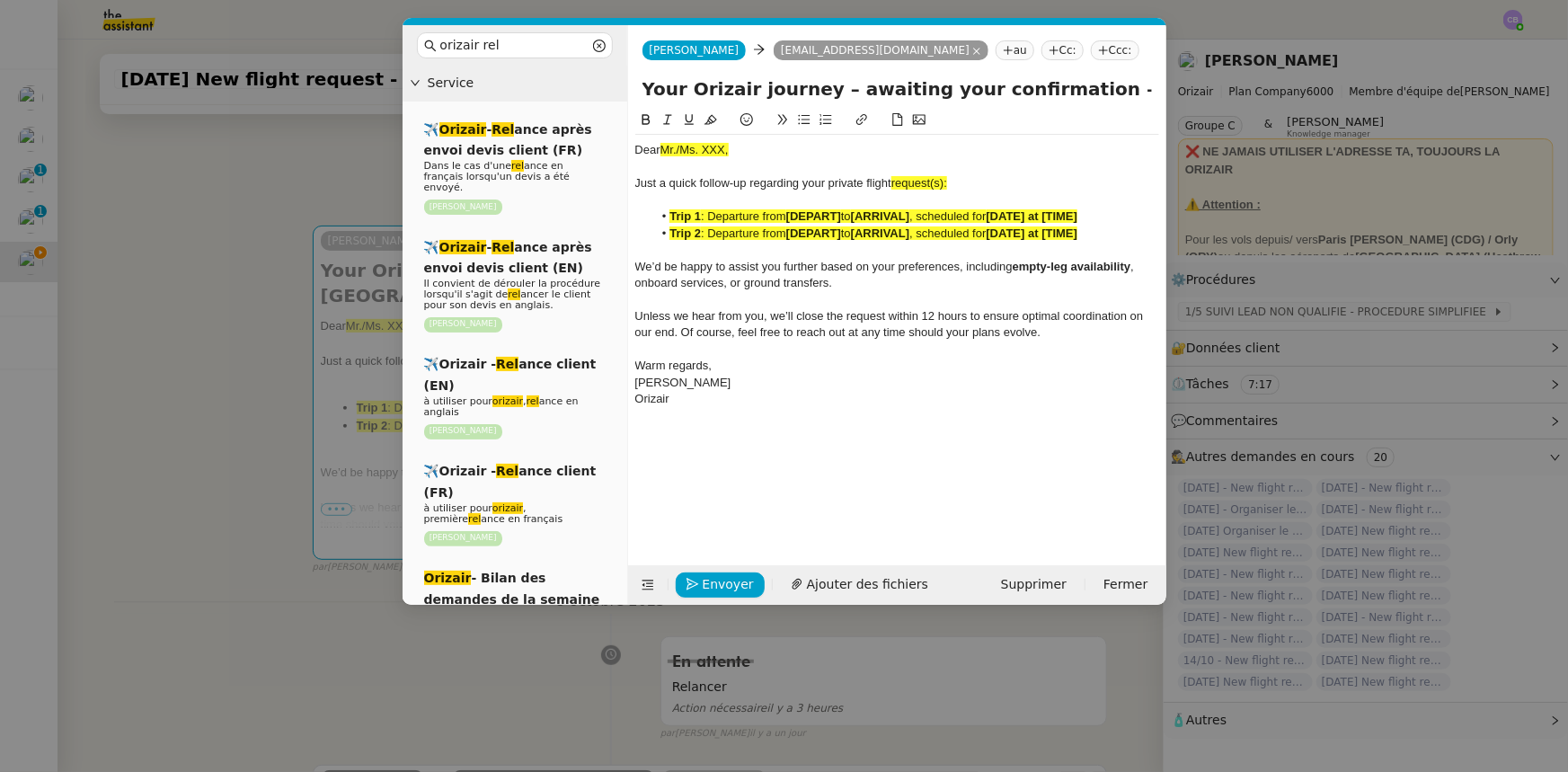
click at [354, 174] on nz-modal-container "orizair rel Service ✈️ Orizair - Rel ance après envoi devis client (FR) Dans le…" at bounding box center [784, 386] width 1568 height 772
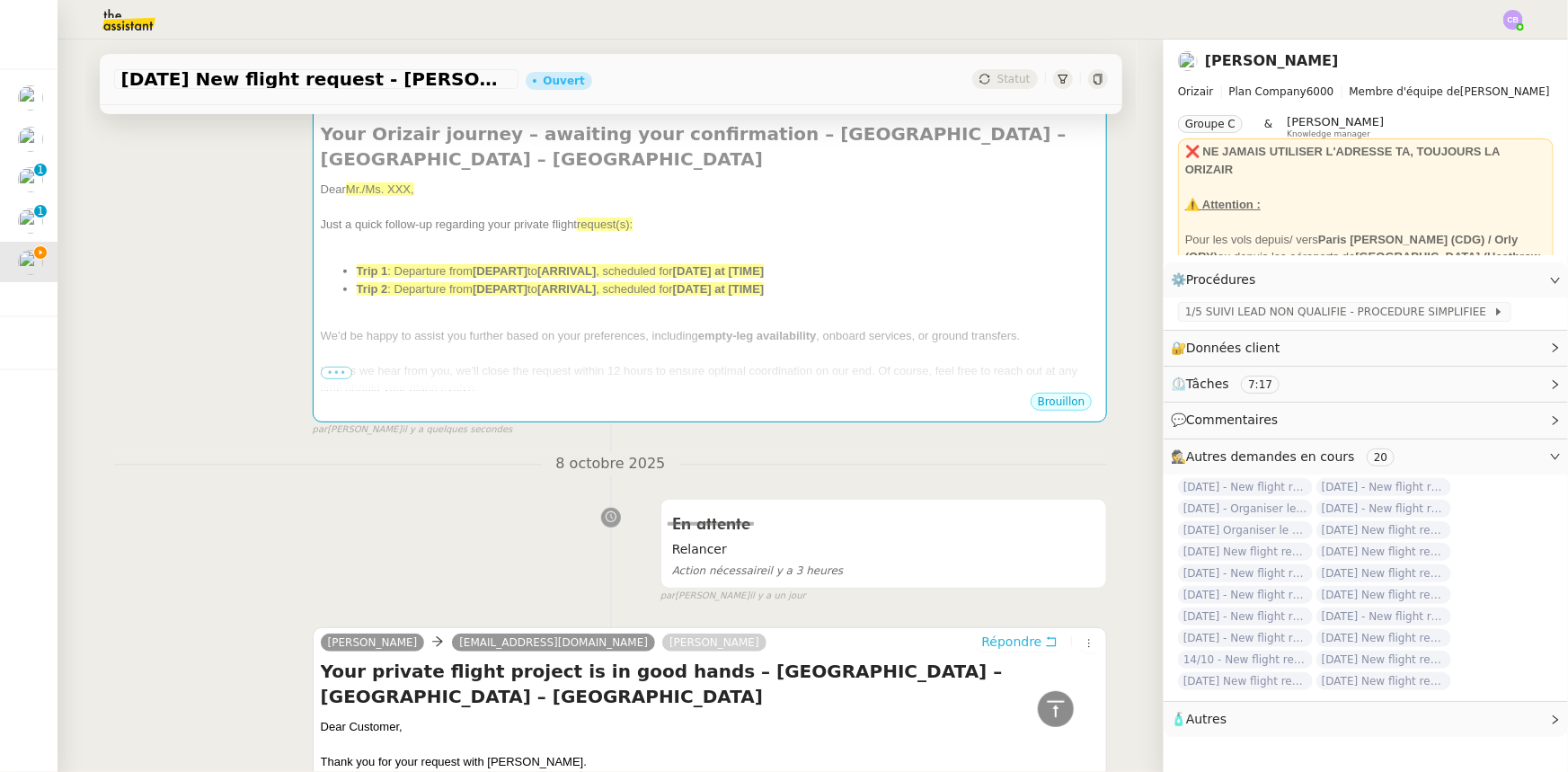
scroll to position [215, 0]
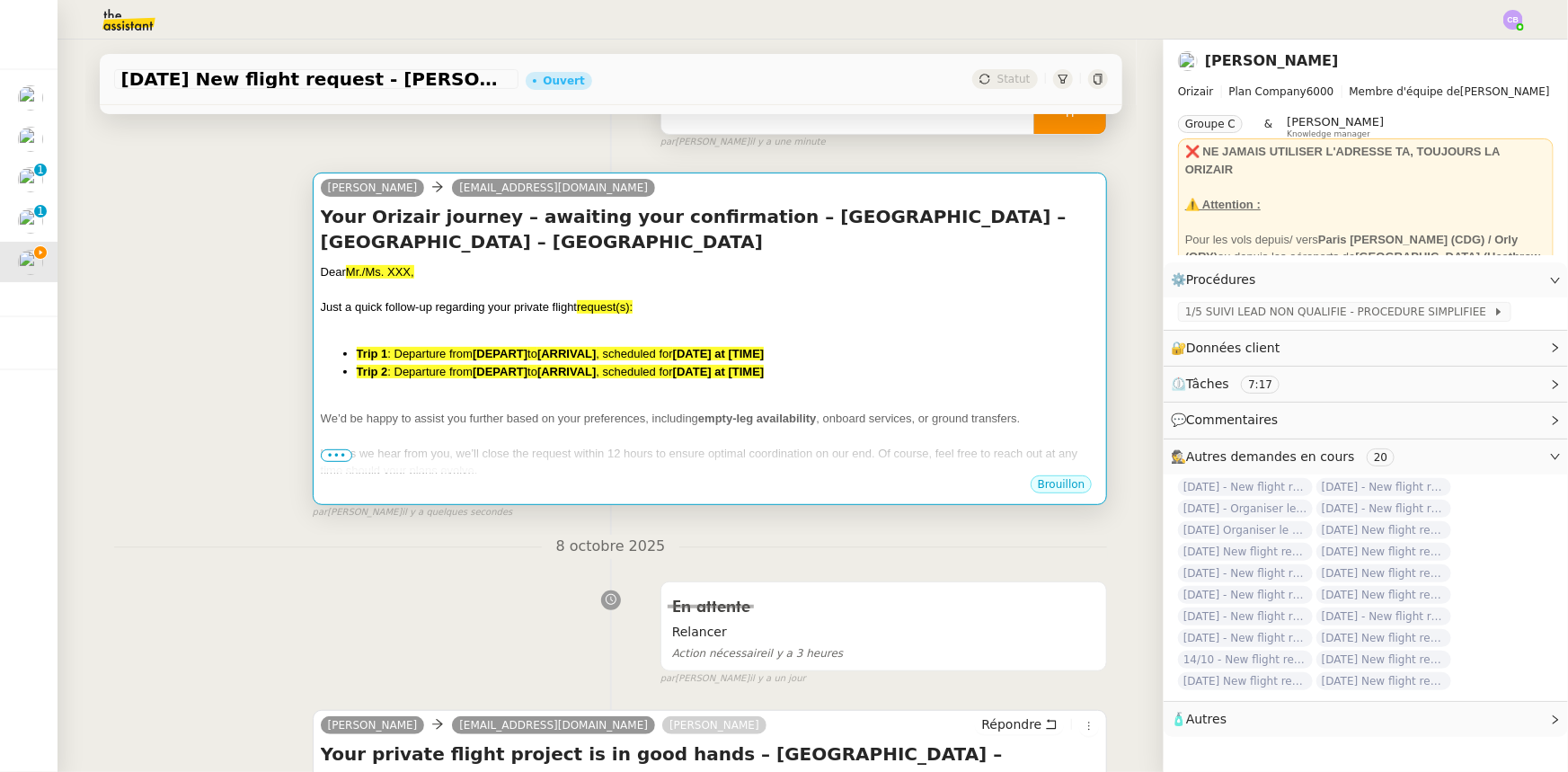
click at [527, 398] on div at bounding box center [710, 401] width 779 height 18
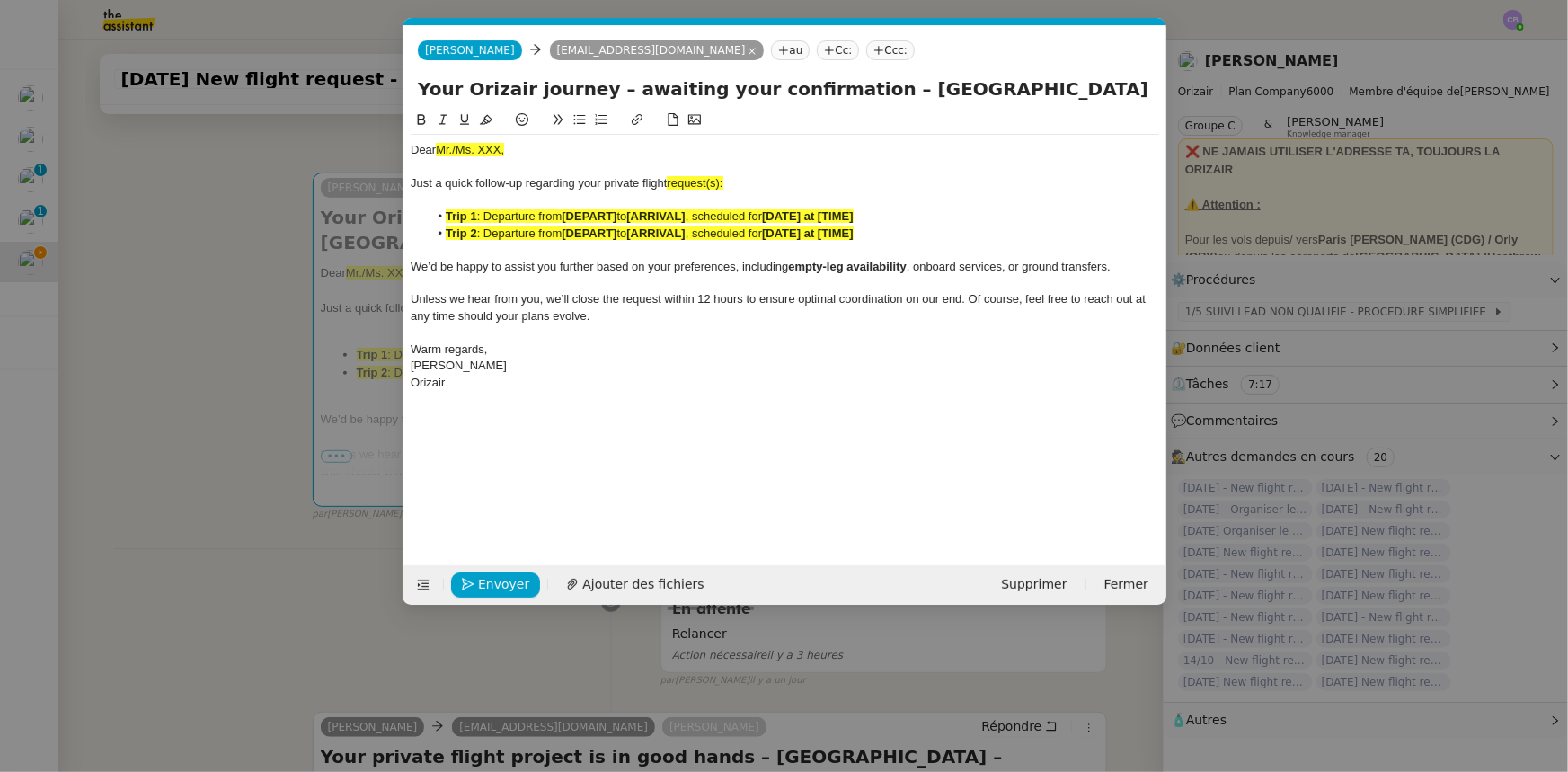
scroll to position [0, 89]
drag, startPoint x: 511, startPoint y: 152, endPoint x: 437, endPoint y: 145, distance: 74.3
click at [437, 145] on div "Dear Mr./Ms. XXX," at bounding box center [785, 150] width 749 height 16
click at [487, 124] on icon at bounding box center [486, 120] width 13 height 13
click at [722, 184] on span "request(s):" at bounding box center [695, 184] width 56 height 14
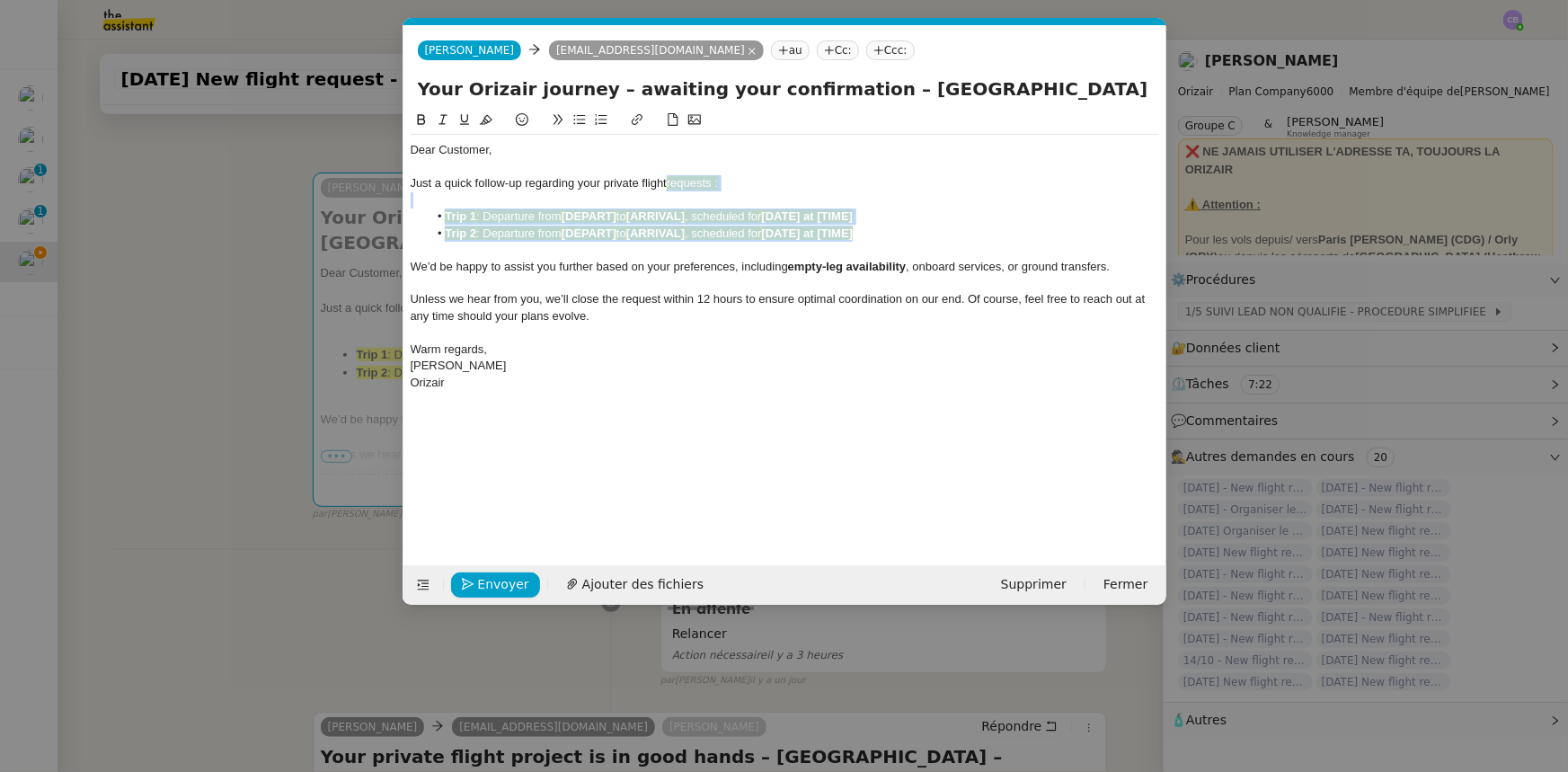
drag, startPoint x: 880, startPoint y: 233, endPoint x: 671, endPoint y: 181, distance: 215.4
click at [671, 181] on div "Dear Customer, Just a quick follow-up regarding your private flight requests : …" at bounding box center [785, 266] width 749 height 263
click at [486, 122] on icon at bounding box center [486, 120] width 13 height 10
click at [605, 286] on div at bounding box center [785, 283] width 749 height 16
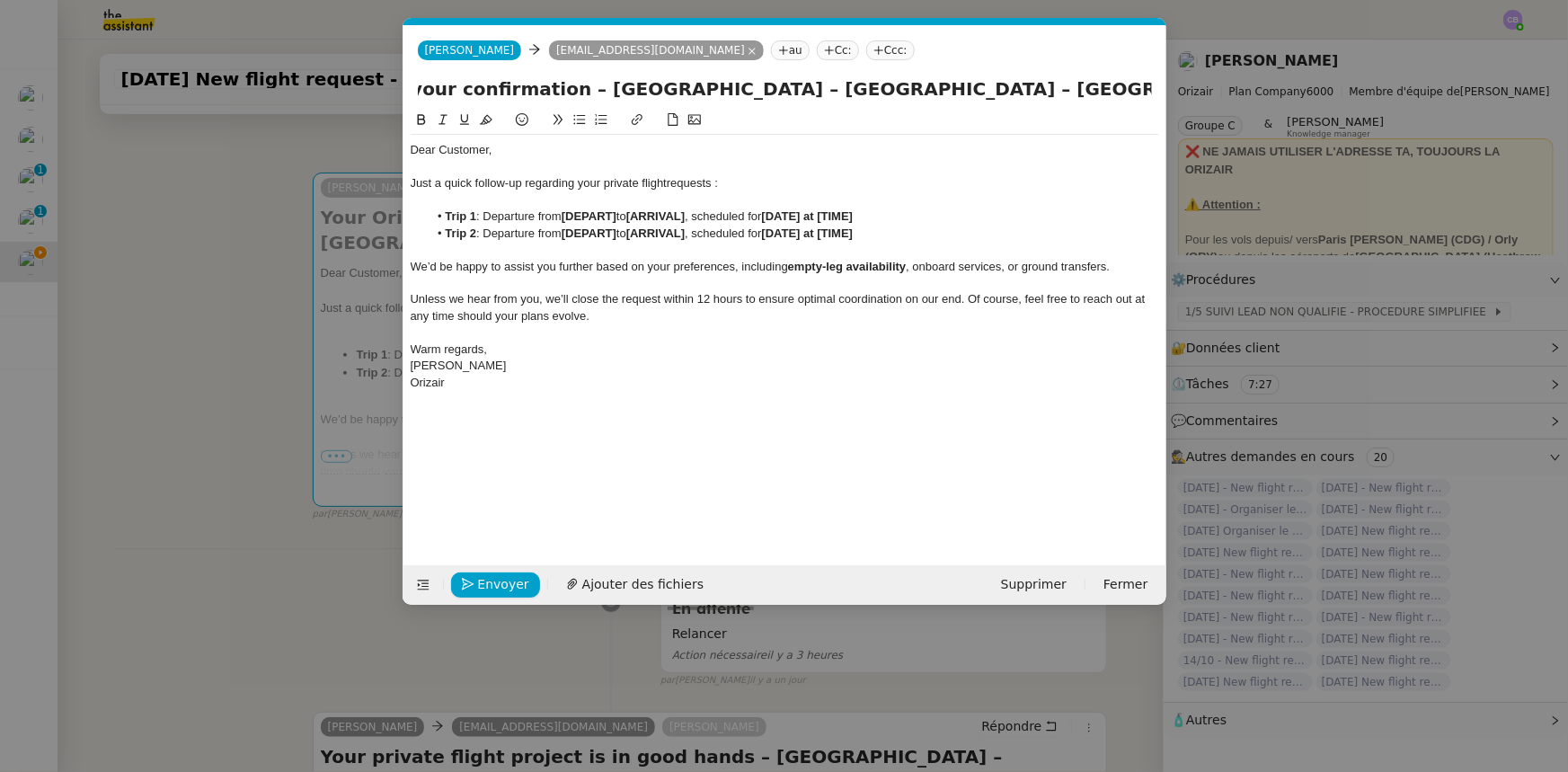
scroll to position [0, 377]
drag, startPoint x: 1101, startPoint y: 93, endPoint x: 965, endPoint y: 82, distance: 136.4
click at [965, 82] on input "Your Orizair journey – awaiting your confirmation – [GEOGRAPHIC_DATA] – [GEOGRA…" at bounding box center [785, 89] width 734 height 27
click at [589, 216] on strong "[DEPART]" at bounding box center [588, 216] width 55 height 14
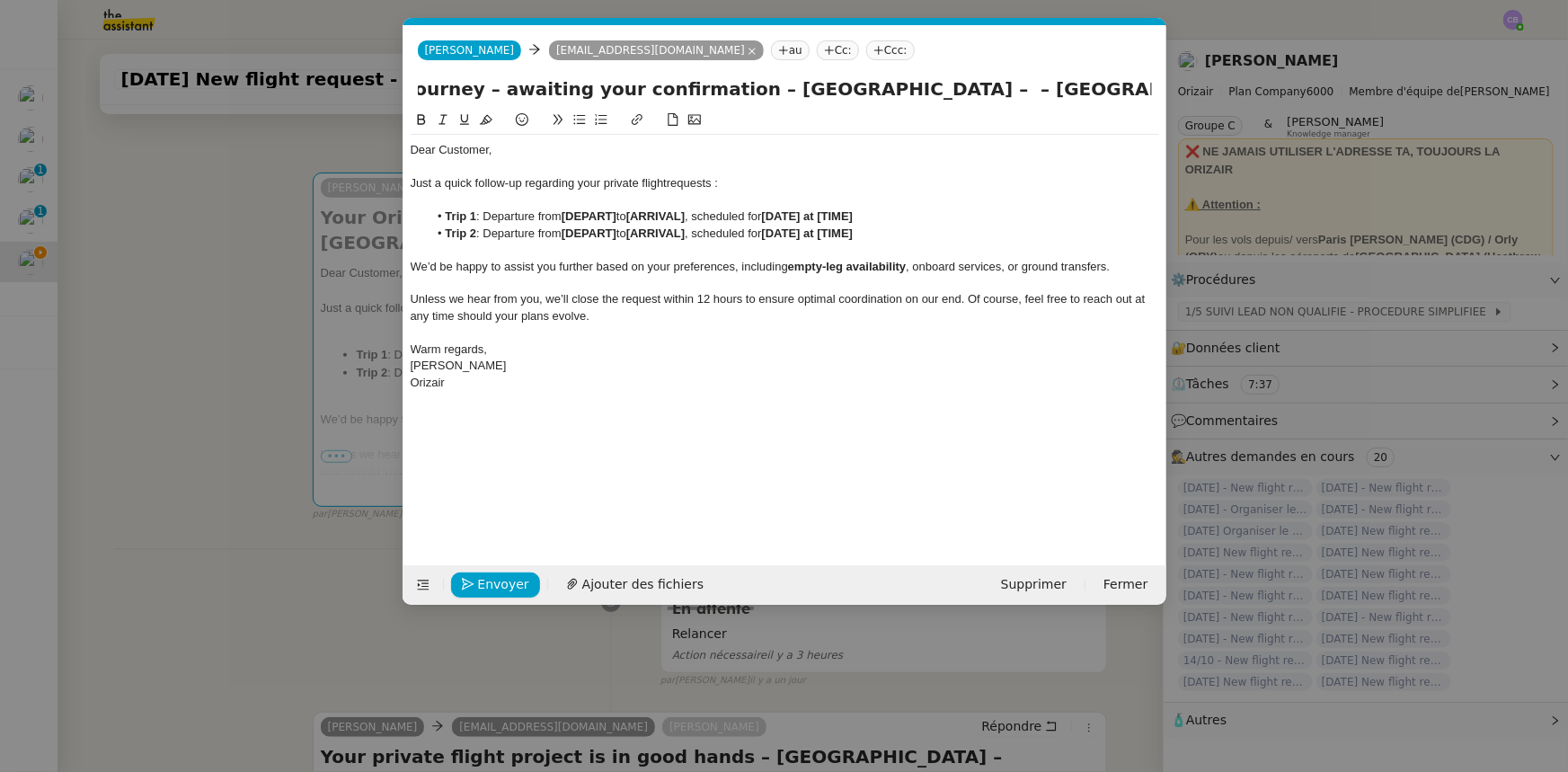
scroll to position [0, 0]
click at [589, 216] on strong "[DEPART]" at bounding box center [588, 216] width 55 height 14
click at [566, 211] on strong "[" at bounding box center [564, 216] width 4 height 14
drag, startPoint x: 566, startPoint y: 214, endPoint x: 709, endPoint y: 214, distance: 143.0
click at [709, 214] on li "Trip 1 : Departure from [GEOGRAPHIC_DATA] to [ARRIVAL] , scheduled for [DATE] a…" at bounding box center [793, 216] width 731 height 16
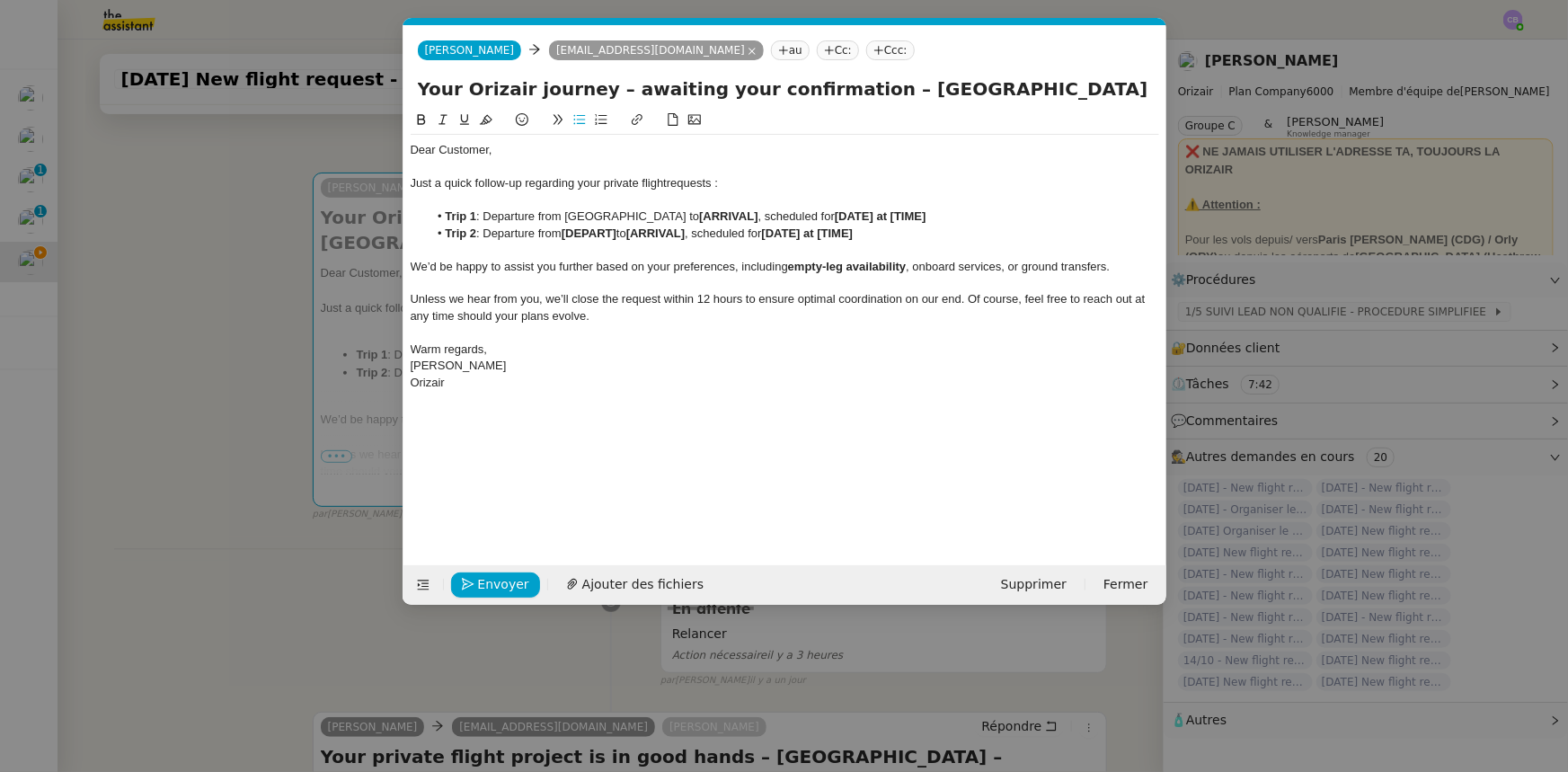
click at [422, 120] on icon at bounding box center [421, 119] width 8 height 11
drag, startPoint x: 1121, startPoint y: 87, endPoint x: 1150, endPoint y: 87, distance: 29.0
click at [1044, 87] on input "Your Orizair journey – awaiting your confirmation – [GEOGRAPHIC_DATA] – – [GEOG…" at bounding box center [785, 89] width 734 height 27
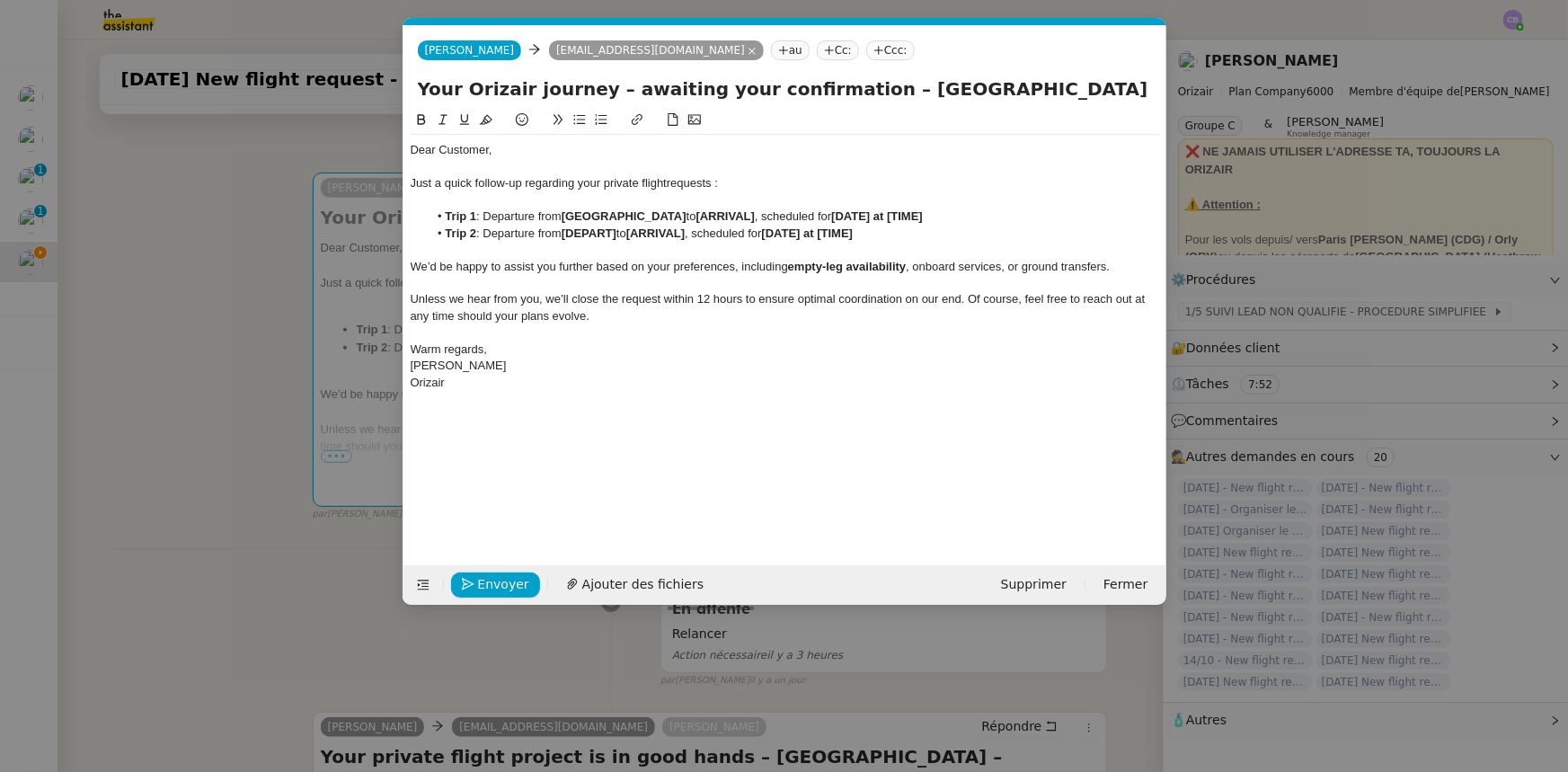
click at [755, 214] on strong "[ARRIVAL]" at bounding box center [725, 216] width 59 height 14
click at [742, 213] on li "Trip 1 : Departure from [GEOGRAPHIC_DATA] to [ [GEOGRAPHIC_DATA], scheduled for…" at bounding box center [793, 216] width 731 height 16
drag, startPoint x: 838, startPoint y: 216, endPoint x: 739, endPoint y: 214, distance: 99.0
click at [739, 214] on li "Trip 1 : Departure from [GEOGRAPHIC_DATA] to [GEOGRAPHIC_DATA], scheduled for […" at bounding box center [793, 216] width 731 height 16
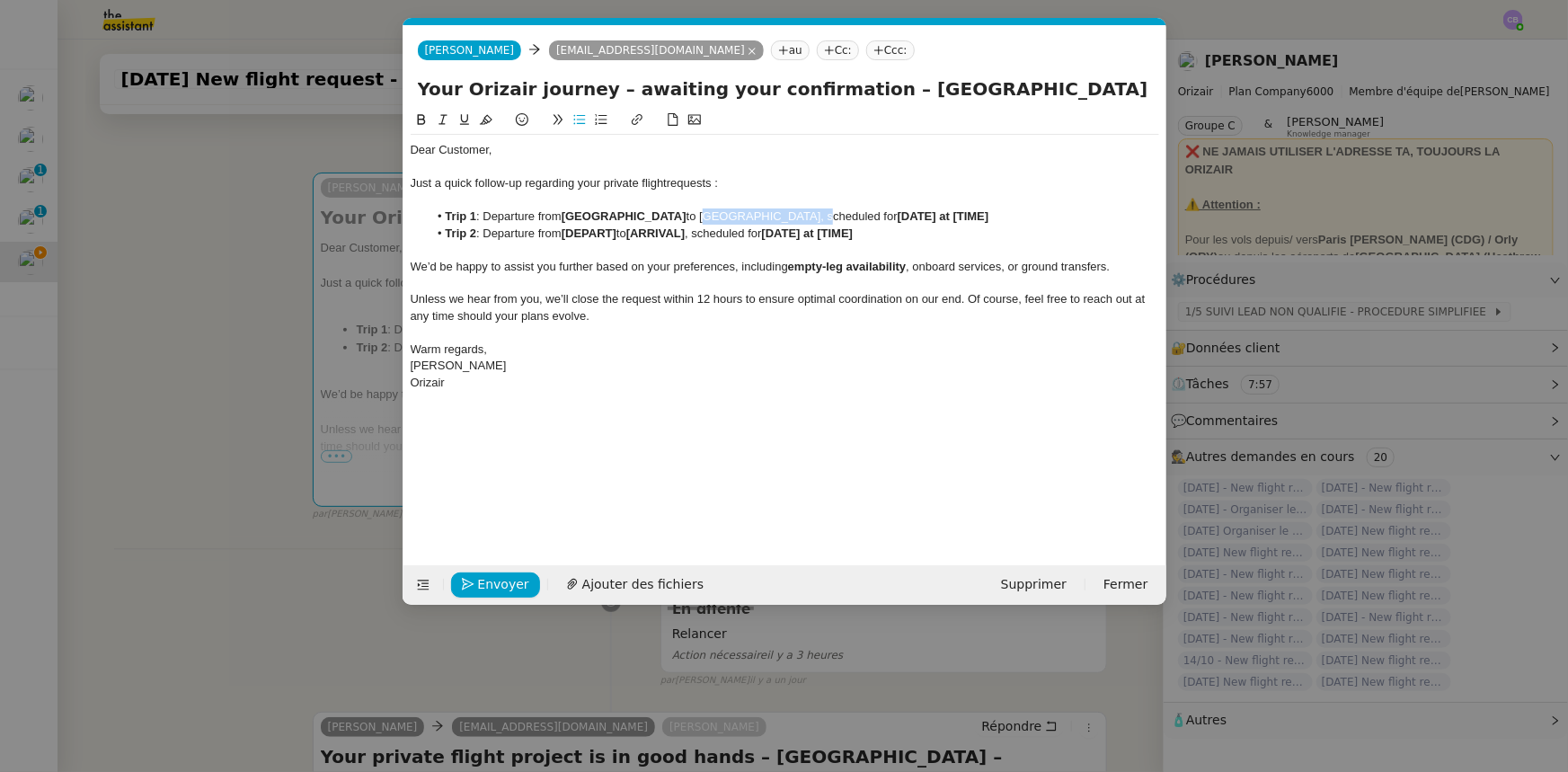
click at [421, 121] on icon at bounding box center [421, 119] width 8 height 11
click at [950, 211] on strong "[DATE] at [TIME]" at bounding box center [944, 216] width 92 height 14
click at [933, 215] on strong "[[DATE] at [TIME]" at bounding box center [946, 216] width 96 height 14
click at [989, 214] on strong "[DATE] at [TIME]" at bounding box center [944, 216] width 92 height 14
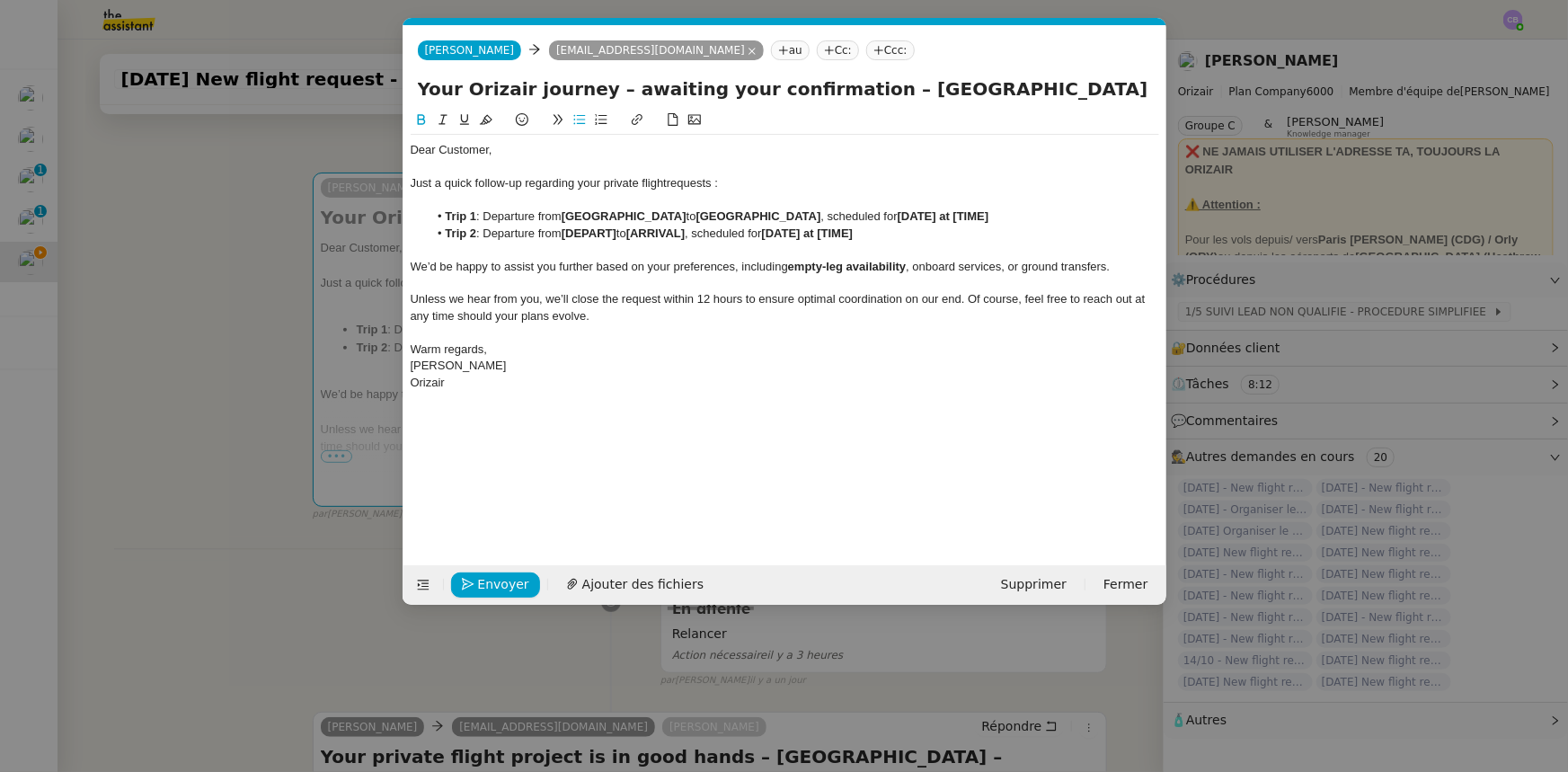
click at [989, 214] on strong "[DATE] at [TIME]" at bounding box center [944, 216] width 92 height 14
click at [986, 215] on strong "[DATE] at [18:09" at bounding box center [942, 216] width 89 height 14
drag, startPoint x: 858, startPoint y: 88, endPoint x: 1075, endPoint y: 88, distance: 217.0
click at [1044, 87] on input "Your Orizair journey – awaiting your confirmation – [GEOGRAPHIC_DATA] – –" at bounding box center [785, 89] width 734 height 27
click at [602, 231] on strong "[DEPART]" at bounding box center [588, 233] width 55 height 14
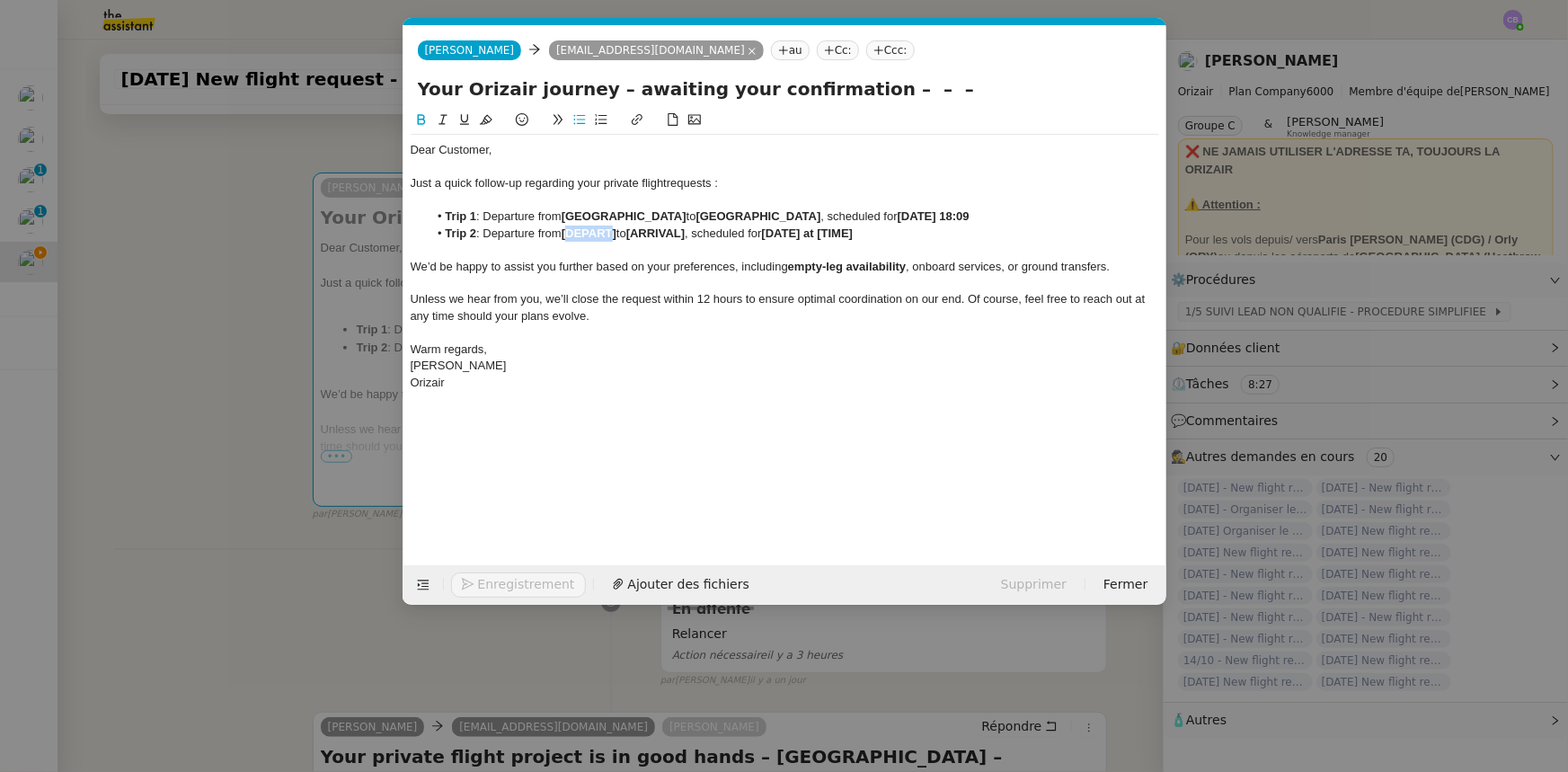
click at [602, 231] on strong "[DEPART]" at bounding box center [588, 233] width 55 height 14
click at [572, 230] on li "Trip 2 : Departure from [ [GEOGRAPHIC_DATA] to [ARRIVAL] , scheduled for [DATE]…" at bounding box center [793, 233] width 731 height 16
drag, startPoint x: 568, startPoint y: 232, endPoint x: 698, endPoint y: 231, distance: 130.0
click at [698, 231] on li "Trip 2 : Departure from [GEOGRAPHIC_DATA] to [ARRIVAL] , scheduled for [DATE] a…" at bounding box center [793, 233] width 731 height 16
click at [423, 119] on icon at bounding box center [421, 119] width 8 height 11
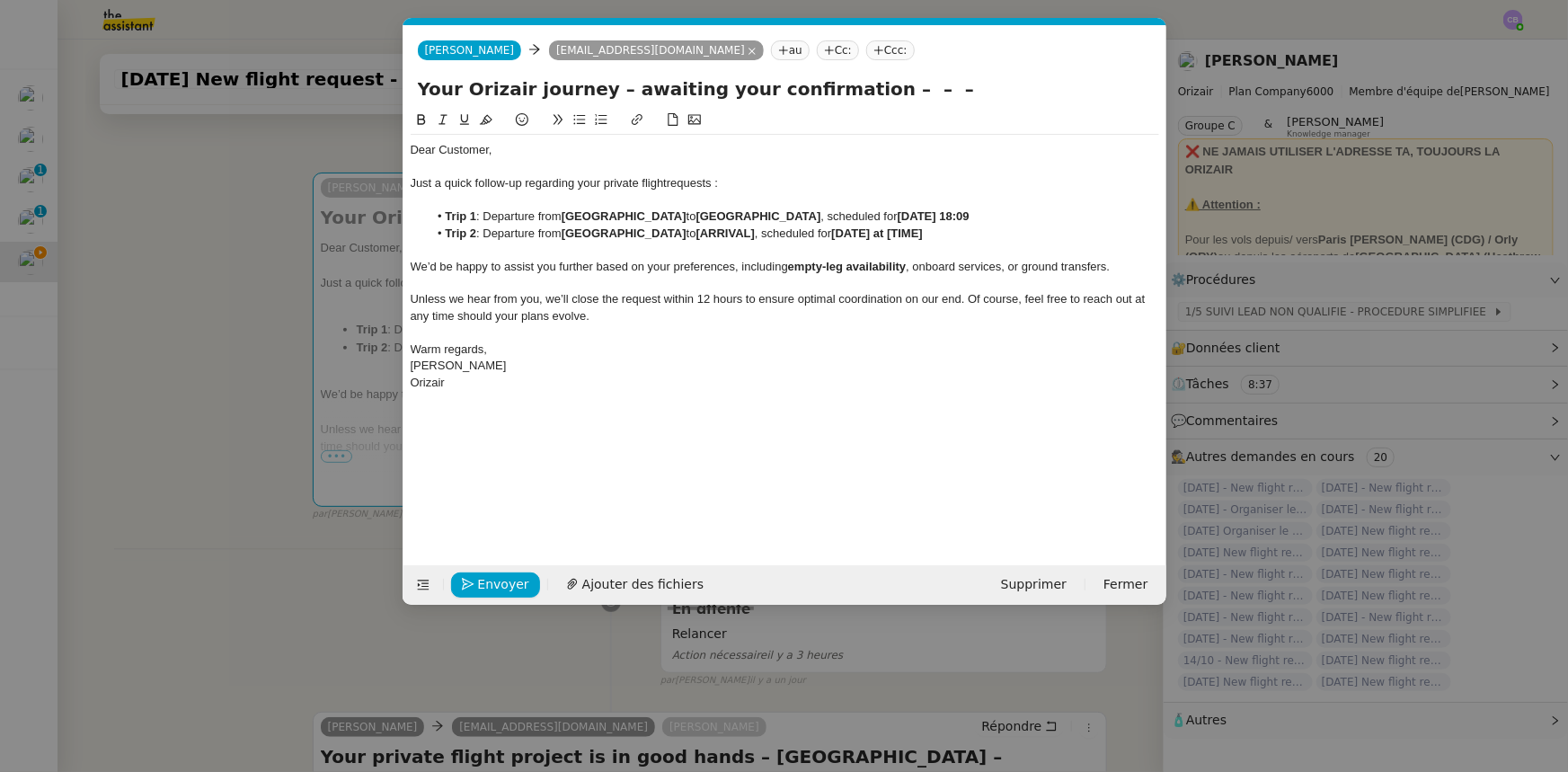
drag, startPoint x: 568, startPoint y: 213, endPoint x: 721, endPoint y: 214, distance: 153.0
click at [686, 214] on strong "[GEOGRAPHIC_DATA]" at bounding box center [623, 216] width 125 height 14
click at [755, 233] on strong "[ARRIVAL]" at bounding box center [725, 233] width 59 height 14
click at [734, 231] on strong "[[GEOGRAPHIC_DATA]" at bounding box center [760, 233] width 129 height 14
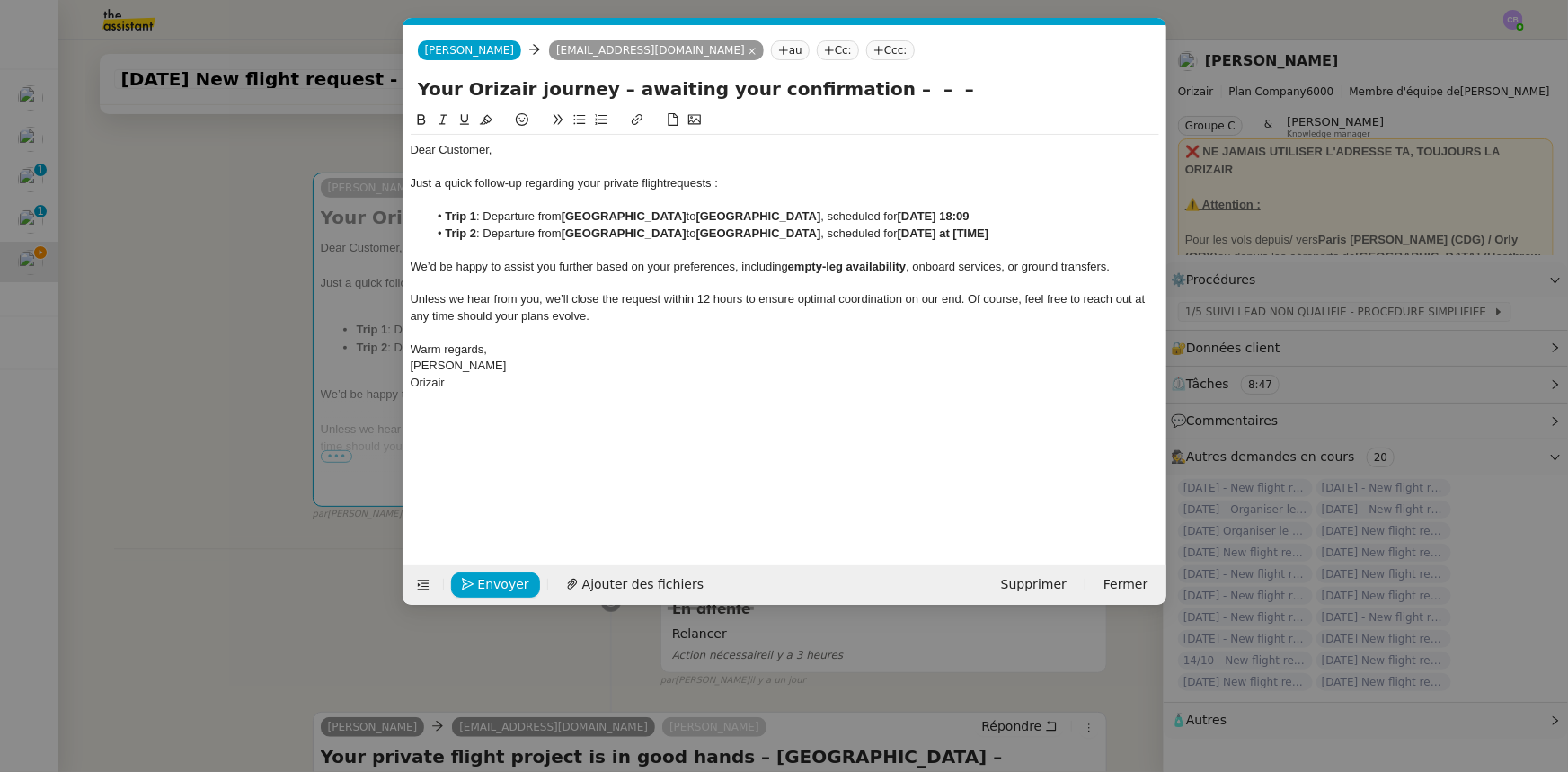
click at [985, 232] on strong "[DATE] at [TIME]" at bounding box center [944, 233] width 92 height 14
click at [971, 238] on strong "[[DATE] at [TIME]" at bounding box center [946, 233] width 96 height 14
click at [989, 231] on strong "[DATE] at [TIME]" at bounding box center [944, 233] width 92 height 14
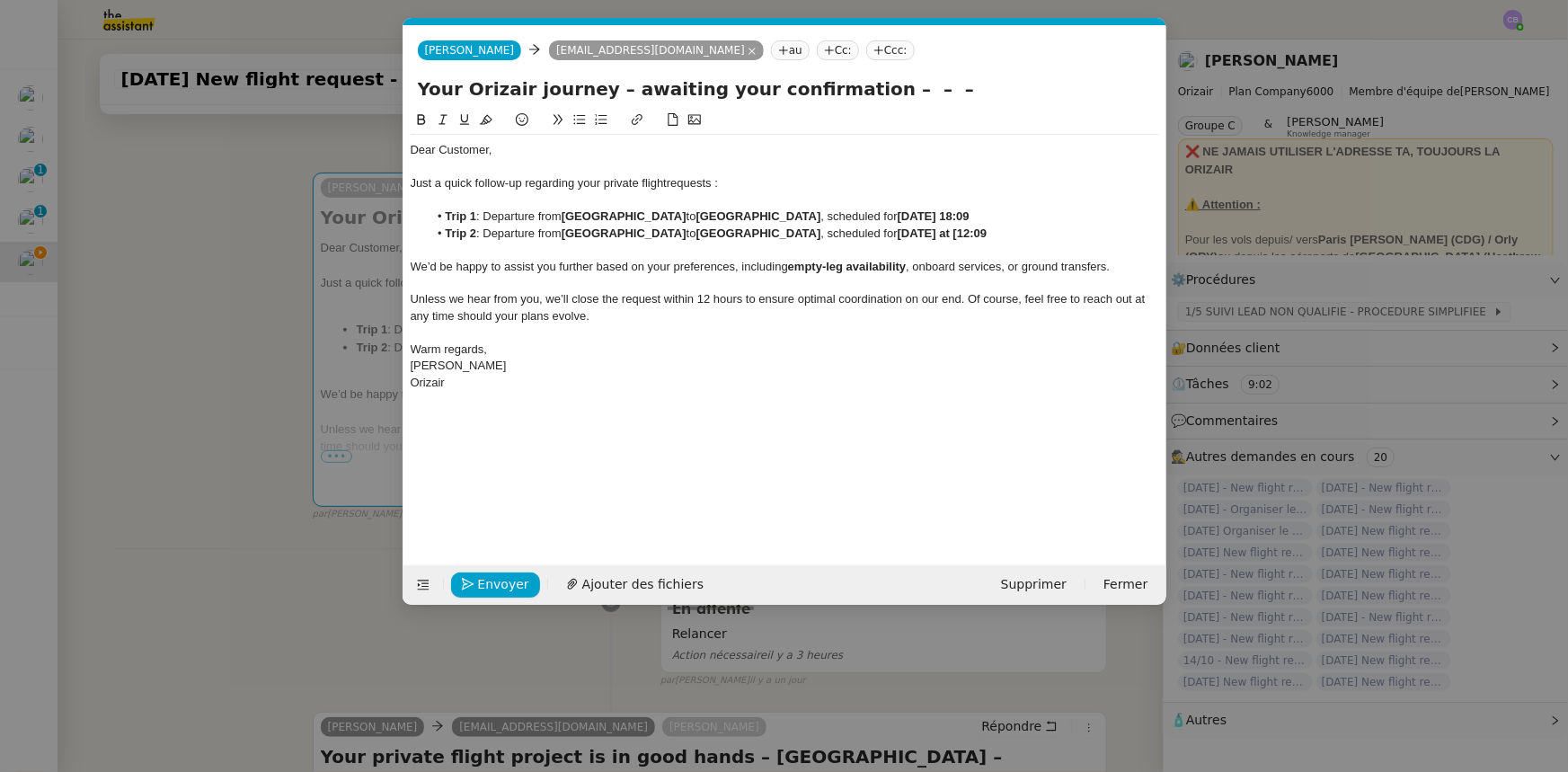
click at [986, 230] on strong "[DATE] at [12:09" at bounding box center [942, 233] width 89 height 14
drag, startPoint x: 903, startPoint y: 95, endPoint x: 844, endPoint y: 91, distance: 59.1
click at [844, 91] on input "Your Orizair journey – awaiting your confirmation – – –" at bounding box center [785, 89] width 734 height 27
type input "Your Orizair journey – awaiting your confirmation"
click at [633, 233] on strong "[GEOGRAPHIC_DATA]" at bounding box center [623, 233] width 125 height 14
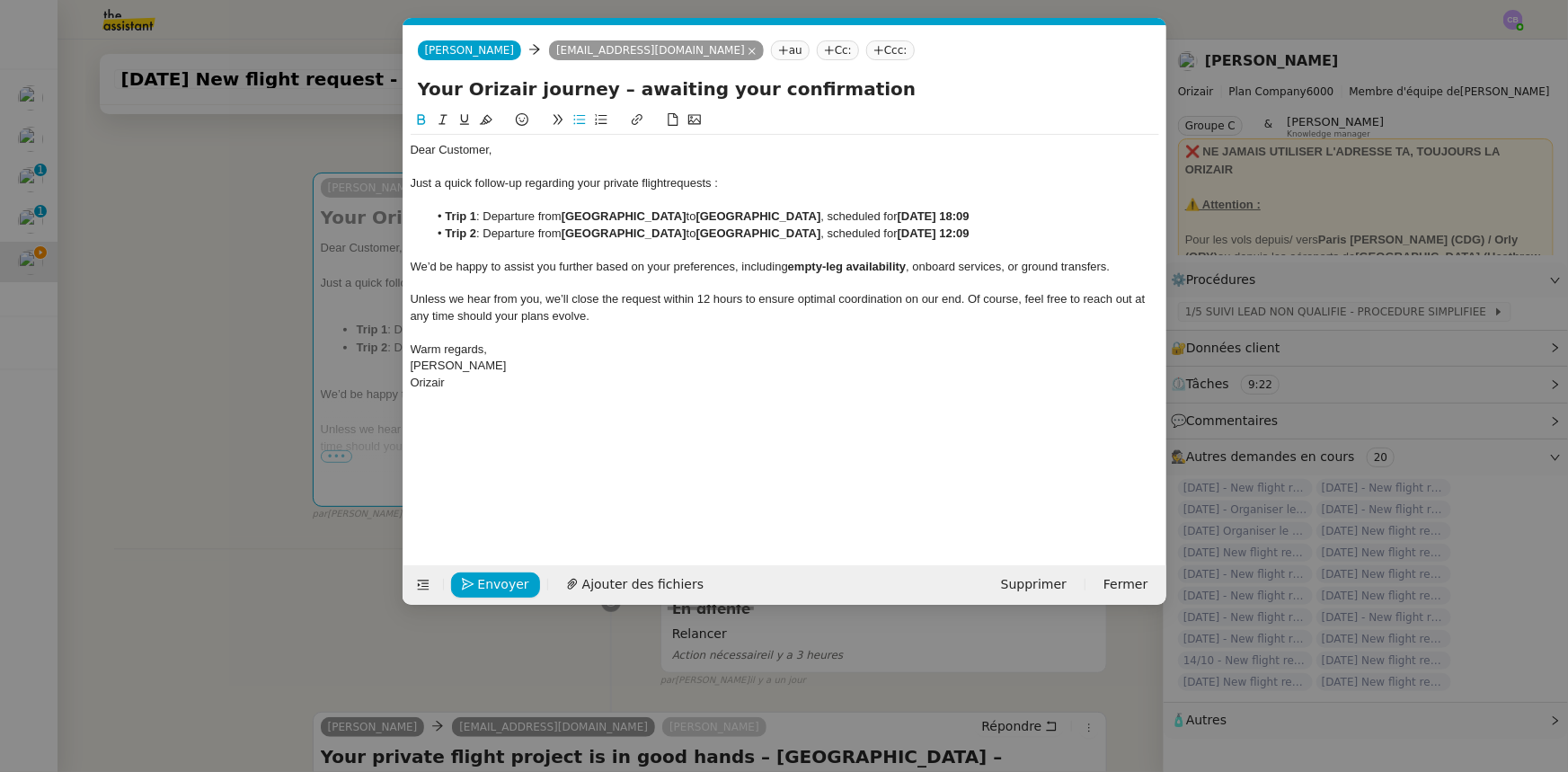
click at [586, 251] on div at bounding box center [785, 249] width 749 height 16
click at [517, 477] on span "Envoyer" at bounding box center [503, 584] width 51 height 21
click at [517, 477] on span "Confirmer l'envoi" at bounding box center [532, 584] width 108 height 21
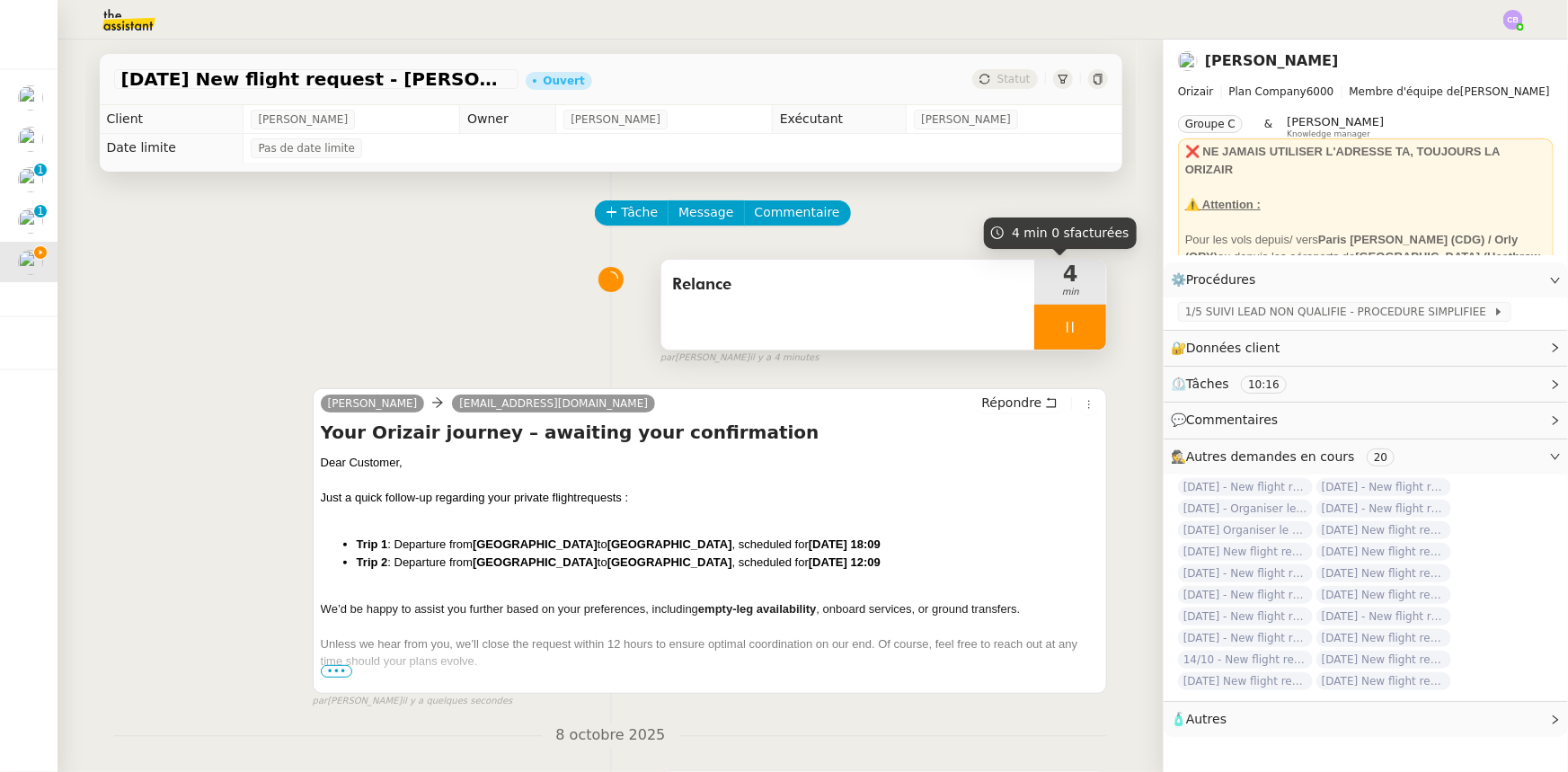
click at [1034, 319] on div at bounding box center [1070, 326] width 72 height 45
click at [1044, 331] on icon at bounding box center [1089, 327] width 14 height 10
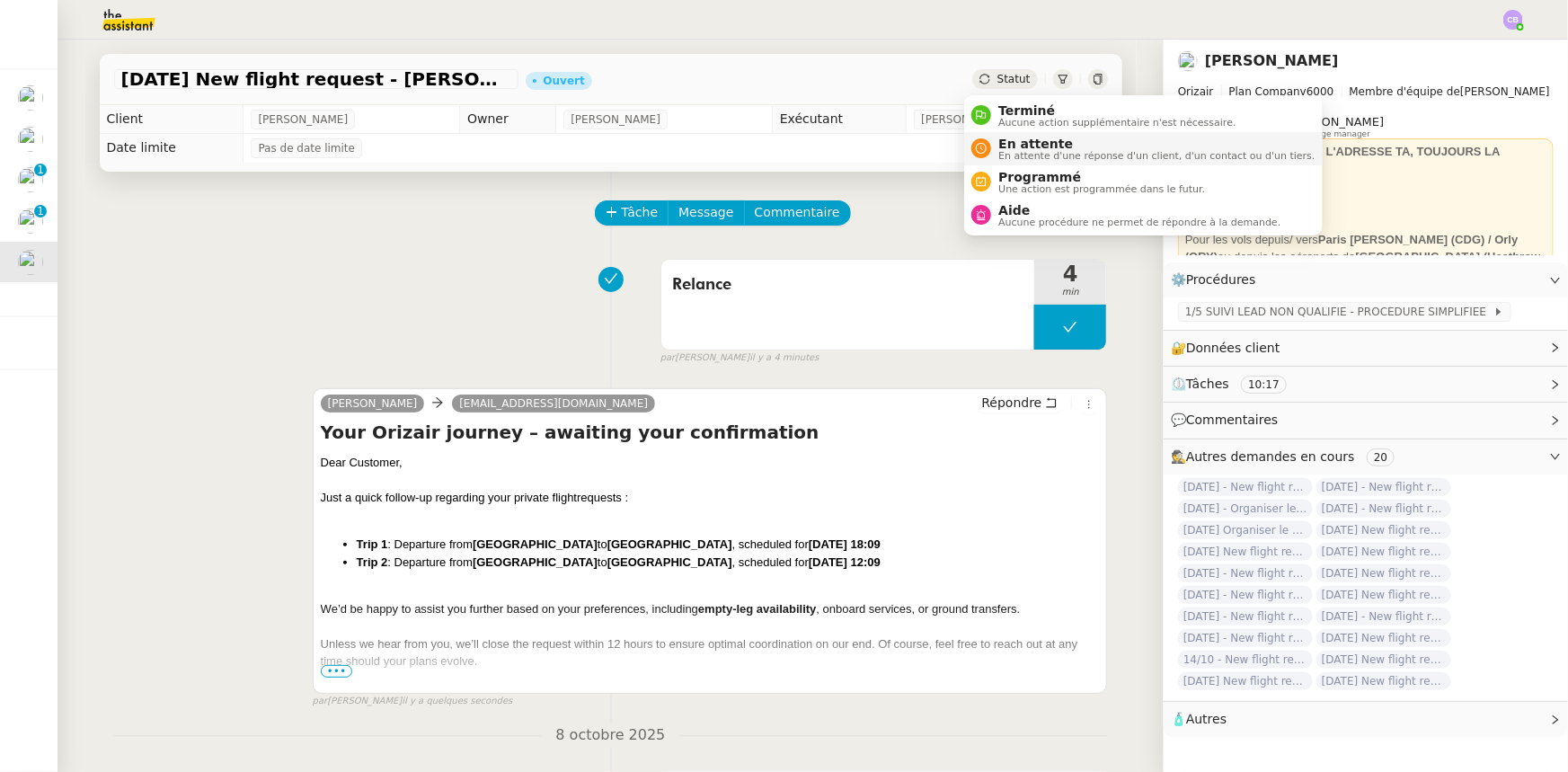
click at [1017, 144] on span "En attente" at bounding box center [1156, 144] width 316 height 14
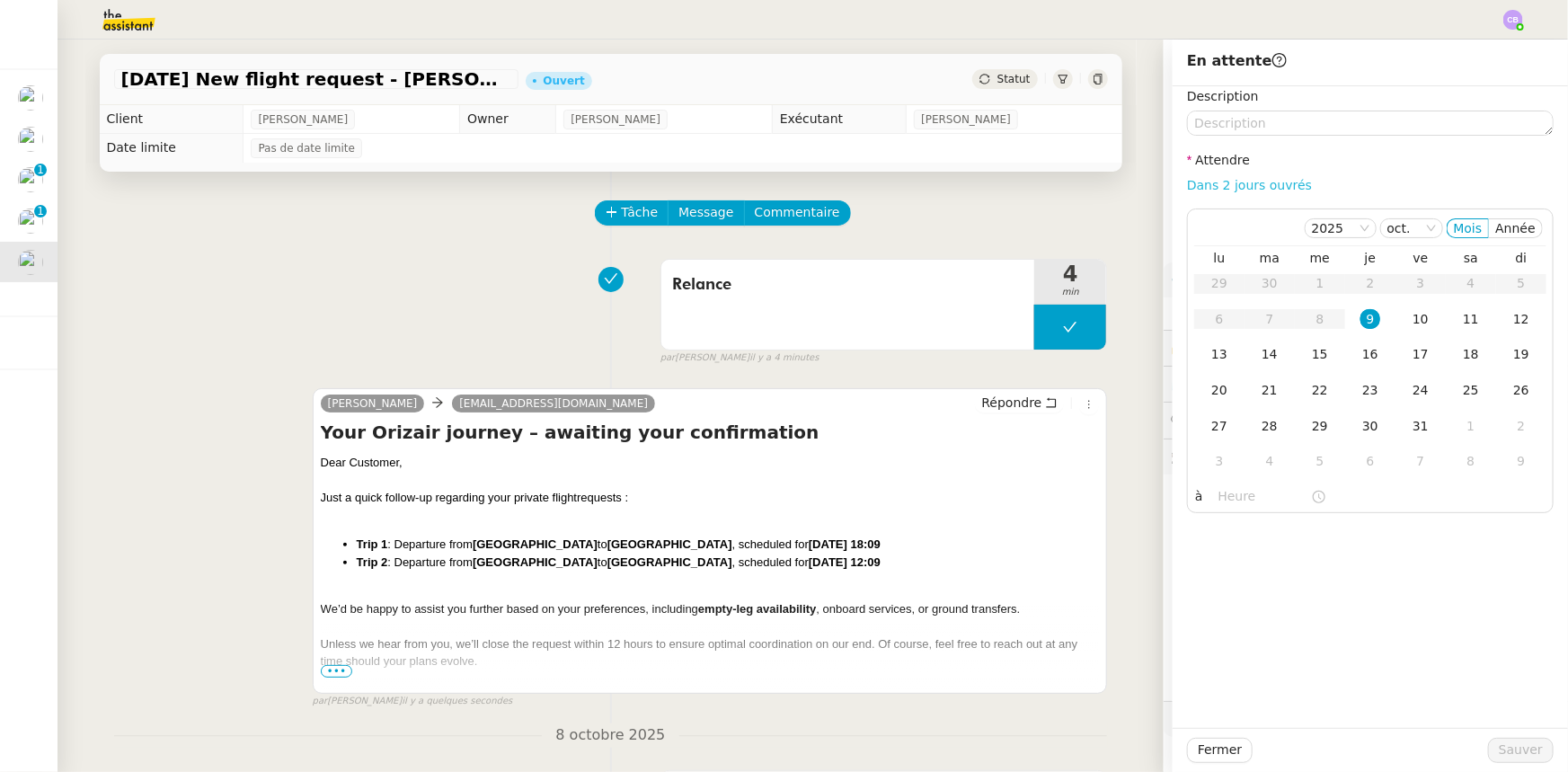
click at [1044, 185] on link "Dans 2 jours ouvrés" at bounding box center [1249, 185] width 125 height 14
type input "07:00"
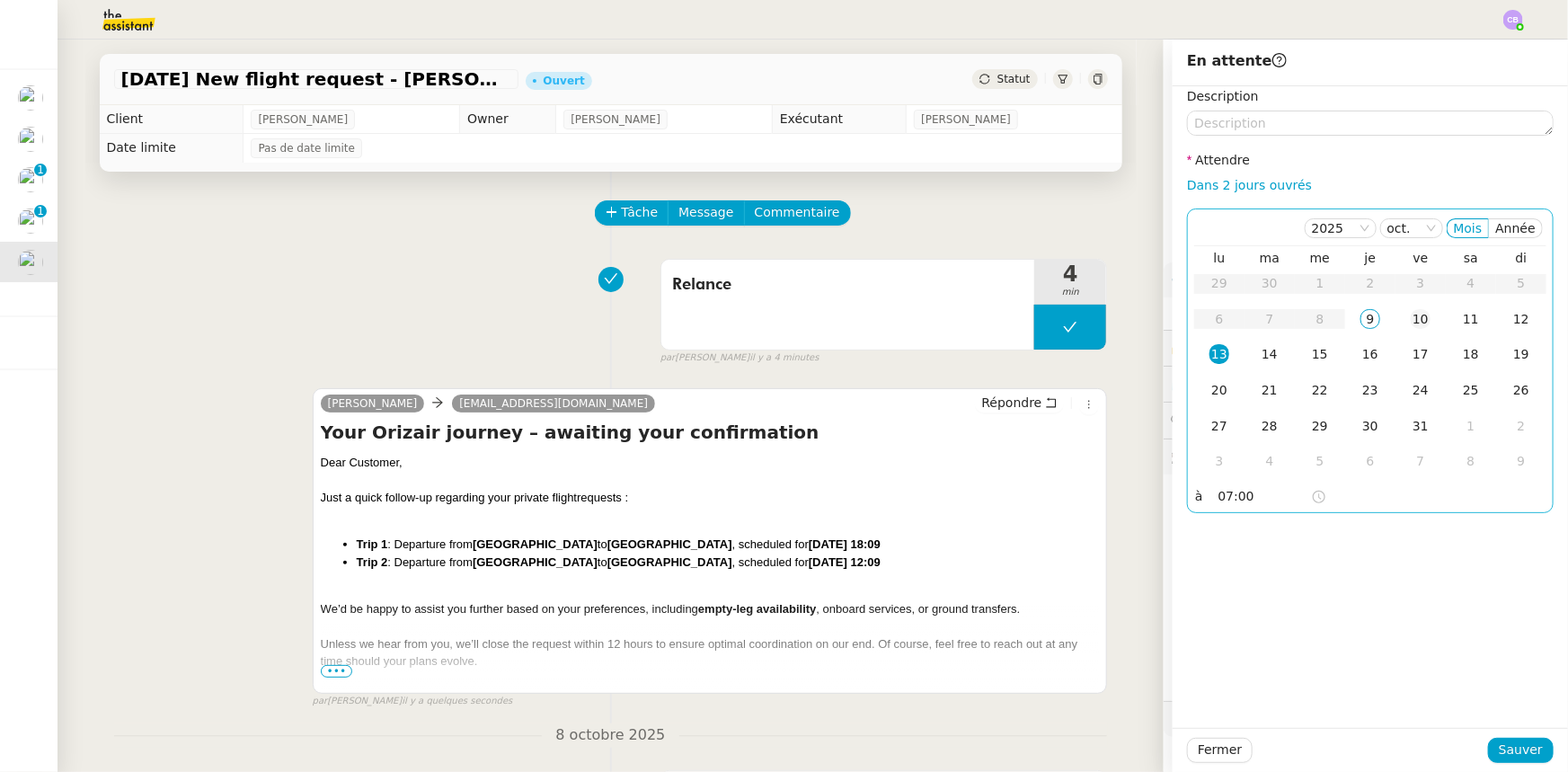
click at [1044, 321] on div "10" at bounding box center [1421, 319] width 20 height 20
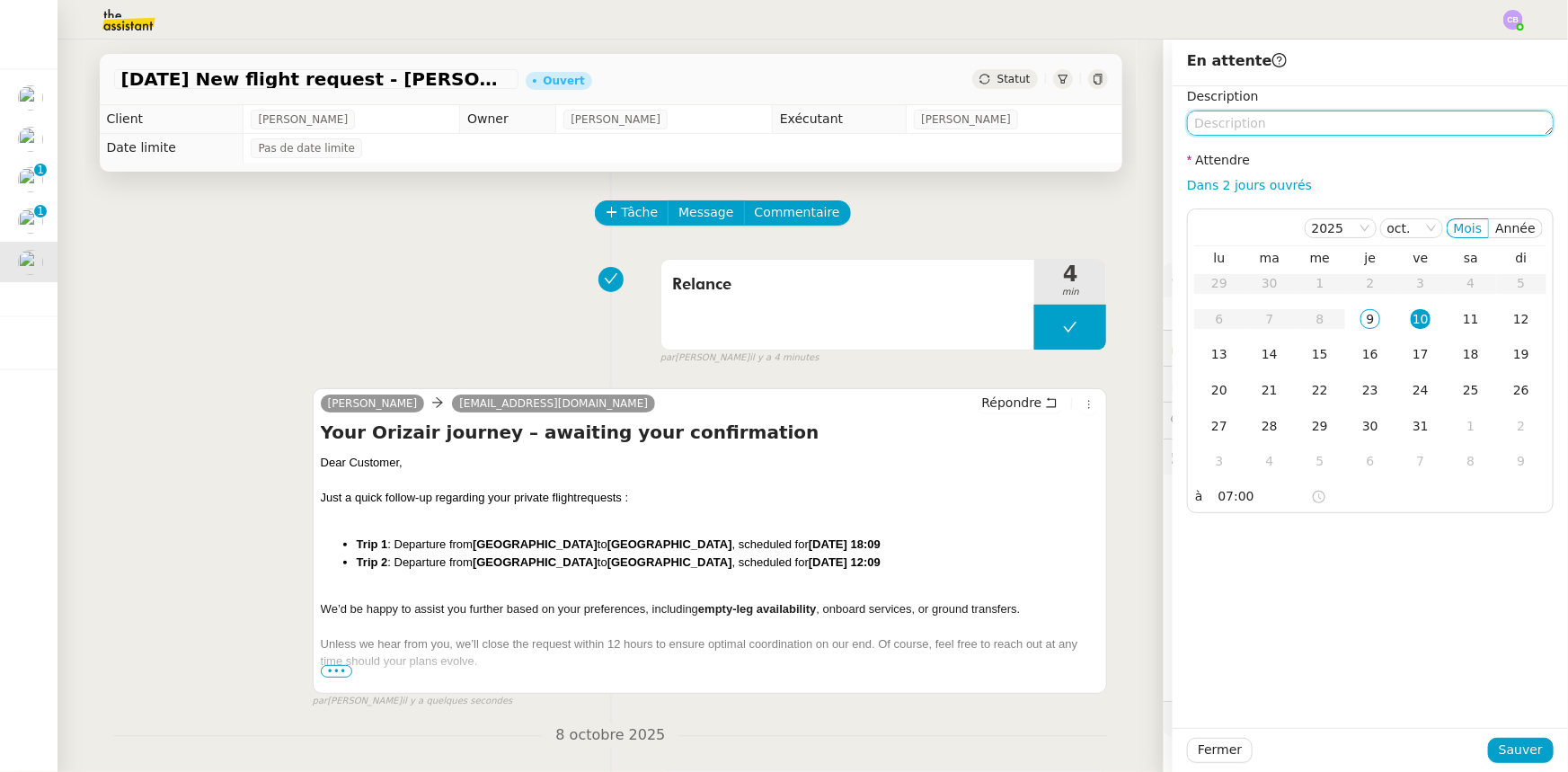
click at [1044, 126] on textarea at bounding box center [1371, 123] width 367 height 25
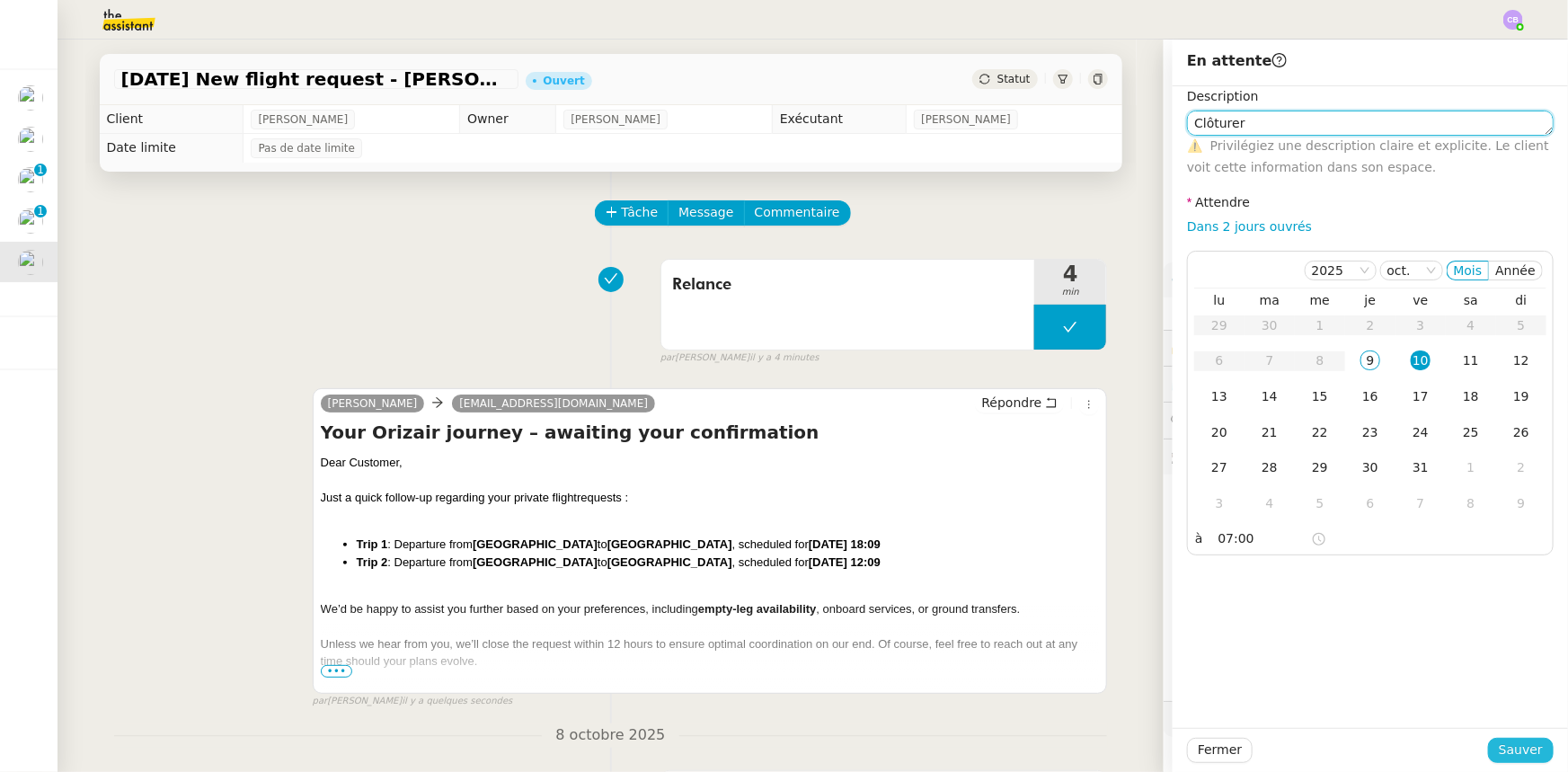
type textarea "Clôturer"
click at [1044, 477] on span "Sauver" at bounding box center [1521, 750] width 44 height 21
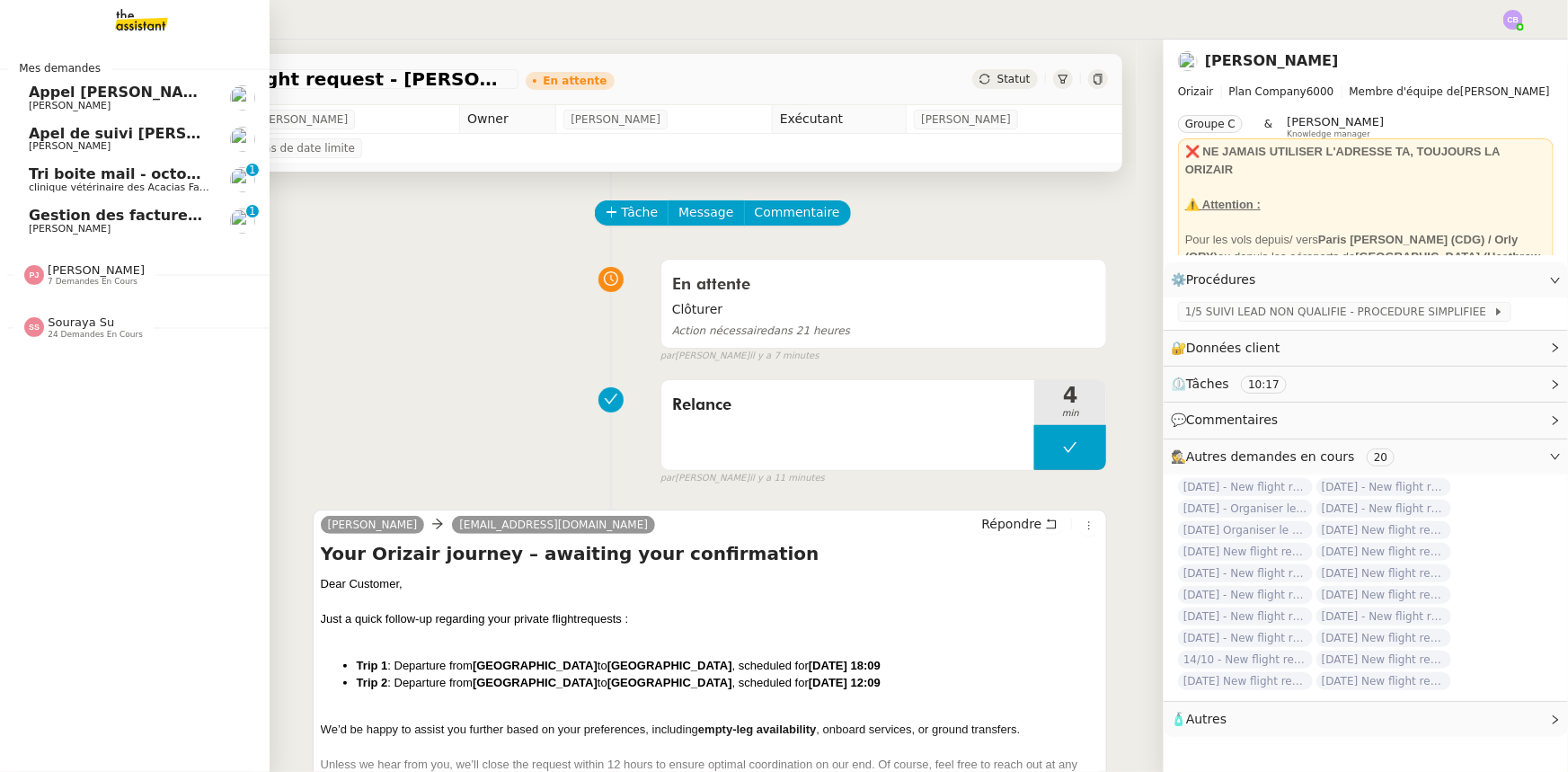
click at [38, 220] on span "Gestion des factures d'achat - septembre/octobre" at bounding box center [230, 214] width 404 height 17
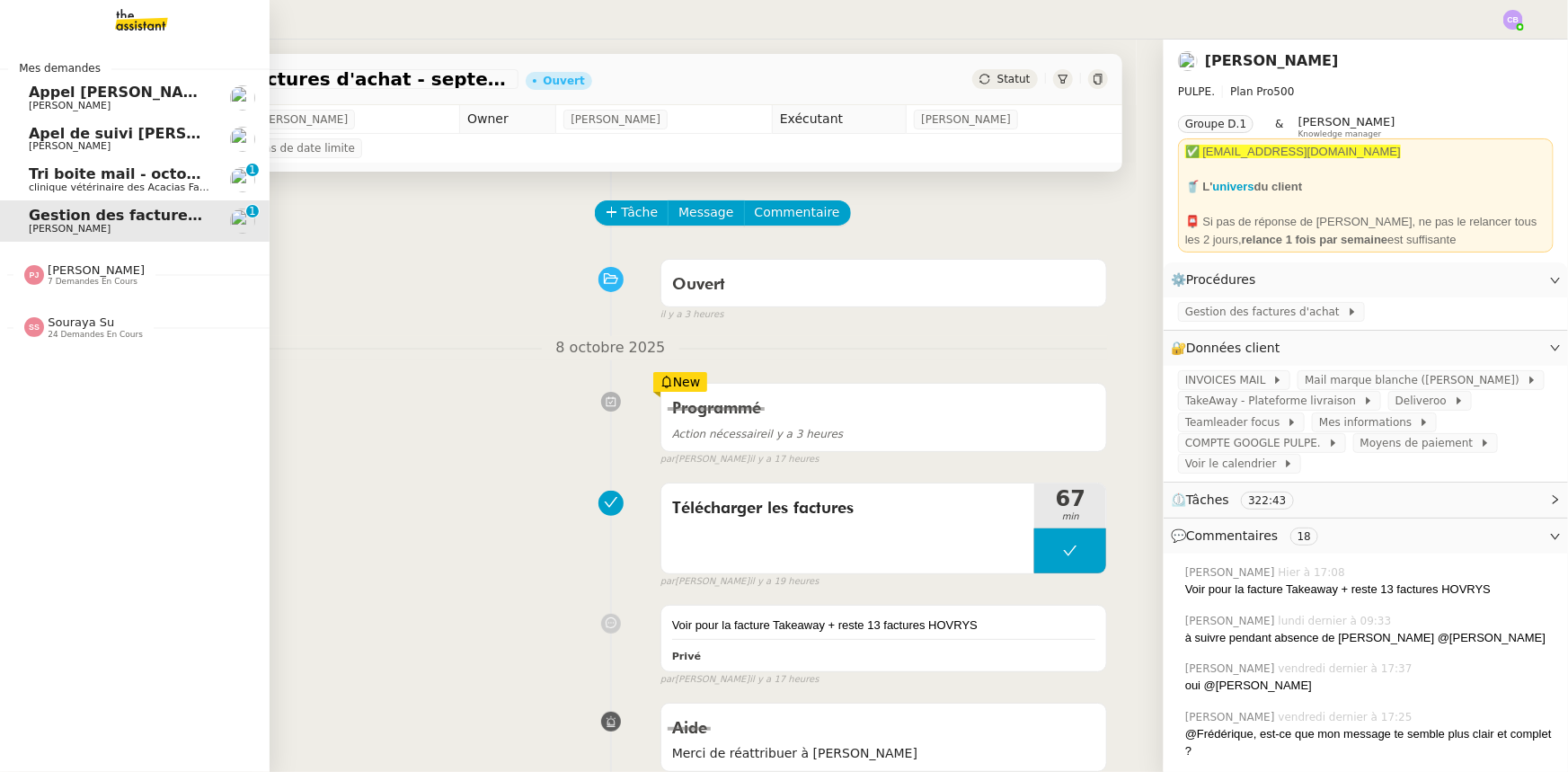
click at [60, 181] on span "Tri boite mail - octobre 2025" at bounding box center [144, 174] width 230 height 17
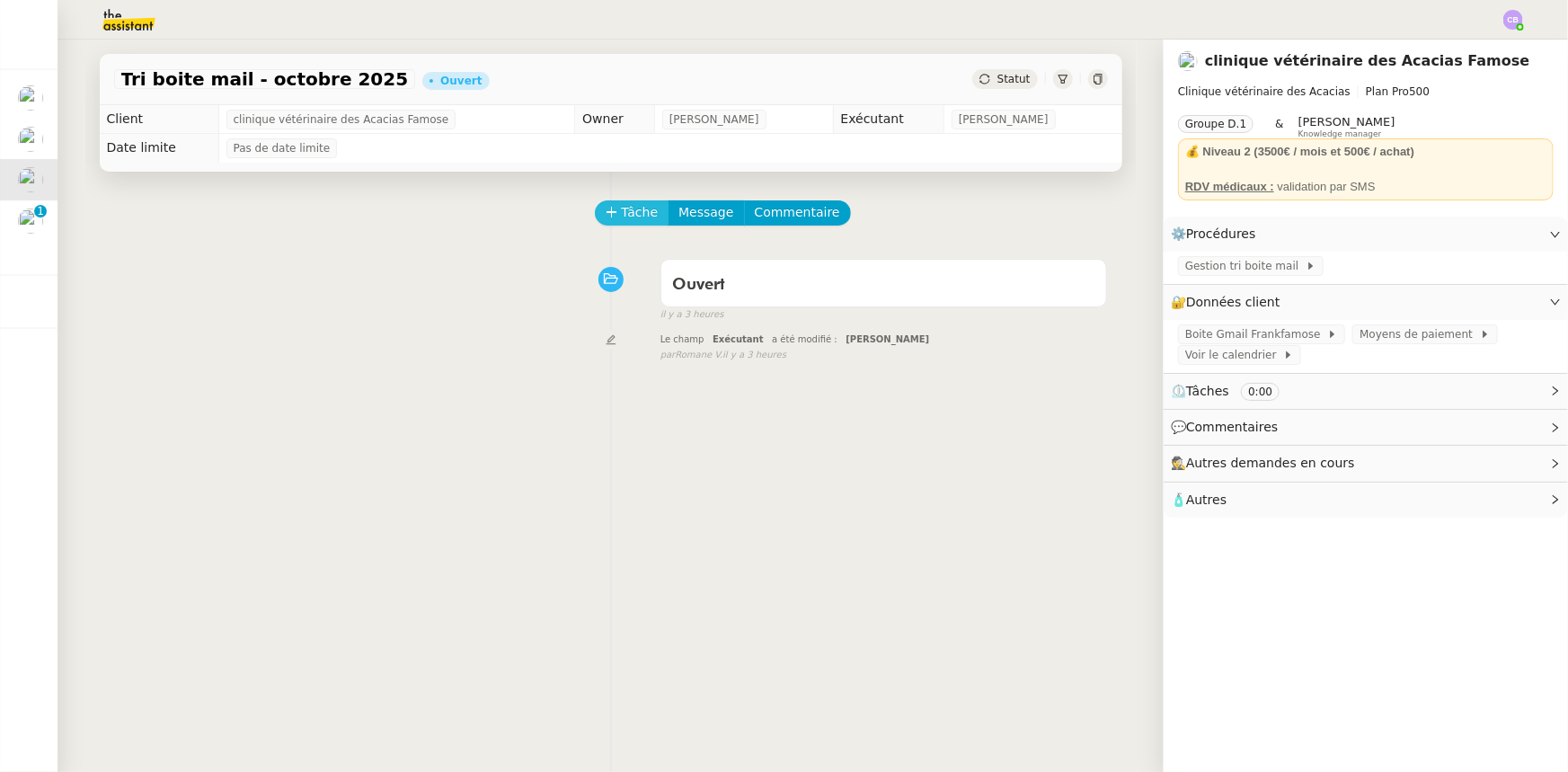
click at [622, 217] on span "Tâche" at bounding box center [640, 212] width 37 height 21
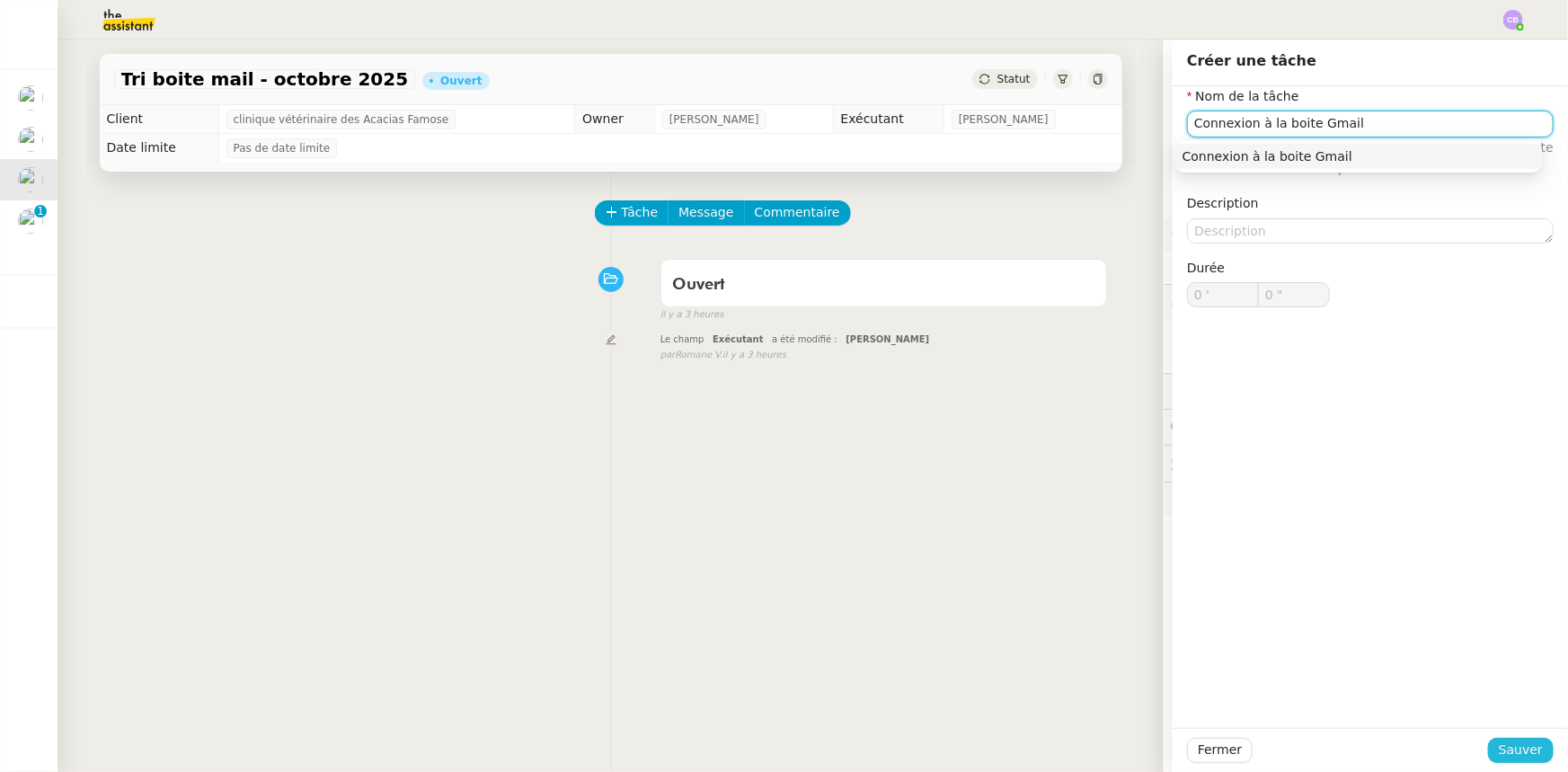
type input "Connexion à la boite Gmail"
click at [1044, 477] on span "Sauver" at bounding box center [1521, 750] width 44 height 21
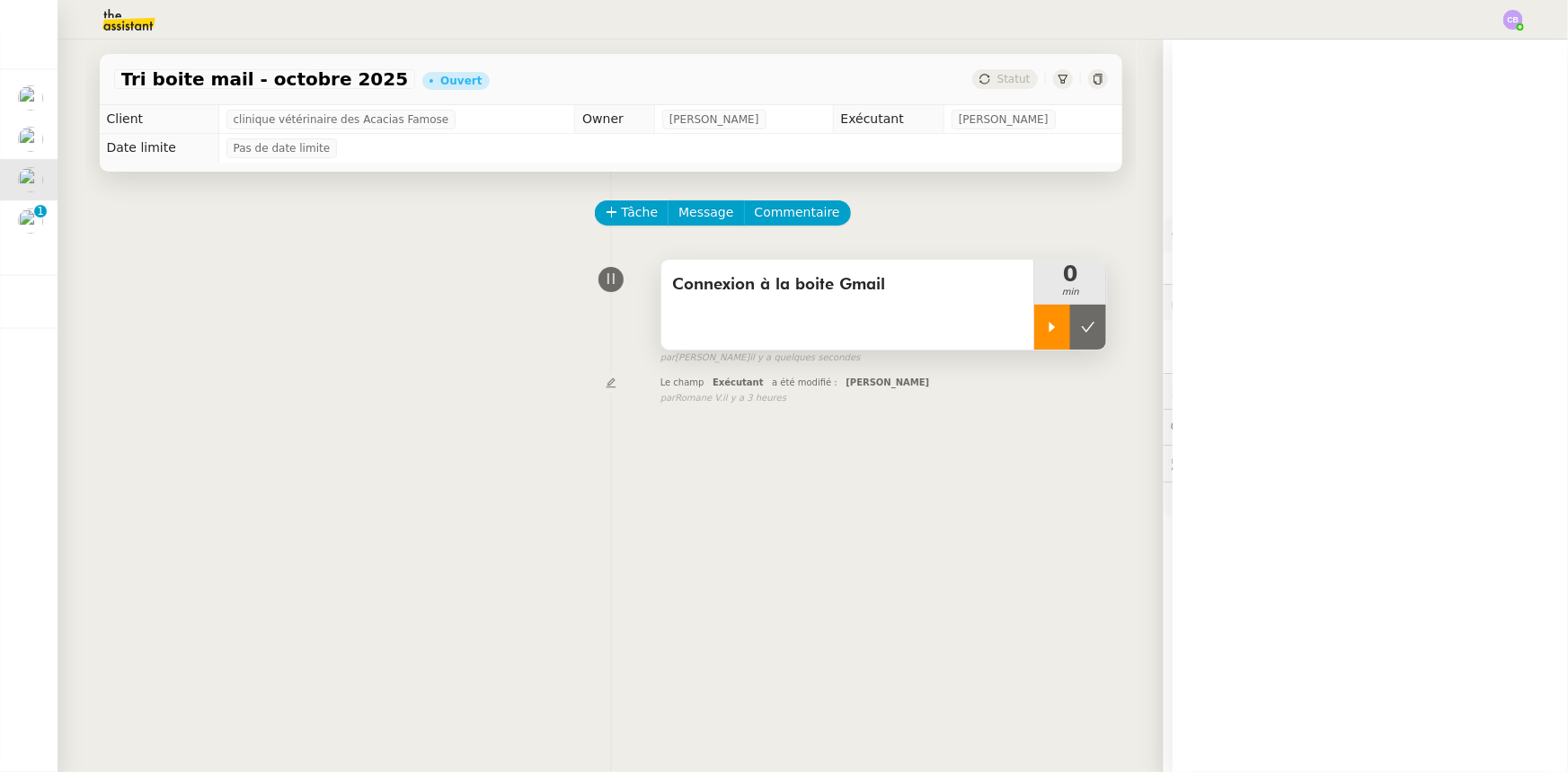
click at [1035, 339] on div at bounding box center [1052, 326] width 36 height 45
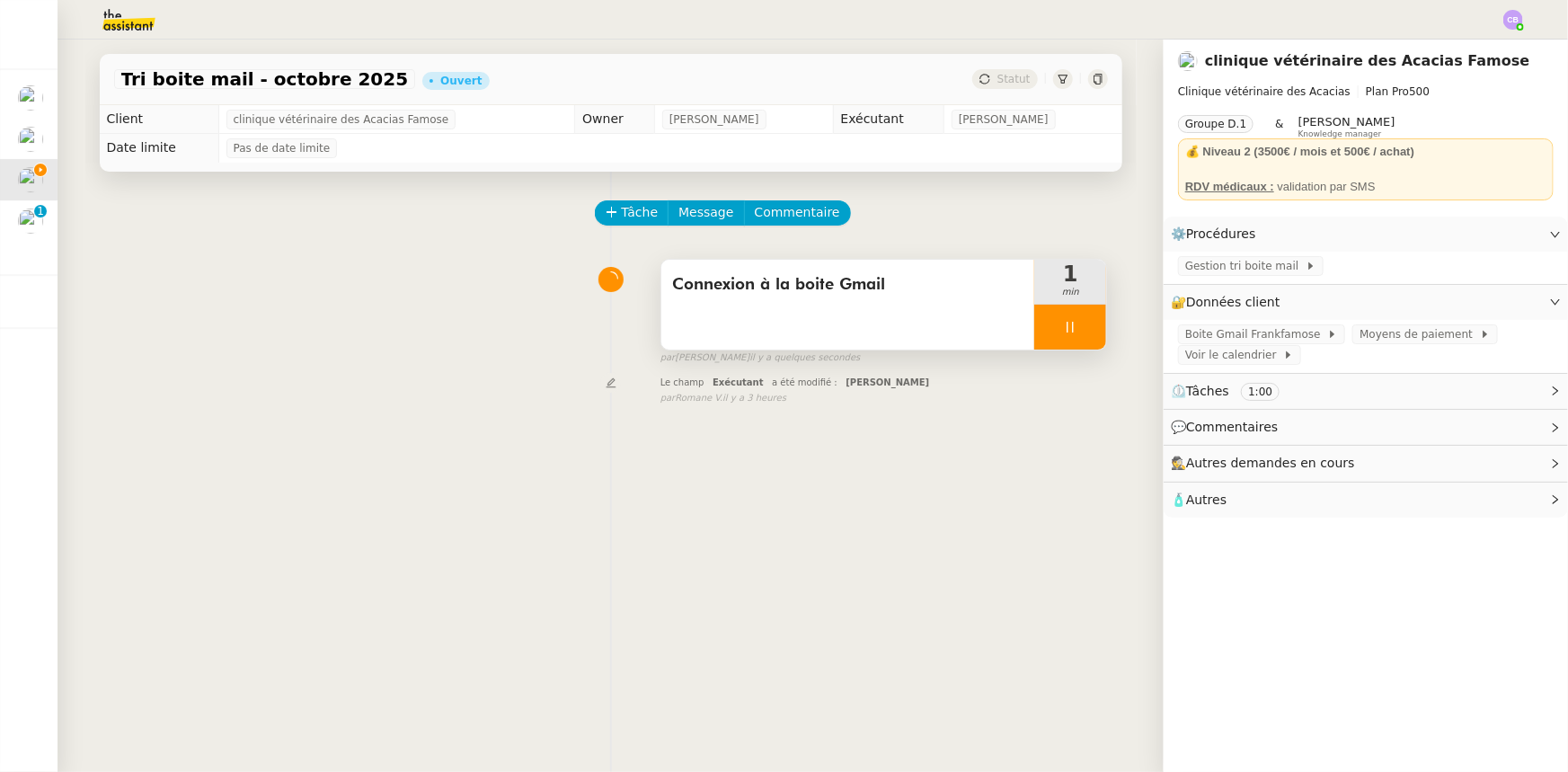
click at [1034, 336] on div at bounding box center [1070, 326] width 72 height 45
click at [1044, 322] on icon at bounding box center [1052, 327] width 14 height 14
click at [622, 219] on span "Tâche" at bounding box center [640, 212] width 37 height 21
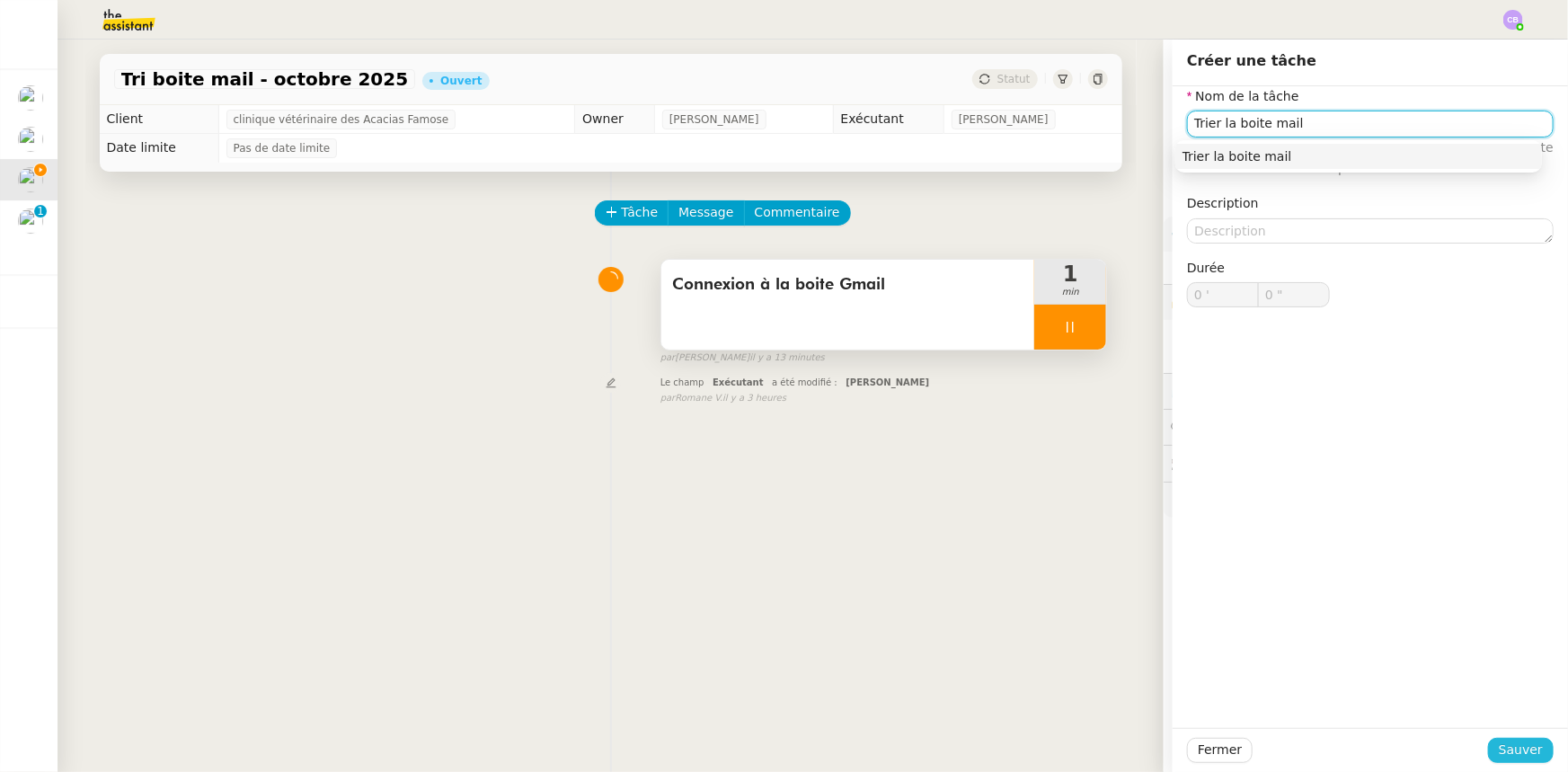
type input "Trier la boite mail"
click at [1044, 477] on span "Sauver" at bounding box center [1521, 750] width 44 height 21
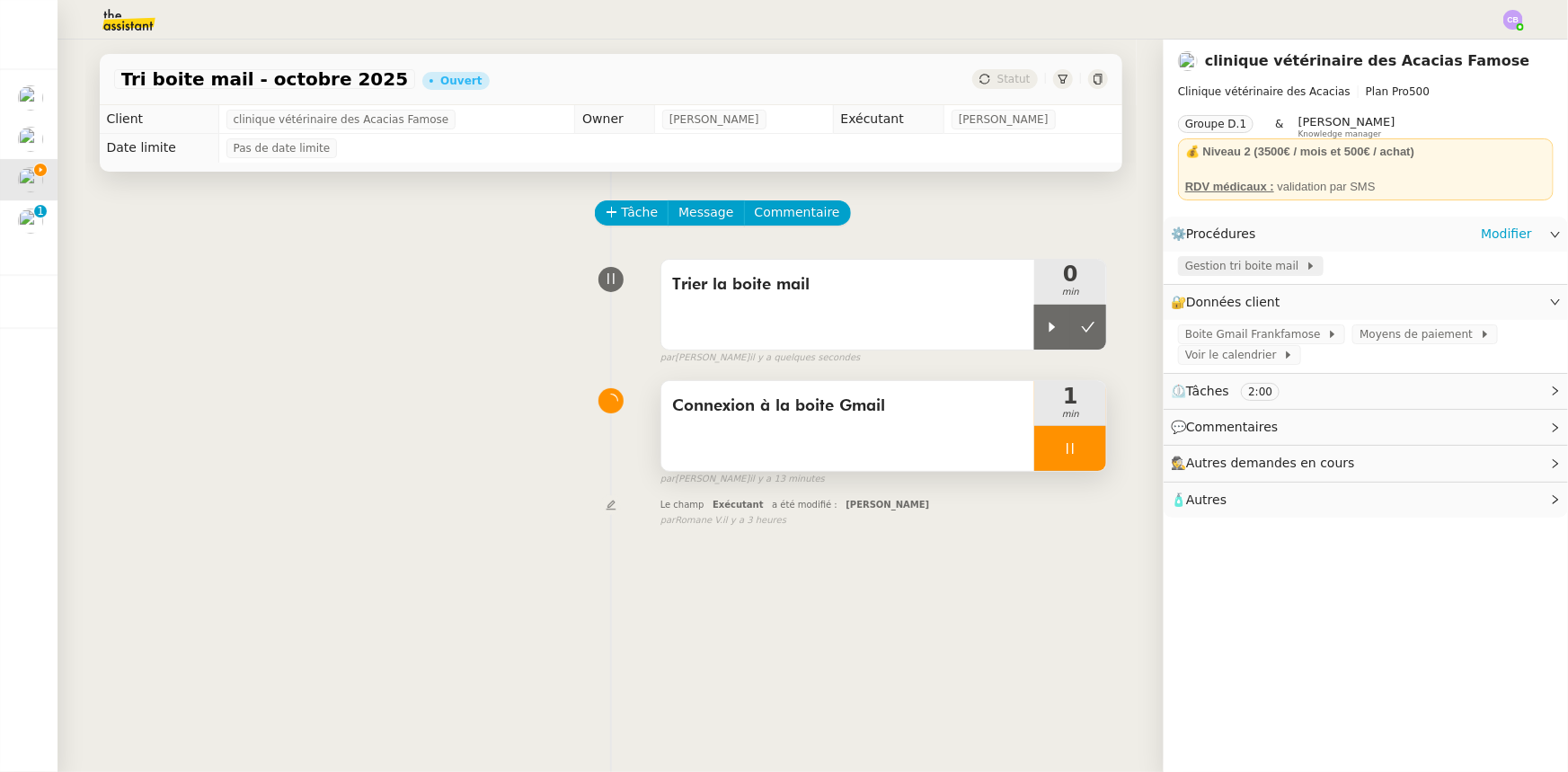
click at [1044, 263] on span "Gestion tri boite mail" at bounding box center [1246, 266] width 121 height 18
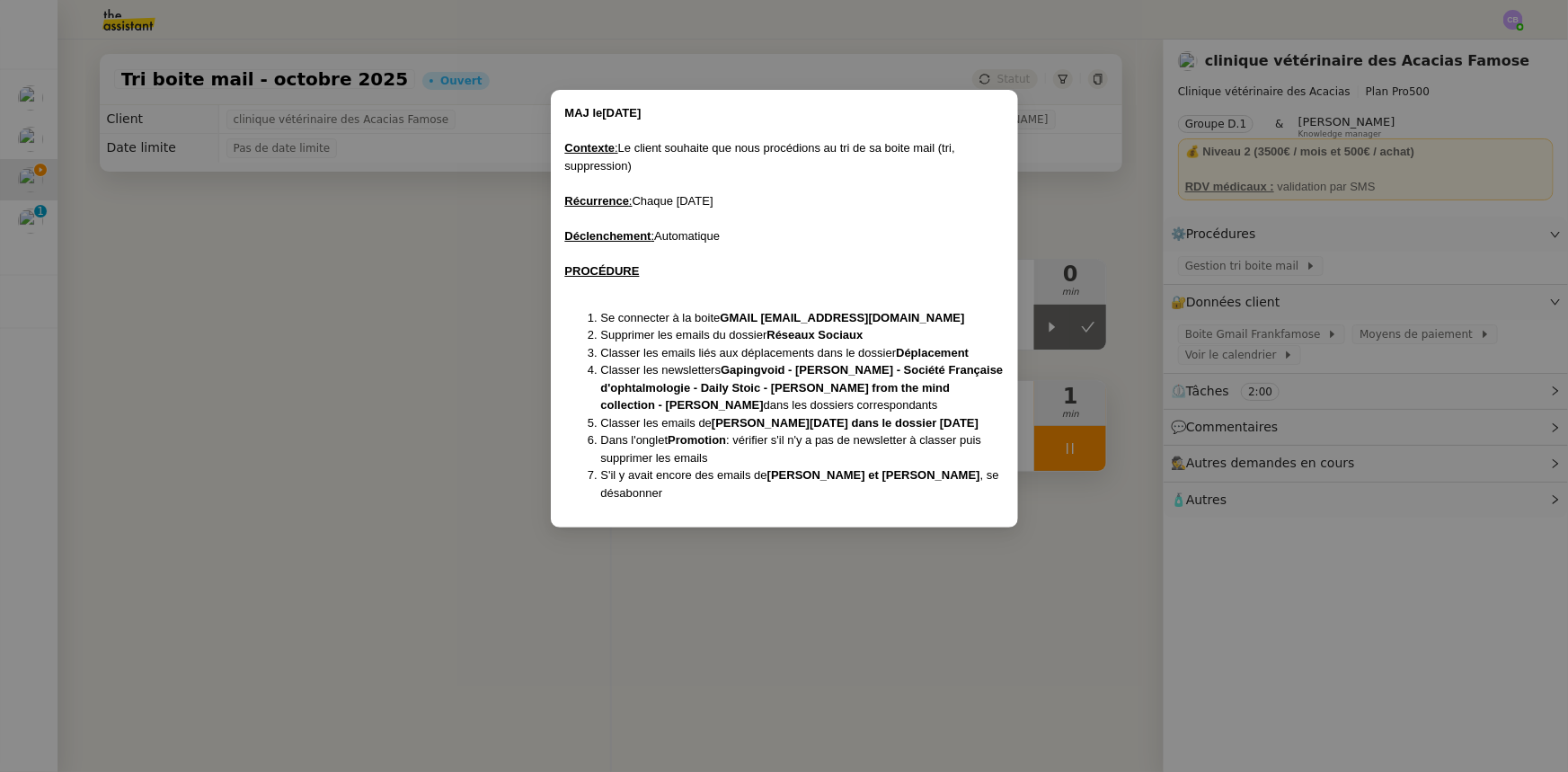
click at [454, 333] on nz-modal-container "MAJ le [DATE] Contexte : Le client souhaite que nous procédions au tri de sa bo…" at bounding box center [784, 386] width 1568 height 772
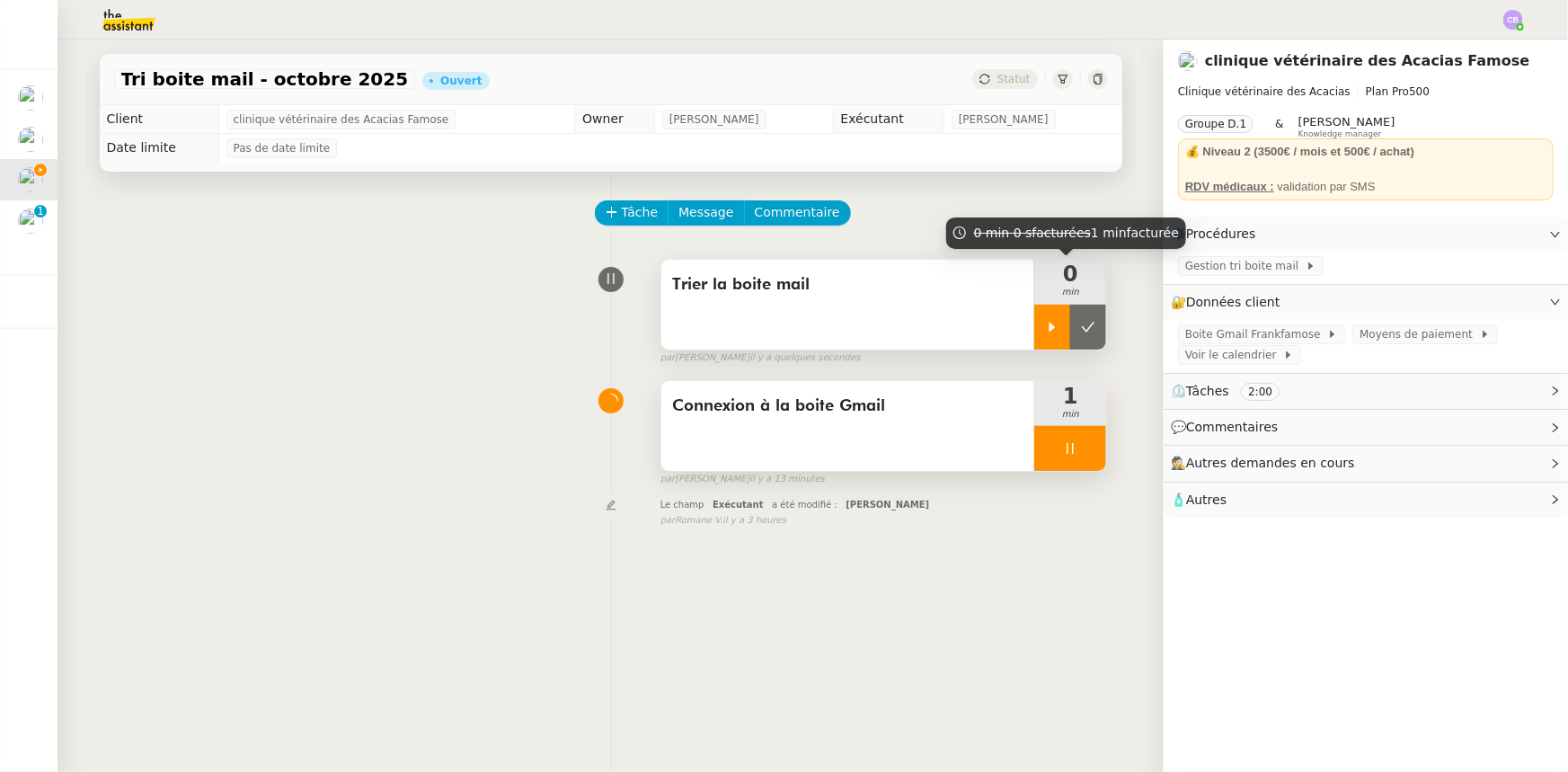
click at [1034, 318] on div at bounding box center [1052, 326] width 36 height 45
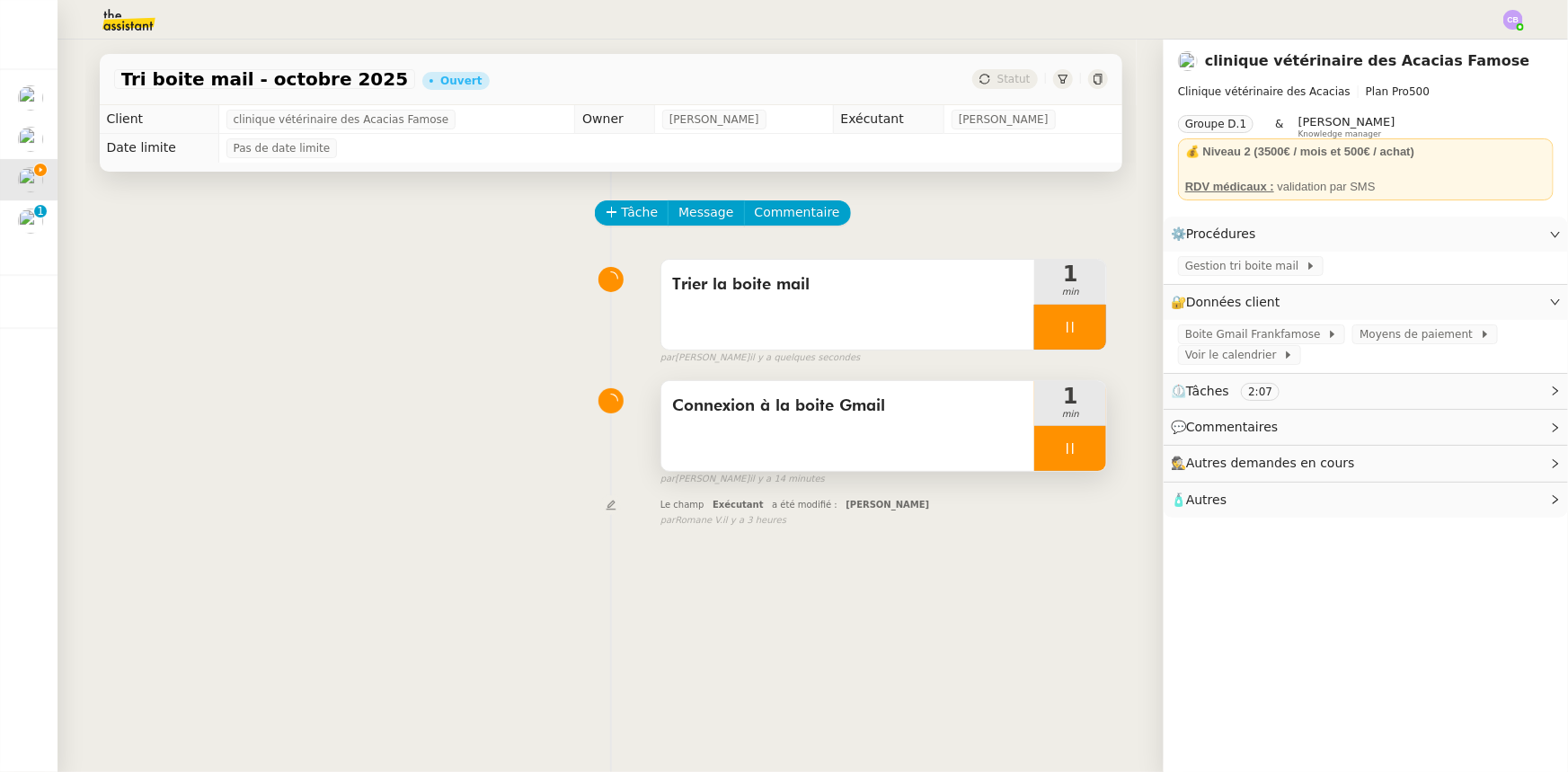
click at [1038, 446] on div at bounding box center [1070, 448] width 72 height 45
click at [1044, 451] on icon at bounding box center [1088, 448] width 14 height 14
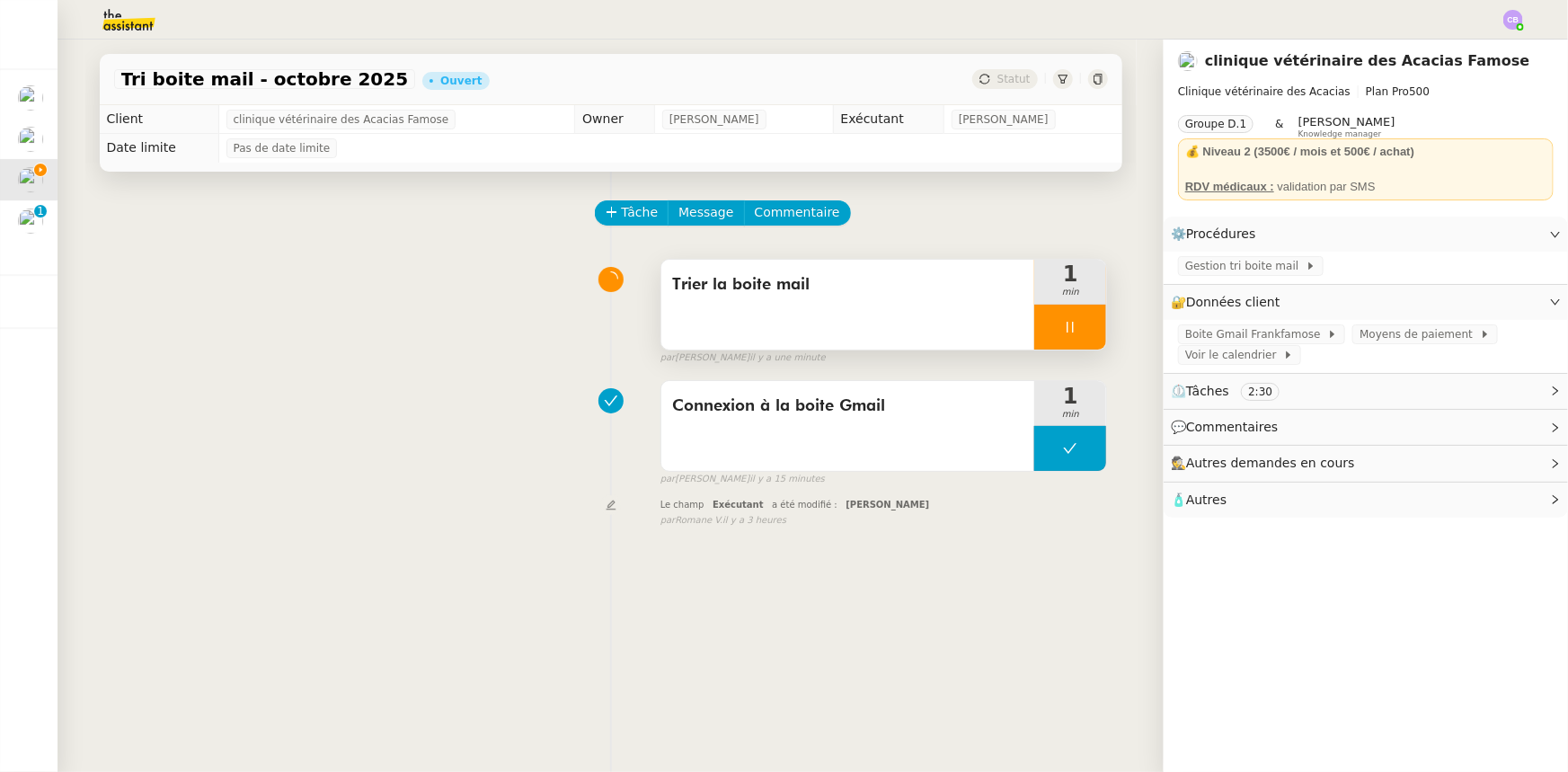
click at [1044, 325] on icon at bounding box center [1070, 327] width 14 height 14
drag, startPoint x: 1040, startPoint y: 346, endPoint x: 975, endPoint y: 364, distance: 67.4
click at [1040, 346] on div at bounding box center [1052, 326] width 36 height 45
click at [622, 215] on span "Tâche" at bounding box center [640, 212] width 37 height 21
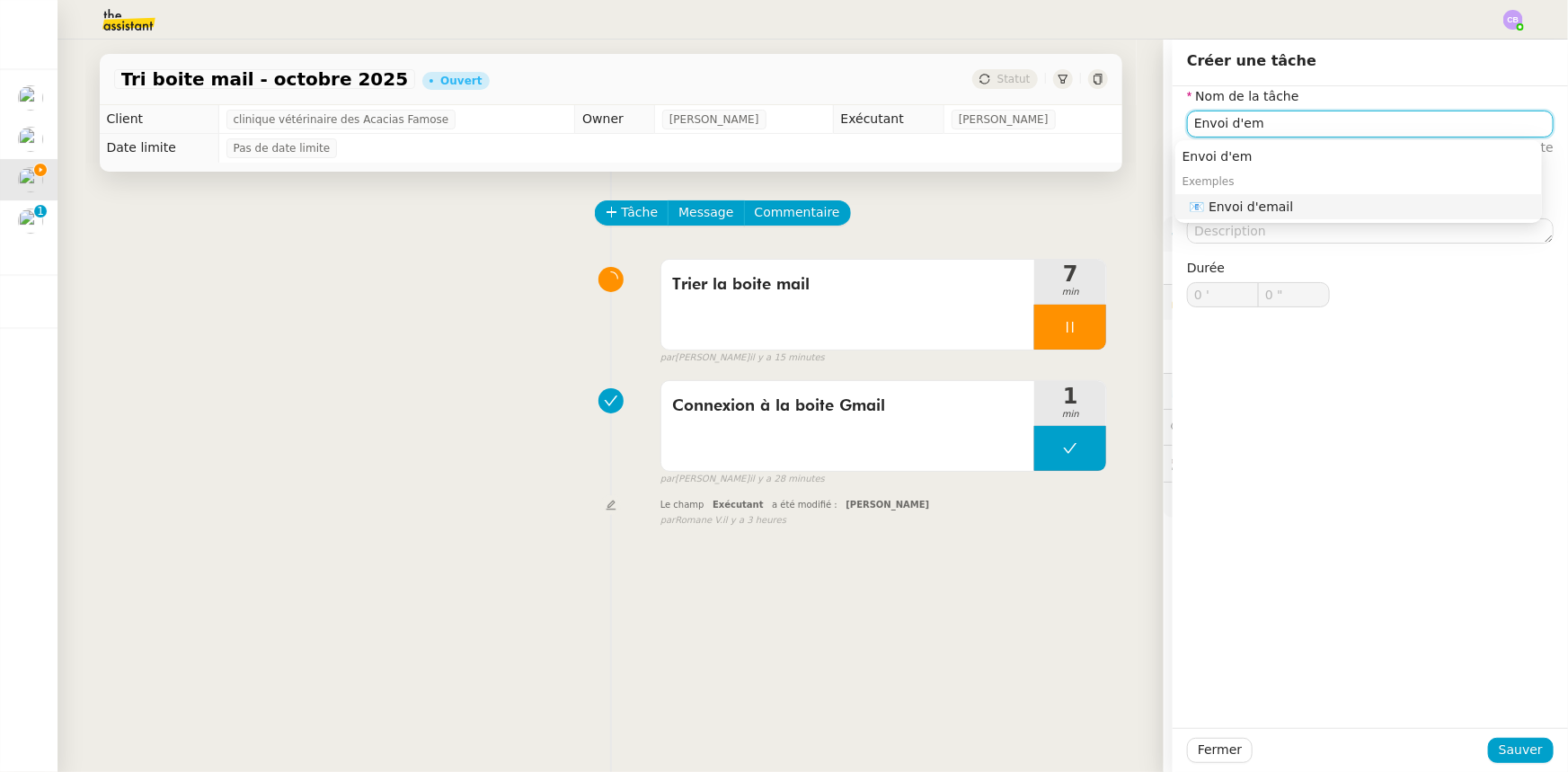
click at [1044, 209] on div "📧 Envoi d'email" at bounding box center [1363, 206] width 345 height 16
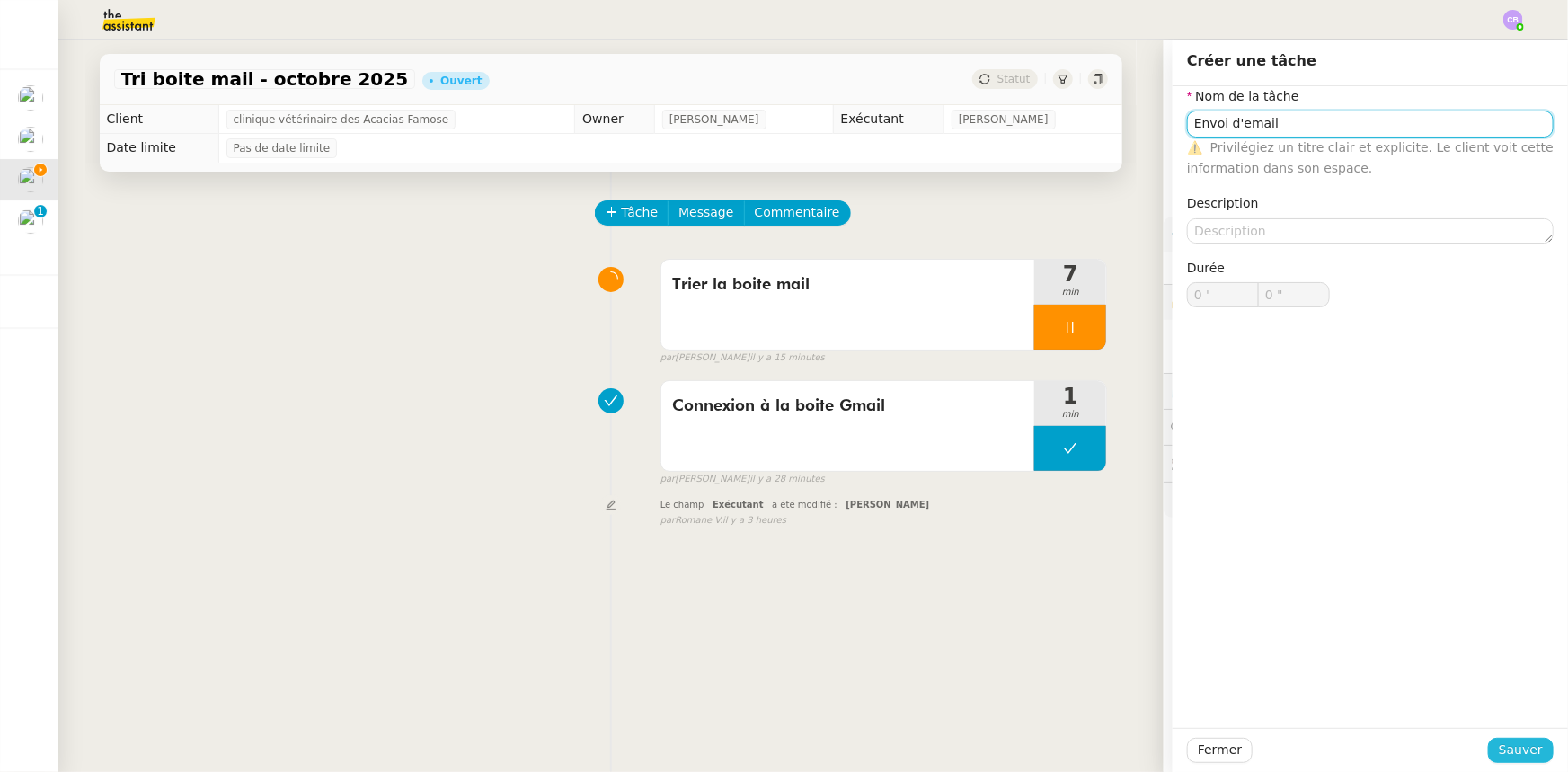
type input "Envoi d'email"
click at [1044, 477] on span "Sauver" at bounding box center [1521, 750] width 44 height 21
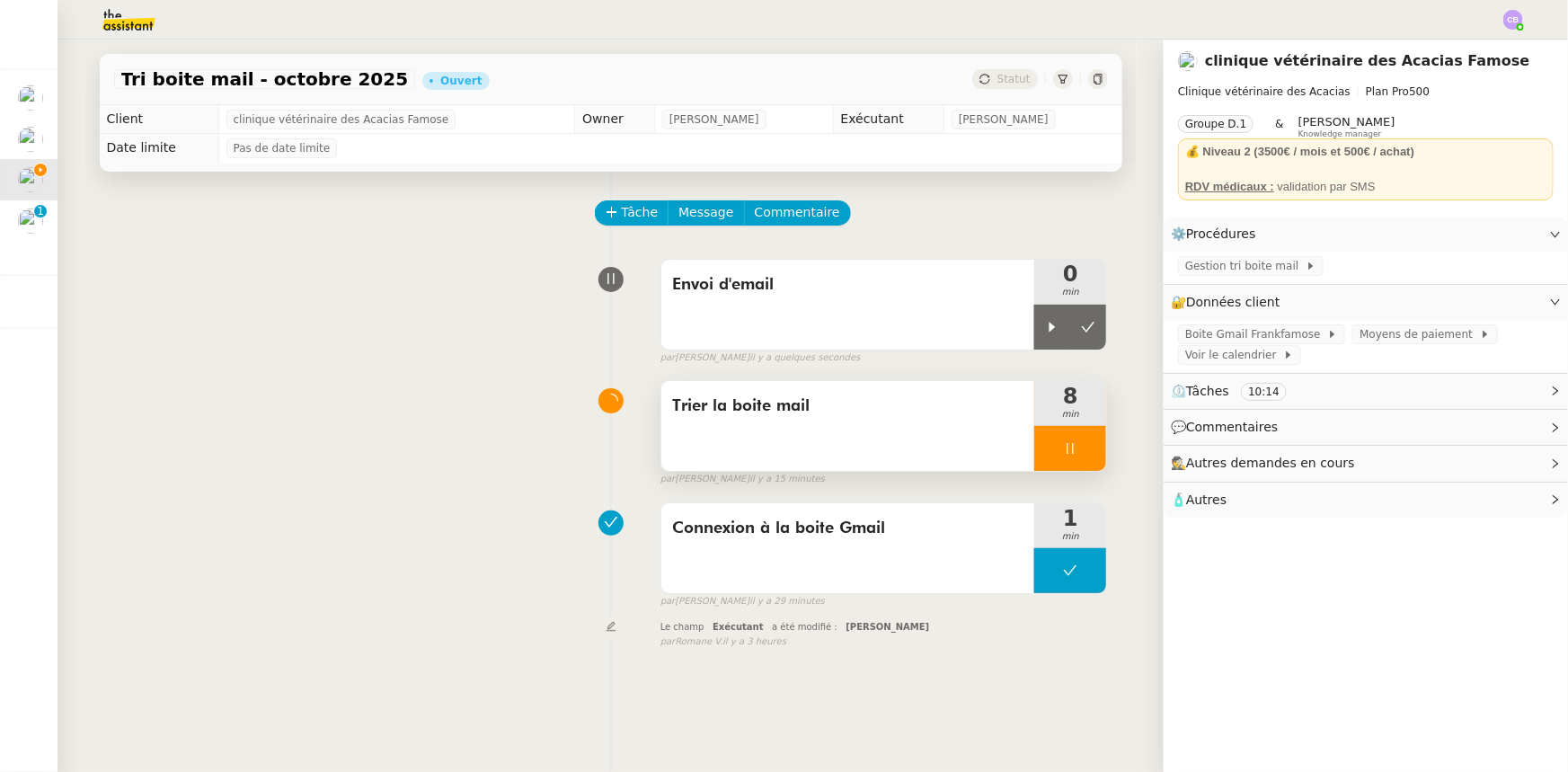
click at [1034, 442] on div at bounding box center [1070, 448] width 72 height 45
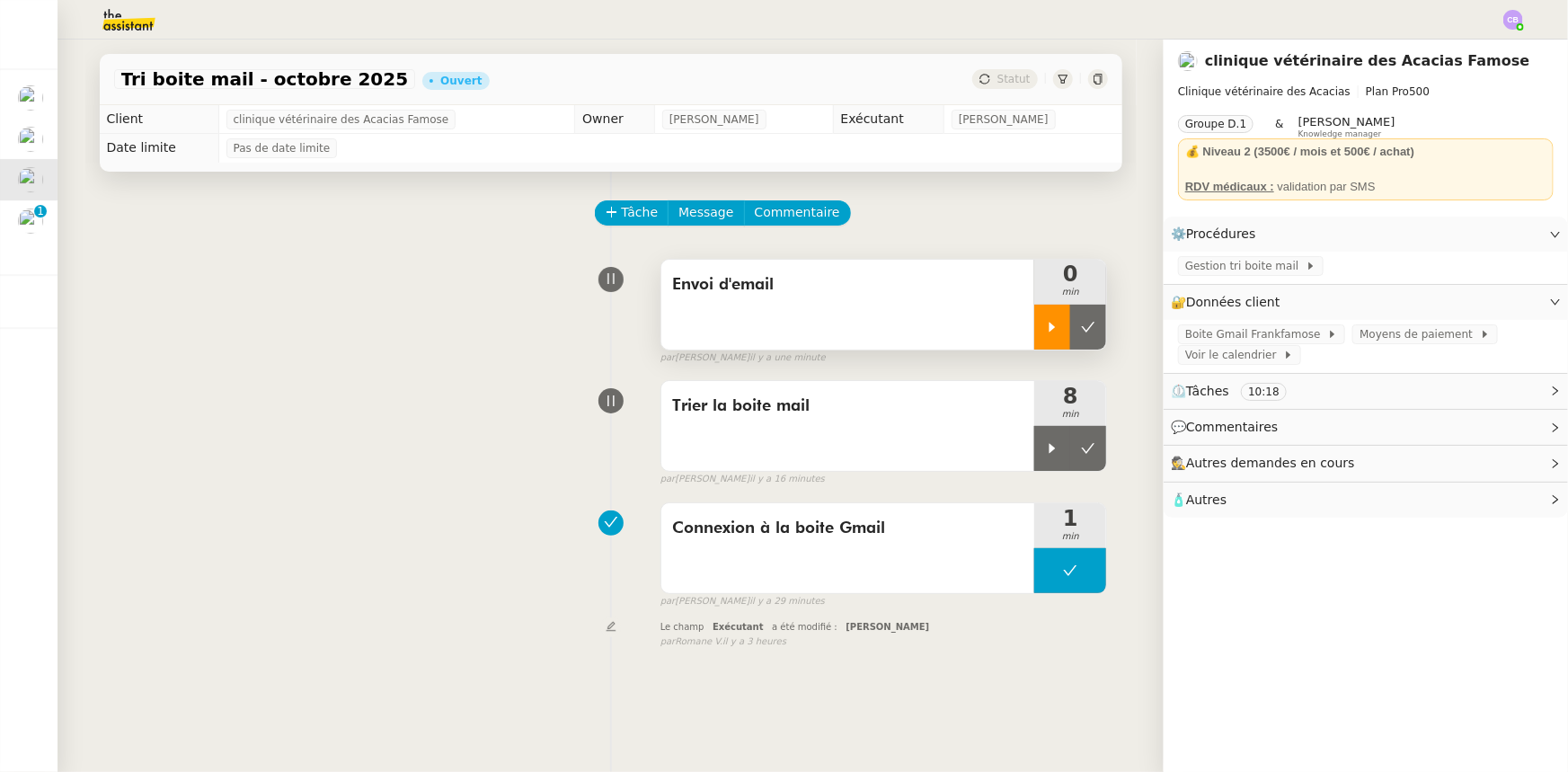
click at [1044, 329] on icon at bounding box center [1052, 327] width 6 height 10
click at [1044, 448] on icon at bounding box center [1052, 448] width 14 height 14
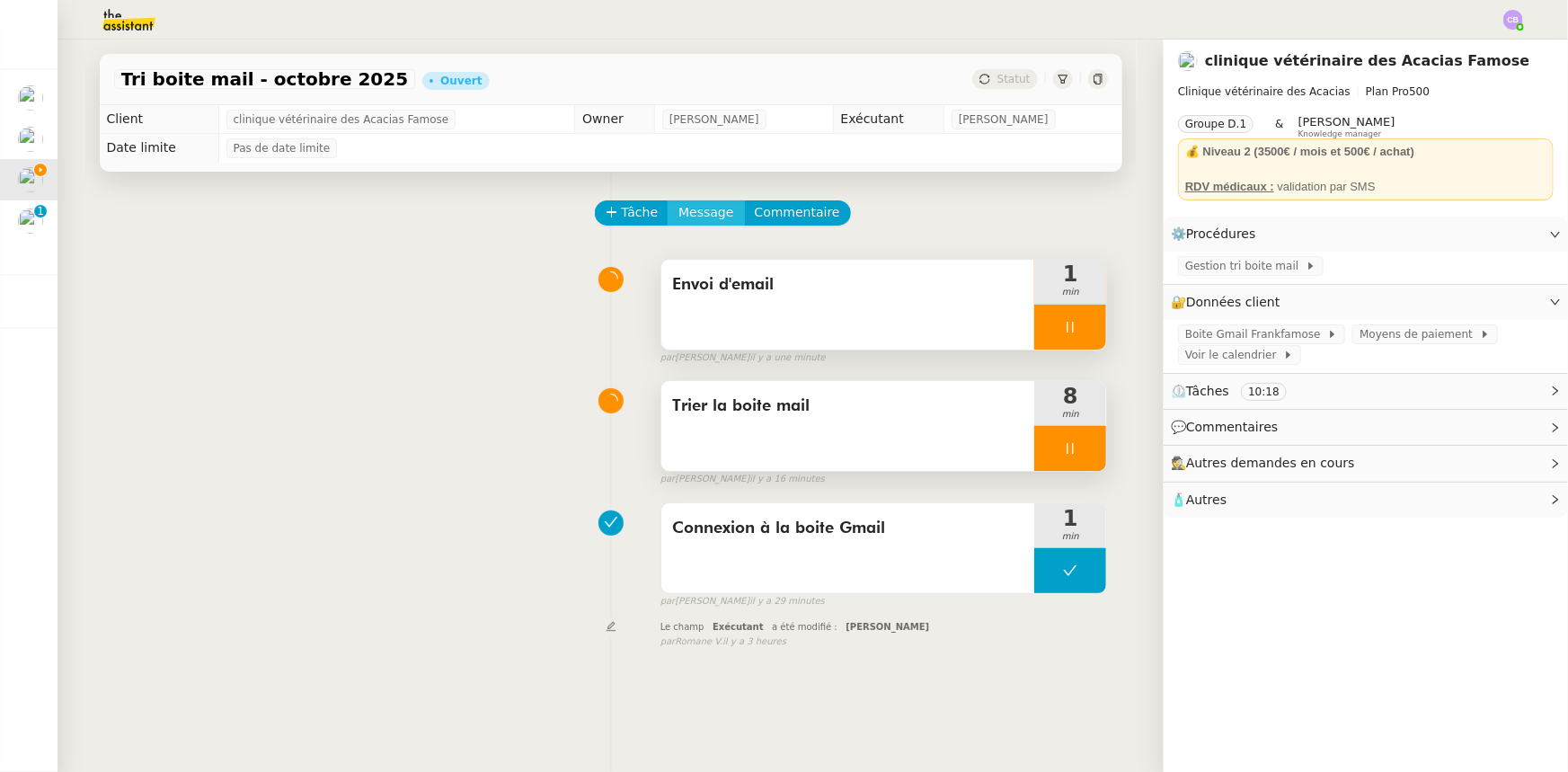
click at [688, 219] on span "Message" at bounding box center [705, 212] width 55 height 21
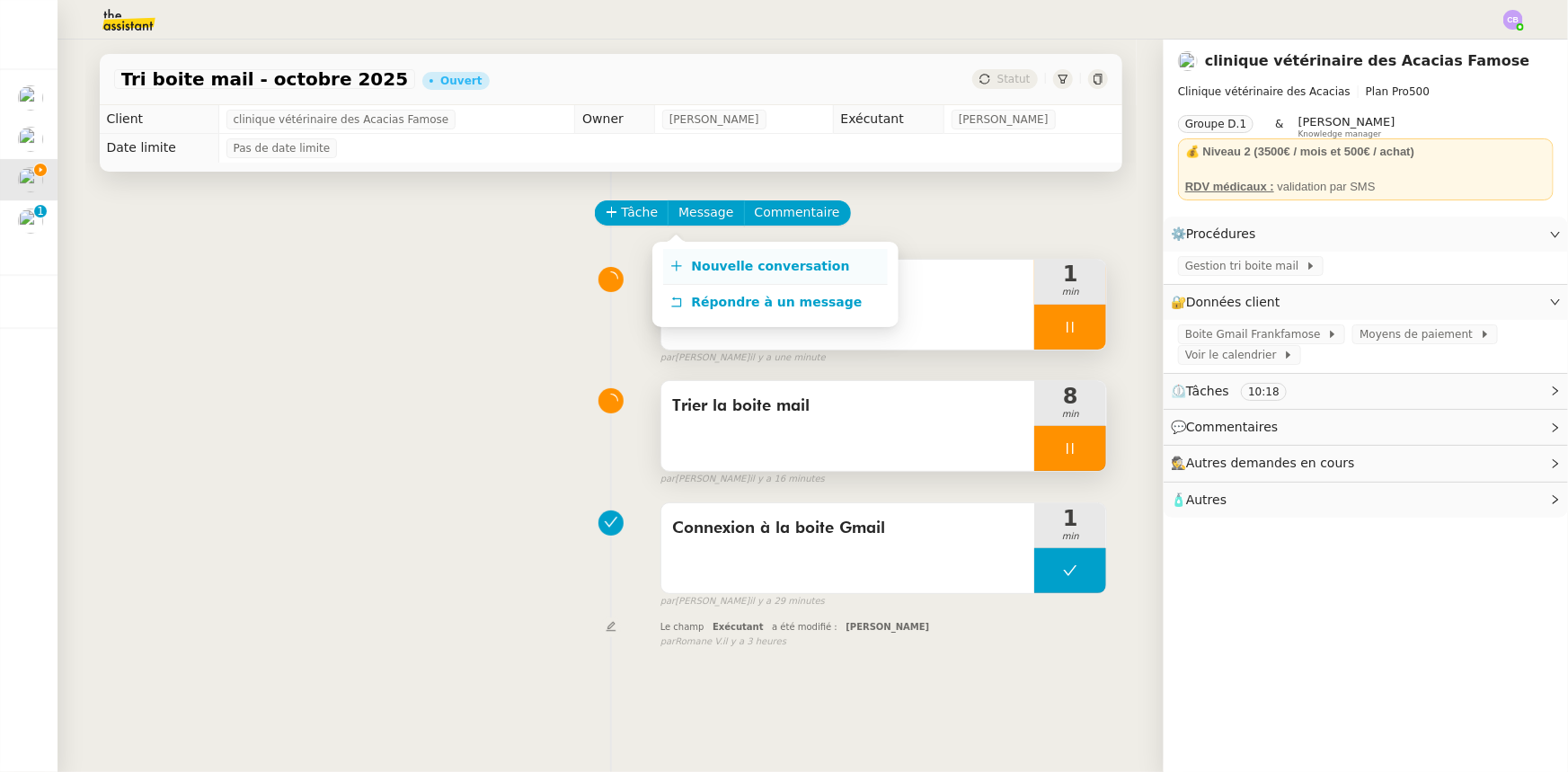
click at [745, 268] on span "Nouvelle conversation" at bounding box center [771, 266] width 159 height 14
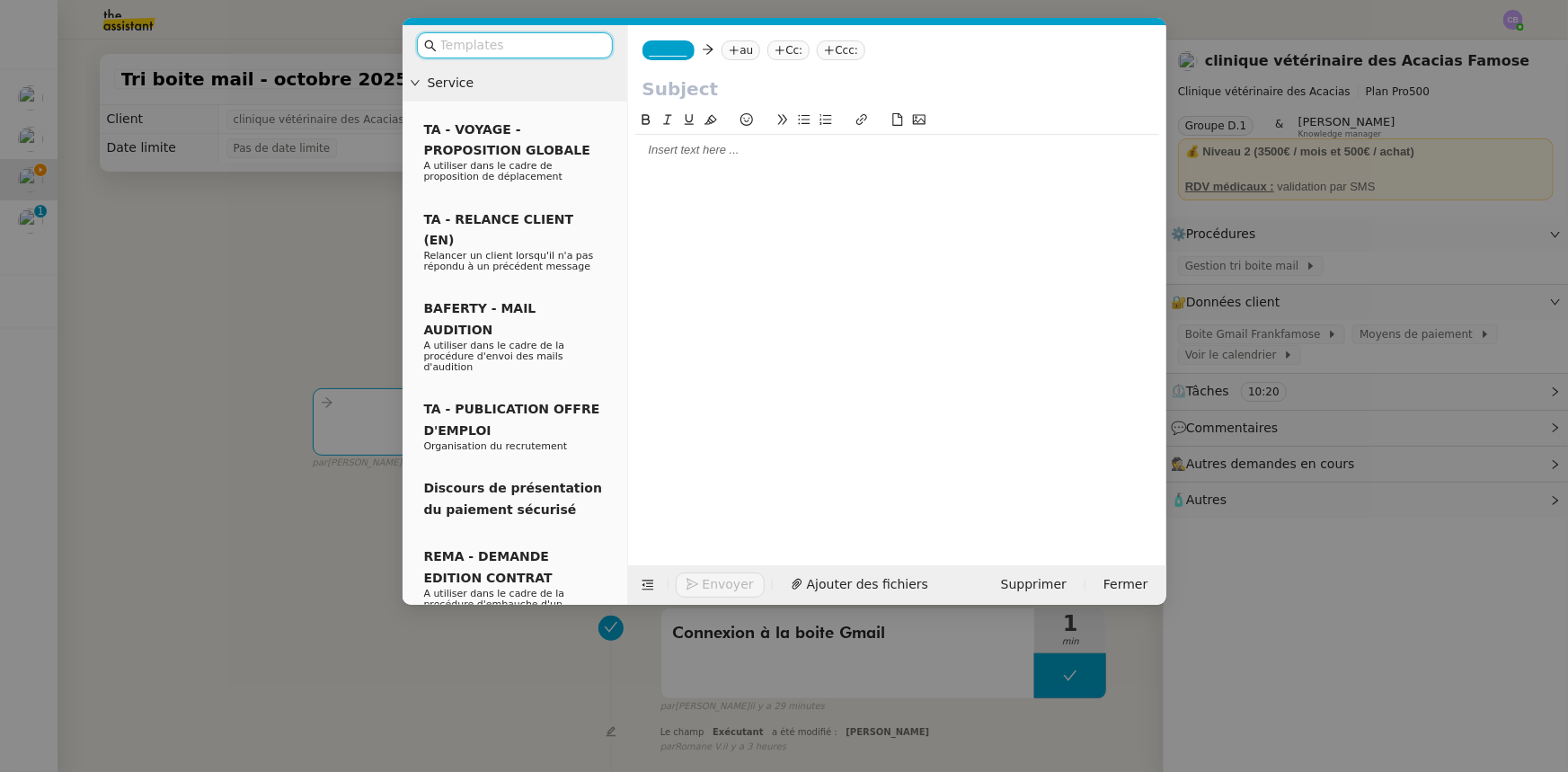
click at [582, 44] on input "text" at bounding box center [522, 45] width 162 height 21
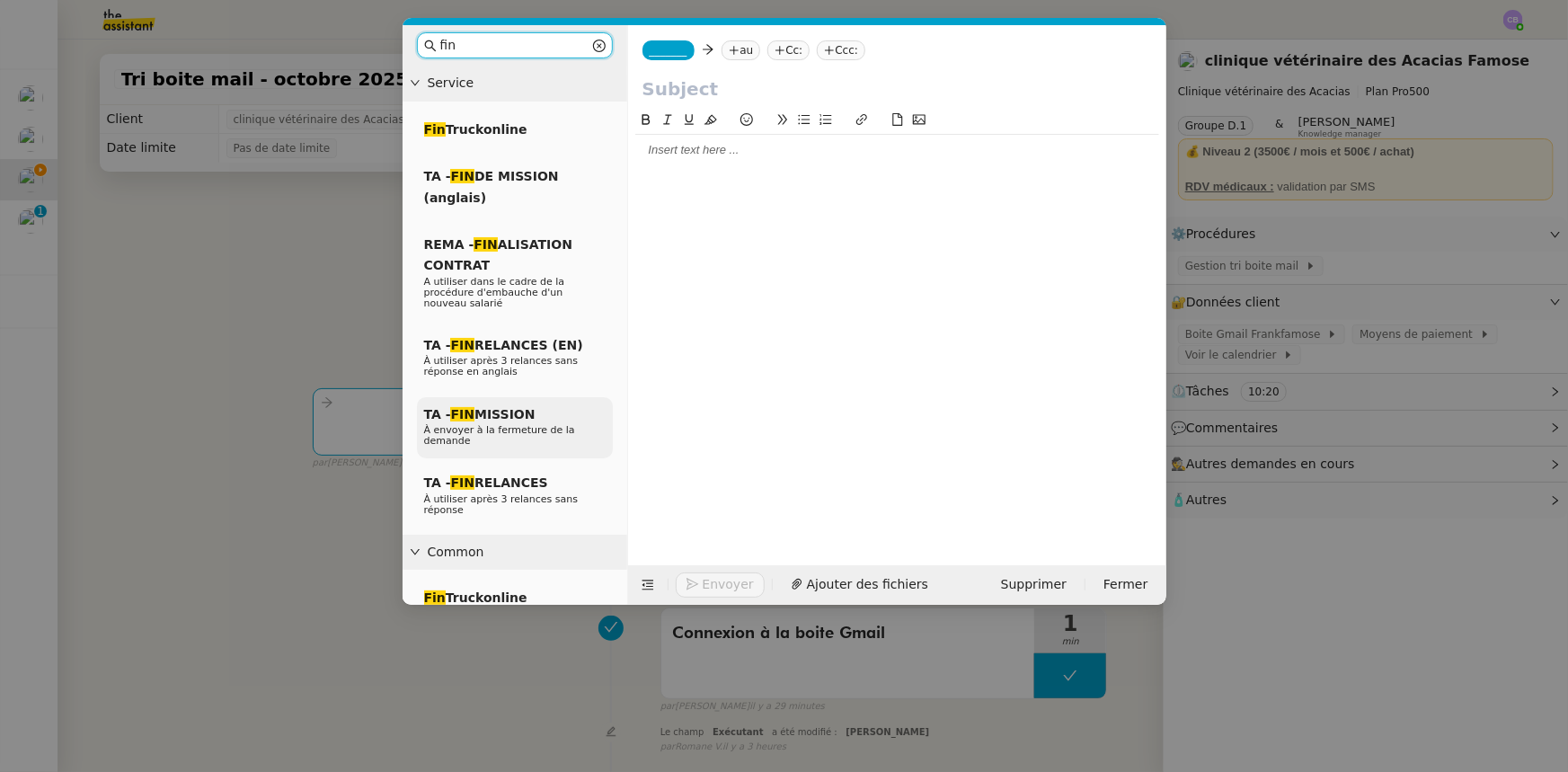
type input "fin"
click at [507, 408] on span "TA - FIN MISSION" at bounding box center [480, 414] width 112 height 14
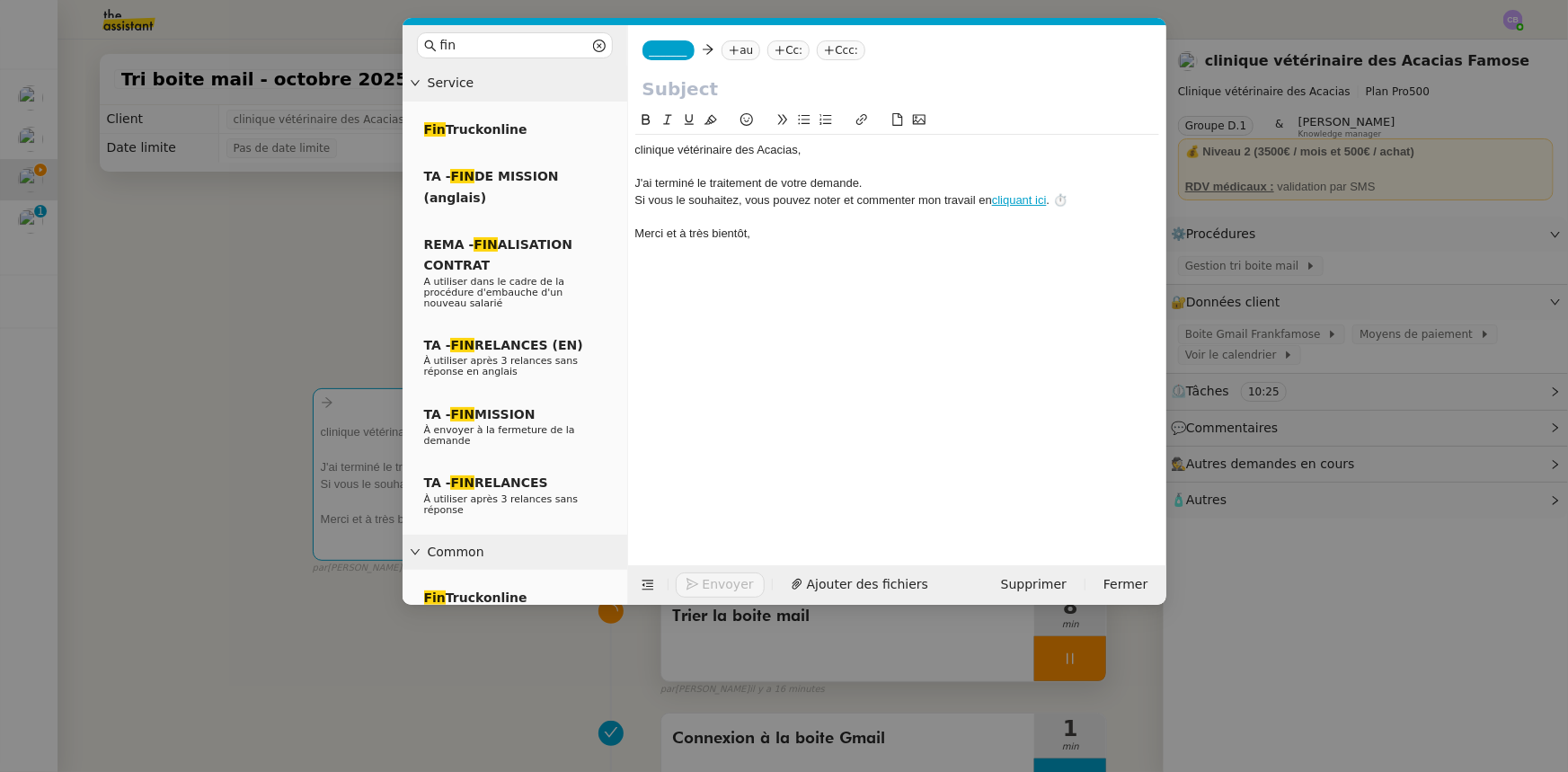
click at [371, 249] on nz-modal-container "fin Service Fin Truckonline TA - FIN DE MISSION (anglais) REMA - FIN ALISATION …" at bounding box center [784, 386] width 1568 height 772
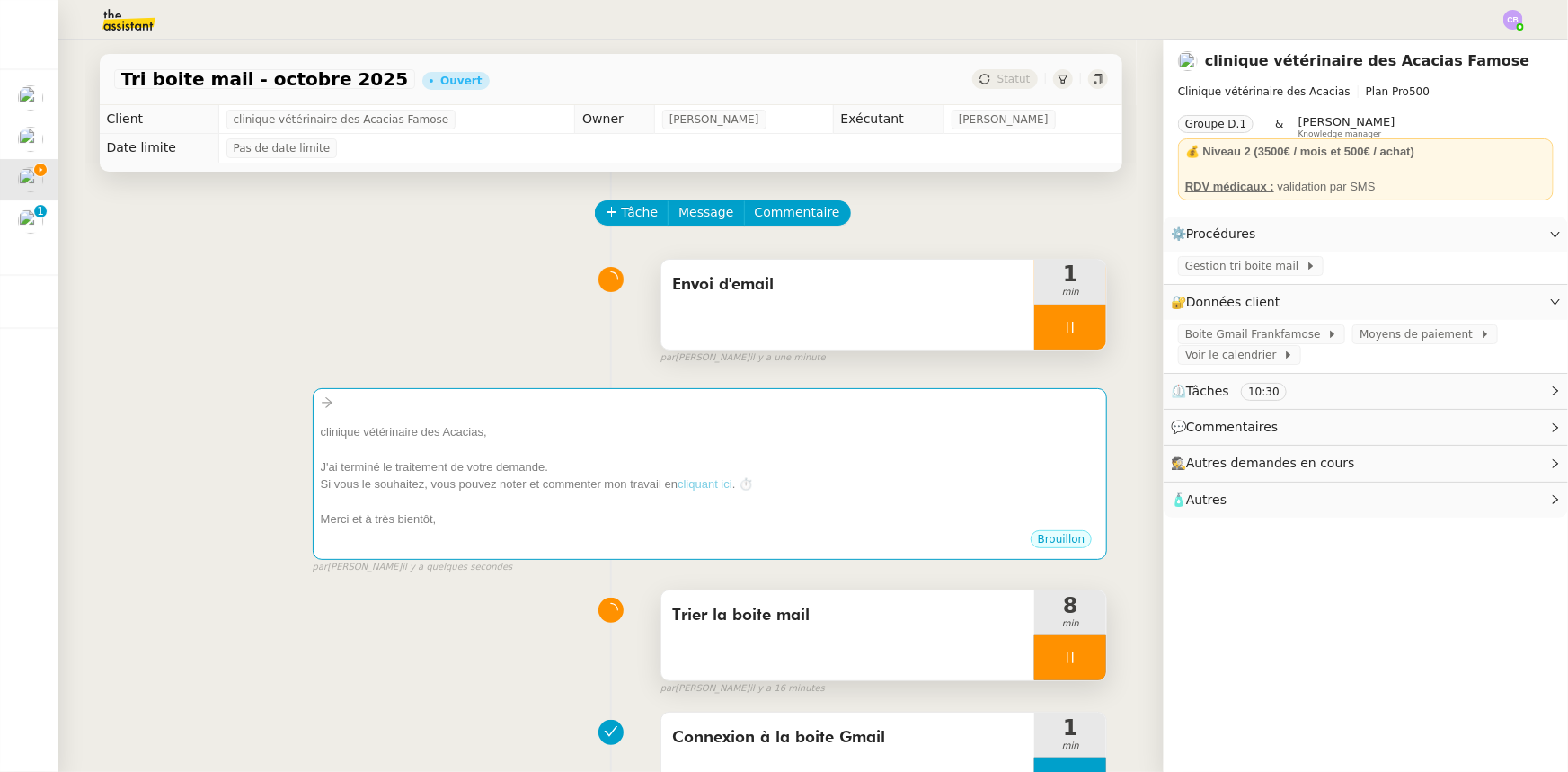
click at [1034, 477] on div at bounding box center [1070, 657] width 72 height 45
click at [1044, 477] on icon at bounding box center [1088, 657] width 14 height 14
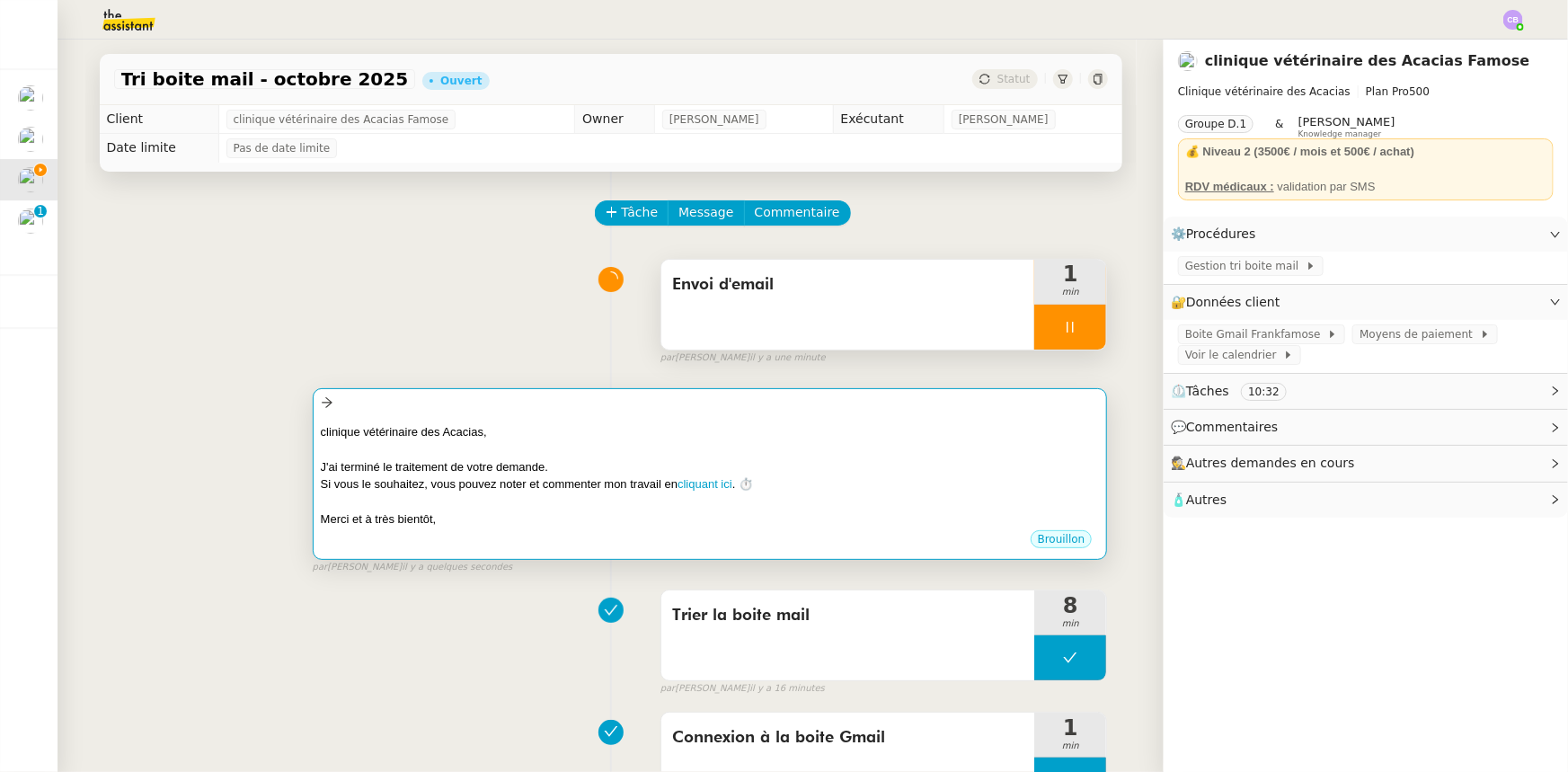
click at [890, 477] on div at bounding box center [710, 503] width 779 height 18
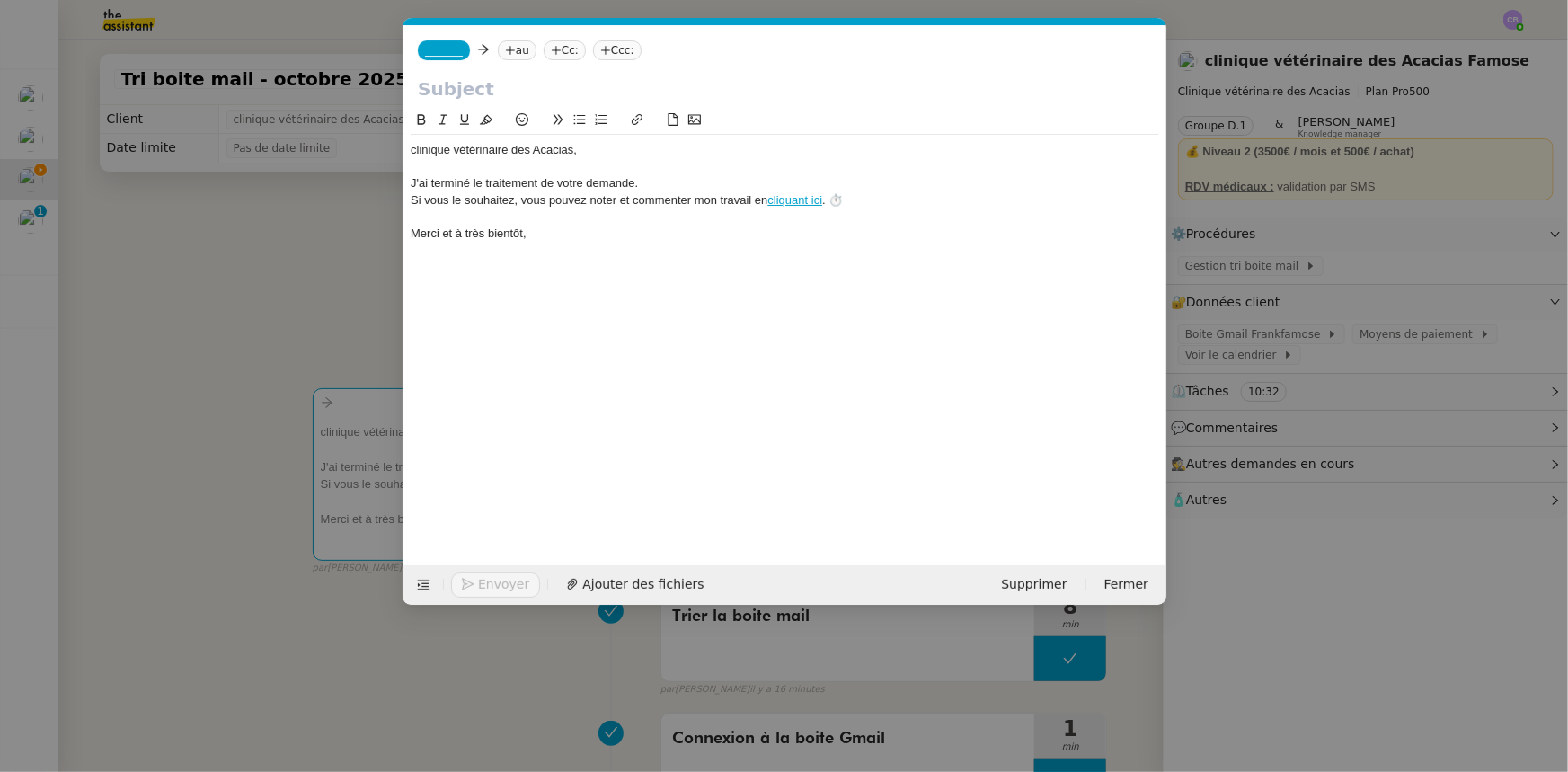
scroll to position [0, 51]
click at [452, 51] on span "_______" at bounding box center [444, 50] width 38 height 13
click at [486, 83] on span "[PERSON_NAME]" at bounding box center [511, 78] width 173 height 14
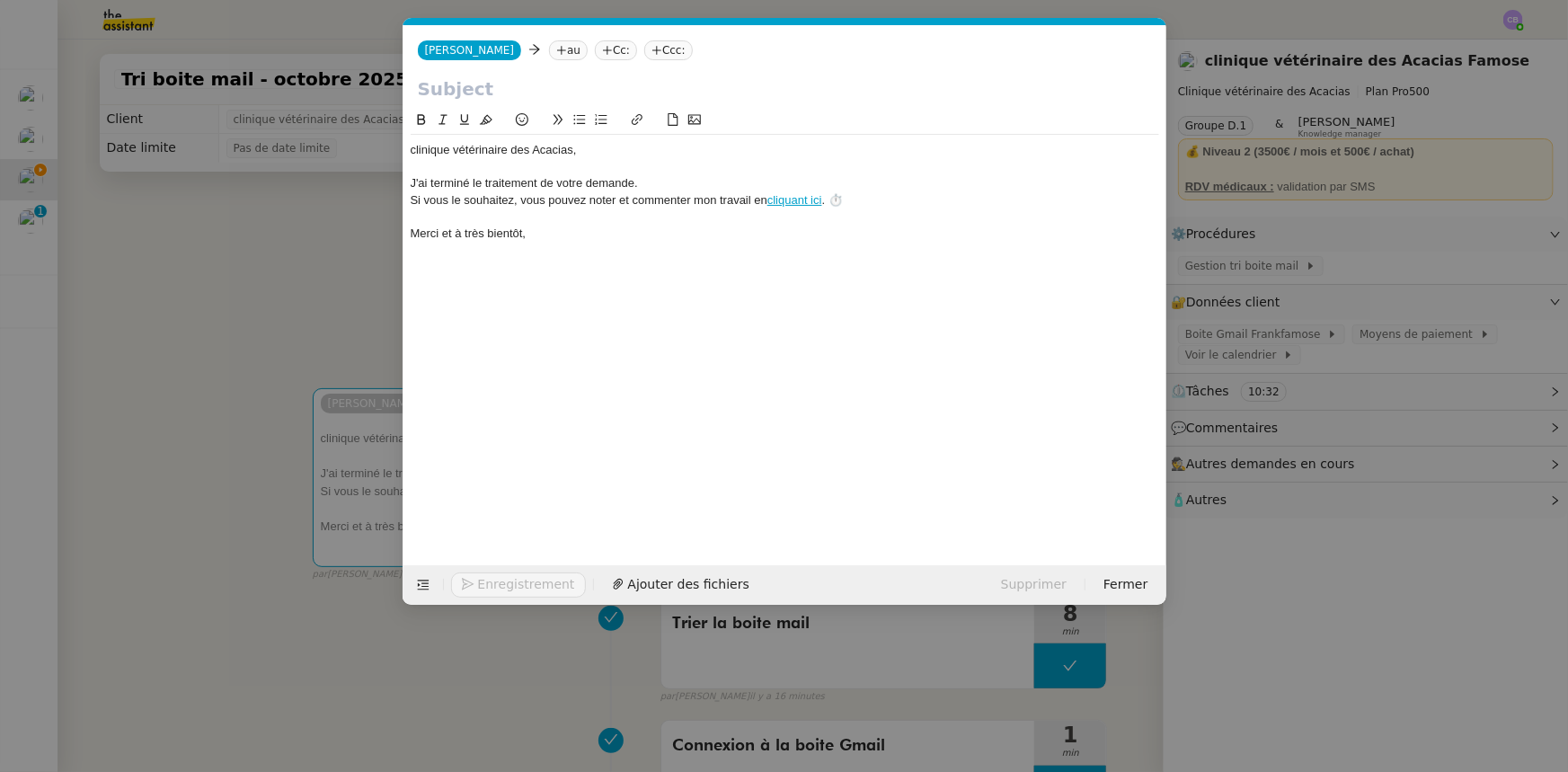
click at [550, 48] on nz-tag "au" at bounding box center [569, 51] width 39 height 20
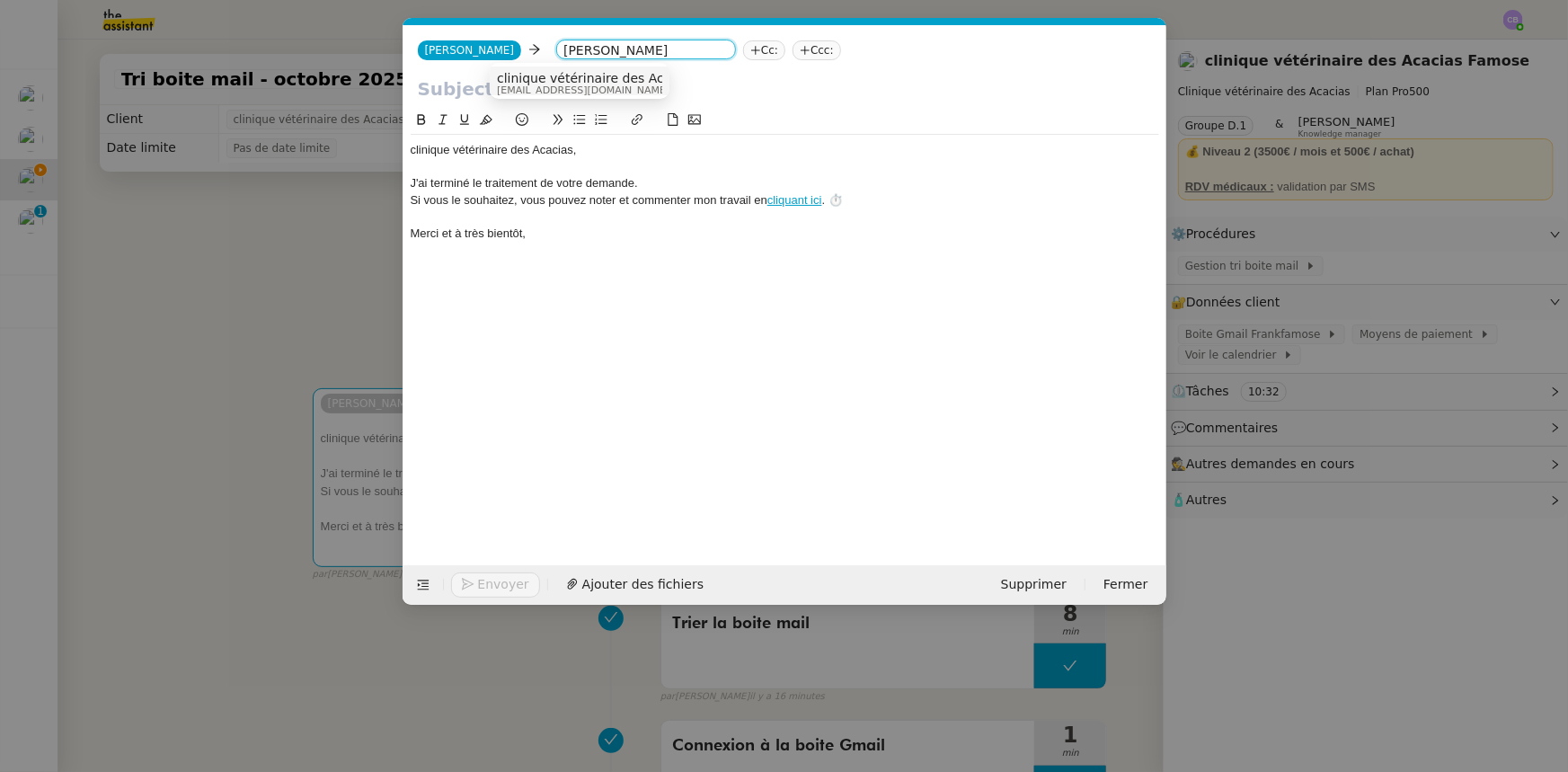
type input "[PERSON_NAME]"
click at [528, 81] on span "clinique vétérinaire des Acacias Famose" at bounding box center [622, 78] width 251 height 14
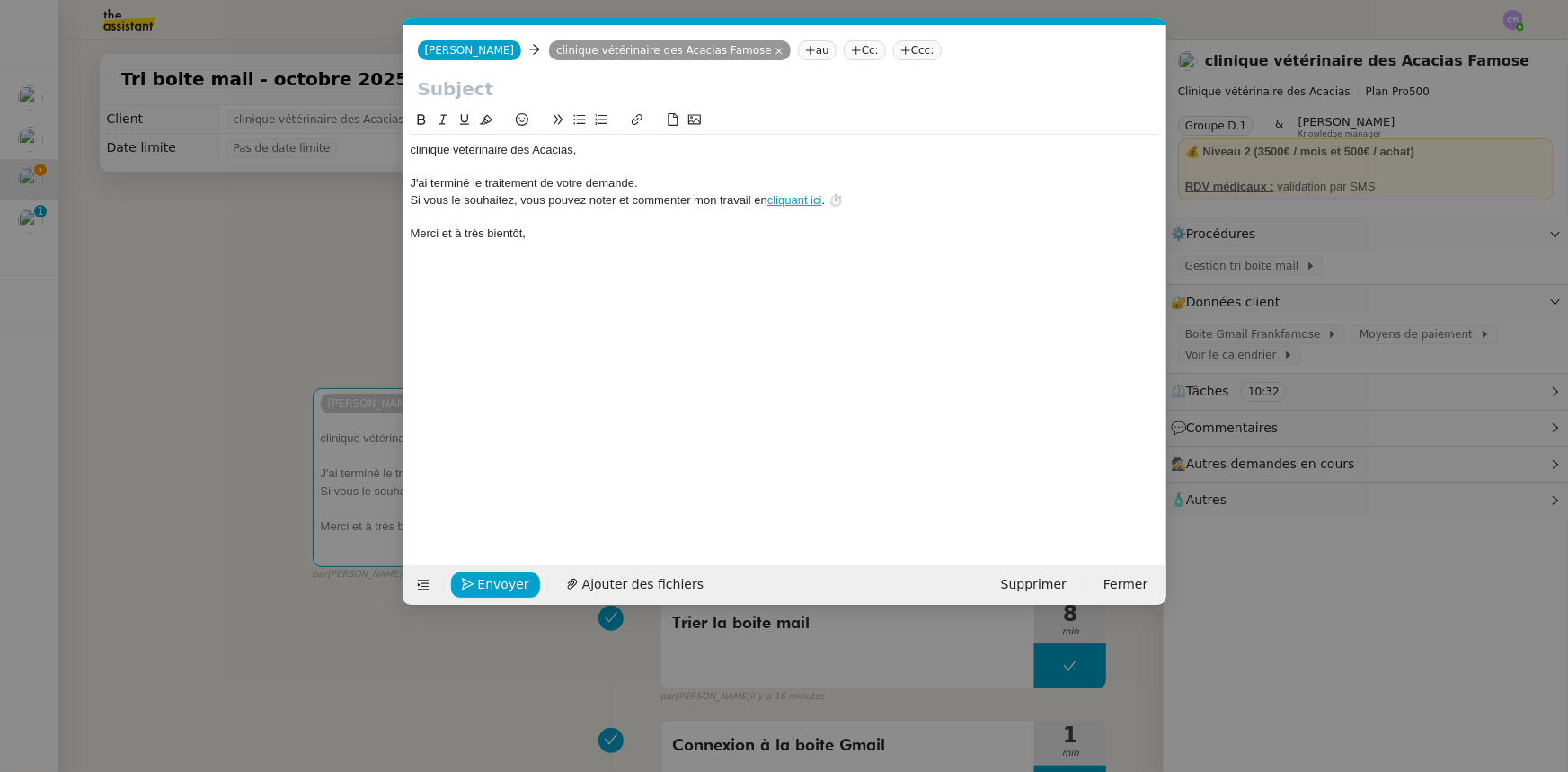
click at [524, 90] on input "text" at bounding box center [785, 89] width 734 height 27
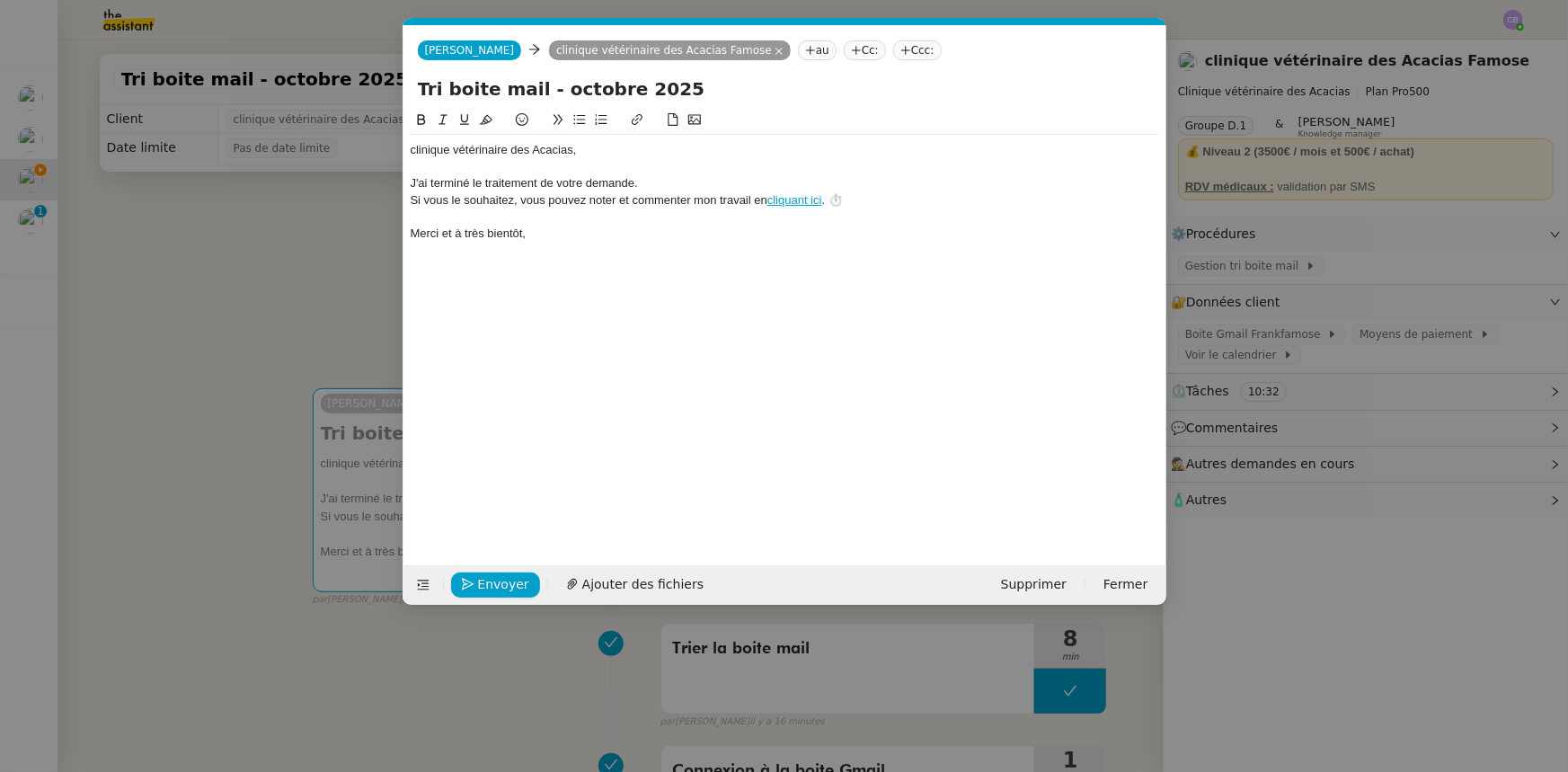
type input "Tri boite mail - octobre 2025"
drag, startPoint x: 574, startPoint y: 150, endPoint x: 403, endPoint y: 155, distance: 171.1
click at [404, 155] on nz-spin "clinique vétérinaire des Acacias﻿, J'ai terminé le traitement de votre demande.…" at bounding box center [785, 327] width 763 height 435
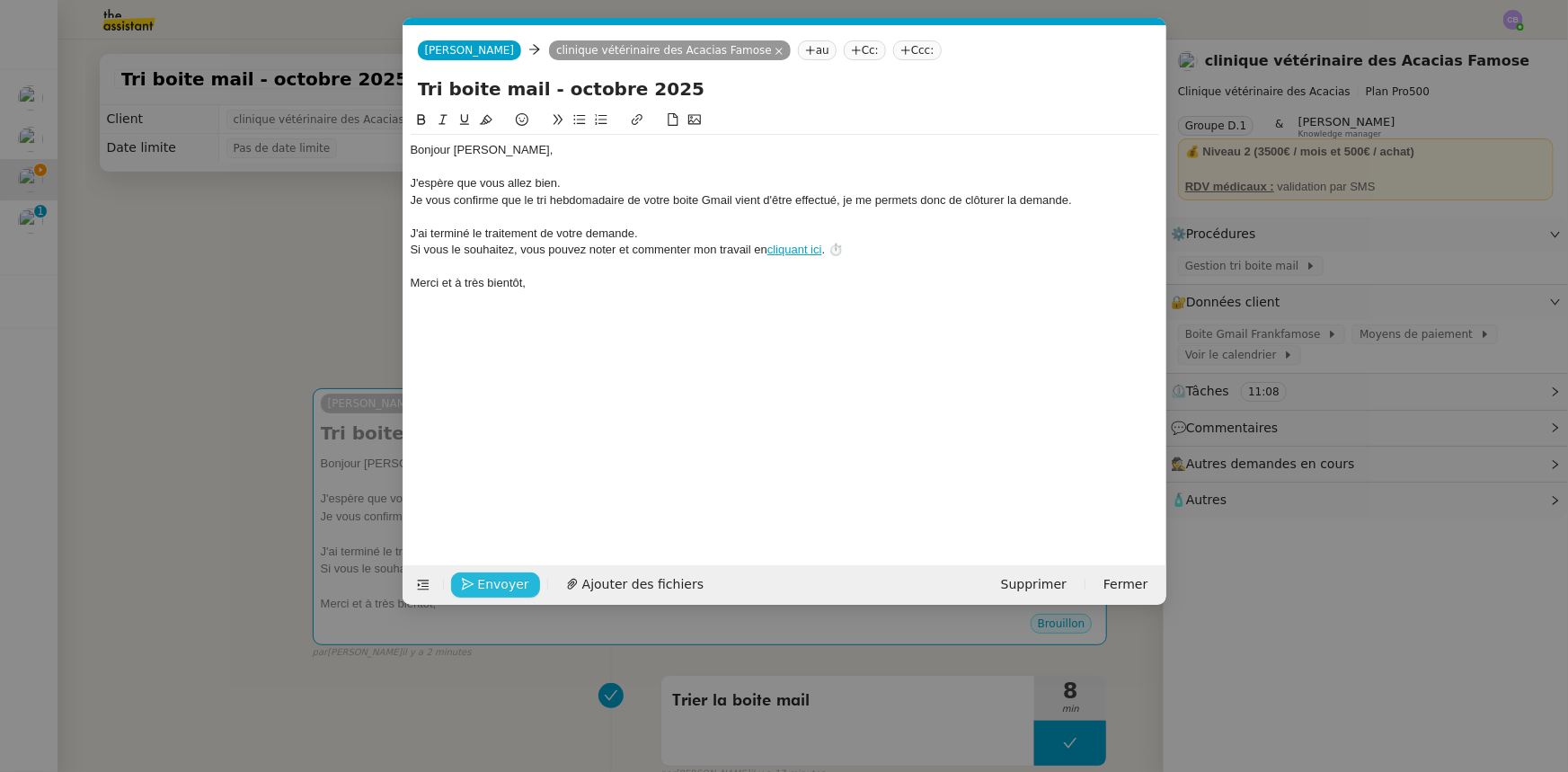
click at [506, 477] on span "Envoyer" at bounding box center [503, 584] width 51 height 21
click at [506, 477] on span "Confirmer l'envoi" at bounding box center [532, 584] width 108 height 21
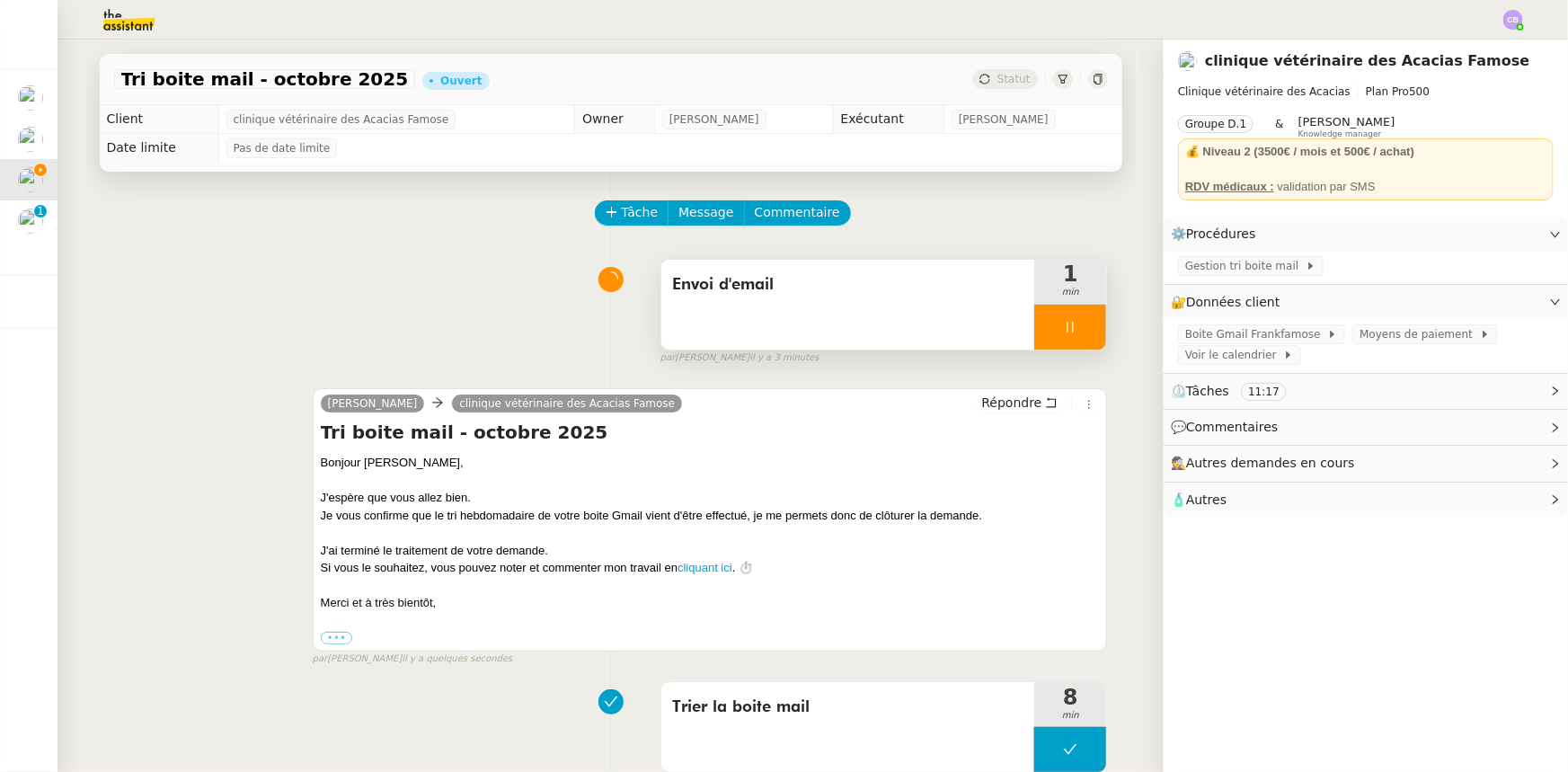
click at [1034, 332] on div at bounding box center [1070, 326] width 72 height 45
click at [1044, 336] on button at bounding box center [1088, 326] width 36 height 45
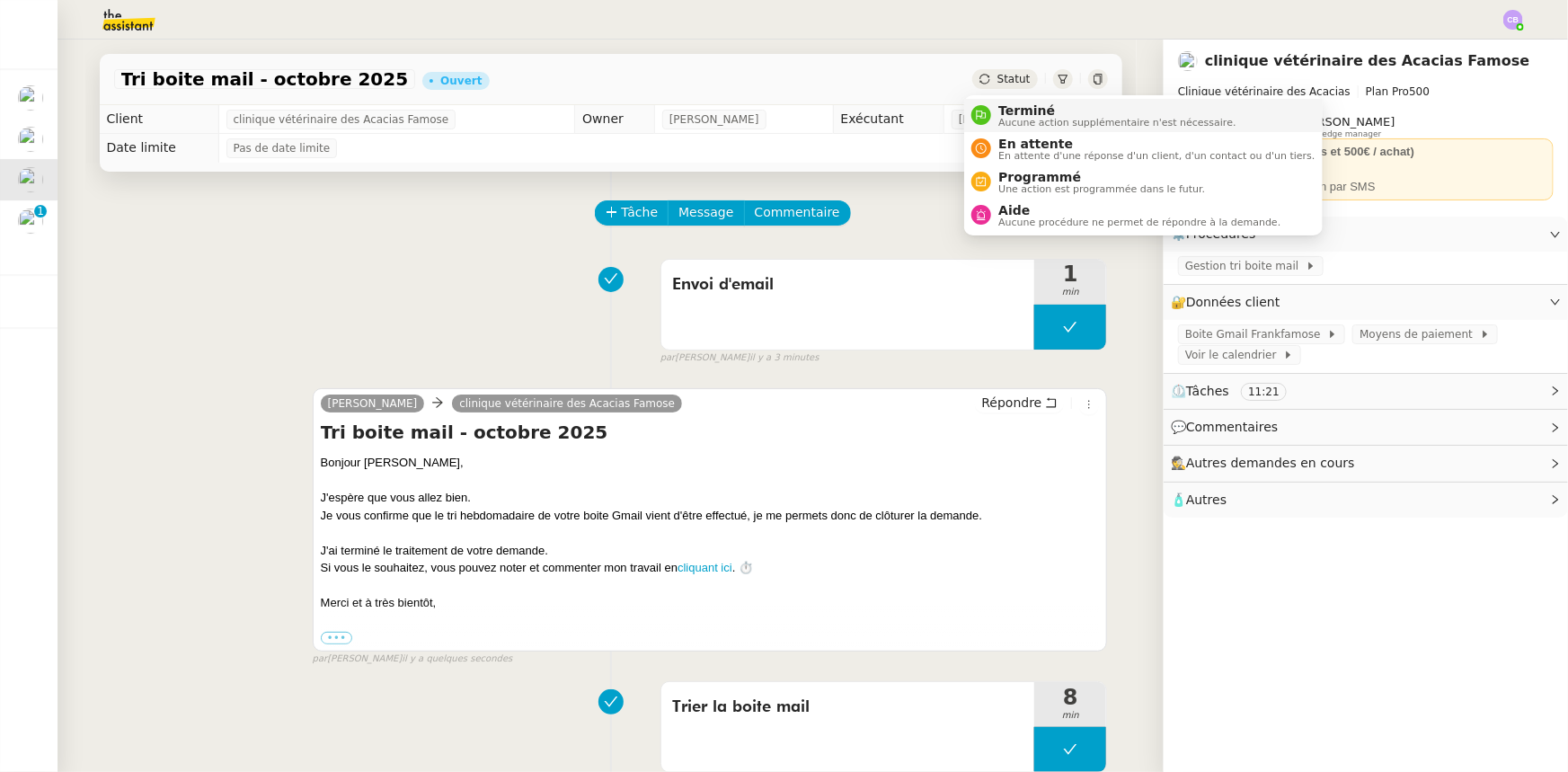
click at [1015, 118] on span "Aucune action supplémentaire n'est nécessaire." at bounding box center [1117, 123] width 237 height 10
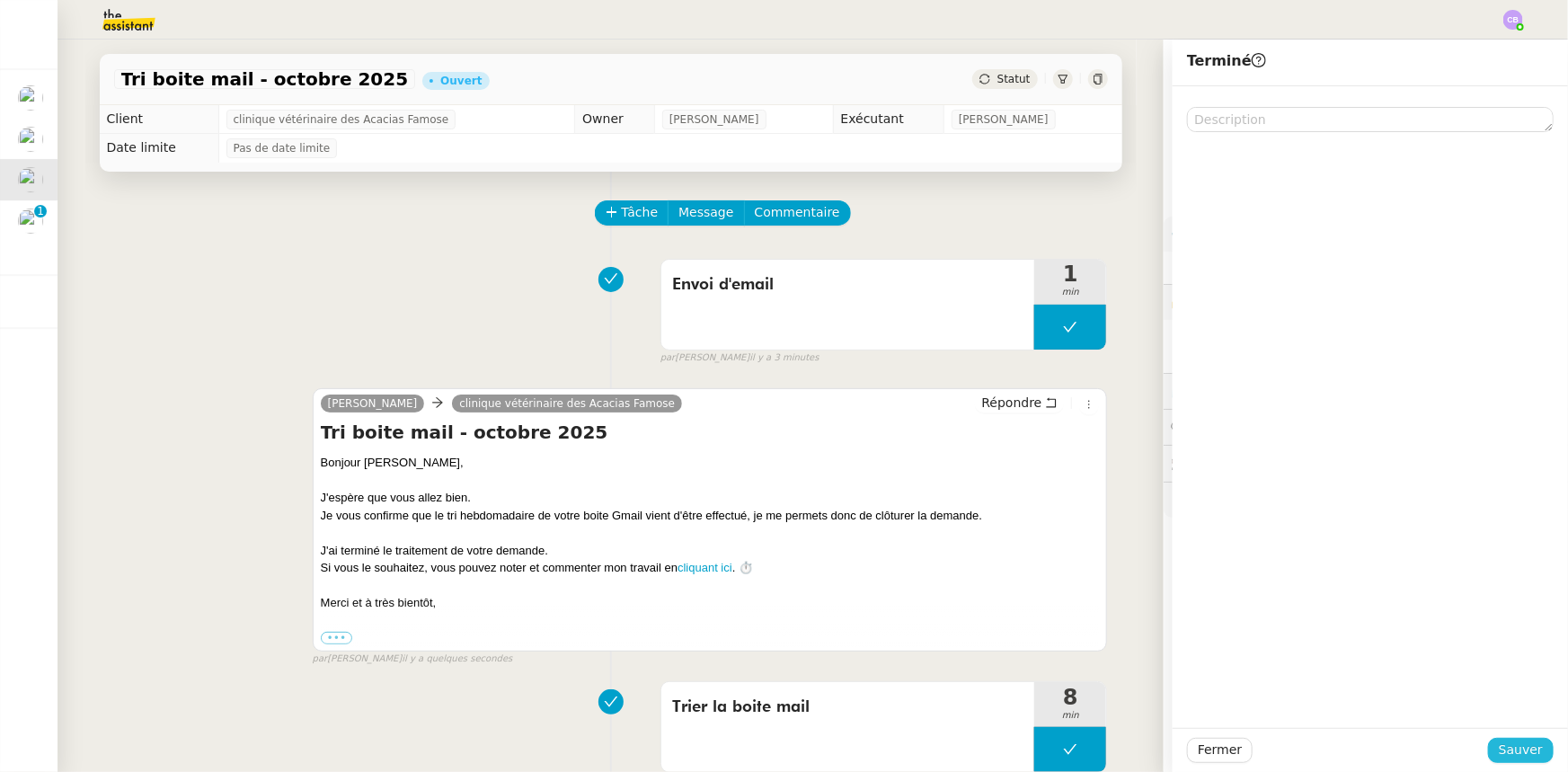
click at [1044, 477] on span "Sauver" at bounding box center [1521, 750] width 44 height 21
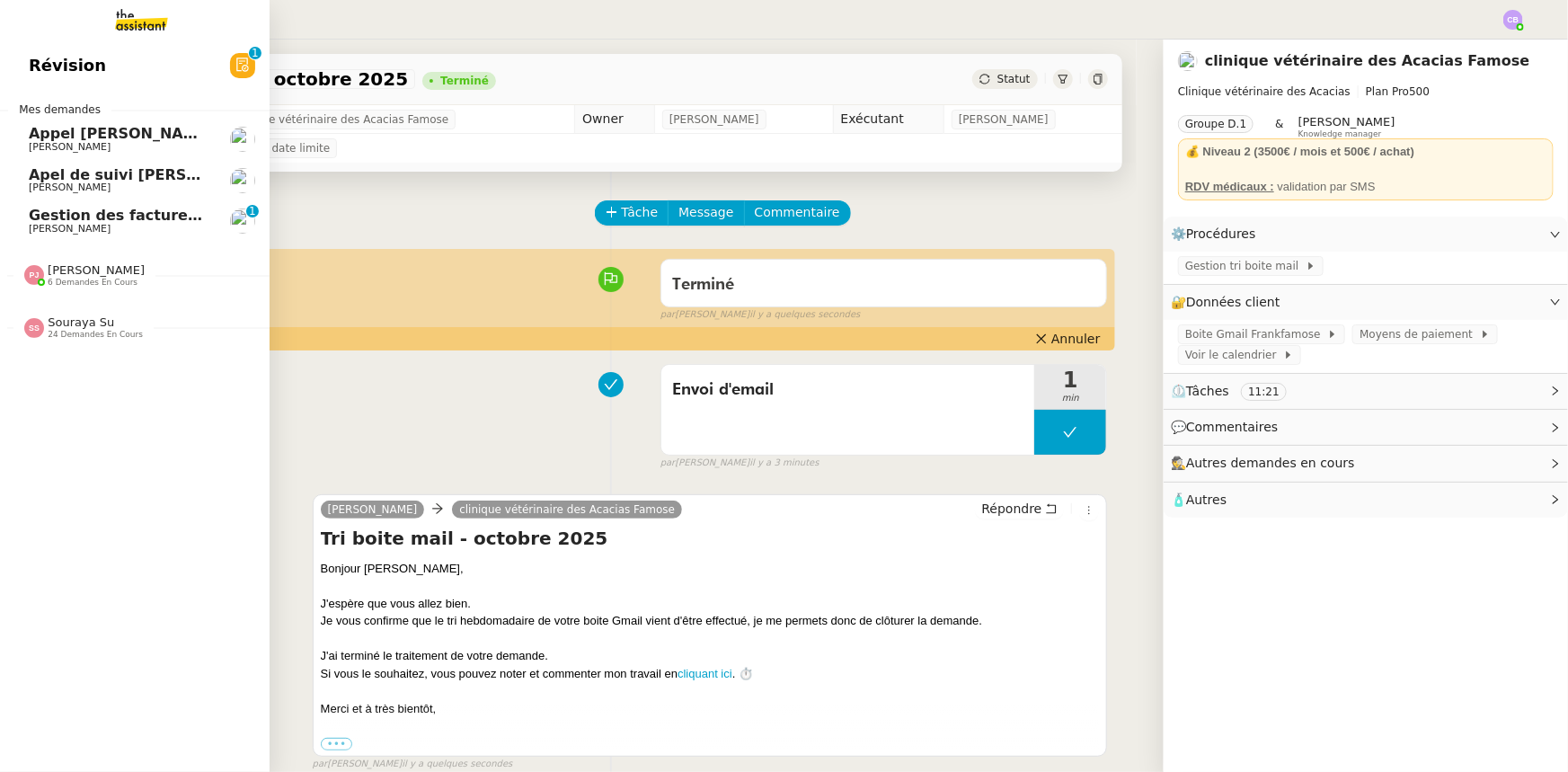
click at [94, 278] on span "6 demandes en cours" at bounding box center [93, 282] width 90 height 10
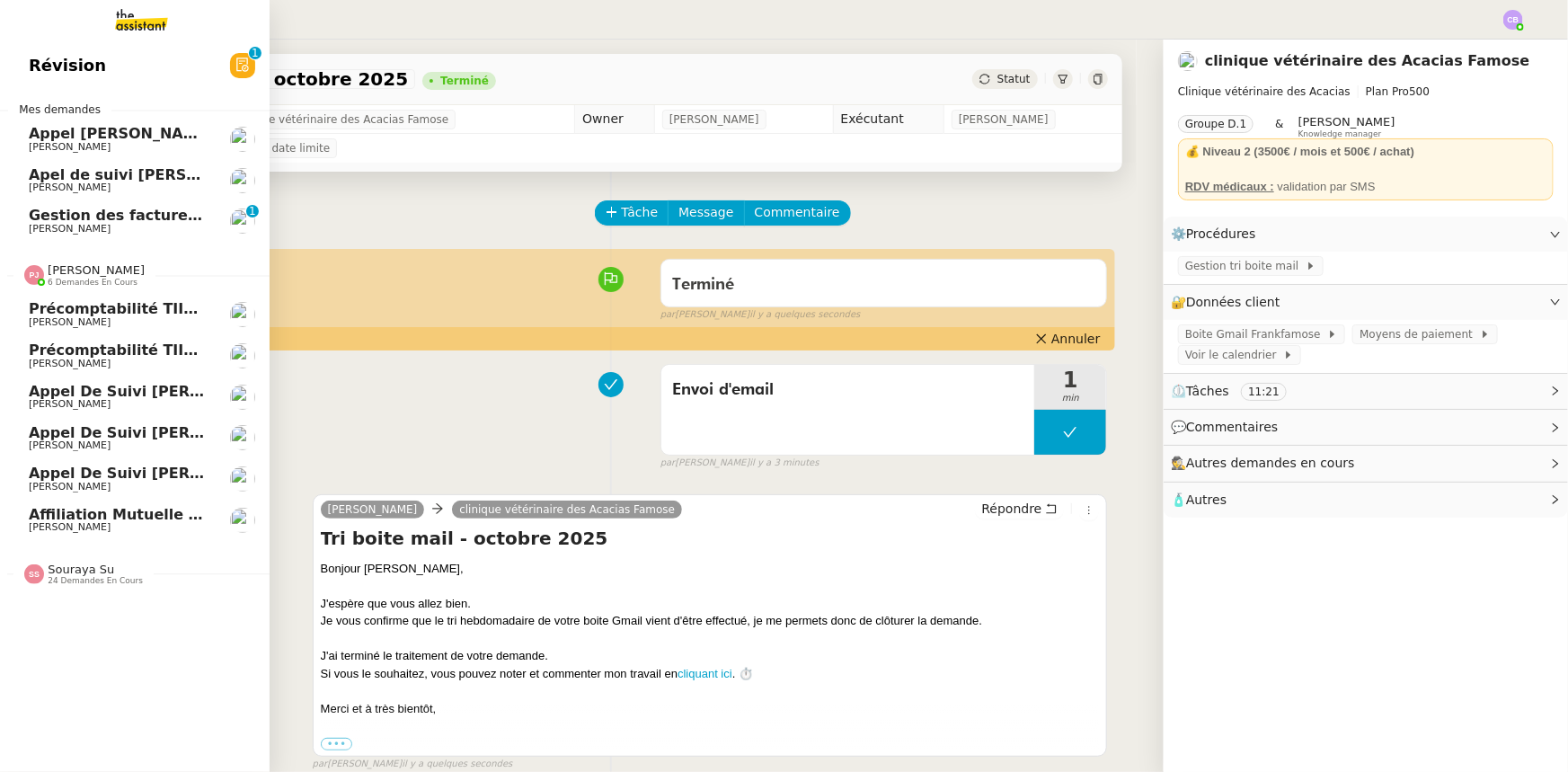
click at [94, 278] on span "6 demandes en cours" at bounding box center [93, 282] width 90 height 10
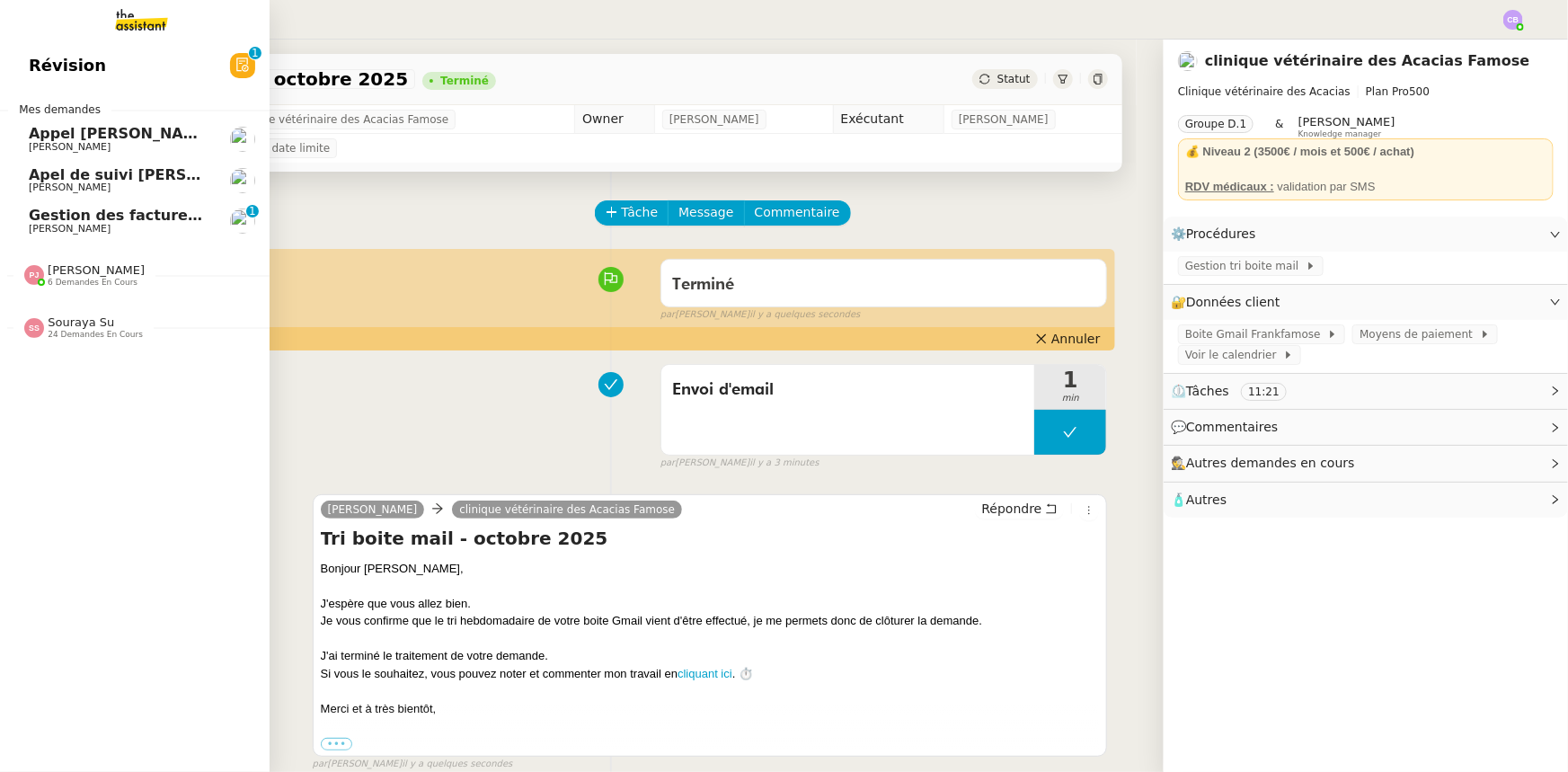
click at [81, 332] on span "24 demandes en cours" at bounding box center [96, 335] width 96 height 10
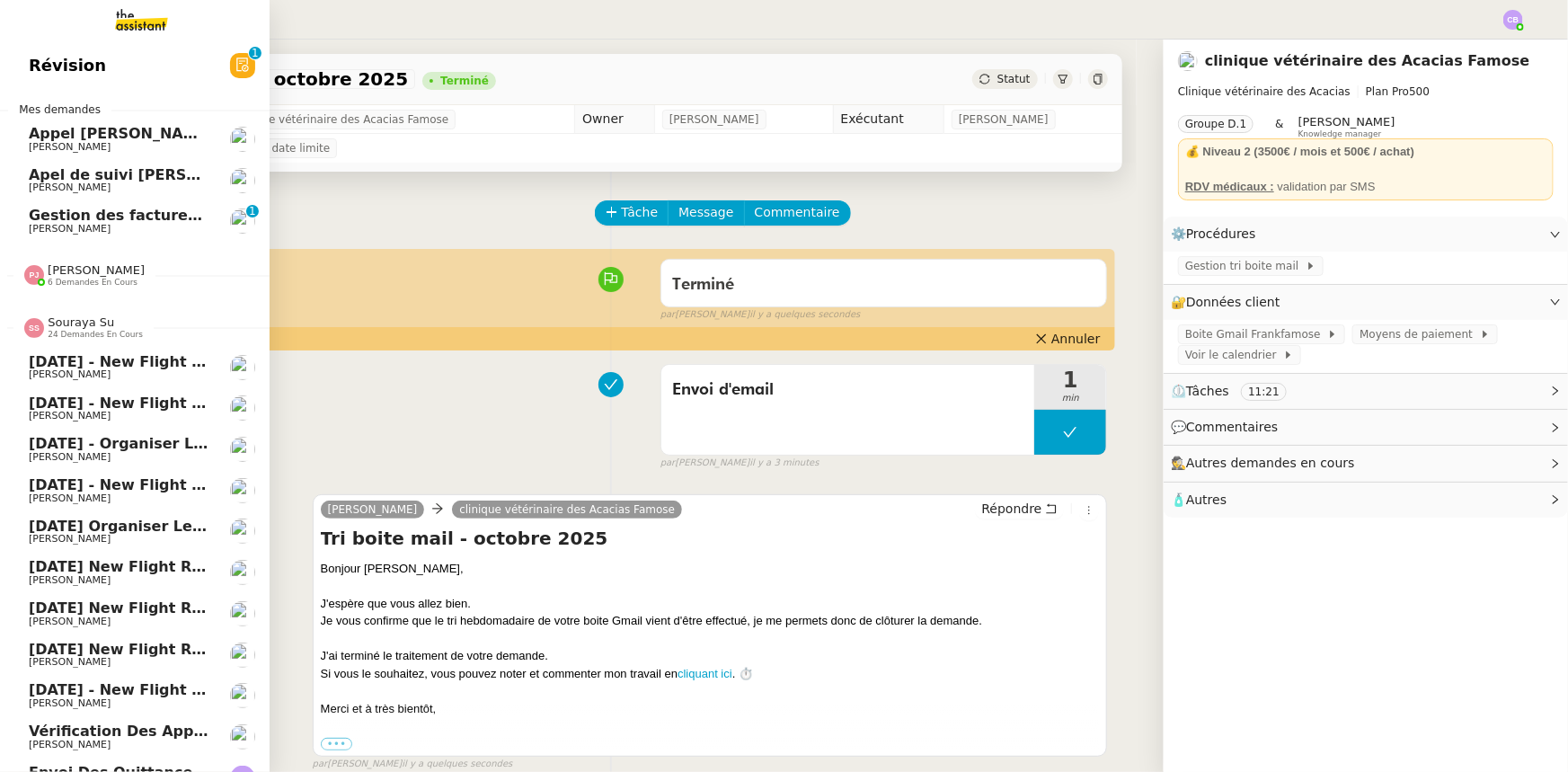
click at [81, 326] on span "Souraya Su" at bounding box center [81, 322] width 67 height 14
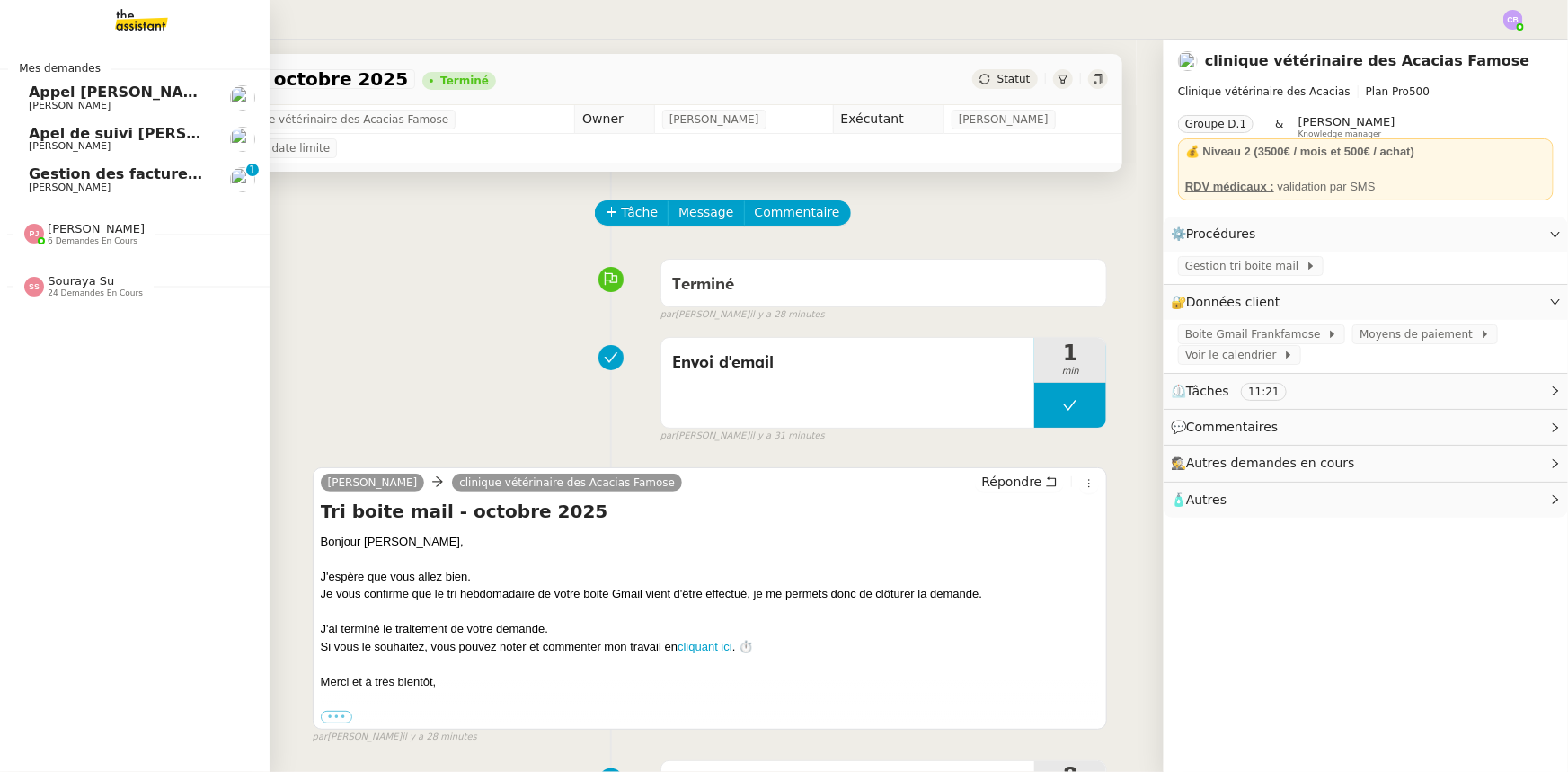
click at [110, 239] on span "6 demandes en cours" at bounding box center [93, 241] width 90 height 10
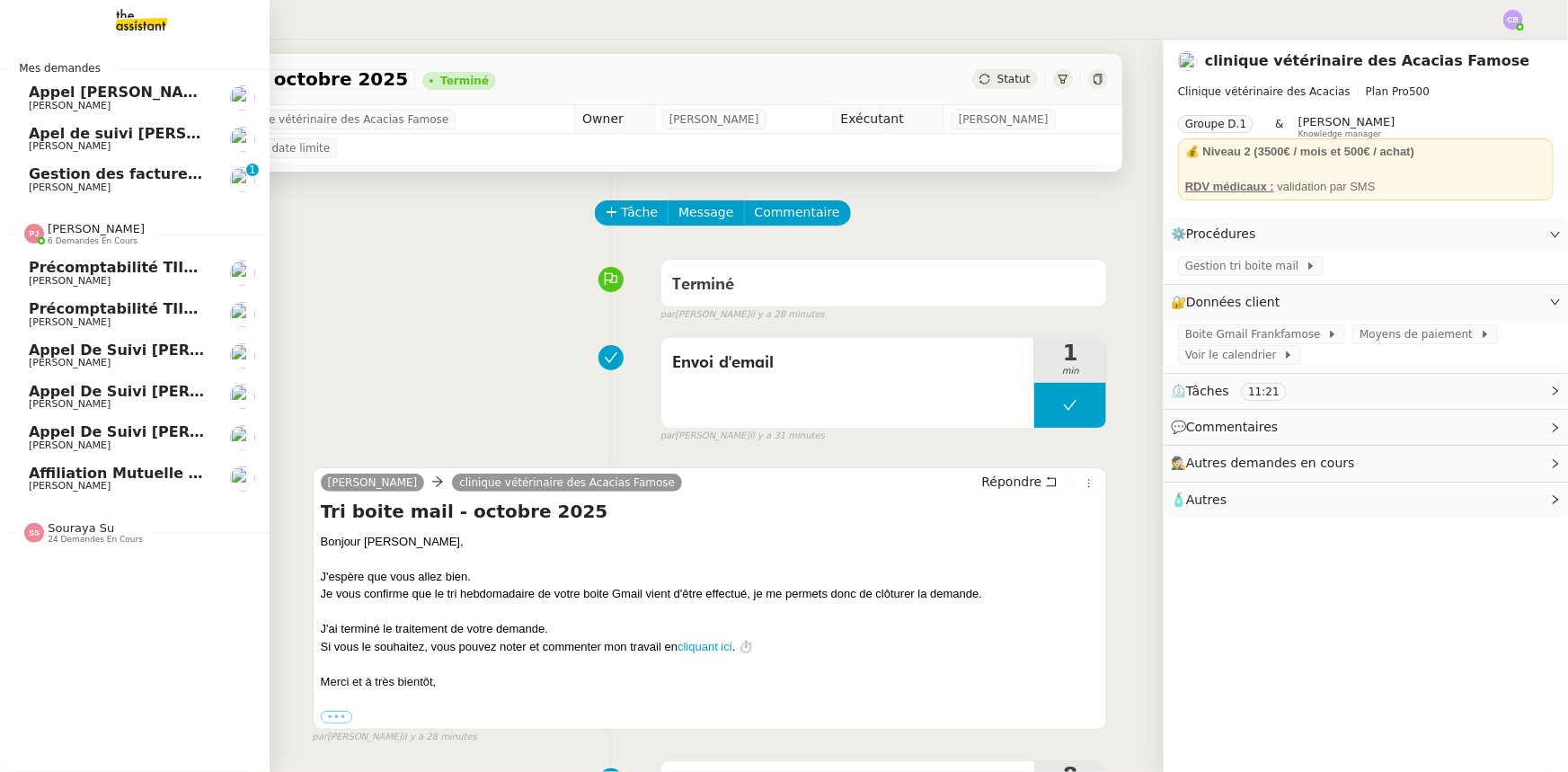
click at [110, 239] on span "6 demandes en cours" at bounding box center [93, 241] width 90 height 10
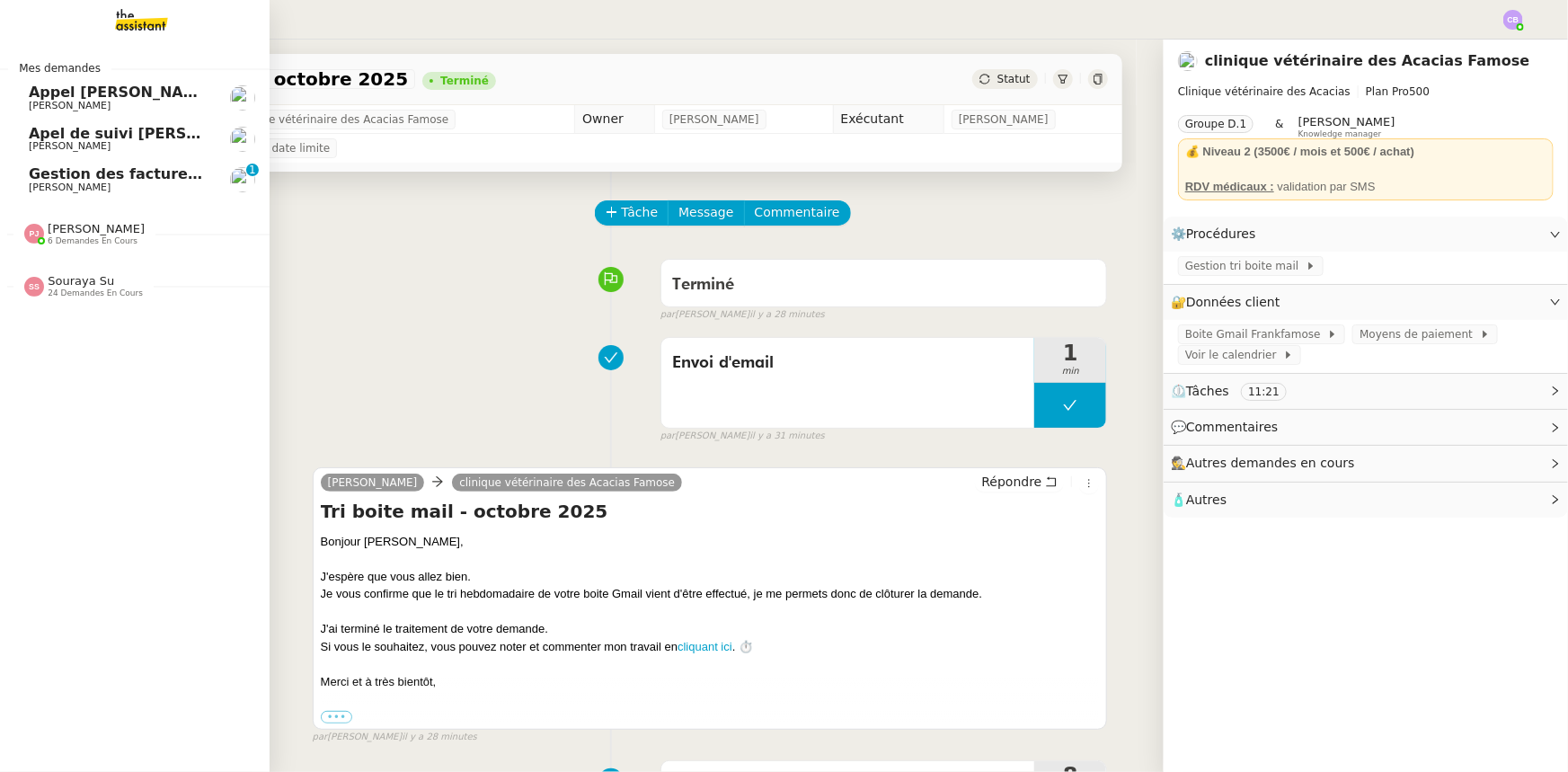
click at [103, 289] on span "24 demandes en cours" at bounding box center [96, 293] width 96 height 10
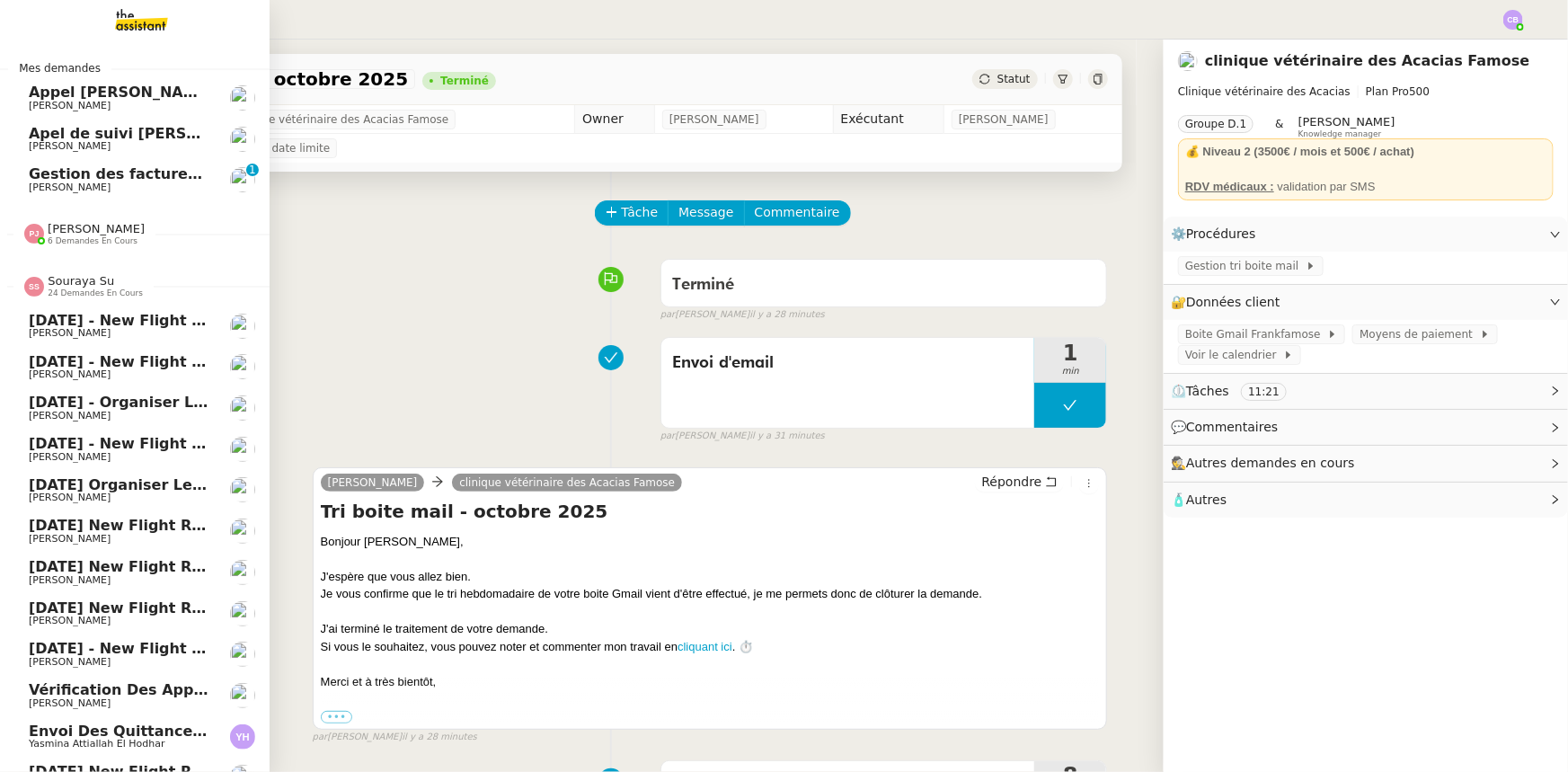
click at [96, 283] on div "Souraya Su 24 demandes en cours" at bounding box center [96, 285] width 96 height 23
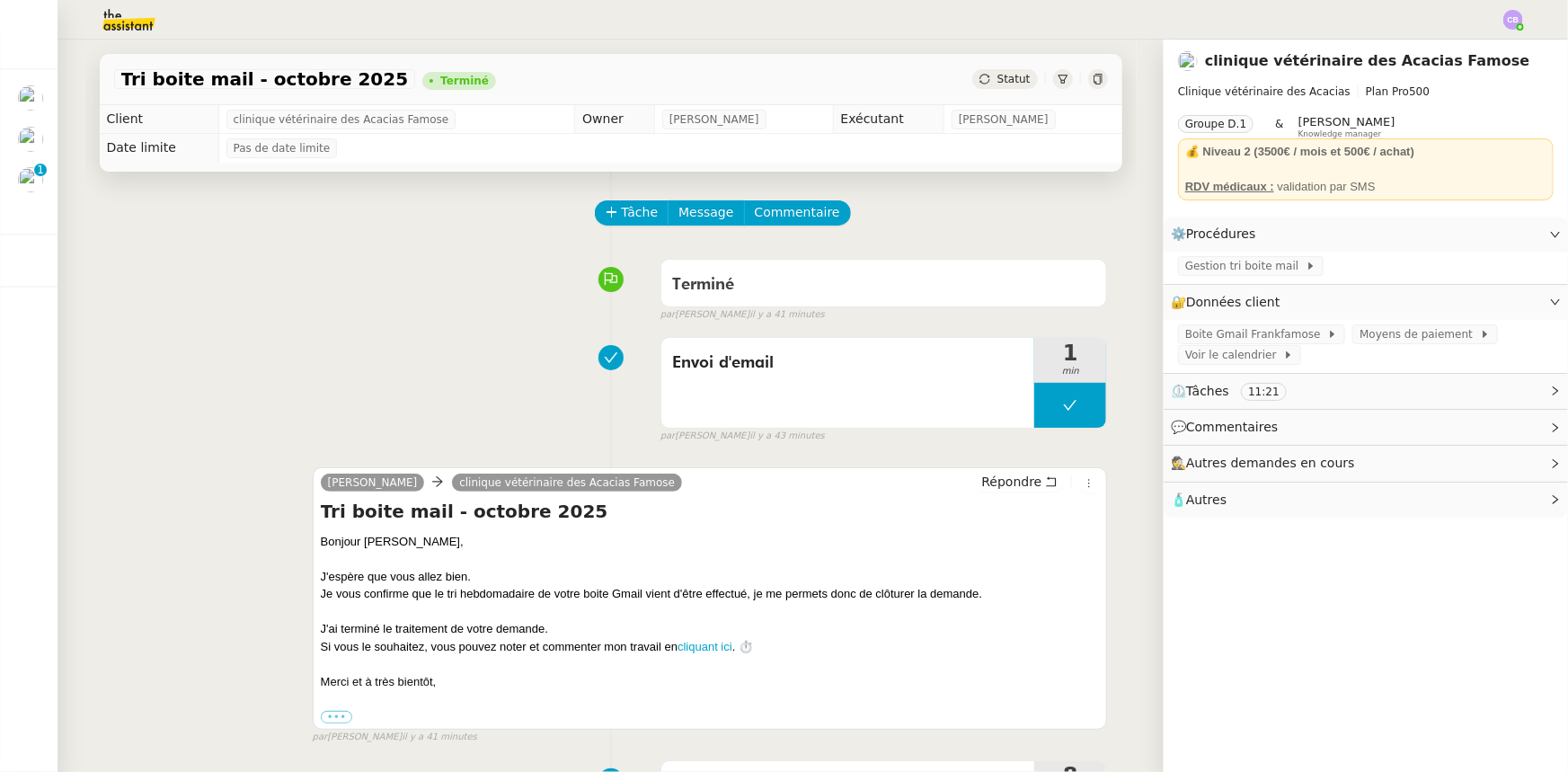
click at [109, 24] on img at bounding box center [115, 20] width 140 height 40
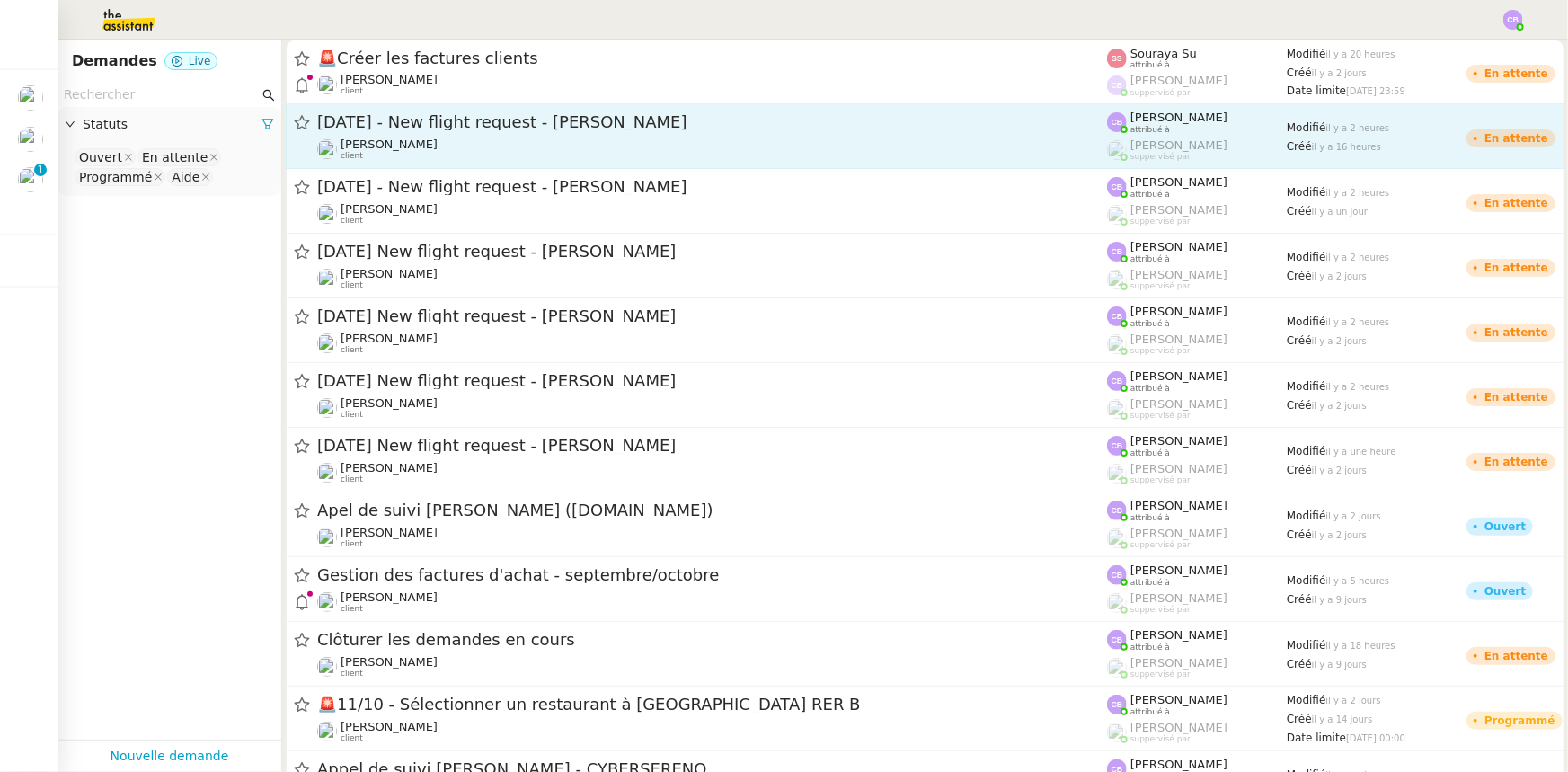
click at [423, 132] on div "[DATE] - New flight request - [PERSON_NAME]" at bounding box center [712, 123] width 790 height 23
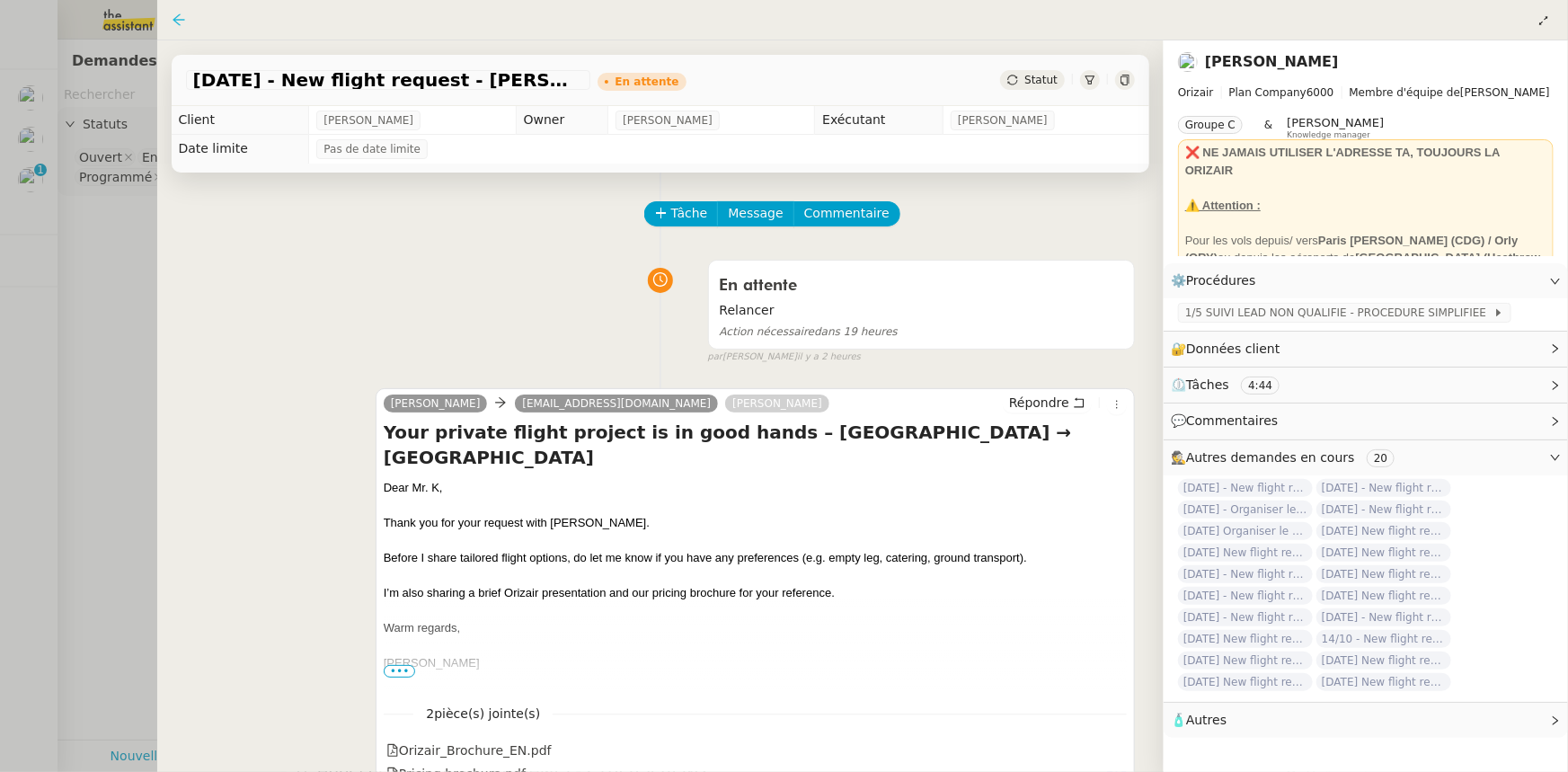
click at [178, 22] on icon at bounding box center [179, 20] width 14 height 14
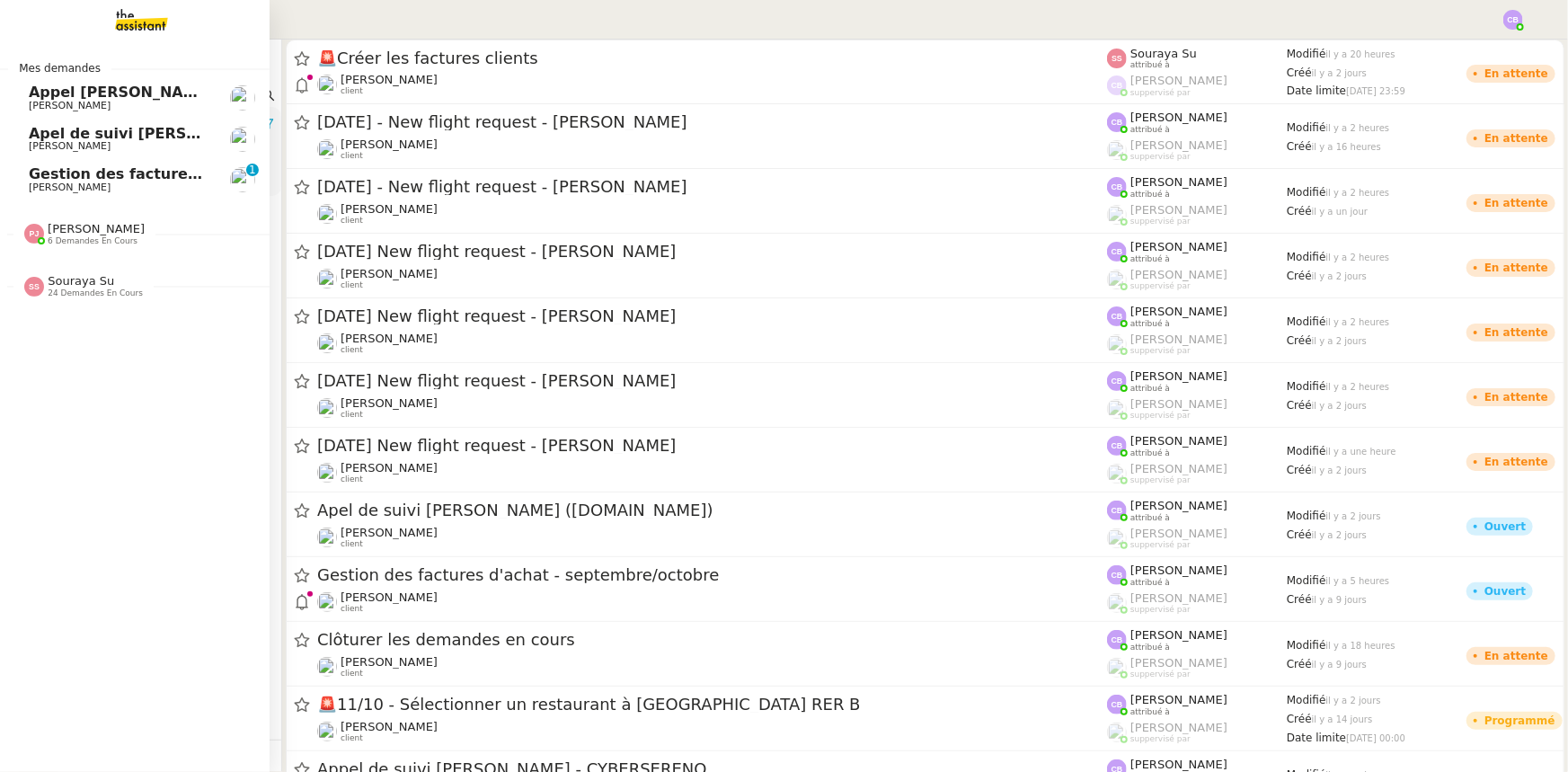
click at [82, 185] on span "[PERSON_NAME]" at bounding box center [120, 188] width 182 height 11
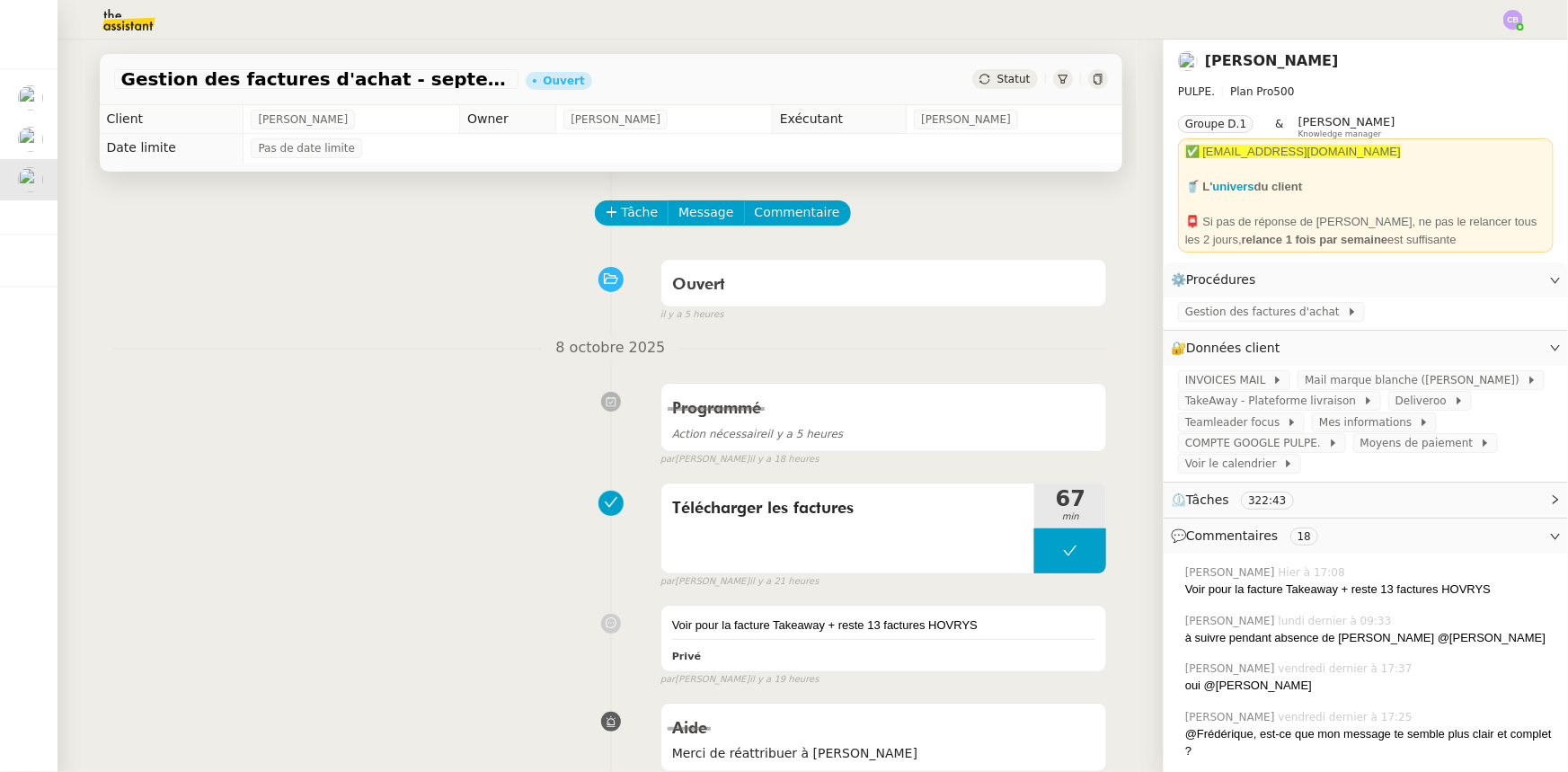
drag, startPoint x: 1012, startPoint y: 202, endPoint x: 959, endPoint y: 214, distance: 54.3
click at [959, 214] on div "Tâche Message Commentaire" at bounding box center [852, 221] width 512 height 43
drag, startPoint x: 1419, startPoint y: 0, endPoint x: 448, endPoint y: 250, distance: 1002.7
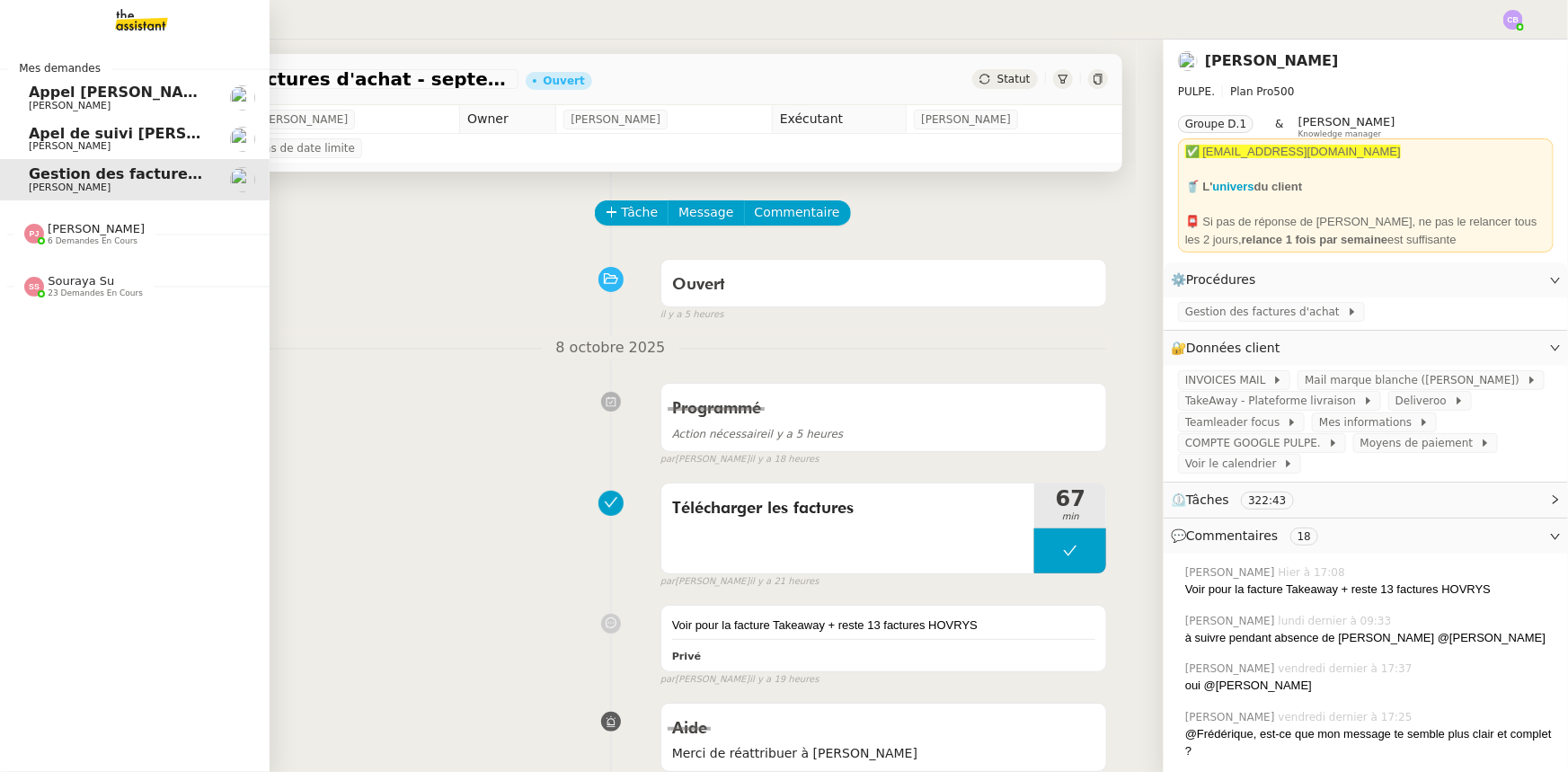
click at [104, 237] on span "6 demandes en cours" at bounding box center [93, 241] width 90 height 10
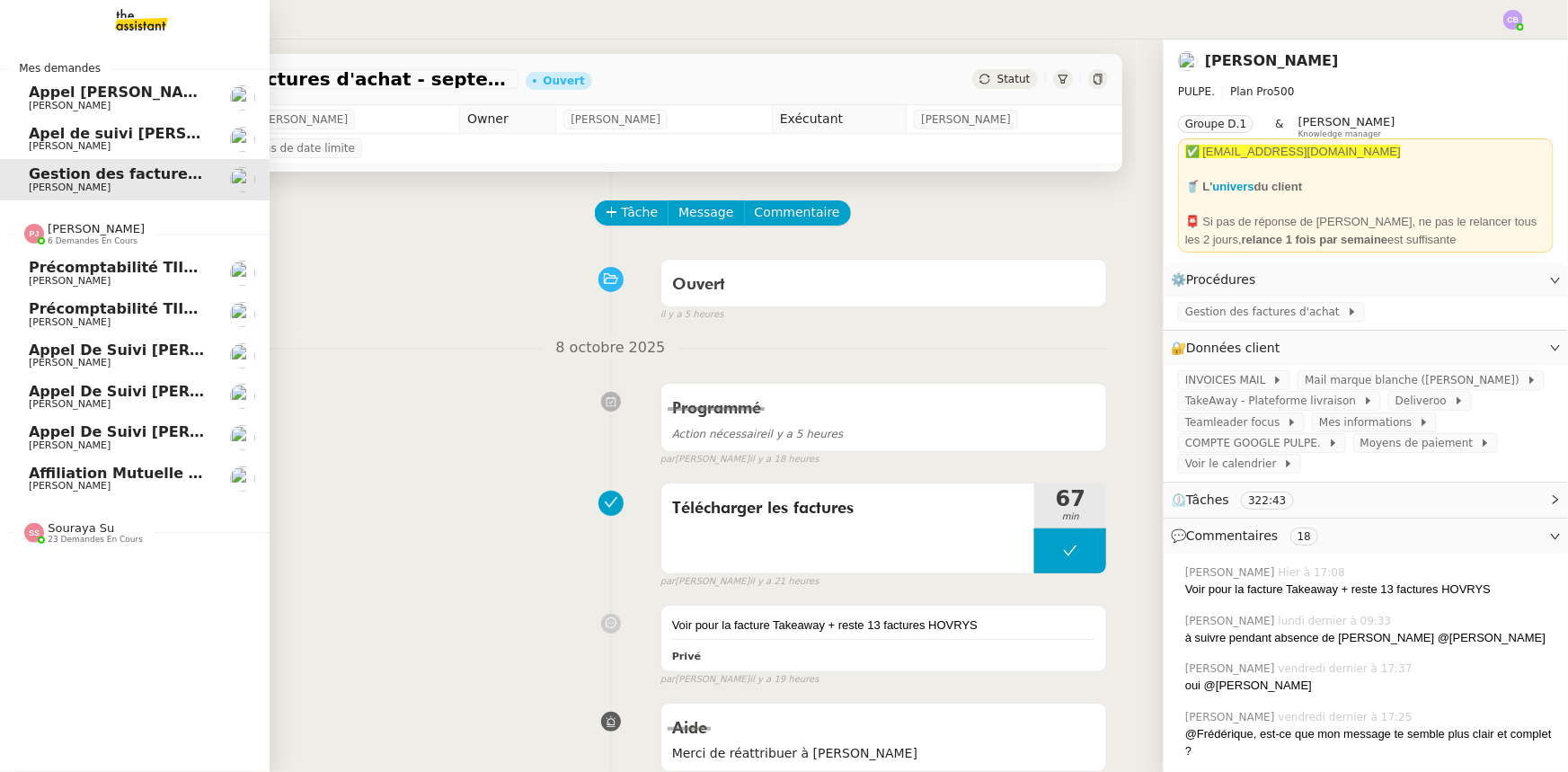
click at [104, 237] on span "6 demandes en cours" at bounding box center [93, 241] width 90 height 10
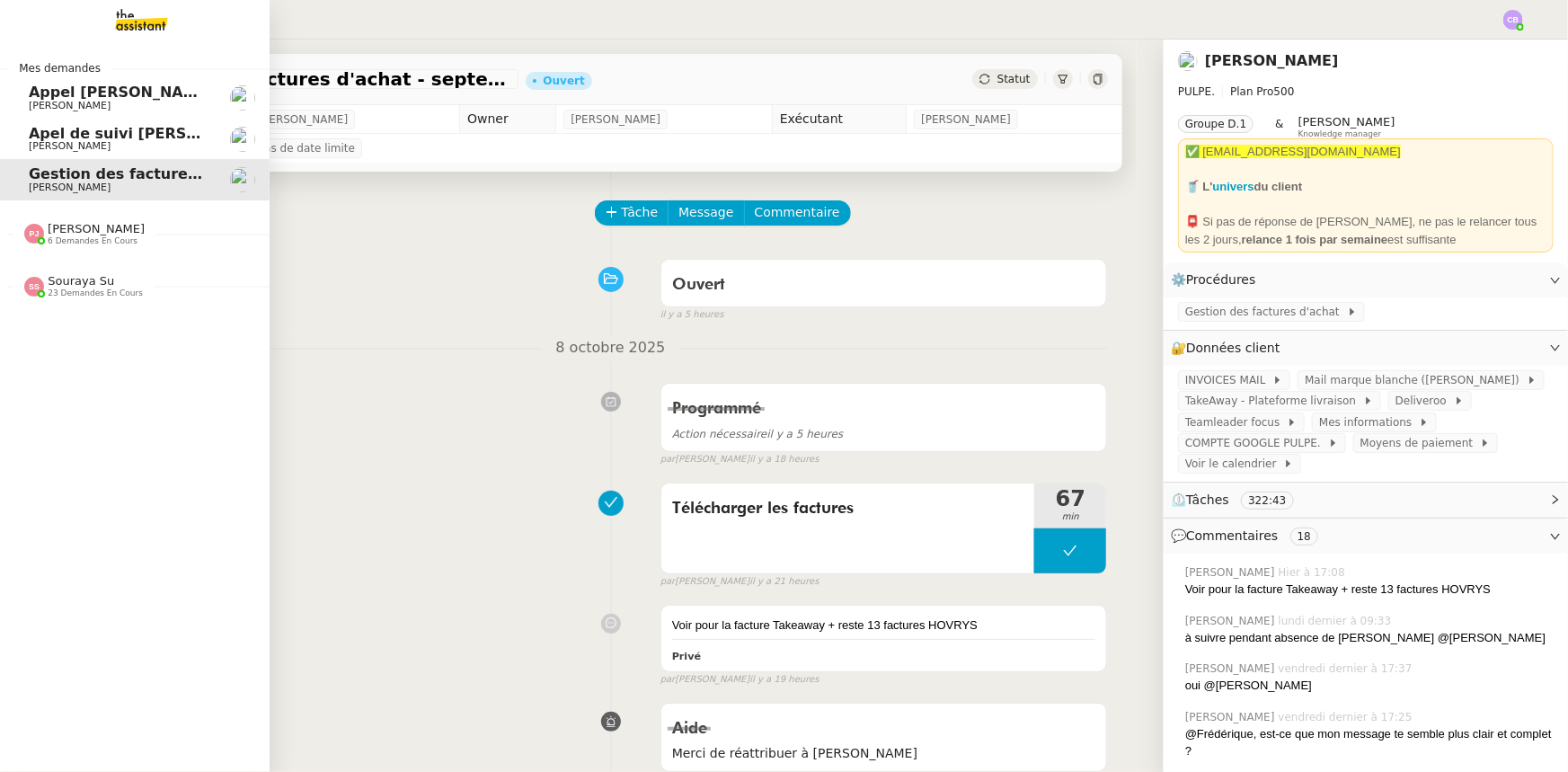
click at [79, 287] on span "Souraya Su" at bounding box center [81, 281] width 67 height 14
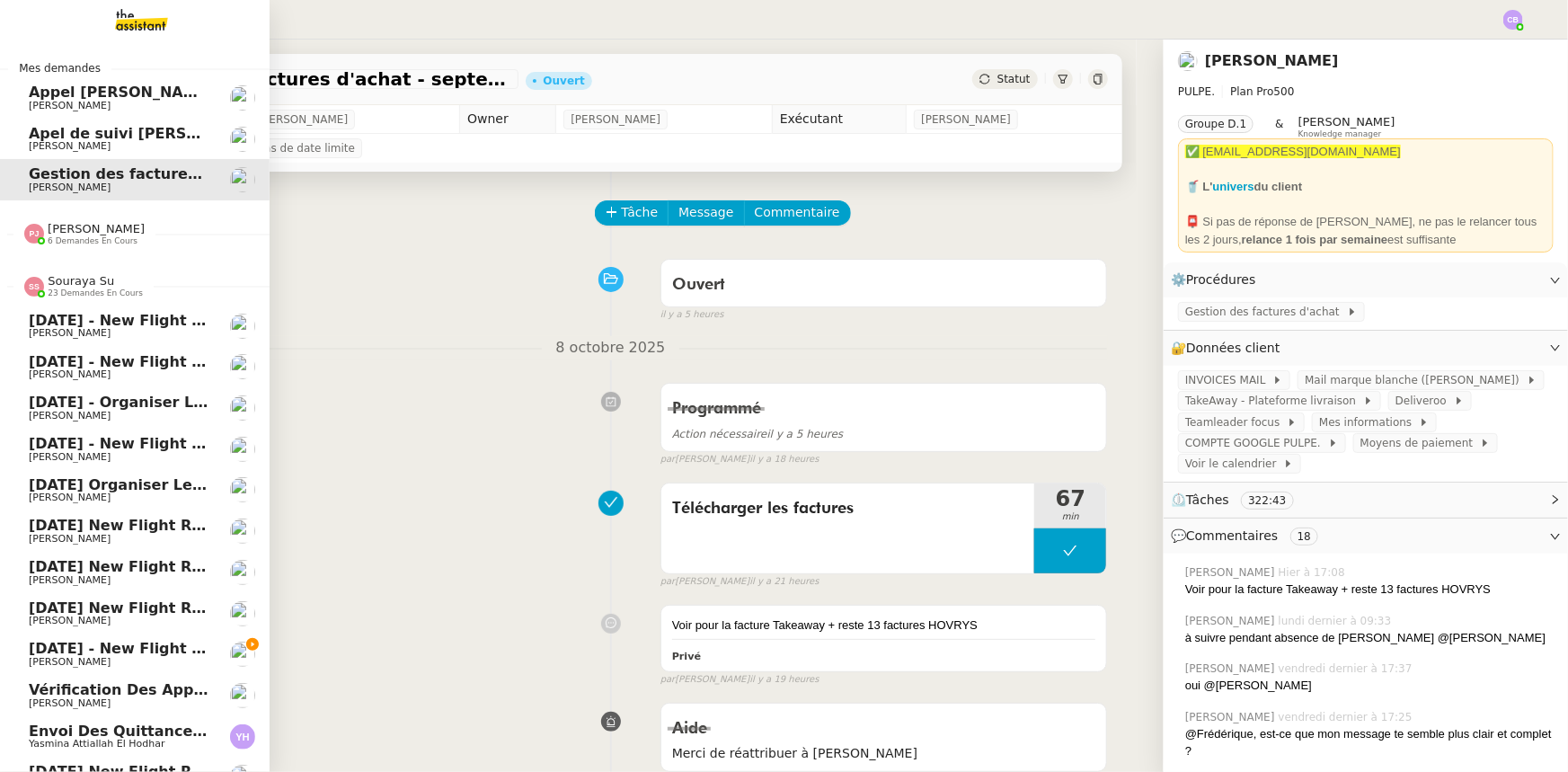
click at [76, 283] on span "Souraya Su" at bounding box center [81, 281] width 67 height 14
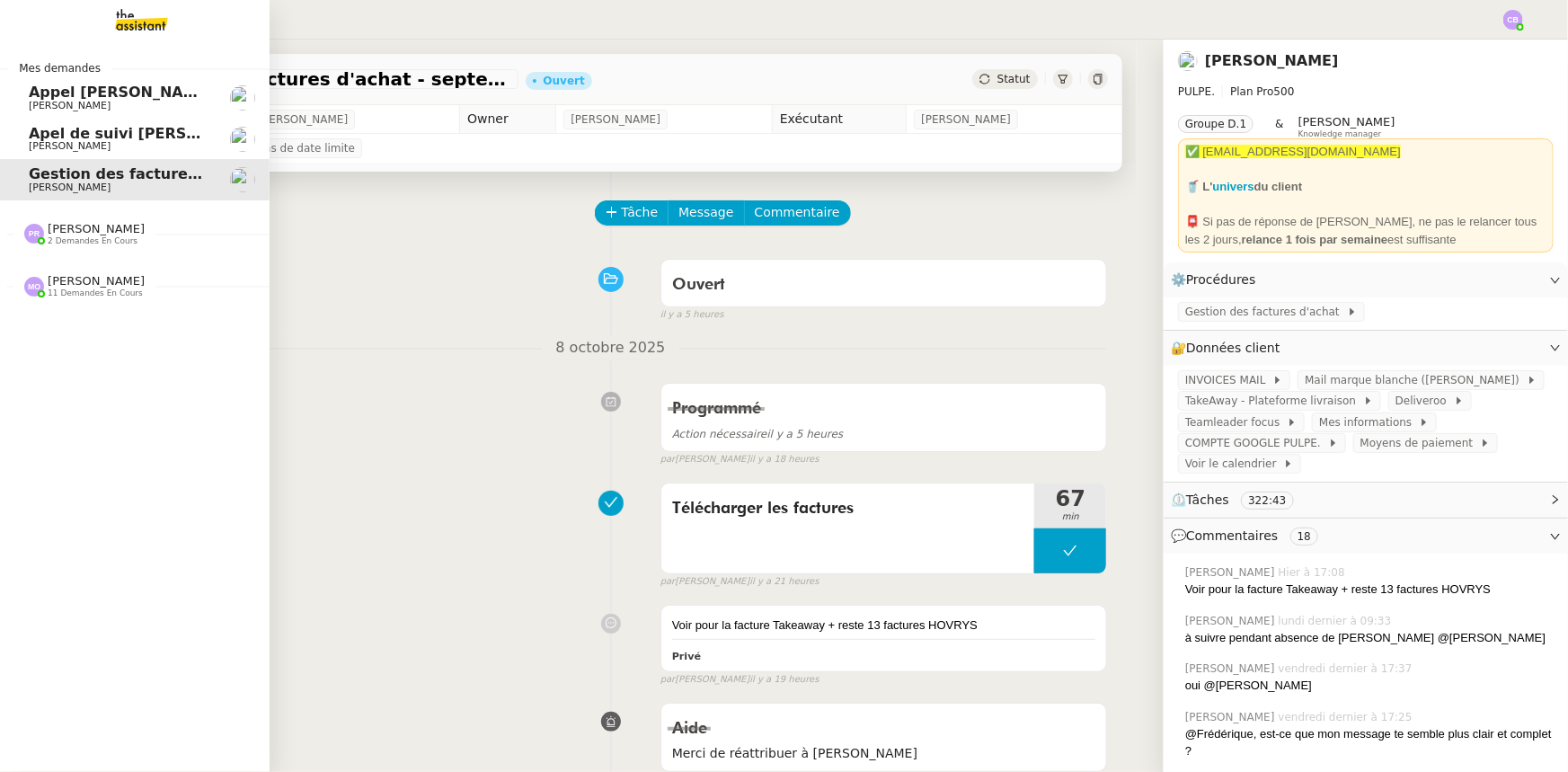
click at [96, 239] on span "2 demandes en cours" at bounding box center [93, 241] width 90 height 10
click at [82, 360] on span "[PERSON_NAME]" at bounding box center [96, 364] width 97 height 14
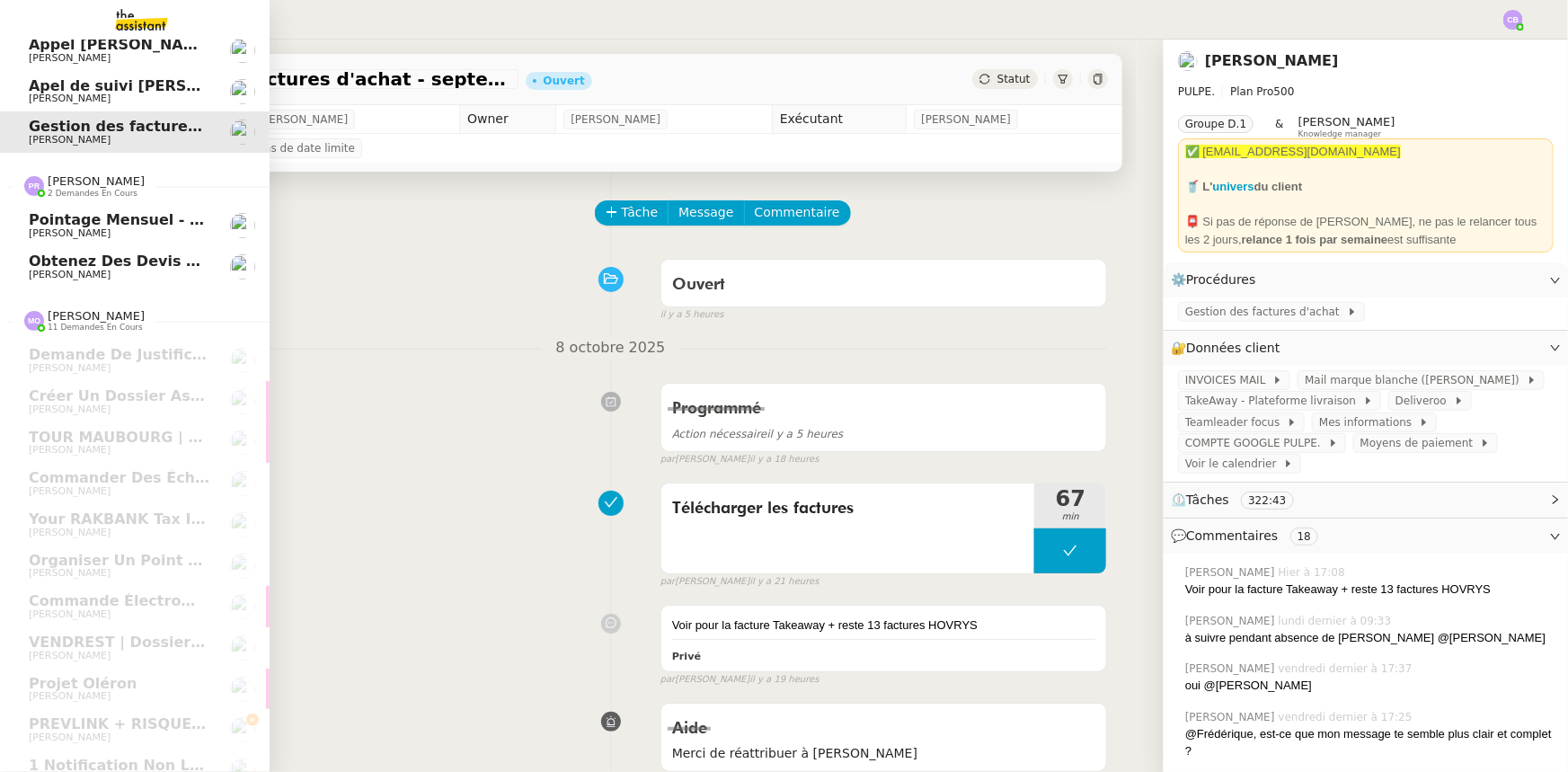
scroll to position [75, 0]
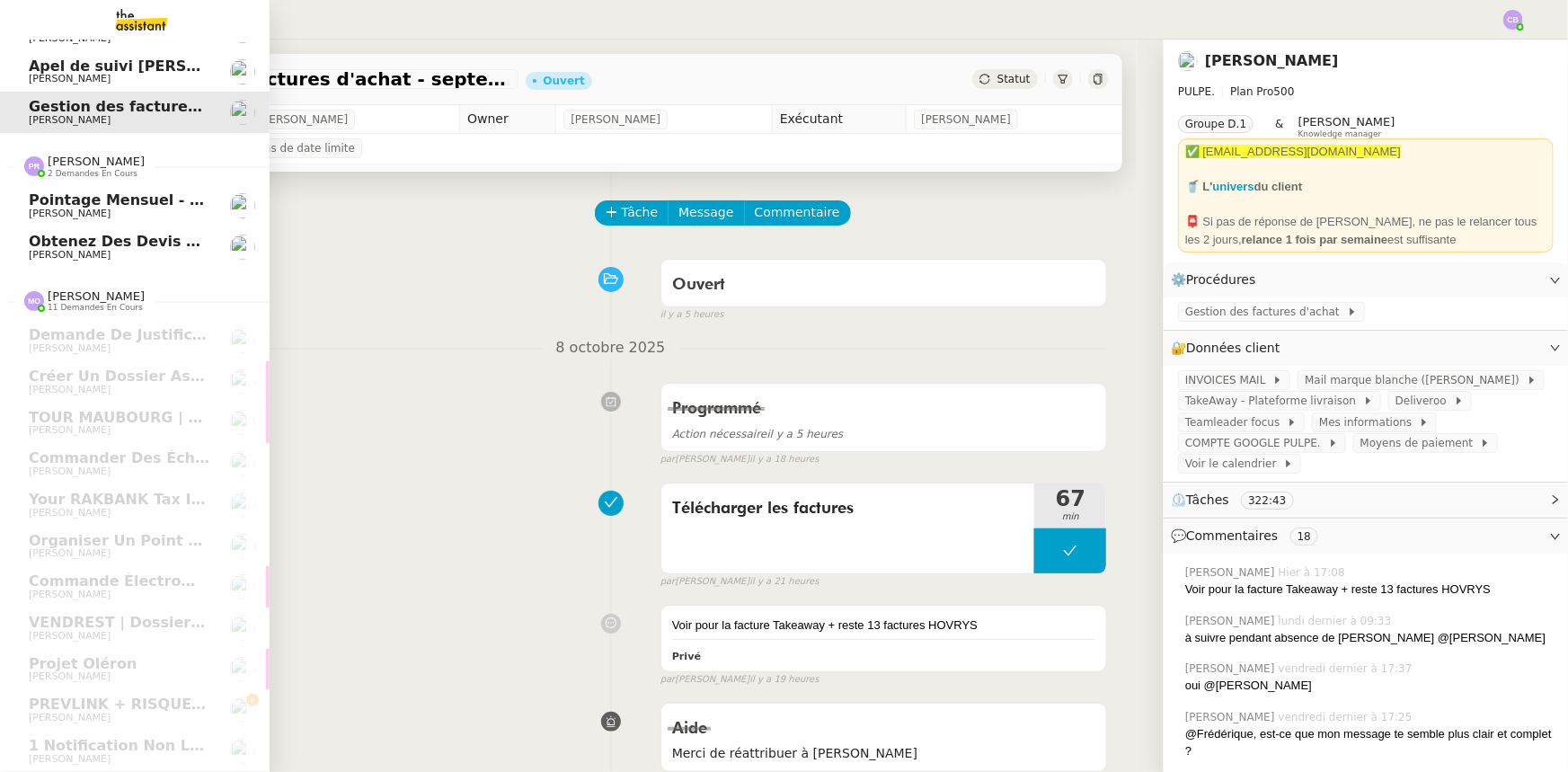
click at [54, 158] on span "[PERSON_NAME]" at bounding box center [96, 162] width 97 height 14
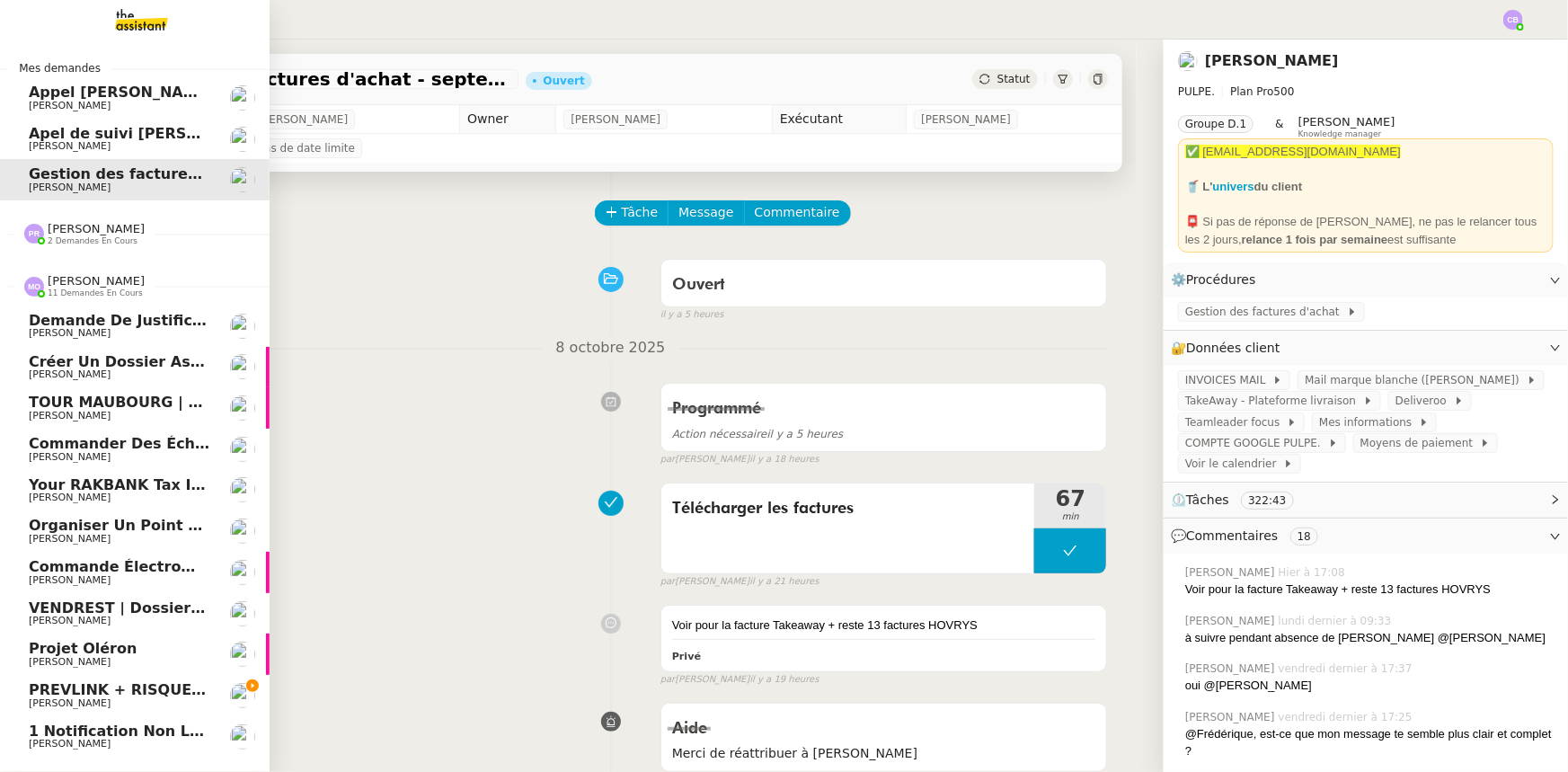
click at [67, 278] on span "[PERSON_NAME]" at bounding box center [96, 281] width 97 height 14
